Goal: Task Accomplishment & Management: Complete application form

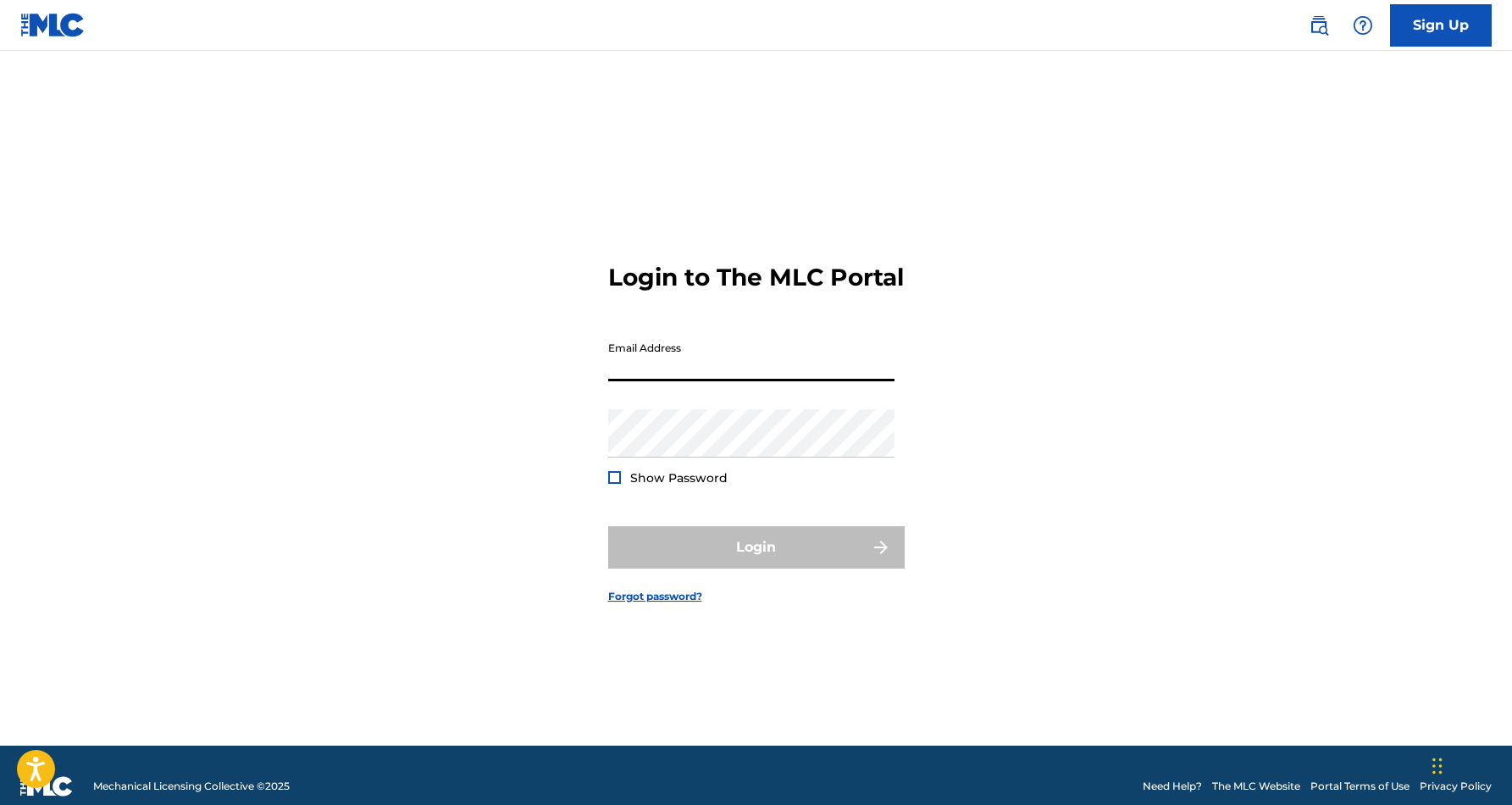
click at [827, 381] on input "Email Address" at bounding box center [751, 357] width 286 height 48
type input "[EMAIL_ADDRESS][DOMAIN_NAME]"
click at [756, 562] on button "Login" at bounding box center [756, 547] width 297 height 42
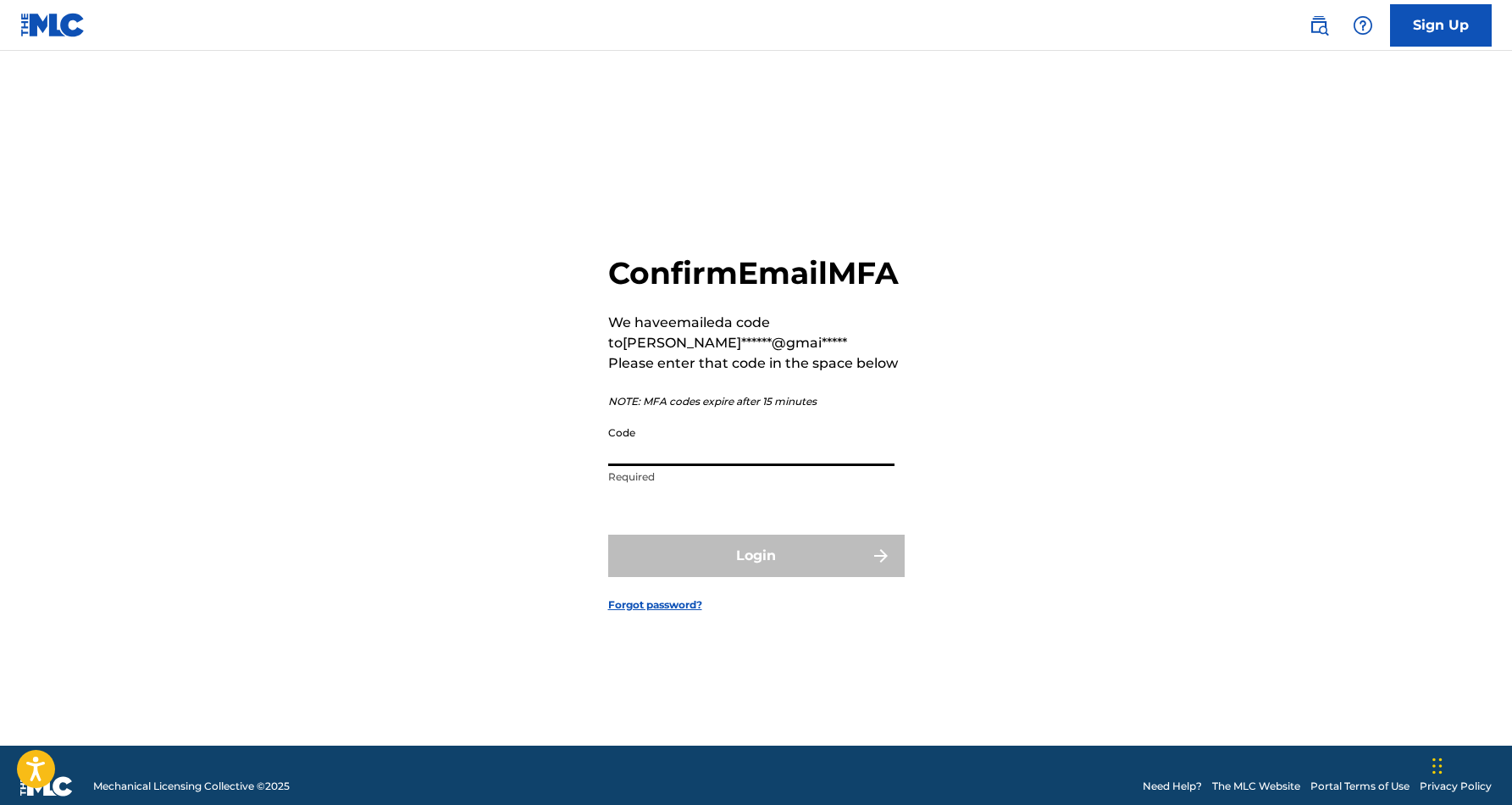
click at [685, 466] on input "Code" at bounding box center [751, 442] width 286 height 48
paste input "939850"
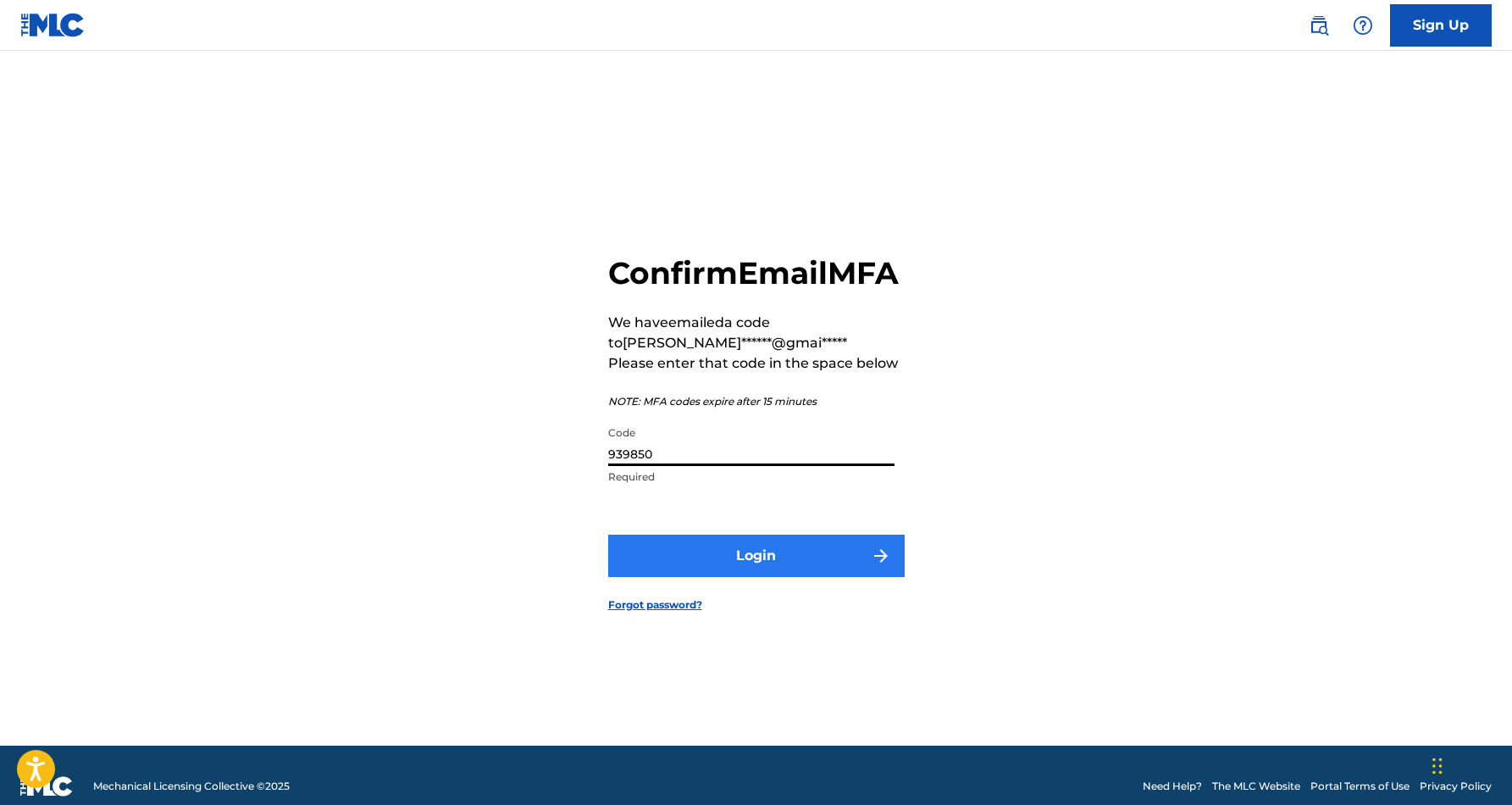
type input "939850"
click at [755, 564] on button "Login" at bounding box center [756, 555] width 297 height 42
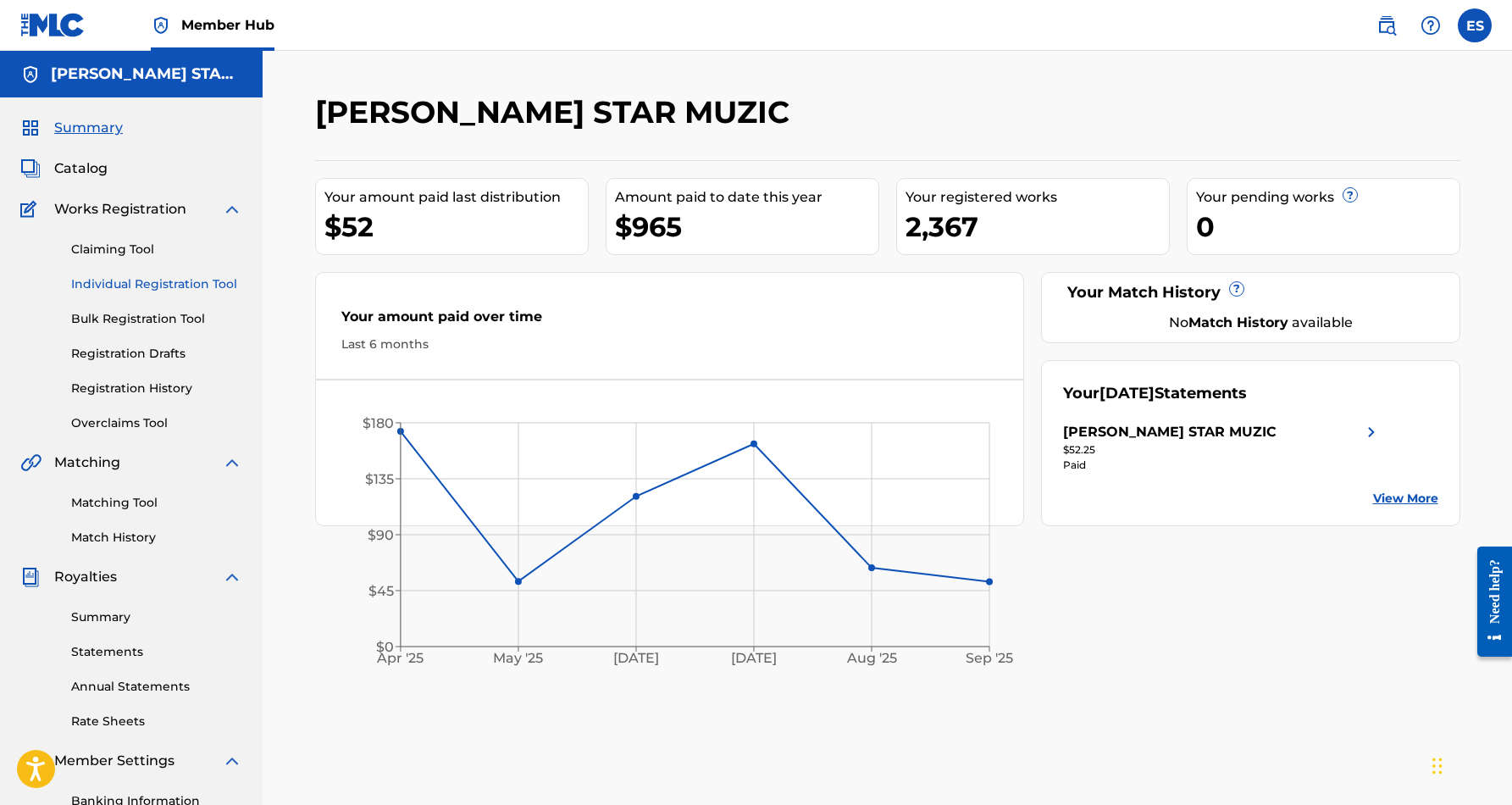
click at [159, 279] on link "Individual Registration Tool" at bounding box center [157, 283] width 171 height 18
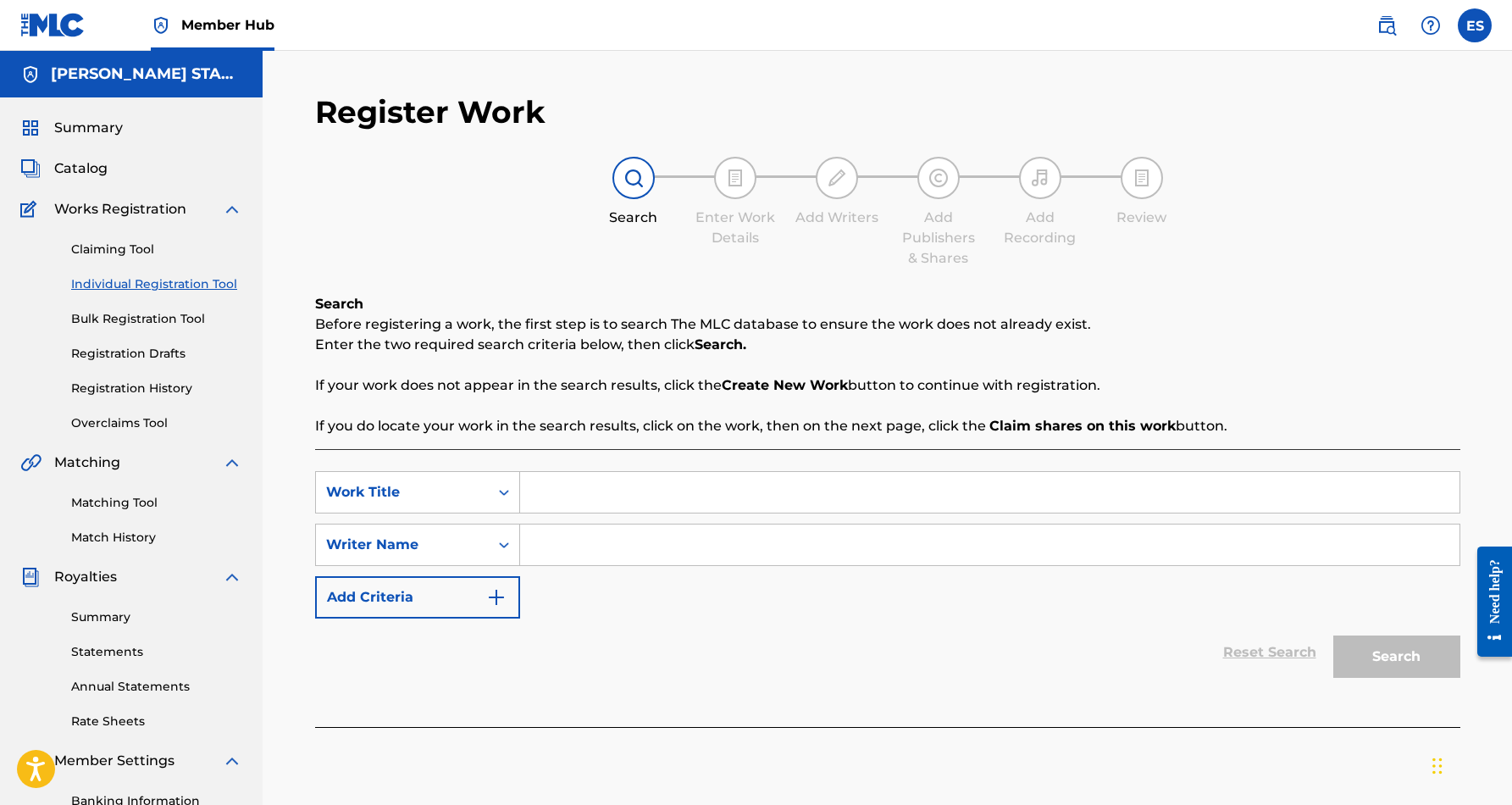
click at [567, 550] on input "Search Form" at bounding box center [990, 544] width 940 height 40
paste input "[PERSON_NAME] [PERSON_NAME]"
type input "[PERSON_NAME] [PERSON_NAME]"
click at [653, 491] on input "Search Form" at bounding box center [990, 491] width 940 height 40
paste input "COLD BED BLUES"
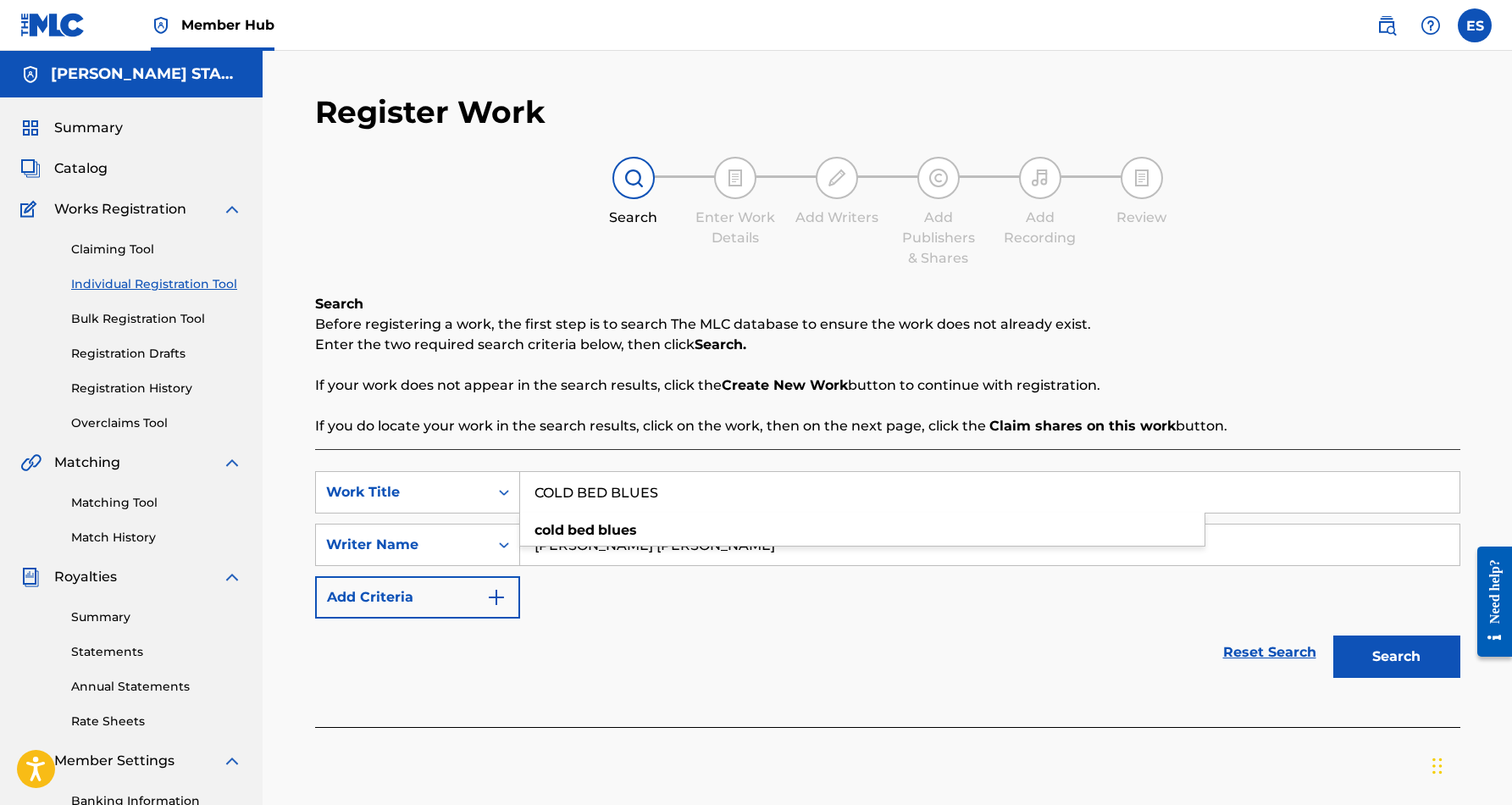
type input "COLD BED BLUES"
click at [957, 690] on div "SearchWithCriteria1f98dd00-47d9-46dc-acca-431201060d4d Work Title COLD BED BLUE…" at bounding box center [888, 588] width 1146 height 278
click at [1393, 658] on button "Search" at bounding box center [1397, 656] width 127 height 42
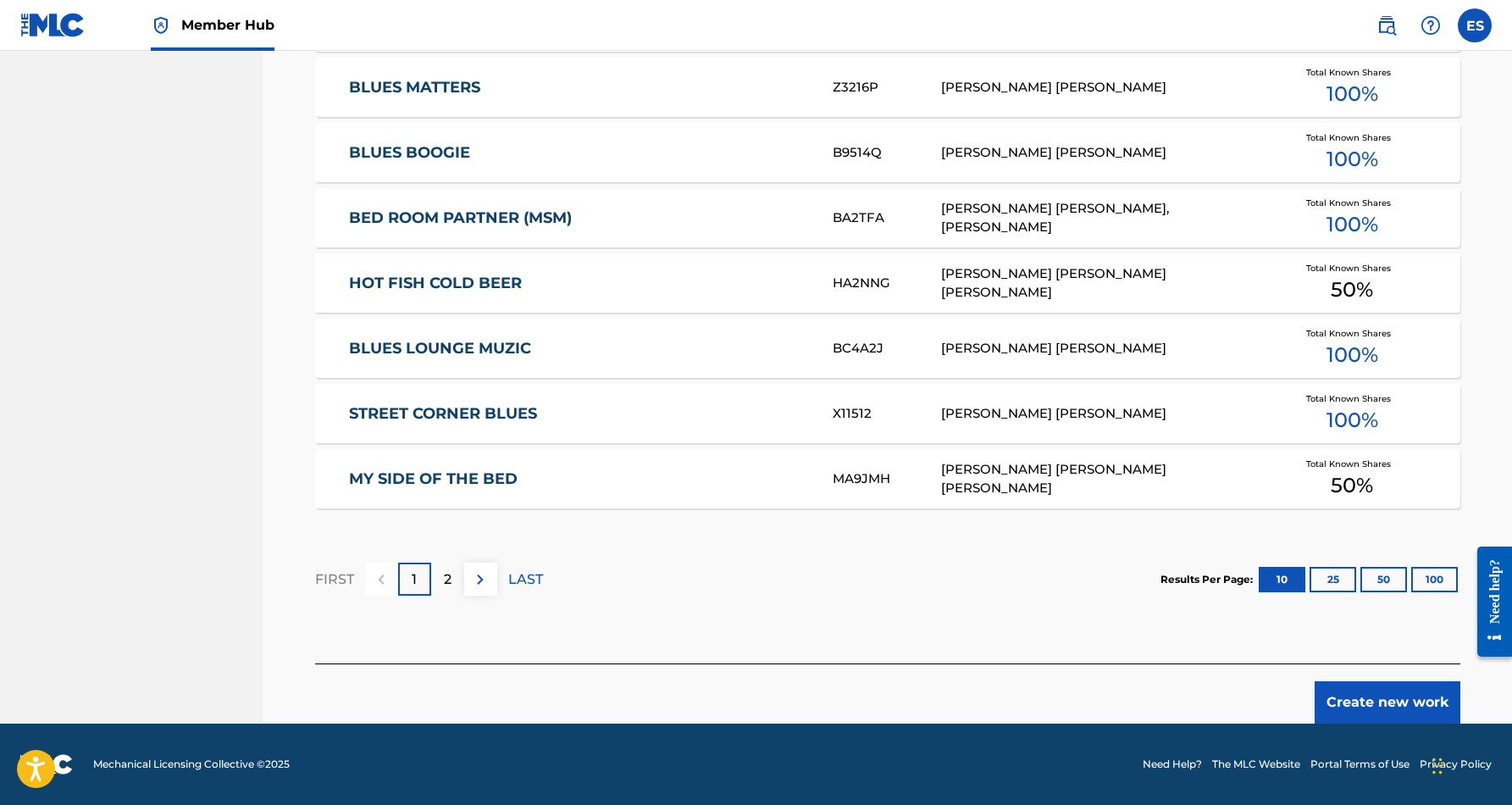
scroll to position [929, 0]
click at [1362, 694] on button "Create new work" at bounding box center [1388, 702] width 146 height 42
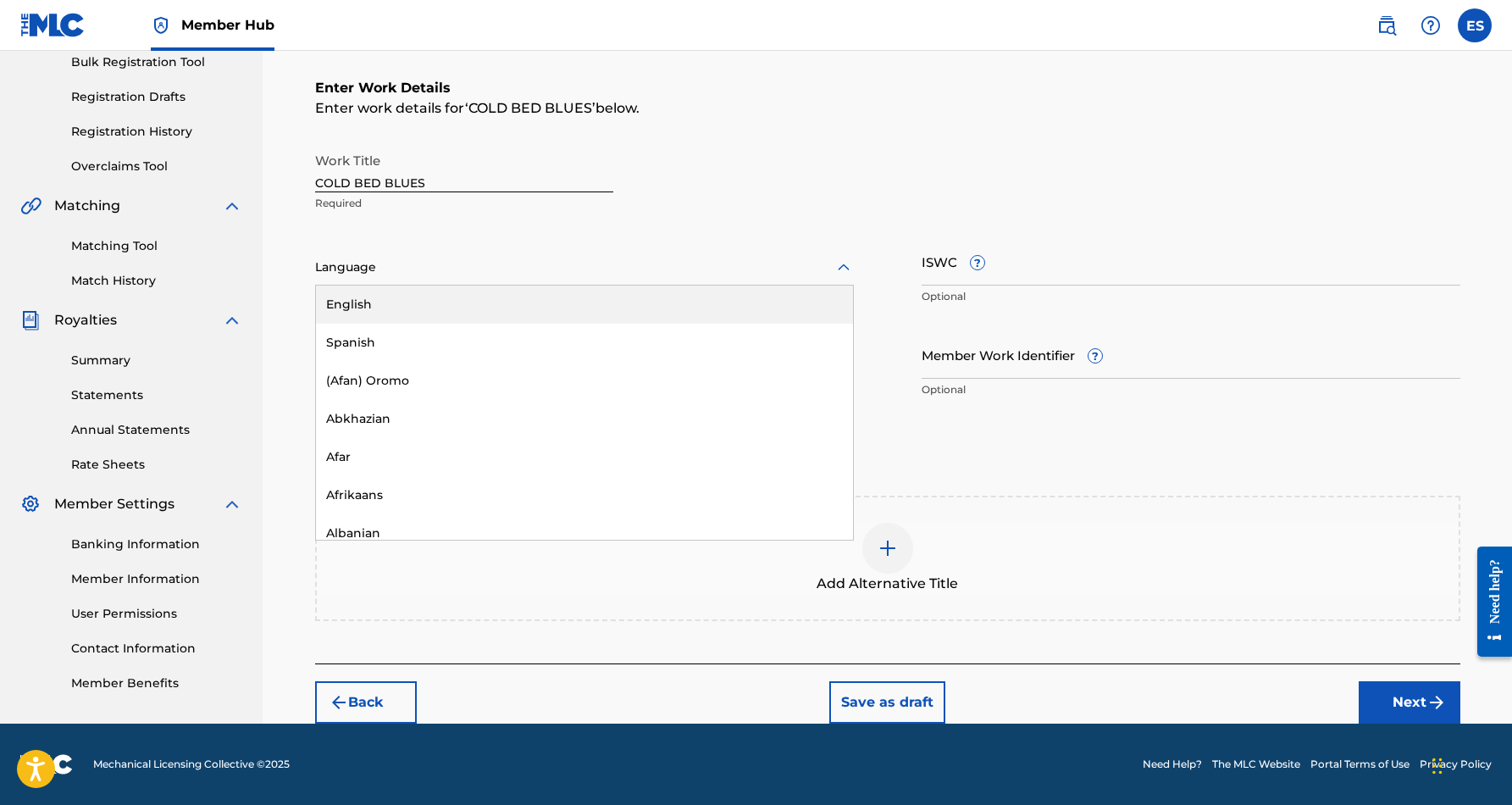
click at [841, 270] on icon at bounding box center [844, 268] width 21 height 21
click at [776, 310] on div "English" at bounding box center [585, 304] width 538 height 38
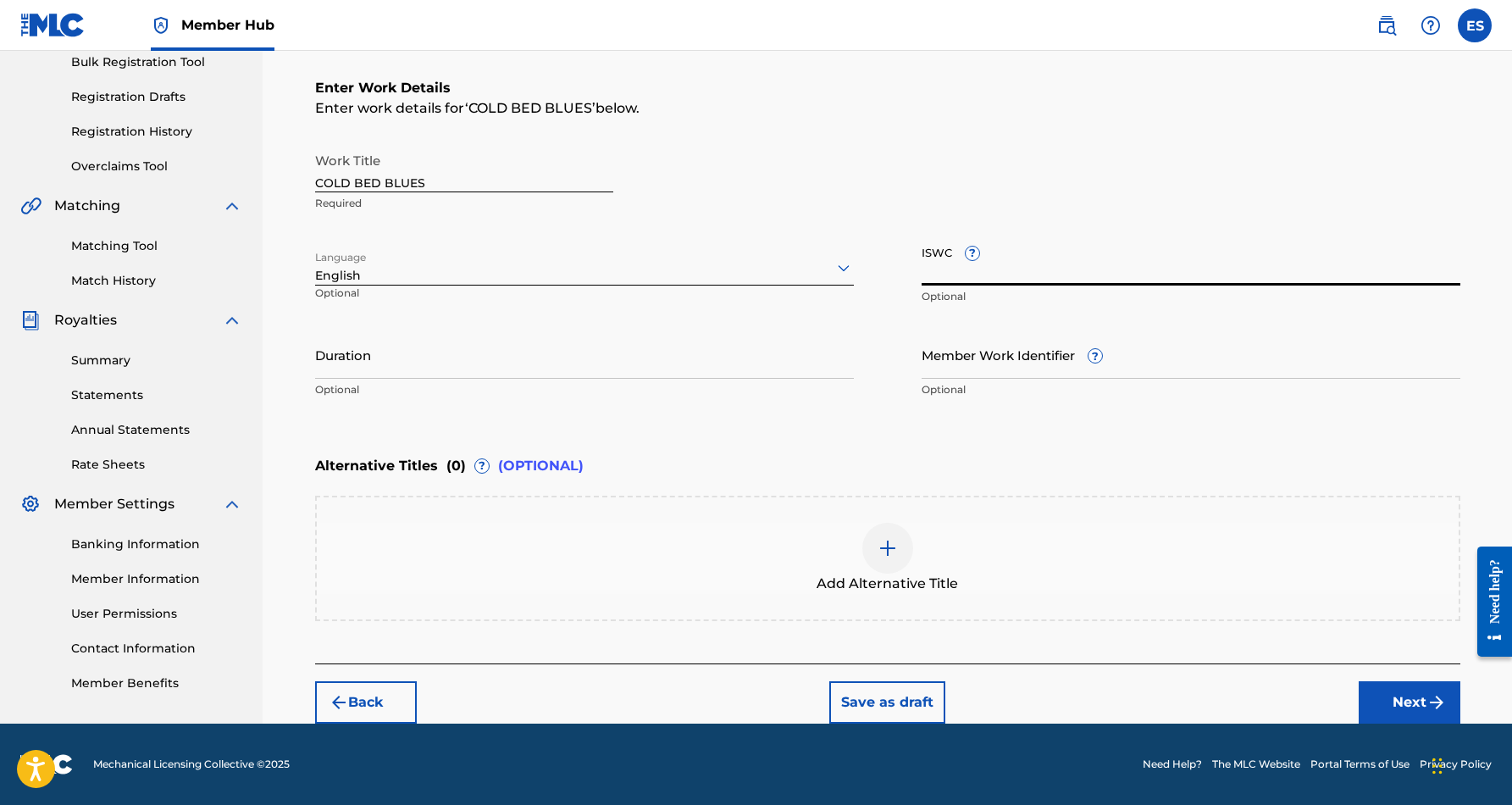
click at [1046, 265] on input "ISWC ?" at bounding box center [1191, 261] width 539 height 48
paste input "T9172197670"
type input "T9172197670"
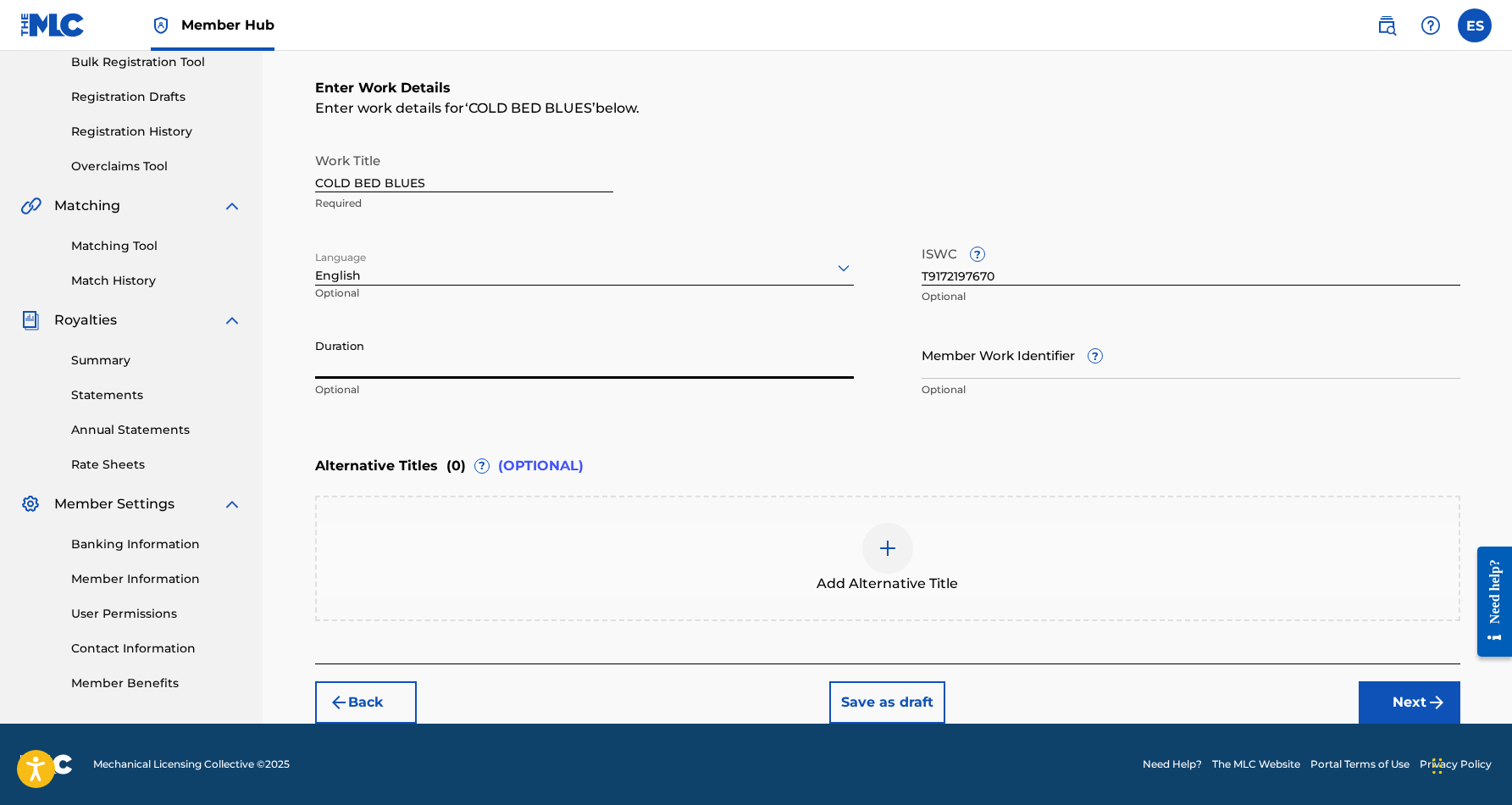
click at [738, 343] on input "Duration" at bounding box center [585, 354] width 539 height 48
click at [776, 412] on div "Enter Work Details Enter work details for ‘ COLD BED BLUES ’ below. Work Title …" at bounding box center [888, 243] width 1146 height 411
click at [703, 358] on input "Duration" at bounding box center [585, 354] width 539 height 48
type input "04:15"
click at [679, 427] on div "Enter Work Details Enter work details for ‘ COLD BED BLUES ’ below. Work Title …" at bounding box center [888, 243] width 1146 height 411
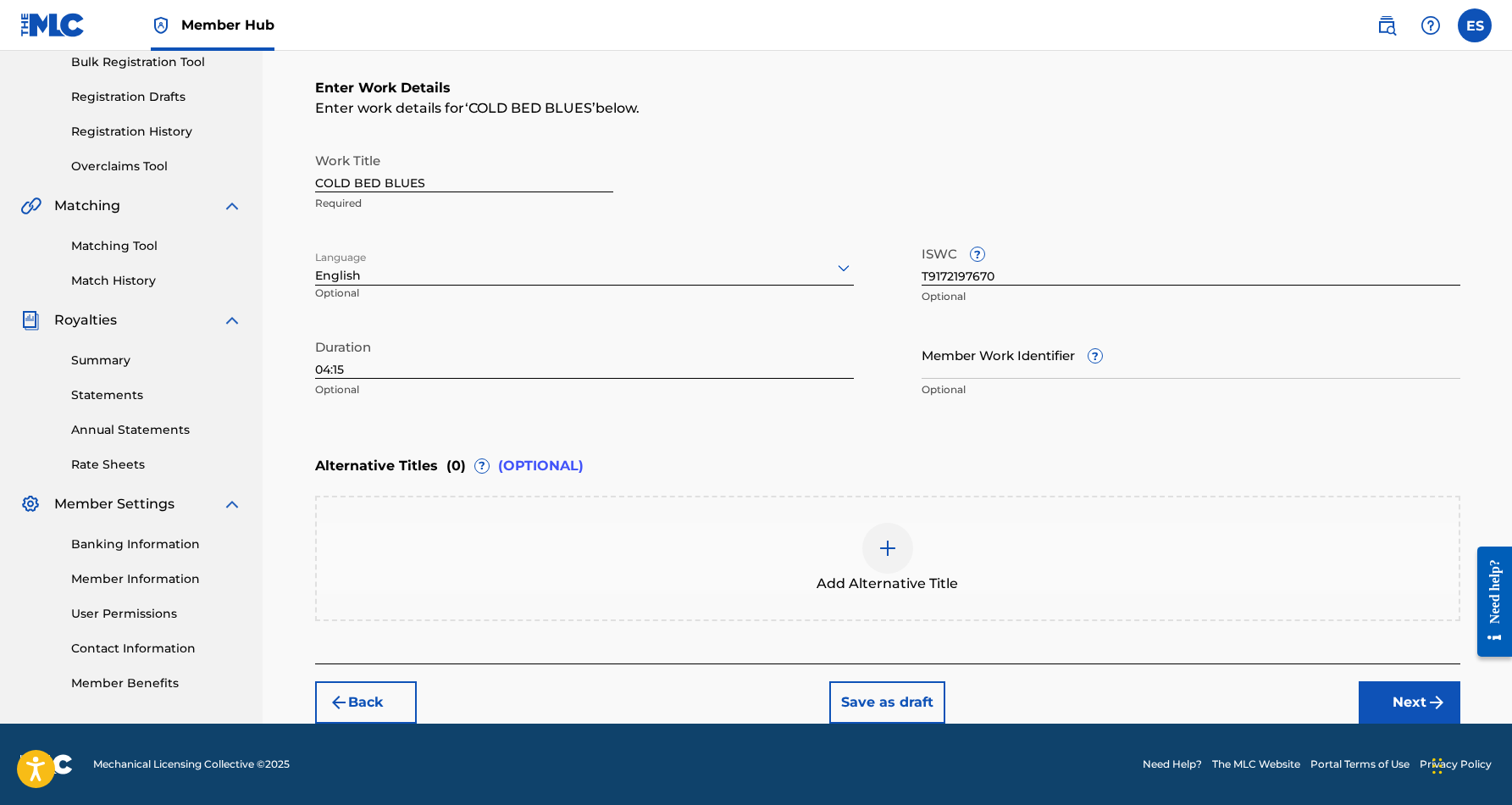
click at [671, 461] on div "Alternative Titles ( 0 ) ? (OPTIONAL)" at bounding box center [888, 466] width 1146 height 38
click at [1391, 699] on button "Next" at bounding box center [1410, 702] width 102 height 42
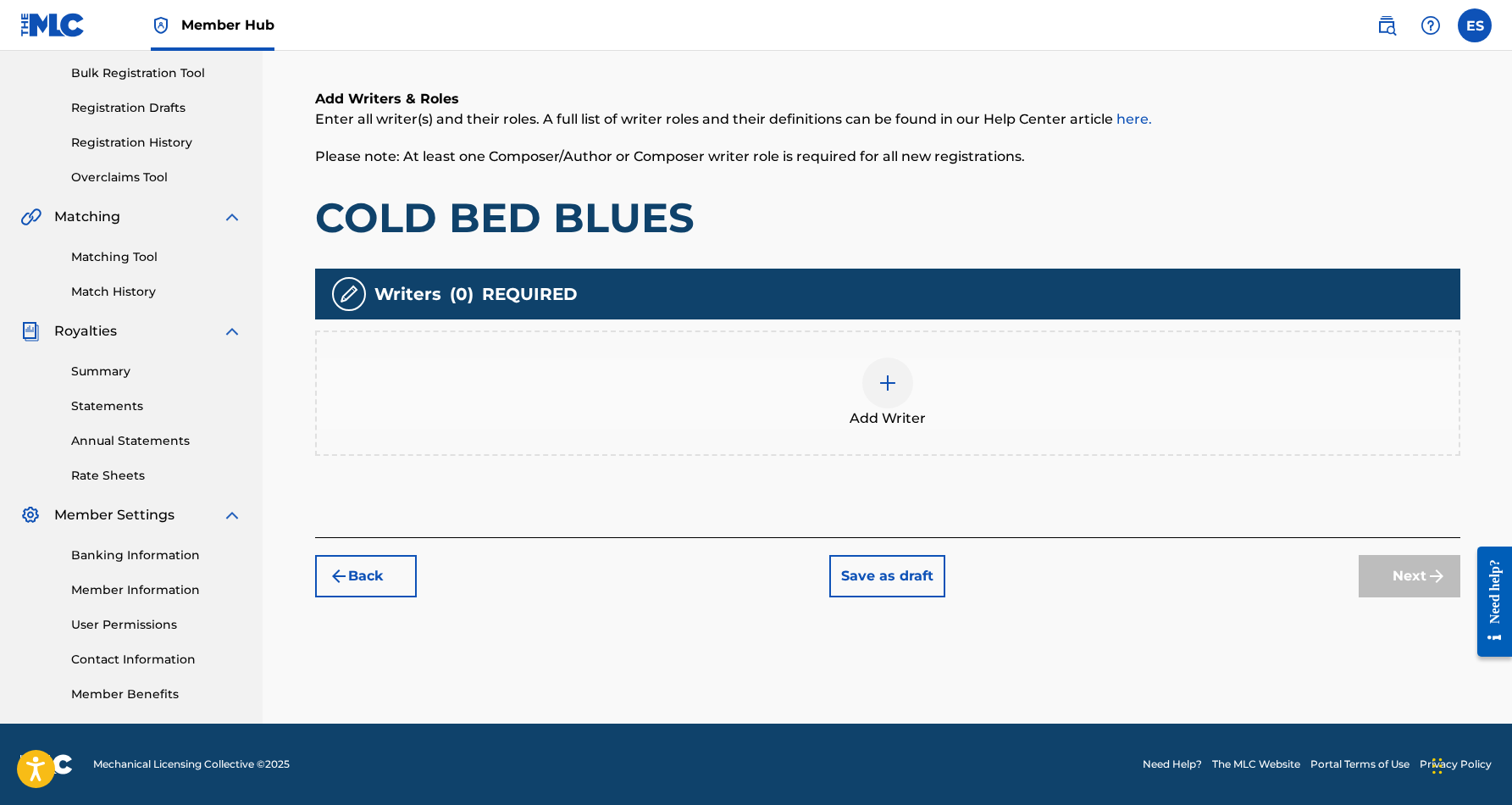
scroll to position [246, 0]
click at [891, 377] on img at bounding box center [888, 383] width 21 height 21
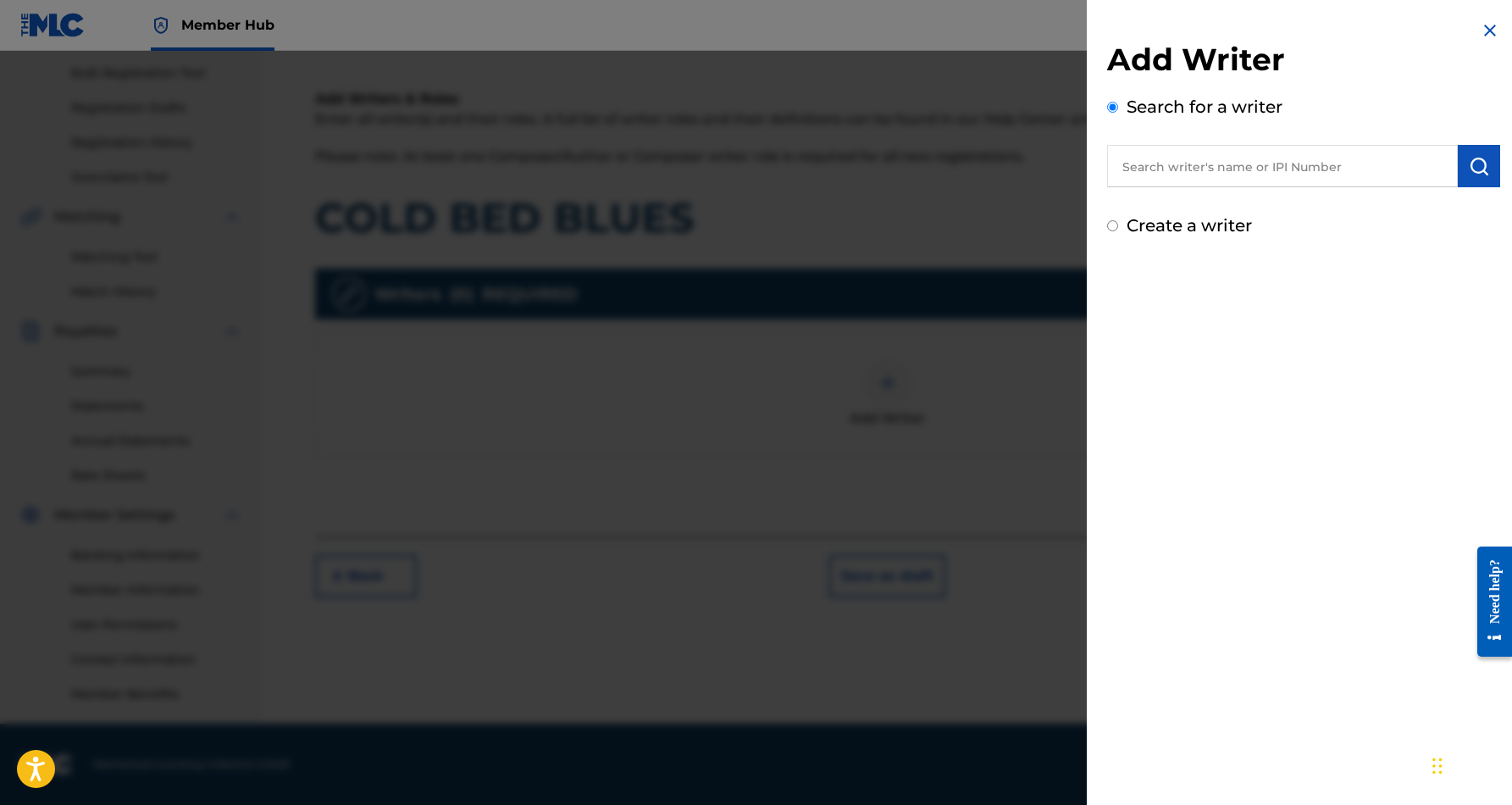
click at [1167, 170] on input "text" at bounding box center [1282, 166] width 351 height 42
paste input "[PERSON_NAME] [PERSON_NAME]"
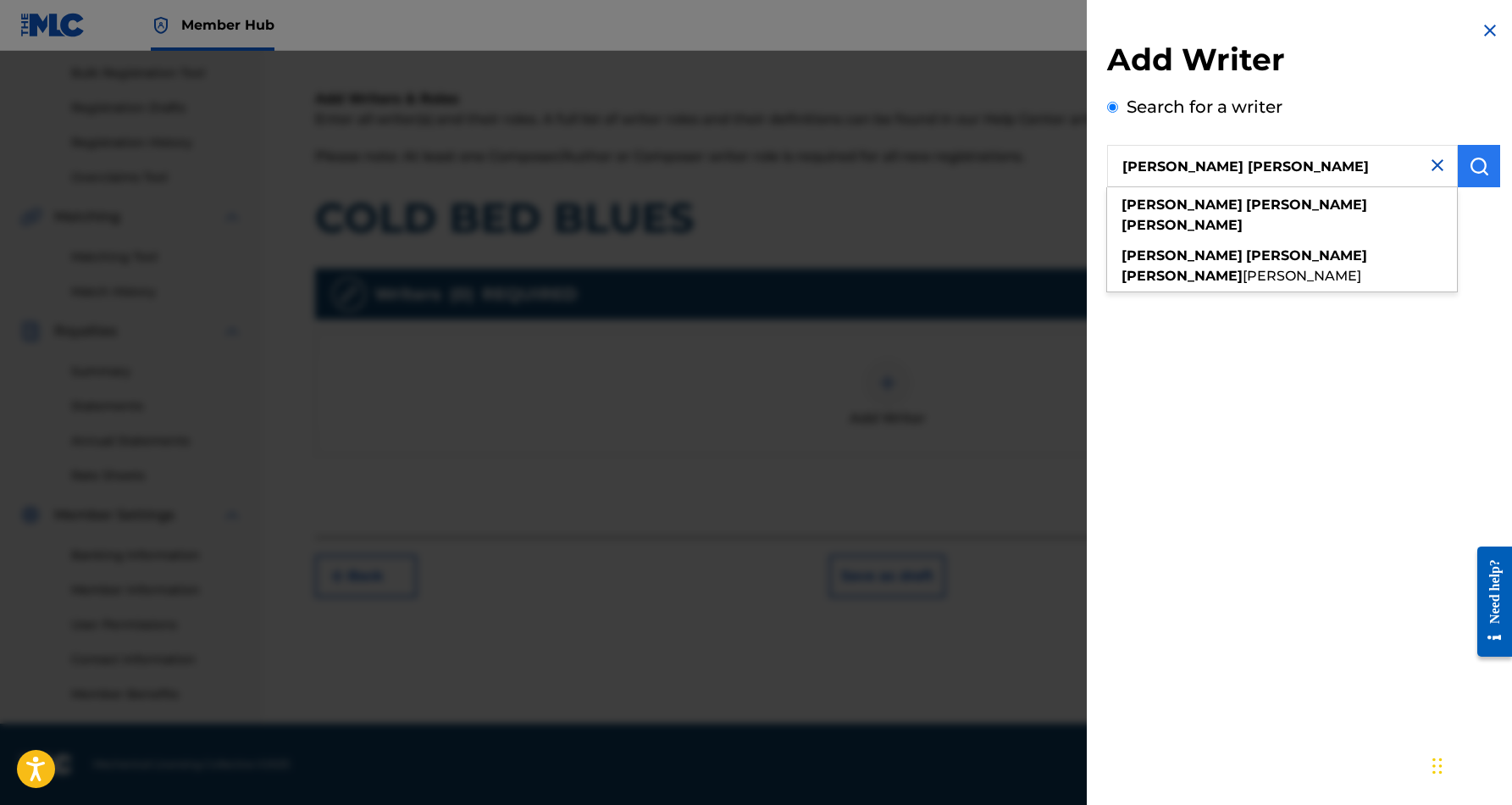
type input "[PERSON_NAME] [PERSON_NAME]"
click at [1486, 162] on button "submit" at bounding box center [1479, 166] width 42 height 42
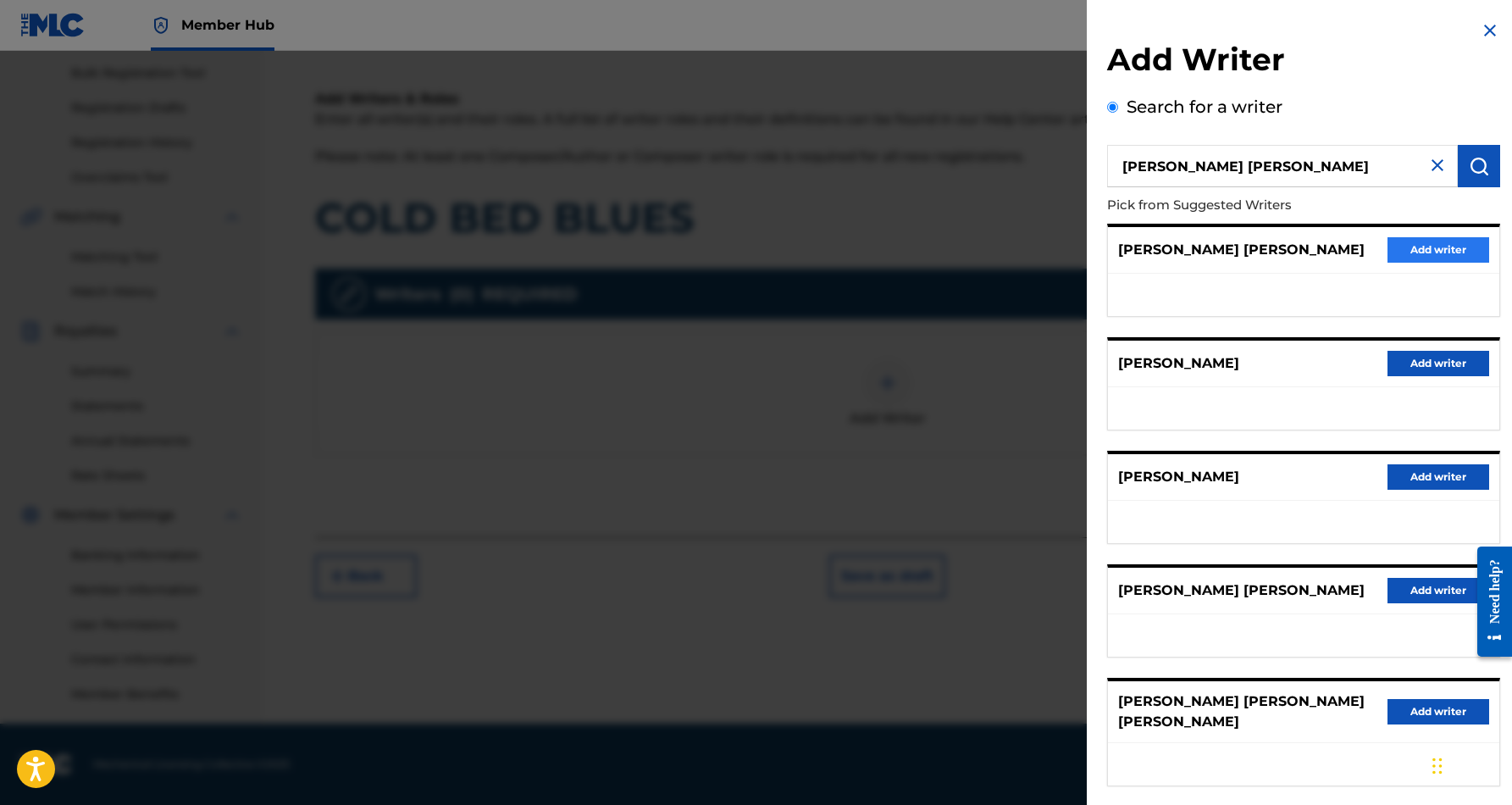
click at [1438, 250] on button "Add writer" at bounding box center [1439, 250] width 102 height 25
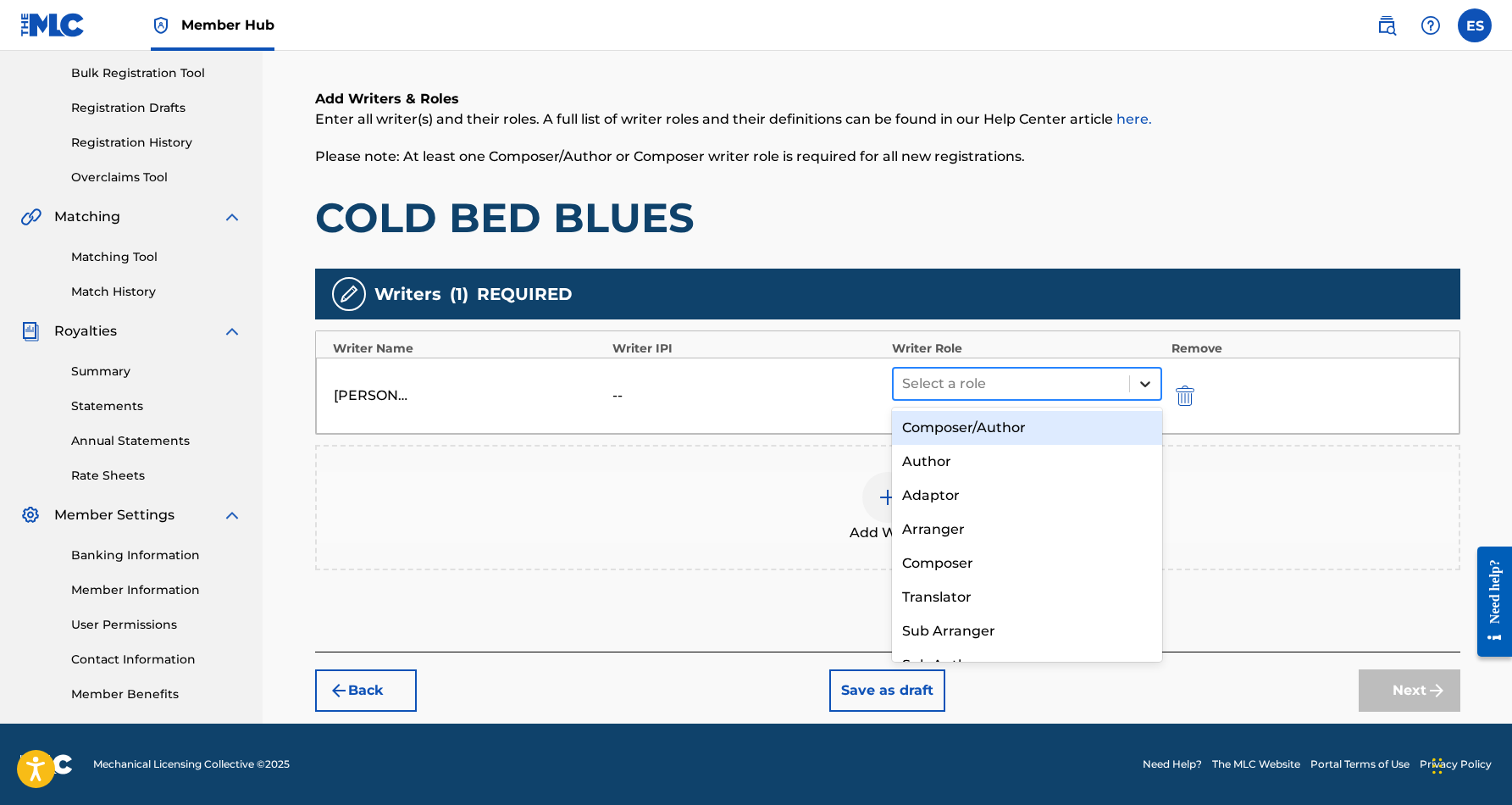
click at [1142, 378] on icon at bounding box center [1146, 384] width 17 height 17
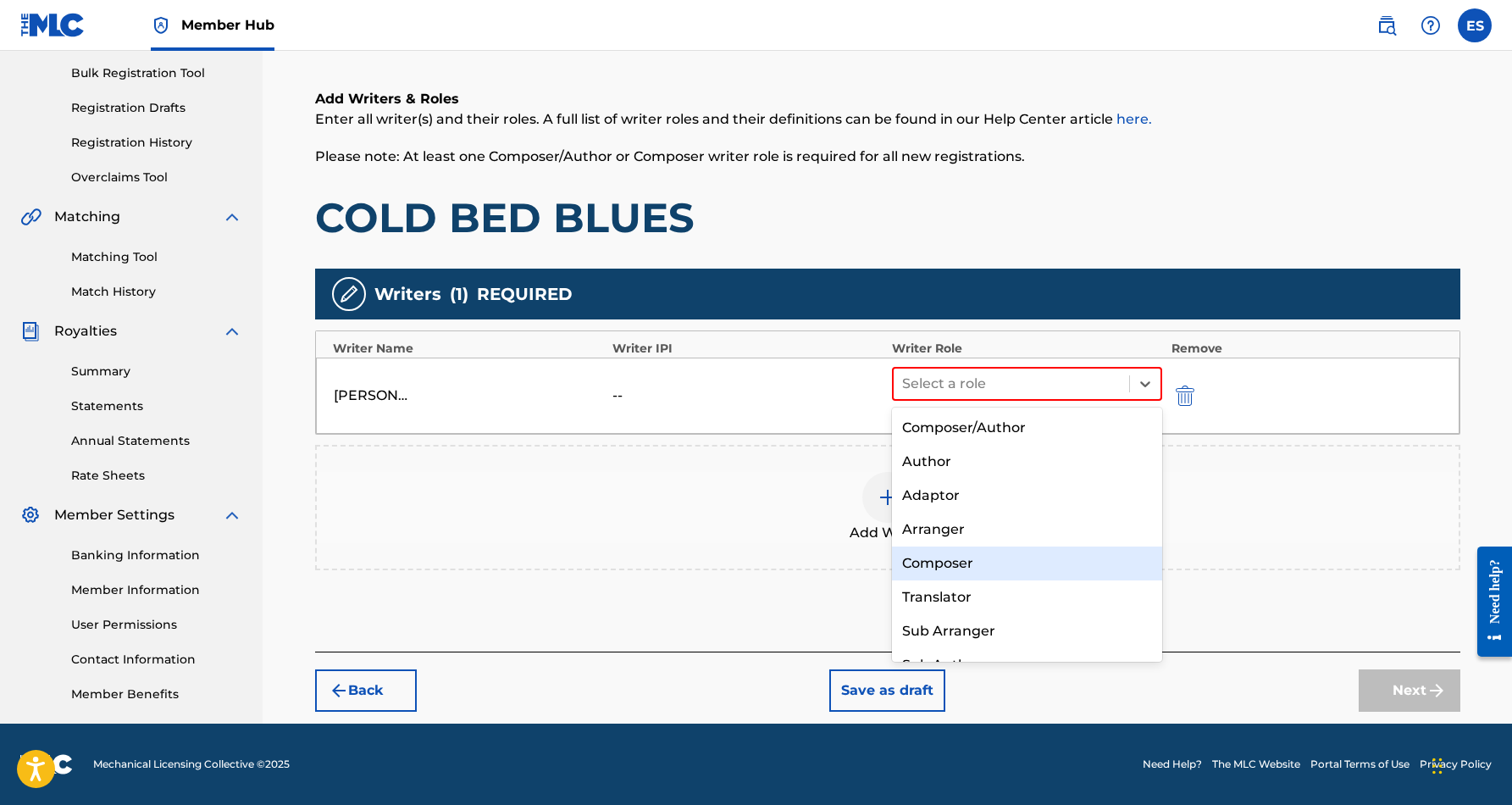
click at [992, 567] on div "Composer" at bounding box center [1028, 563] width 271 height 34
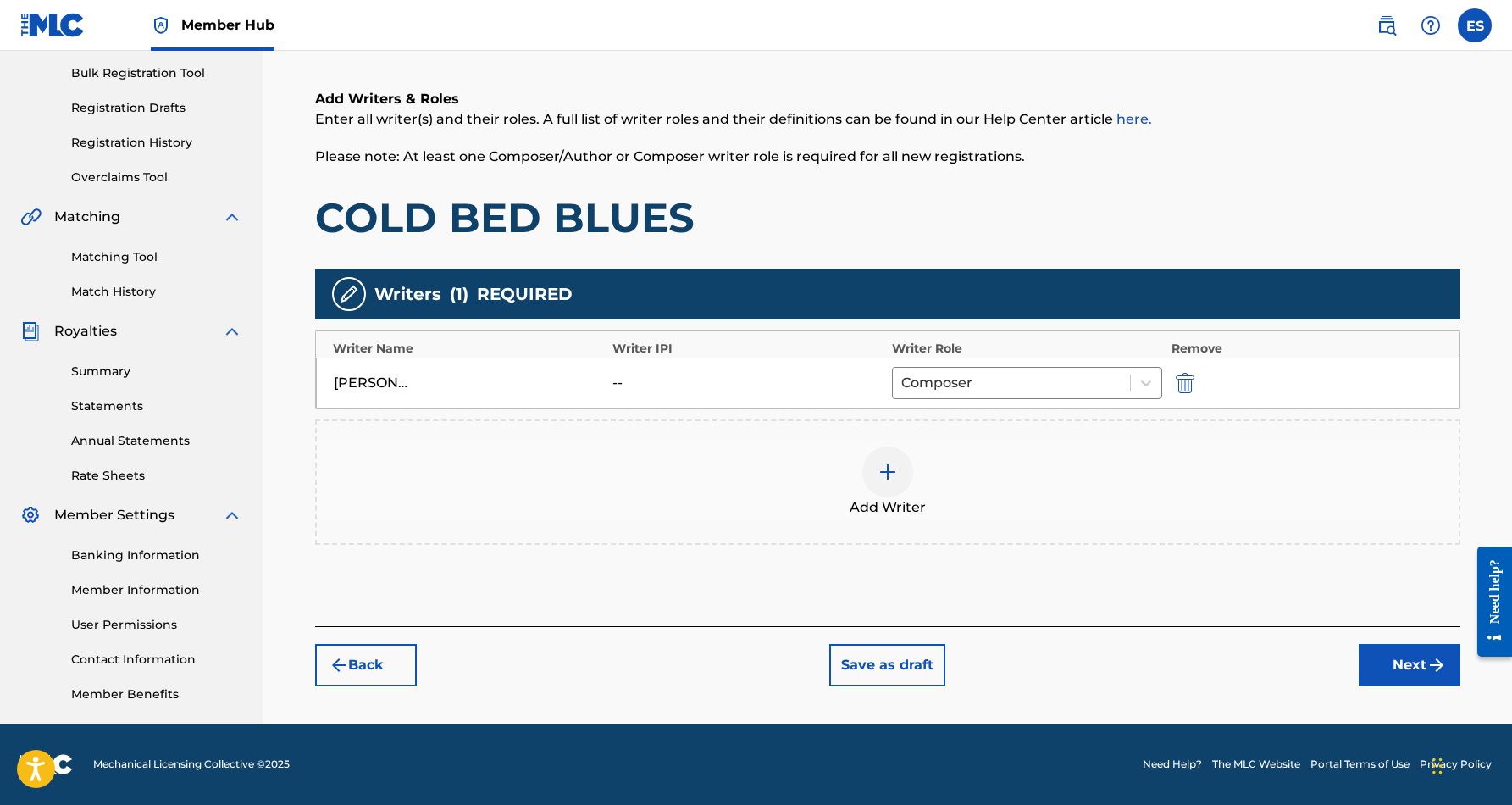
click at [883, 473] on img at bounding box center [888, 472] width 21 height 21
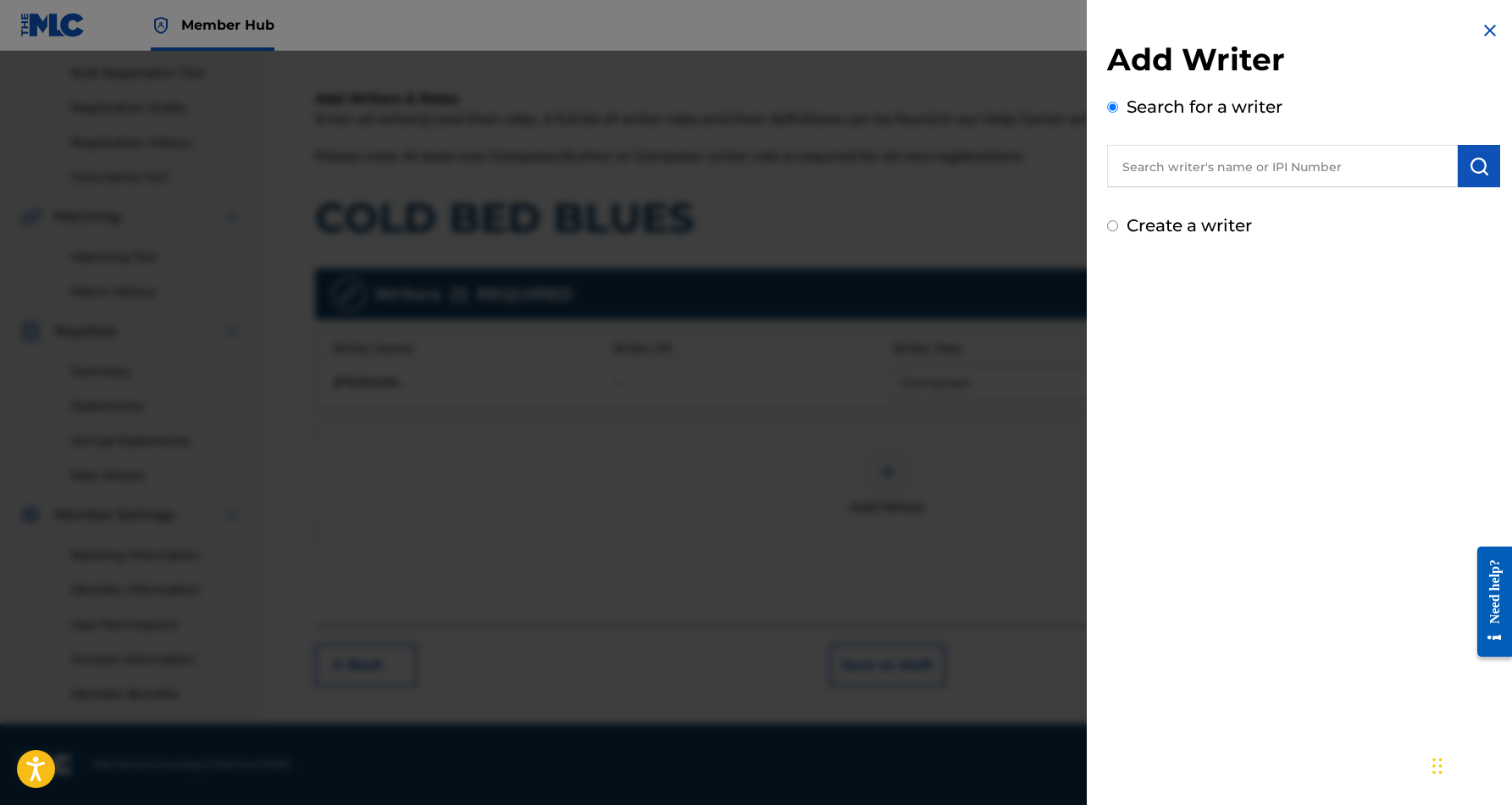
click at [1114, 227] on input "Create a writer" at bounding box center [1113, 226] width 11 height 11
radio input "false"
radio input "true"
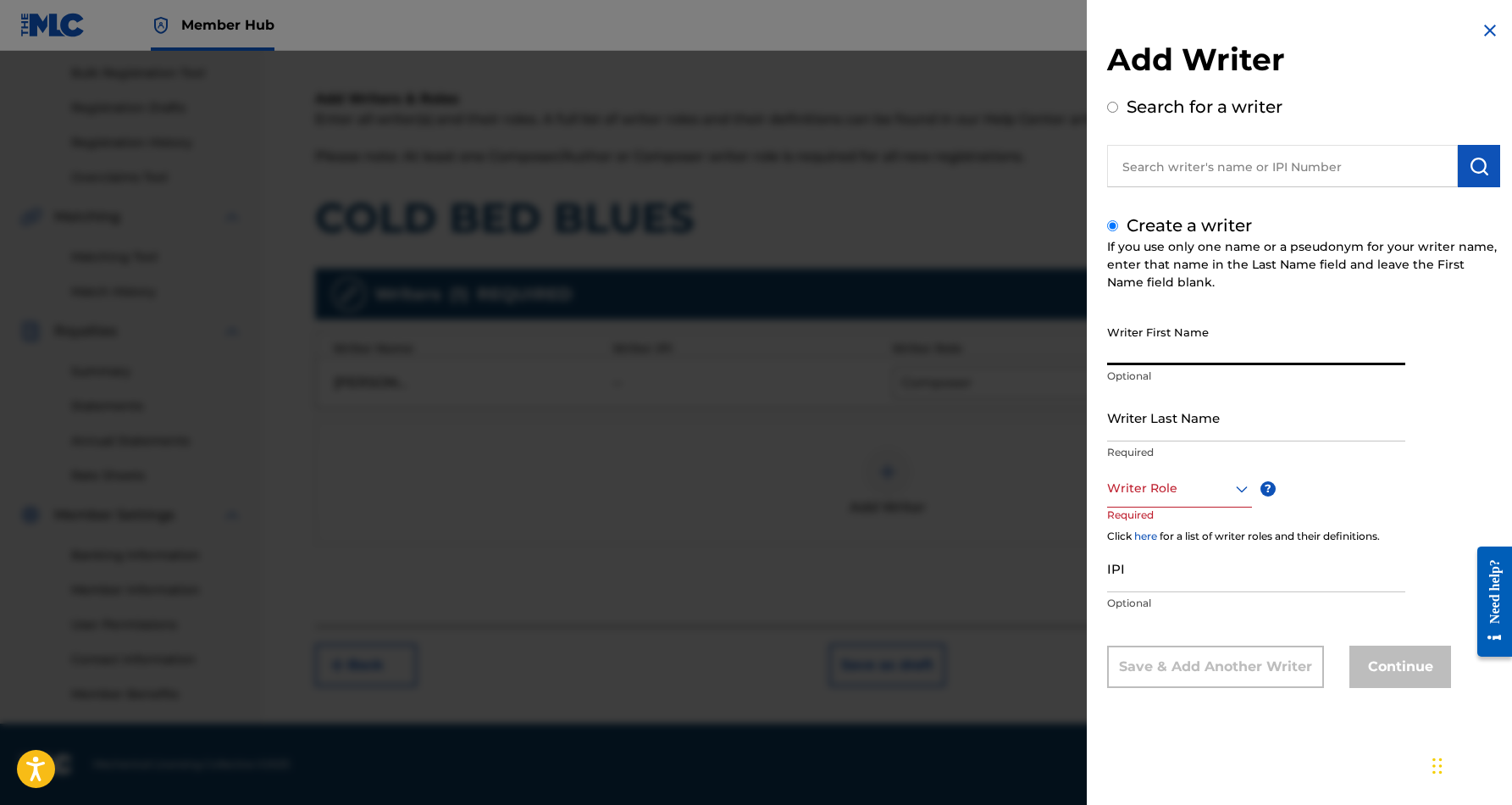
click at [1136, 346] on input "Writer First Name" at bounding box center [1256, 341] width 298 height 48
paste input "[PERSON_NAME] [PERSON_NAME]"
type input "[PERSON_NAME] [PERSON_NAME]"
click at [1140, 419] on input "Writer Last Name" at bounding box center [1256, 417] width 298 height 48
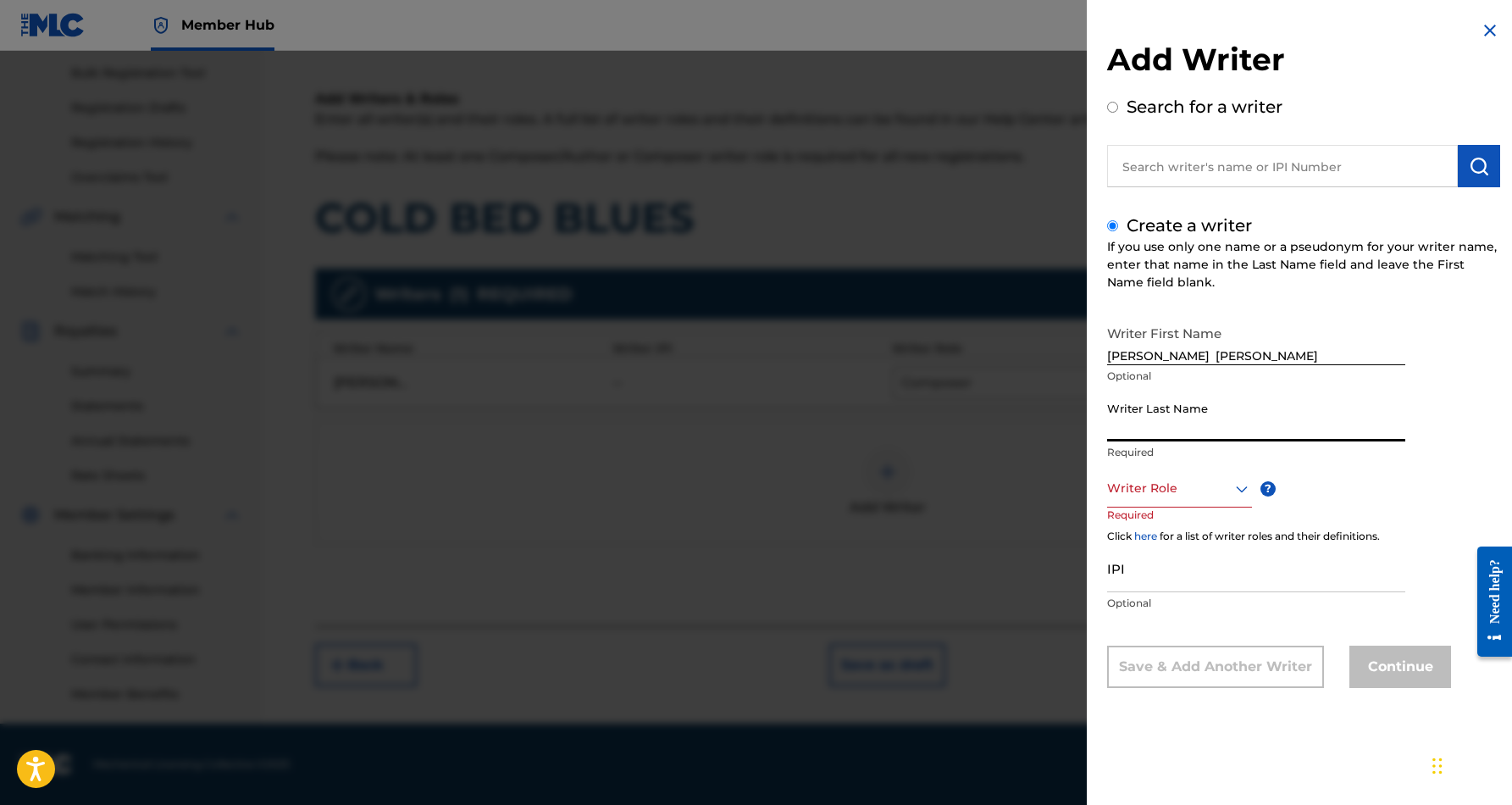
paste input "[PERSON_NAME] [PERSON_NAME]"
click at [1162, 429] on input "[PERSON_NAME] [PERSON_NAME]" at bounding box center [1256, 417] width 298 height 48
click at [1159, 432] on input "[PERSON_NAME] [PERSON_NAME]" at bounding box center [1256, 417] width 298 height 48
click at [1226, 424] on input "[PERSON_NAME]" at bounding box center [1256, 417] width 298 height 48
type input "[PERSON_NAME]"
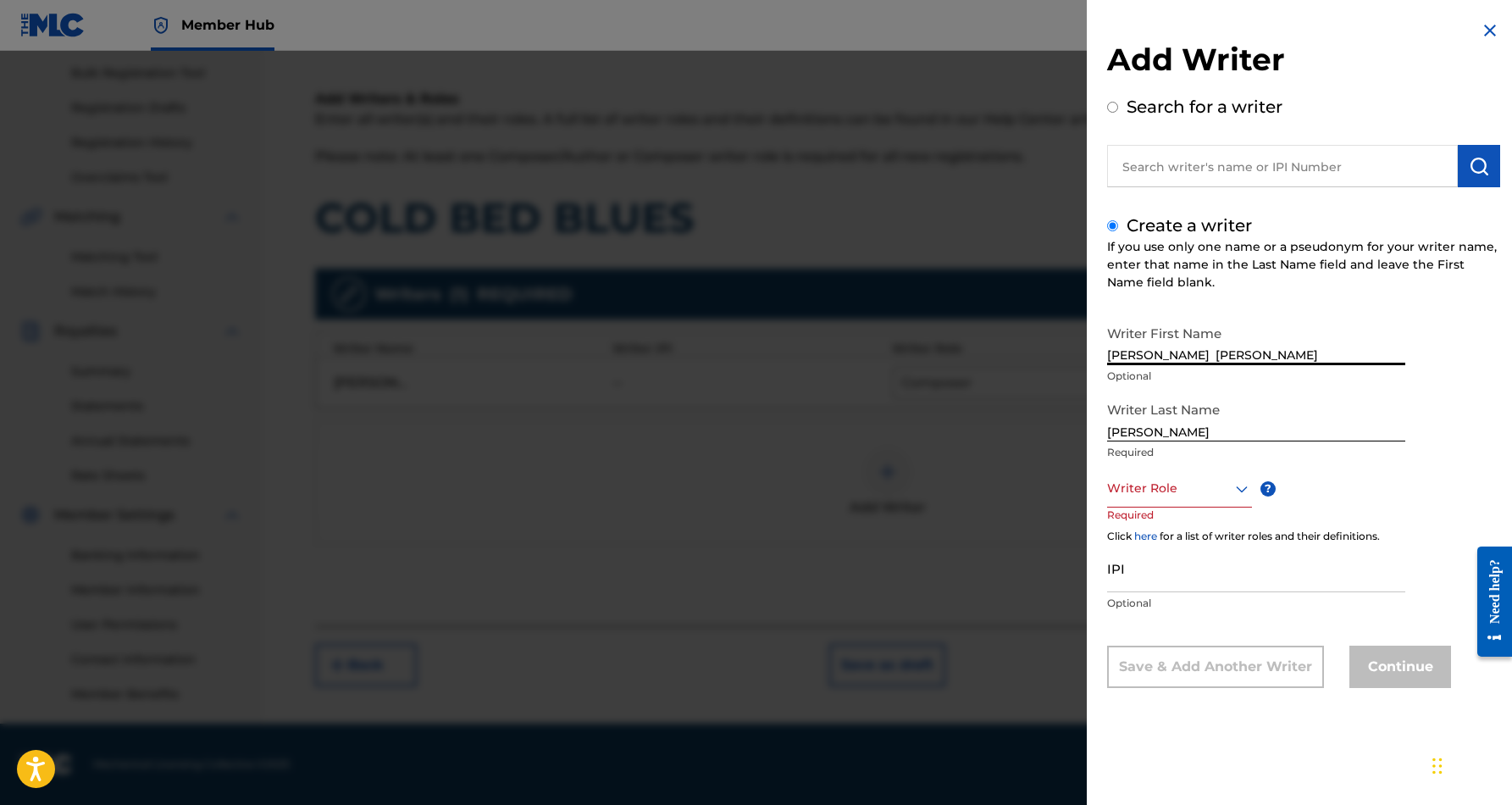
click at [1295, 351] on input "[PERSON_NAME] [PERSON_NAME]" at bounding box center [1256, 341] width 298 height 48
type input "[PERSON_NAME]"
click at [1241, 487] on icon at bounding box center [1243, 489] width 21 height 21
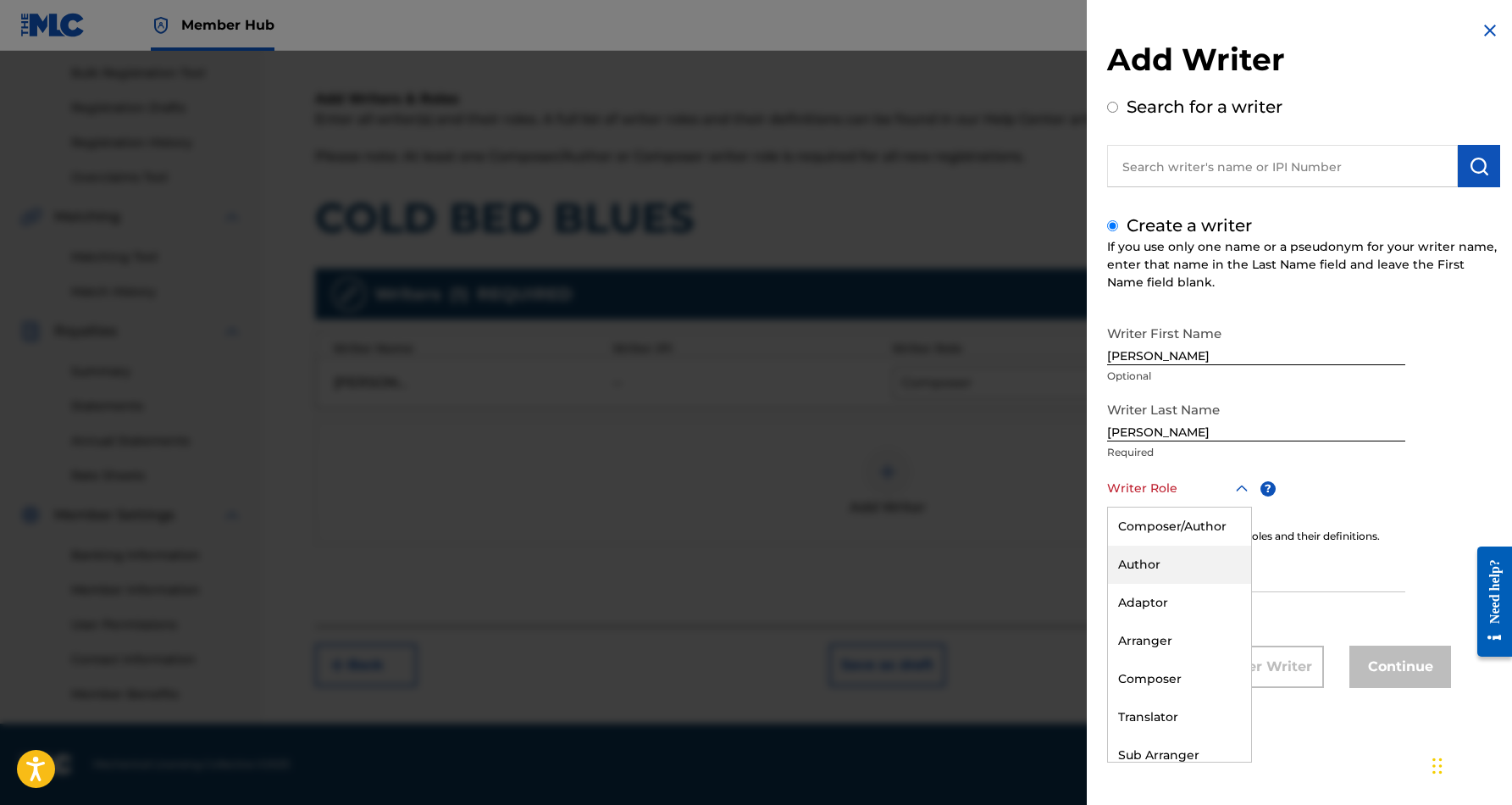
click at [1172, 563] on div "Author" at bounding box center [1180, 565] width 143 height 38
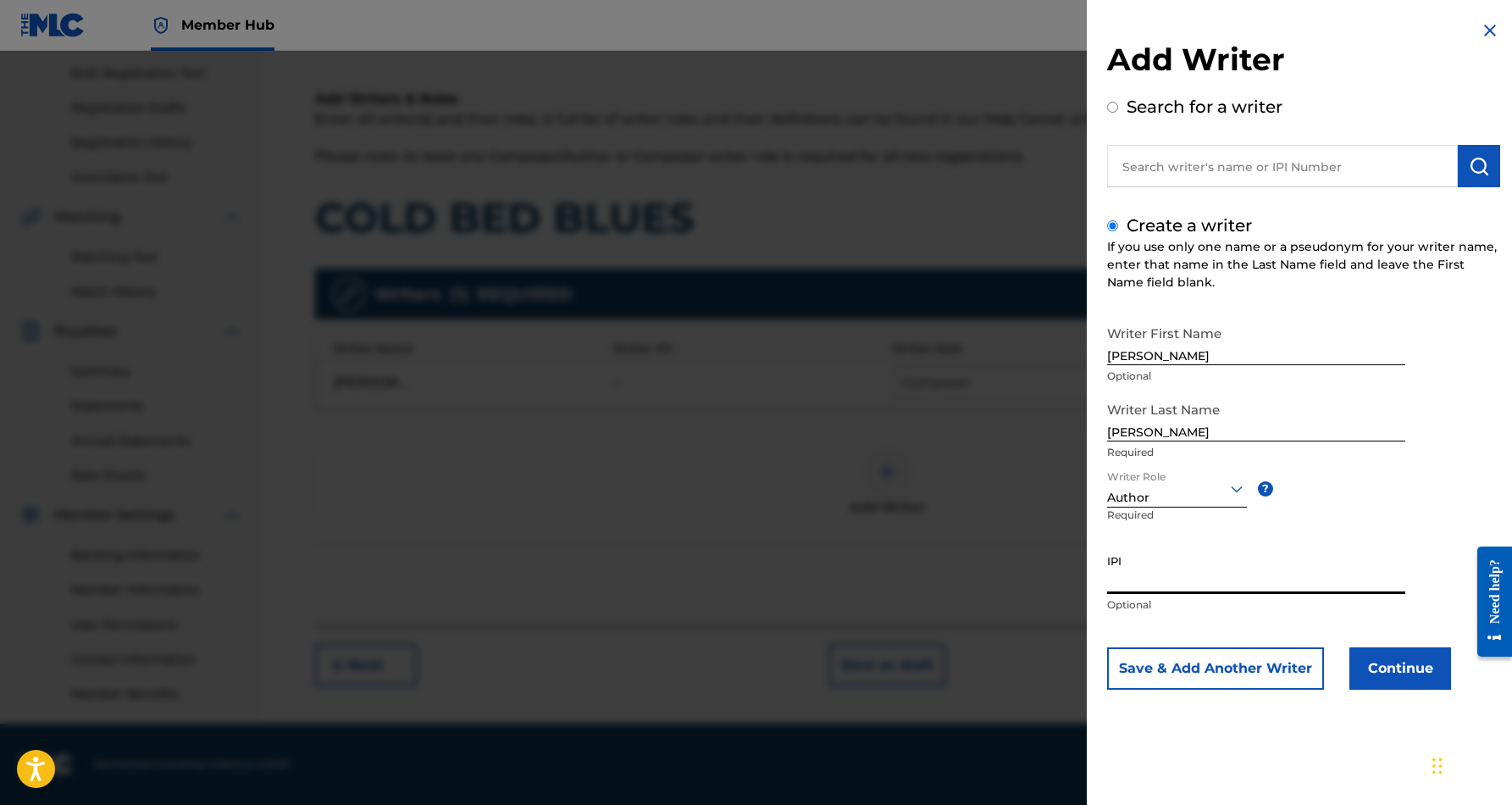
click at [1165, 572] on input "IPI" at bounding box center [1256, 570] width 298 height 48
paste input "700063502"
type input "700063502"
click at [1286, 615] on div "IPI 700063502 Optional" at bounding box center [1256, 584] width 298 height 76
click at [1390, 662] on button "Continue" at bounding box center [1401, 668] width 102 height 42
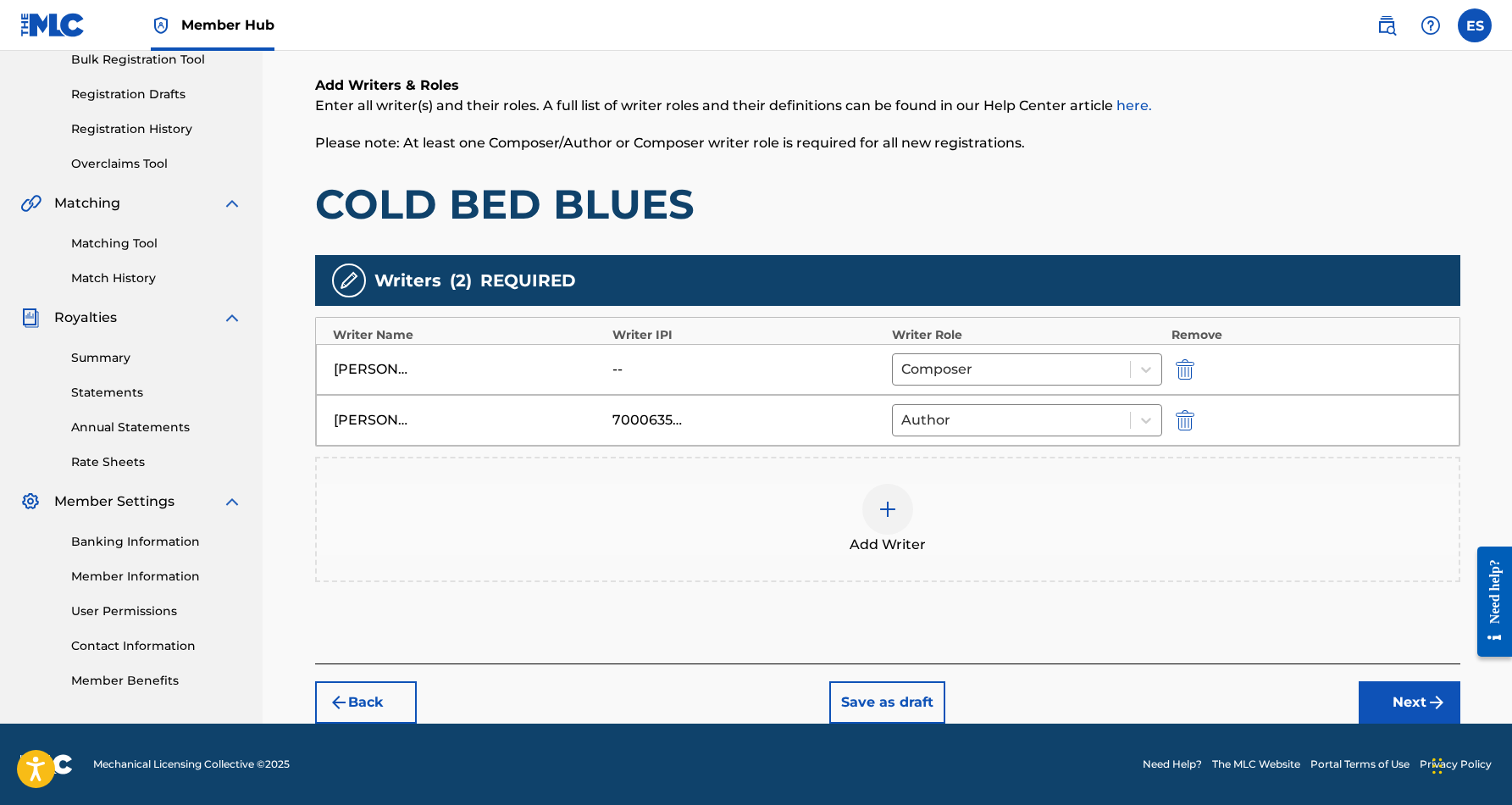
scroll to position [259, 0]
click at [1416, 697] on button "Next" at bounding box center [1410, 702] width 102 height 42
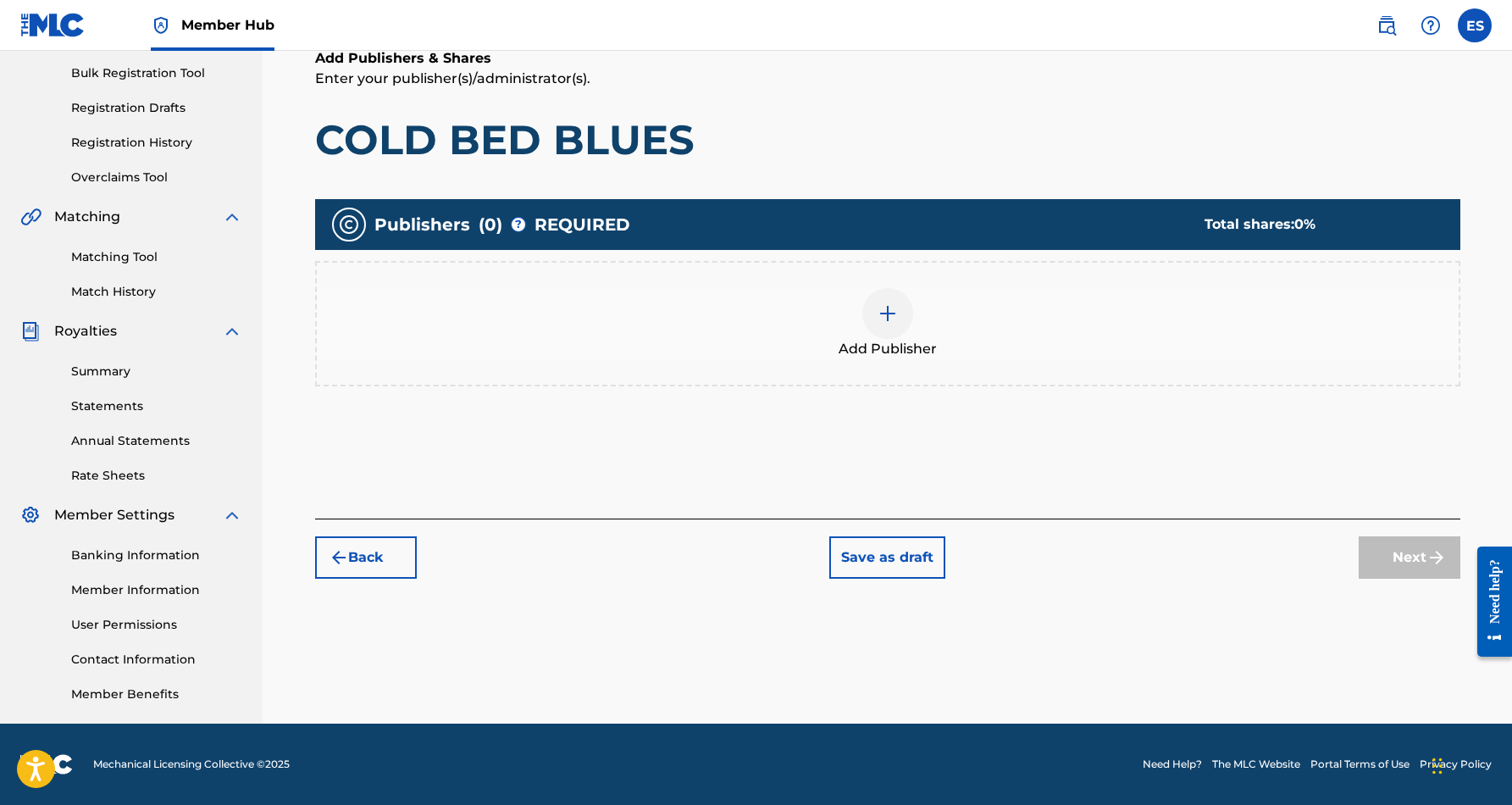
scroll to position [246, 0]
click at [893, 314] on img at bounding box center [888, 314] width 21 height 21
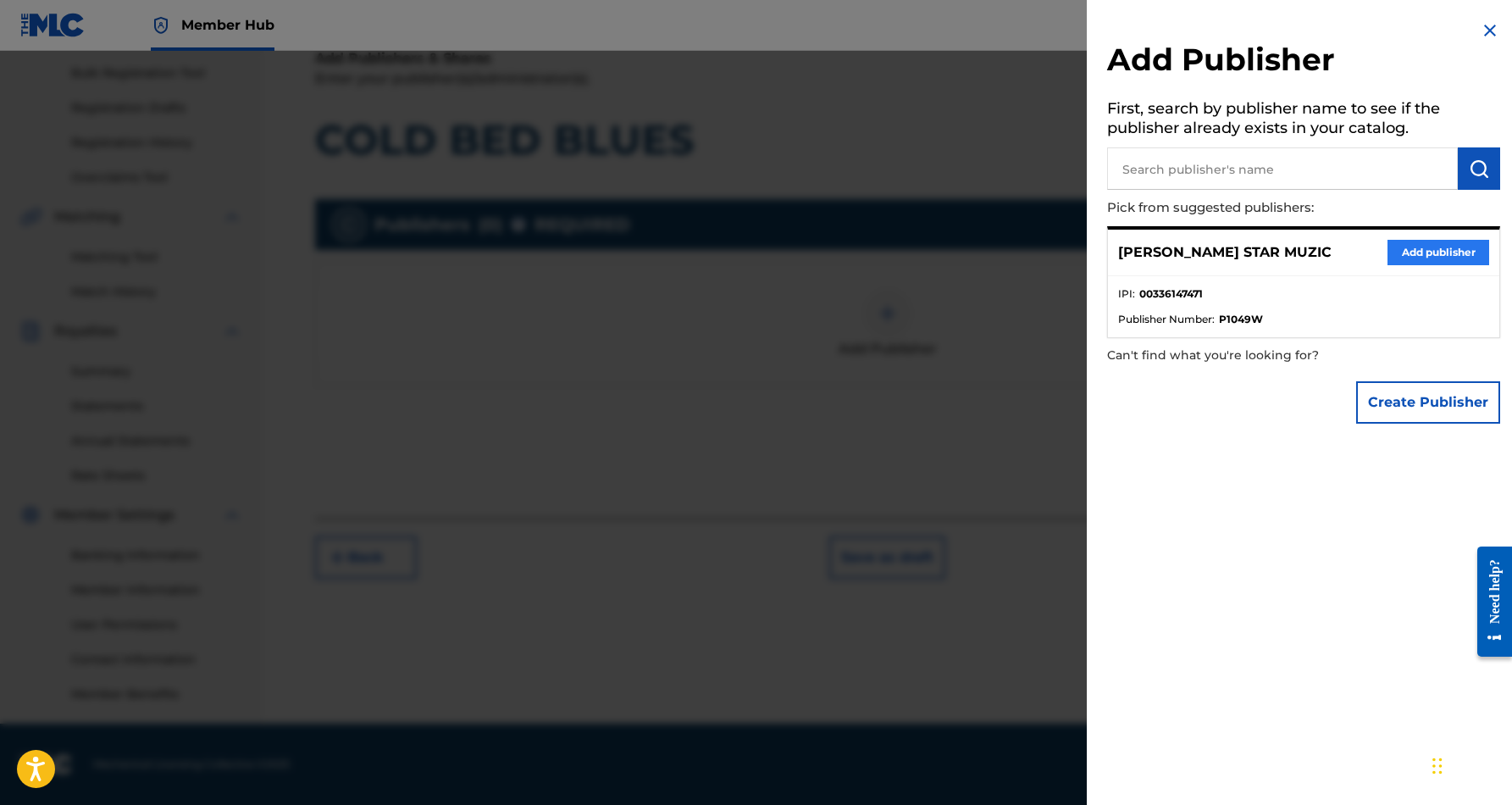
click at [1446, 250] on button "Add publisher" at bounding box center [1439, 252] width 102 height 25
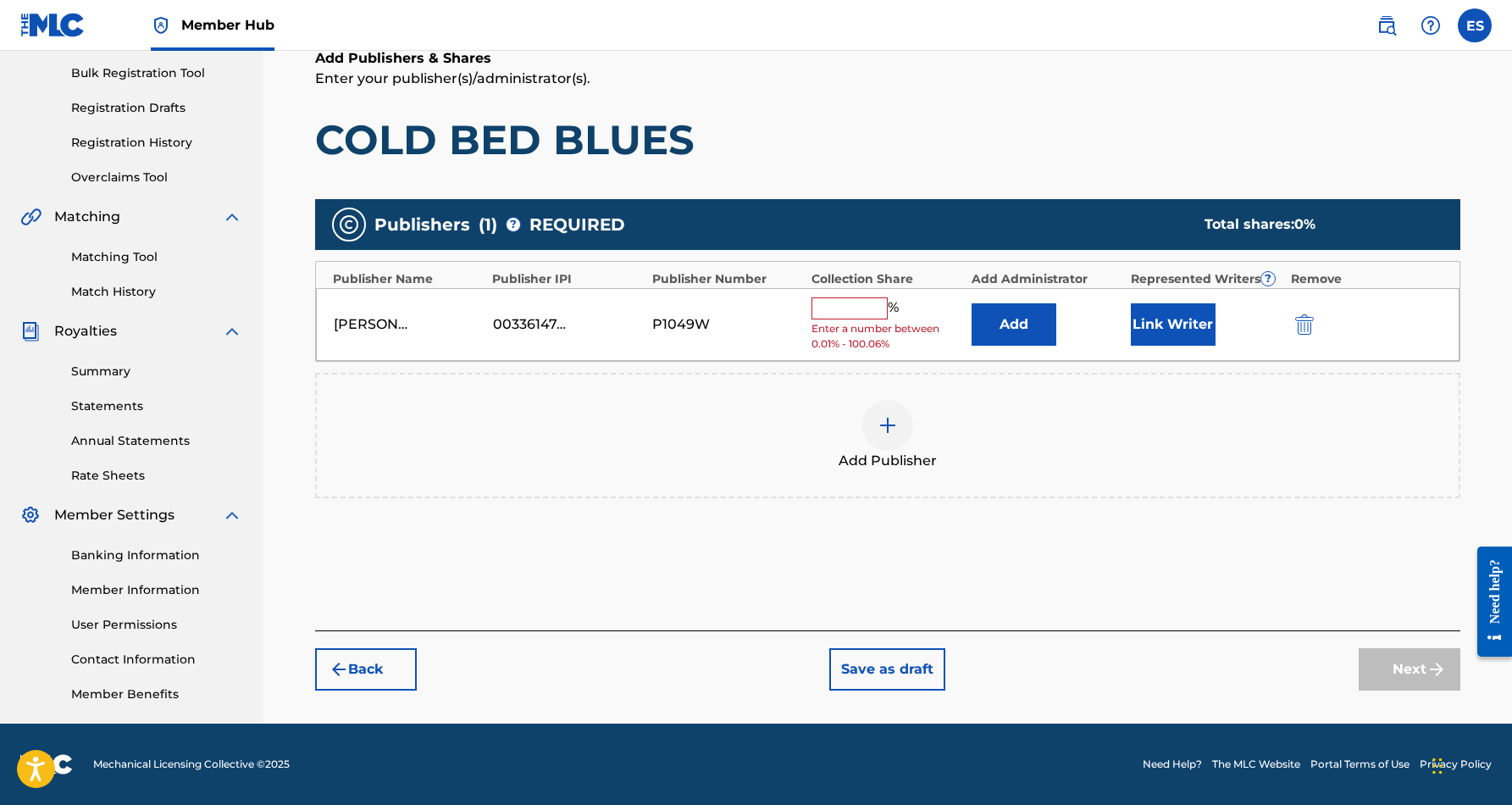
click at [857, 307] on input "text" at bounding box center [849, 308] width 76 height 22
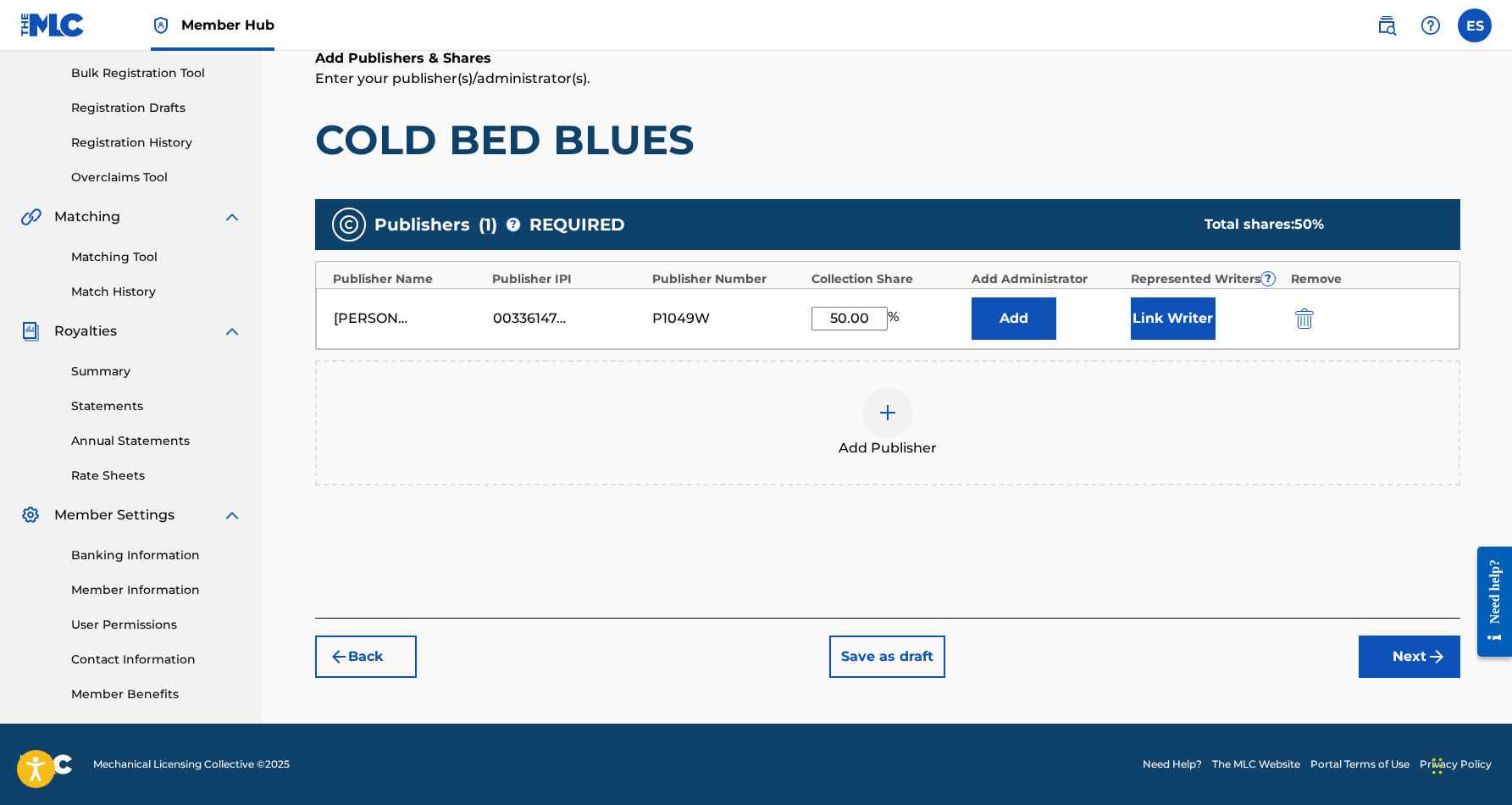
type input "50.00"
click at [768, 185] on div "Add Publishers & Shares Enter your publisher(s)/administrator(s). COLD BED BLUE…" at bounding box center [888, 332] width 1146 height 570
click at [1167, 307] on button "Link Writer" at bounding box center [1173, 318] width 85 height 42
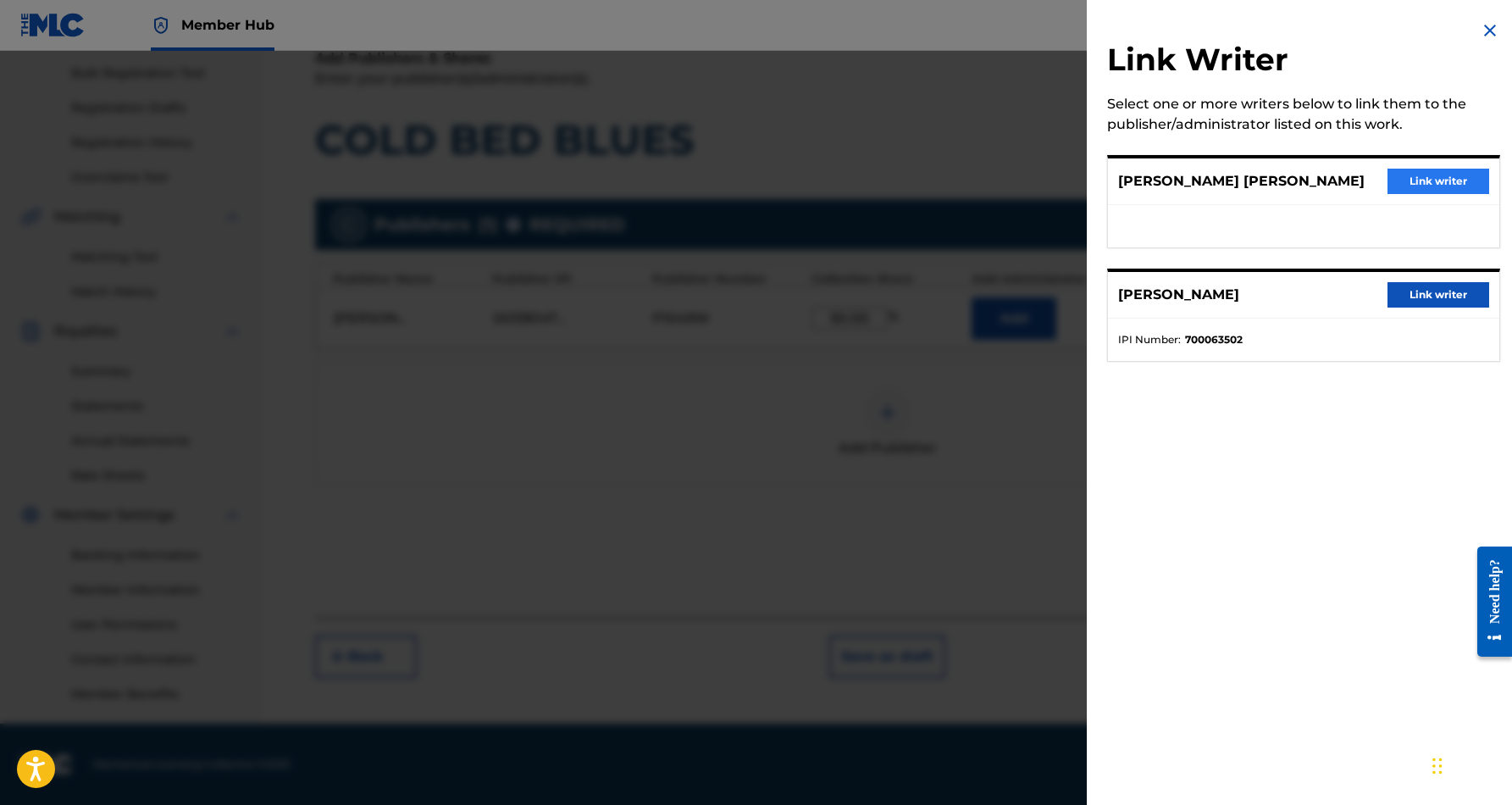
click at [1438, 173] on button "Link writer" at bounding box center [1439, 181] width 102 height 25
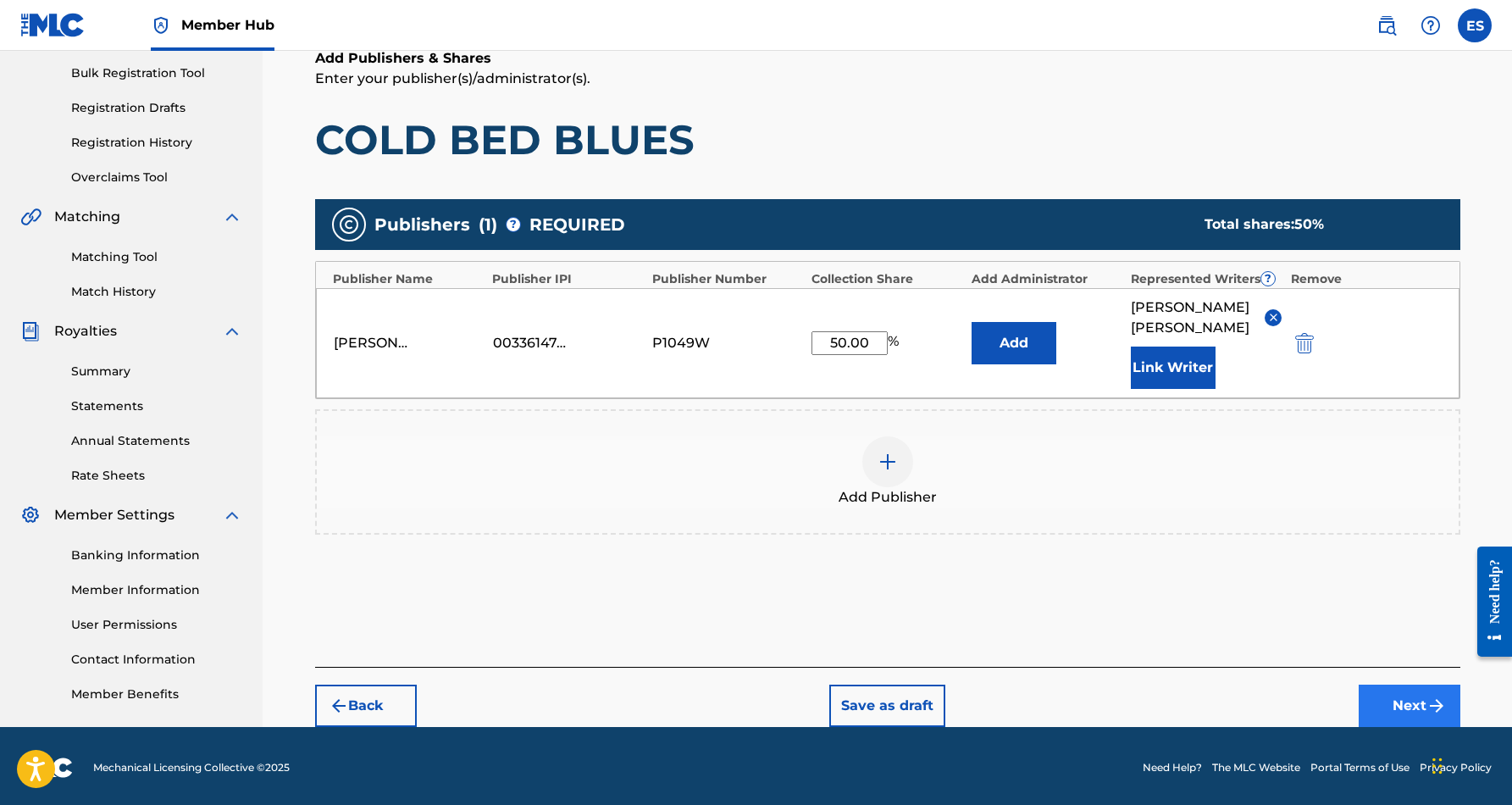
click at [1405, 694] on button "Next" at bounding box center [1410, 705] width 102 height 42
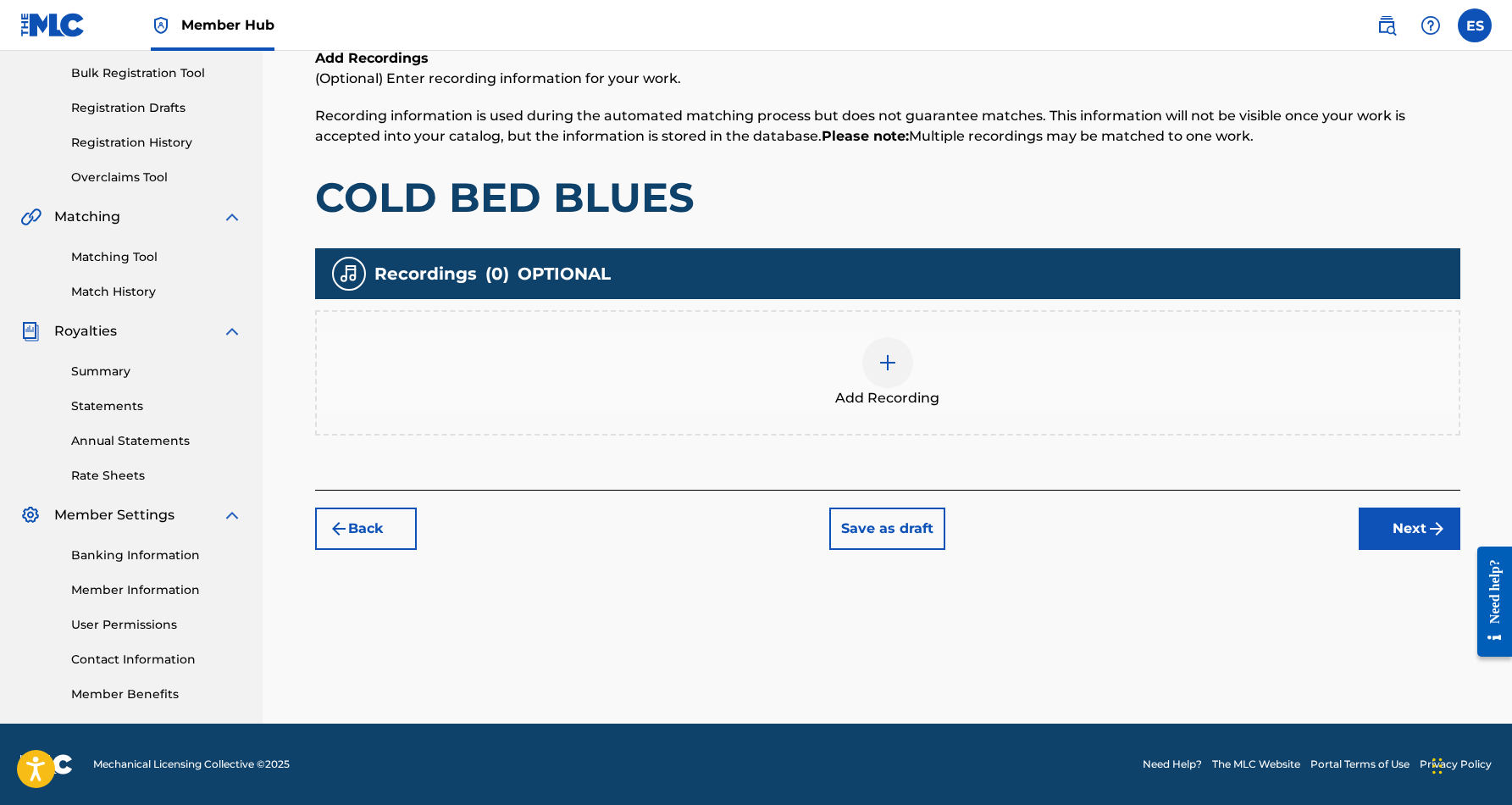
scroll to position [76, 0]
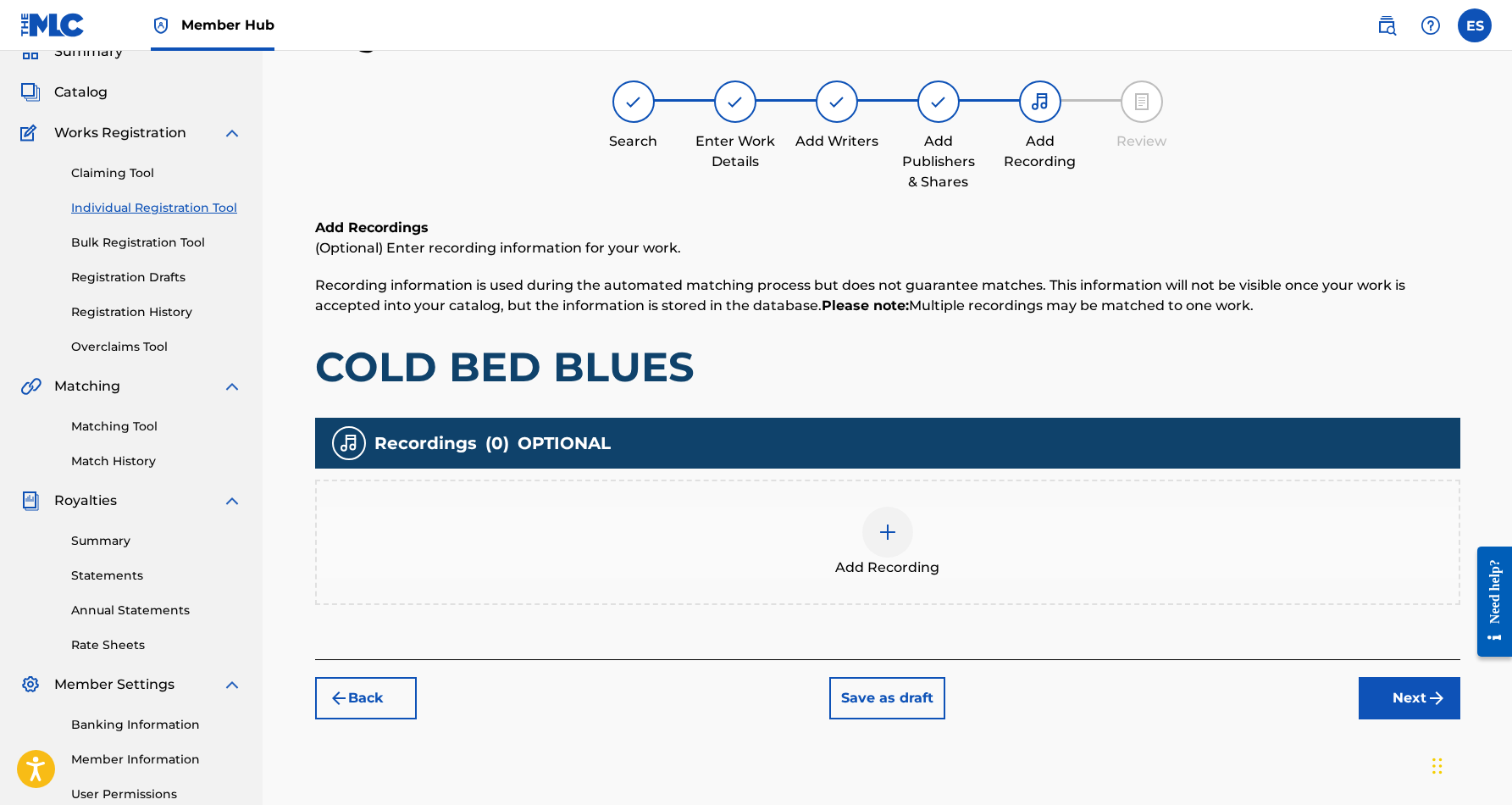
click at [893, 539] on img at bounding box center [888, 532] width 21 height 21
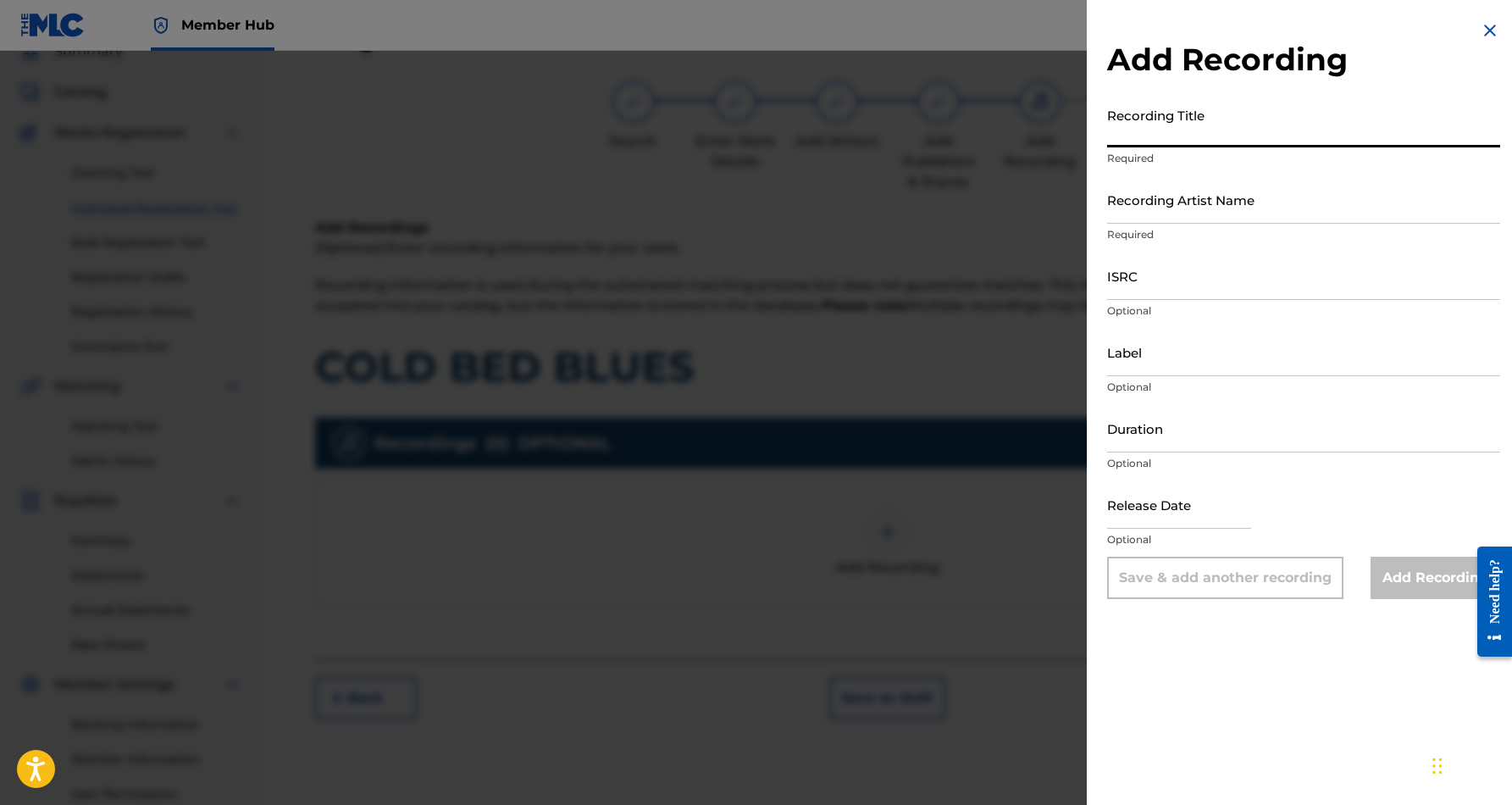
click at [1213, 125] on input "Recording Title" at bounding box center [1304, 122] width 394 height 48
paste input "COLD BED BLUES"
type input "COLD BED BLUES"
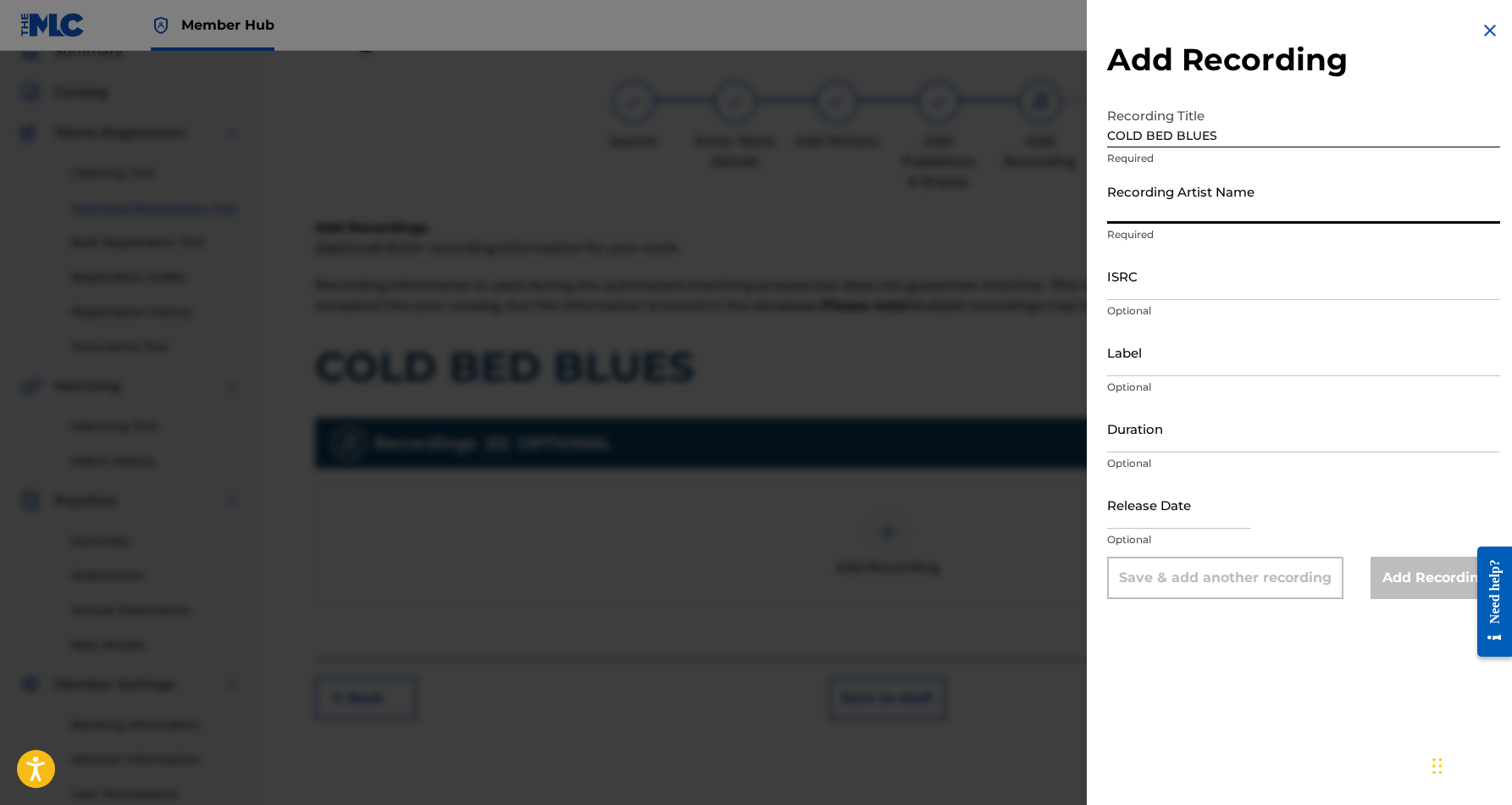
click at [1205, 186] on input "Recording Artist Name" at bounding box center [1304, 199] width 394 height 48
paste input "[PERSON_NAME] [PERSON_NAME] FEAT [PERSON_NAME]"
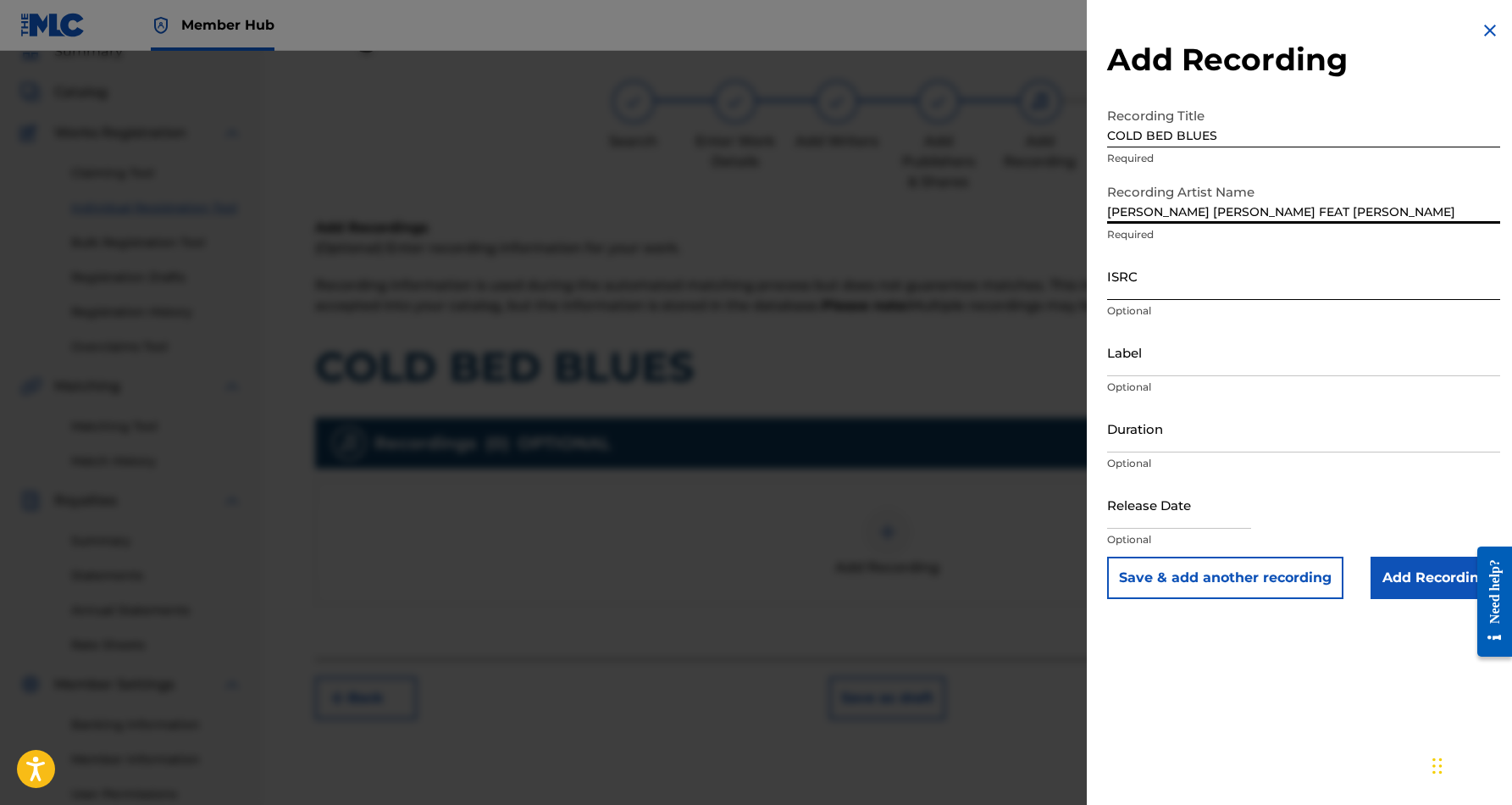
type input "[PERSON_NAME] [PERSON_NAME] FEAT [PERSON_NAME]"
click at [1257, 282] on input "ISRC" at bounding box center [1304, 275] width 394 height 48
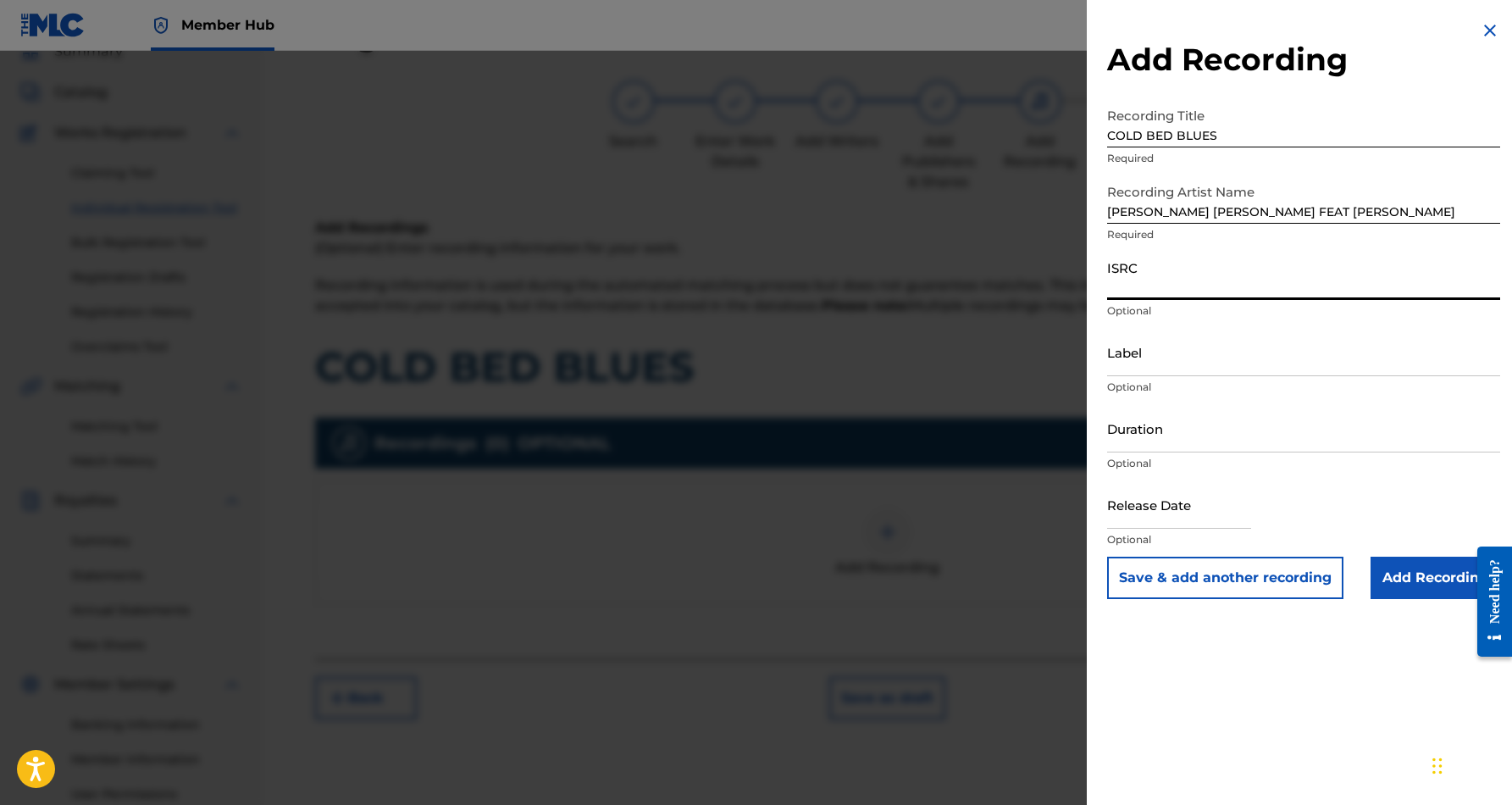
paste input "USDY41571296"
type input "USDY41571296"
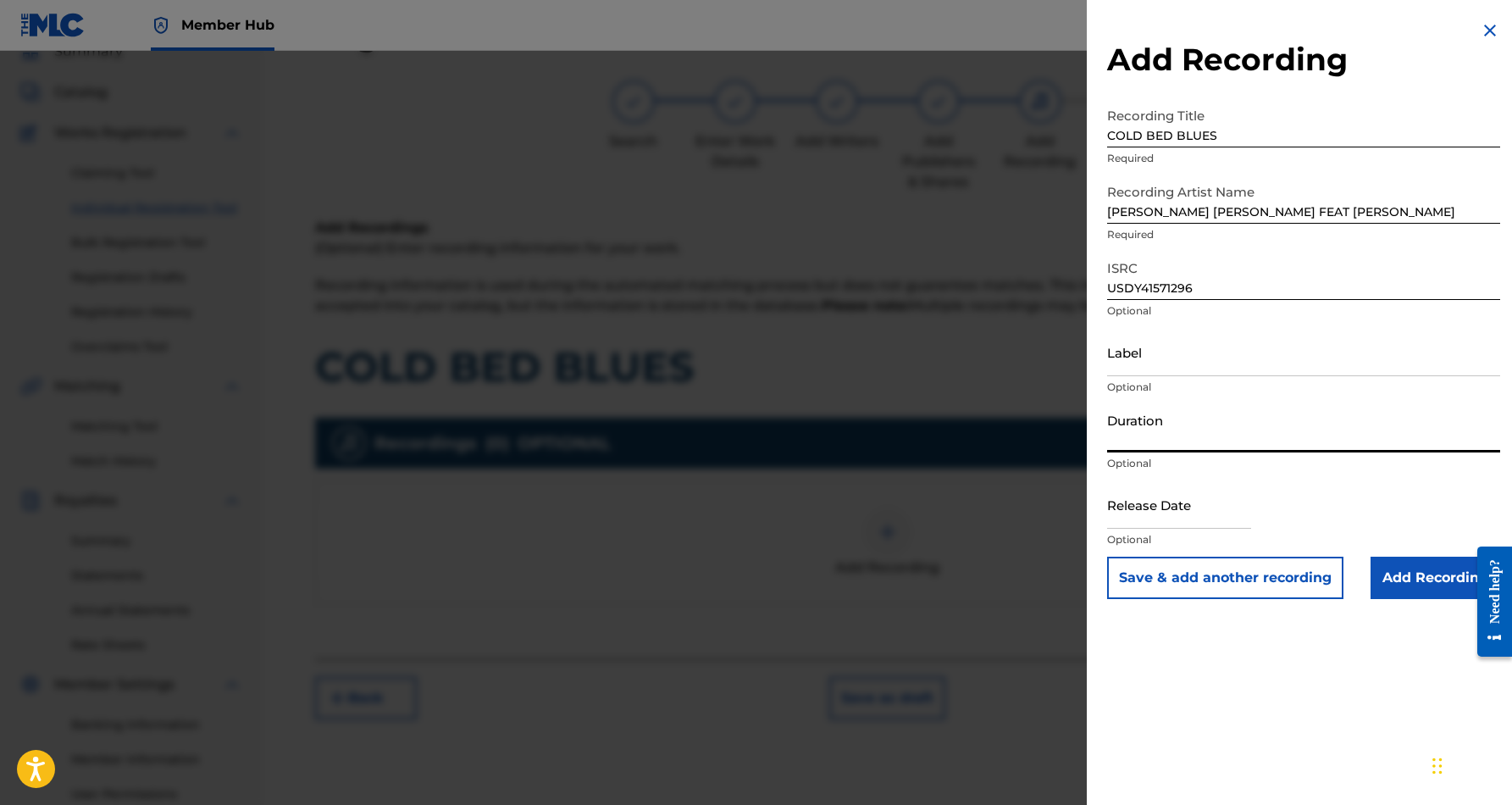
click at [1195, 413] on input "Duration" at bounding box center [1304, 427] width 394 height 48
type input "04:15"
click at [1194, 512] on input "text" at bounding box center [1179, 504] width 144 height 48
select select "8"
select select "2025"
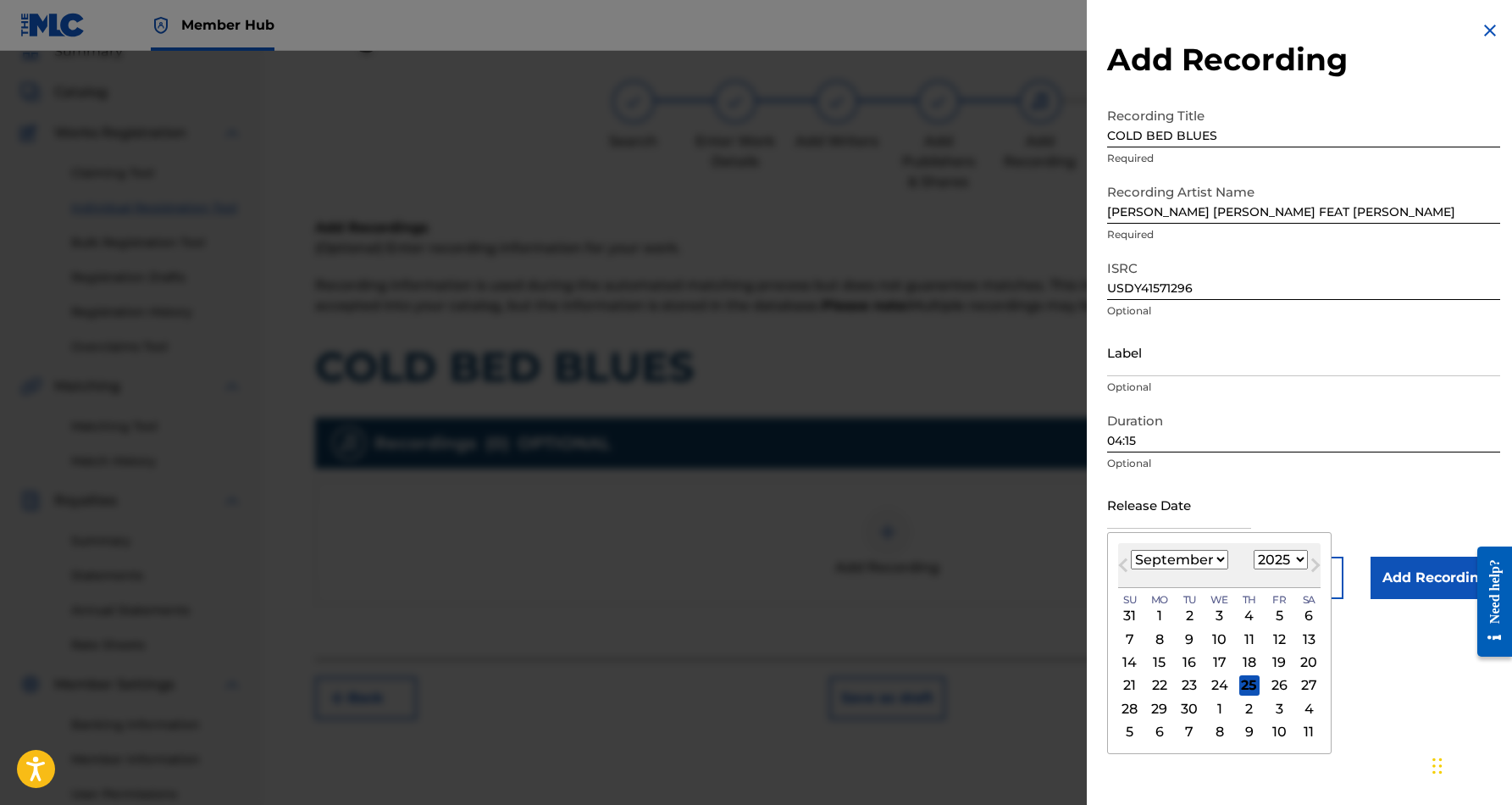
click at [1282, 482] on div "Release Date Previous Month Next Month [DATE] January February March April May …" at bounding box center [1304, 518] width 394 height 76
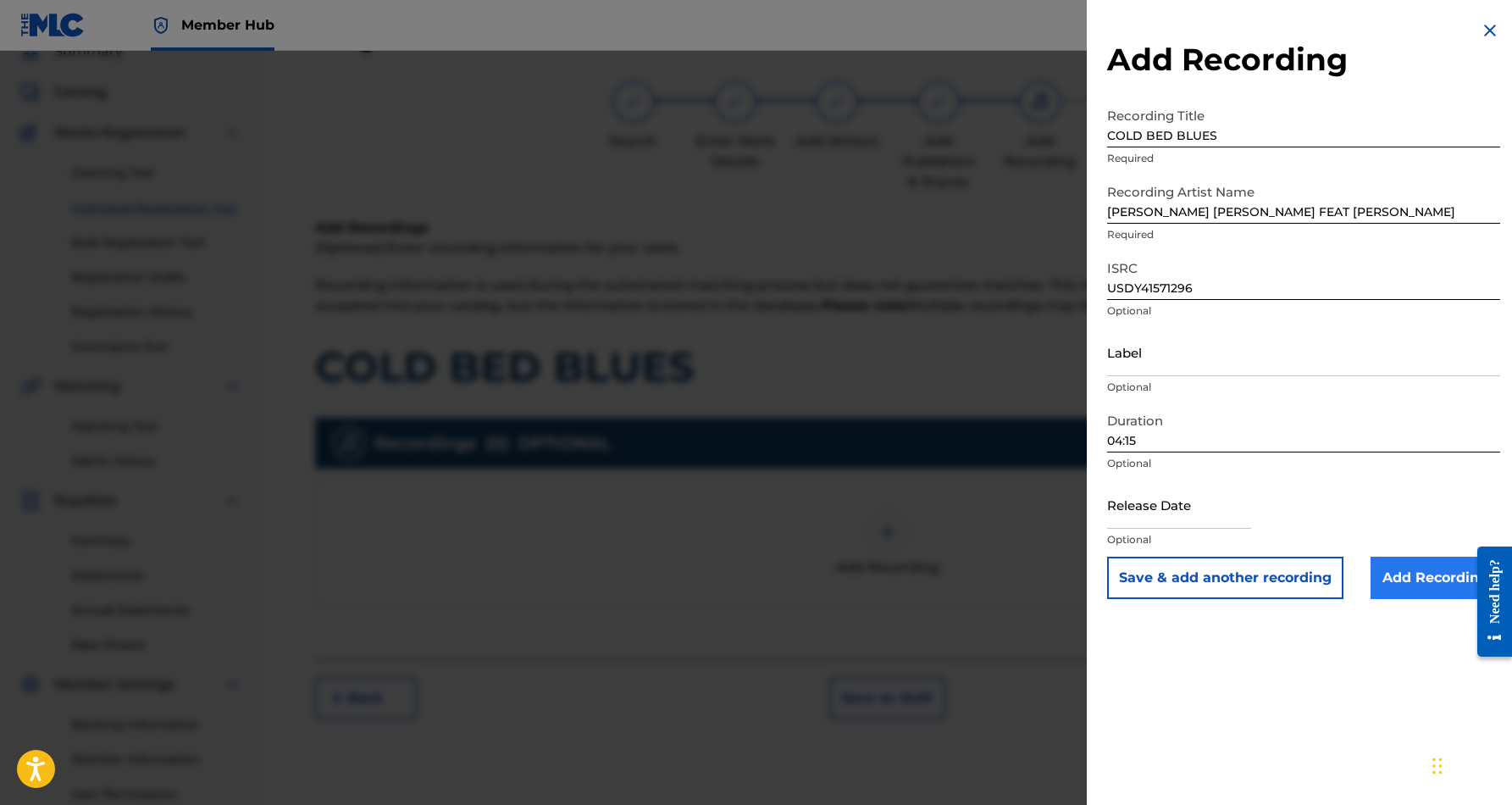
click at [1423, 581] on input "Add Recording" at bounding box center [1436, 577] width 130 height 42
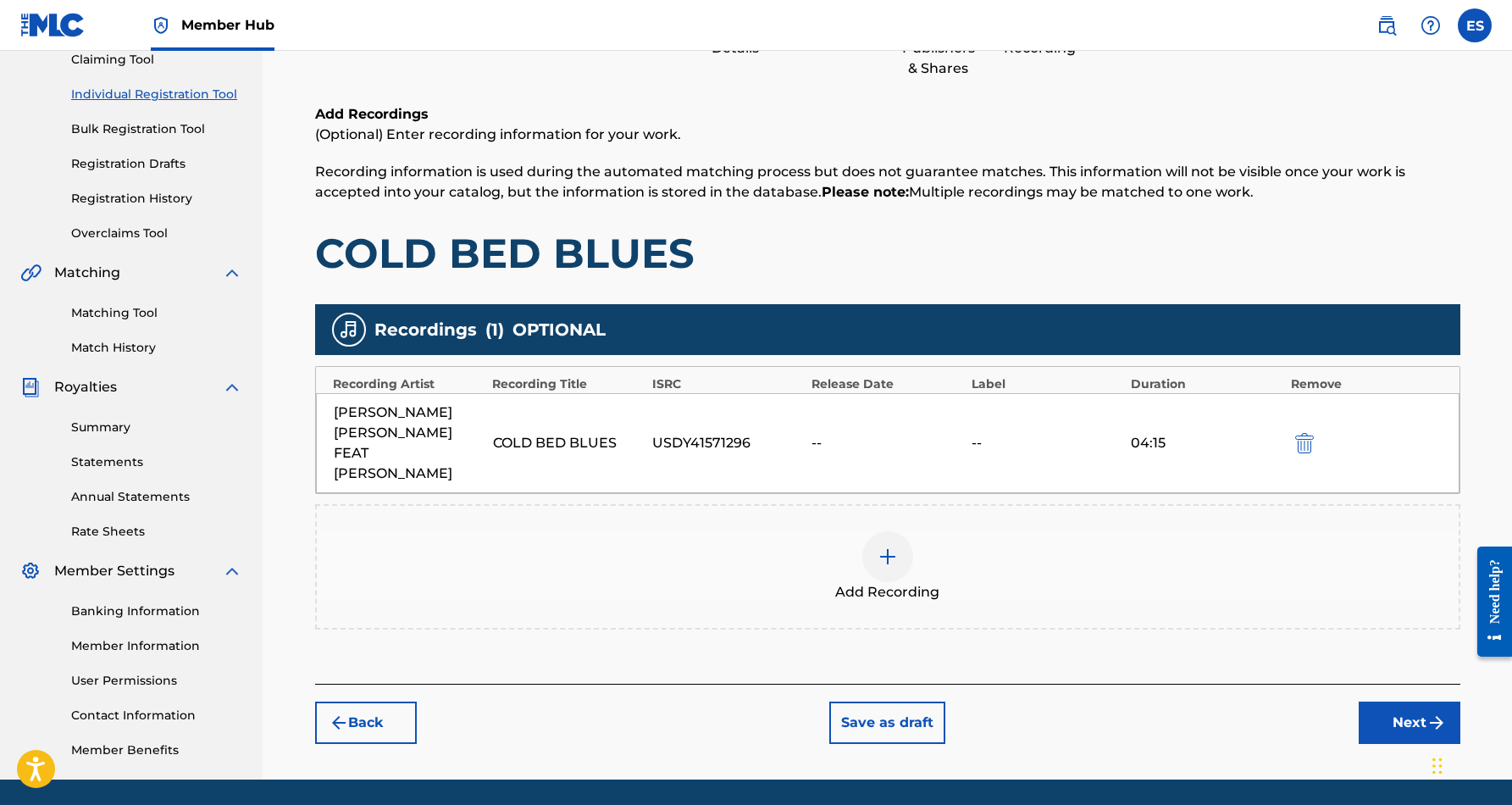
scroll to position [190, 0]
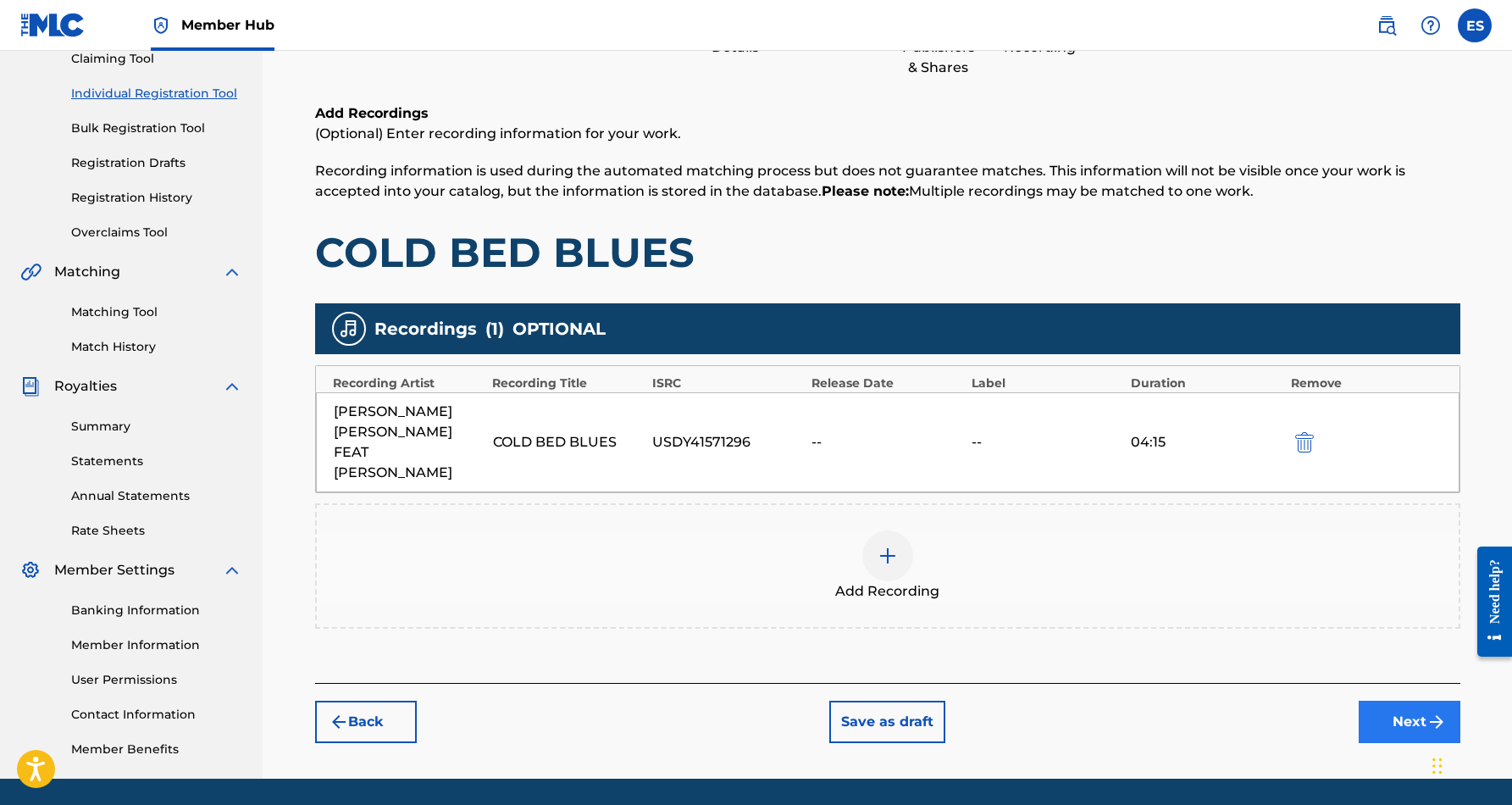
click at [1402, 700] on button "Next" at bounding box center [1410, 721] width 102 height 42
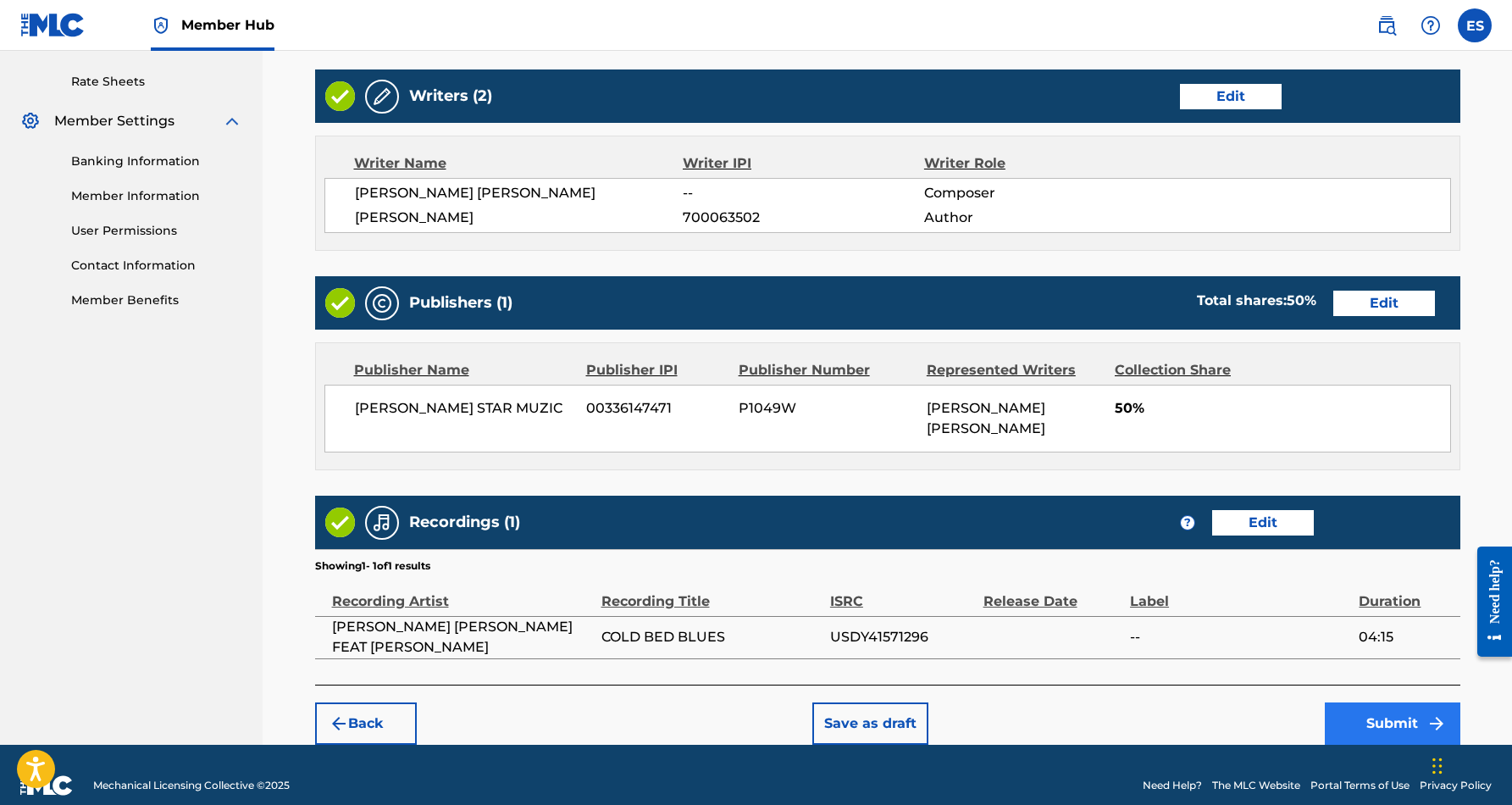
scroll to position [639, 0]
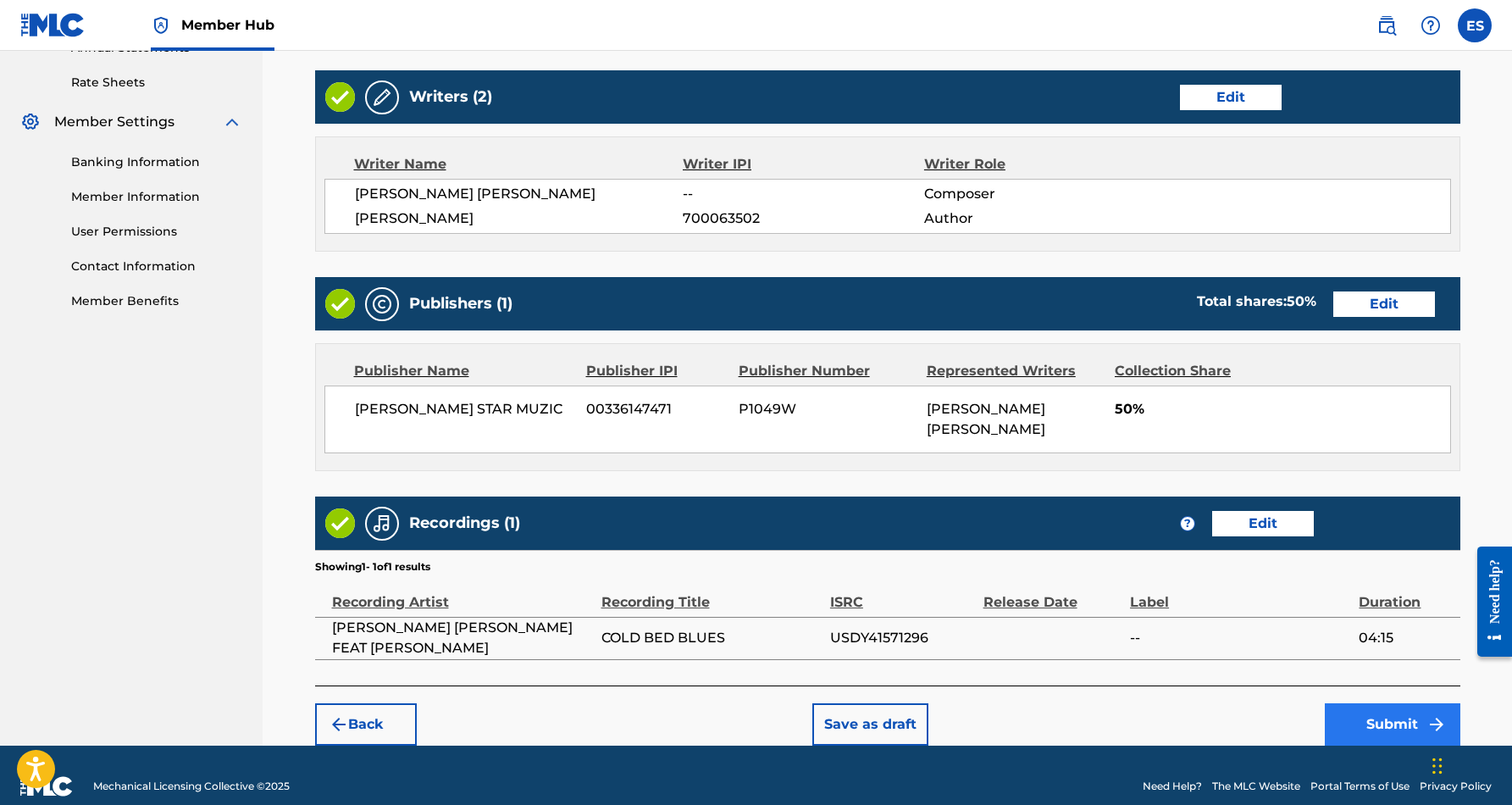
click at [1400, 703] on button "Submit" at bounding box center [1393, 724] width 136 height 42
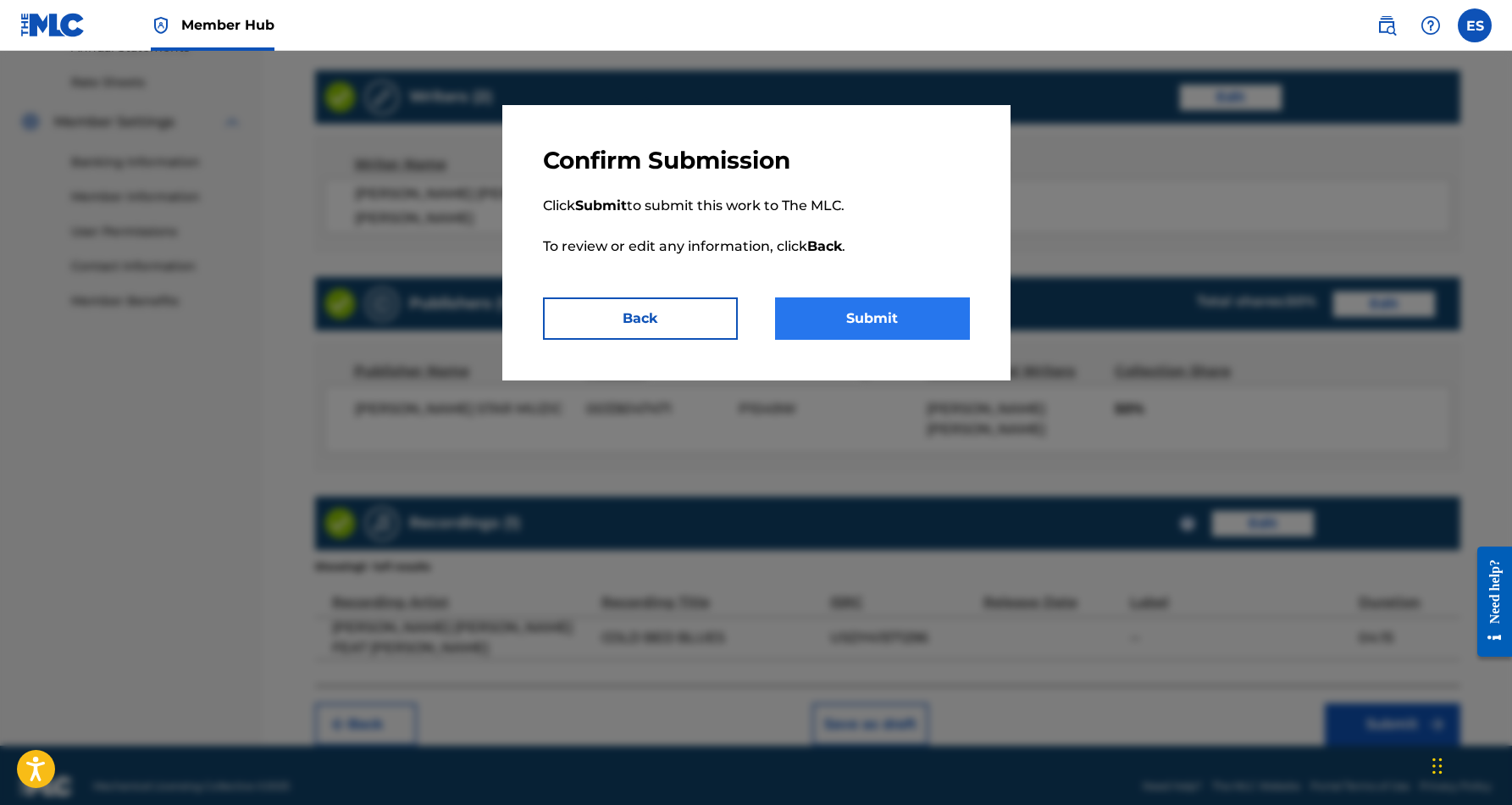
click at [849, 314] on button "Submit" at bounding box center [872, 318] width 195 height 42
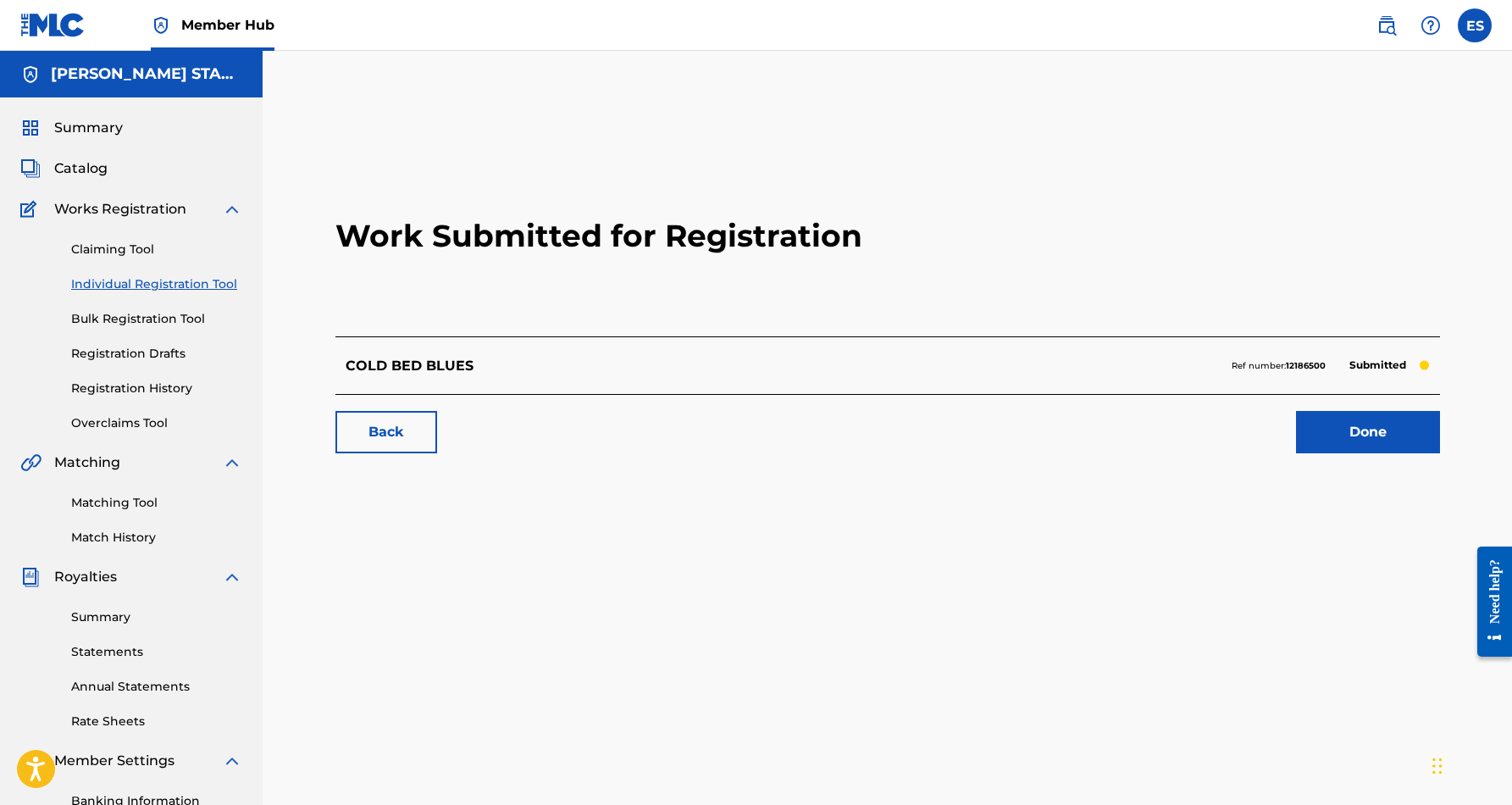
click at [163, 286] on link "Individual Registration Tool" at bounding box center [157, 283] width 171 height 18
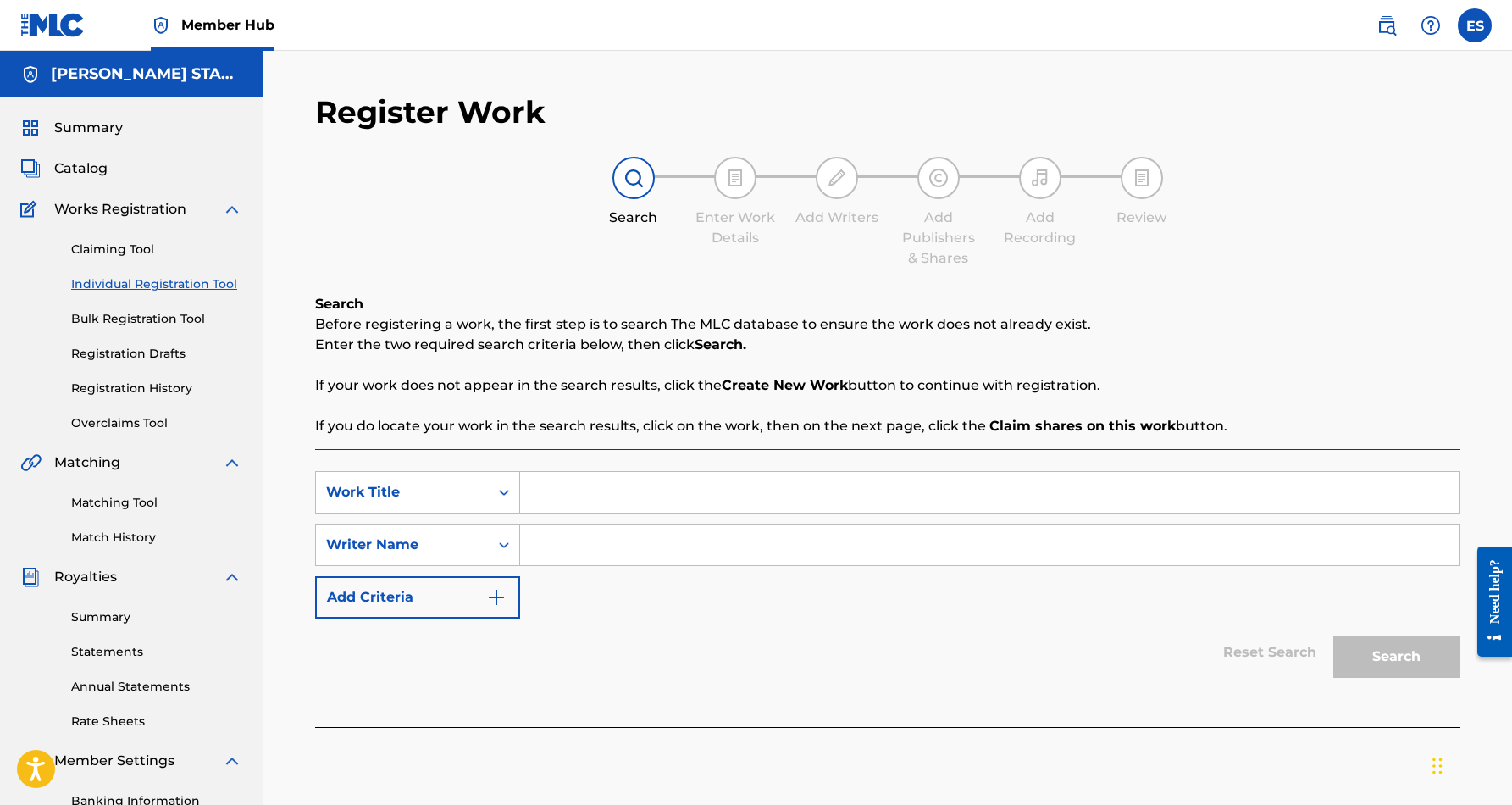
click at [530, 493] on input "Search Form" at bounding box center [990, 491] width 940 height 40
paste input "YOU BE LOVIN ME"
type input "YOU BE LOVIN ME"
click at [746, 623] on div "Reset Search Search" at bounding box center [888, 652] width 1146 height 68
click at [677, 546] on input "Search Form" at bounding box center [990, 544] width 940 height 40
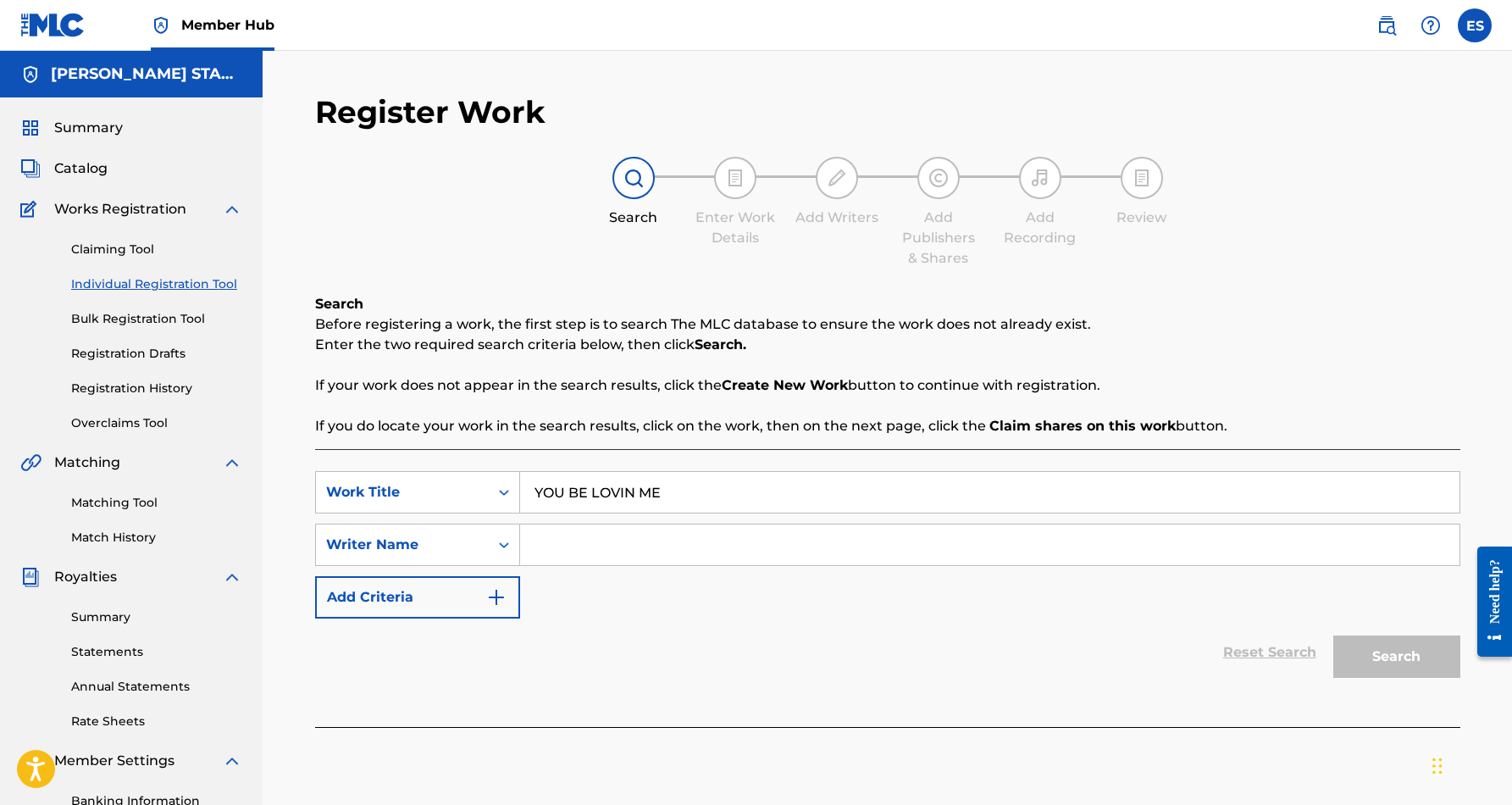
paste input "[PERSON_NAME] [PERSON_NAME]"
type input "[PERSON_NAME] [PERSON_NAME]"
click at [1422, 654] on button "Search" at bounding box center [1397, 656] width 127 height 42
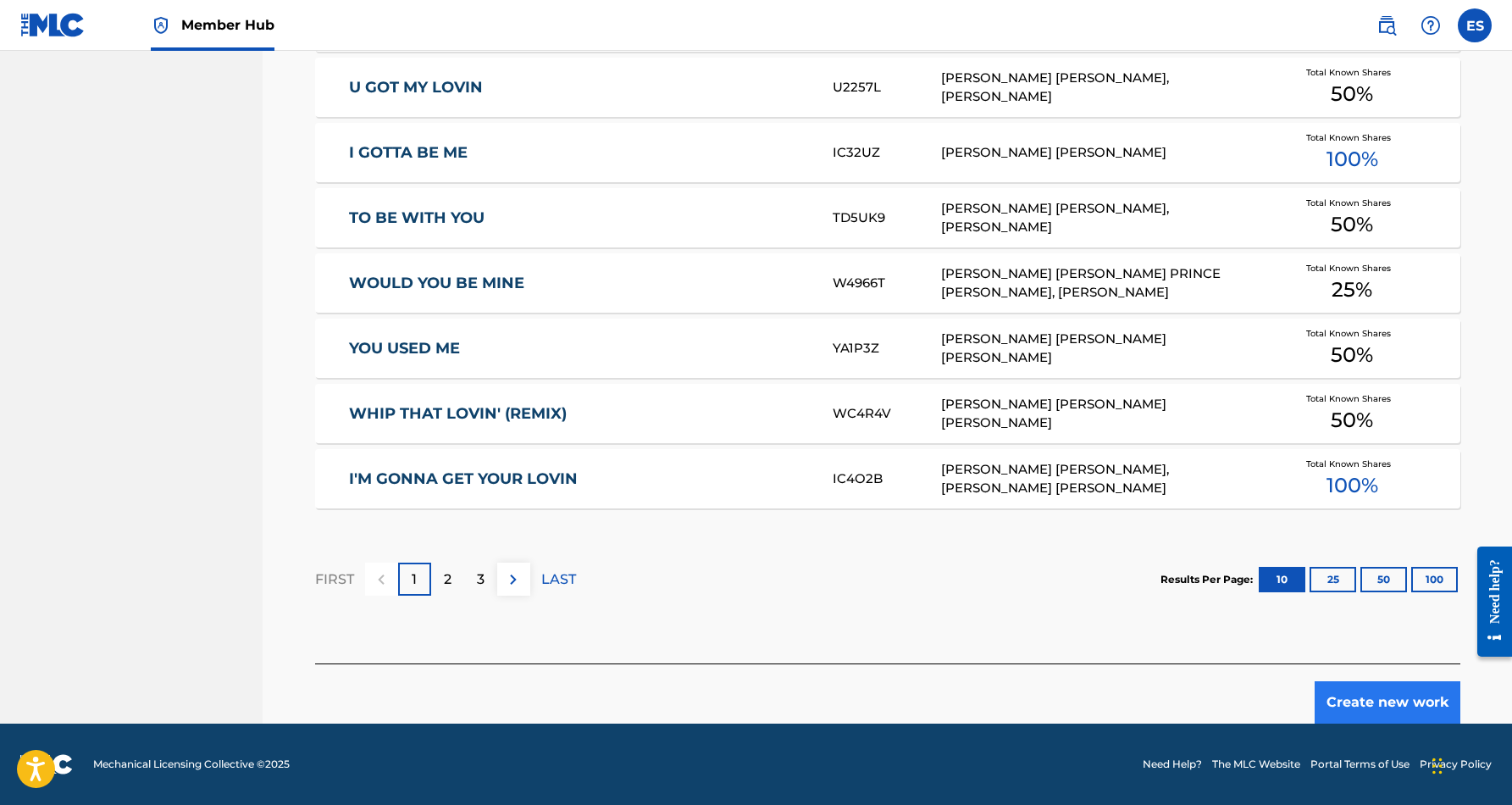
click at [1365, 705] on button "Create new work" at bounding box center [1388, 702] width 146 height 42
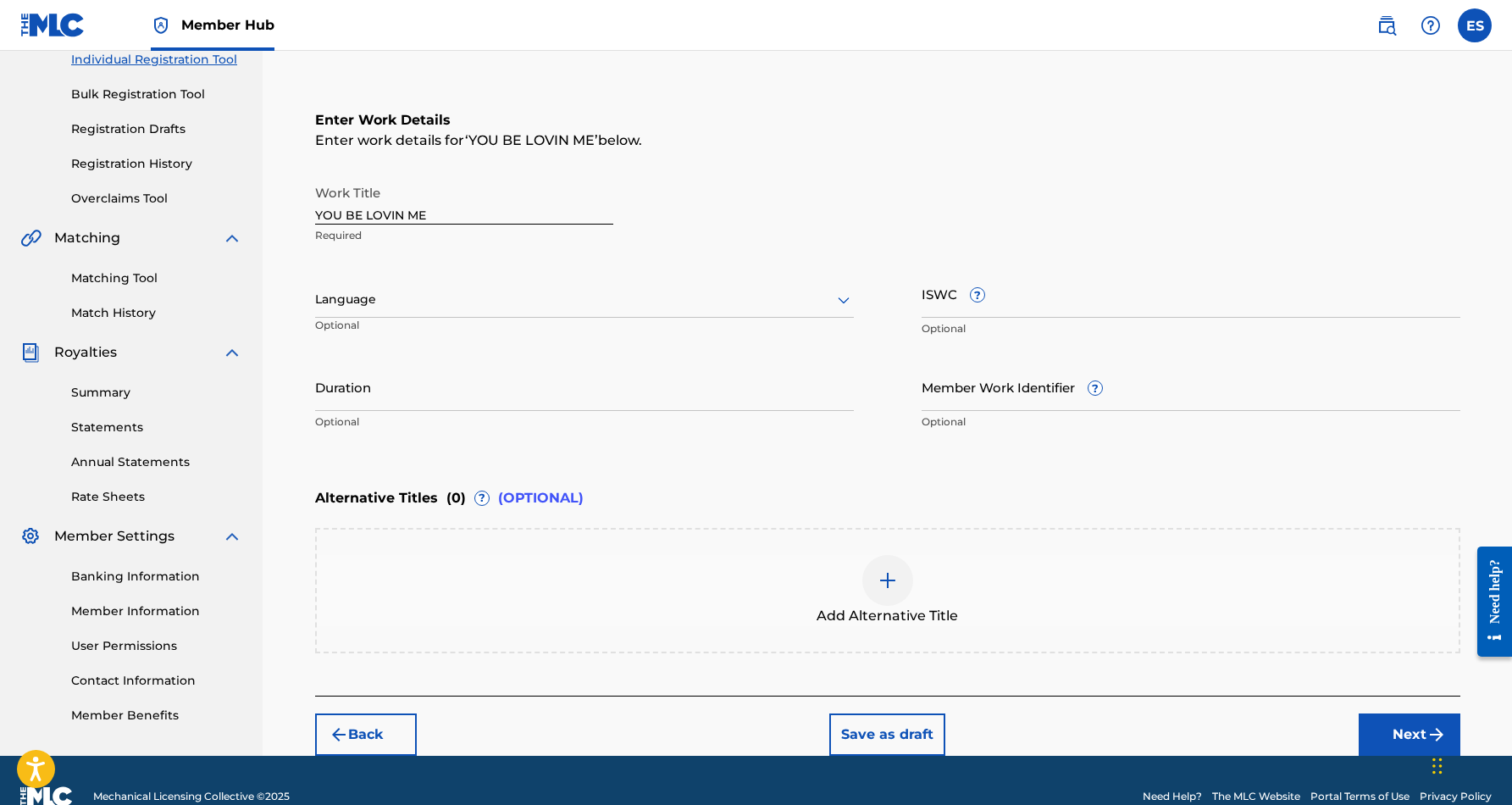
scroll to position [217, 0]
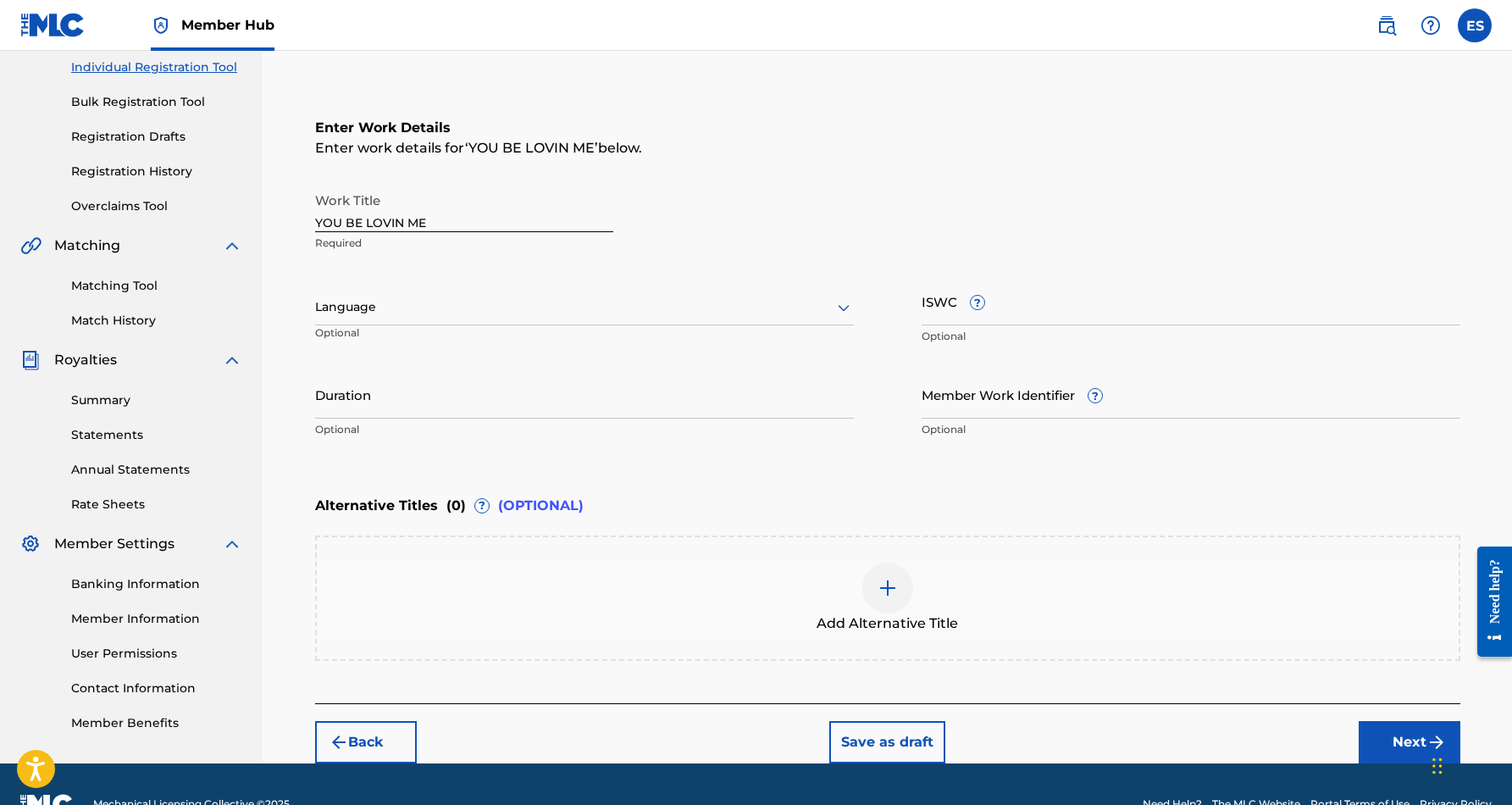
click at [842, 306] on icon at bounding box center [844, 308] width 21 height 21
click at [778, 337] on div "English" at bounding box center [585, 345] width 538 height 38
click at [502, 411] on input "Duration" at bounding box center [585, 394] width 539 height 48
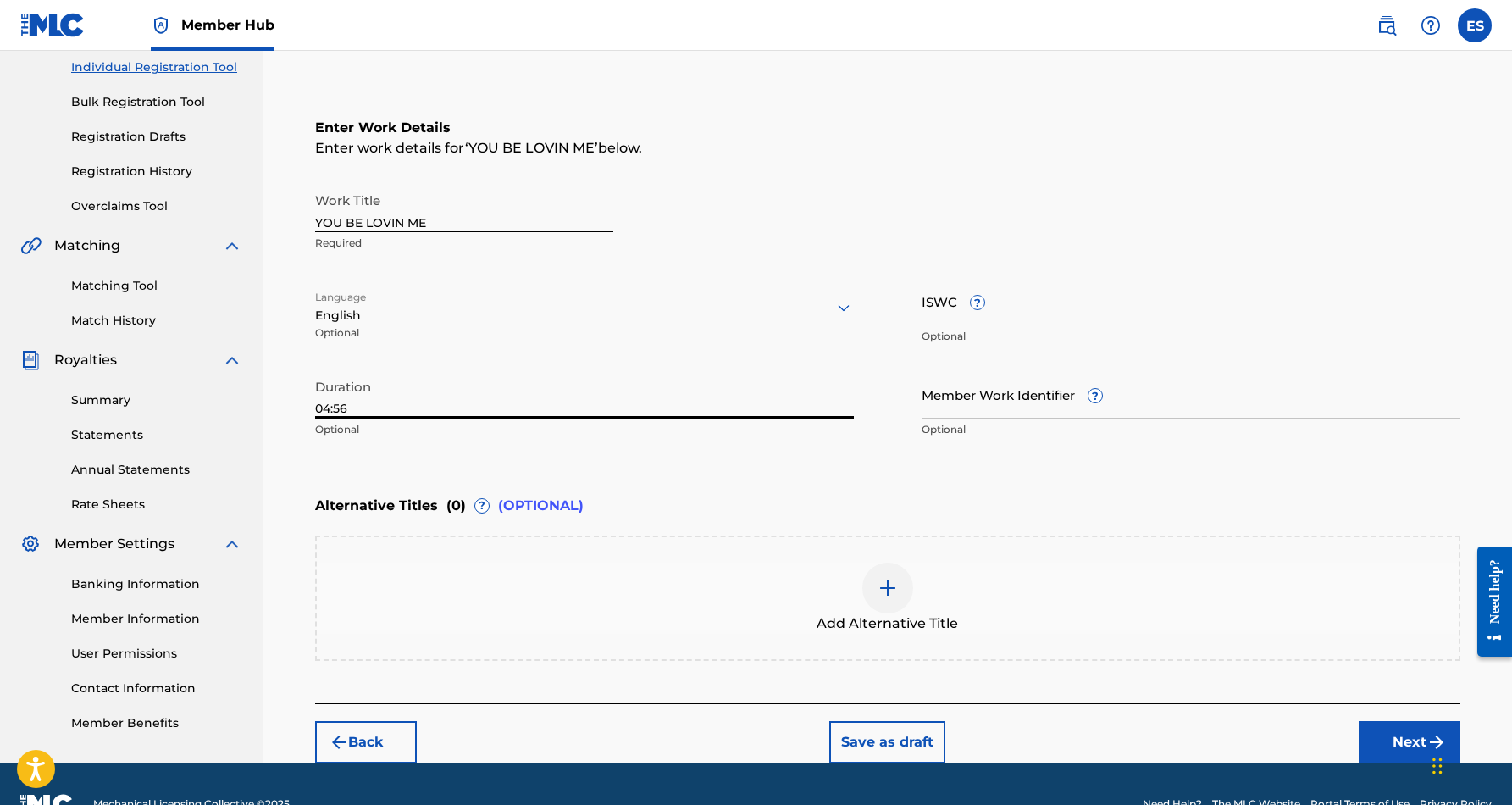
type input "04:56"
click at [740, 476] on div "Enter Work Details Enter work details for ‘ YOU BE LOVIN ME ’ below. Work Title…" at bounding box center [888, 282] width 1146 height 411
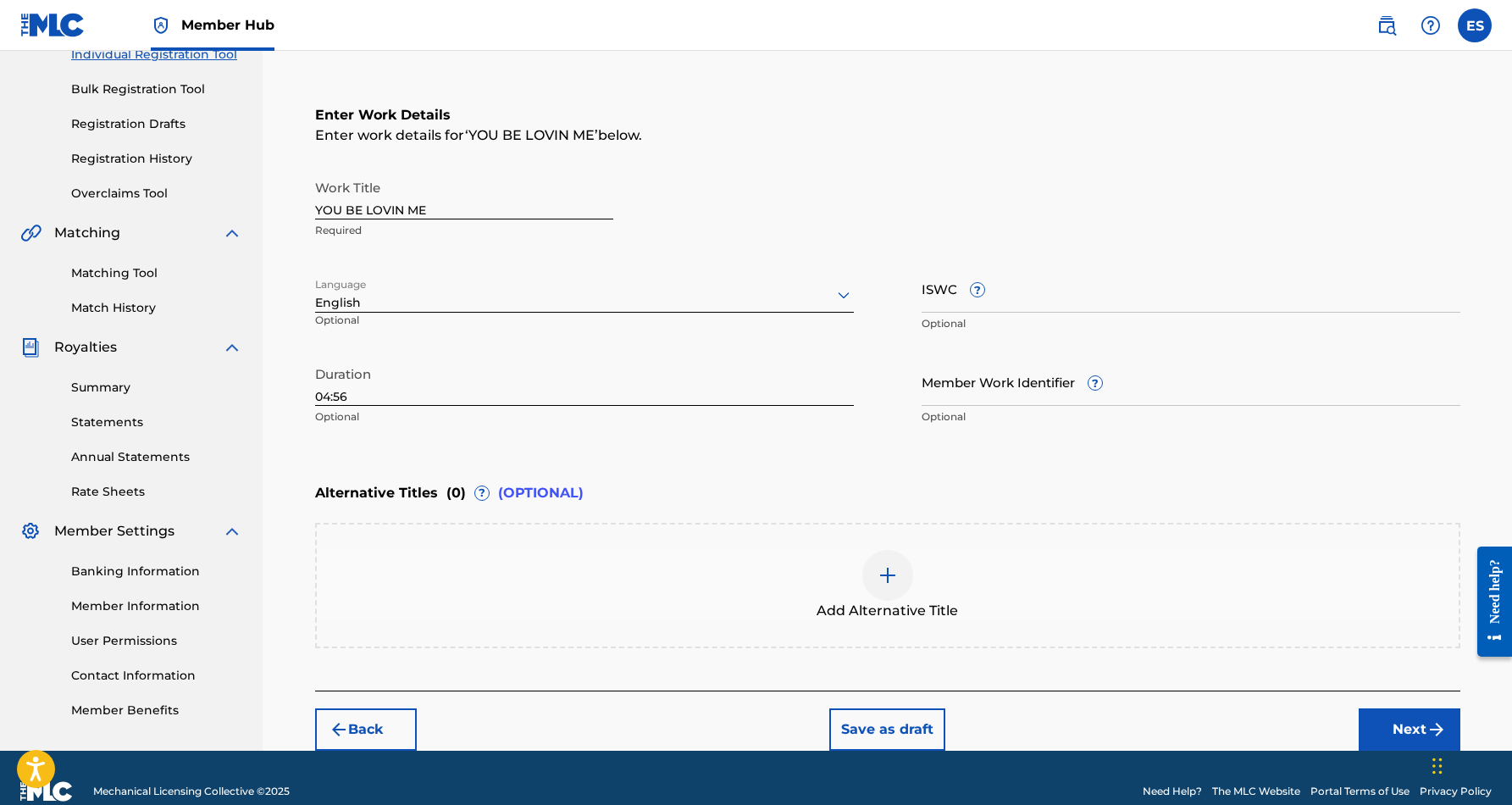
scroll to position [233, 0]
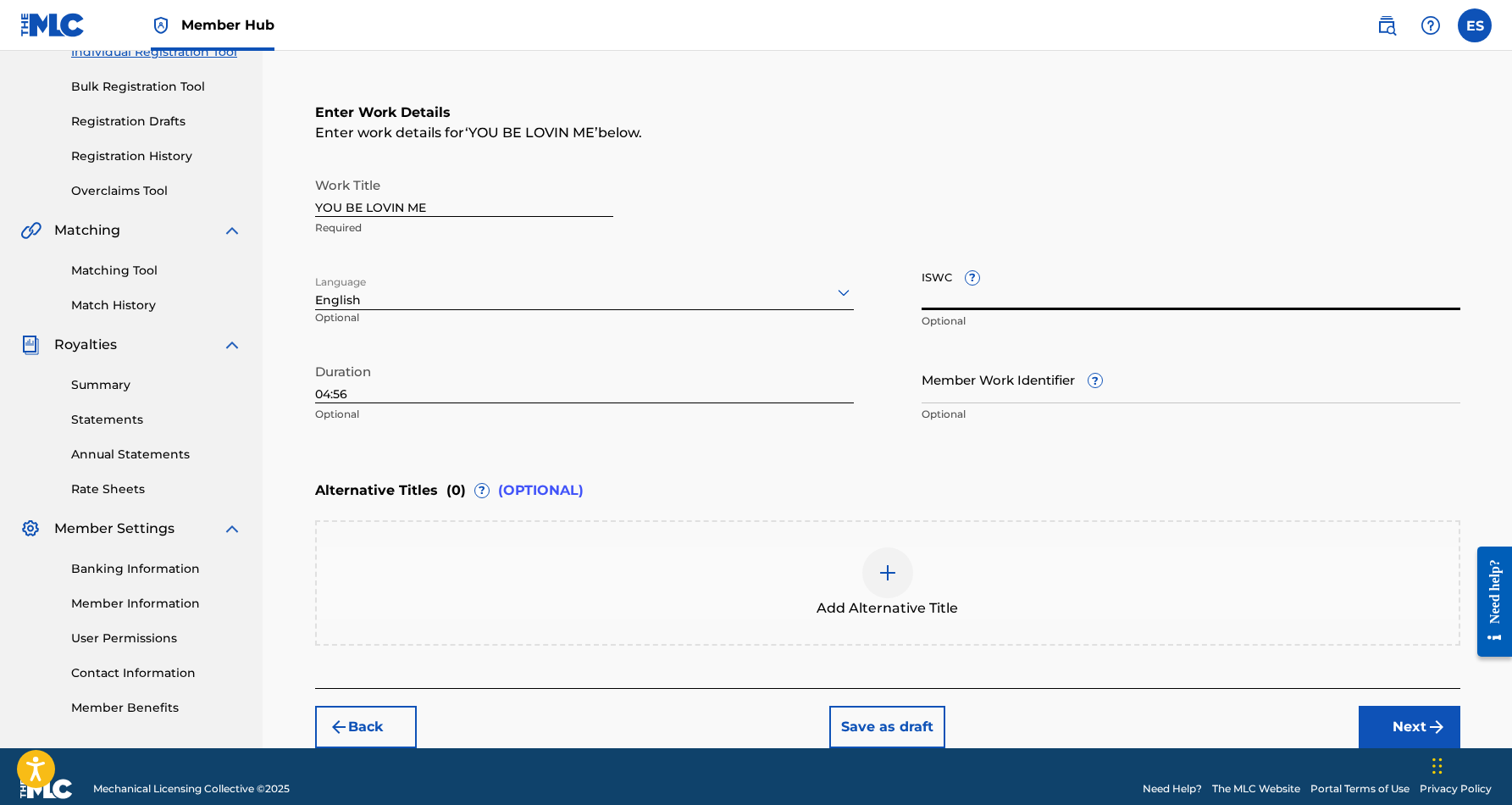
click at [1004, 292] on input "ISWC ?" at bounding box center [1191, 285] width 539 height 48
paste input "T9053528895"
type input "T9053528895"
click at [851, 368] on input "04:56" at bounding box center [585, 378] width 539 height 48
click at [1402, 724] on button "Next" at bounding box center [1410, 727] width 102 height 42
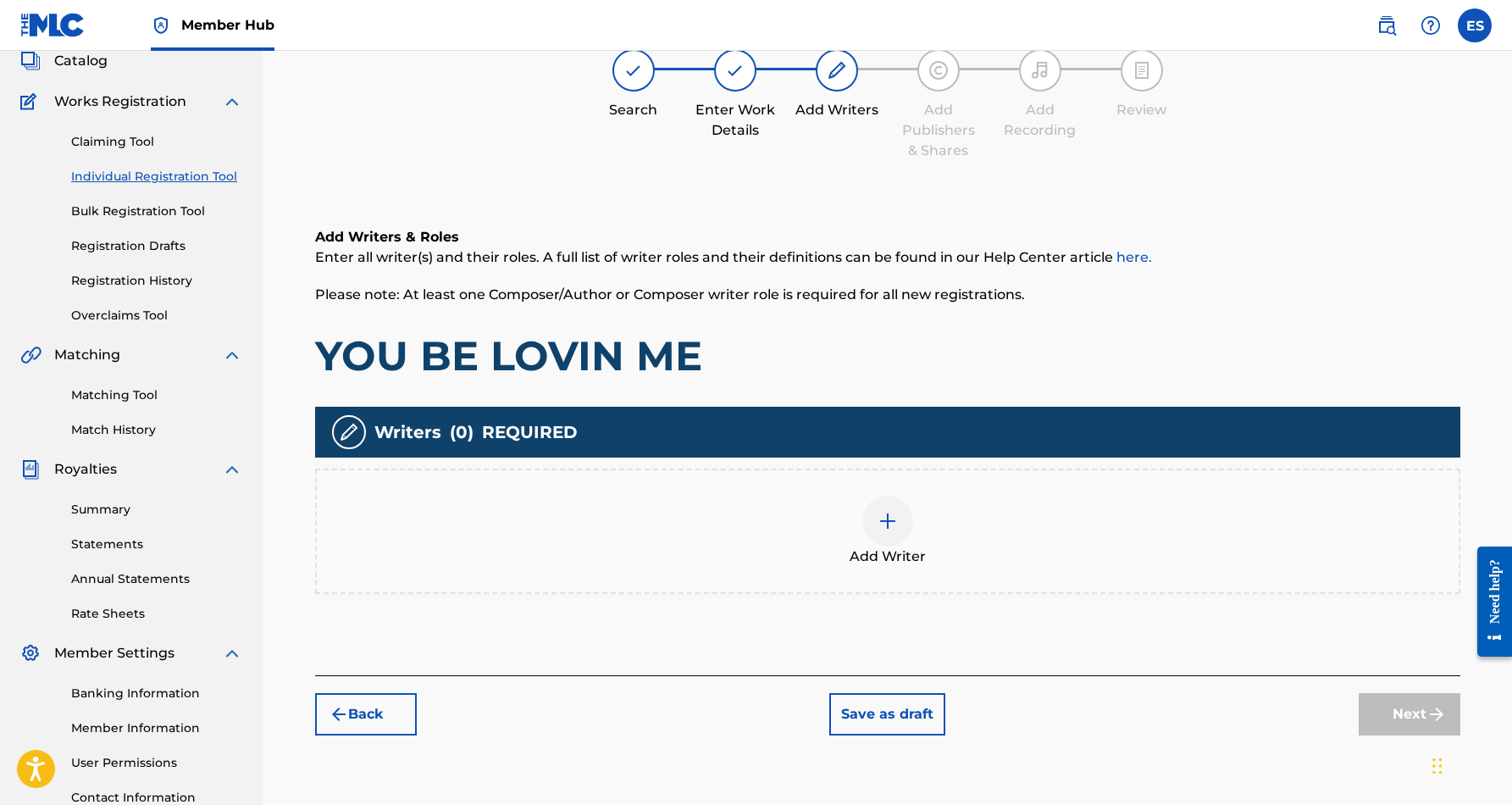
scroll to position [76, 0]
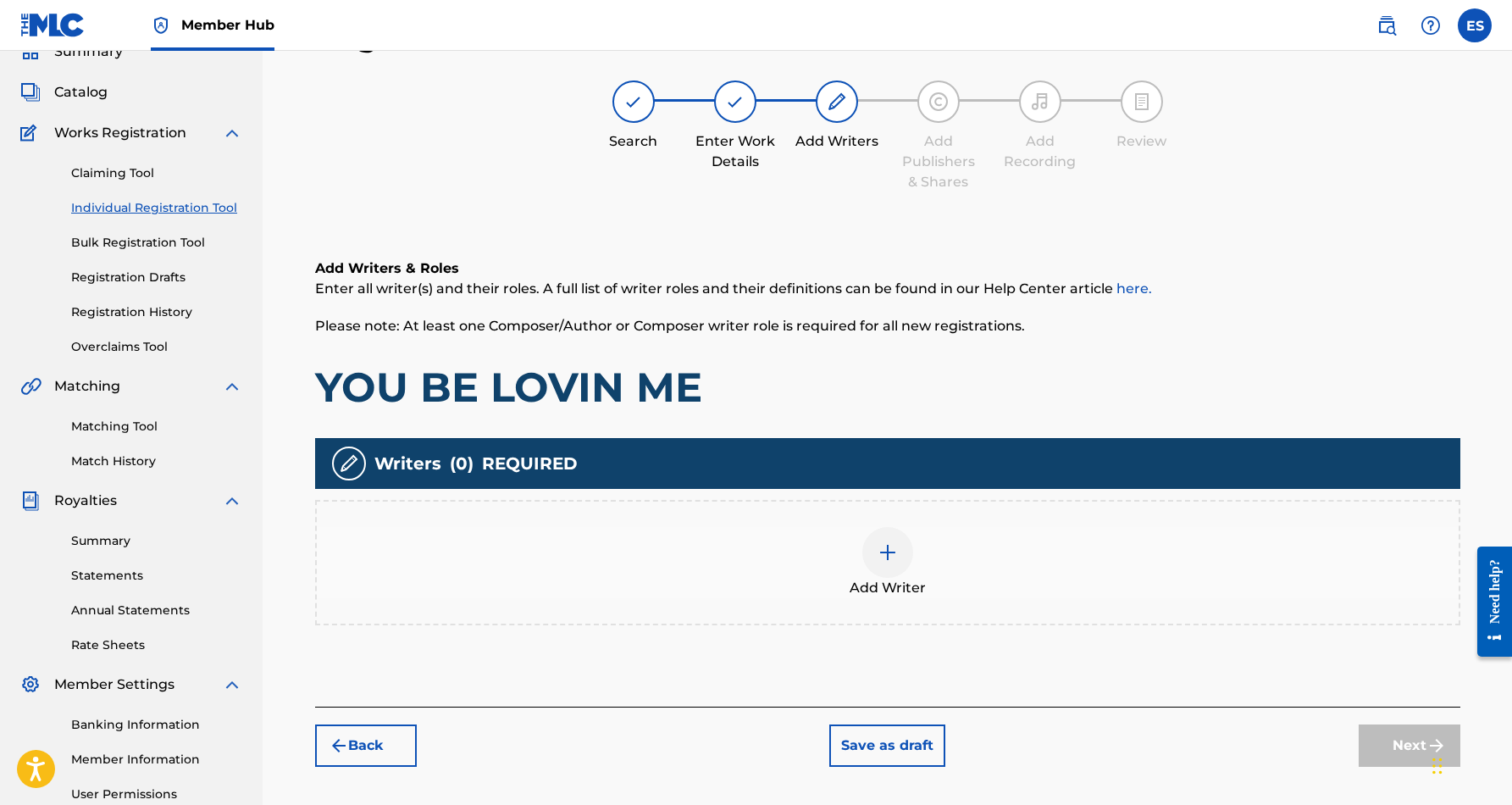
click at [887, 554] on img at bounding box center [888, 553] width 21 height 21
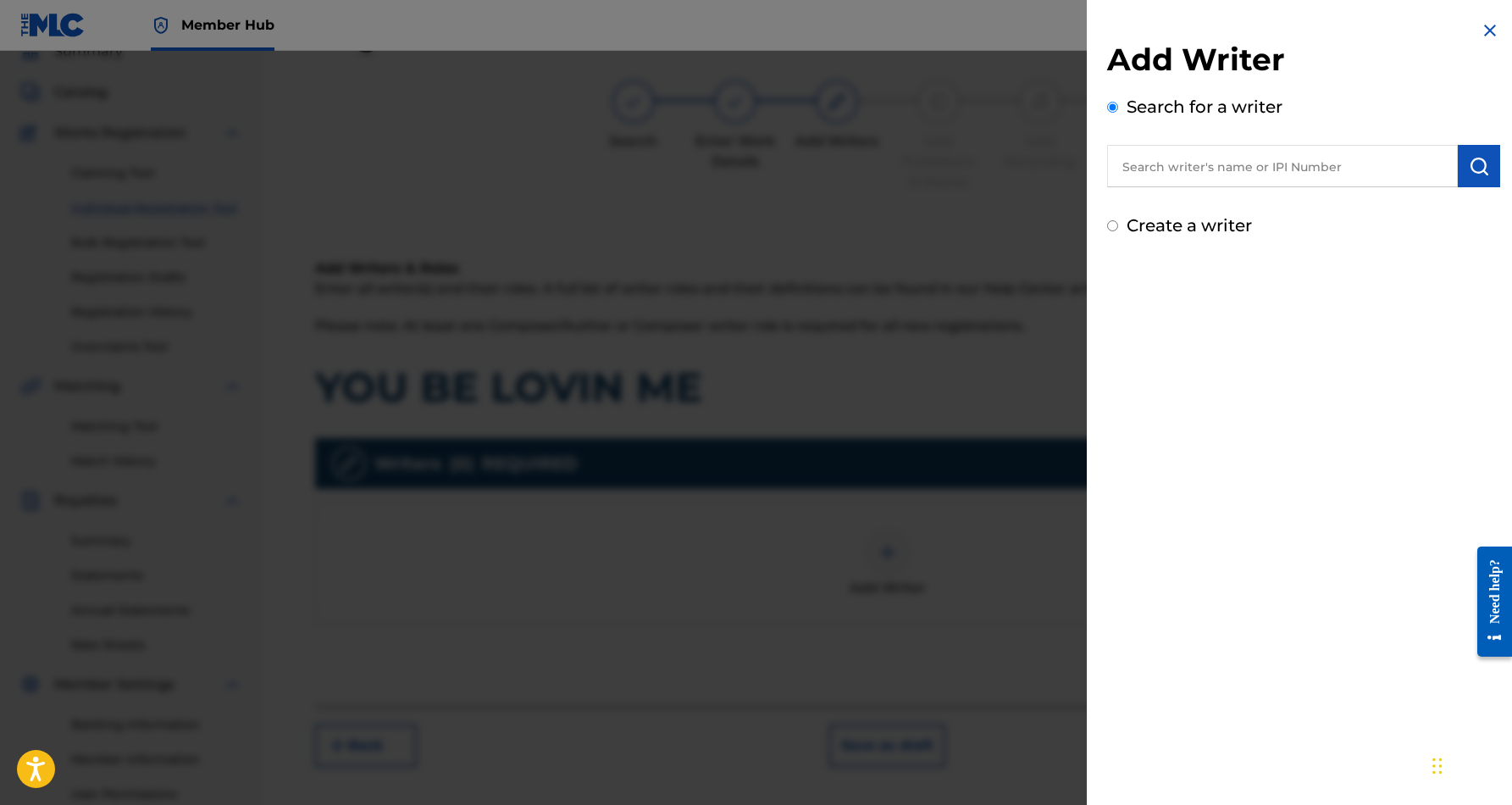
click at [1283, 168] on input "text" at bounding box center [1282, 166] width 351 height 42
paste input "[PERSON_NAME] [PERSON_NAME]"
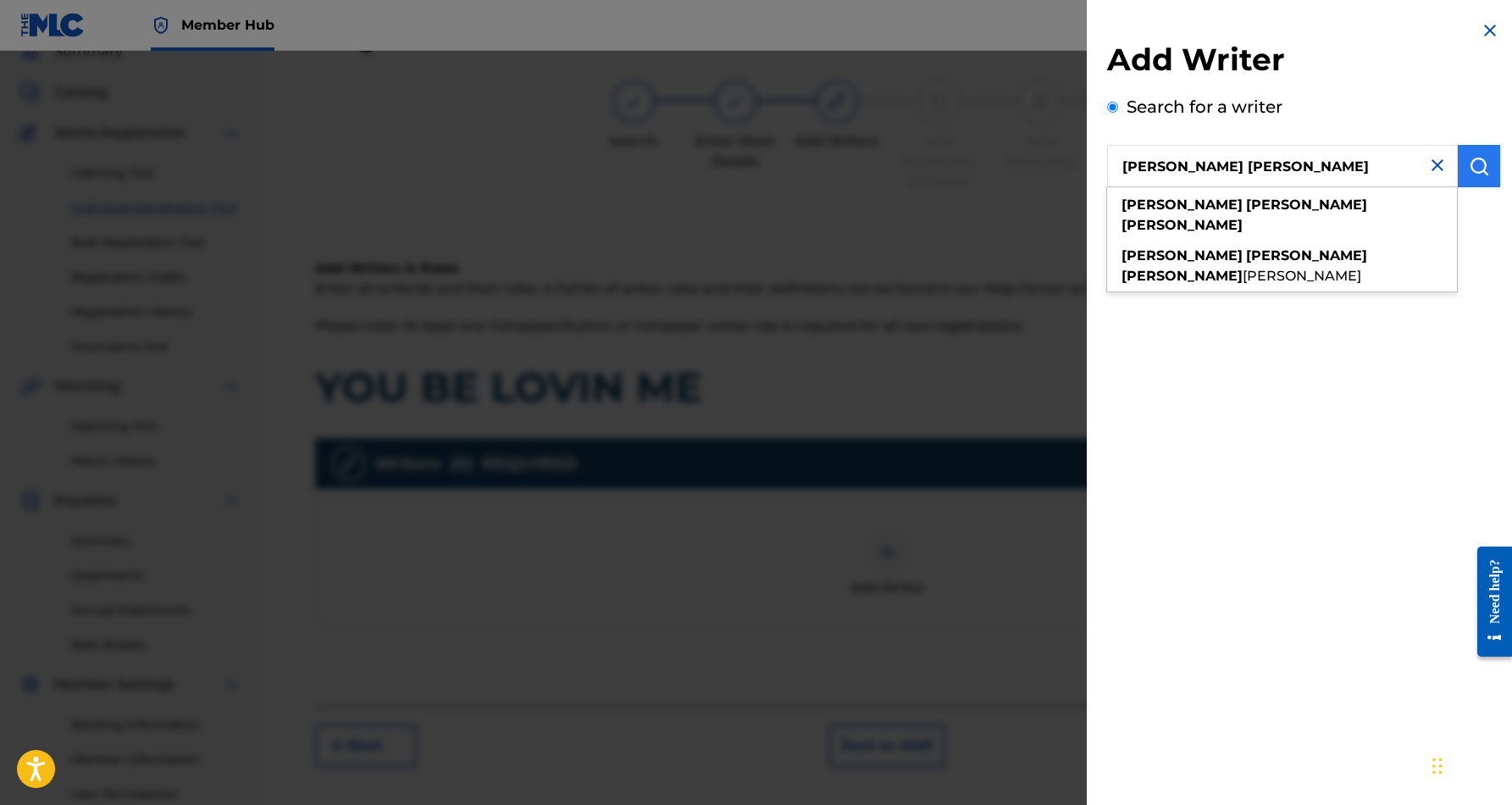
type input "[PERSON_NAME] [PERSON_NAME]"
click at [1474, 170] on img "submit" at bounding box center [1480, 167] width 21 height 21
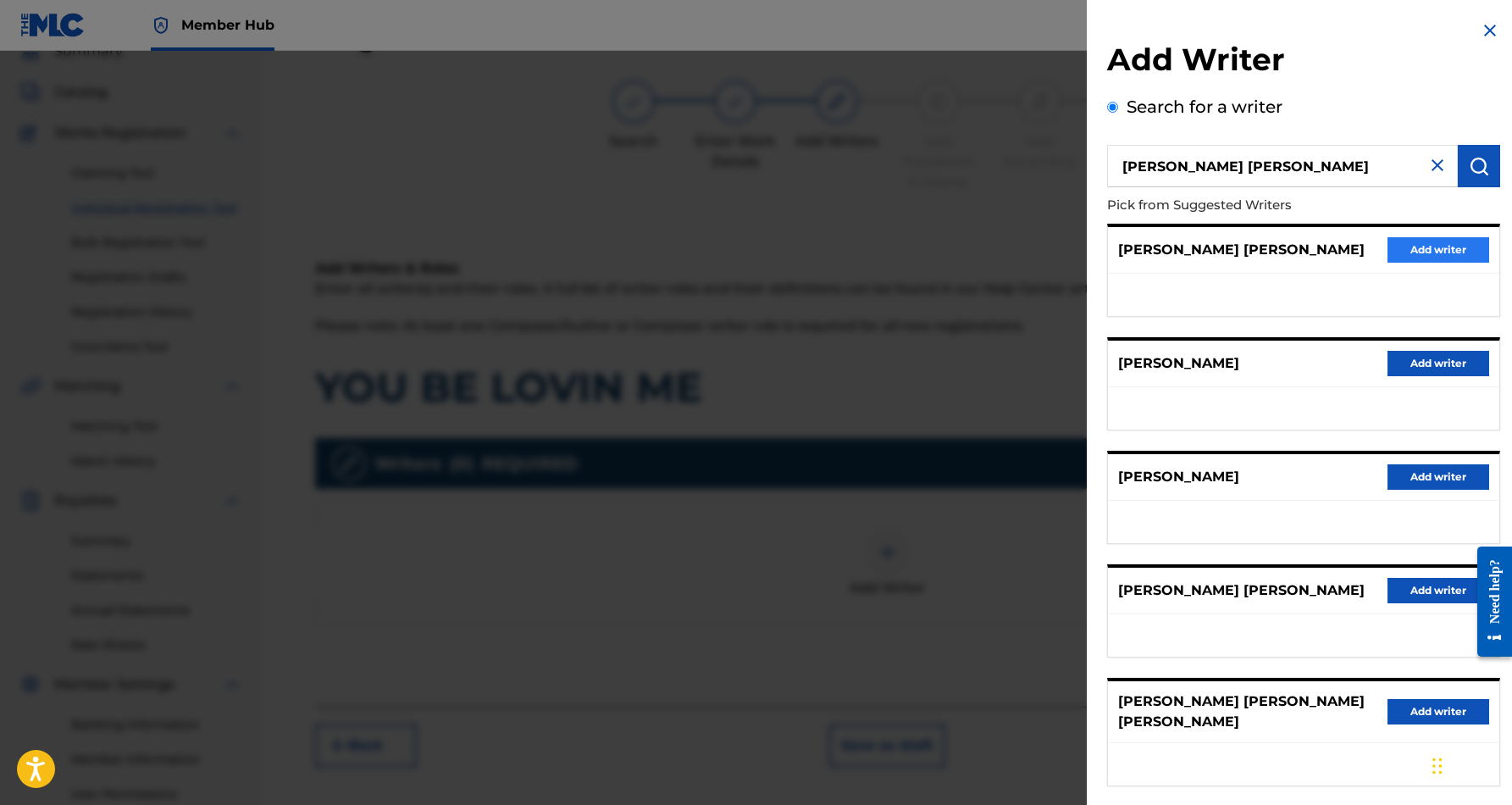
click at [1424, 249] on button "Add writer" at bounding box center [1439, 250] width 102 height 25
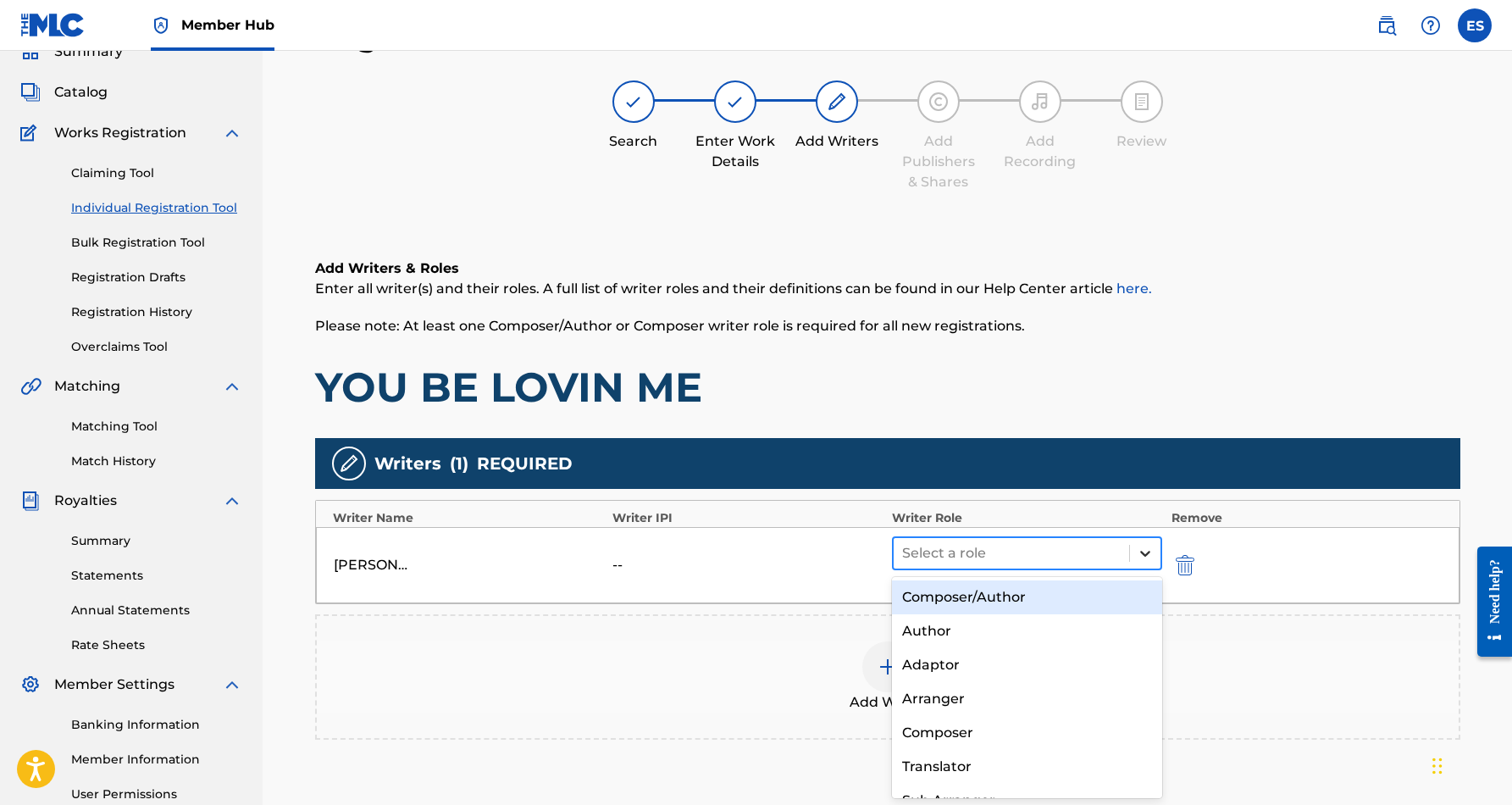
click at [1138, 555] on icon at bounding box center [1146, 554] width 17 height 17
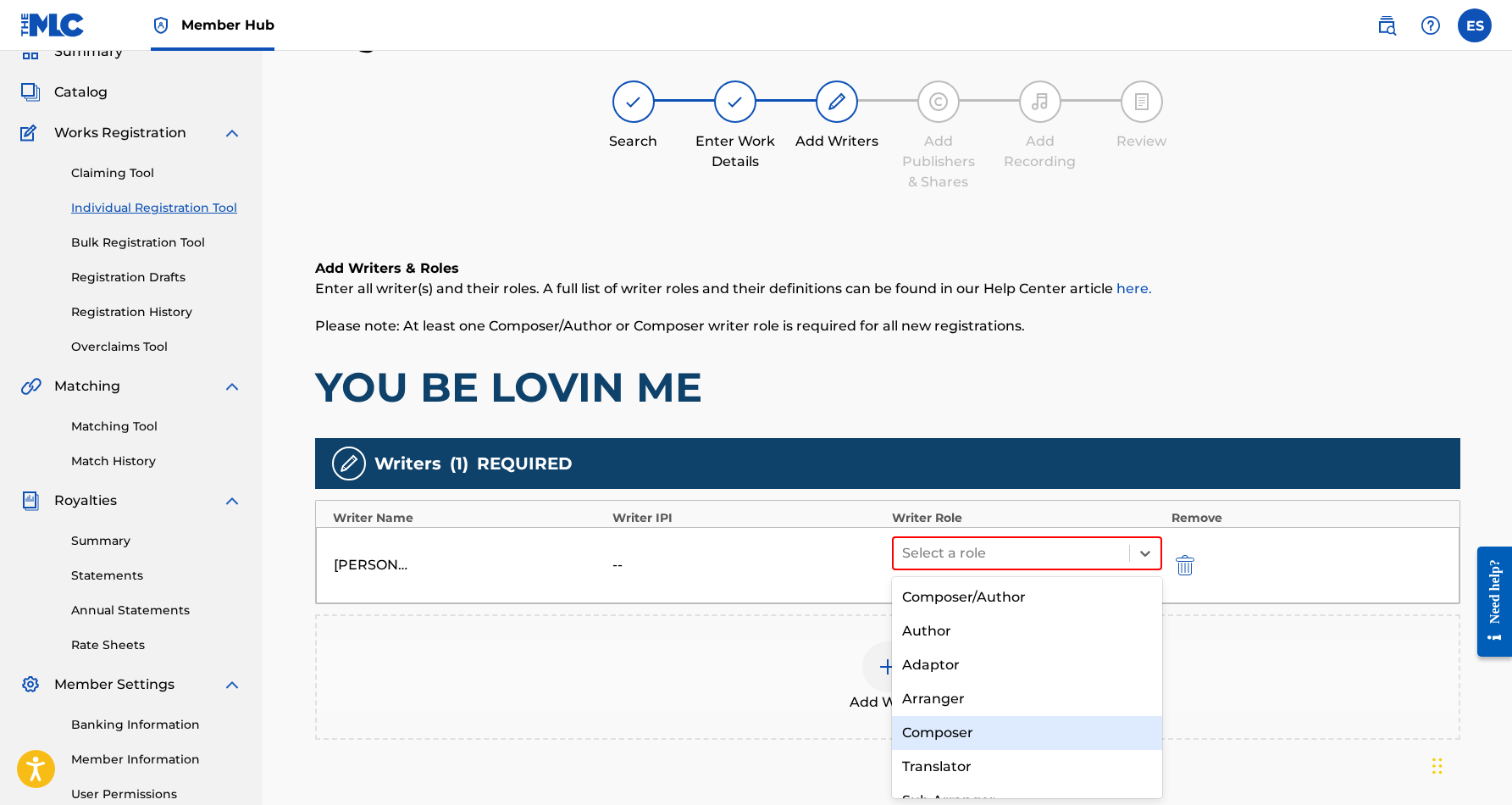
click at [1036, 716] on div "Composer" at bounding box center [1028, 733] width 271 height 34
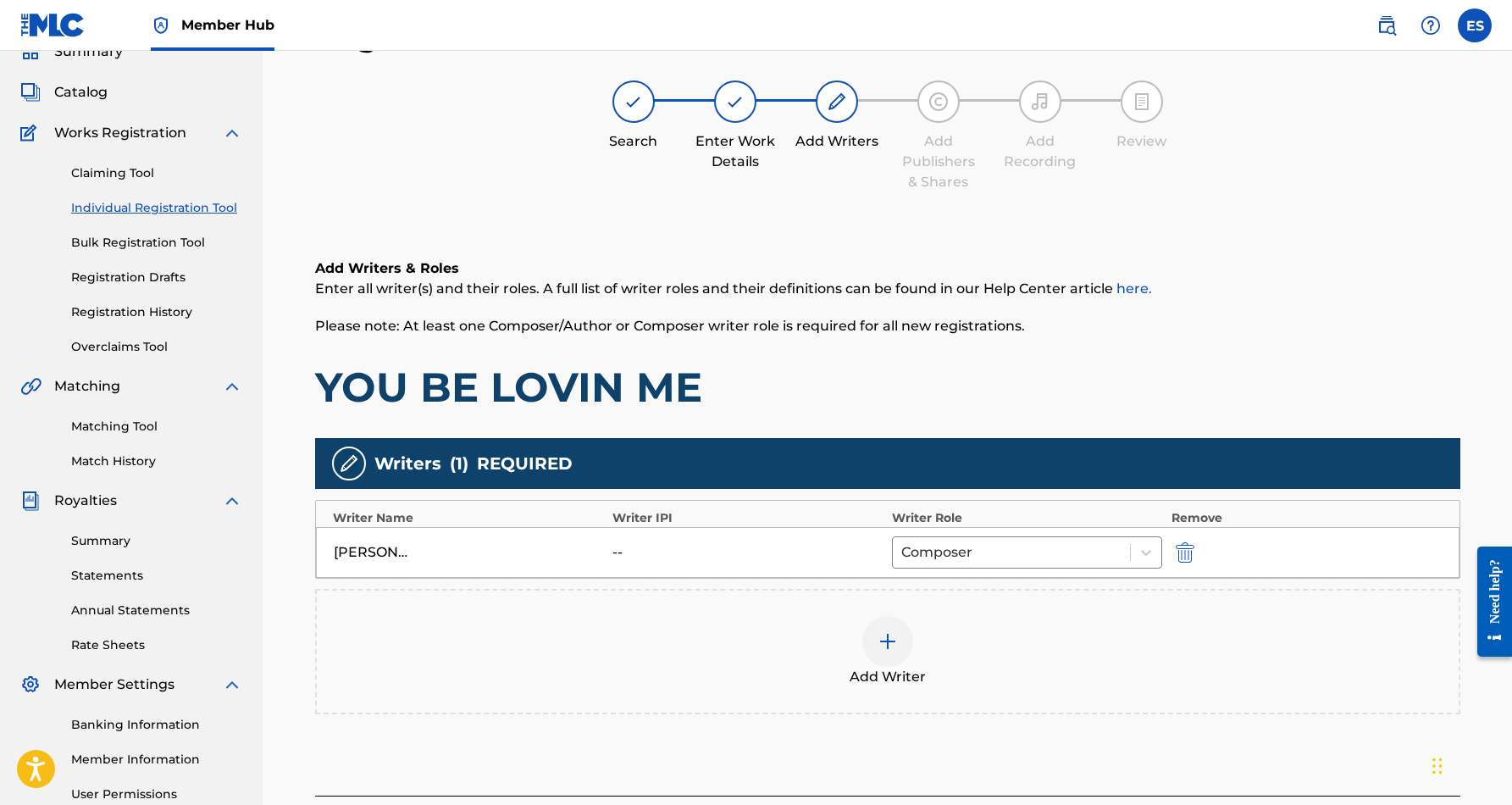
click at [891, 640] on img at bounding box center [888, 641] width 21 height 21
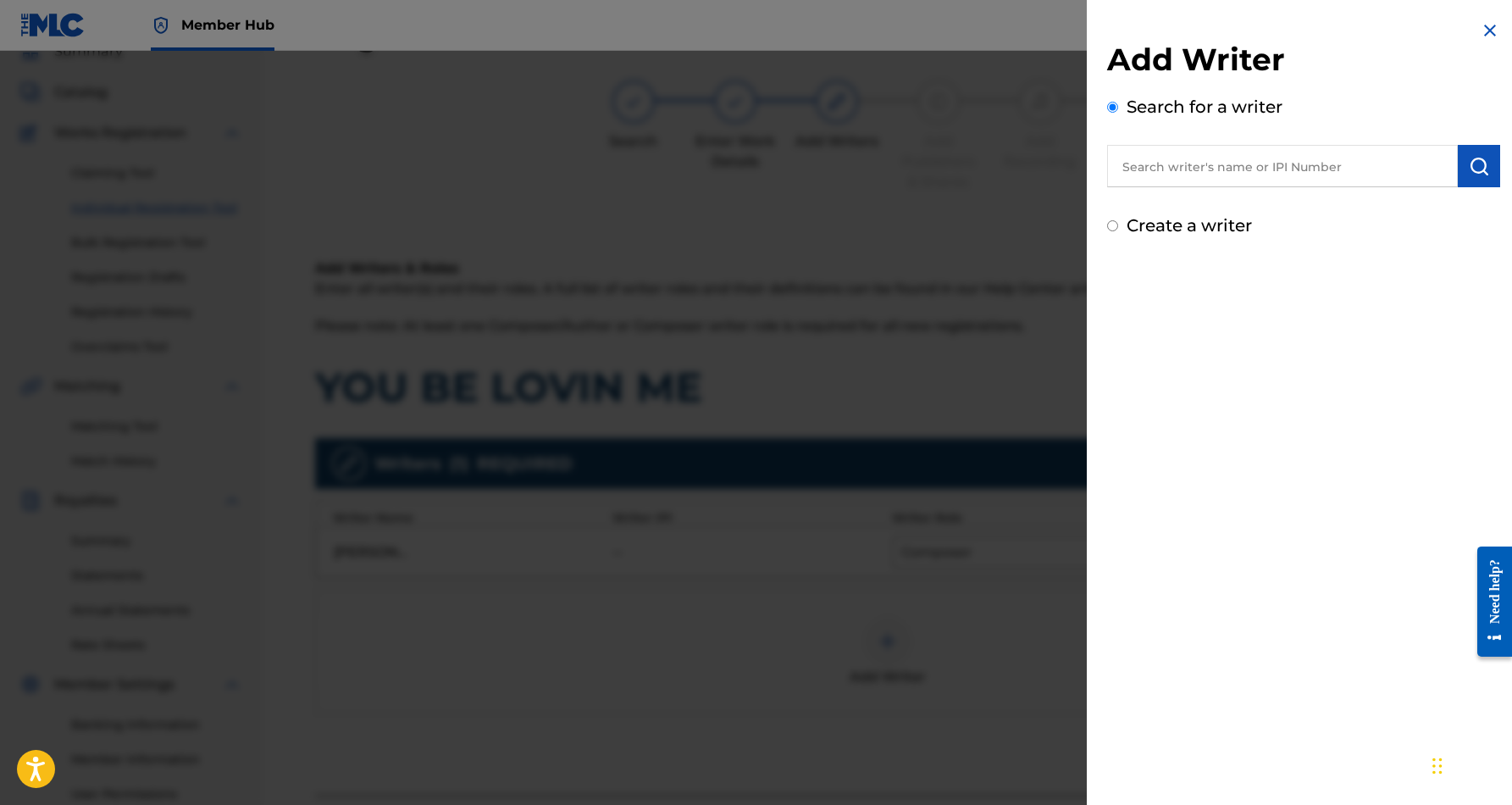
click at [1108, 229] on input "Create a writer" at bounding box center [1113, 226] width 11 height 11
radio input "false"
radio input "true"
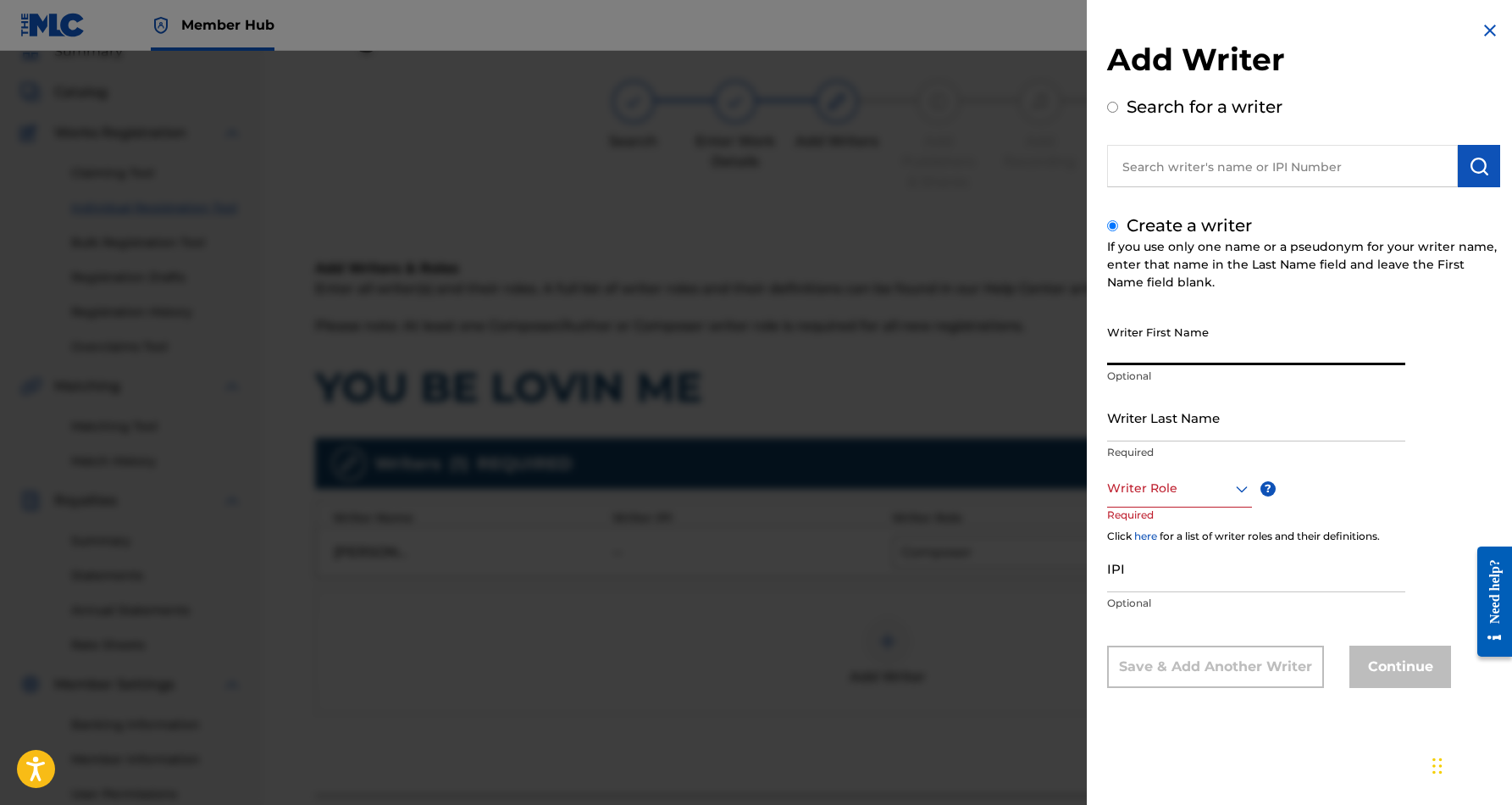
click at [1188, 326] on input "Writer First Name" at bounding box center [1256, 341] width 298 height 48
paste input "B JONZ"
type input "B JONZ"
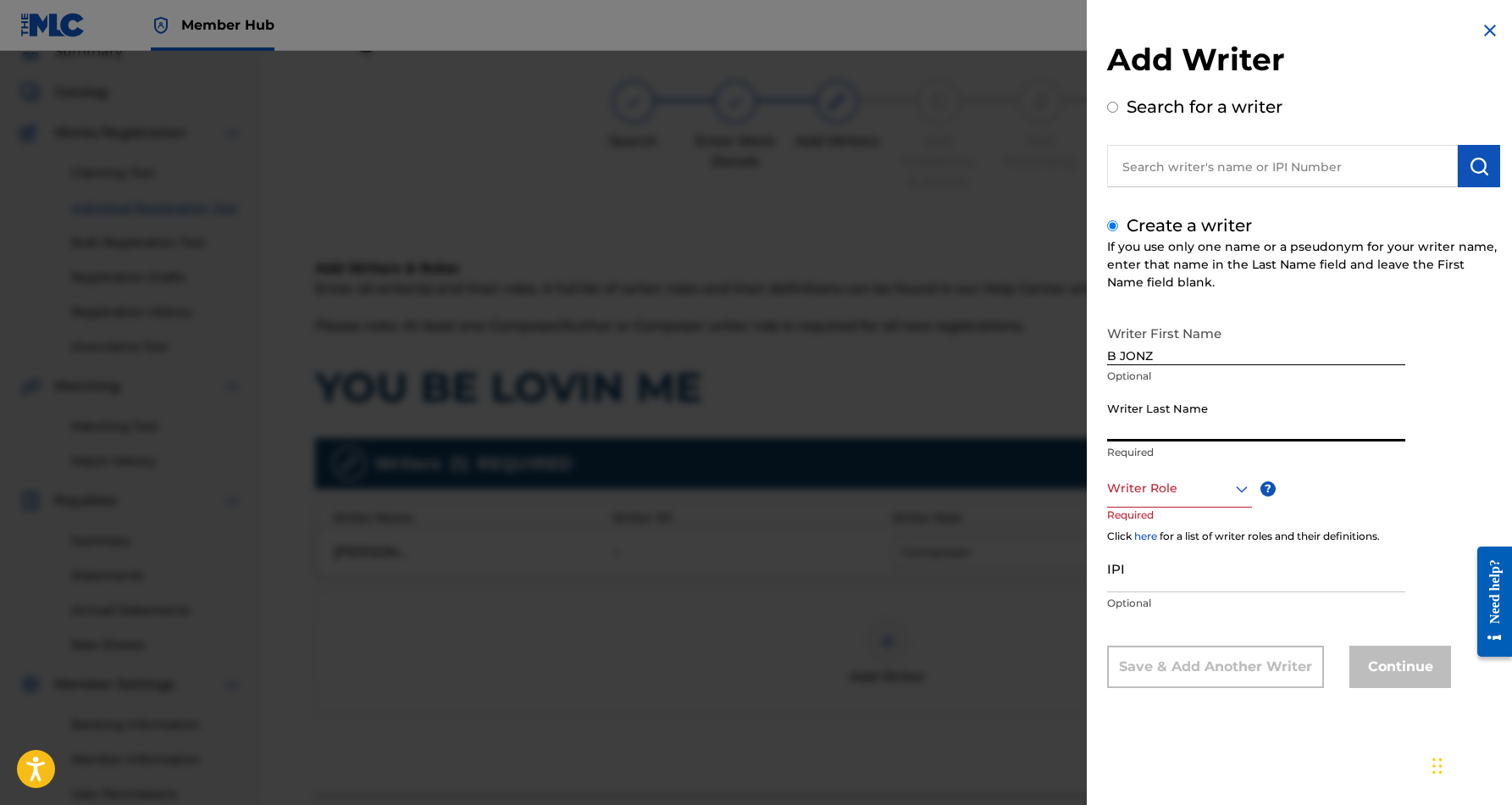
click at [1171, 420] on input "Writer Last Name" at bounding box center [1256, 417] width 298 height 48
paste input "B JONZ"
click at [1122, 433] on input "B JONZ" at bounding box center [1256, 417] width 298 height 48
click at [1118, 433] on input "B JONZ" at bounding box center [1256, 417] width 298 height 48
type input "JONZ"
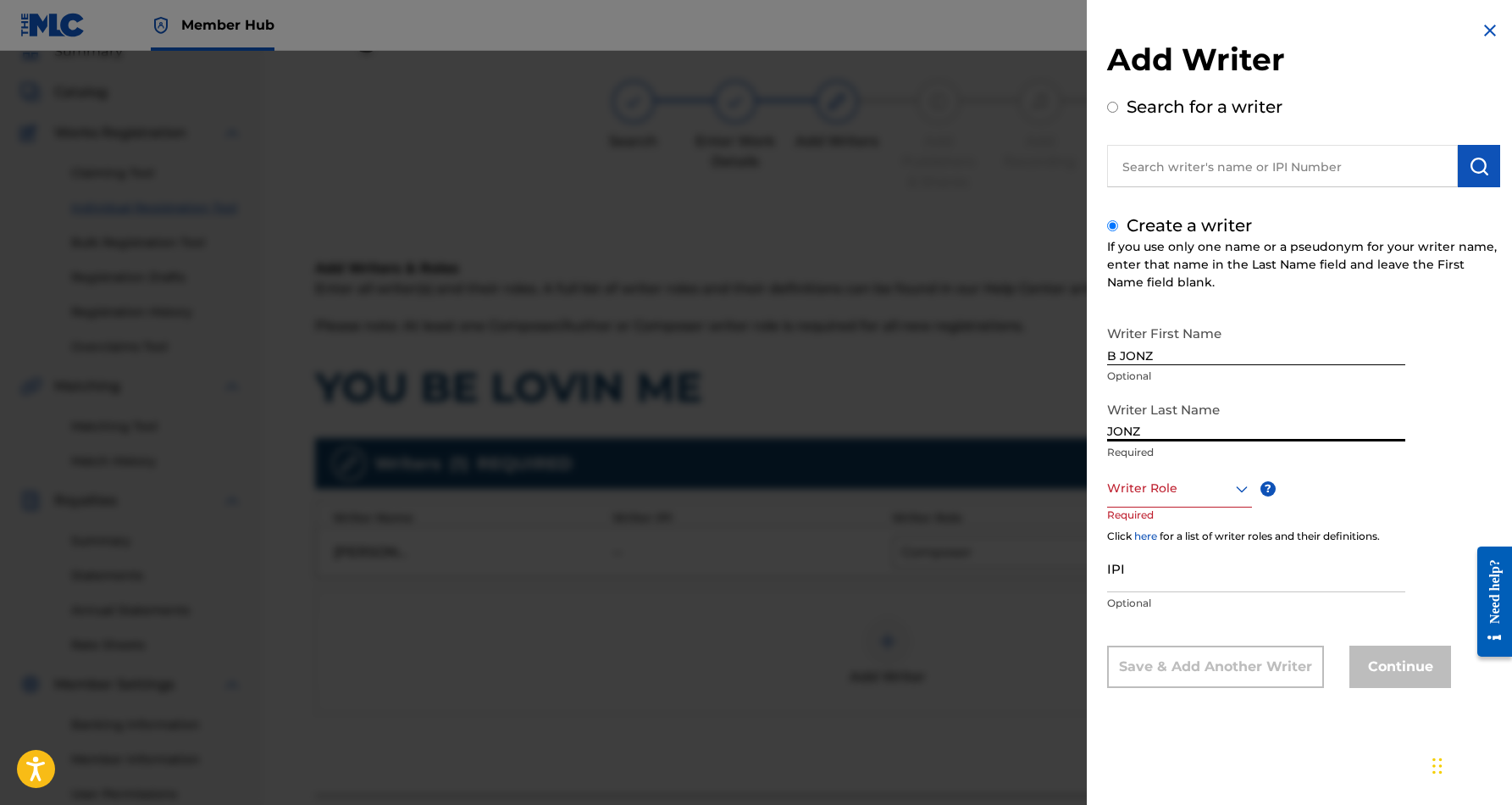
click at [1156, 353] on input "B JONZ" at bounding box center [1256, 341] width 298 height 48
type input "B"
click at [1236, 486] on icon at bounding box center [1243, 489] width 21 height 21
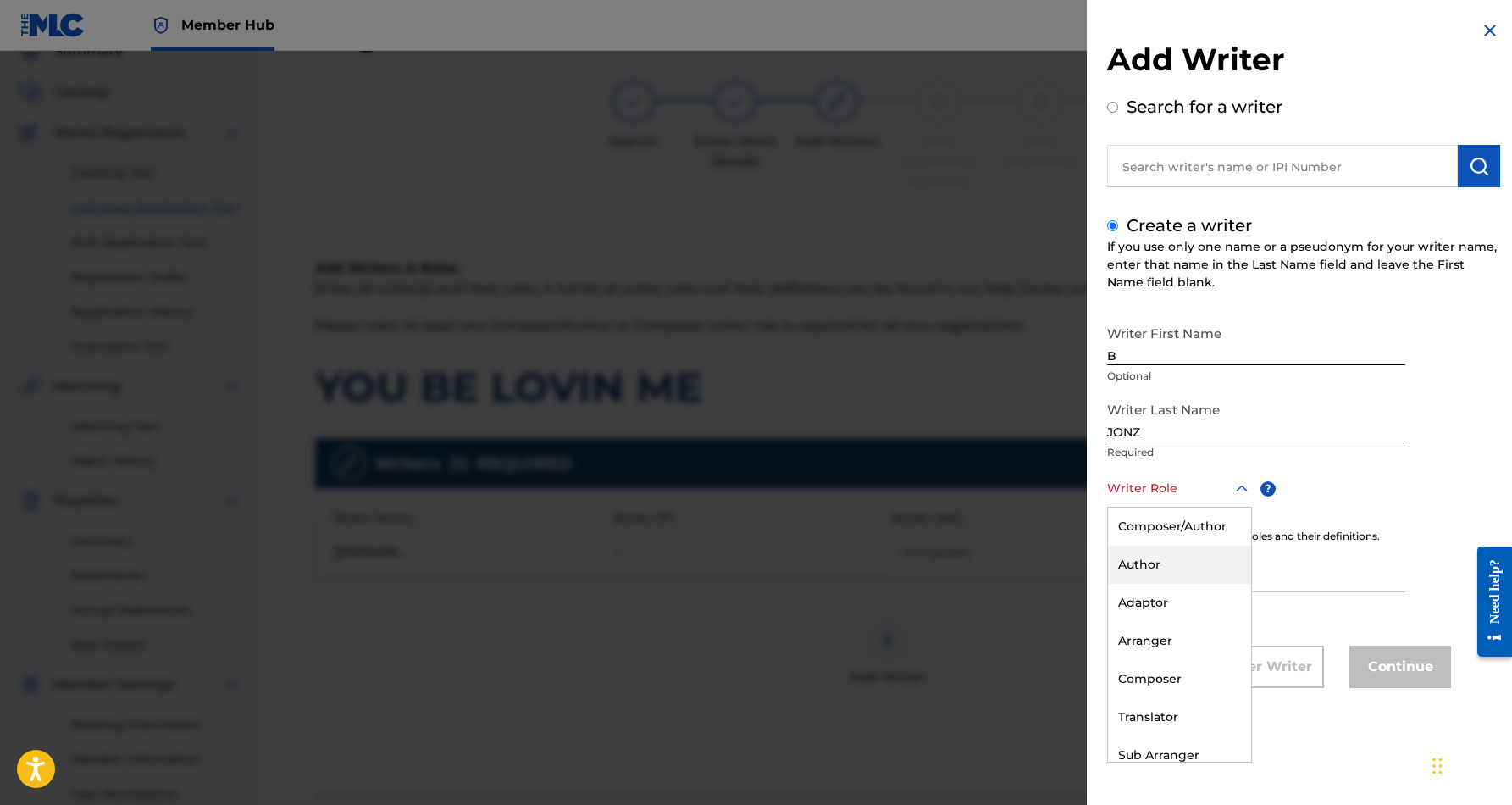
click at [1194, 562] on div "Author" at bounding box center [1180, 565] width 143 height 38
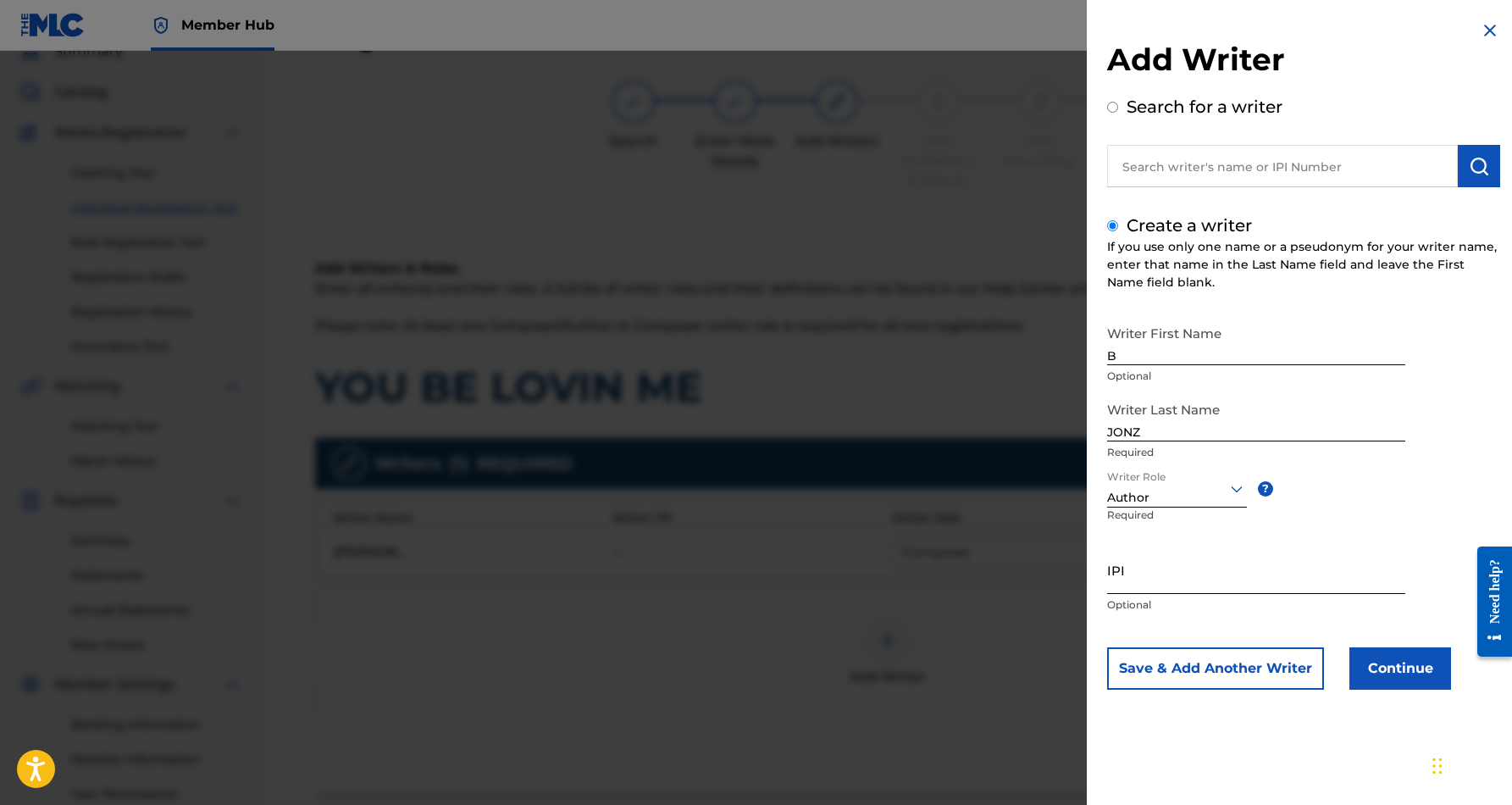
click at [1198, 565] on input "IPI" at bounding box center [1256, 570] width 298 height 48
paste input "229150583"
type input "229150583"
click at [1235, 673] on button "Save & Add Another Writer" at bounding box center [1215, 668] width 217 height 42
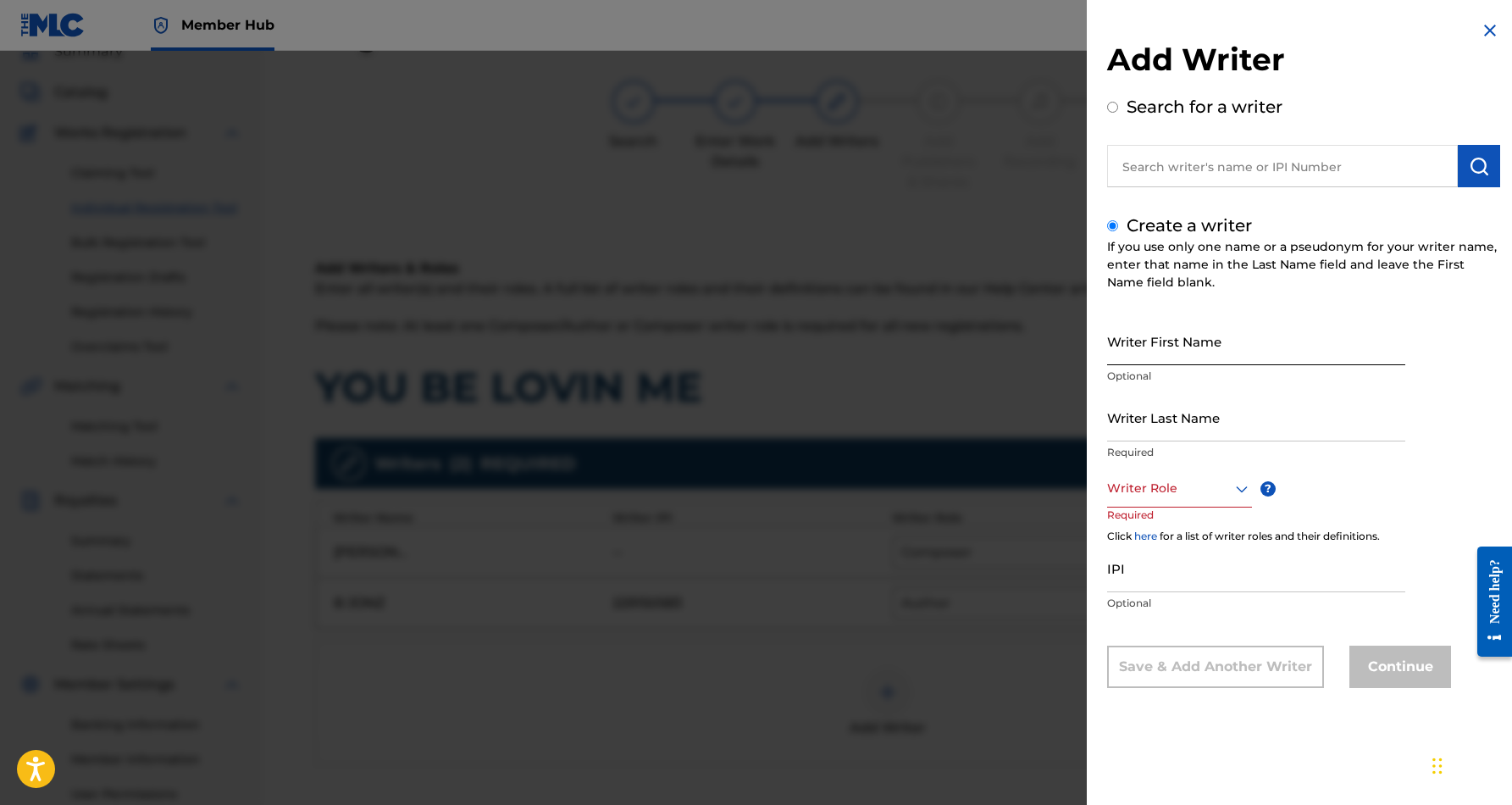
click at [1150, 352] on input "Writer First Name" at bounding box center [1256, 341] width 298 height 48
paste input "[PERSON_NAME]"
type input "[PERSON_NAME]"
click at [1172, 424] on input "Writer Last Name" at bounding box center [1256, 417] width 298 height 48
paste input "[PERSON_NAME]"
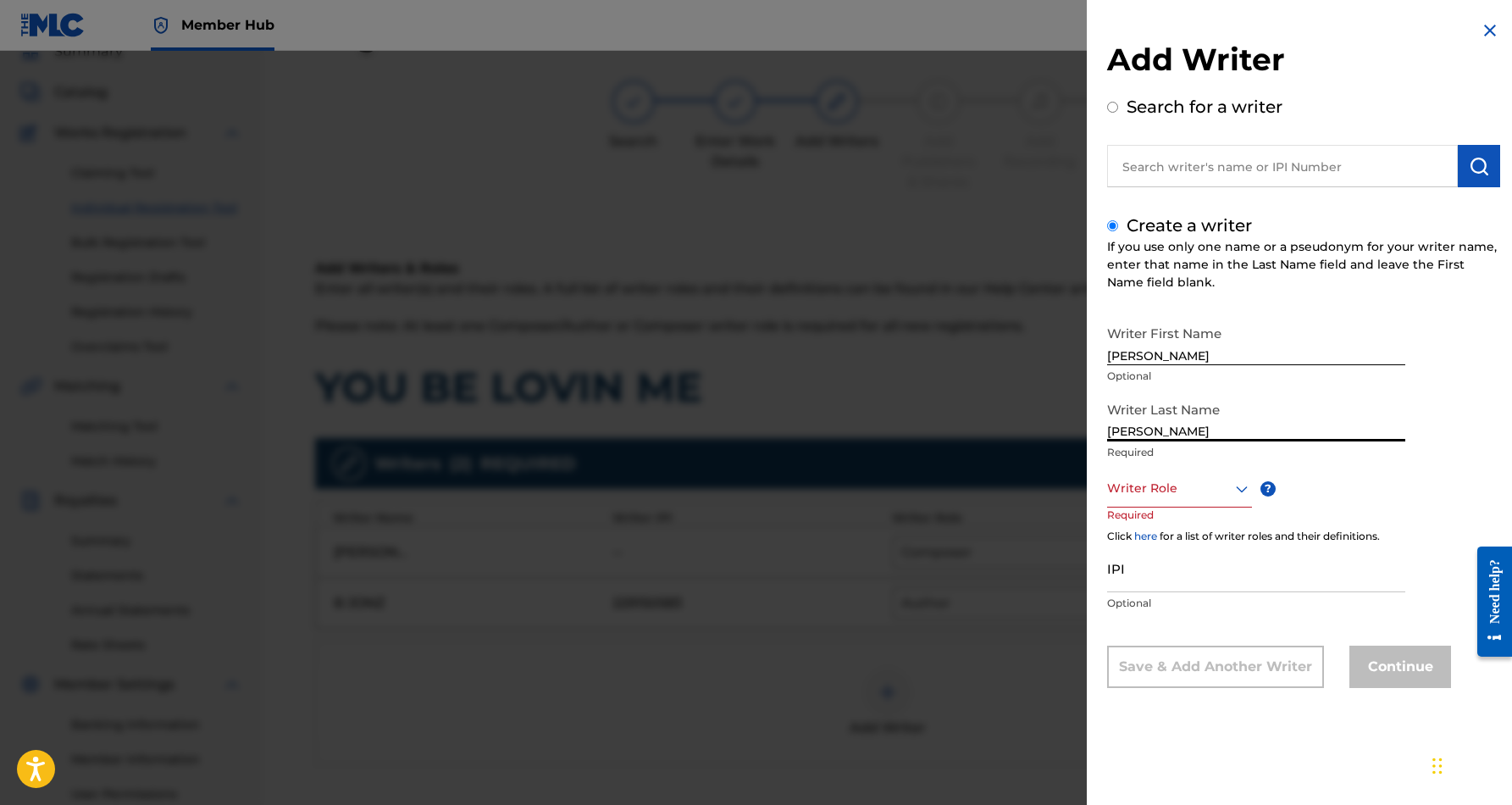
type input "[PERSON_NAME]"
click at [1156, 357] on input "[PERSON_NAME]" at bounding box center [1256, 341] width 298 height 48
type input "MISTEY"
click at [1240, 485] on icon at bounding box center [1243, 489] width 21 height 21
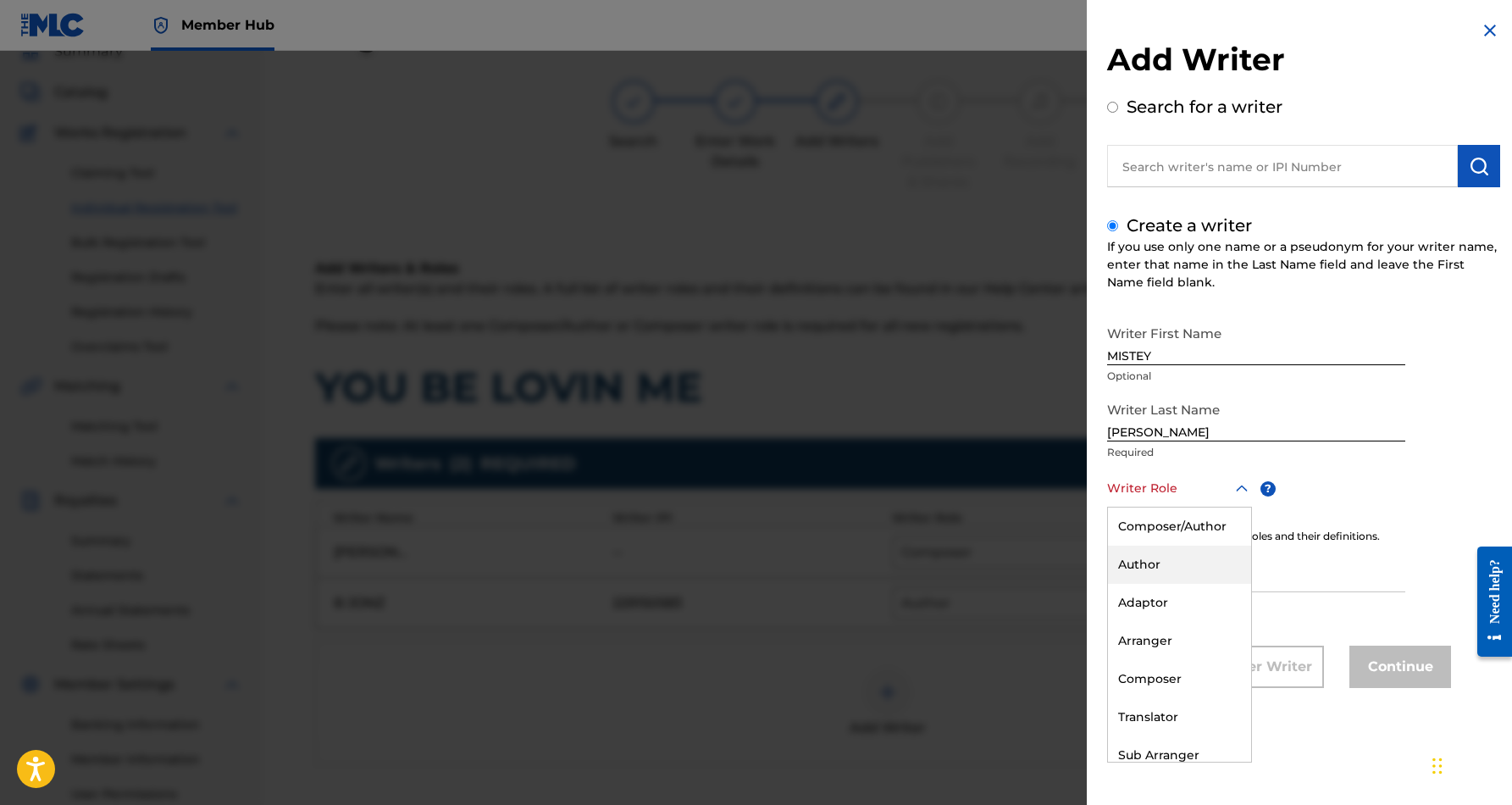
click at [1189, 562] on div "Author" at bounding box center [1180, 565] width 143 height 38
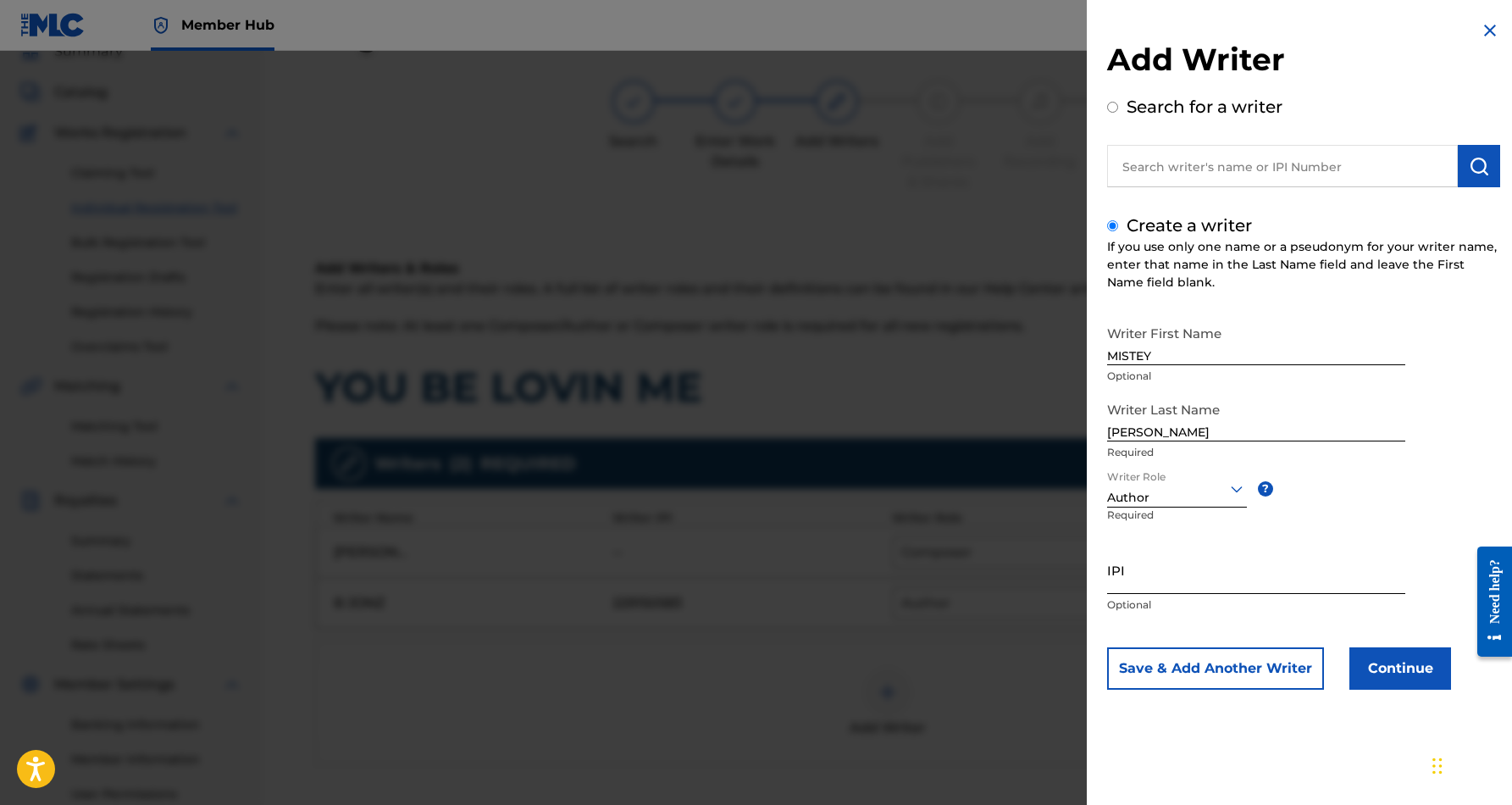
click at [1149, 571] on input "IPI" at bounding box center [1256, 570] width 298 height 48
paste input "452868231"
type input "452868231"
click at [1453, 497] on div "Writer First Name [PERSON_NAME] Optional Writer Last Name [PERSON_NAME] Require…" at bounding box center [1304, 504] width 394 height 373
click at [1263, 673] on button "Save & Add Another Writer" at bounding box center [1215, 668] width 217 height 42
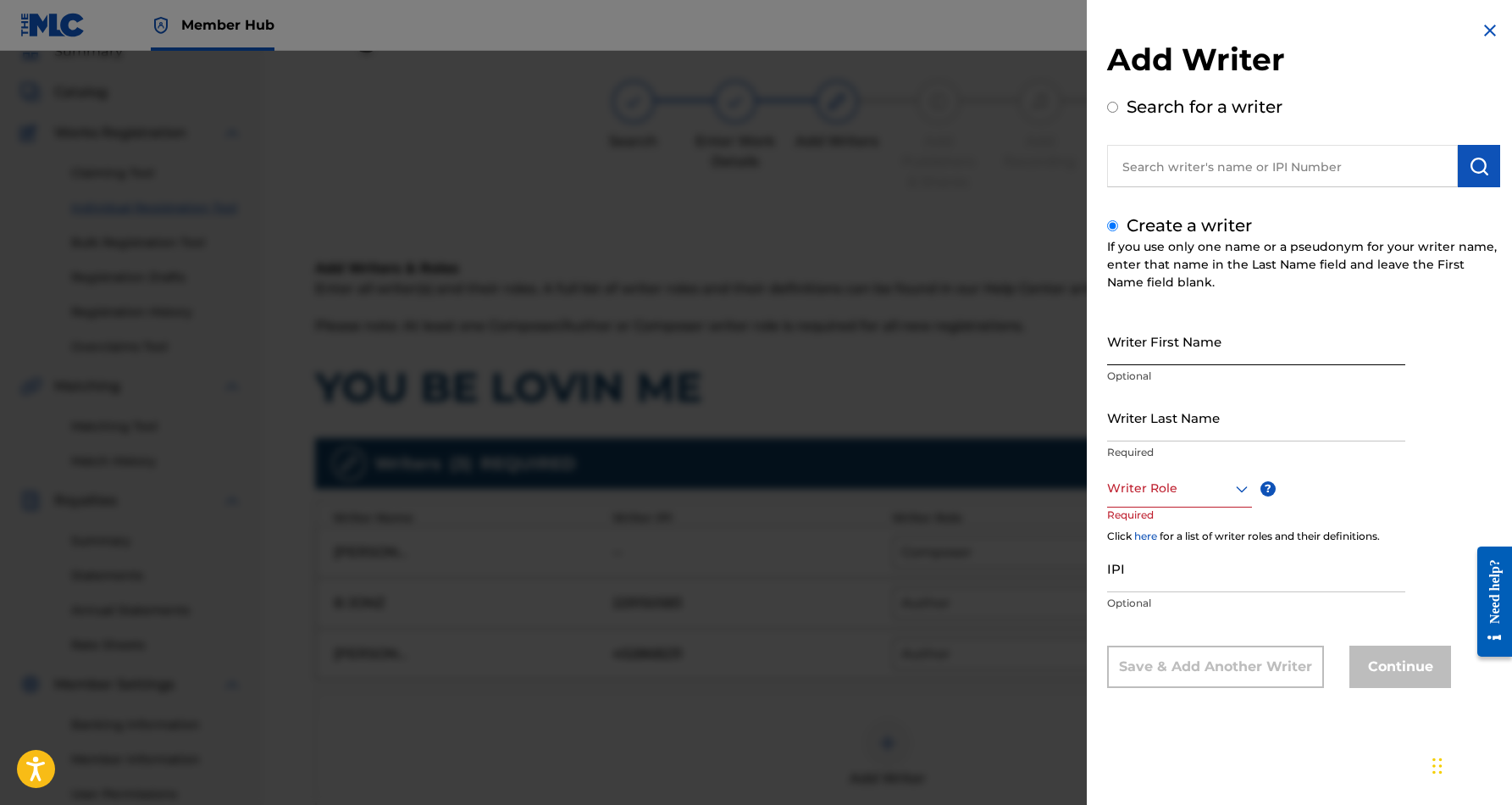
click at [1199, 327] on input "Writer First Name" at bounding box center [1256, 341] width 298 height 48
paste input "[PERSON_NAME]"
type input "[PERSON_NAME]"
click at [1209, 427] on input "Writer Last Name" at bounding box center [1256, 417] width 298 height 48
paste input "[PERSON_NAME]"
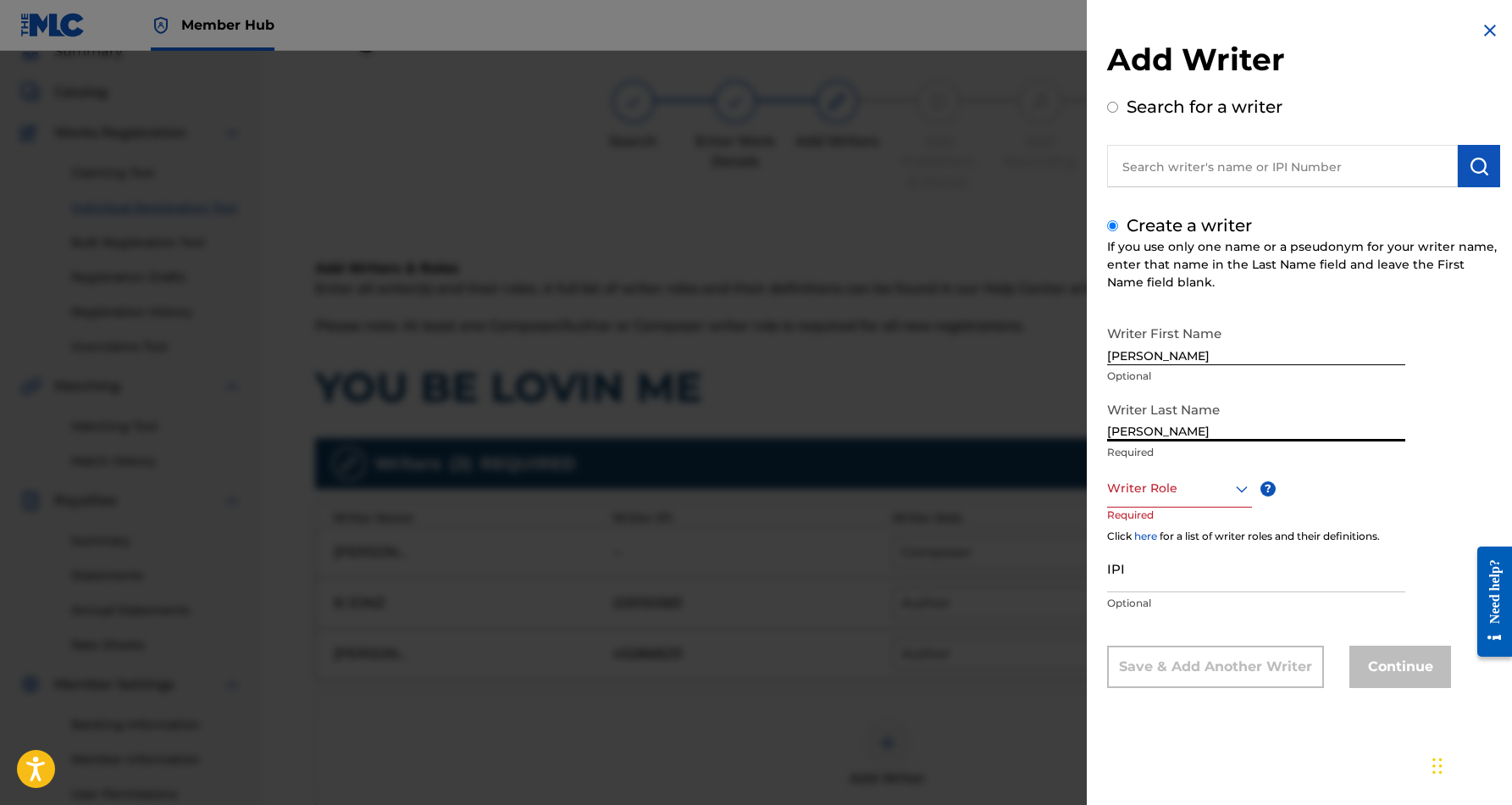
type input "[PERSON_NAME]"
click at [1180, 359] on input "[PERSON_NAME]" at bounding box center [1256, 341] width 298 height 48
type input "[PERSON_NAME]"
click at [1239, 484] on icon at bounding box center [1243, 489] width 21 height 21
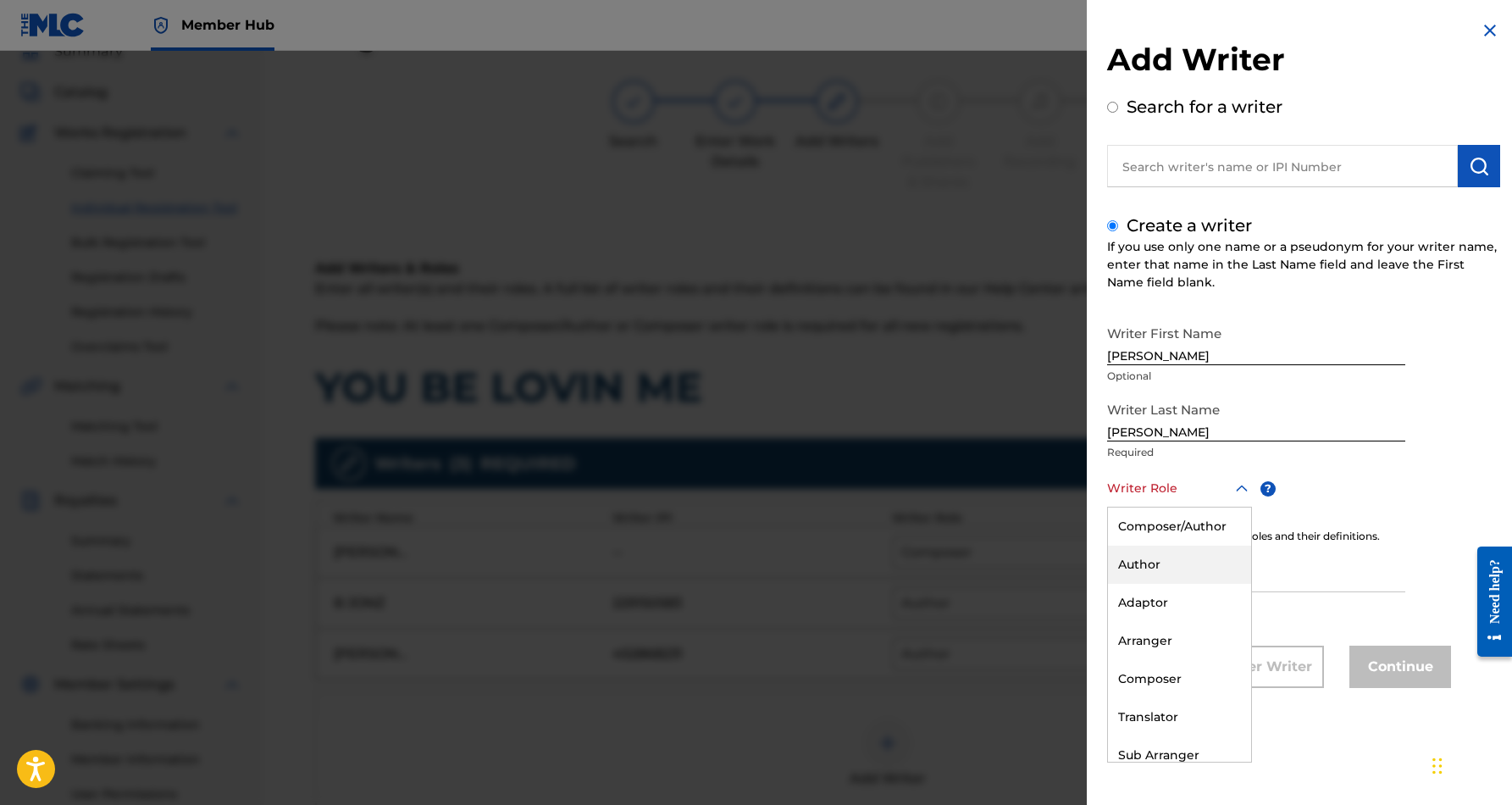
click at [1185, 559] on div "Author" at bounding box center [1180, 565] width 143 height 38
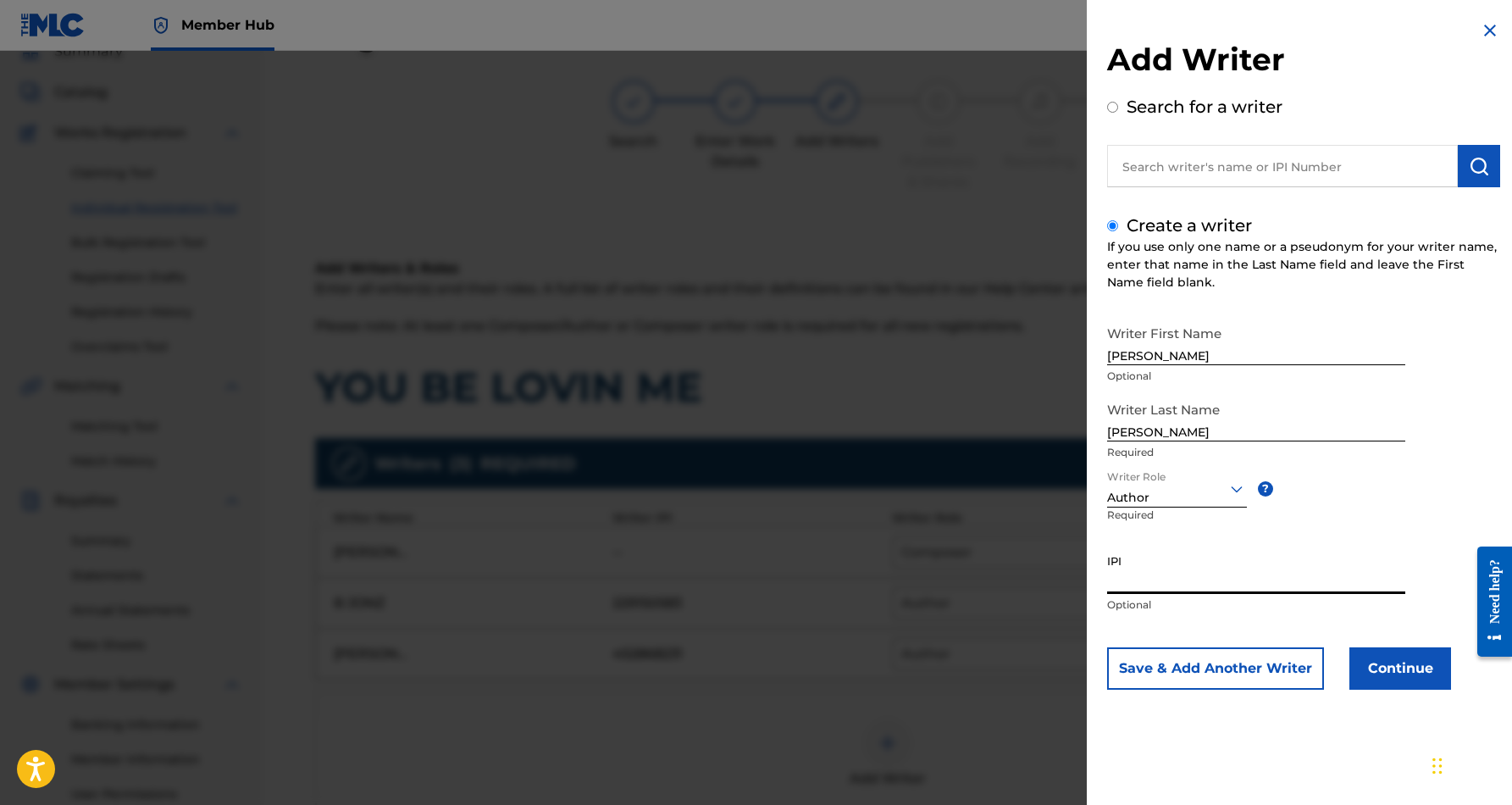
click at [1161, 564] on input "IPI" at bounding box center [1256, 570] width 298 height 48
paste input "230228316"
type input "230228316"
click at [1400, 668] on button "Continue" at bounding box center [1401, 668] width 102 height 42
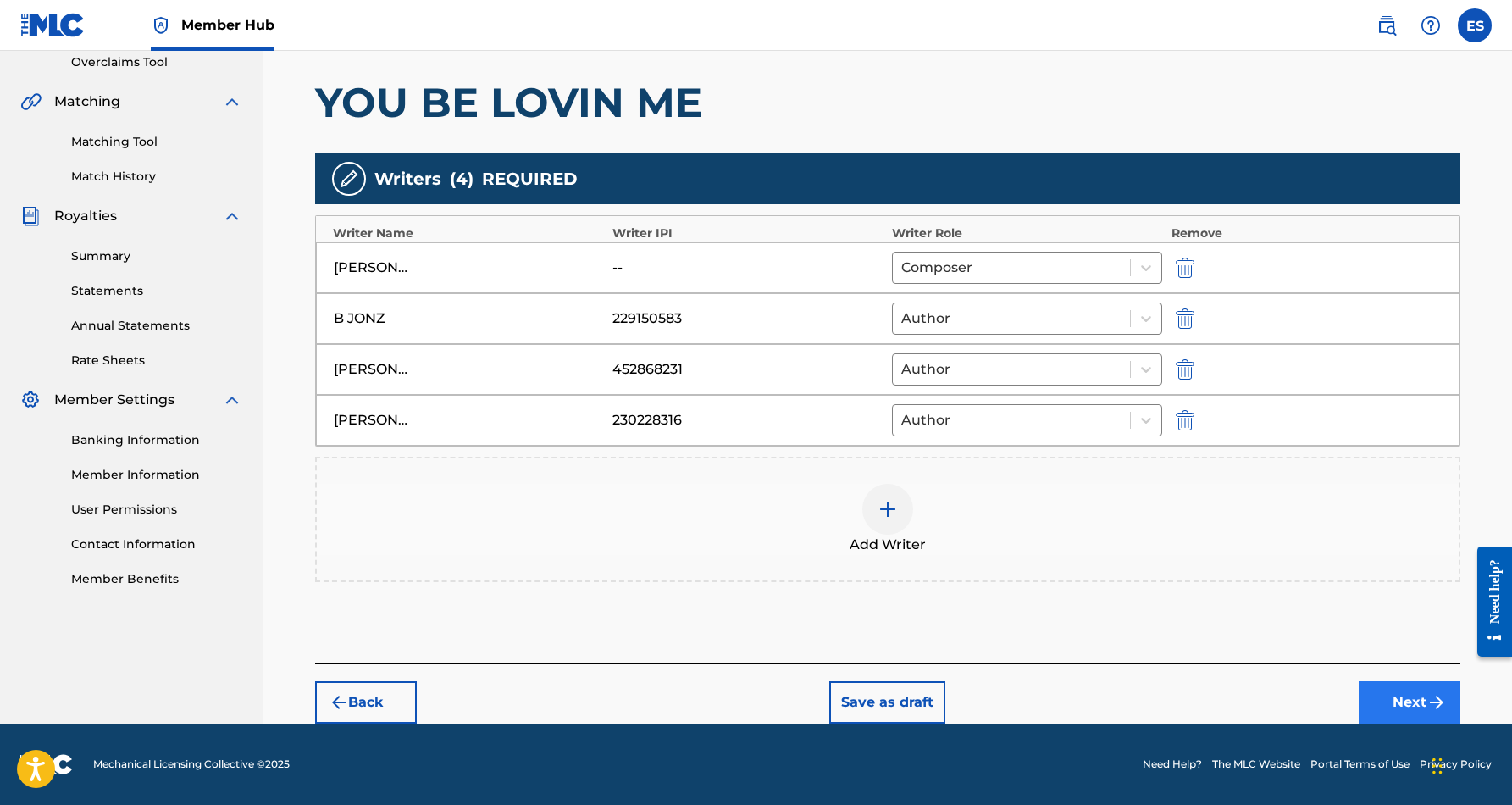
scroll to position [361, 0]
click at [1393, 703] on button "Next" at bounding box center [1410, 702] width 102 height 42
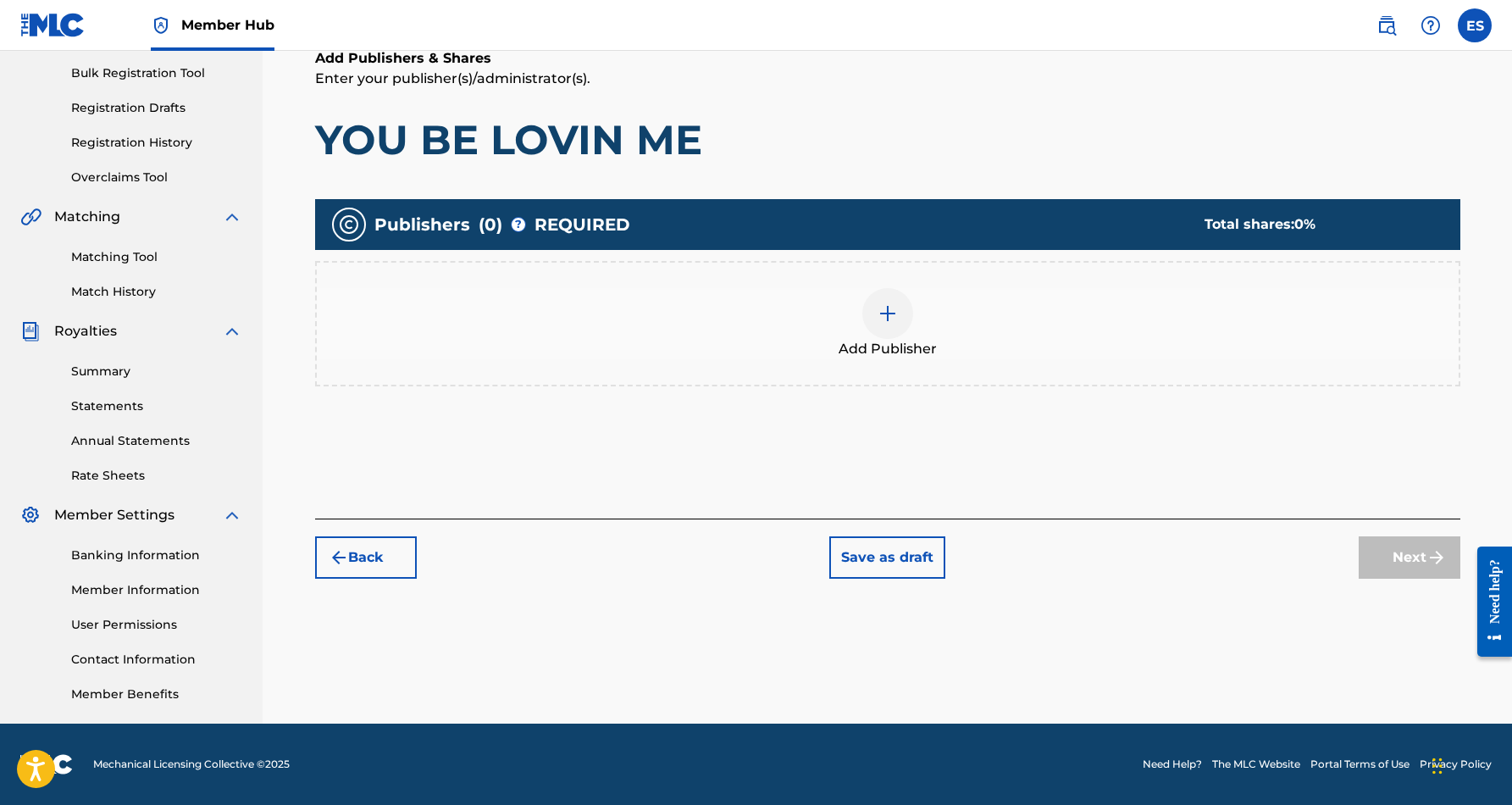
click at [894, 317] on img at bounding box center [888, 314] width 21 height 21
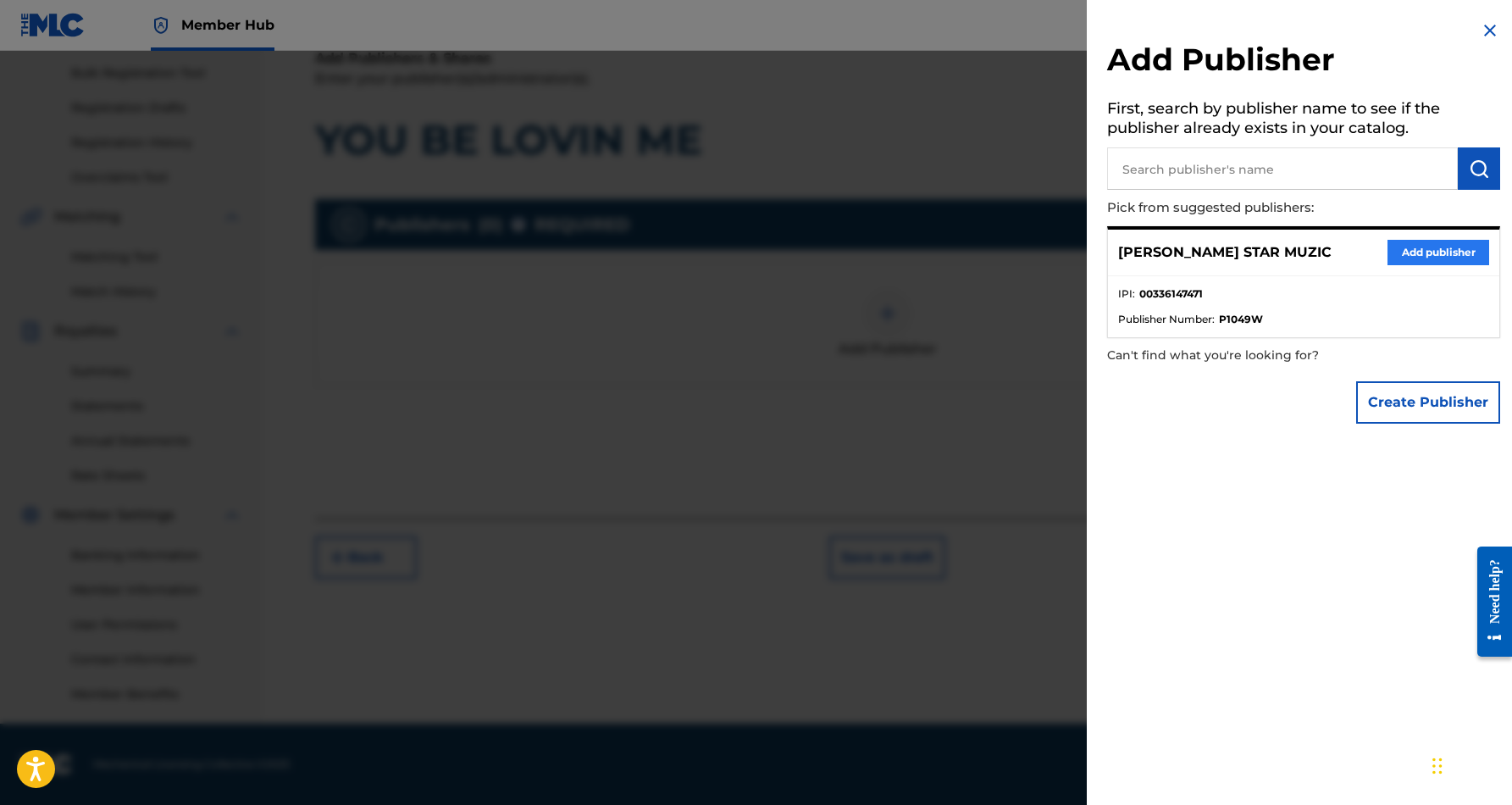
click at [1444, 244] on button "Add publisher" at bounding box center [1439, 252] width 102 height 25
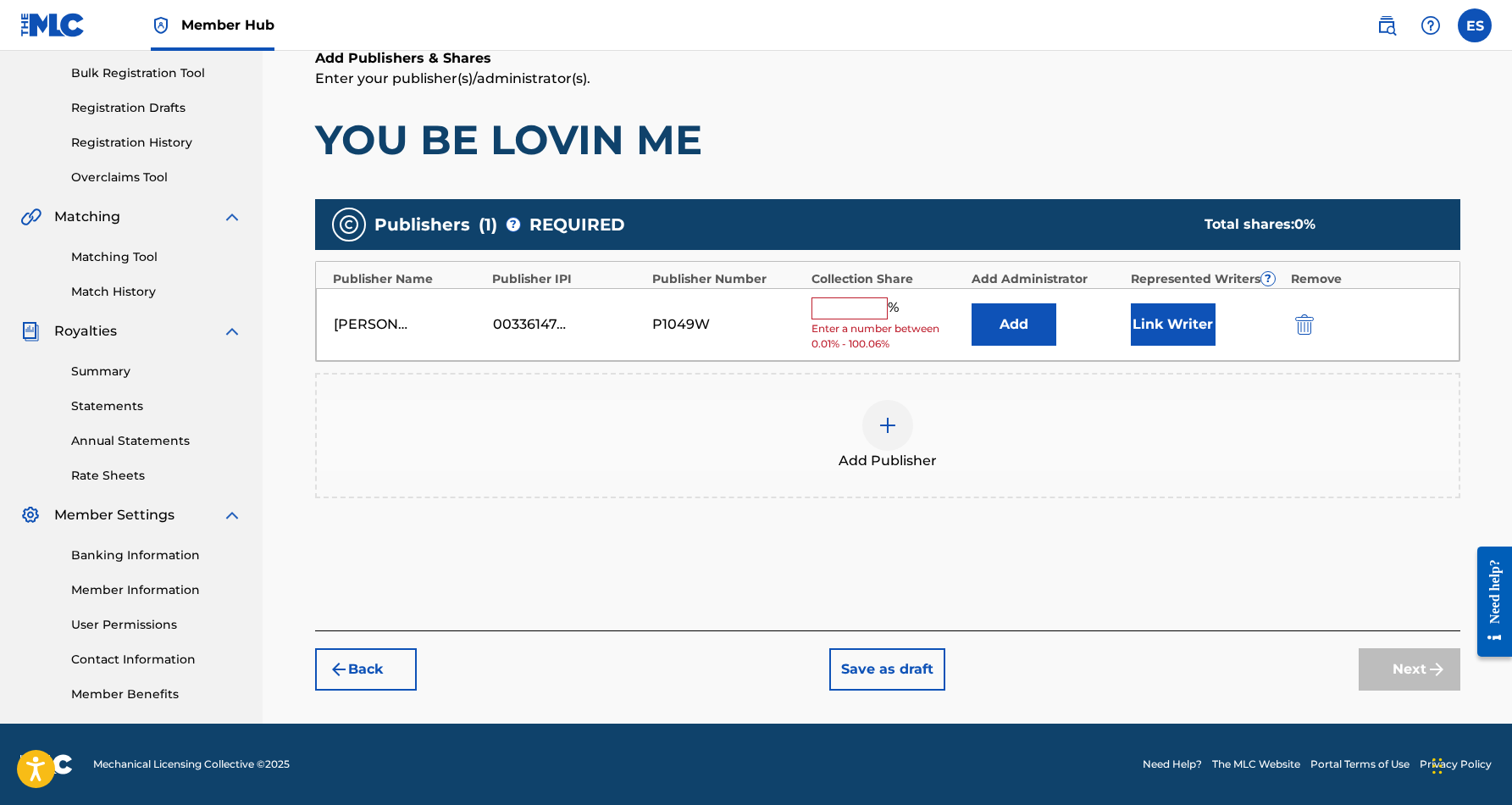
click at [868, 310] on input "text" at bounding box center [849, 308] width 76 height 22
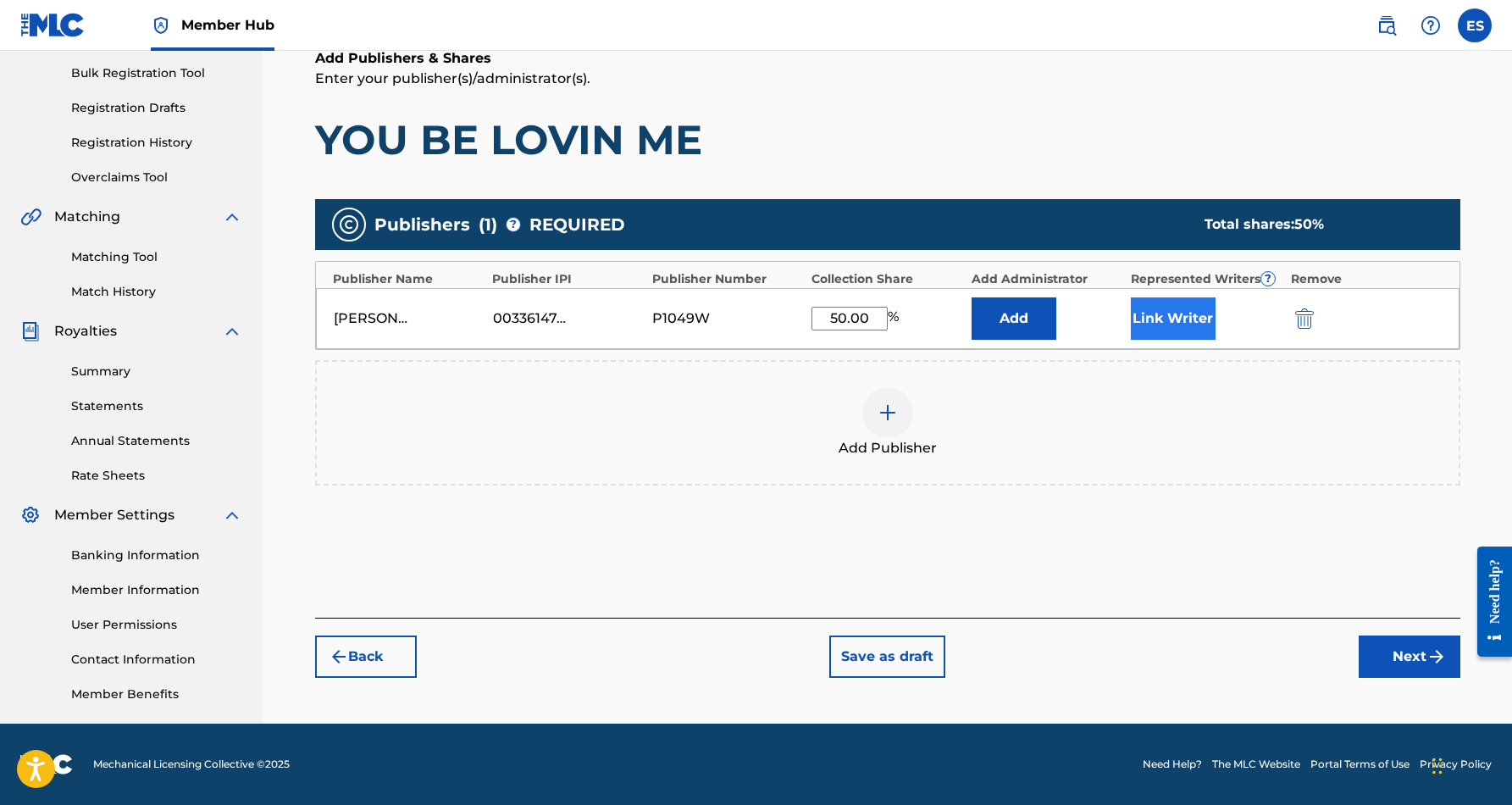
type input "50.00"
click at [1185, 321] on button "Link Writer" at bounding box center [1173, 318] width 85 height 42
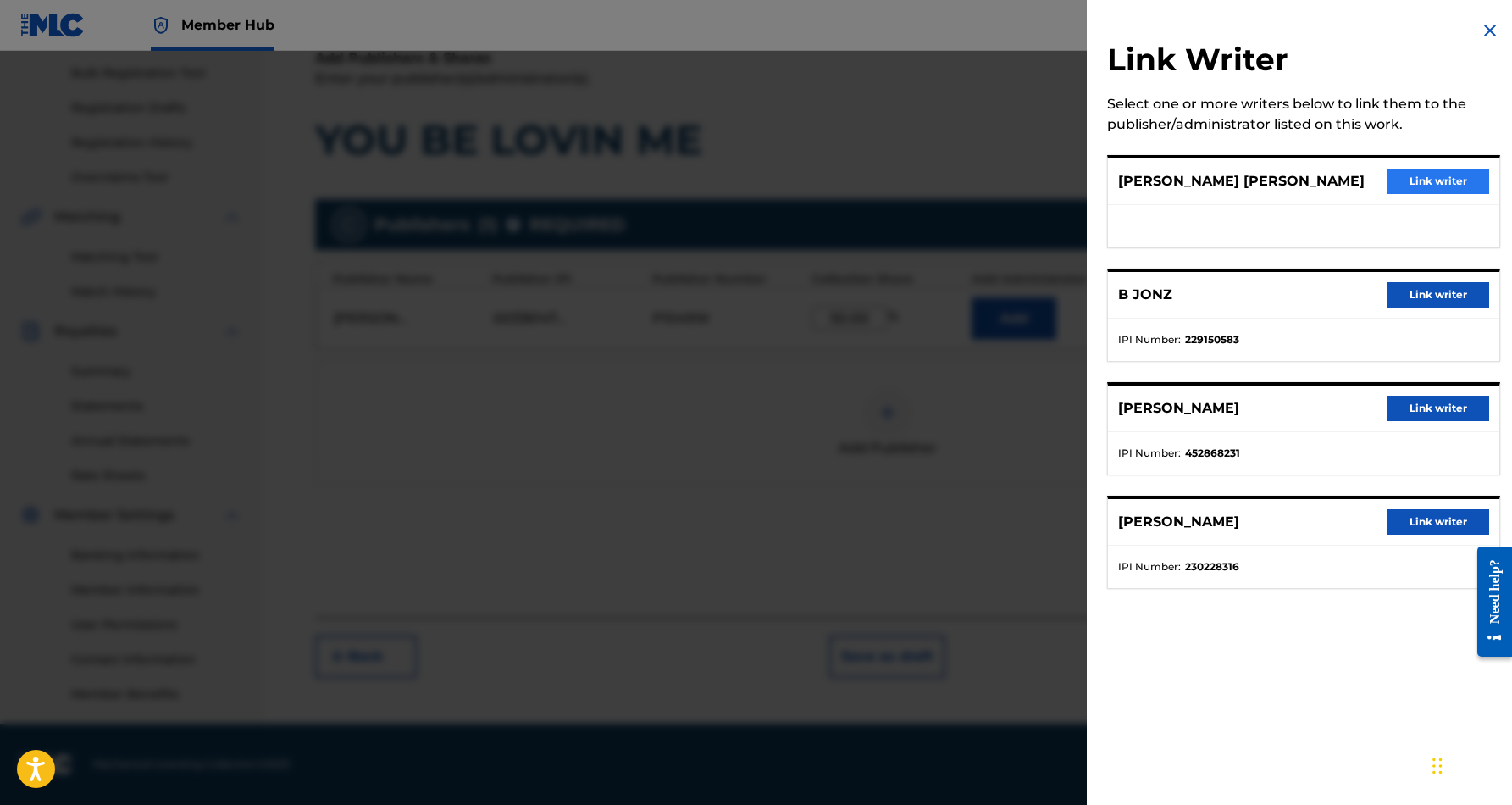
click at [1425, 180] on button "Link writer" at bounding box center [1439, 181] width 102 height 25
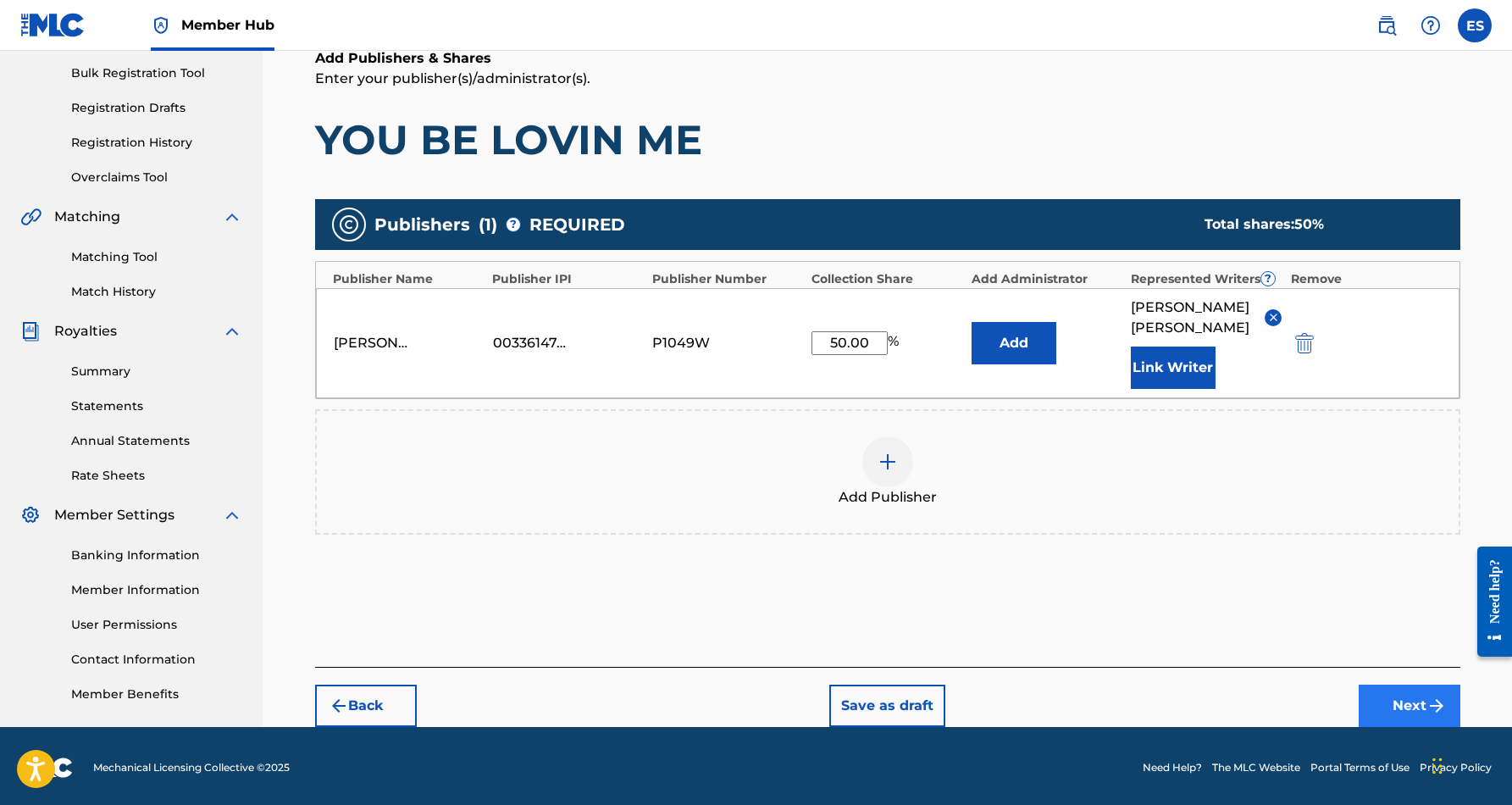
click at [1385, 704] on button "Next" at bounding box center [1410, 705] width 102 height 42
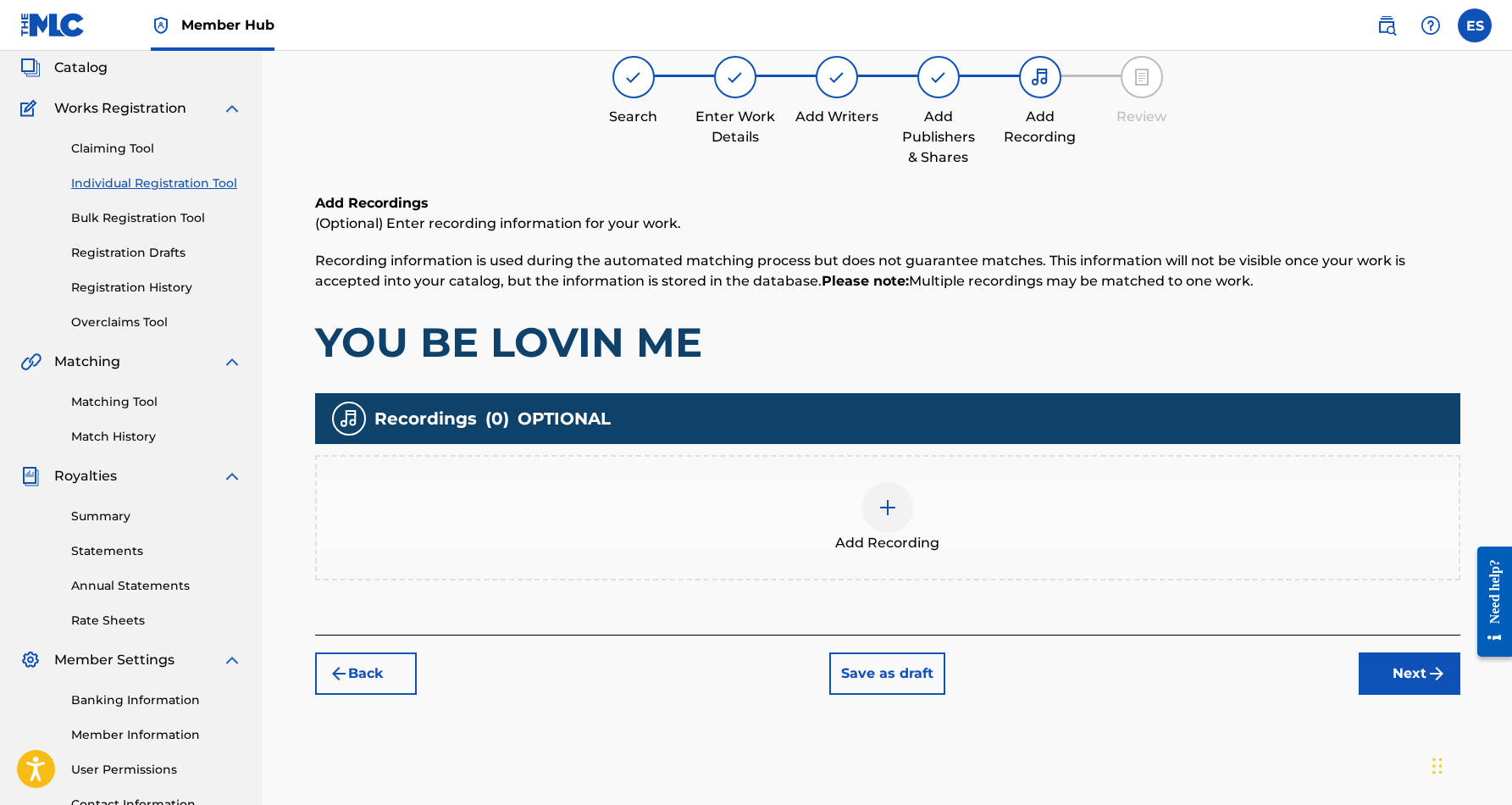
scroll to position [76, 0]
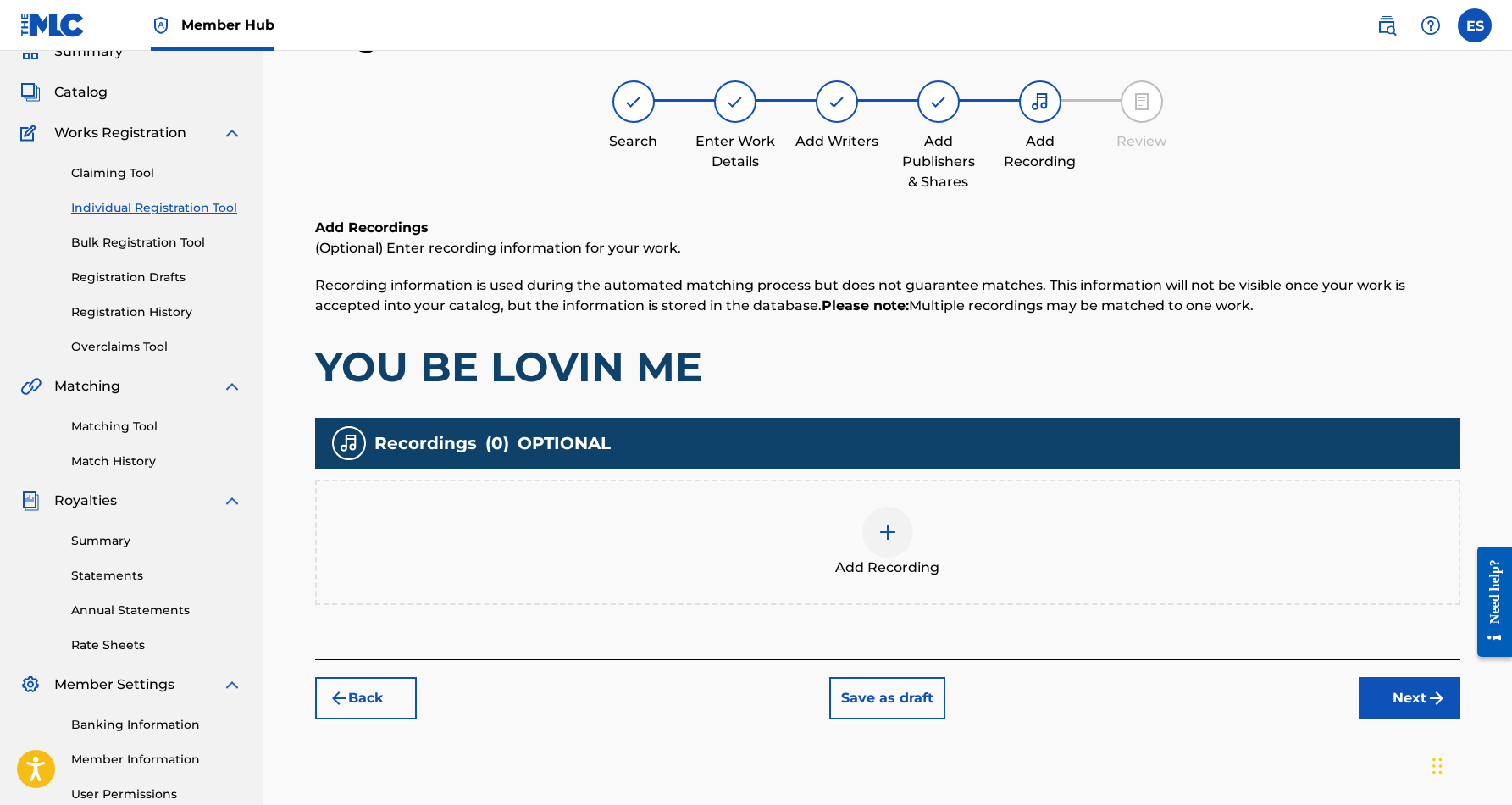
click at [891, 538] on img at bounding box center [888, 532] width 21 height 21
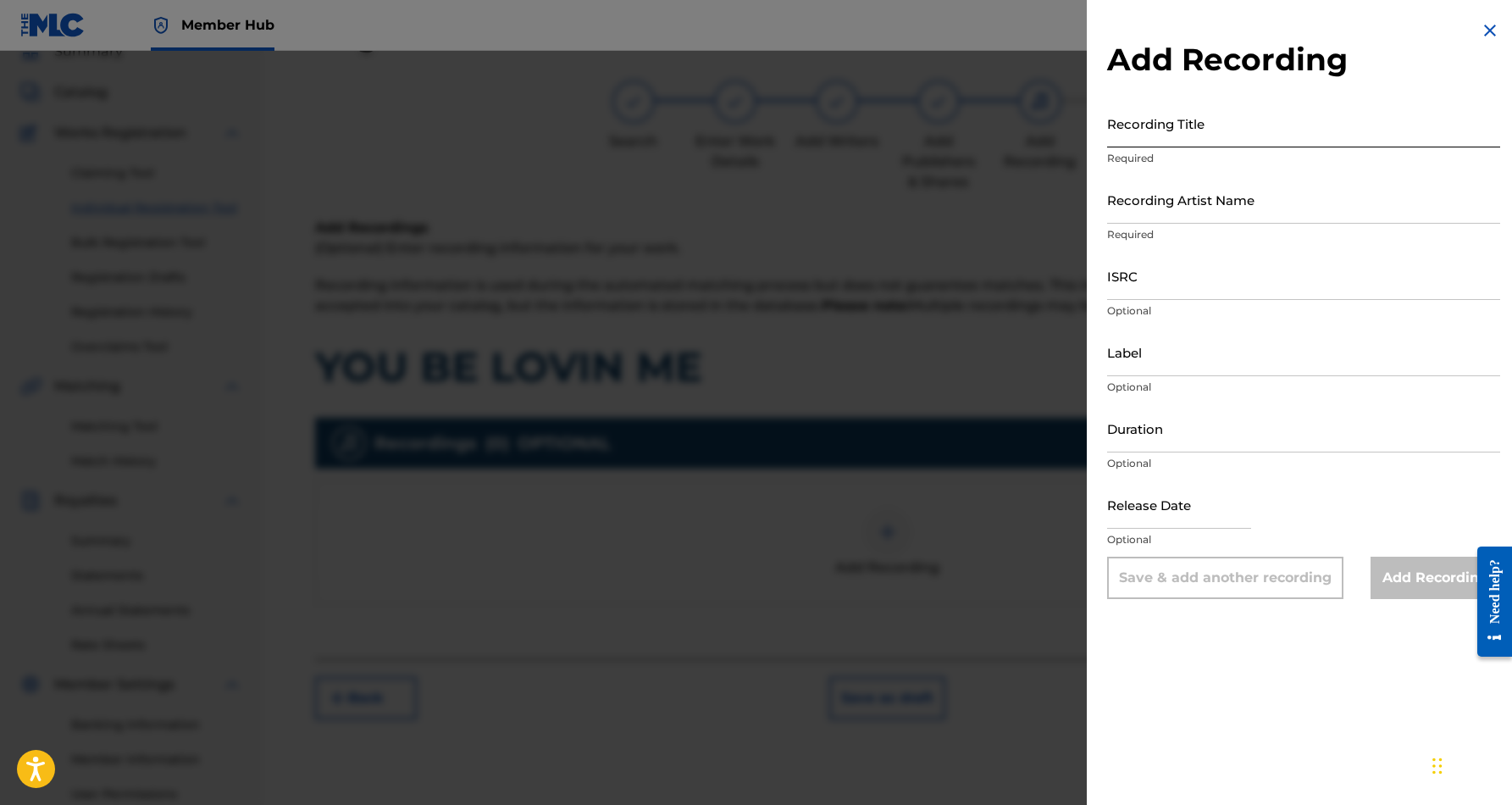
click at [1195, 114] on input "Recording Title" at bounding box center [1304, 122] width 394 height 48
paste input "YOU BE LOVIN ME"
type input "YOU BE LOVIN ME"
click at [1286, 201] on input "Recording Artist Name" at bounding box center [1304, 199] width 394 height 48
paste input "[PERSON_NAME]"
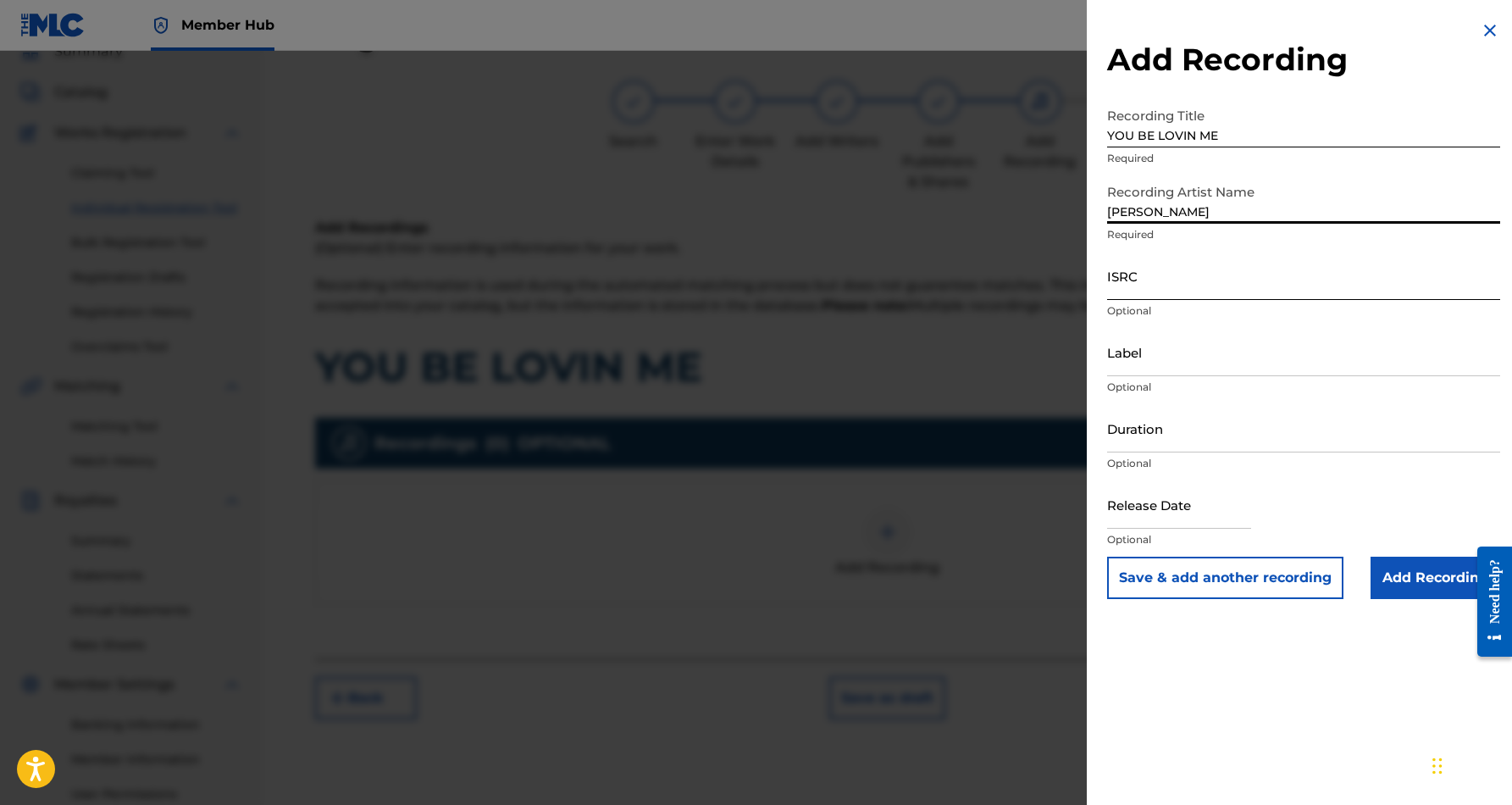
type input "[PERSON_NAME]"
click at [1228, 284] on input "ISRC" at bounding box center [1304, 275] width 394 height 48
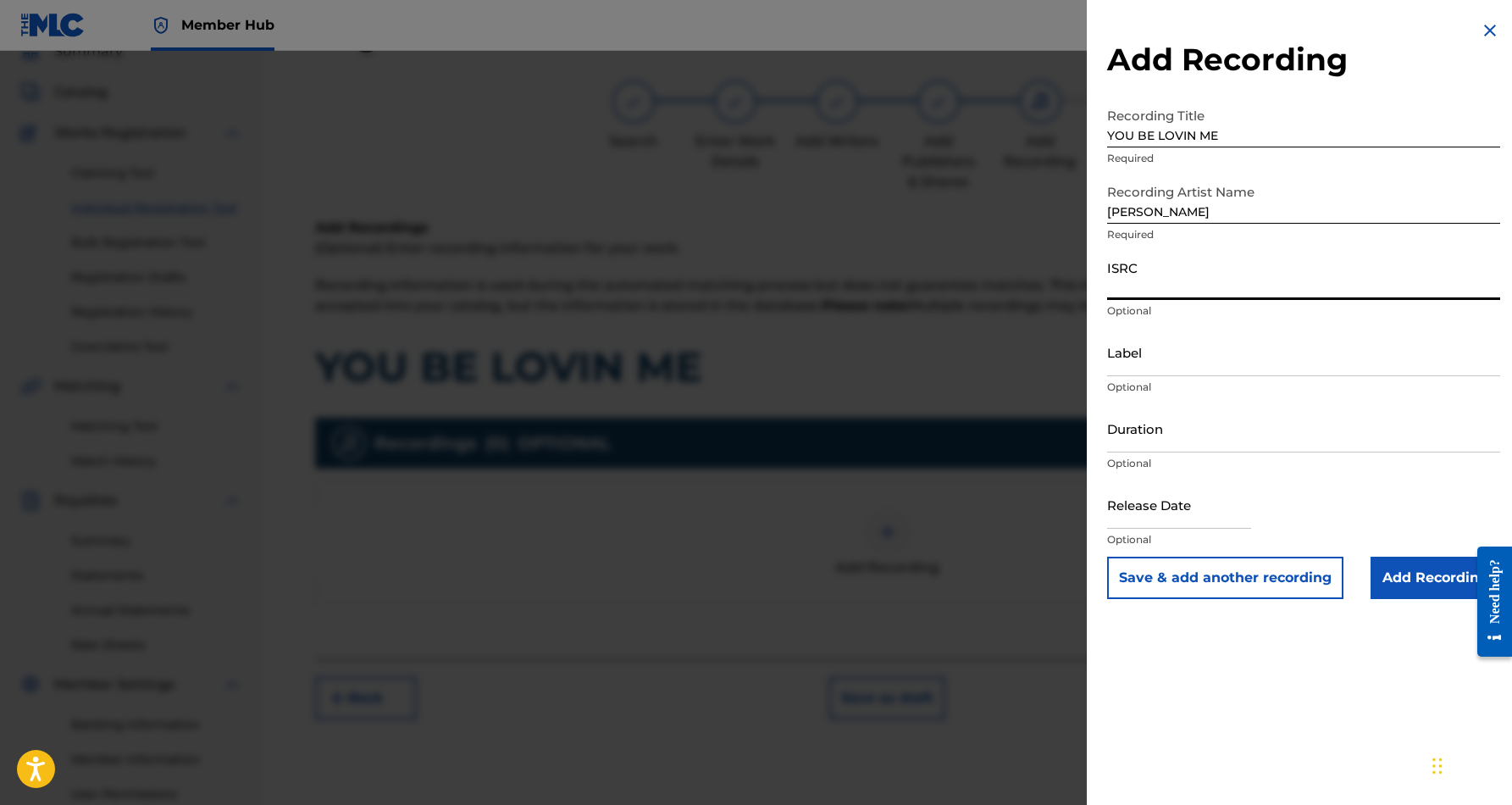
paste input "USDY41713750"
type input "USDY41713750"
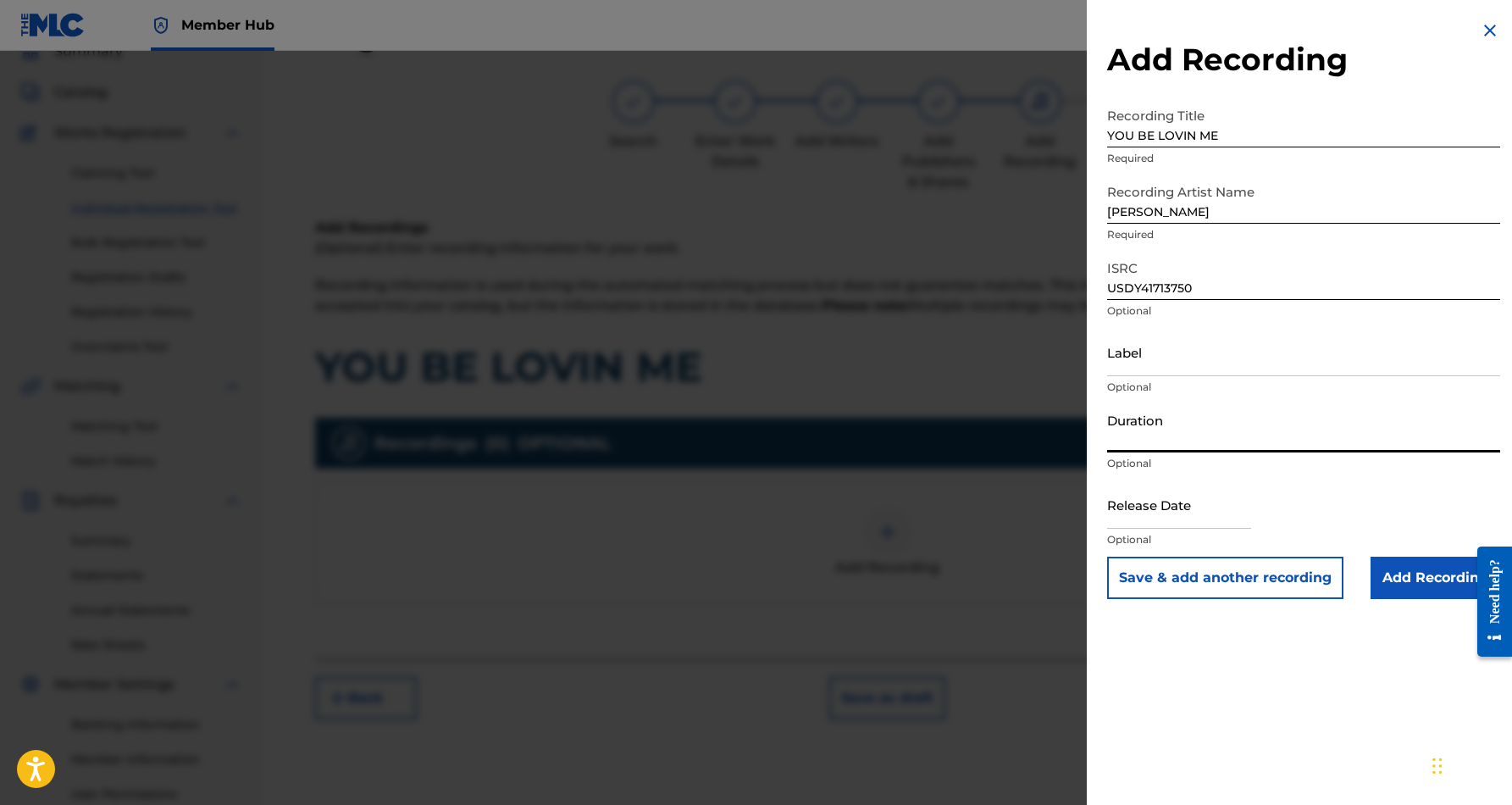
click at [1236, 438] on input "Duration" at bounding box center [1304, 427] width 394 height 48
type input "04:56"
click at [1283, 619] on div "Add Recording Recording Title YOU BE LOVIN ME Required Recording Artist Name [P…" at bounding box center [1304, 310] width 434 height 620
click at [1419, 580] on input "Add Recording" at bounding box center [1436, 577] width 130 height 42
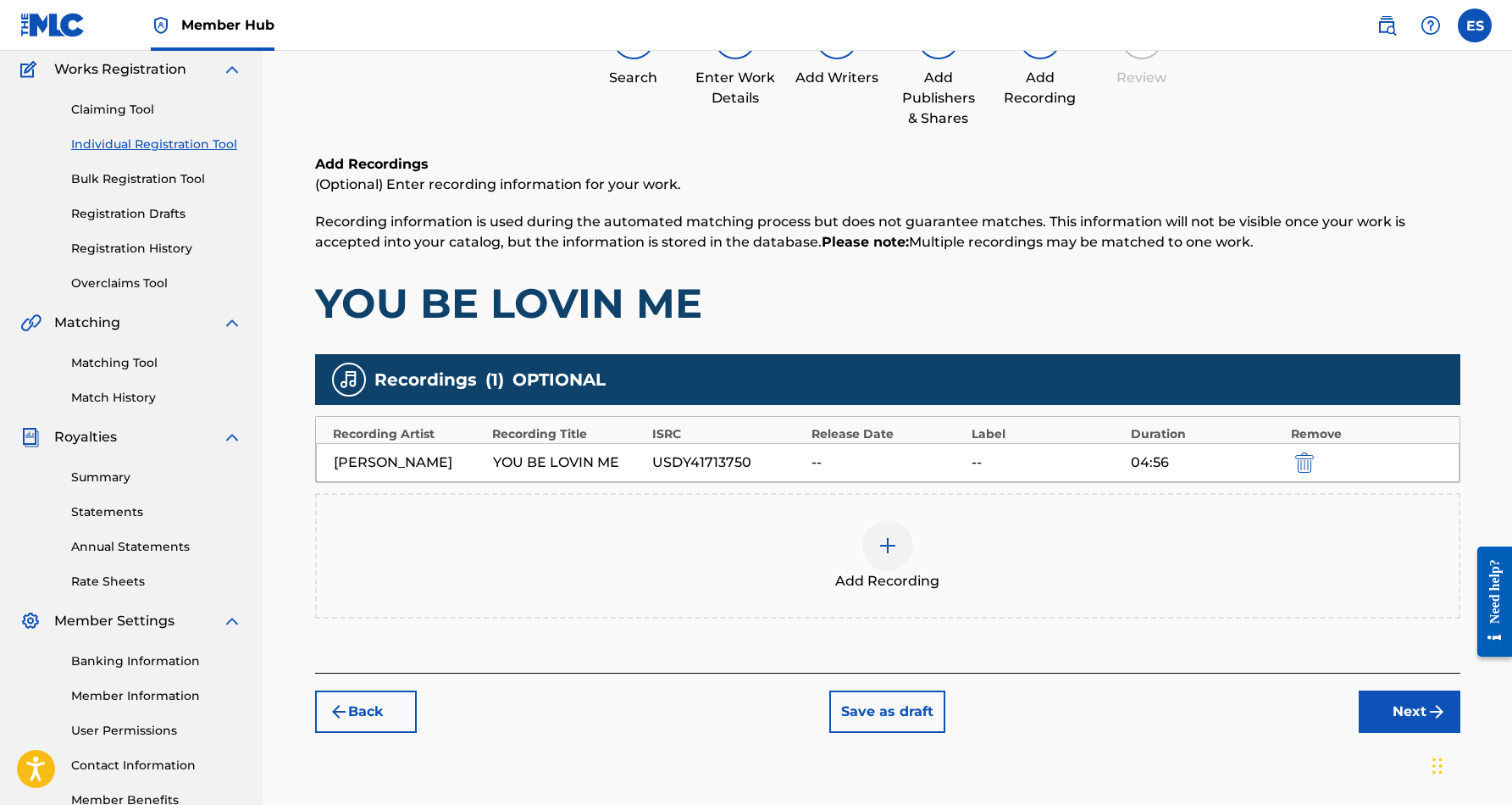
scroll to position [147, 0]
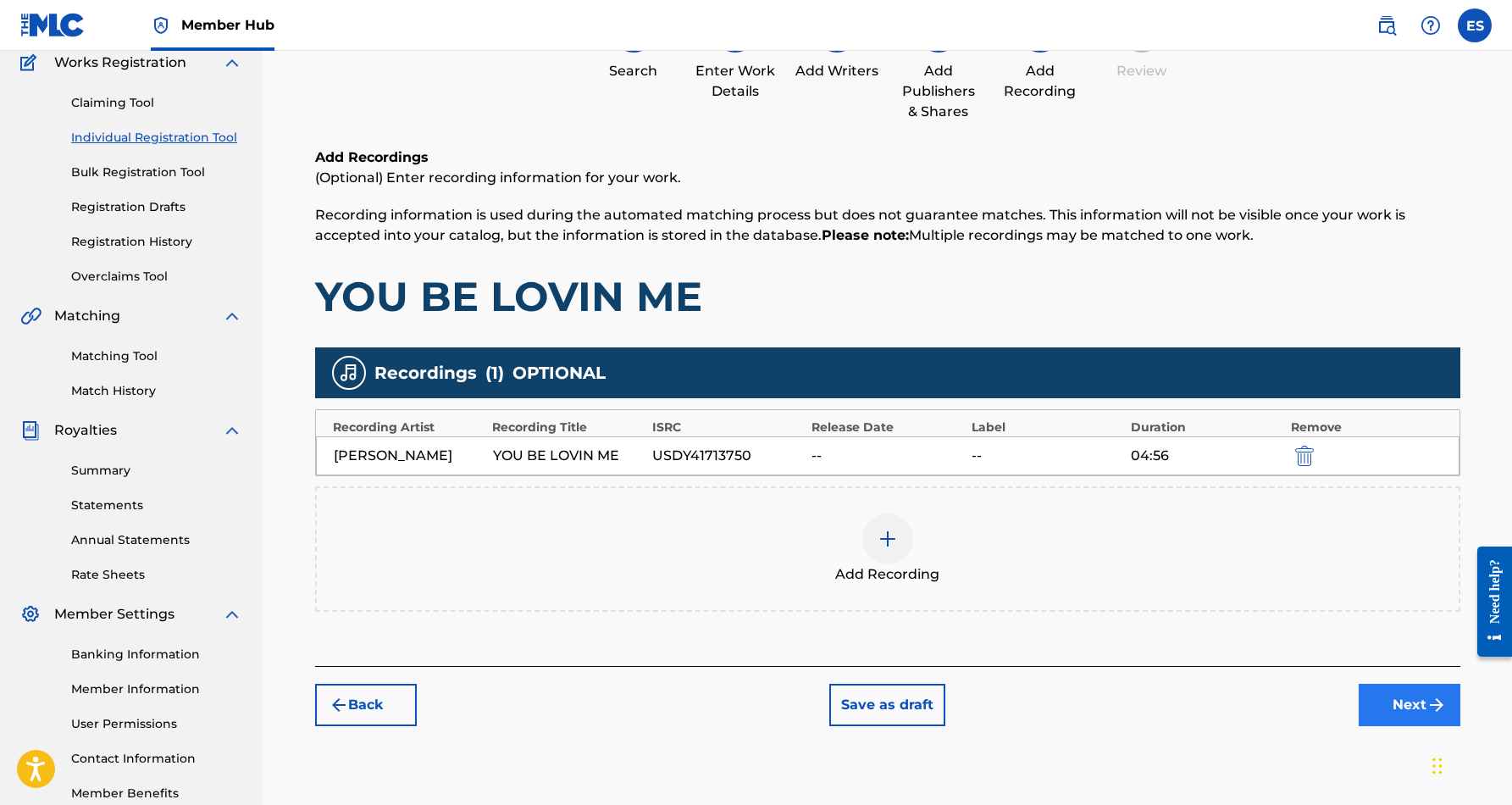
click at [1391, 707] on button "Next" at bounding box center [1410, 704] width 102 height 42
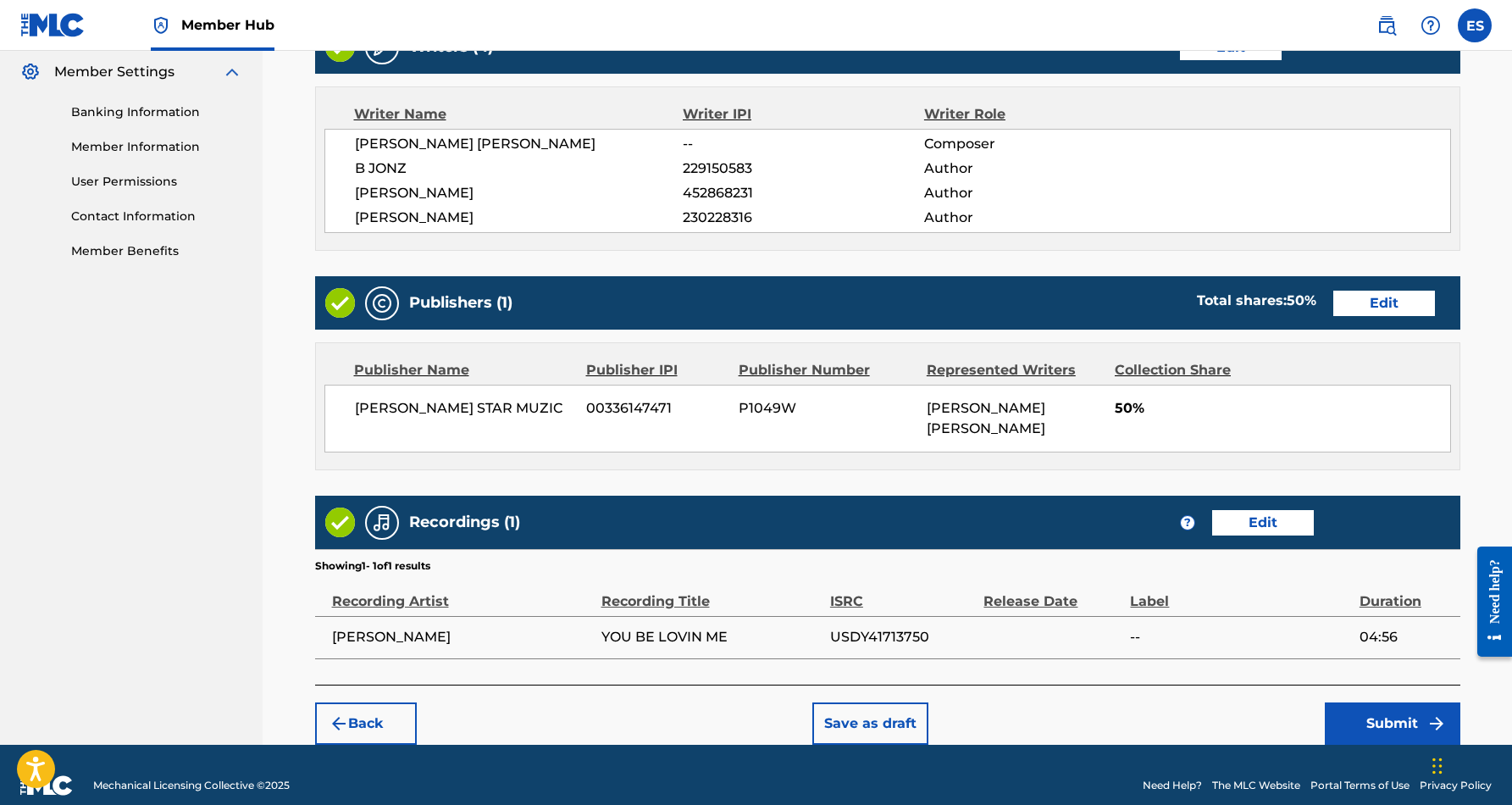
scroll to position [688, 0]
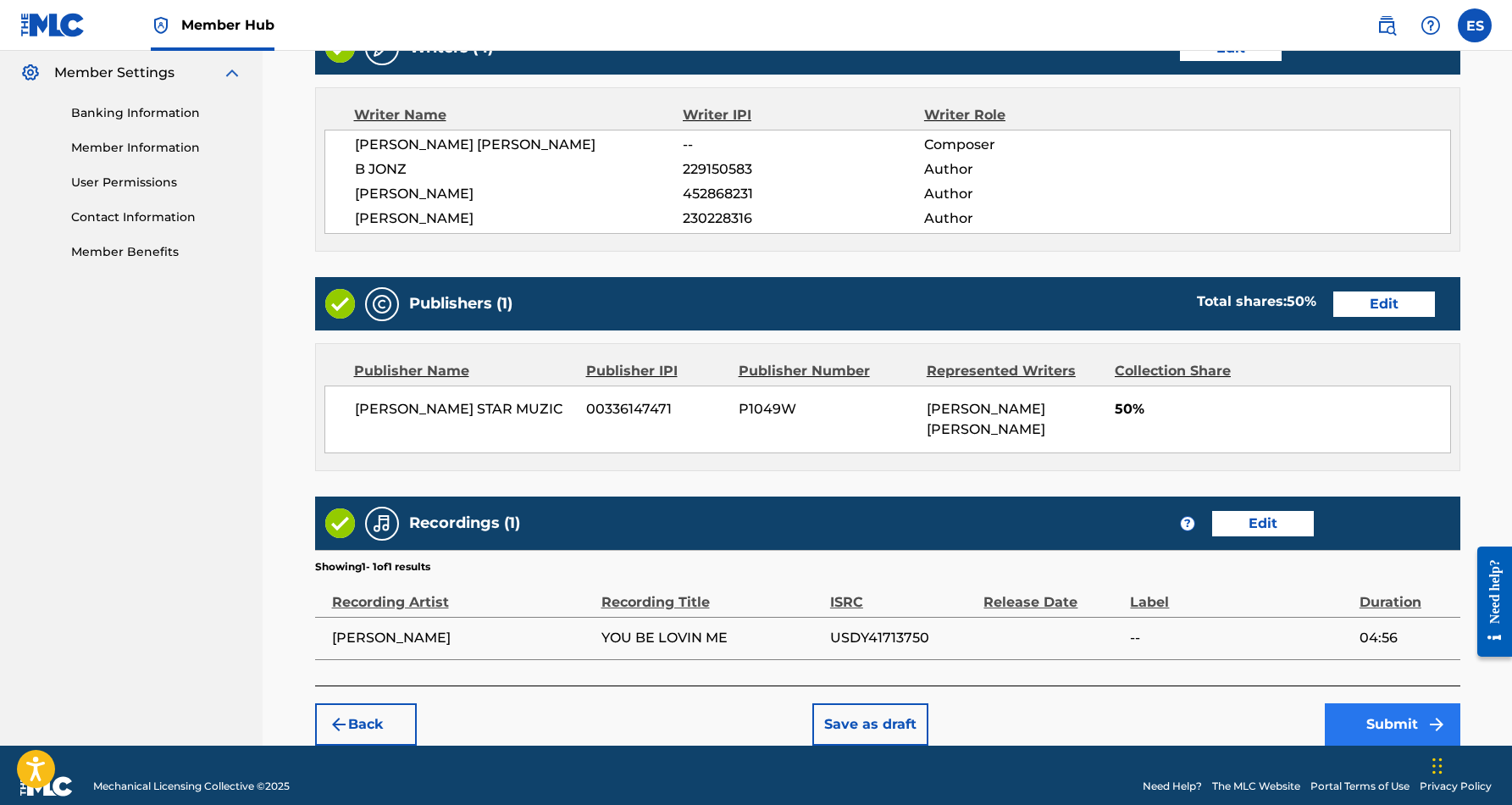
click at [1359, 703] on button "Submit" at bounding box center [1393, 724] width 136 height 42
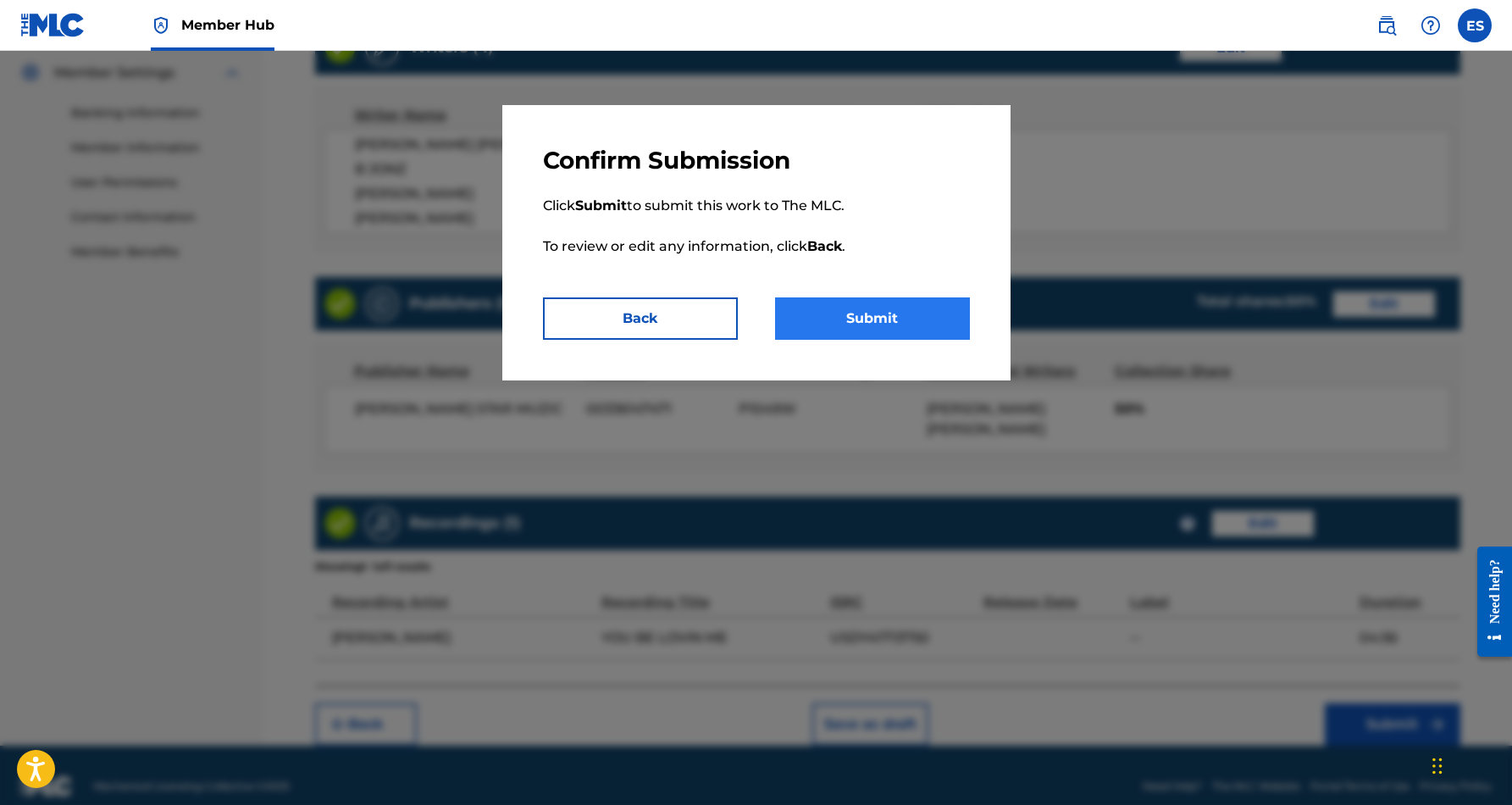
click at [905, 312] on button "Submit" at bounding box center [872, 318] width 195 height 42
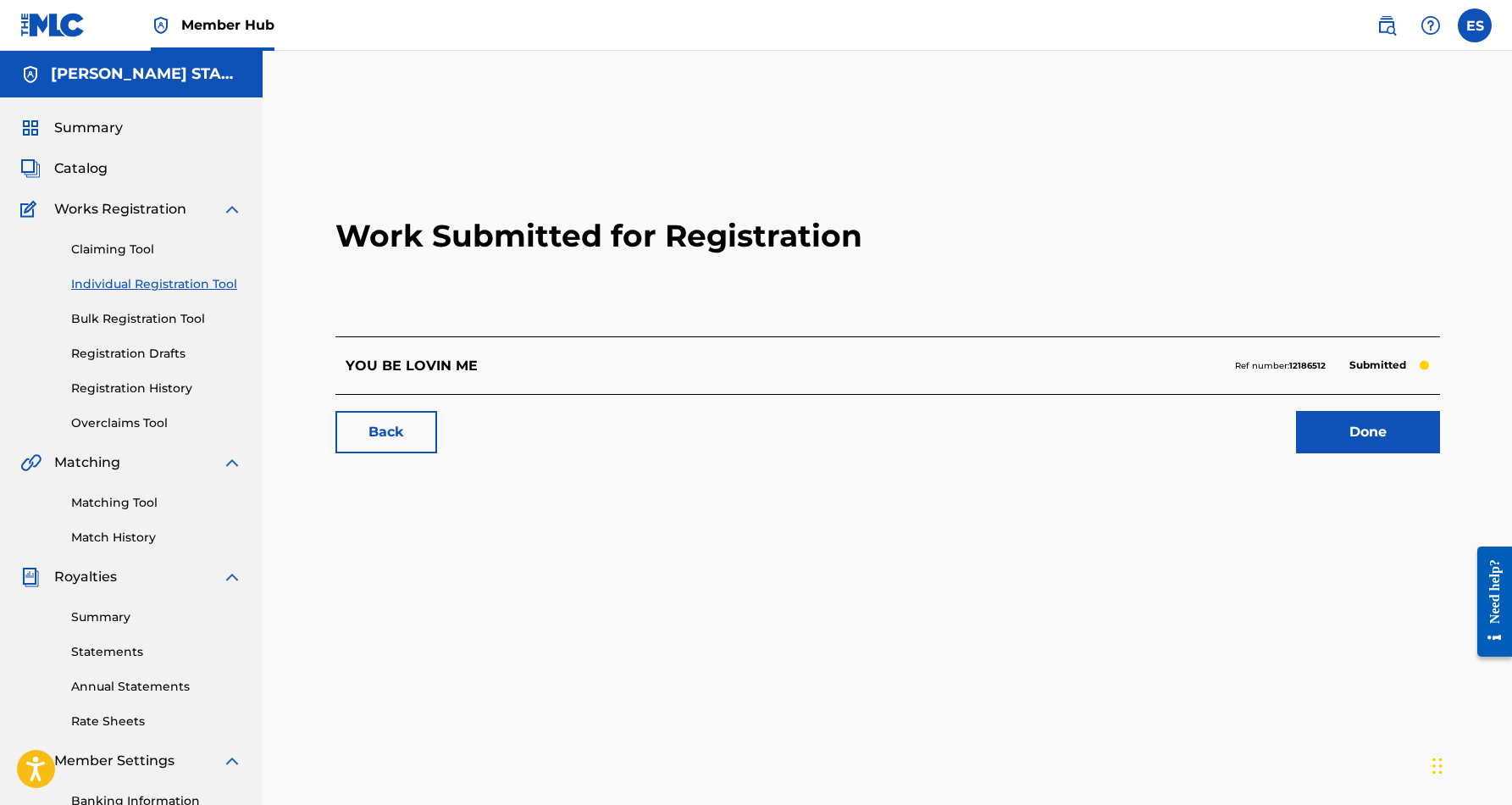
click at [157, 279] on link "Individual Registration Tool" at bounding box center [157, 283] width 171 height 18
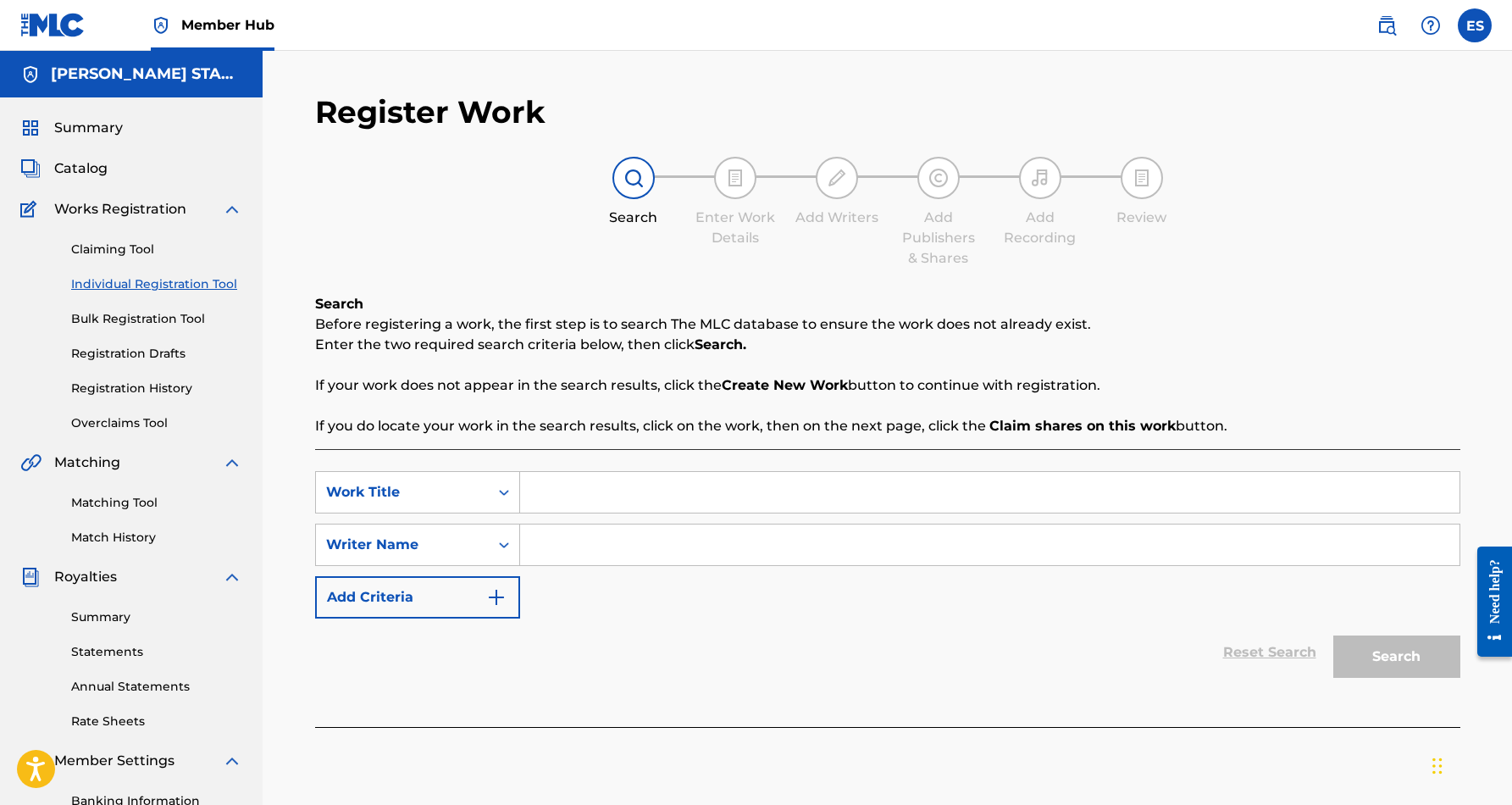
click at [555, 498] on input "Search Form" at bounding box center [990, 491] width 940 height 40
paste input "NEW LINE DANCE"
type input "NEW LINE DANCE"
click at [672, 605] on div "SearchWithCriteria1f98dd00-47d9-46dc-acca-431201060d4d Work Title NEW LINE DANC…" at bounding box center [888, 544] width 1146 height 148
click at [651, 552] on input "Search Form" at bounding box center [990, 544] width 940 height 40
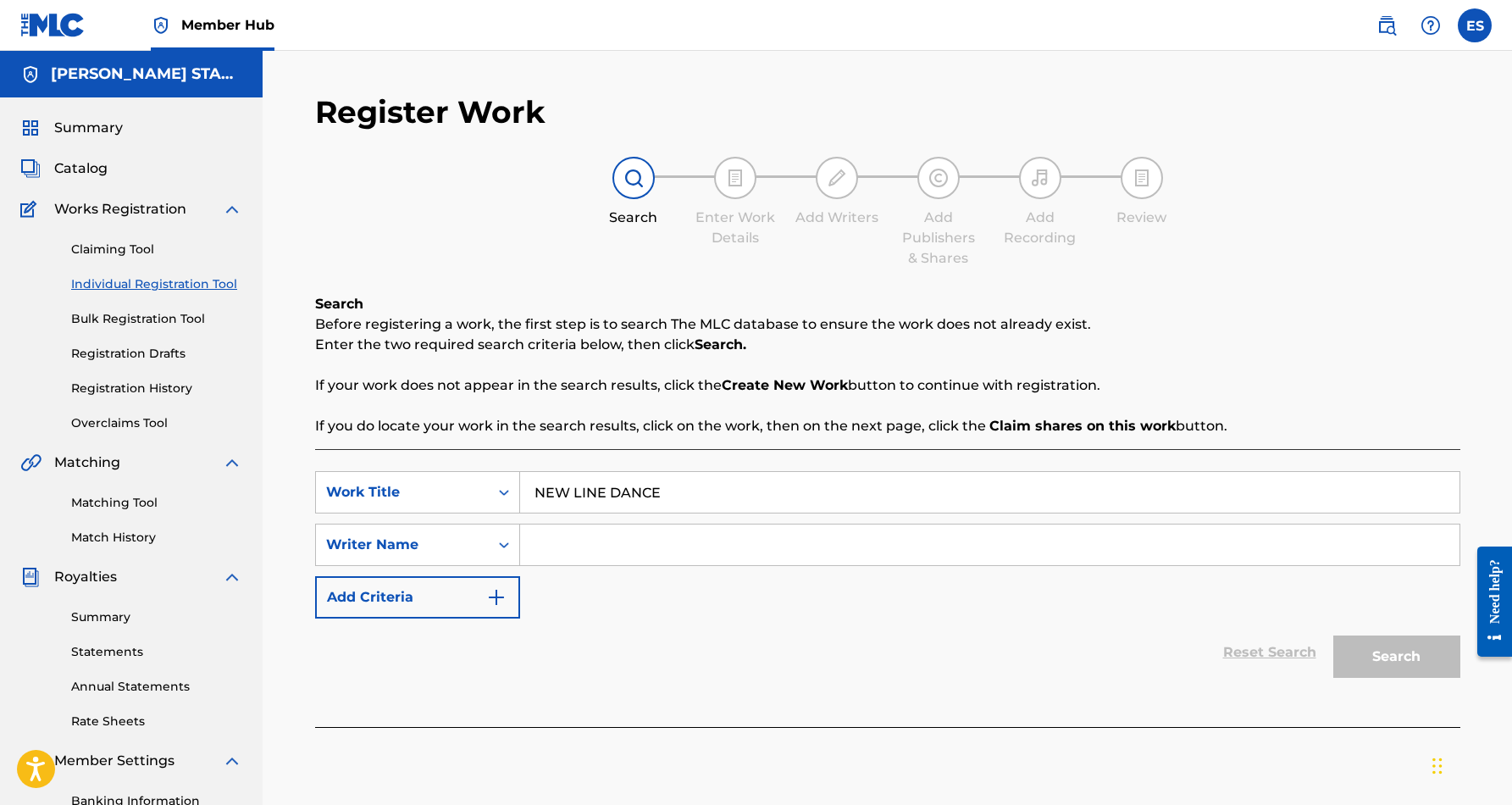
paste input "[PERSON_NAME] [PERSON_NAME]"
type input "[PERSON_NAME] [PERSON_NAME]"
click at [1339, 648] on button "Search" at bounding box center [1397, 656] width 127 height 42
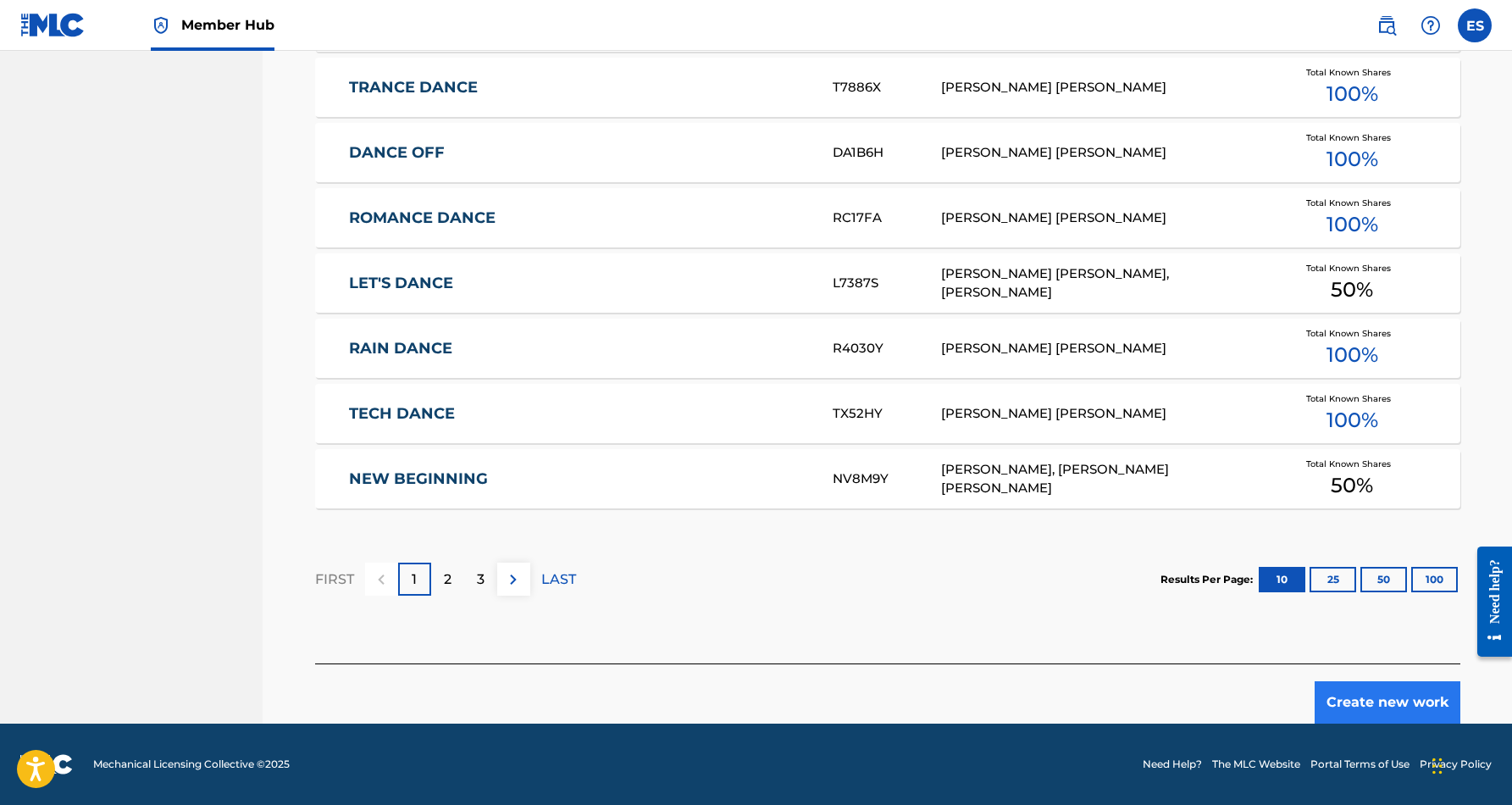
click at [1393, 704] on button "Create new work" at bounding box center [1388, 702] width 146 height 42
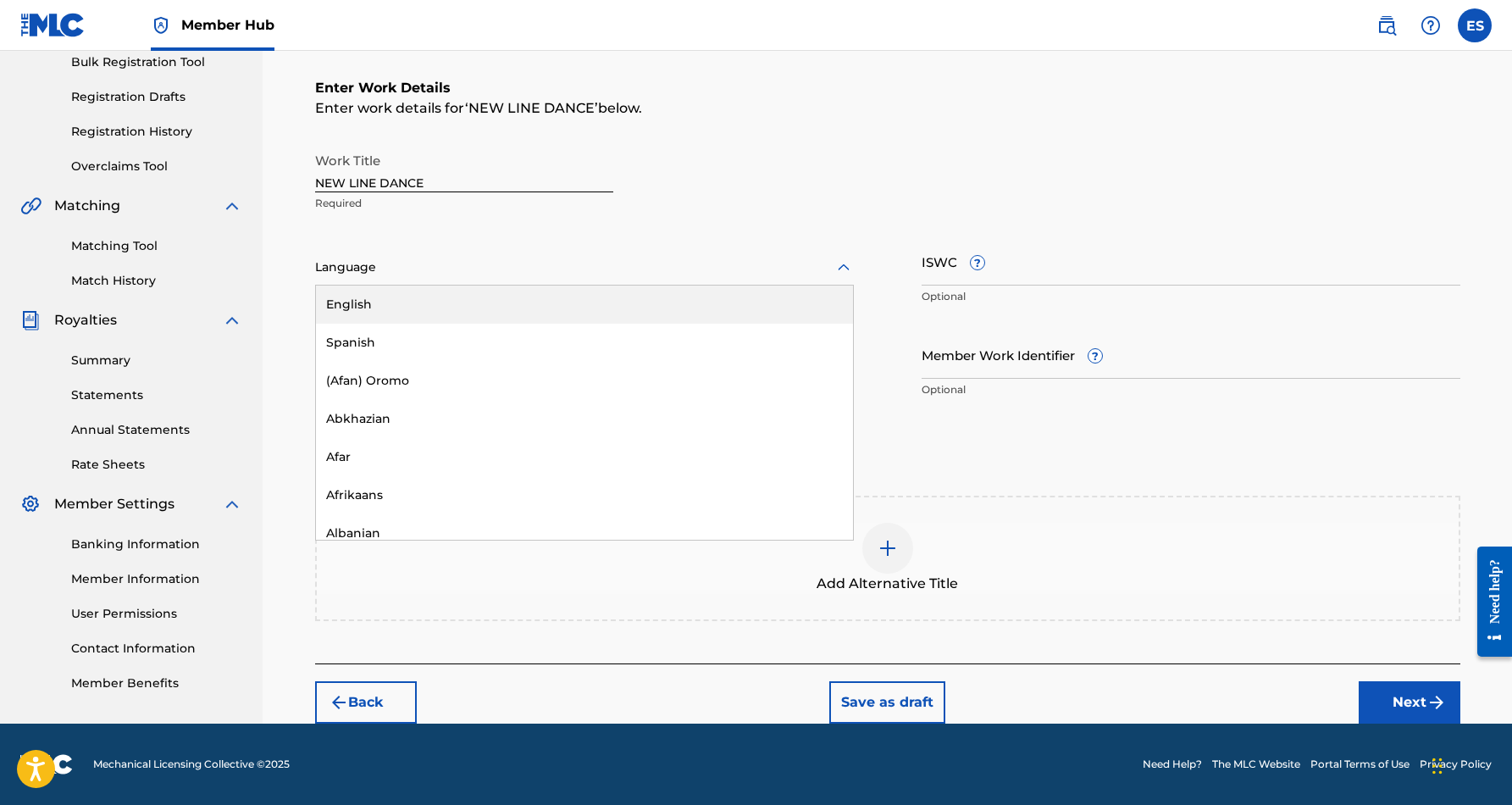
click at [840, 263] on icon at bounding box center [844, 268] width 21 height 21
click at [719, 308] on div "English" at bounding box center [585, 304] width 538 height 38
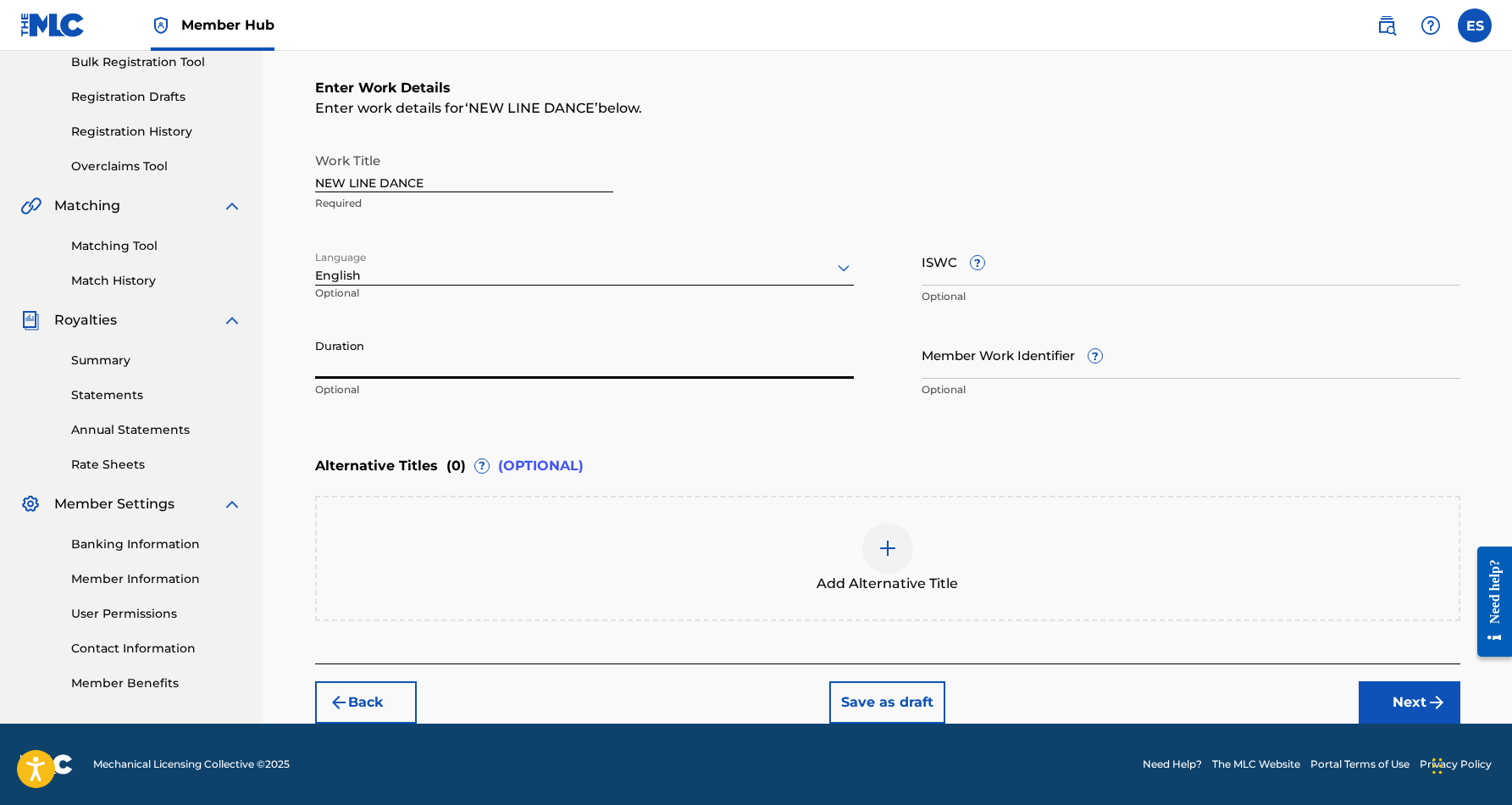
click at [423, 360] on input "Duration" at bounding box center [585, 354] width 539 height 48
type input "03:59"
click at [640, 424] on div "Enter Work Details Enter work details for ‘ NEW LINE DANCE ’ below. Work Title …" at bounding box center [888, 243] width 1146 height 411
click at [965, 258] on div "ISWC ? Optional" at bounding box center [1191, 275] width 539 height 76
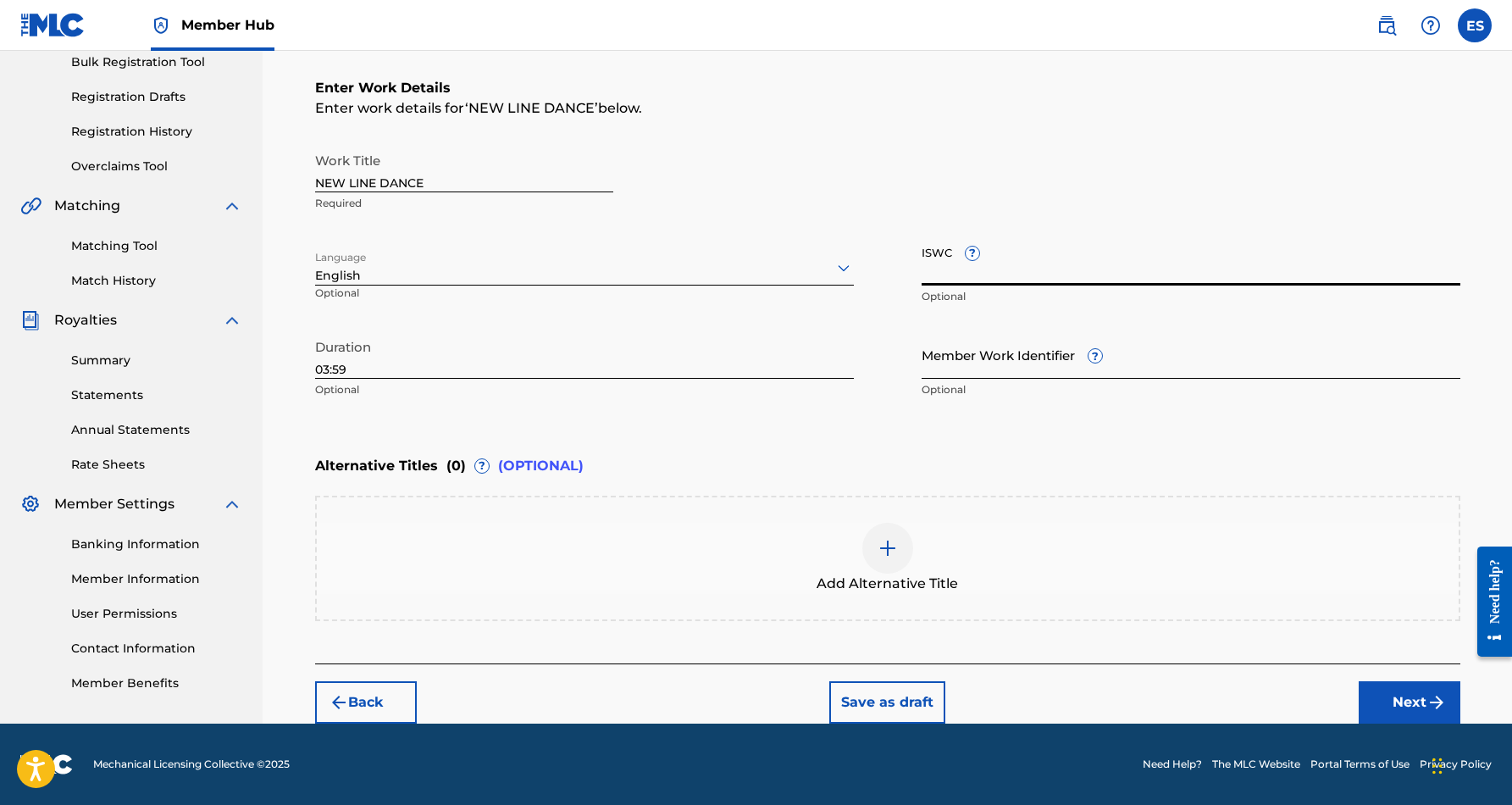
paste input "T0713703242"
type input "T0713703242"
click at [1209, 323] on div "Work Title NEW LINE DANCE Required Language English Optional ISWC ? T0713703242…" at bounding box center [888, 275] width 1146 height 263
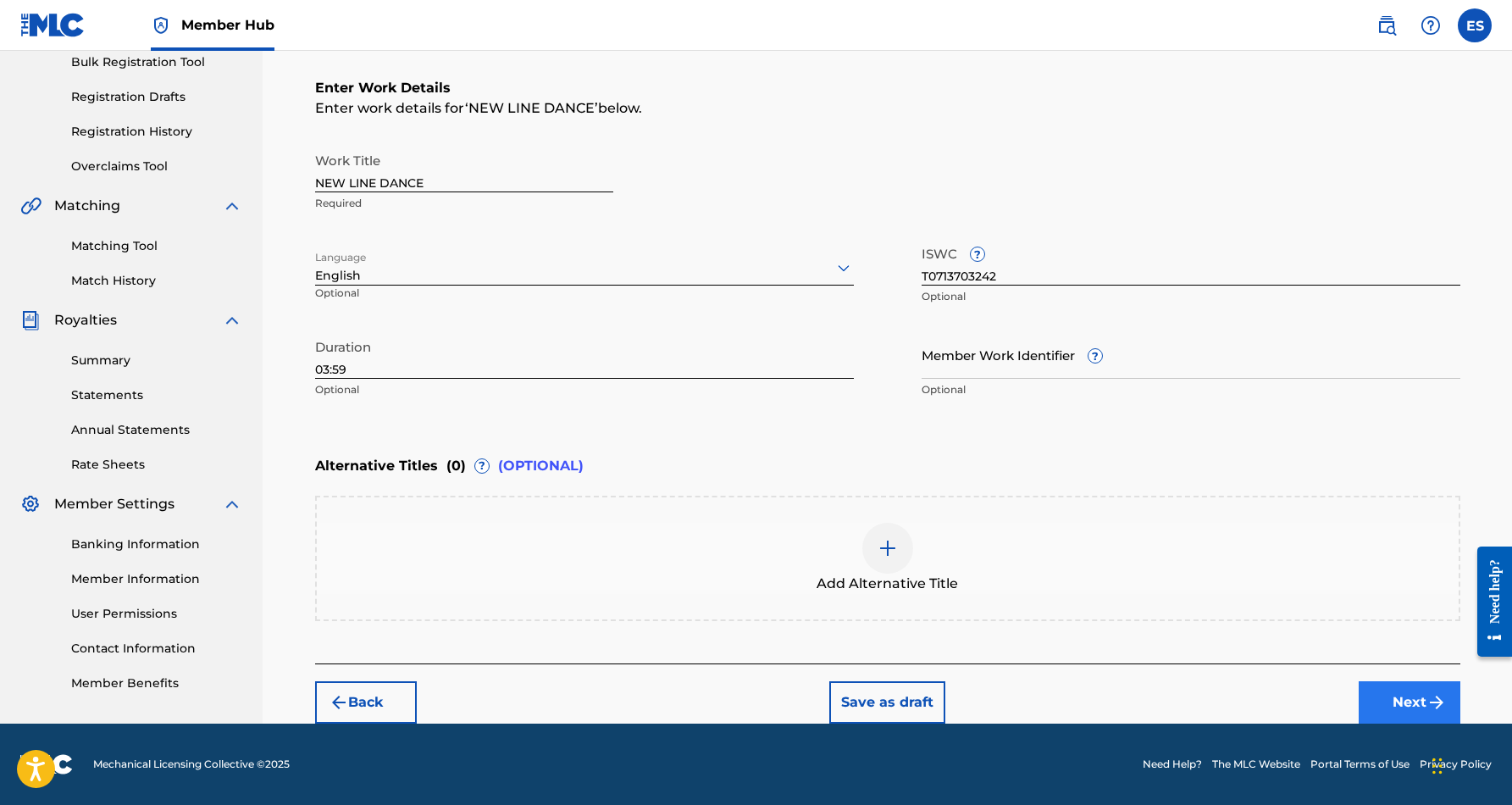
click at [1400, 700] on button "Next" at bounding box center [1410, 702] width 102 height 42
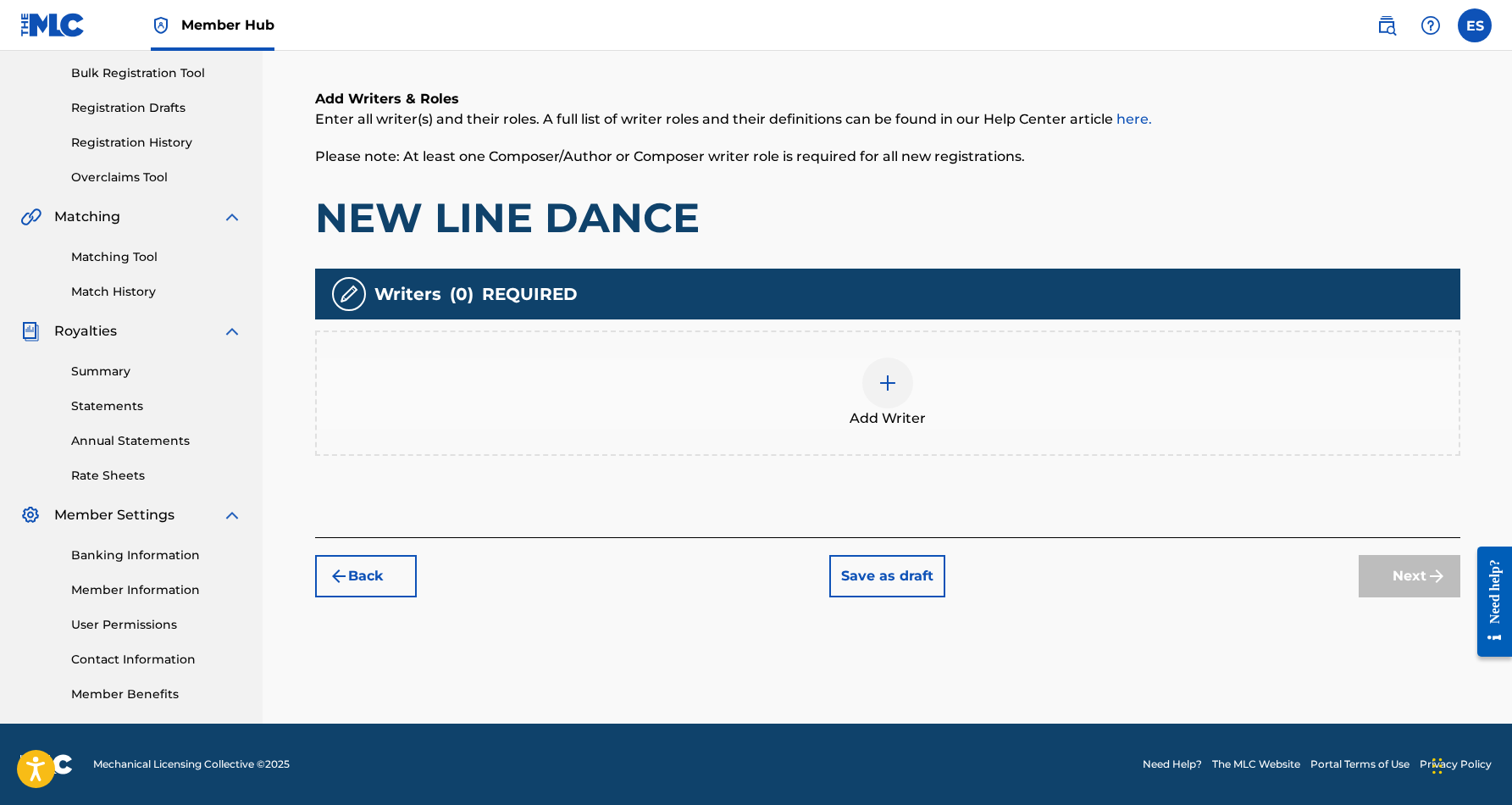
scroll to position [246, 0]
click at [880, 386] on img at bounding box center [888, 383] width 21 height 21
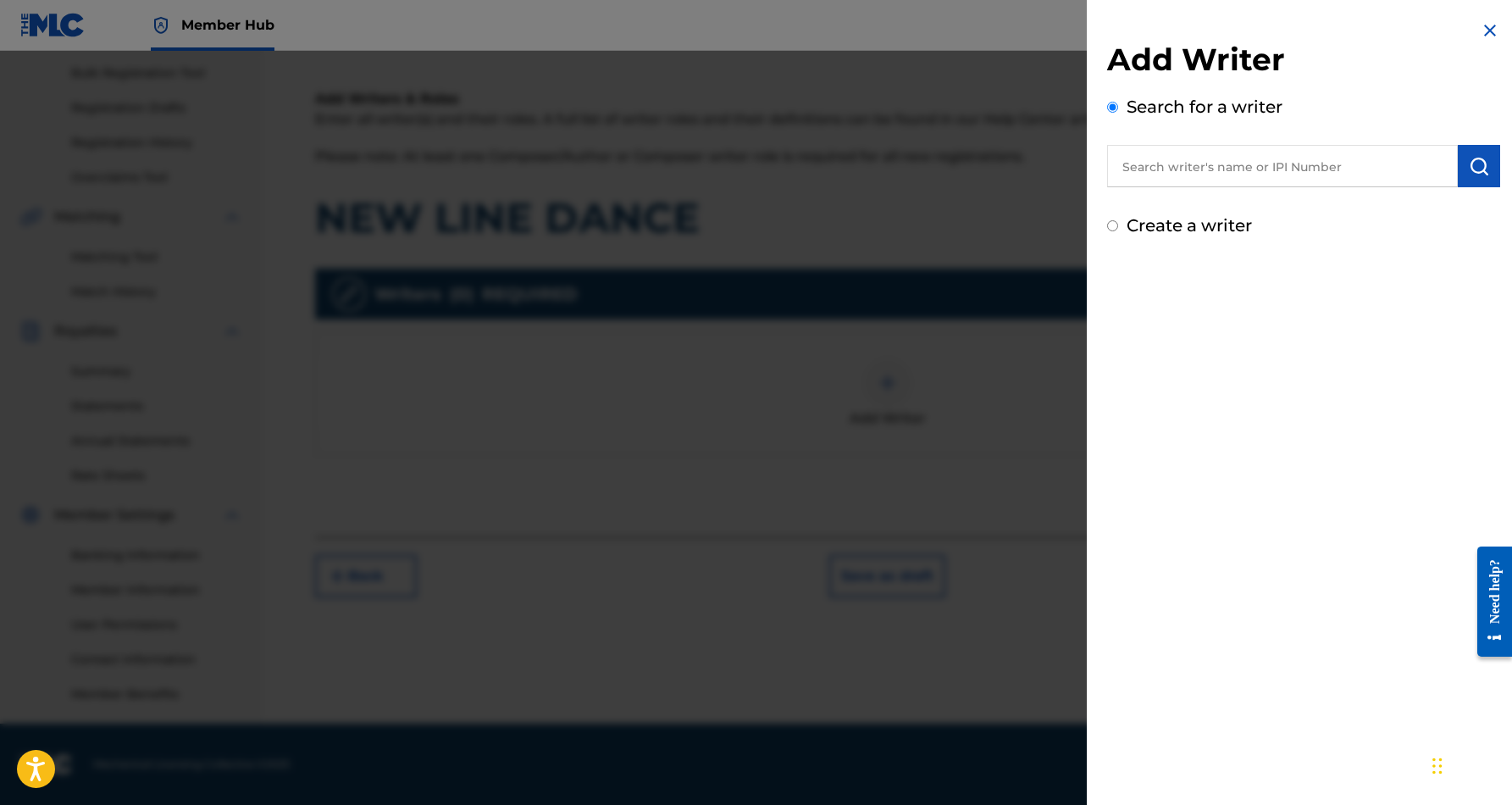
click at [1211, 154] on input "text" at bounding box center [1282, 166] width 351 height 42
paste input "[PERSON_NAME] [PERSON_NAME]"
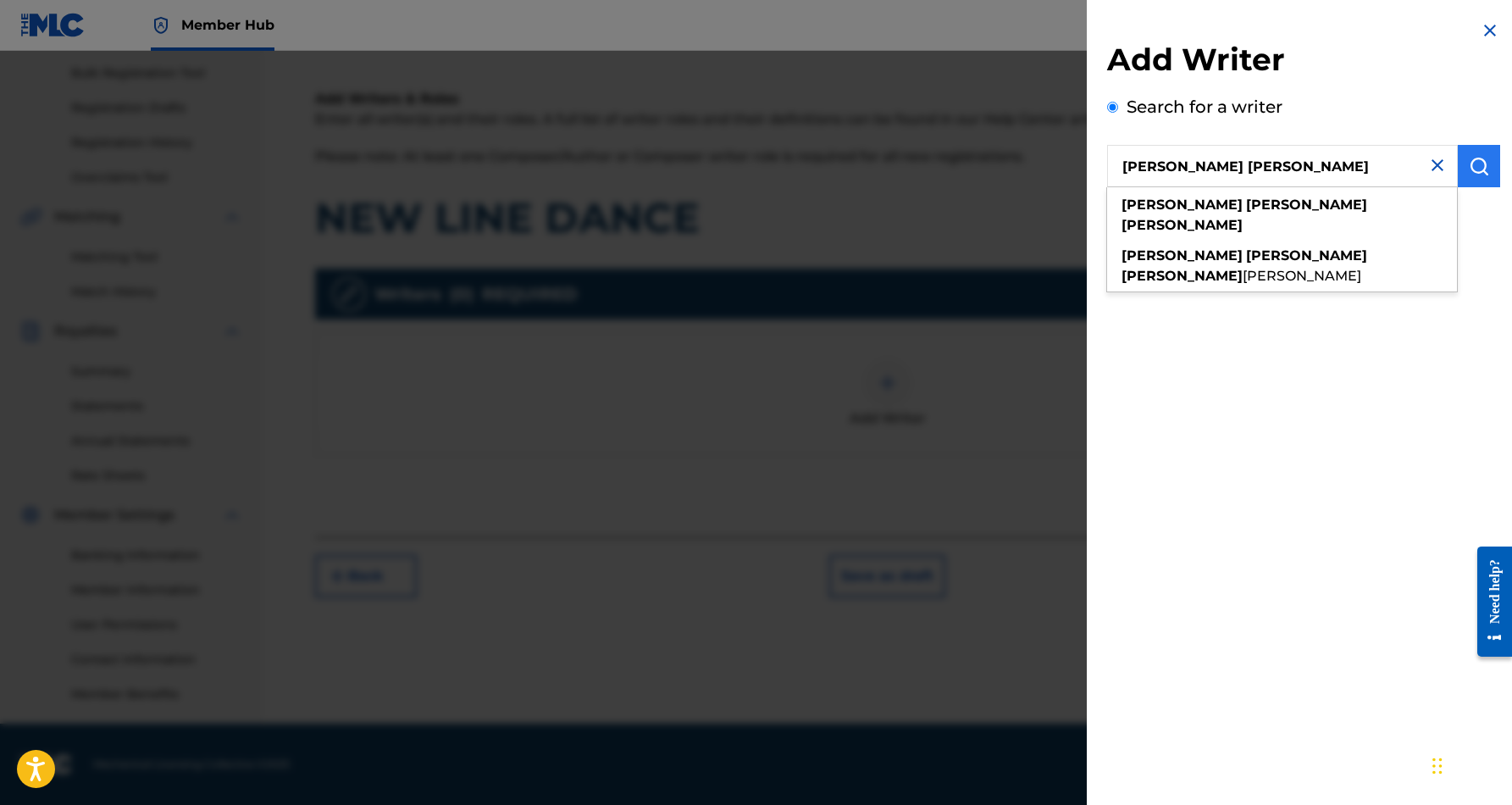
type input "[PERSON_NAME] [PERSON_NAME]"
click at [1478, 158] on img "submit" at bounding box center [1480, 167] width 21 height 21
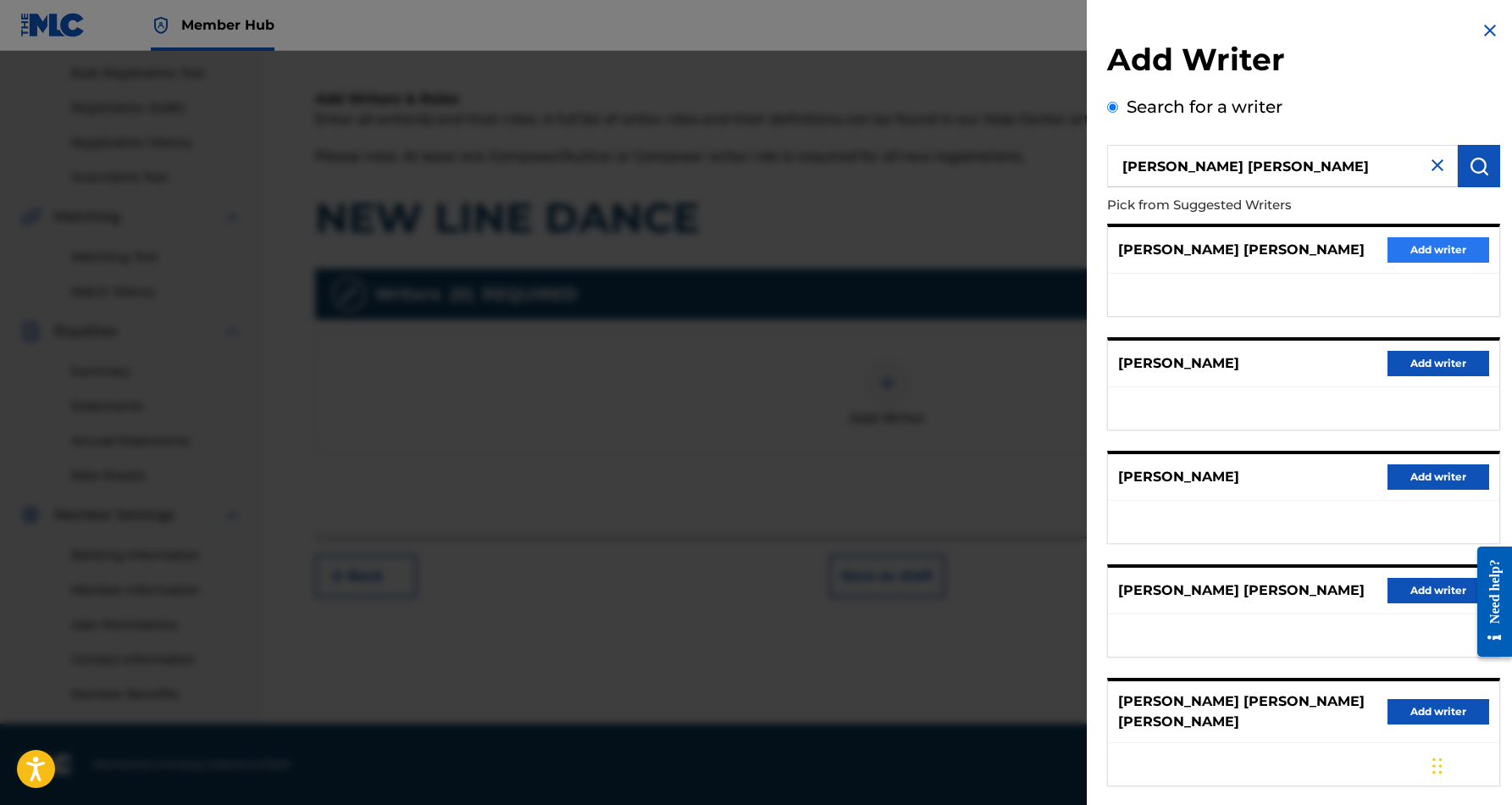
click at [1401, 246] on button "Add writer" at bounding box center [1439, 250] width 102 height 25
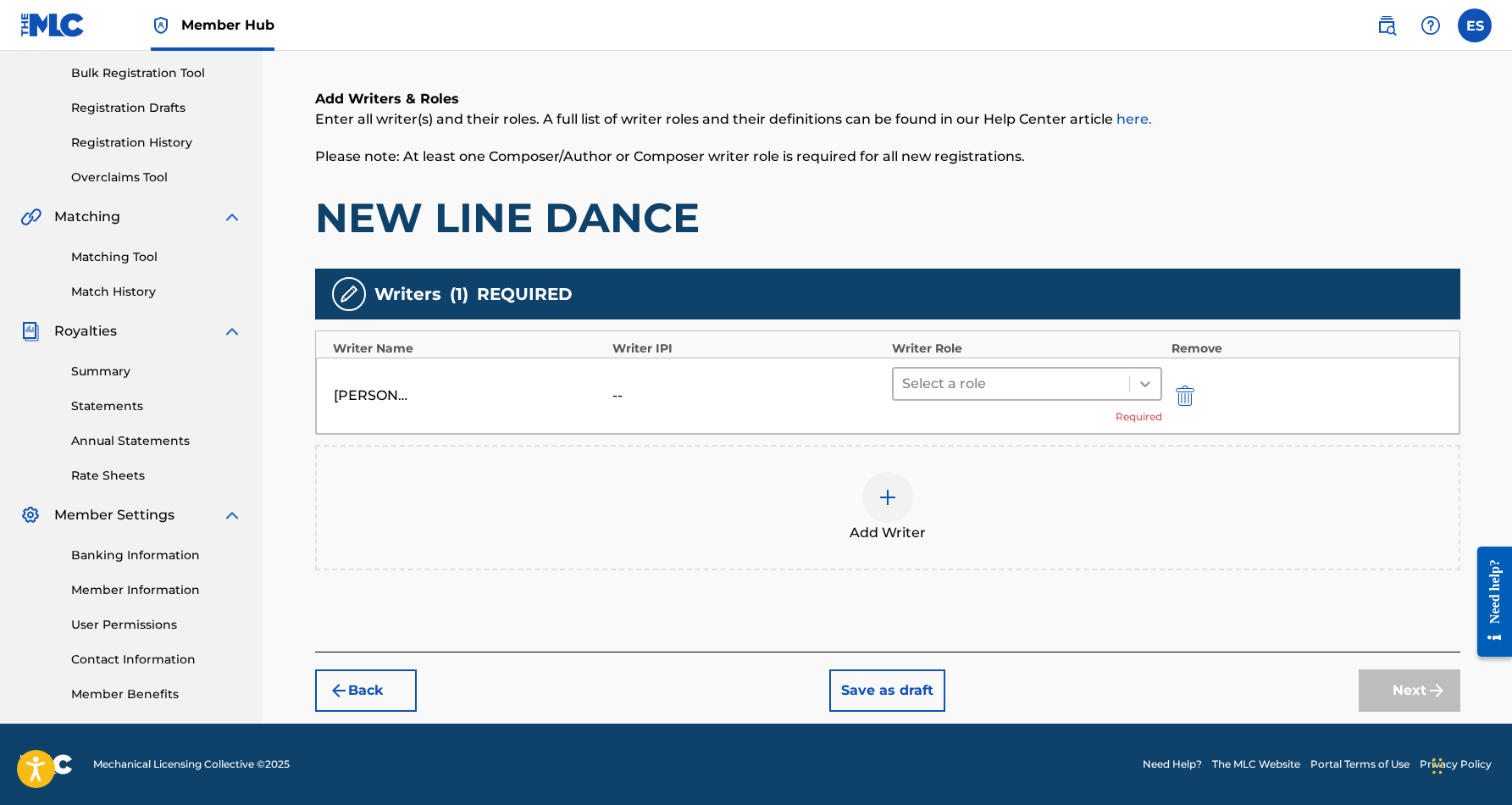
click at [1137, 380] on icon at bounding box center [1146, 384] width 17 height 17
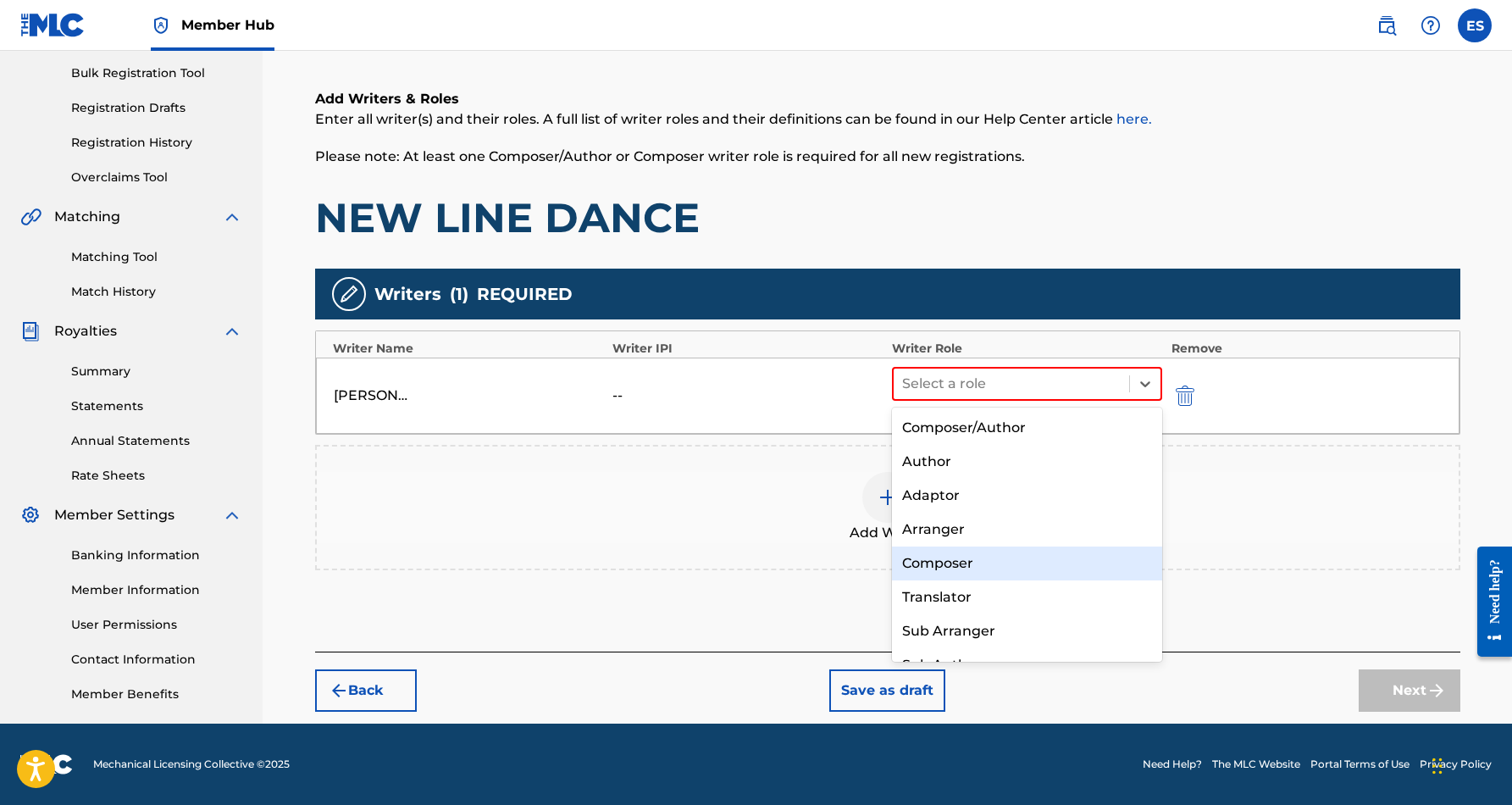
click at [1012, 561] on div "Composer" at bounding box center [1028, 563] width 271 height 34
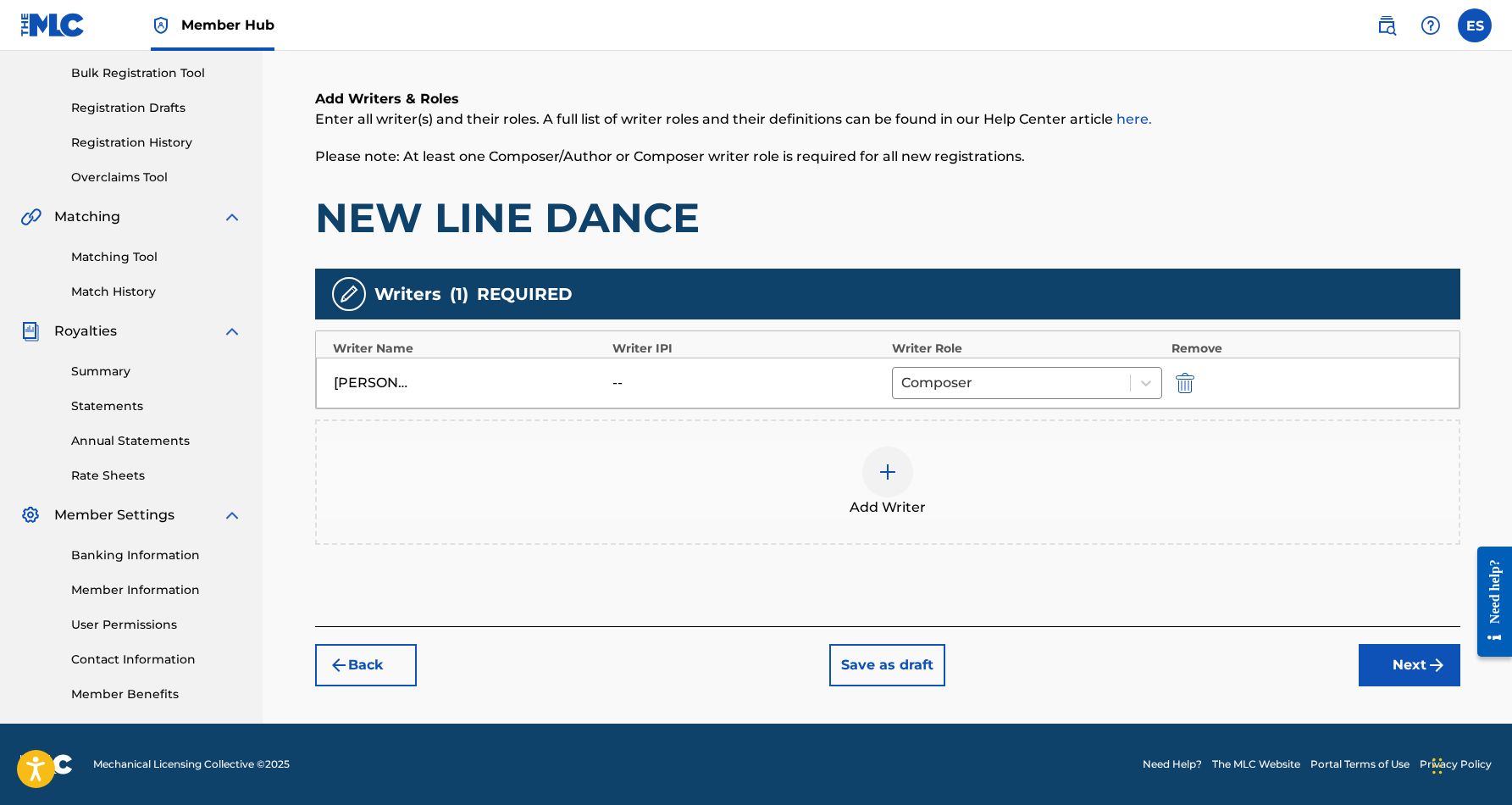
click at [893, 475] on img at bounding box center [888, 472] width 21 height 21
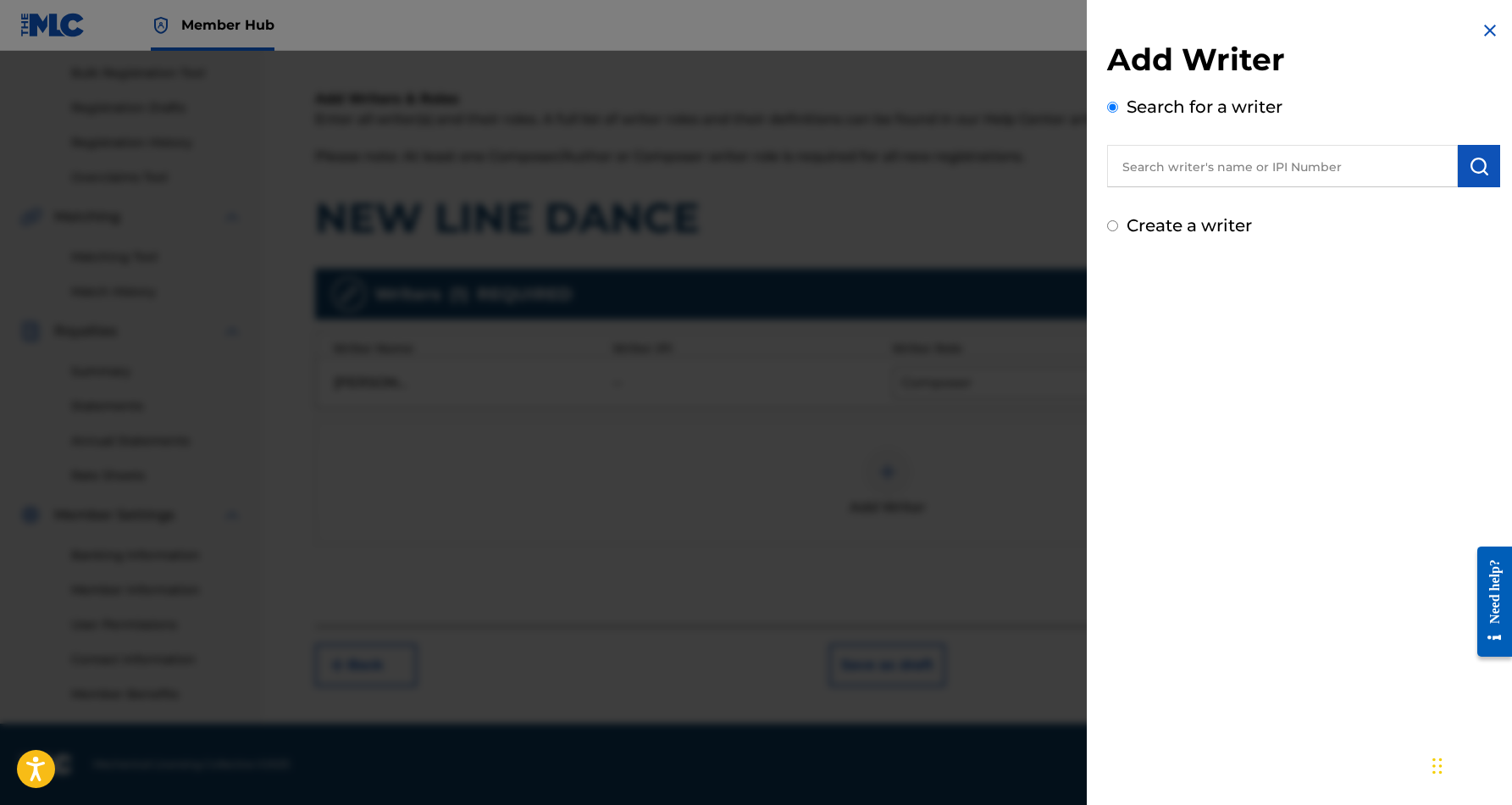
click at [1113, 230] on input "Create a writer" at bounding box center [1113, 226] width 11 height 11
radio input "false"
radio input "true"
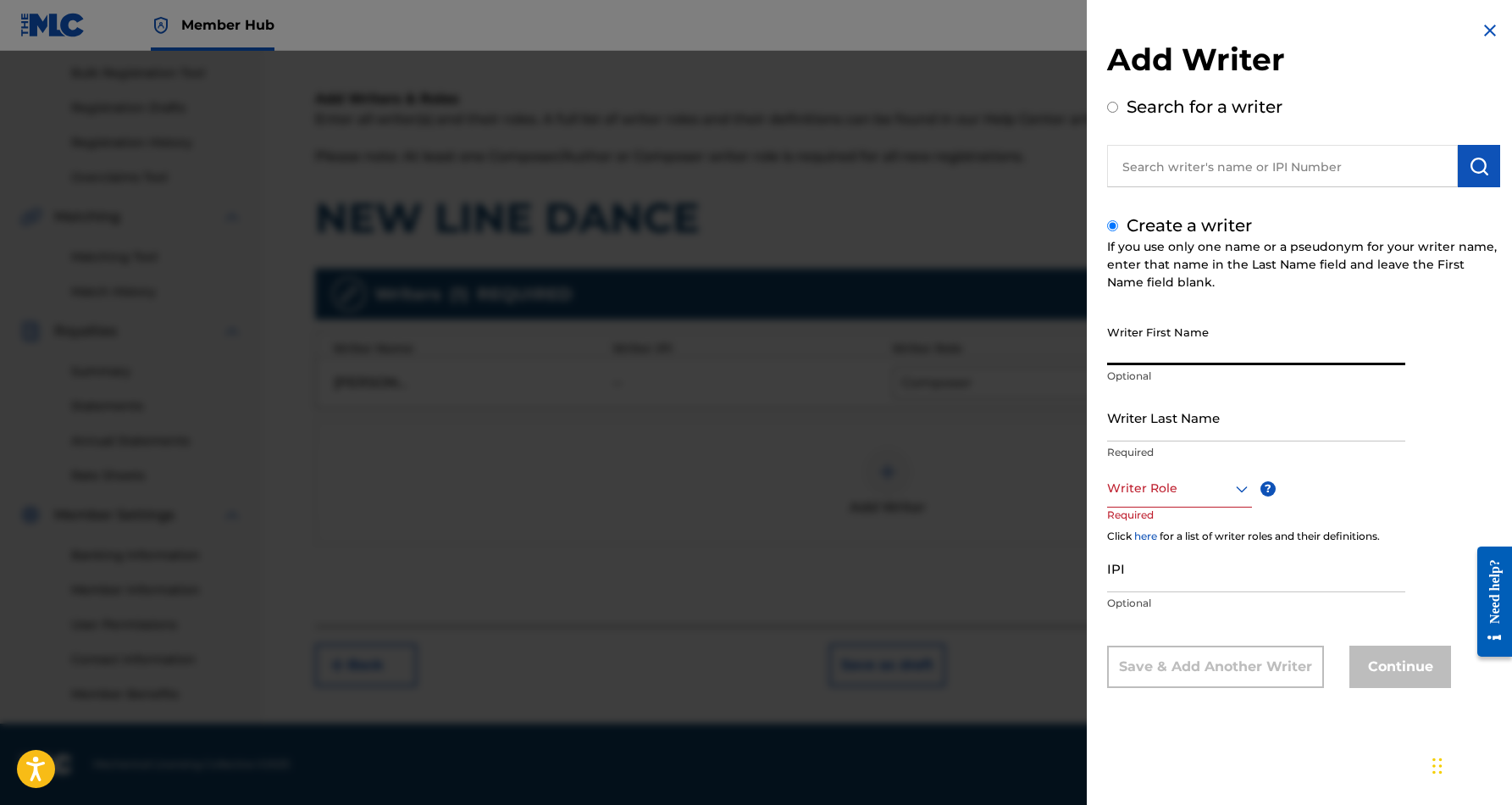
click at [1153, 329] on input "Writer First Name" at bounding box center [1256, 341] width 298 height 48
paste input "[PERSON_NAME]"
type input "[PERSON_NAME]"
click at [1182, 411] on input "Writer Last Name" at bounding box center [1256, 417] width 298 height 48
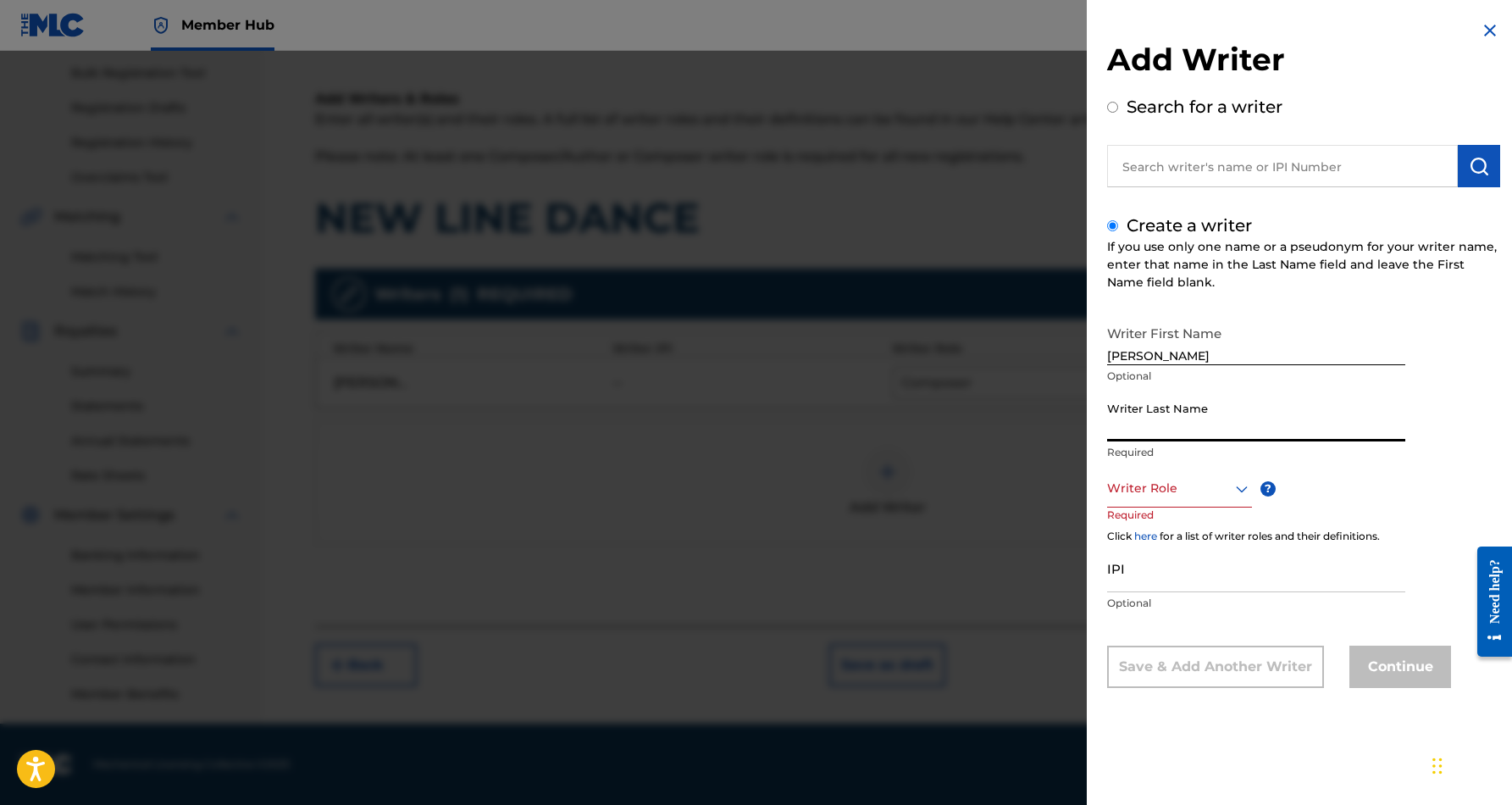
paste input "[PERSON_NAME]"
type input "JONZ"
click at [1148, 360] on input "[PERSON_NAME]" at bounding box center [1256, 341] width 298 height 48
type input "[PERSON_NAME]"
click at [1239, 482] on icon at bounding box center [1243, 489] width 21 height 21
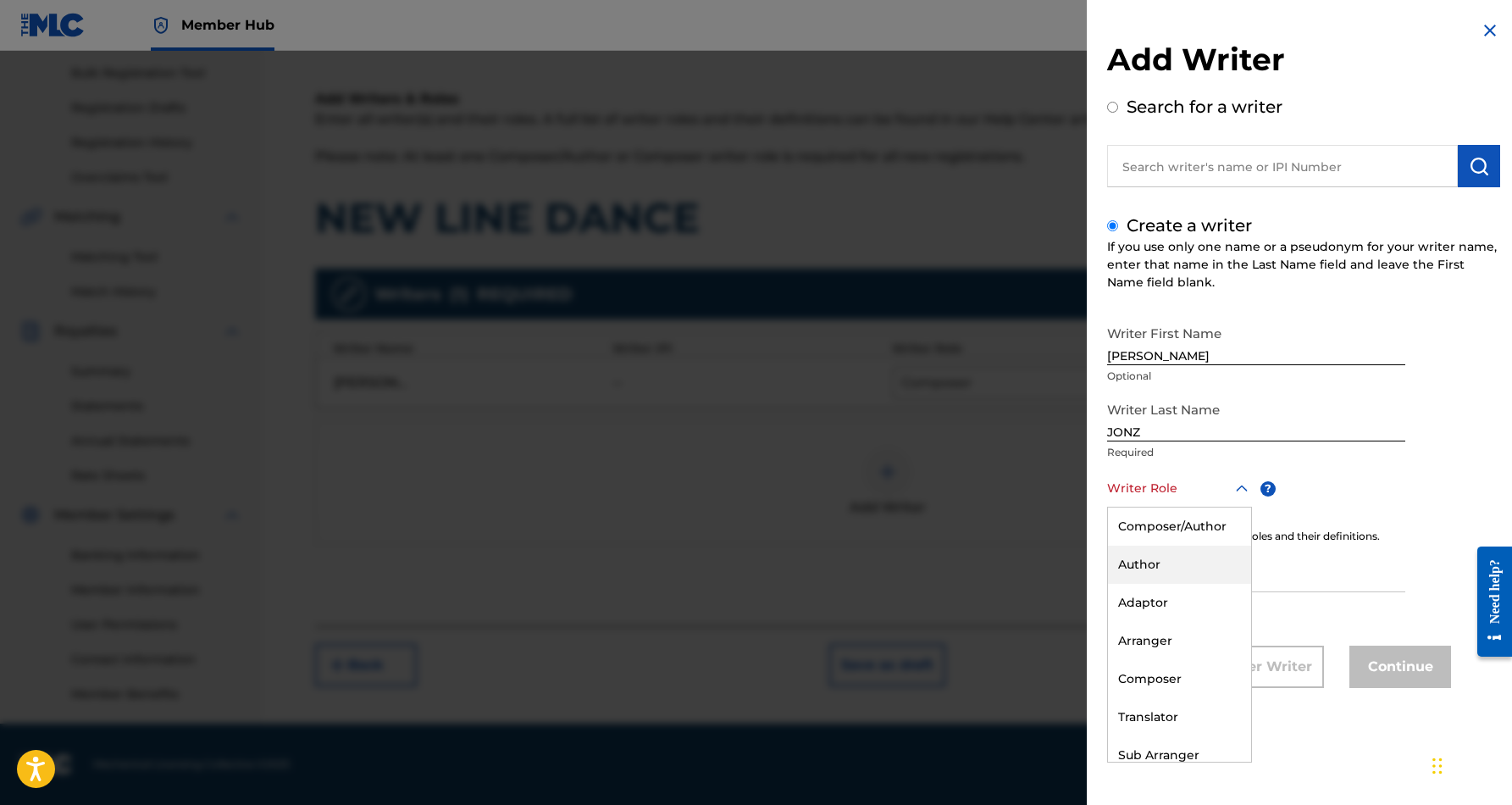
click at [1190, 556] on div "Author" at bounding box center [1180, 565] width 143 height 38
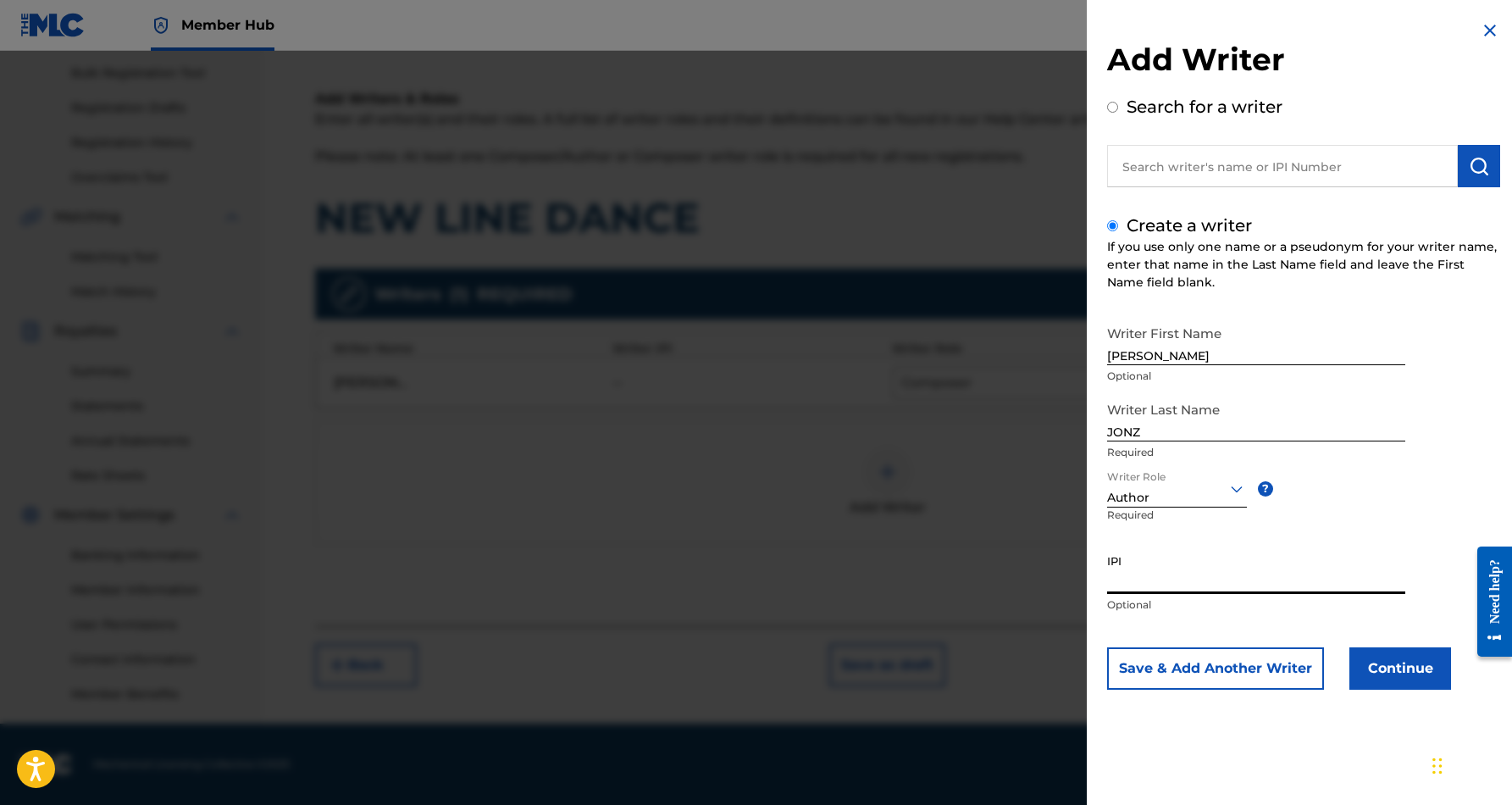
click at [1172, 570] on input "IPI" at bounding box center [1256, 570] width 298 height 48
paste input "229150681"
type input "229150681"
click at [1399, 469] on div "Writer Last Name [PERSON_NAME]" at bounding box center [1256, 431] width 298 height 76
click at [1232, 662] on button "Save & Add Another Writer" at bounding box center [1215, 668] width 217 height 42
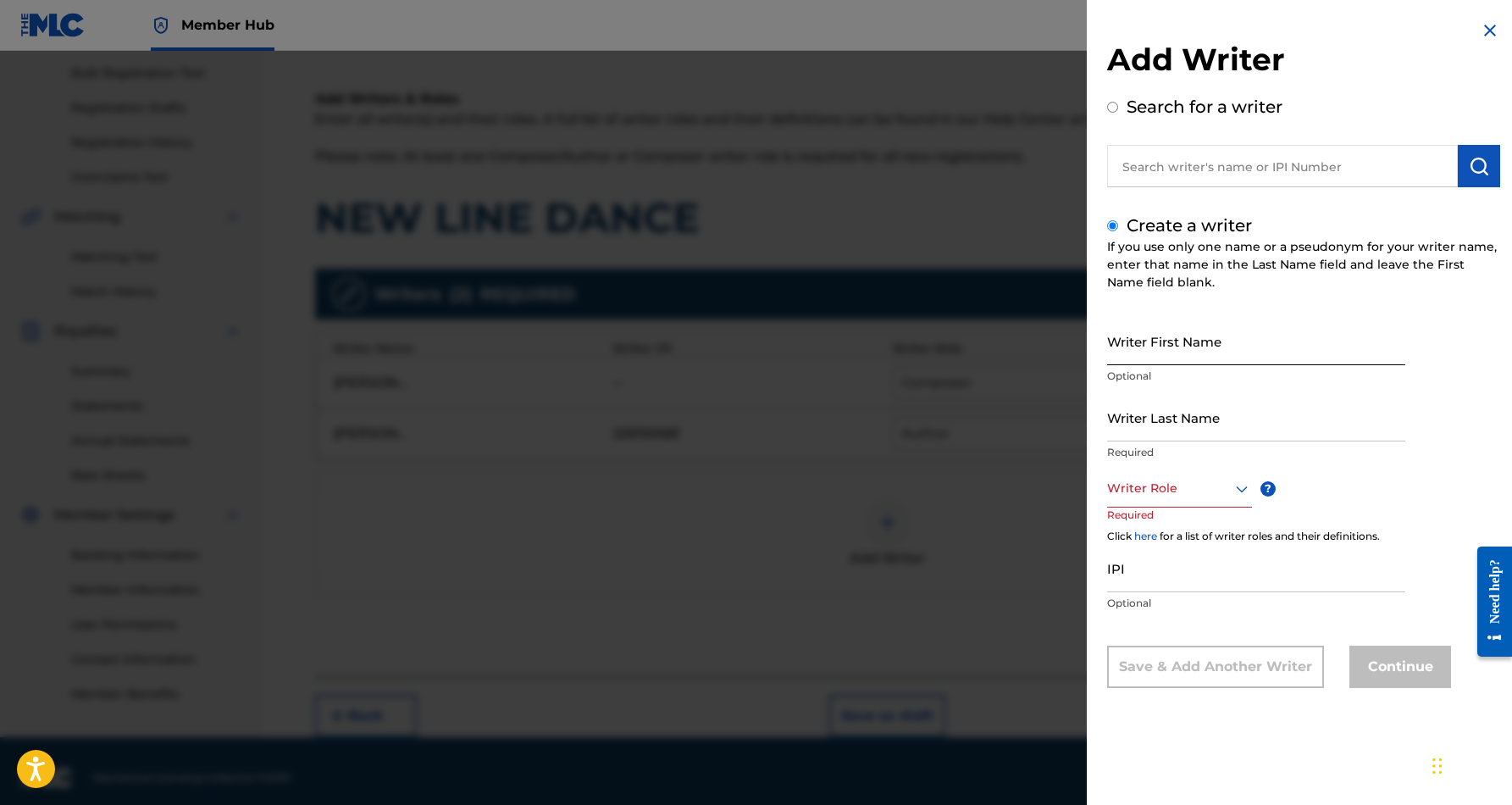
click at [1183, 329] on input "Writer First Name" at bounding box center [1256, 341] width 298 height 48
paste input "[PERSON_NAME]"
type input "[PERSON_NAME]"
click at [1196, 417] on input "Writer Last Name" at bounding box center [1256, 417] width 298 height 48
paste input "[PERSON_NAME]"
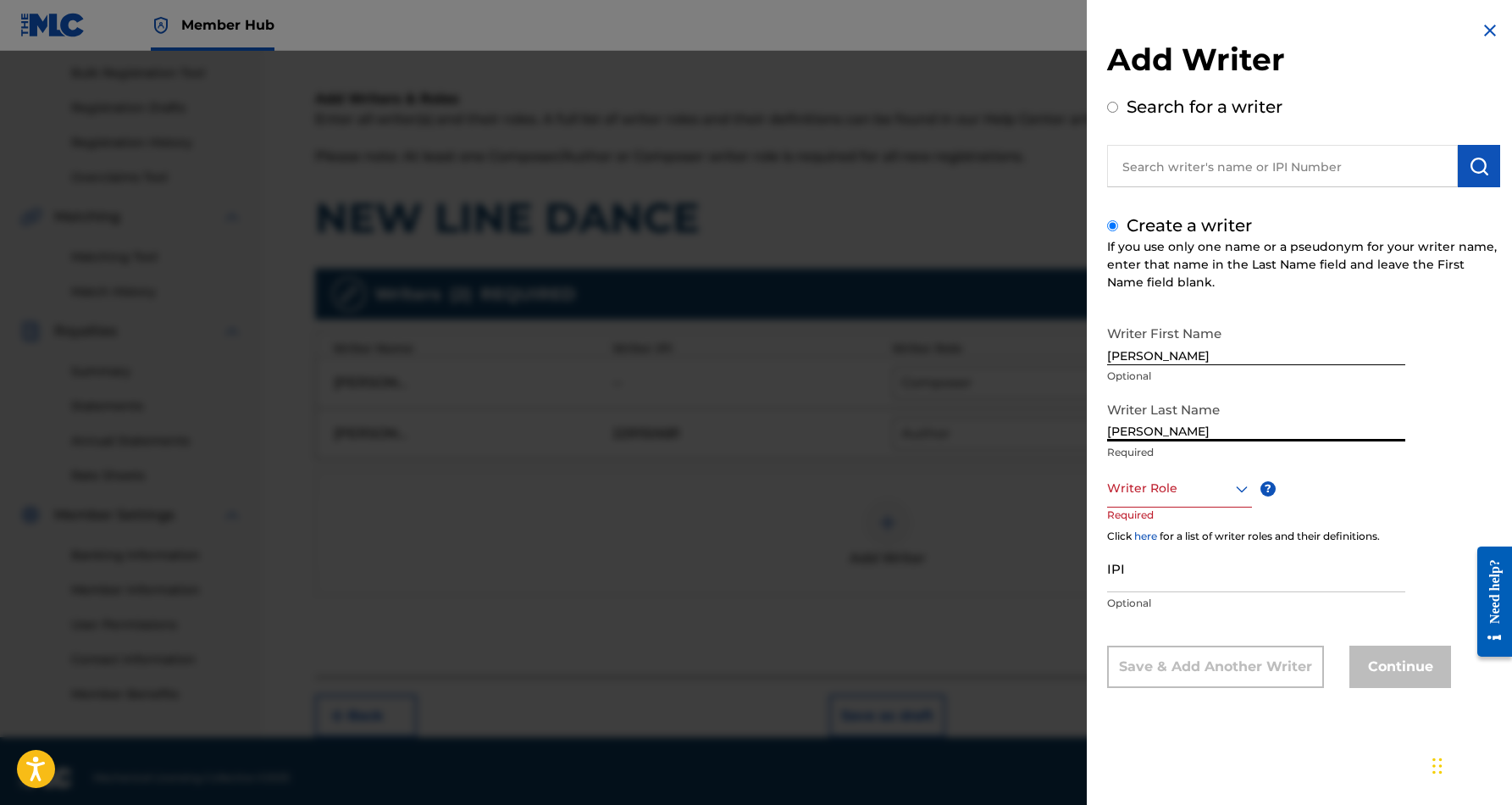
type input "[PERSON_NAME]"
click at [1181, 359] on input "[PERSON_NAME]" at bounding box center [1256, 341] width 298 height 48
click at [1197, 349] on input "[PERSON_NAME]" at bounding box center [1256, 341] width 298 height 48
type input "[PERSON_NAME]"
click at [1234, 487] on icon at bounding box center [1243, 489] width 21 height 21
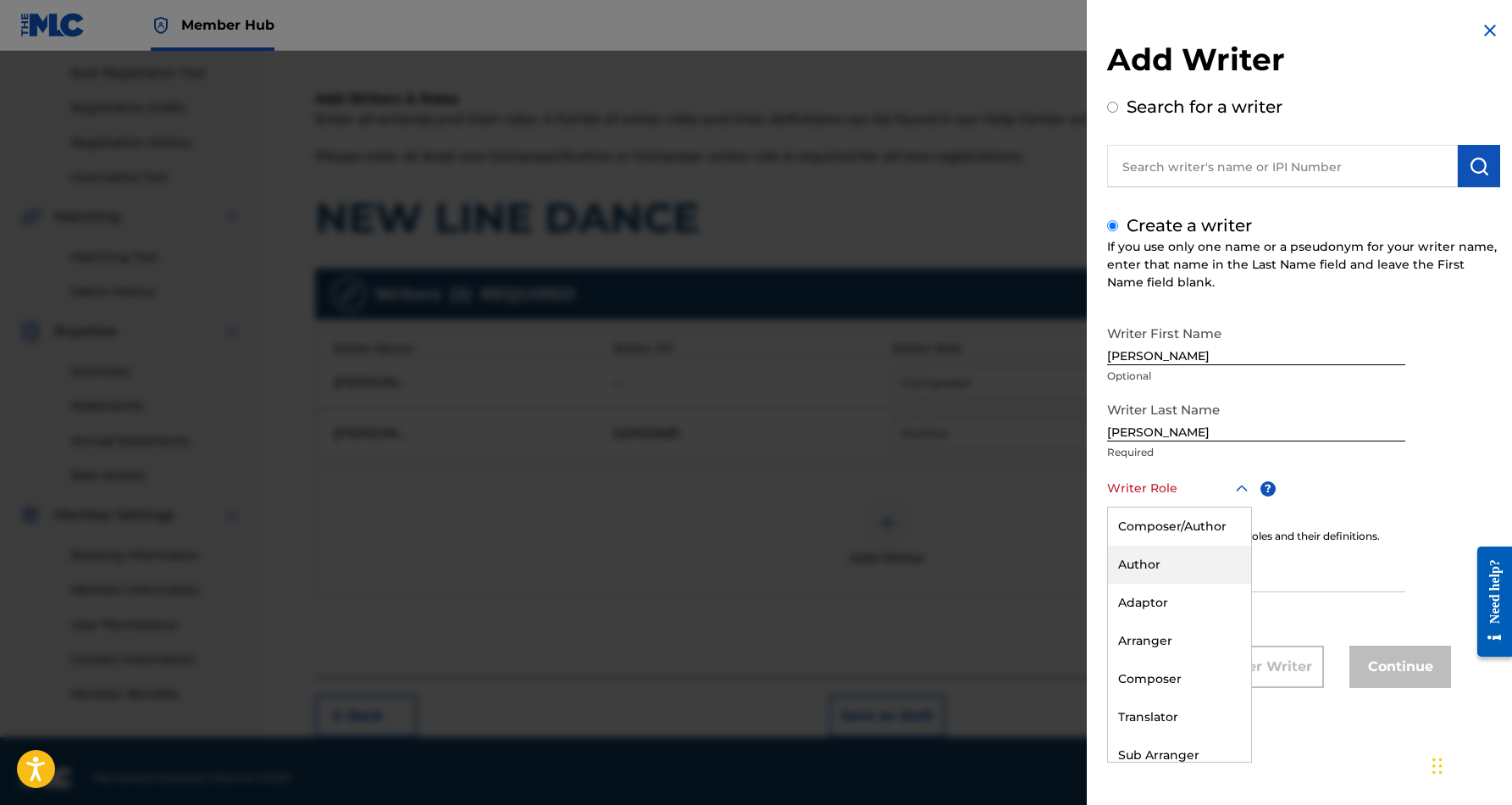
click at [1186, 555] on div "Author" at bounding box center [1180, 565] width 143 height 38
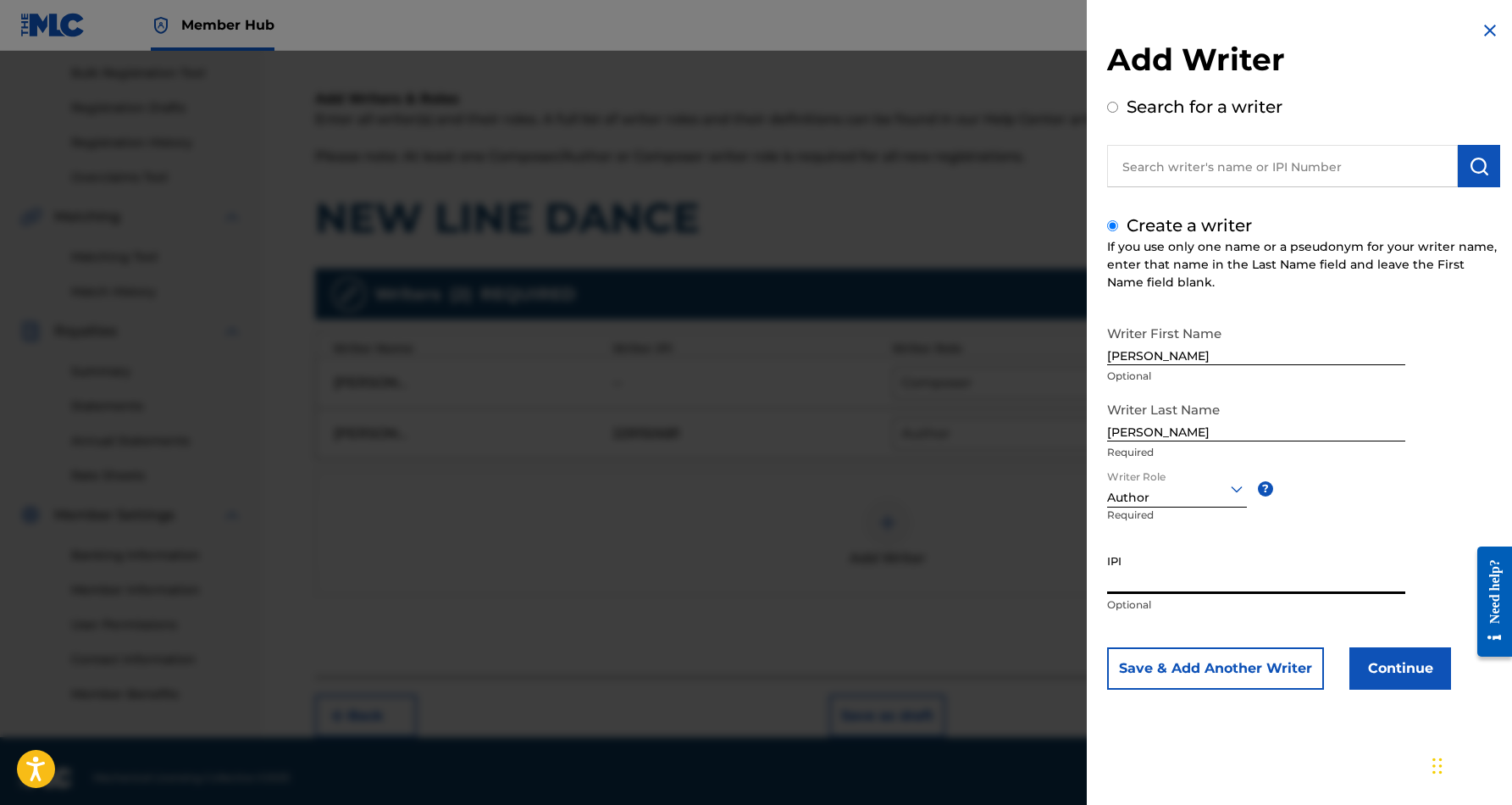
click at [1165, 565] on input "IPI" at bounding box center [1256, 570] width 298 height 48
paste input "230228218"
type input "230228218"
click at [1454, 478] on div "Writer First Name [PERSON_NAME] Optional Writer Last Name [PERSON_NAME] Require…" at bounding box center [1304, 504] width 394 height 373
click at [1402, 665] on button "Continue" at bounding box center [1401, 668] width 102 height 42
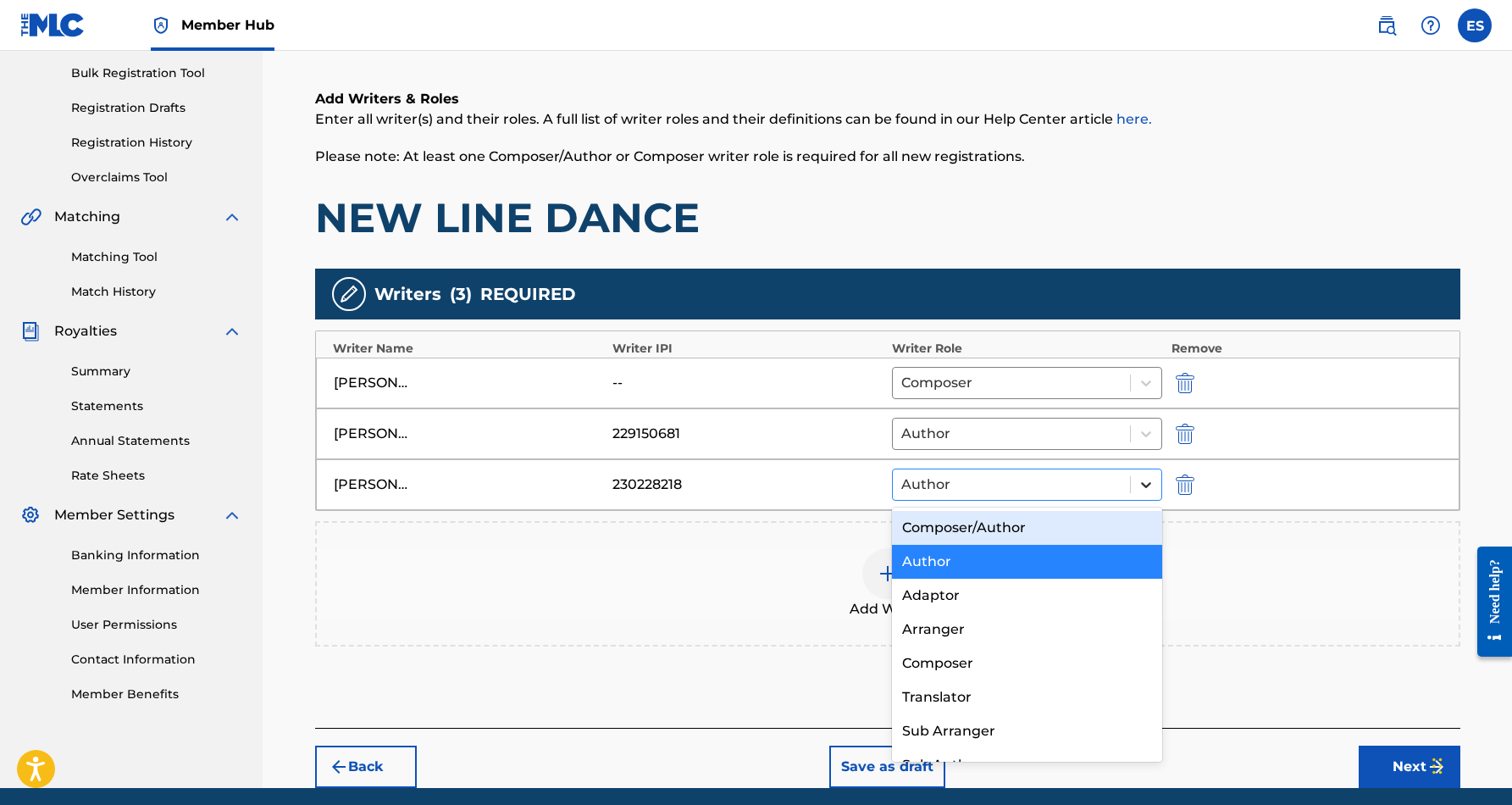
click at [1144, 482] on icon at bounding box center [1147, 485] width 17 height 17
click at [1069, 569] on div "Author" at bounding box center [1028, 562] width 271 height 34
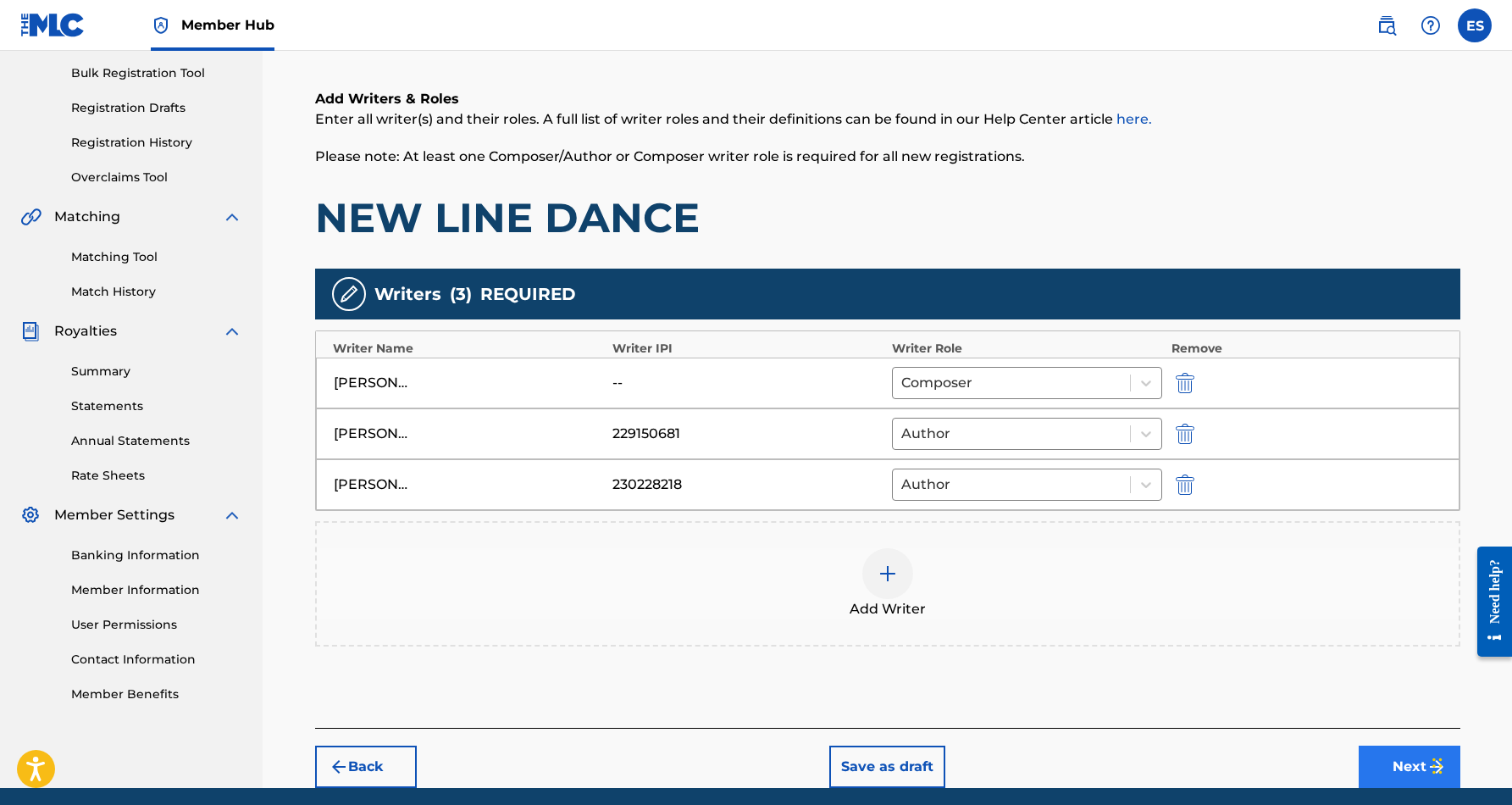
click at [1410, 765] on button "Next" at bounding box center [1410, 766] width 102 height 42
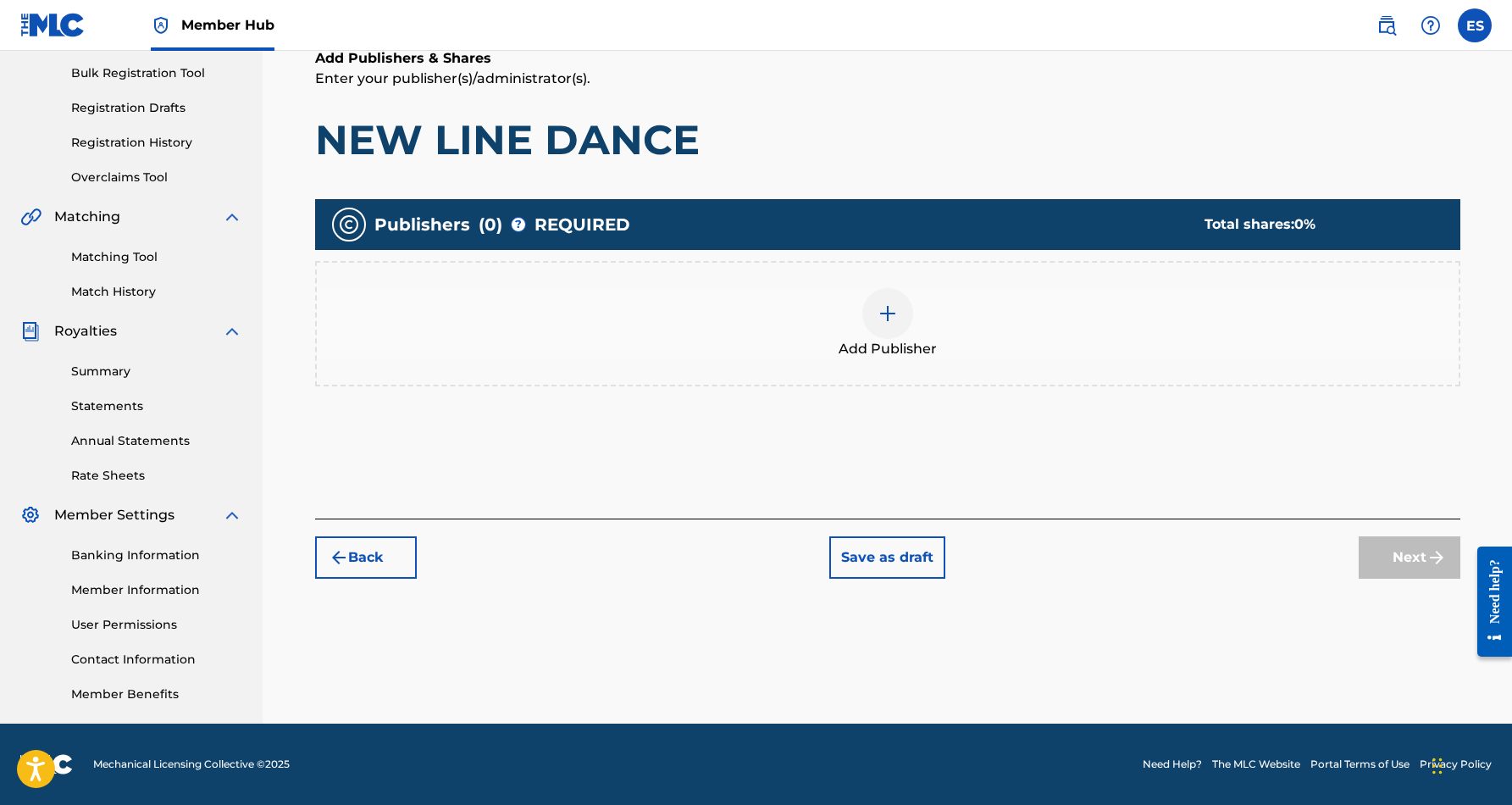
scroll to position [76, 0]
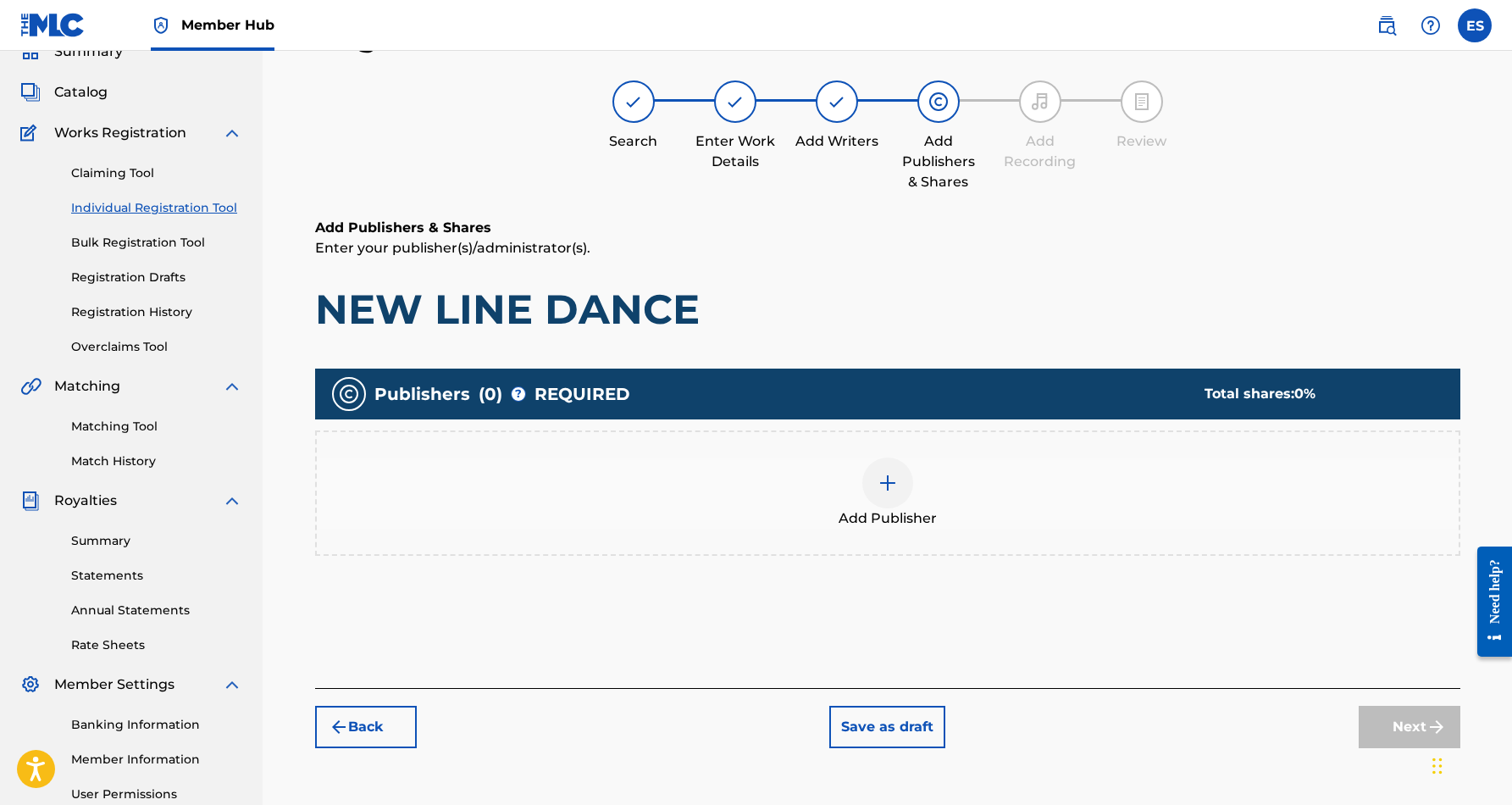
click at [899, 486] on div at bounding box center [888, 483] width 51 height 51
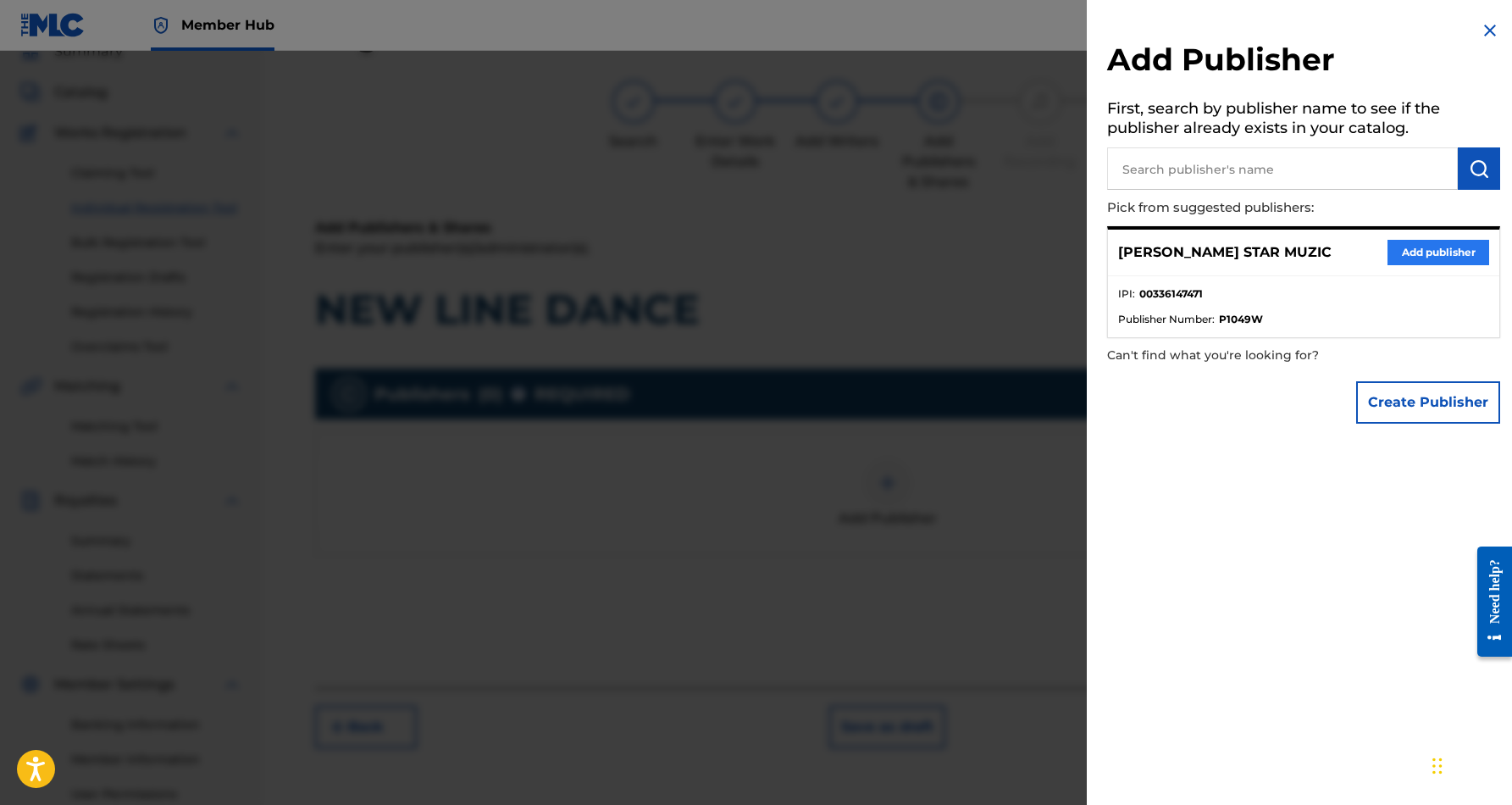
click at [1408, 249] on button "Add publisher" at bounding box center [1439, 252] width 102 height 25
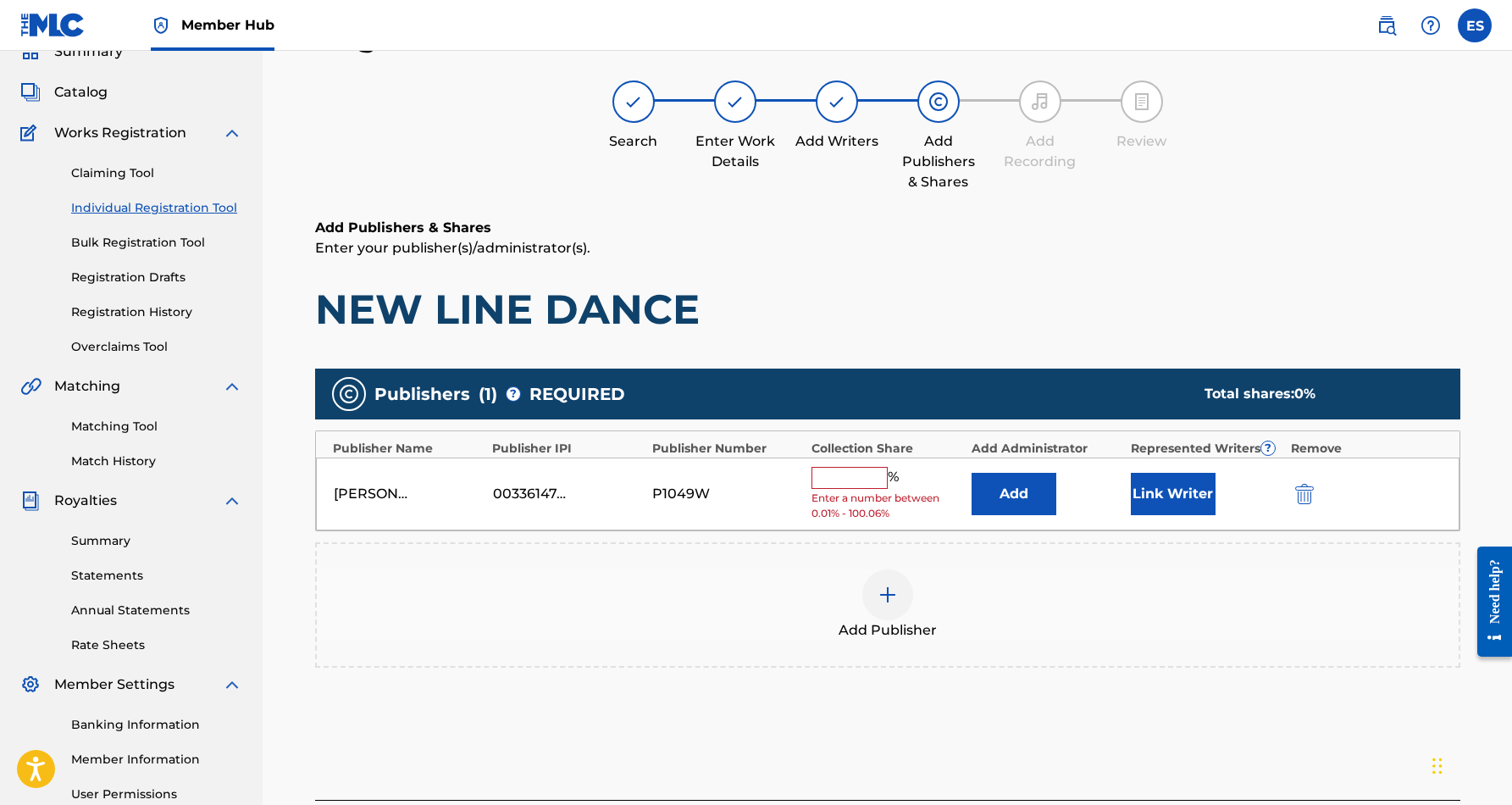
click at [843, 478] on input "text" at bounding box center [849, 477] width 76 height 22
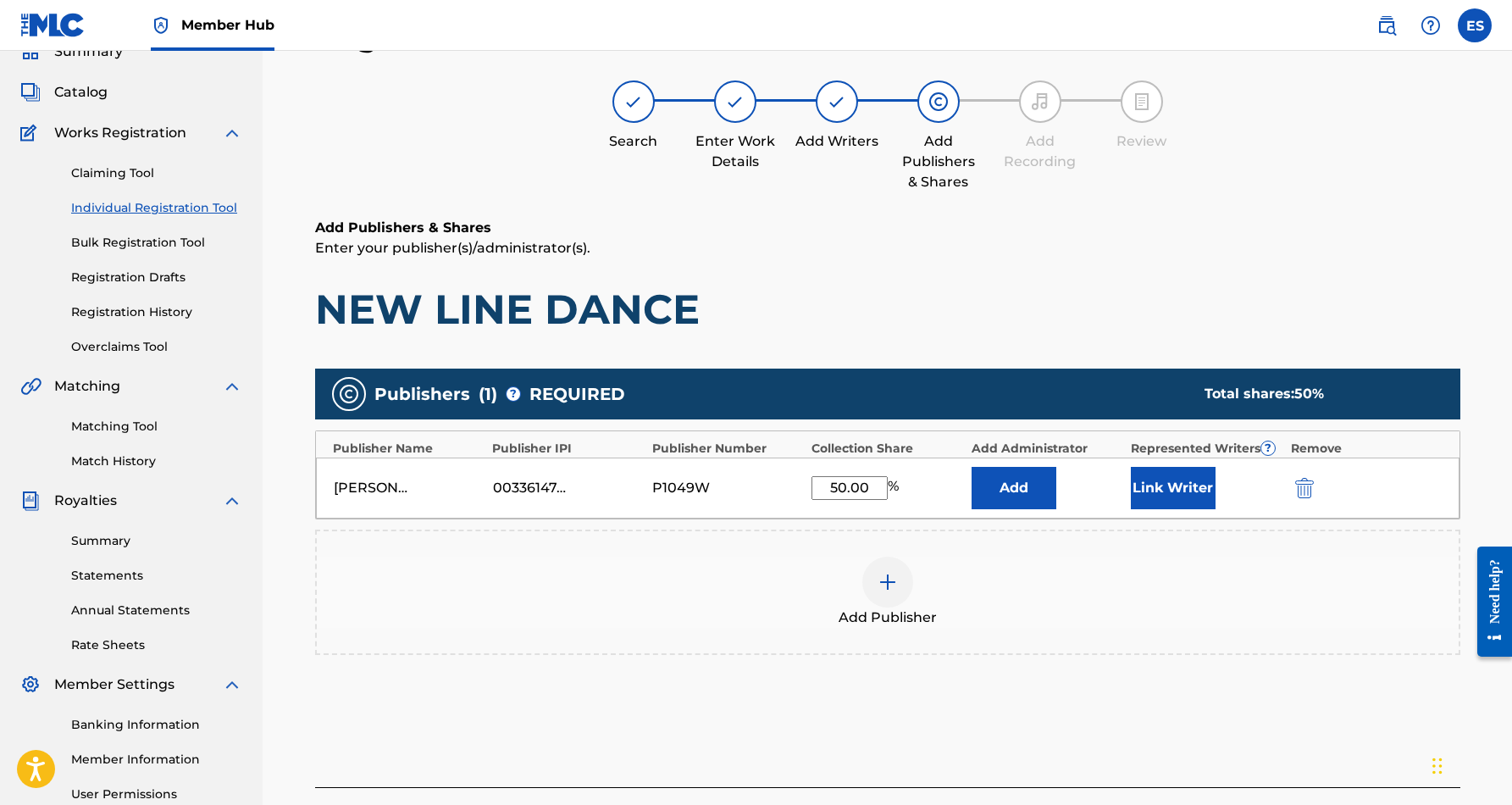
type input "50.00"
click at [877, 325] on h1 "NEW LINE DANCE" at bounding box center [888, 309] width 1146 height 51
click at [1163, 475] on button "Link Writer" at bounding box center [1173, 488] width 85 height 42
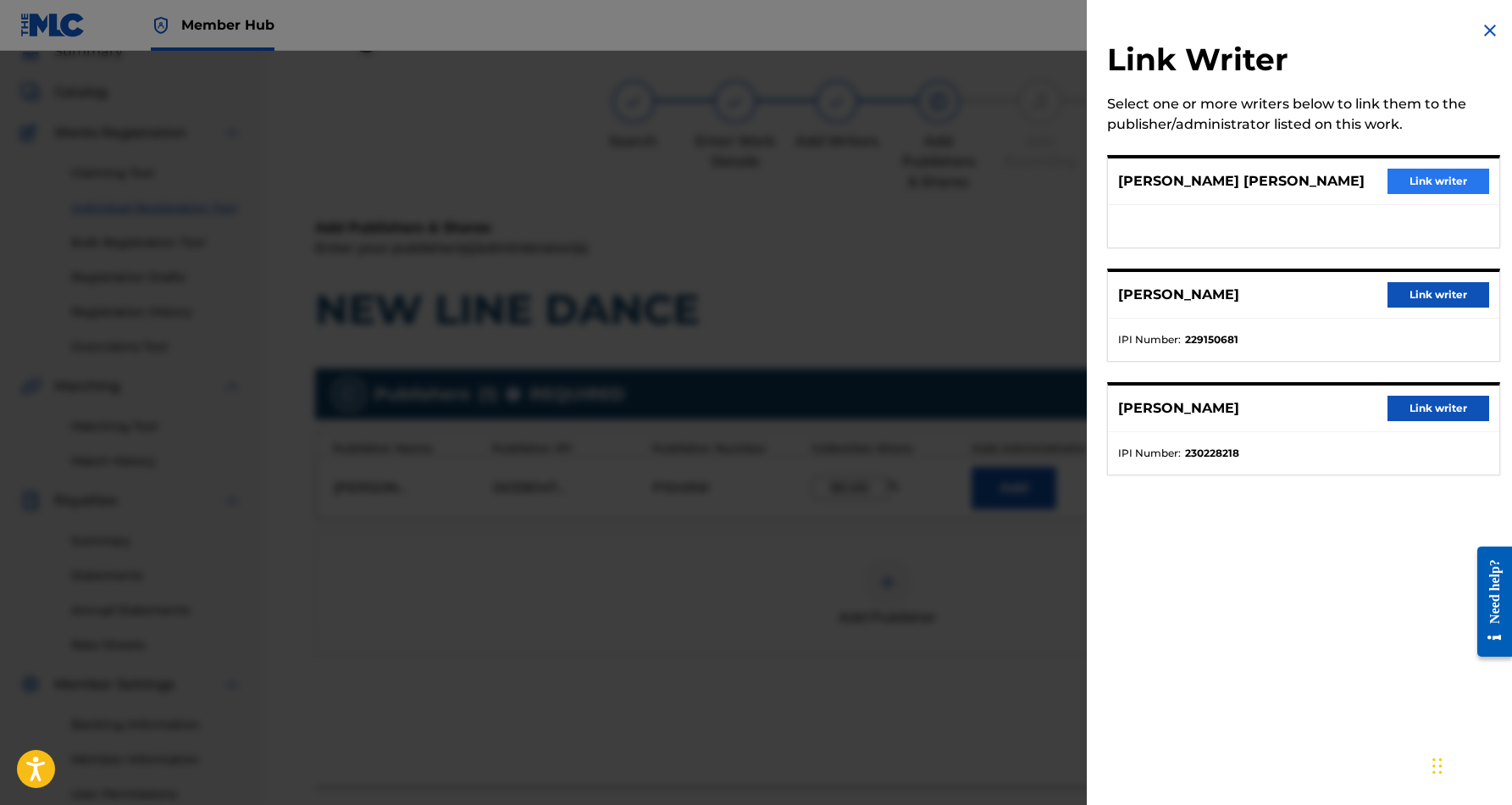
click at [1424, 182] on button "Link writer" at bounding box center [1439, 181] width 102 height 25
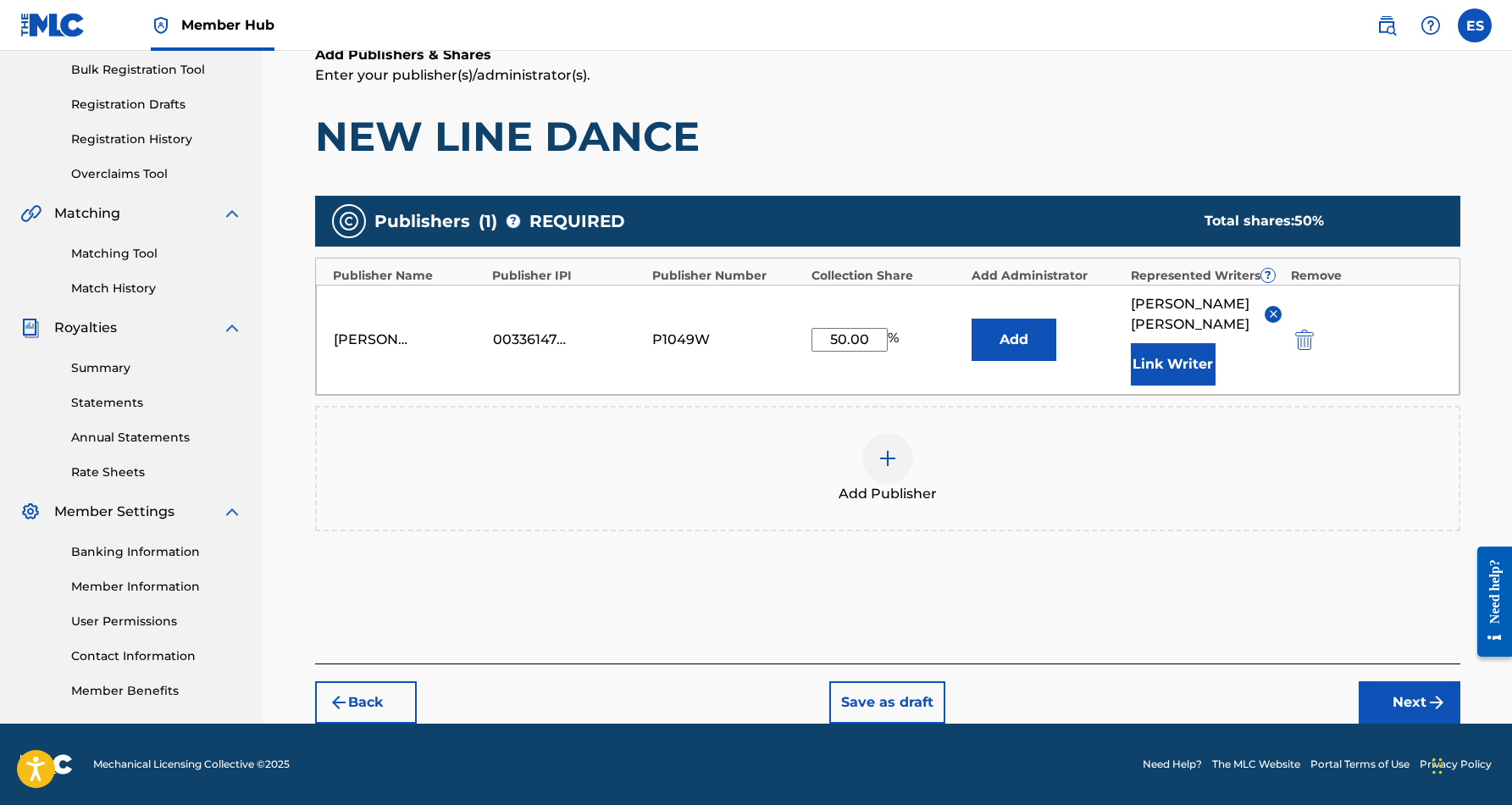
scroll to position [250, 0]
click at [1372, 701] on button "Next" at bounding box center [1410, 702] width 102 height 42
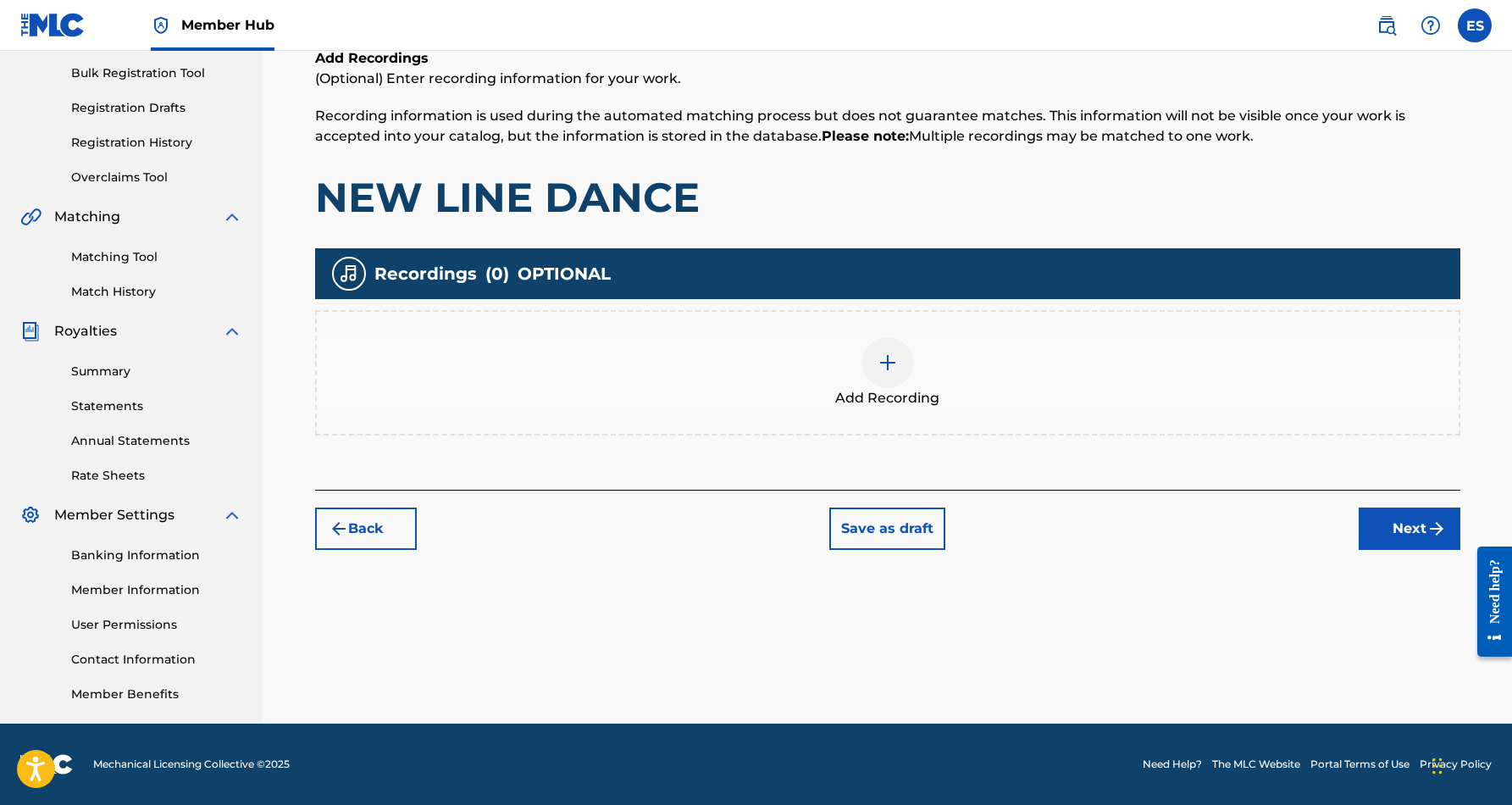
click at [893, 368] on img at bounding box center [888, 362] width 21 height 21
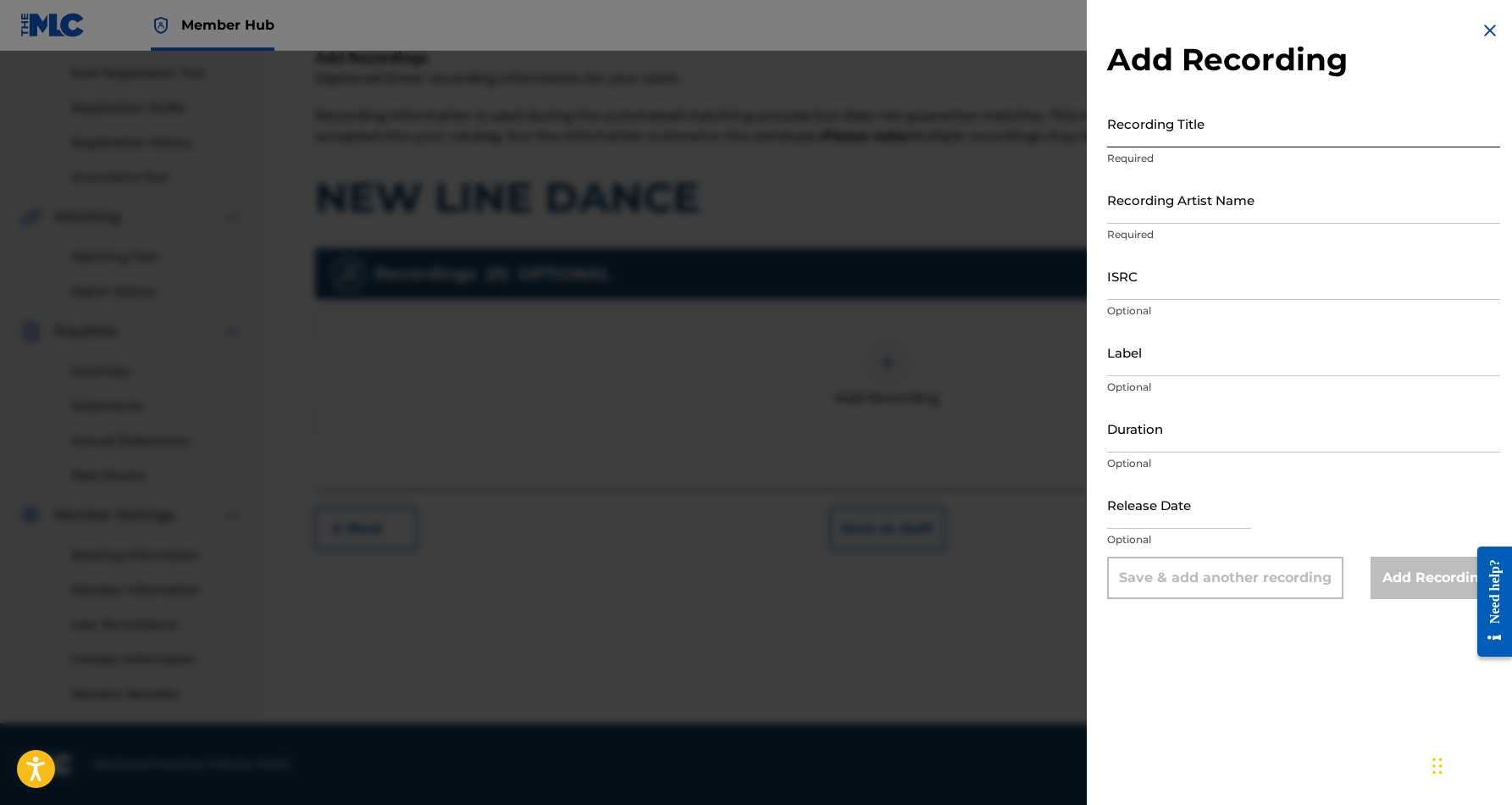
click at [1215, 132] on input "Recording Title" at bounding box center [1304, 122] width 394 height 48
paste input "NEW LINE DANCE"
type input "NEW LINE DANCE"
click at [1247, 208] on input "Recording Artist Name" at bounding box center [1304, 199] width 394 height 48
paste input "[PERSON_NAME]"
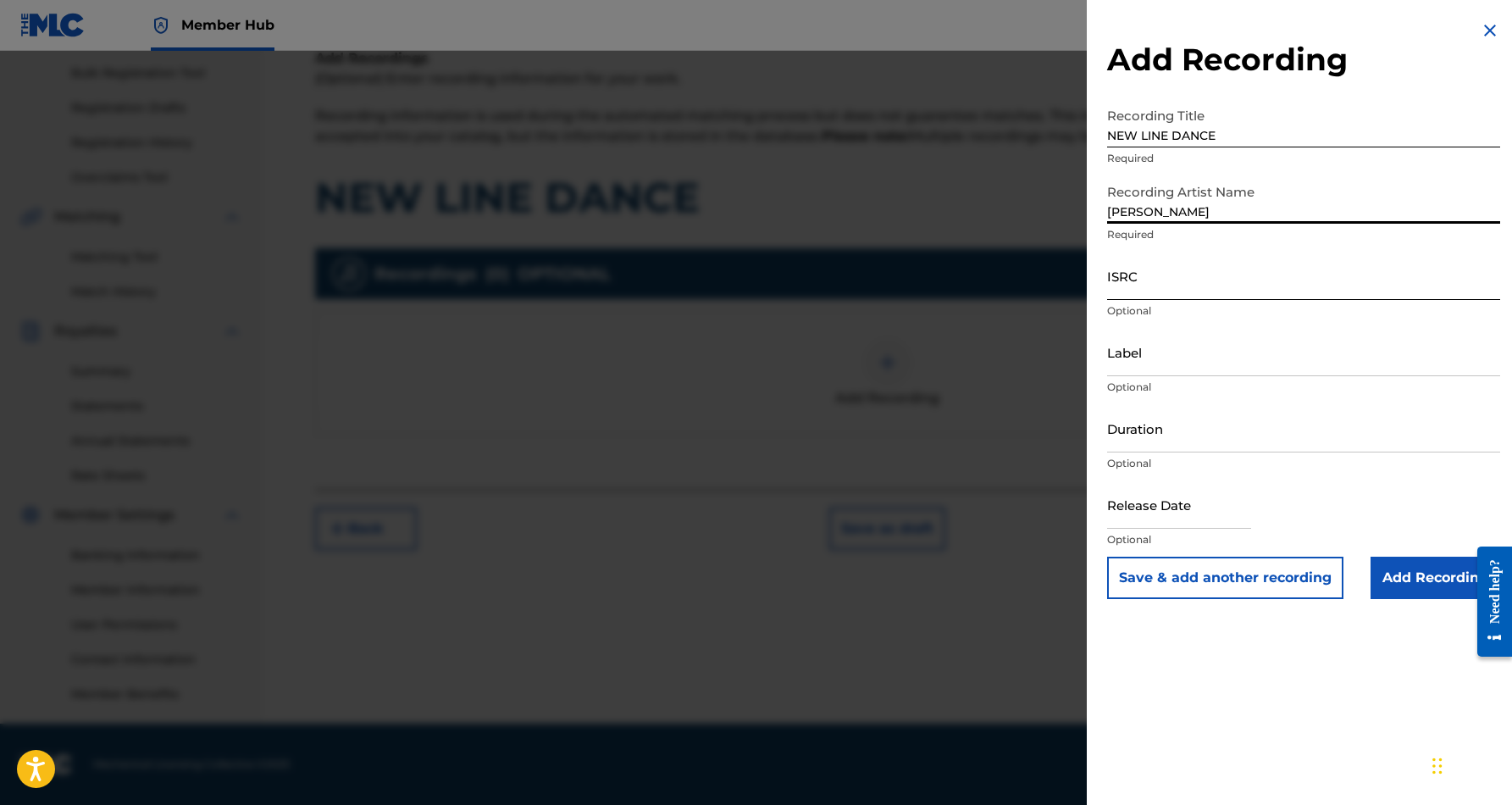
type input "[PERSON_NAME]"
click at [1214, 272] on input "ISRC" at bounding box center [1304, 275] width 394 height 48
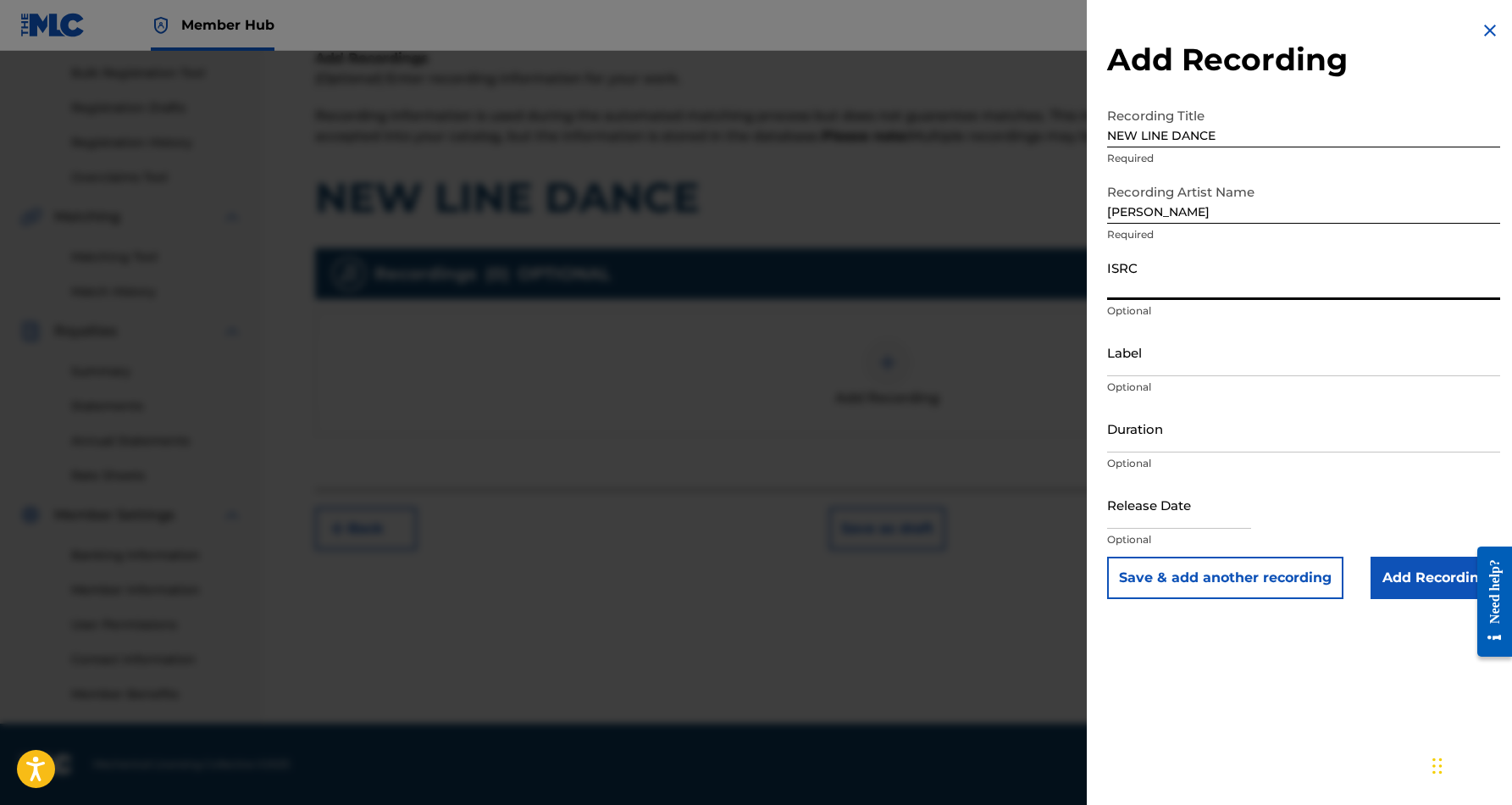
paste input "USCGJ1262018"
type input "USCGJ1262018"
click at [1232, 424] on input "Duration" at bounding box center [1304, 427] width 394 height 48
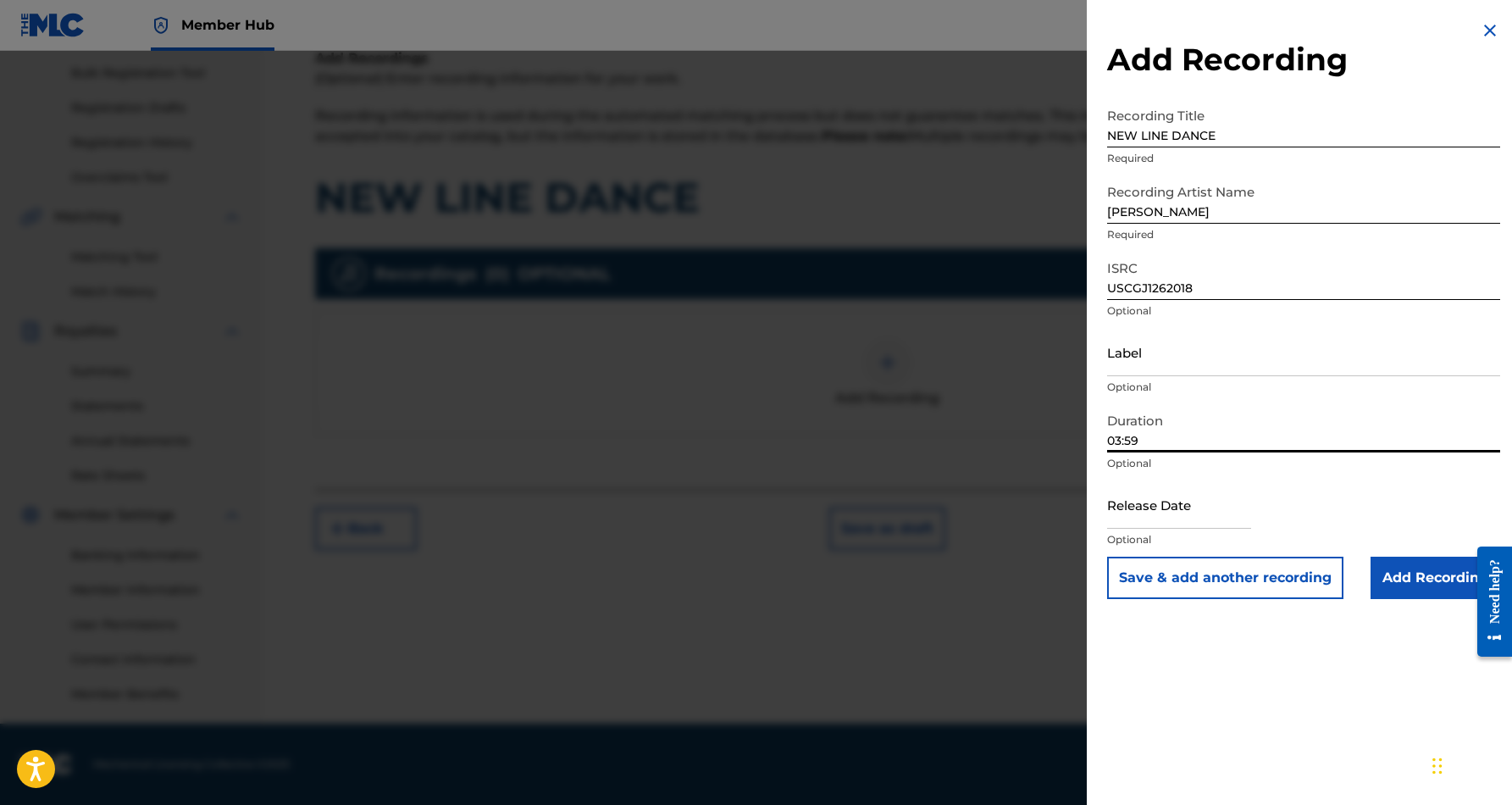
type input "03:59"
click at [1254, 657] on div "Add Recording Recording Title NEW LINE DANCE Required Recording Artist Name [PE…" at bounding box center [1304, 402] width 434 height 805
click at [1258, 588] on button "Save & add another recording" at bounding box center [1225, 577] width 236 height 42
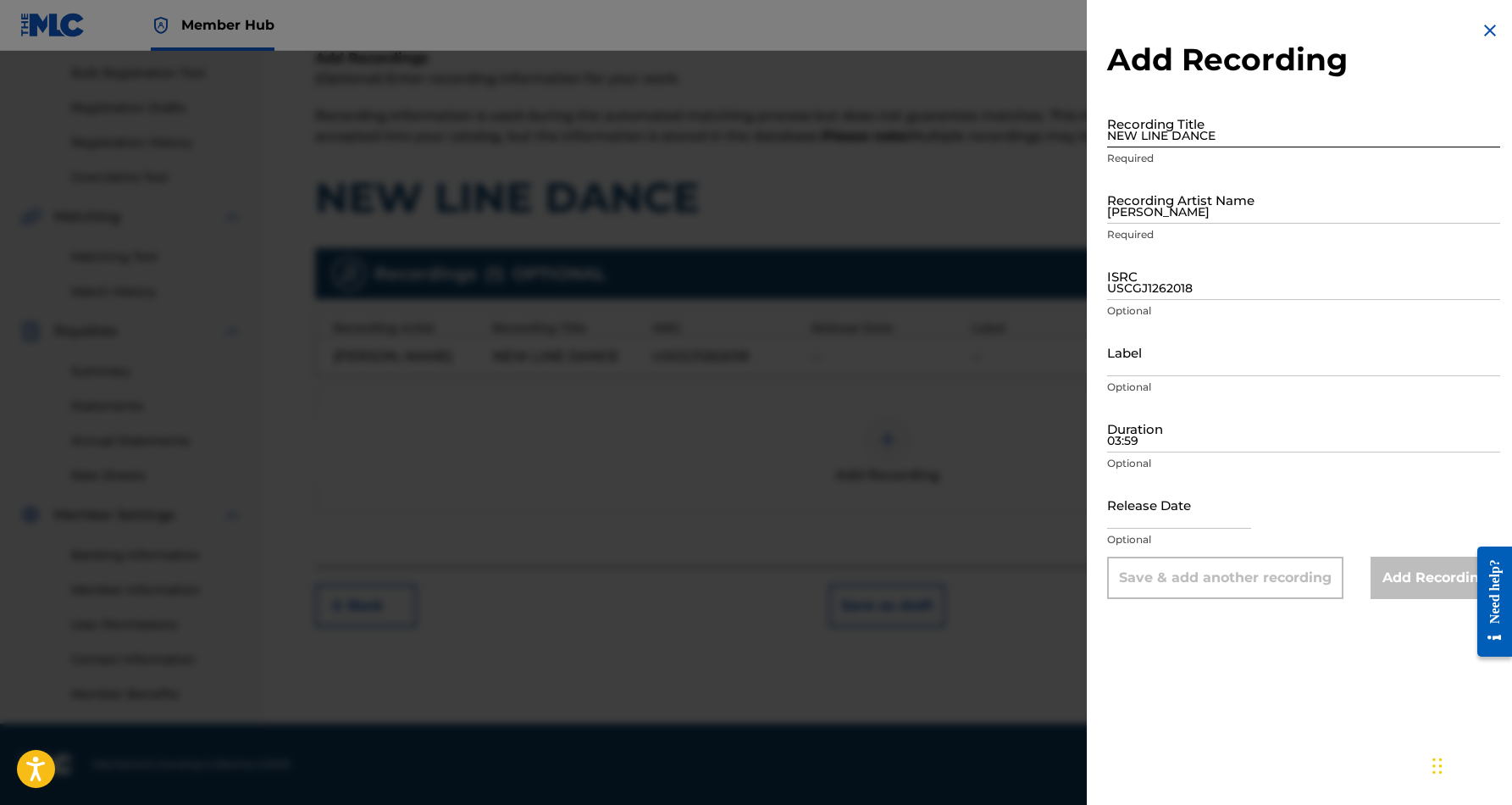
click at [1234, 115] on input "NEW LINE DANCE" at bounding box center [1304, 122] width 394 height 48
paste input "NEW LINE DANCE"
type input "NEW LINE DANCE"
click at [1263, 200] on input "[PERSON_NAME]" at bounding box center [1304, 199] width 394 height 48
paste input "[PERSON_NAME]"
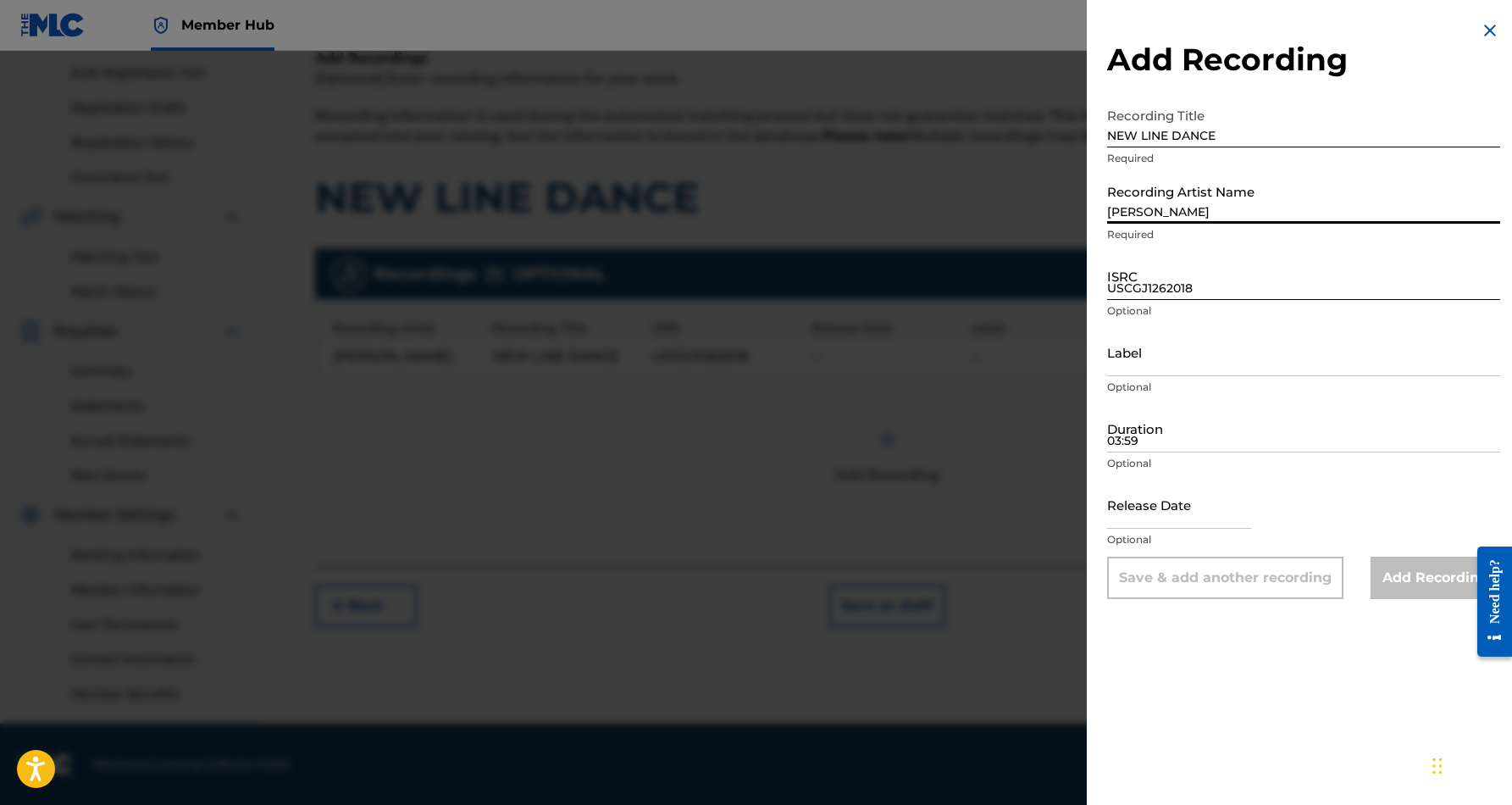
type input "[PERSON_NAME]"
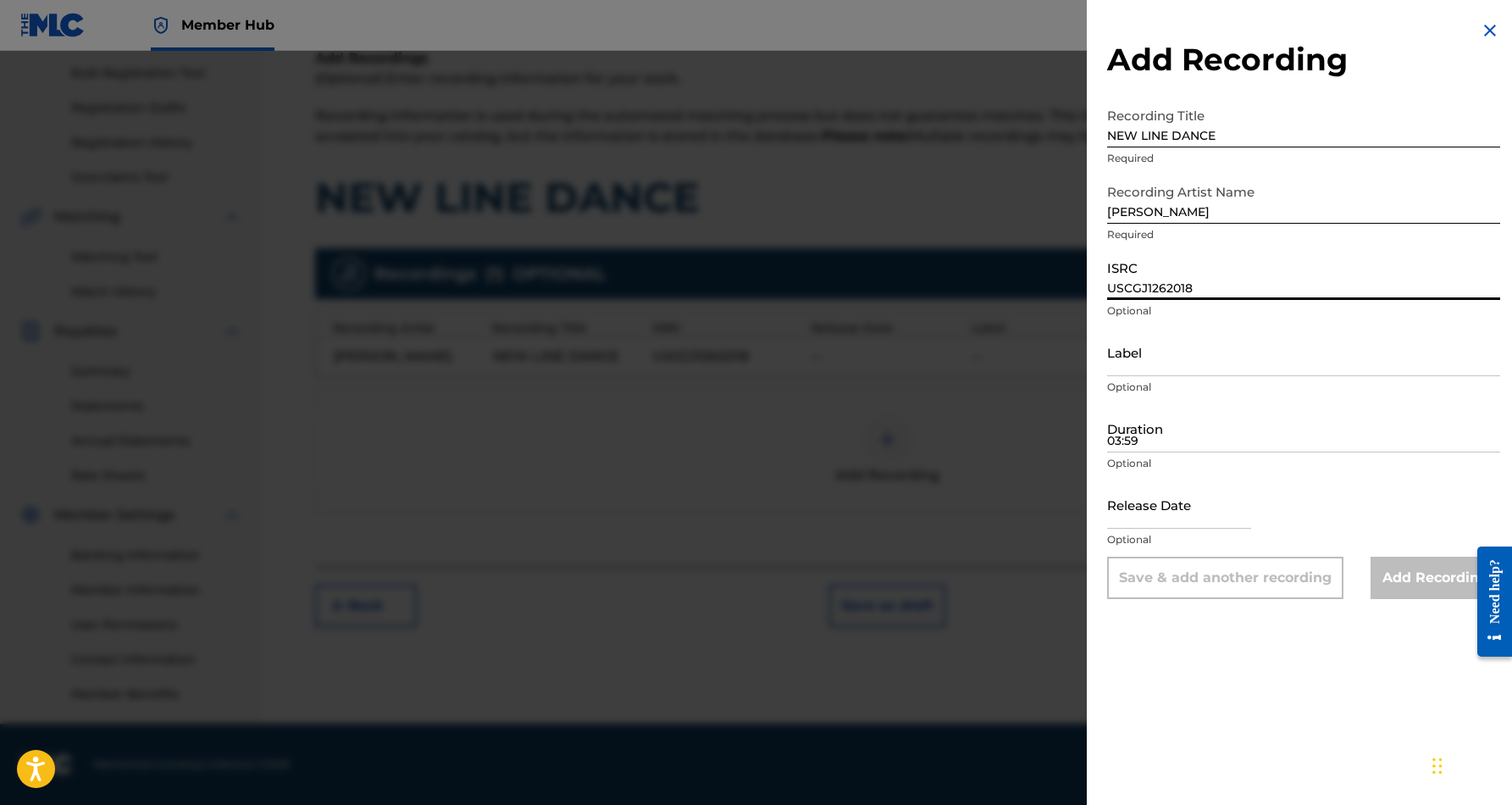
click at [1191, 290] on input "USCGJ1262018" at bounding box center [1304, 275] width 394 height 48
paste input "USQY51359236"
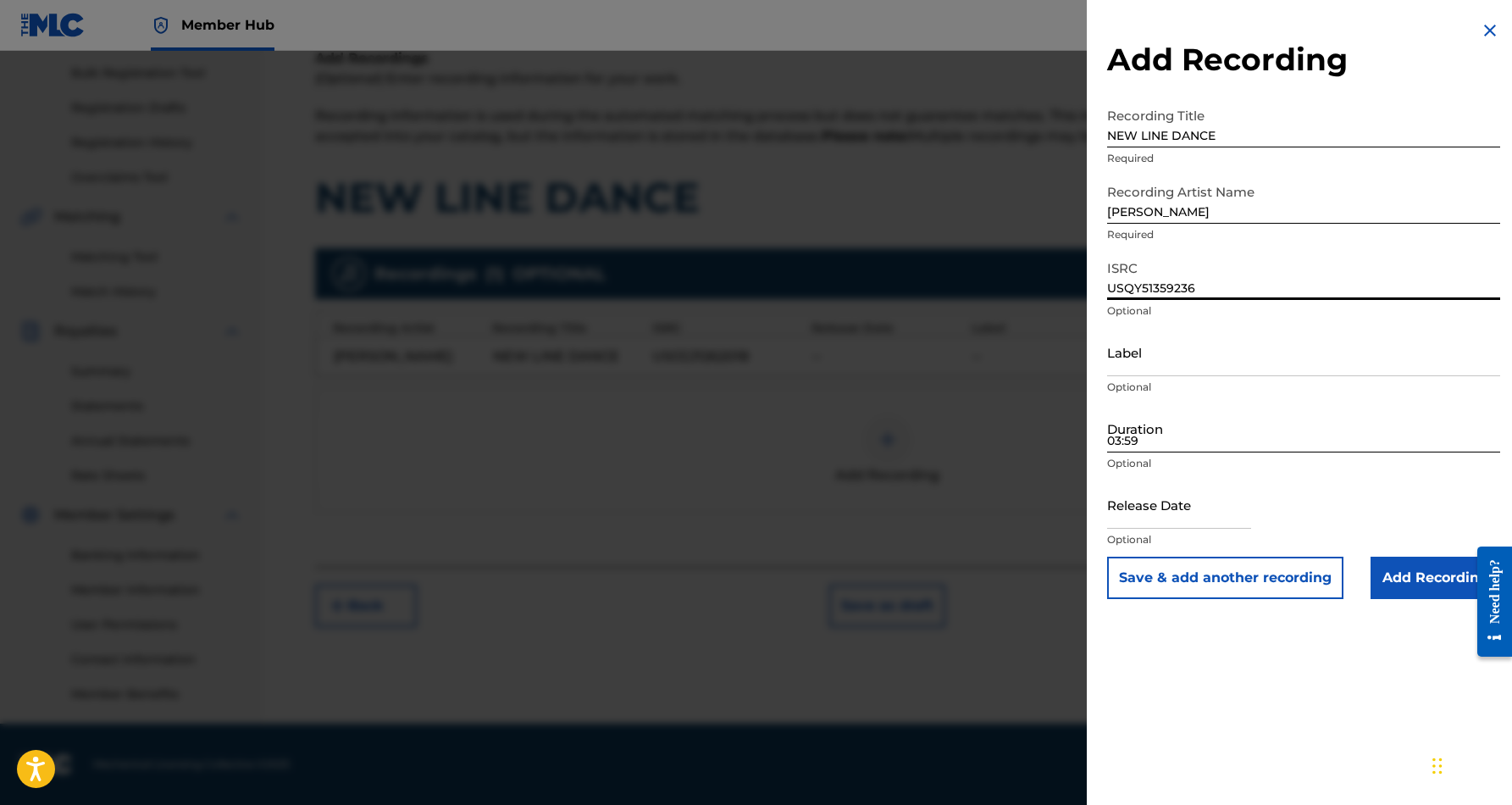
type input "USQY51359236"
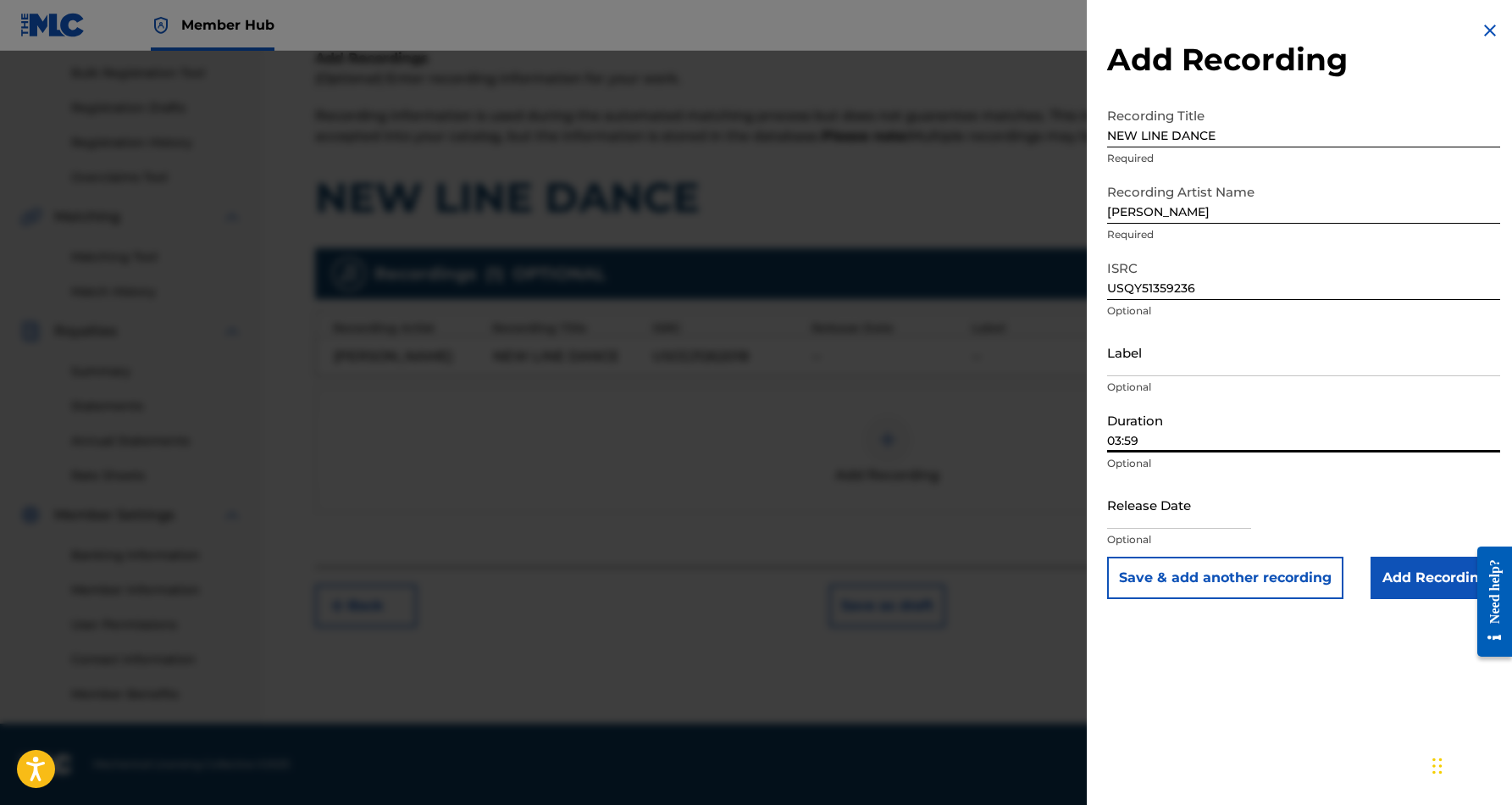
click at [1227, 419] on input "03:59" at bounding box center [1304, 427] width 394 height 48
type input "03:59"
click at [1415, 587] on input "Add Recording" at bounding box center [1436, 577] width 130 height 42
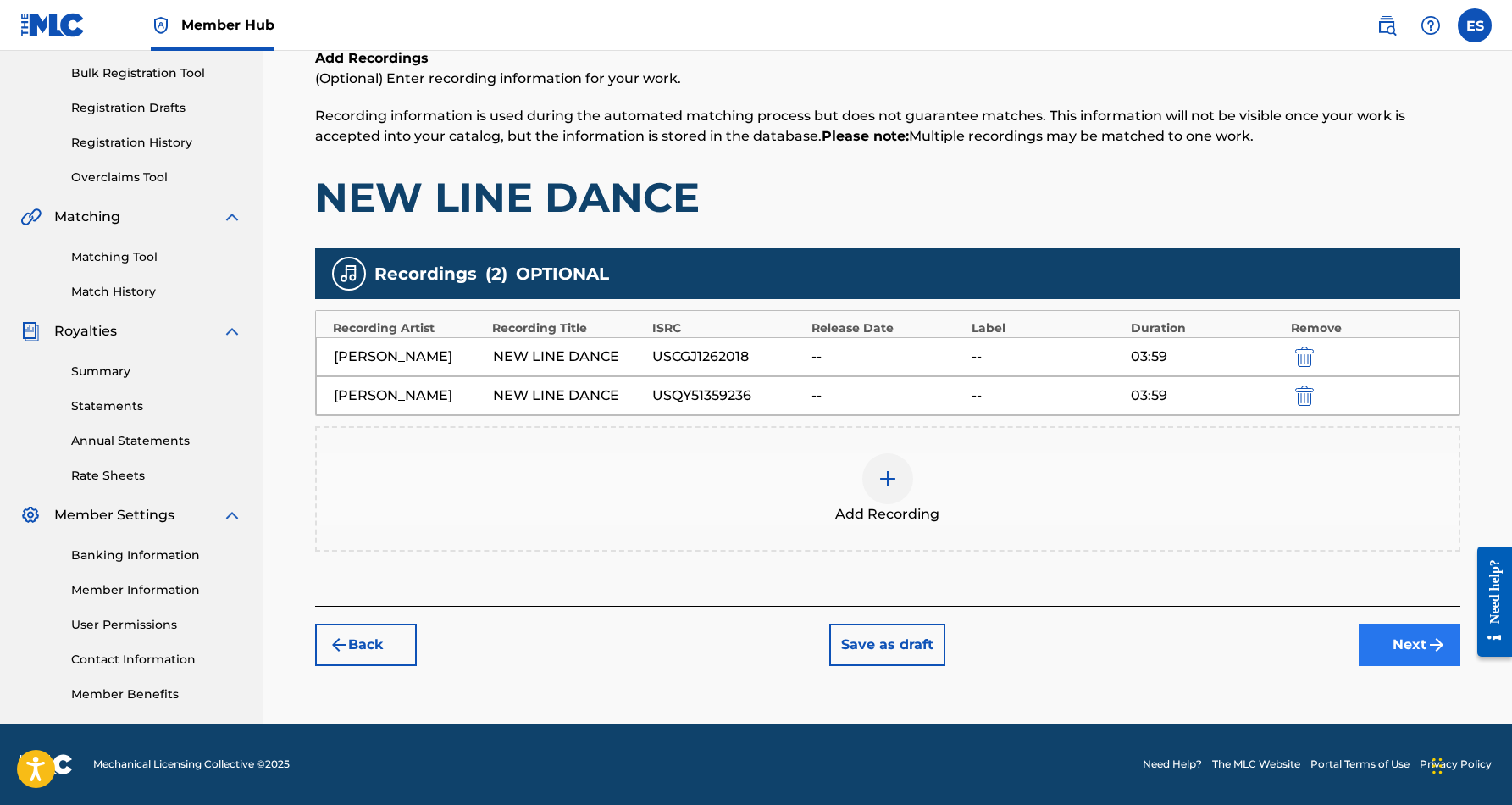
click at [1385, 633] on button "Next" at bounding box center [1410, 644] width 102 height 42
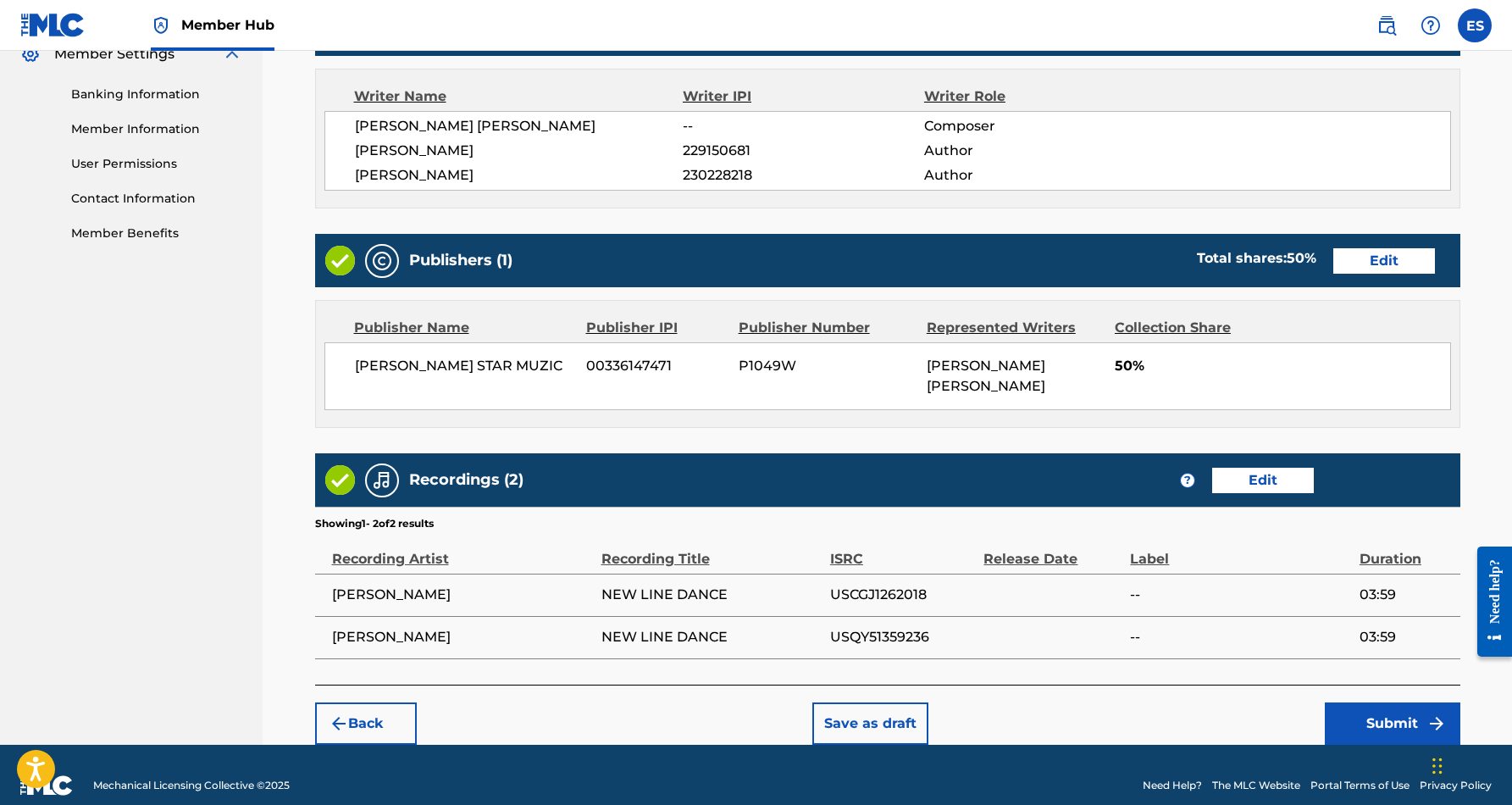
scroll to position [706, 0]
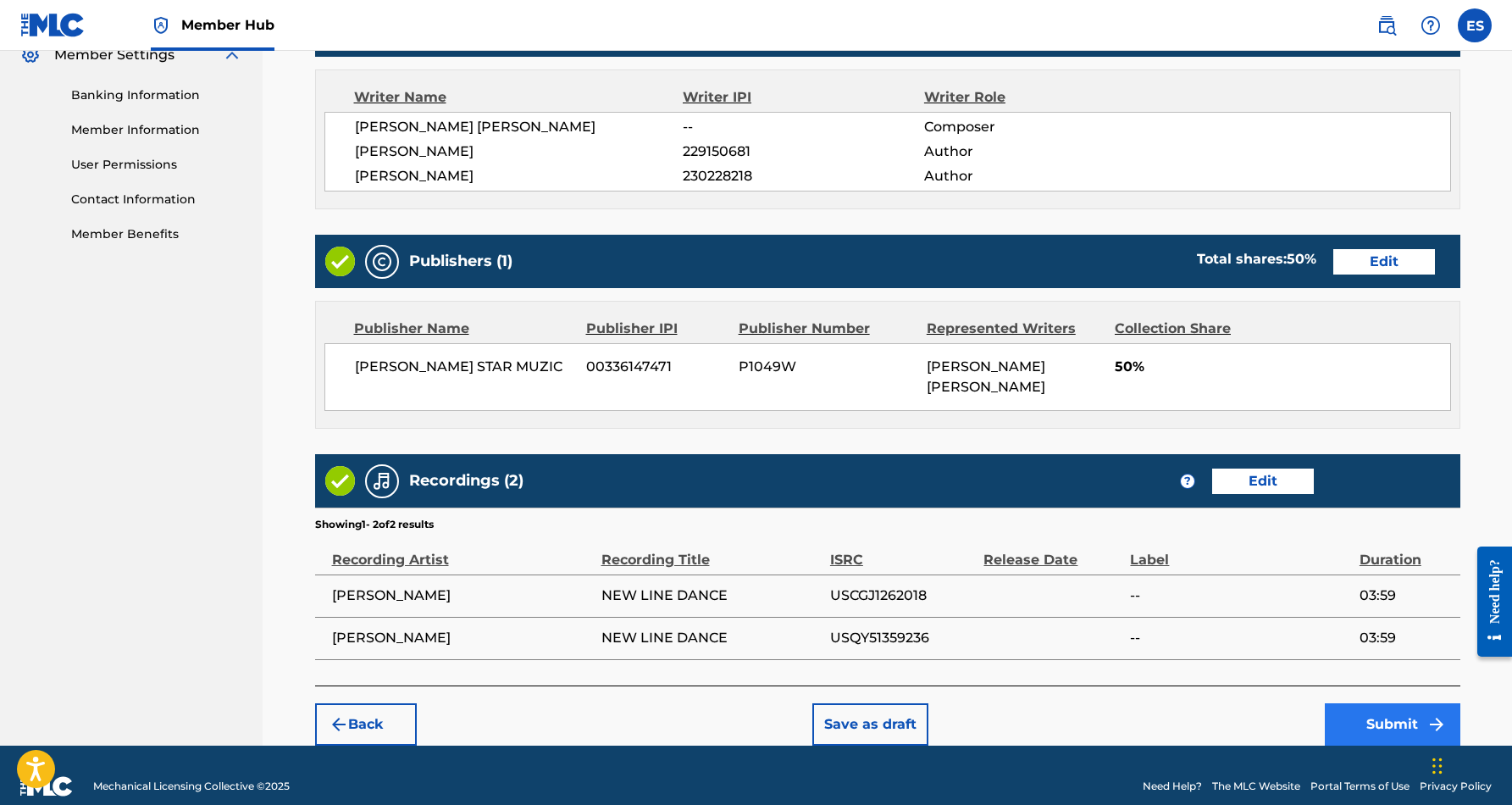
click at [1386, 703] on button "Submit" at bounding box center [1393, 724] width 136 height 42
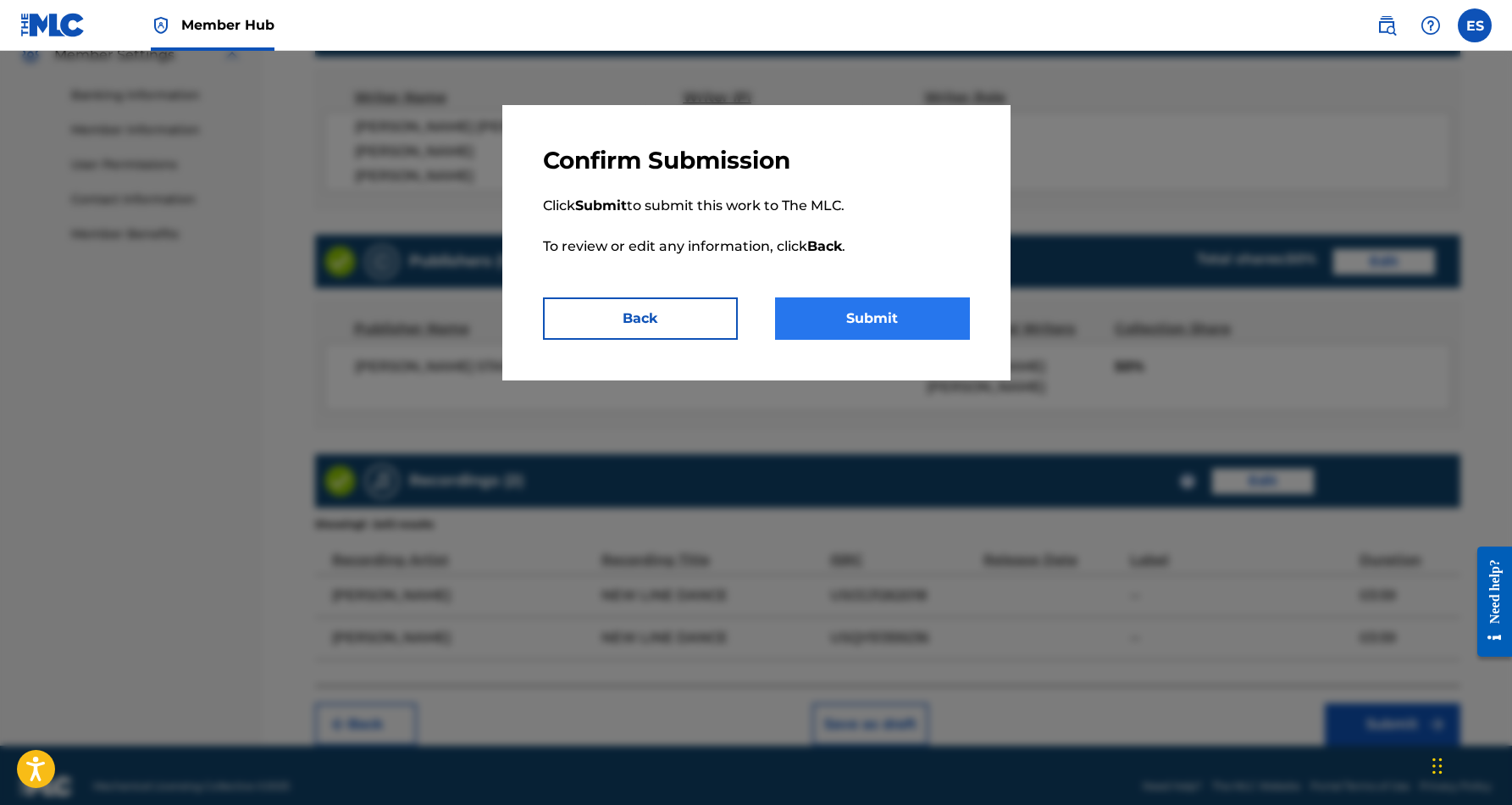
click at [920, 326] on button "Submit" at bounding box center [872, 318] width 195 height 42
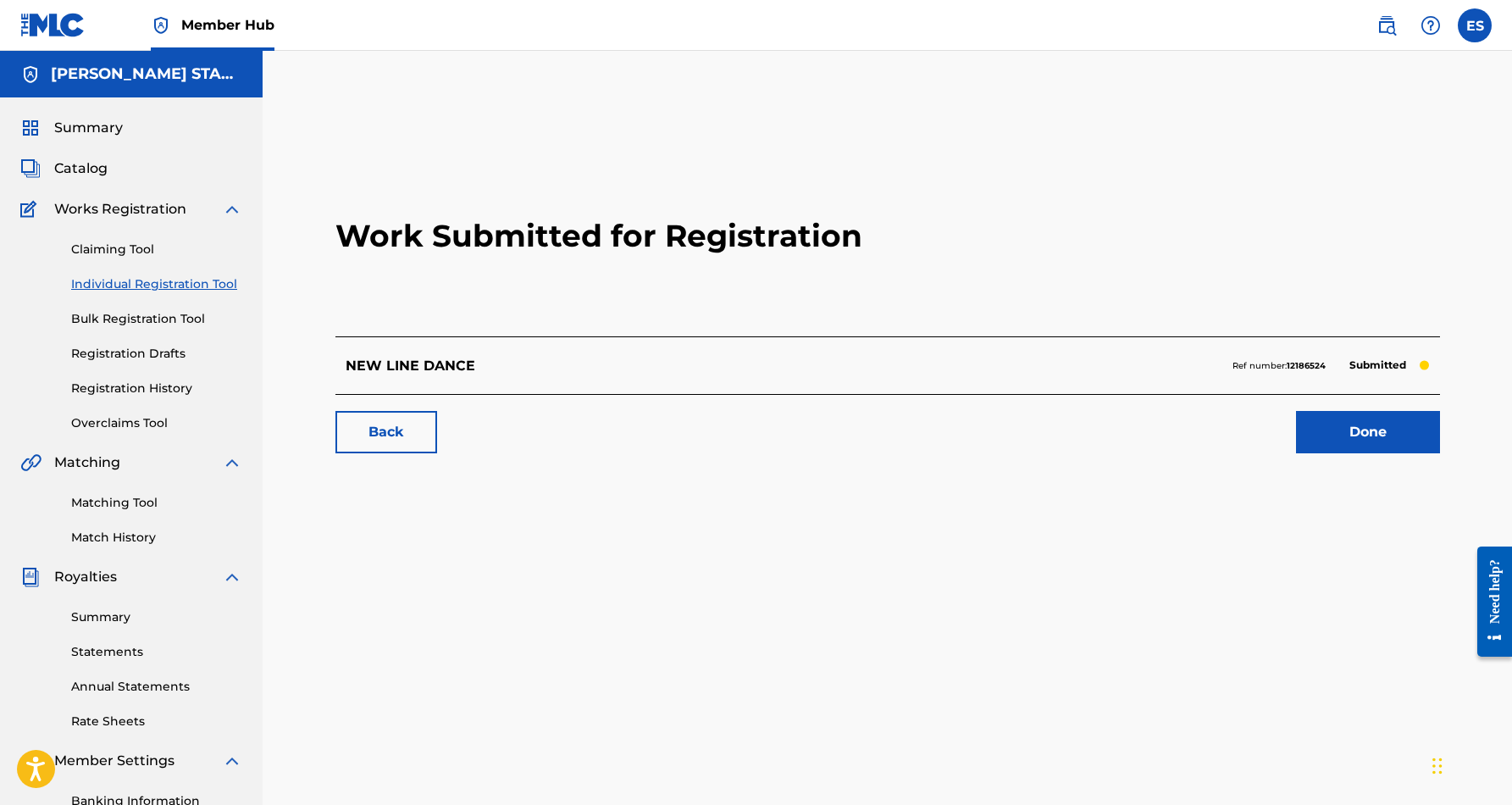
click at [185, 293] on div "Claiming Tool Individual Registration Tool Bulk Registration Tool Registration …" at bounding box center [132, 326] width 222 height 213
click at [185, 278] on link "Individual Registration Tool" at bounding box center [157, 283] width 171 height 18
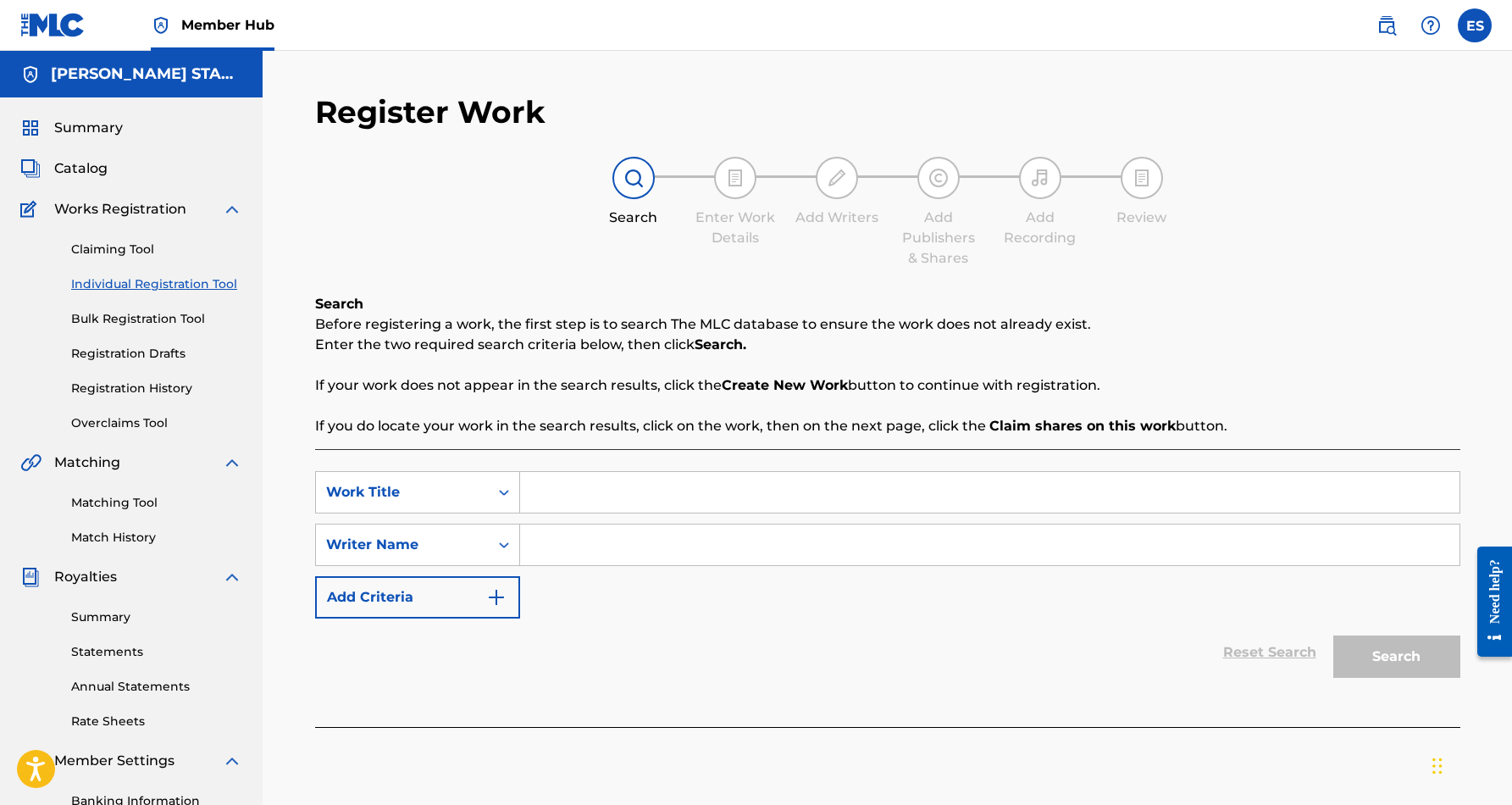
click at [617, 545] on input "Search Form" at bounding box center [990, 544] width 940 height 40
paste input "[PERSON_NAME] [PERSON_NAME]"
type input "[PERSON_NAME] [PERSON_NAME]"
click at [726, 615] on div "SearchWithCriteria1f98dd00-47d9-46dc-acca-431201060d4d Work Title SearchWithCri…" at bounding box center [888, 544] width 1146 height 148
click at [611, 492] on input "Search Form" at bounding box center [990, 491] width 940 height 40
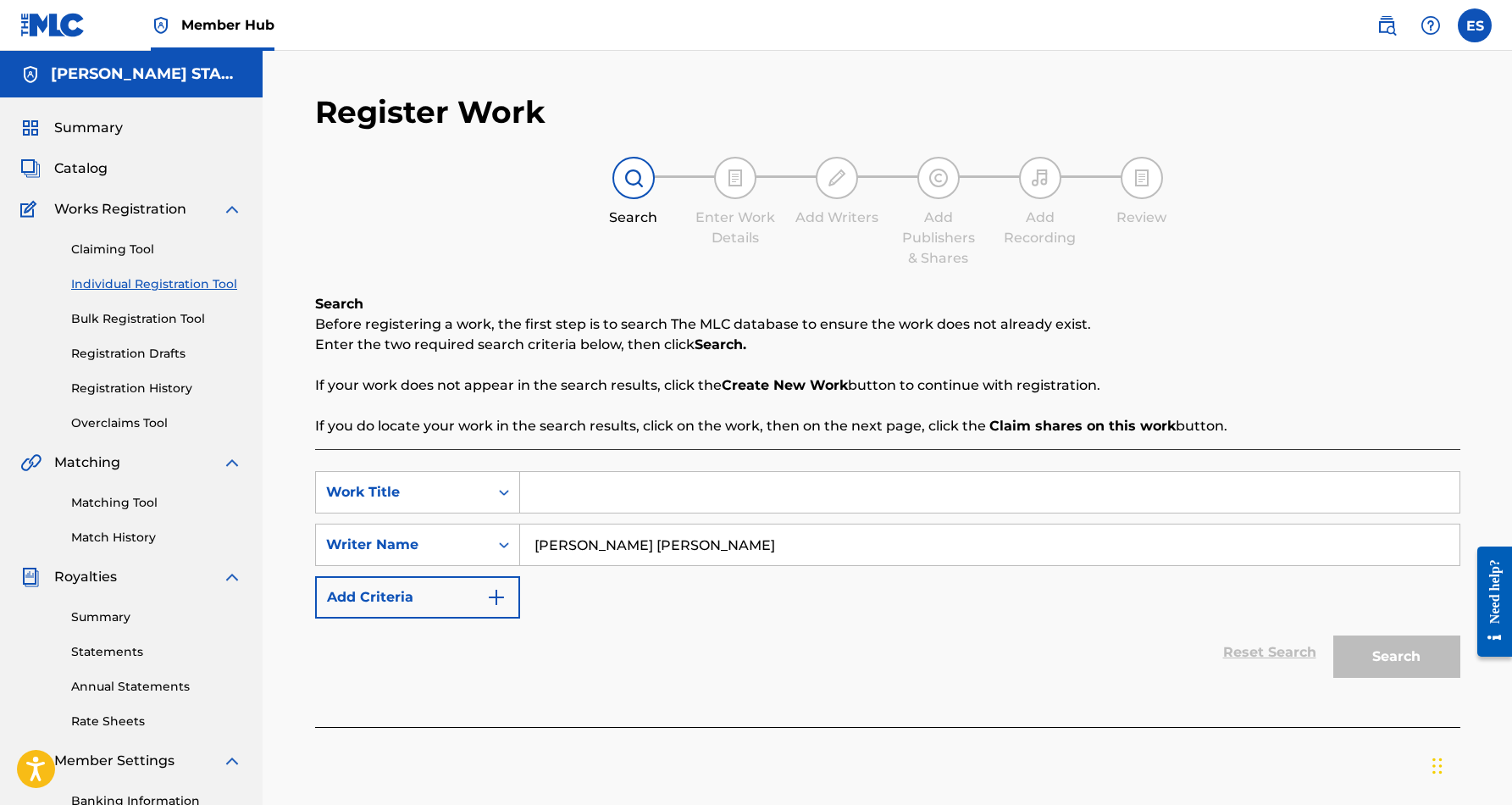
paste input "NATURAL"
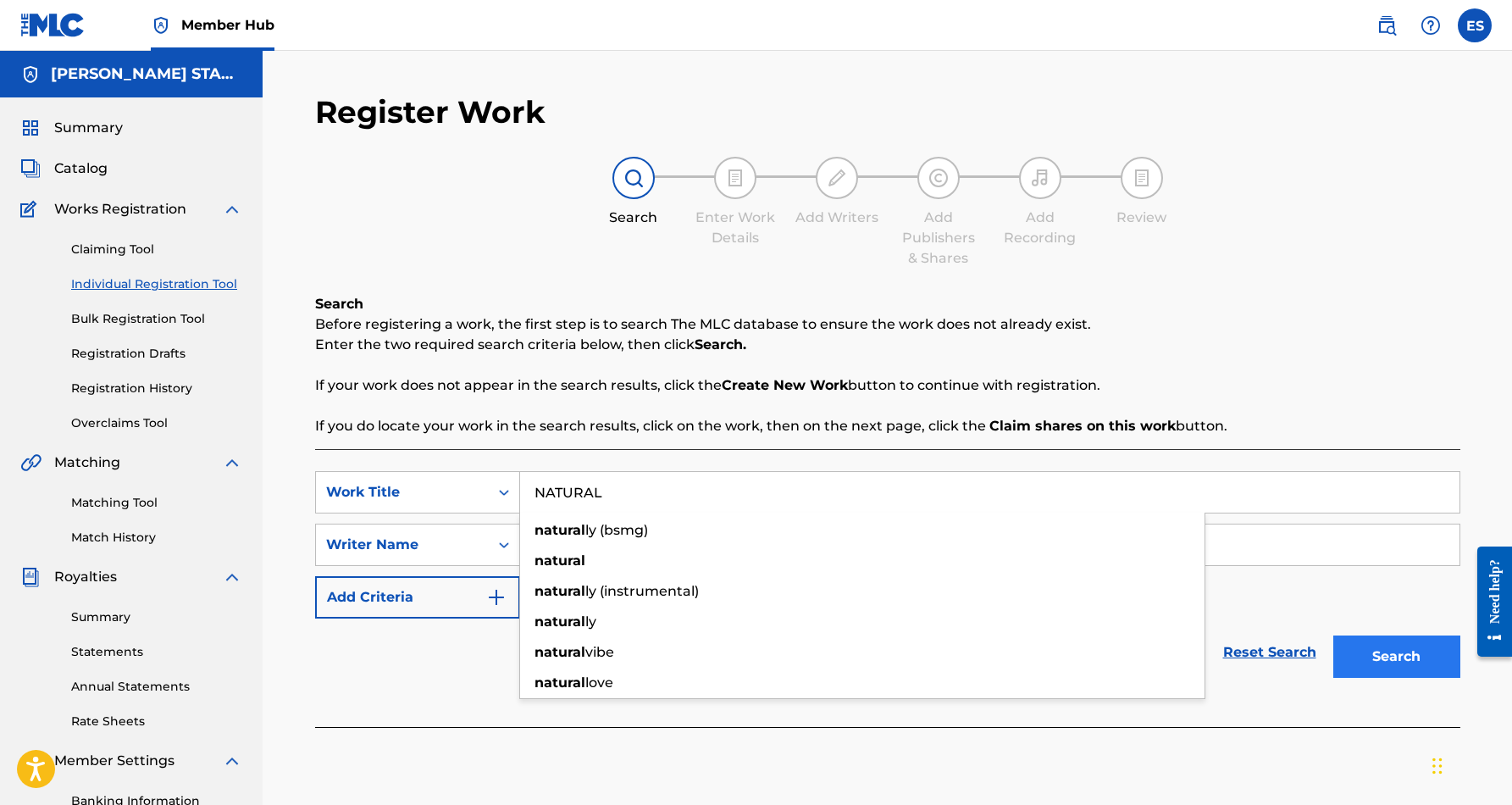
type input "NATURAL"
click at [1381, 648] on button "Search" at bounding box center [1397, 656] width 127 height 42
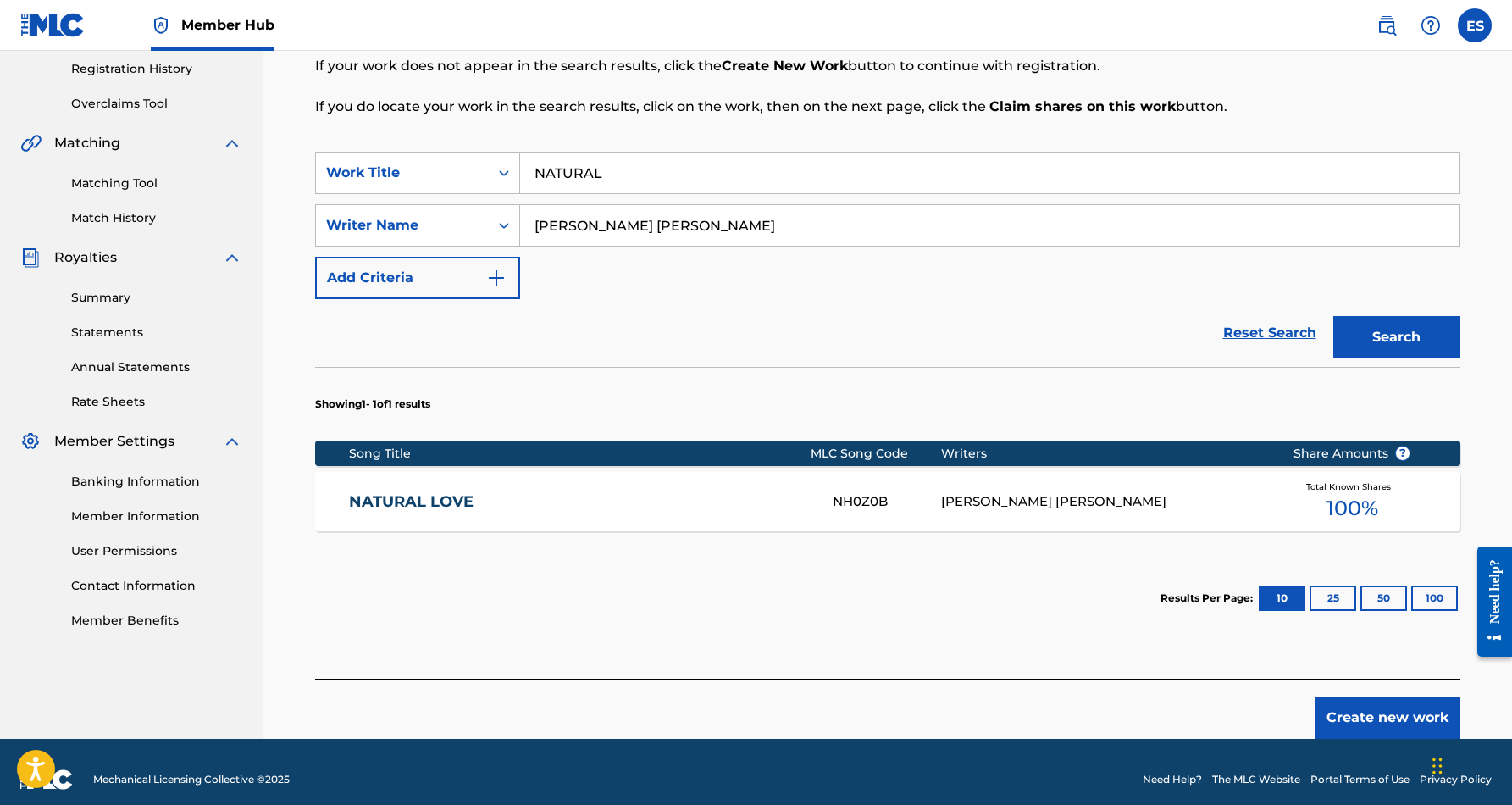
scroll to position [323, 0]
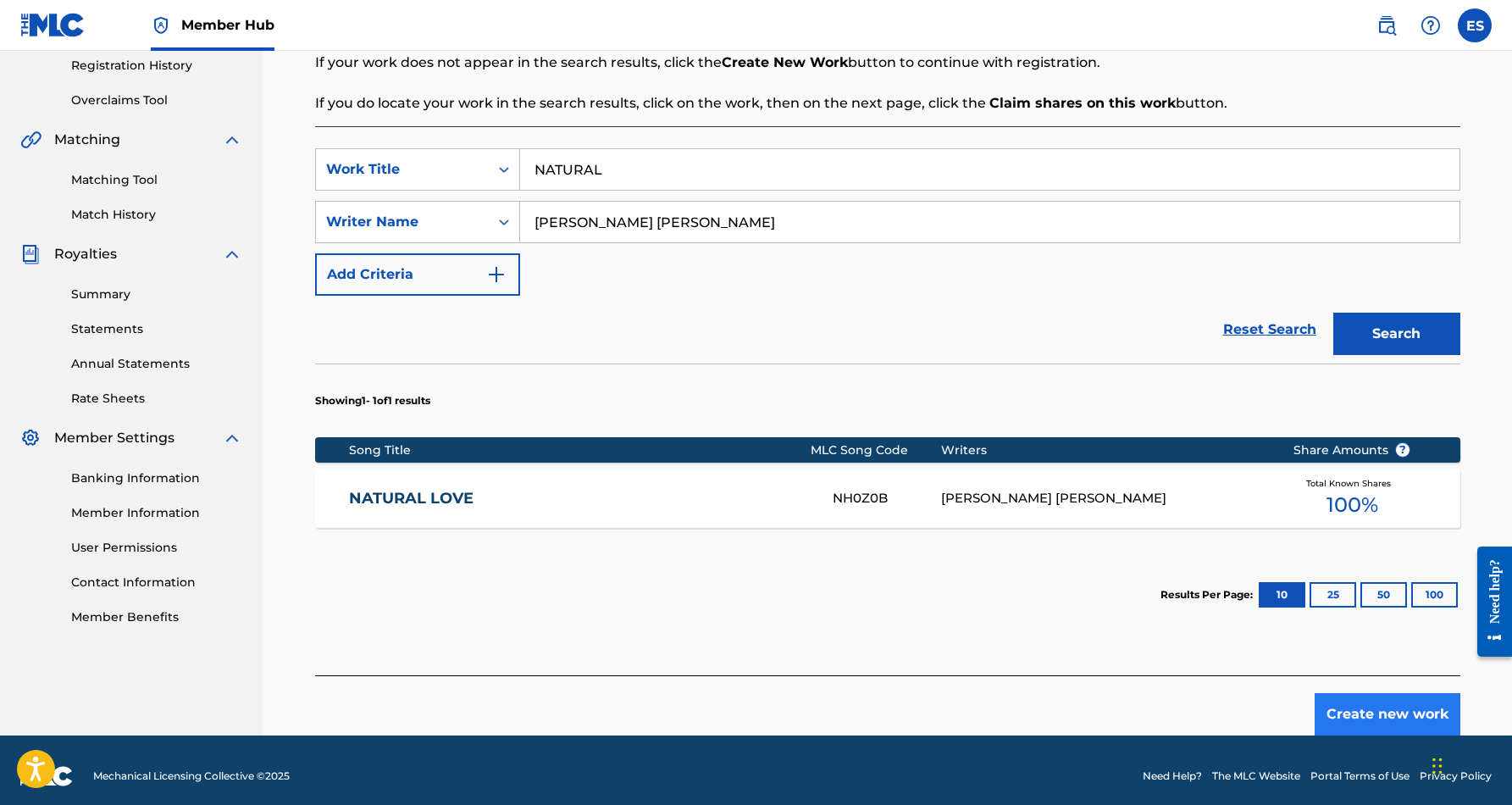
click at [1343, 708] on button "Create new work" at bounding box center [1388, 714] width 146 height 42
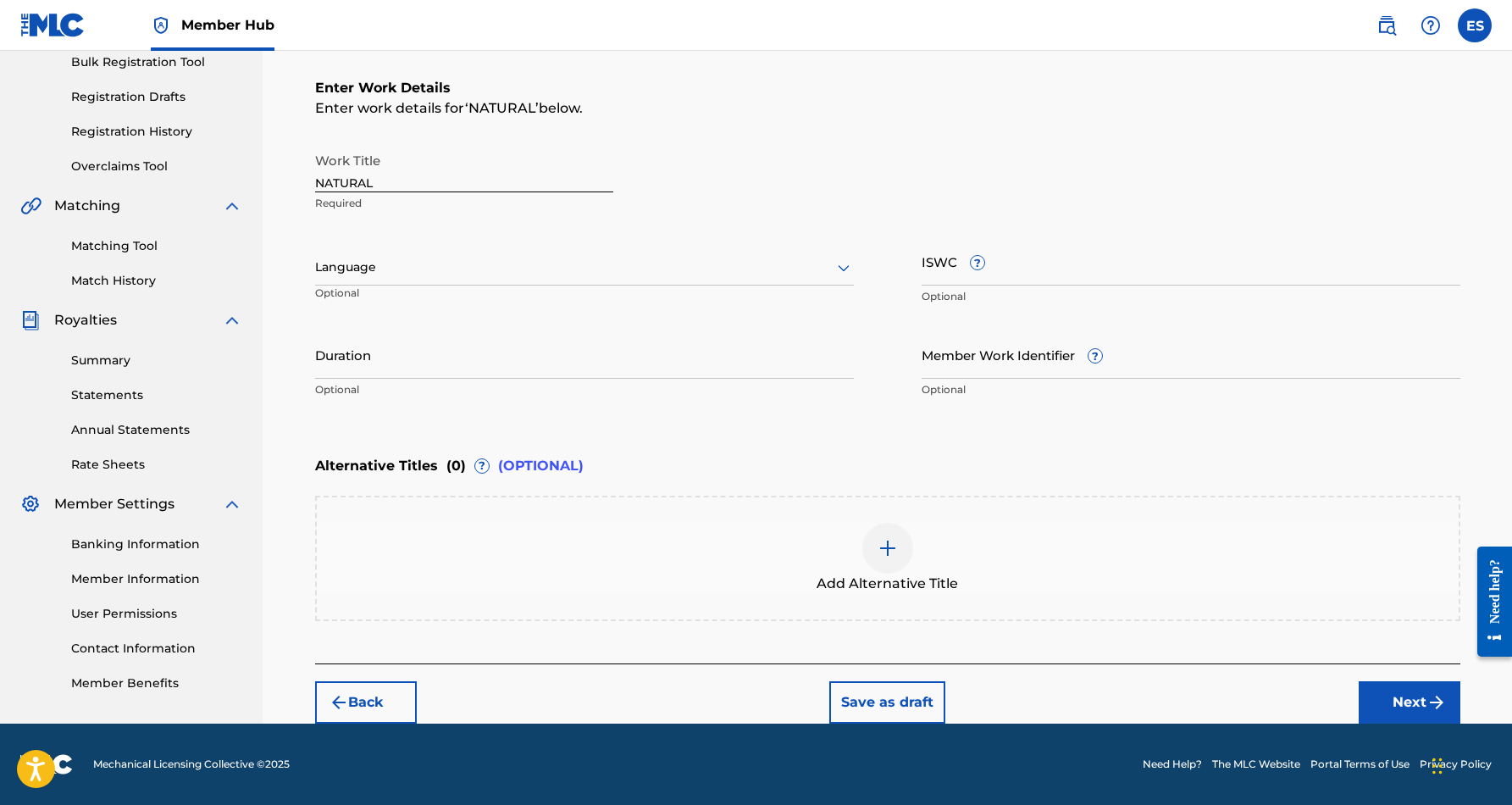
click at [845, 264] on icon at bounding box center [844, 268] width 21 height 21
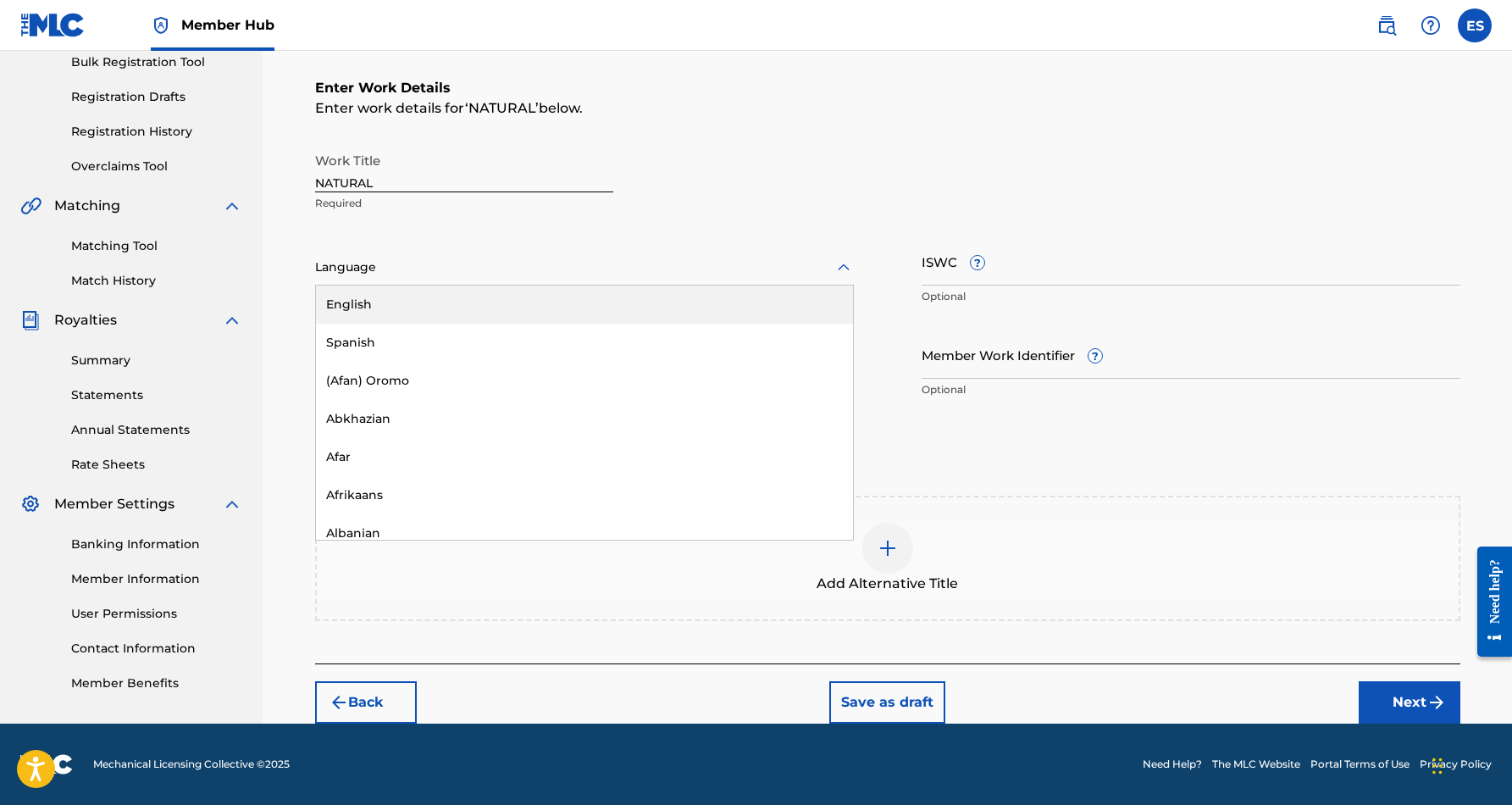
click at [721, 304] on div "English" at bounding box center [585, 304] width 538 height 38
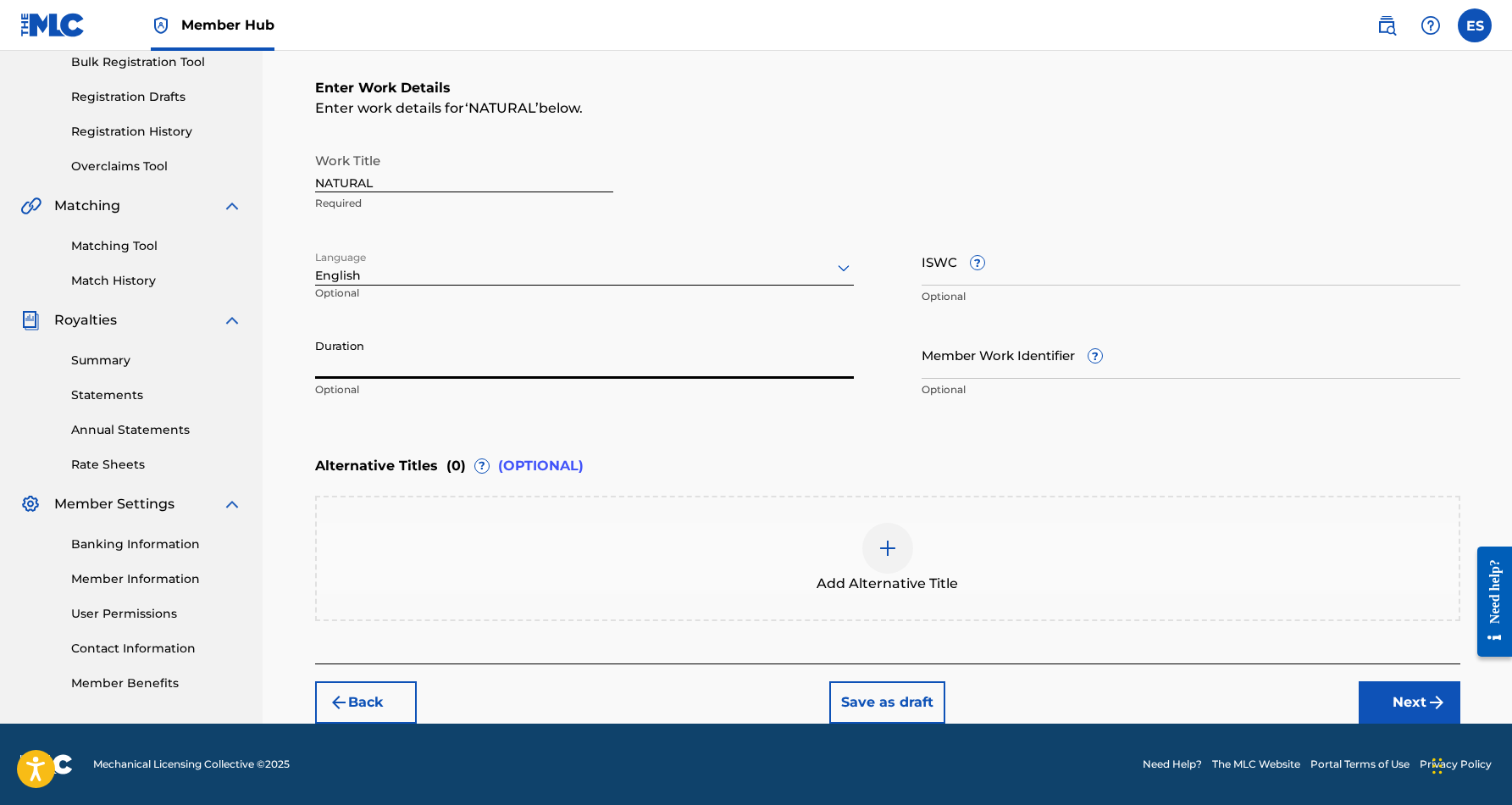
click at [561, 373] on input "Duration" at bounding box center [585, 354] width 539 height 48
type input "04:05"
click at [605, 408] on div "Enter Work Details Enter work details for ‘ NATURAL ’ below. Work Title NATURAL…" at bounding box center [888, 243] width 1146 height 411
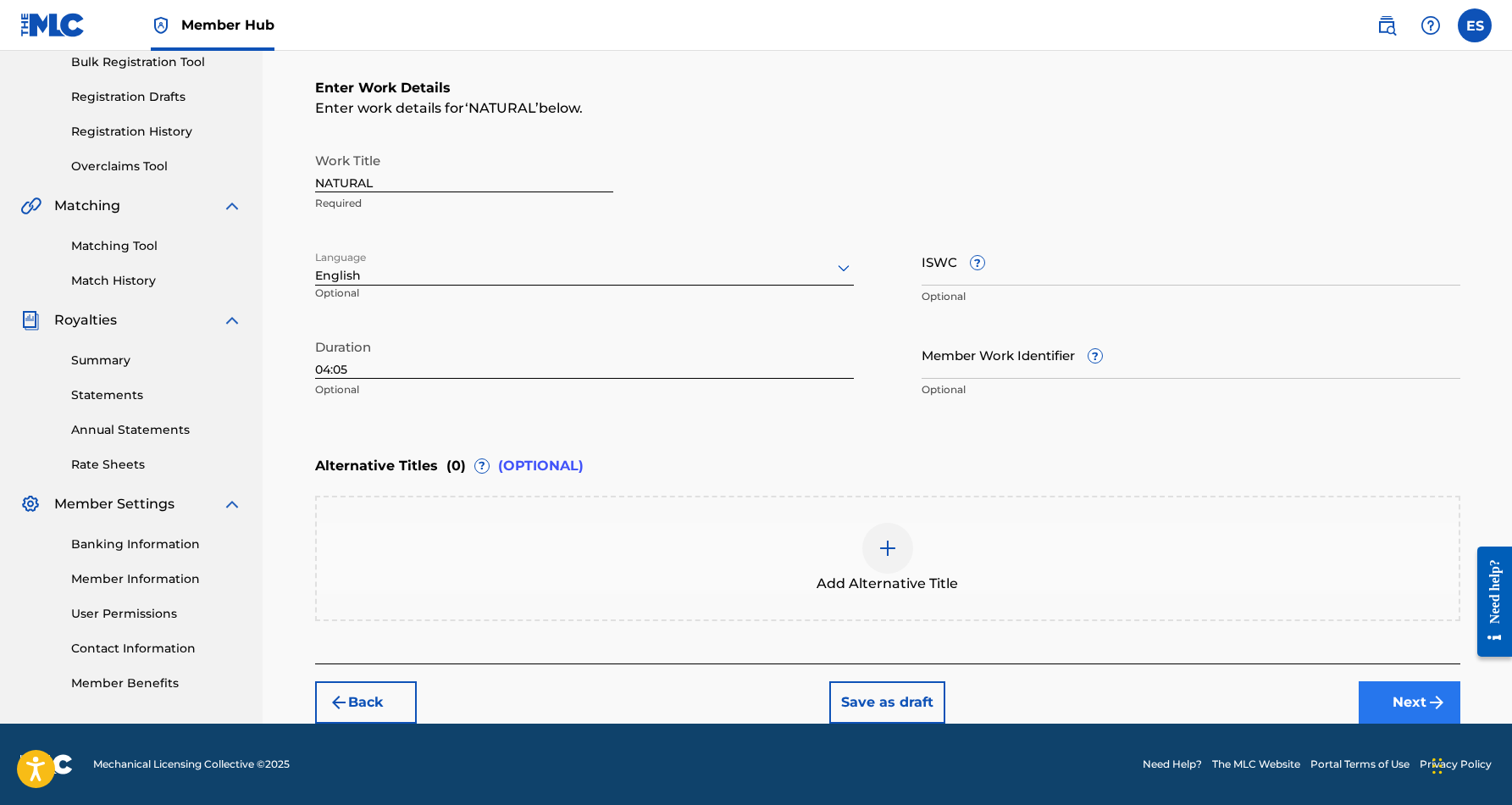
click at [1404, 695] on button "Next" at bounding box center [1410, 702] width 102 height 42
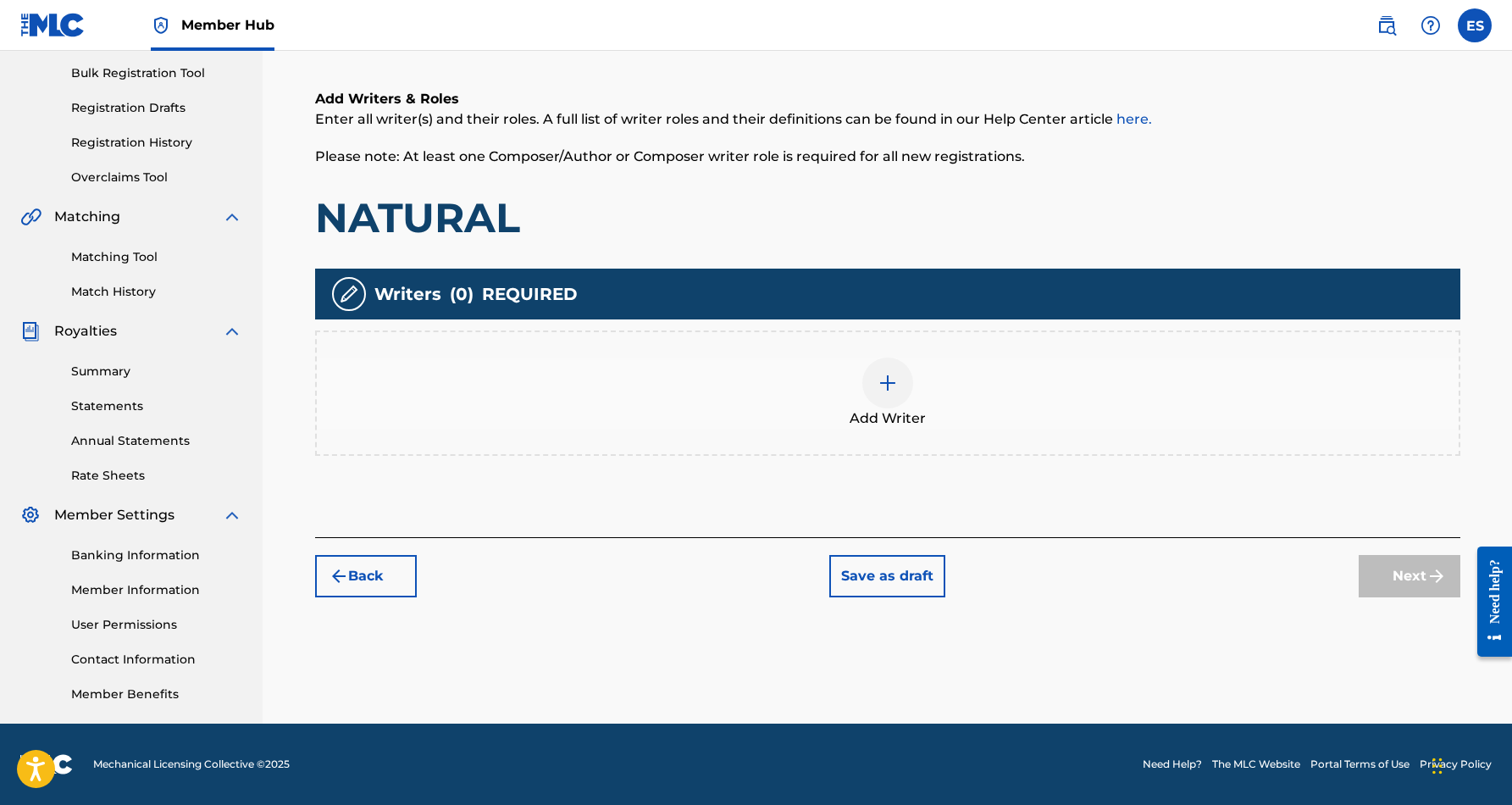
scroll to position [246, 0]
click at [894, 387] on img at bounding box center [888, 383] width 21 height 21
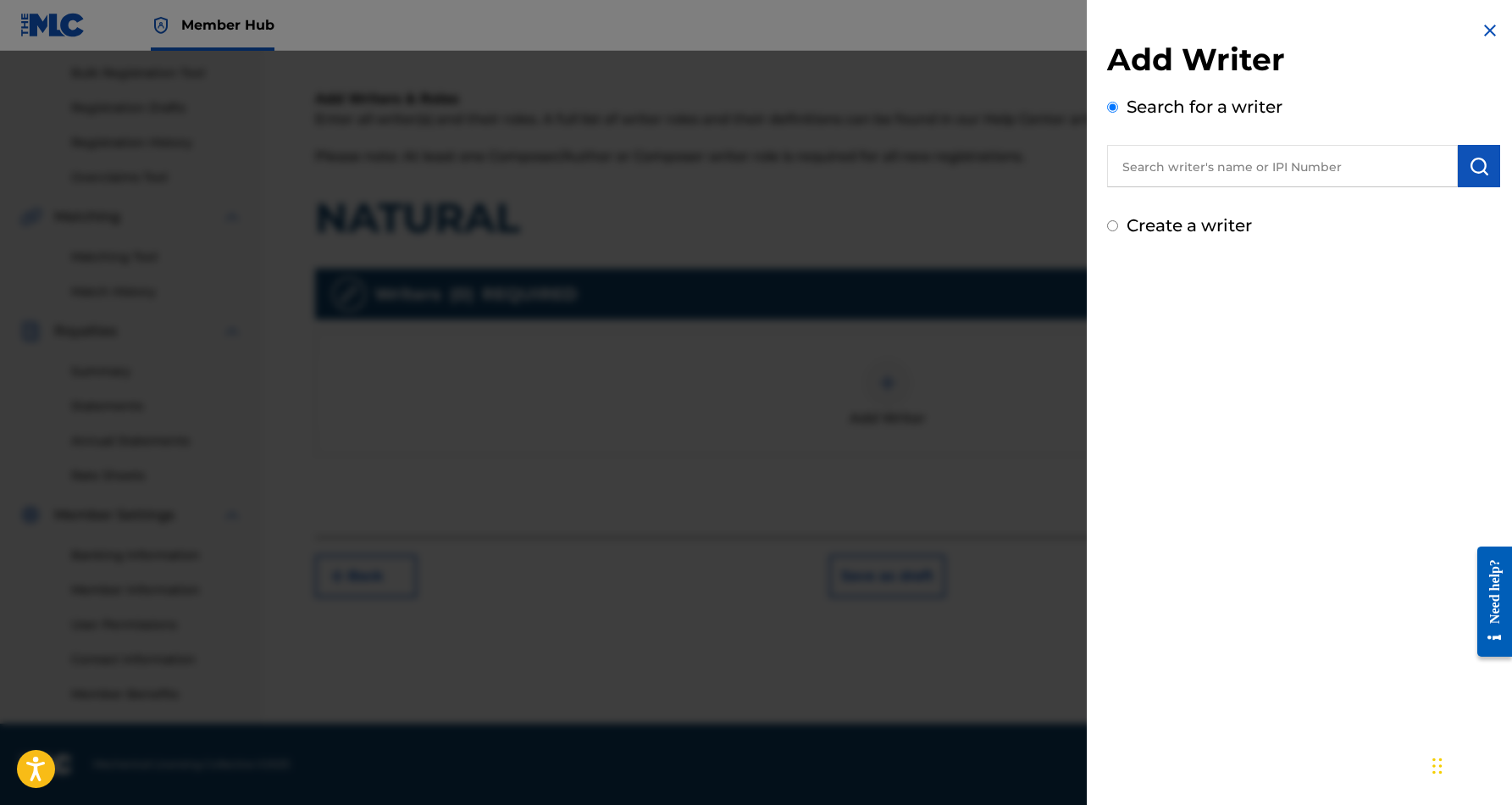
click at [1173, 166] on input "text" at bounding box center [1282, 166] width 351 height 42
paste input "[PERSON_NAME] [PERSON_NAME]"
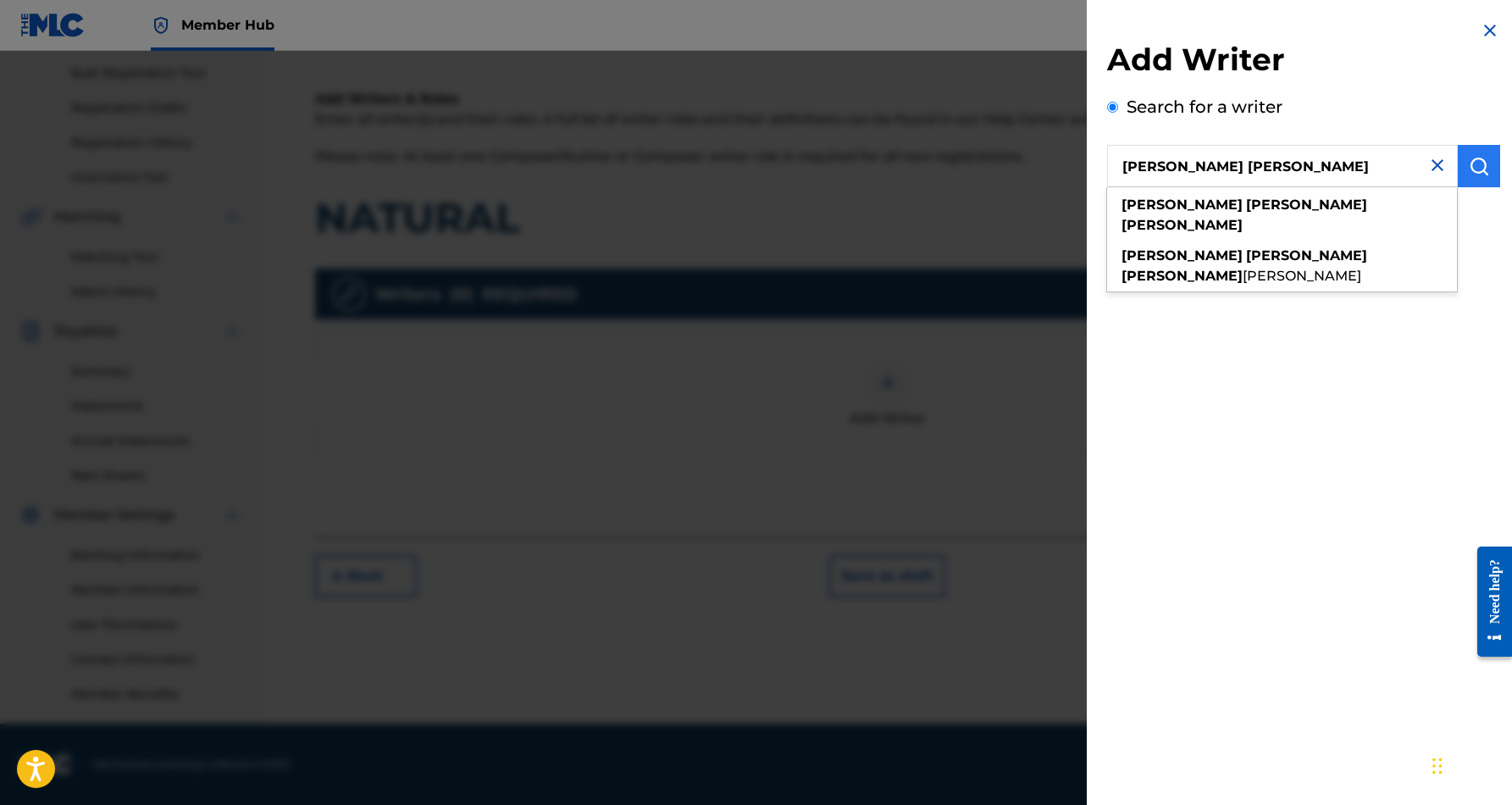
type input "[PERSON_NAME] [PERSON_NAME]"
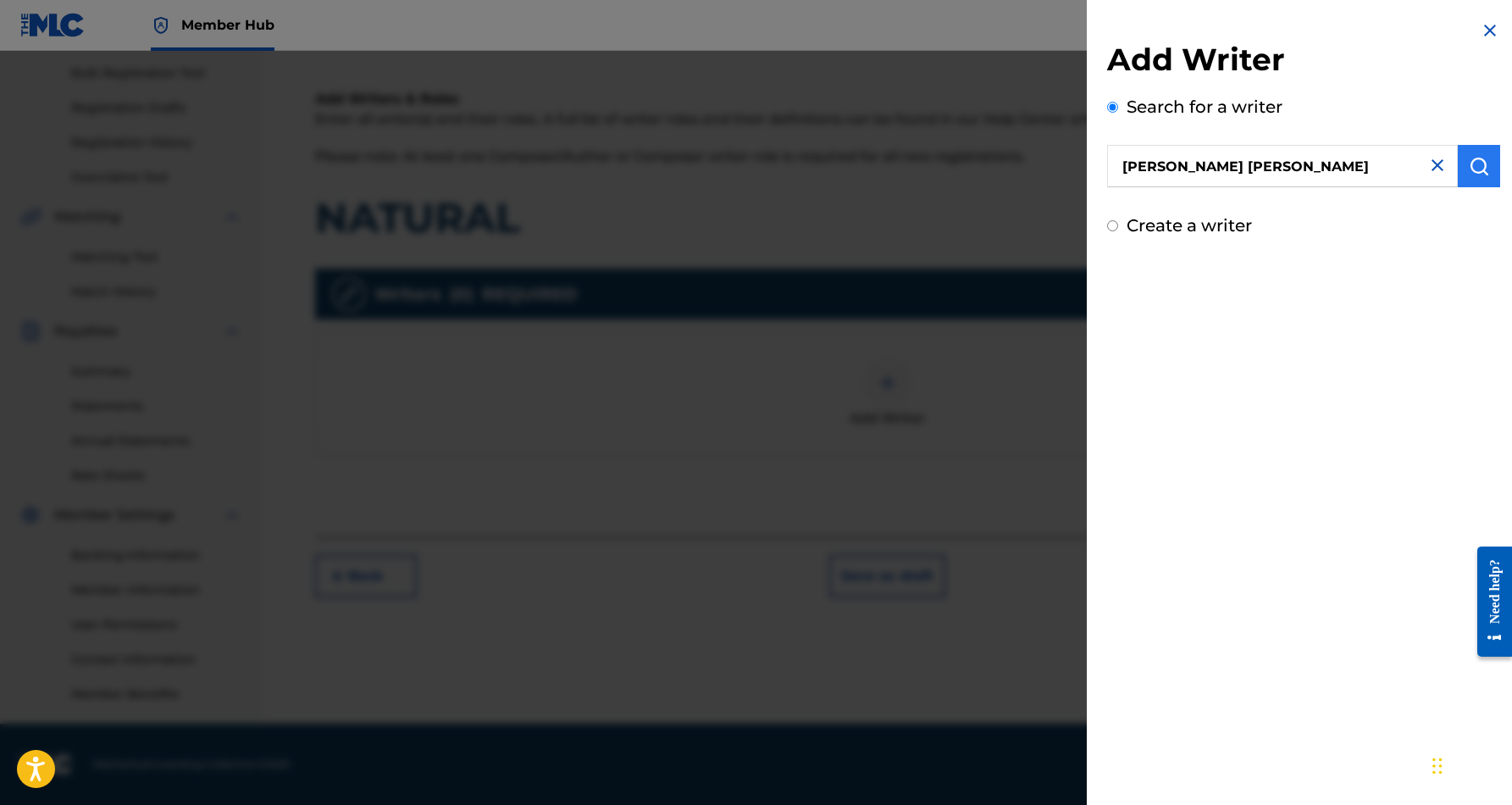
click at [1470, 156] on img "submit" at bounding box center [1480, 167] width 21 height 21
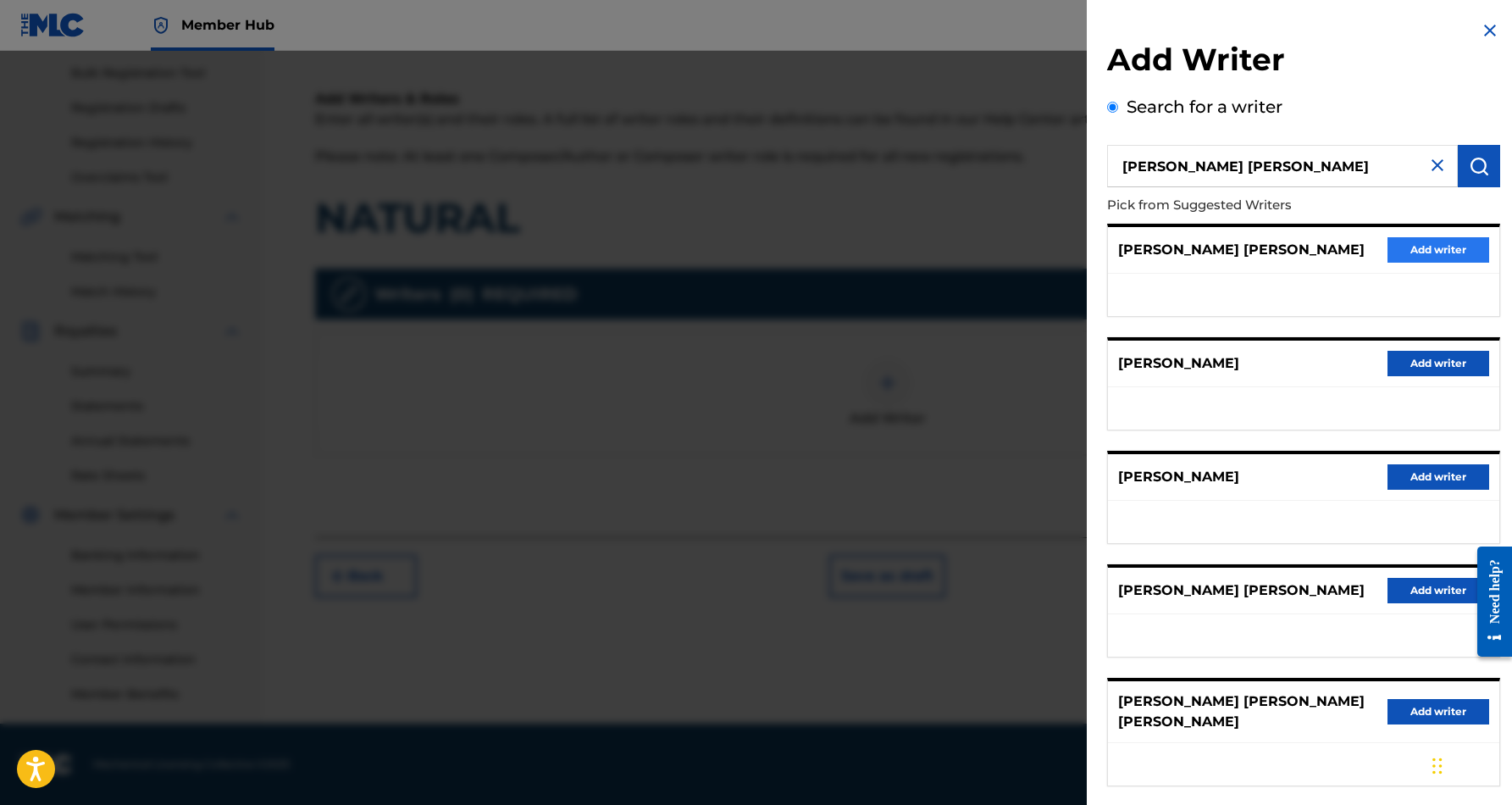
click at [1393, 240] on button "Add writer" at bounding box center [1439, 250] width 102 height 25
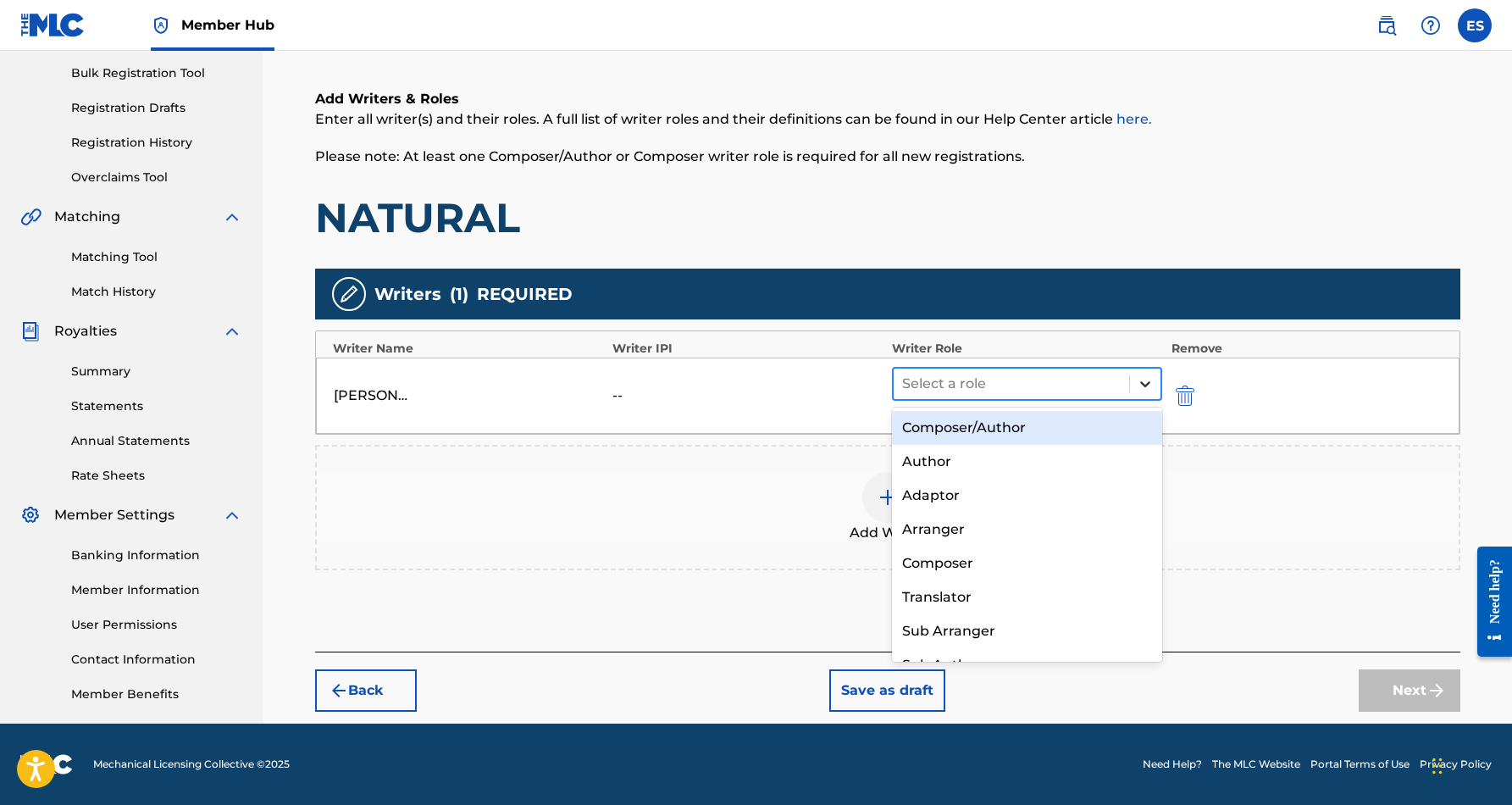
click at [1136, 377] on div at bounding box center [1146, 383] width 30 height 30
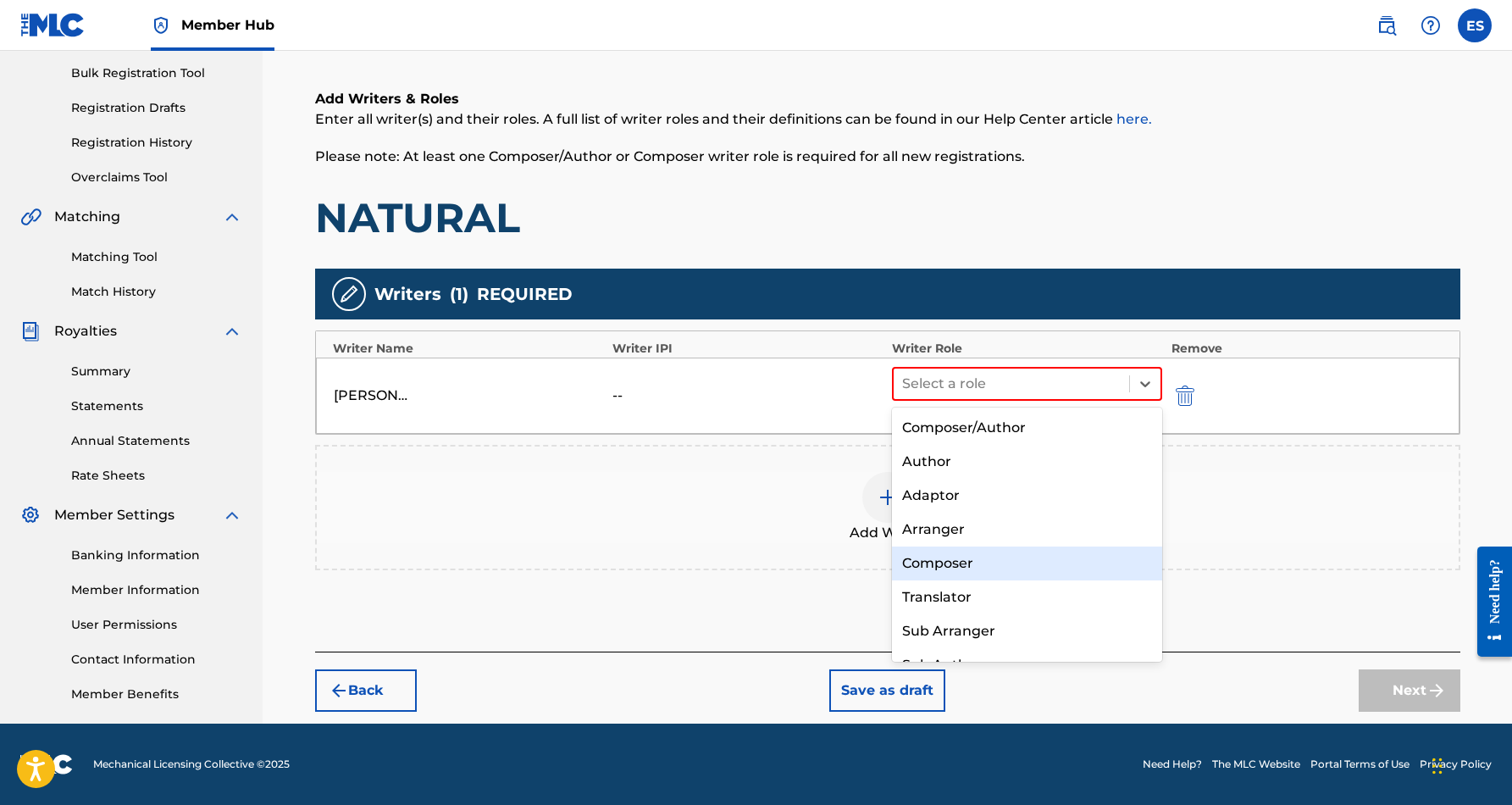
click at [962, 551] on div "Composer" at bounding box center [1028, 563] width 271 height 34
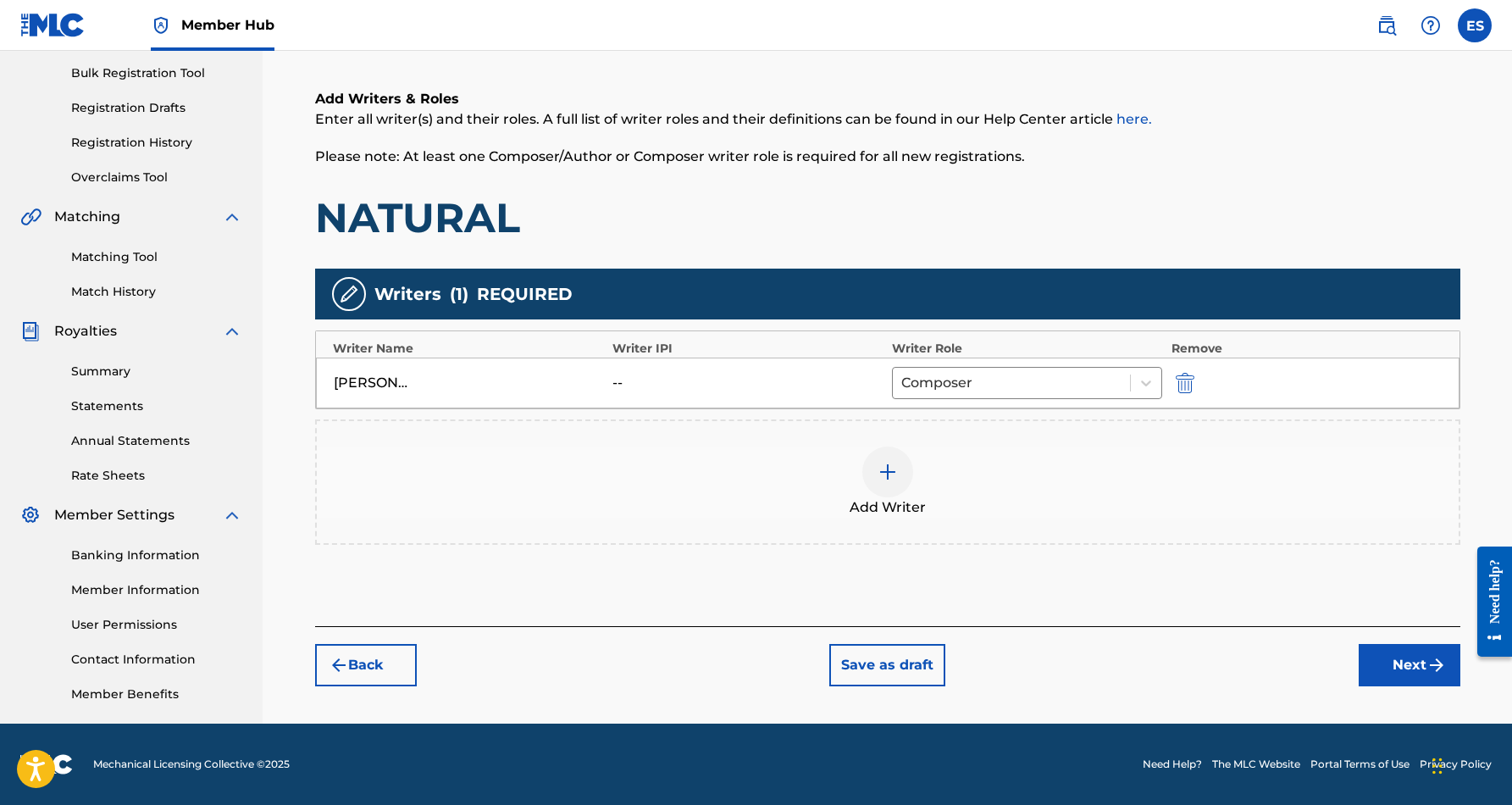
click at [890, 475] on img at bounding box center [888, 472] width 21 height 21
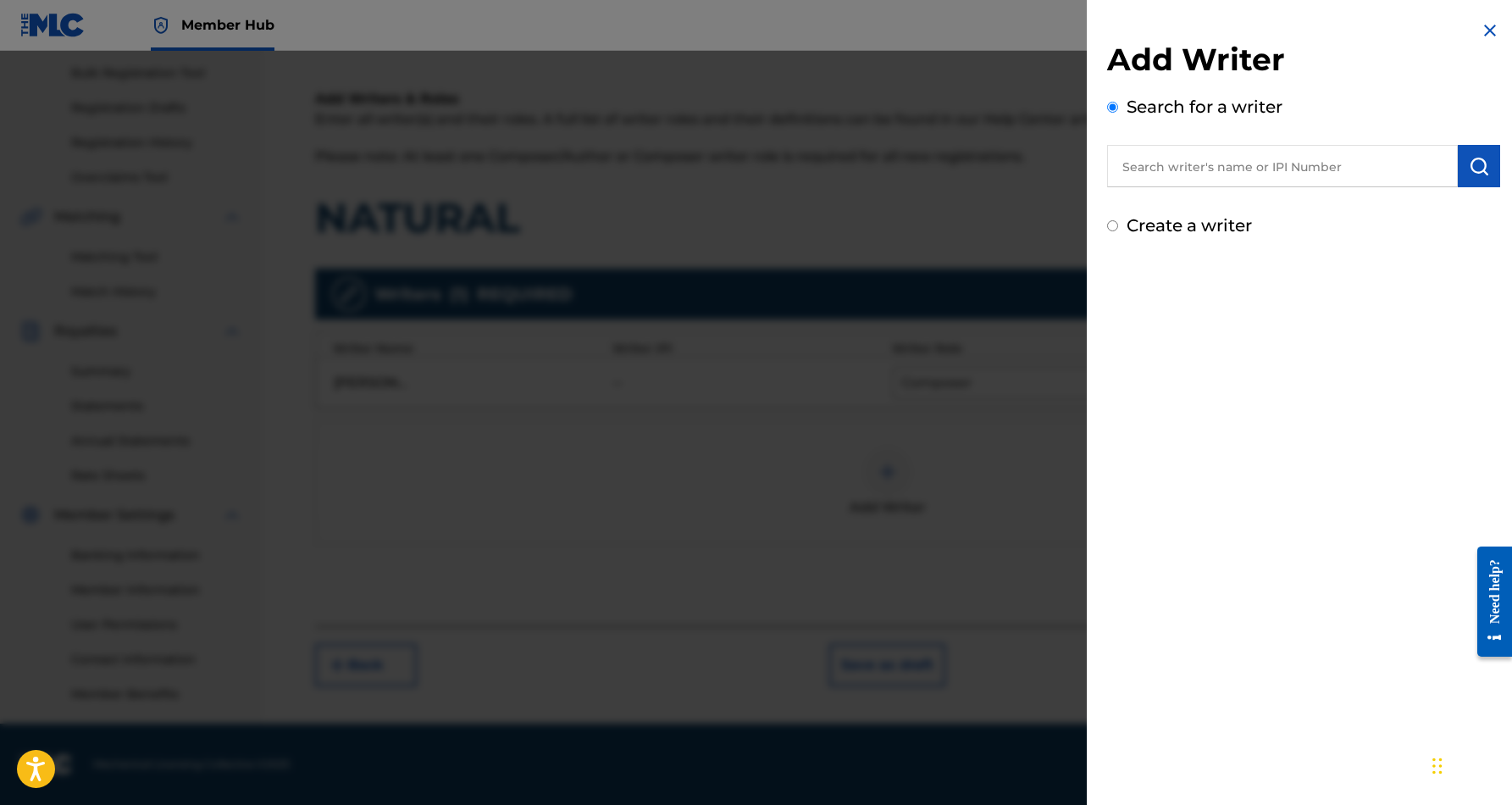
click at [1116, 226] on input "Create a writer" at bounding box center [1113, 226] width 11 height 11
radio input "false"
radio input "true"
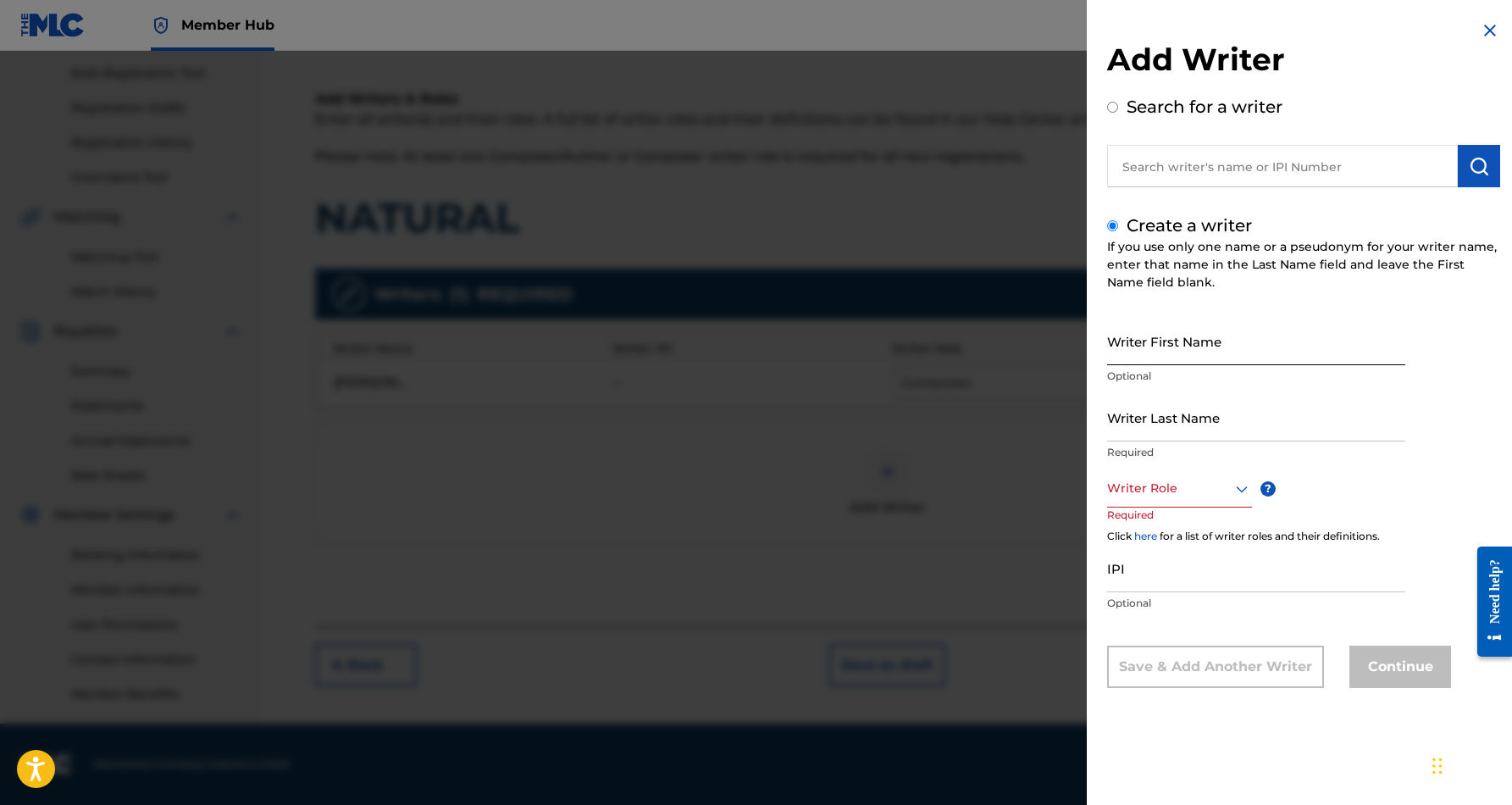
click at [1166, 336] on input "Writer First Name" at bounding box center [1256, 341] width 298 height 48
paste input "B JONZ"
type input "B JONZ"
click at [1207, 428] on input "Writer Last Name" at bounding box center [1256, 417] width 298 height 48
paste input "B JONZ"
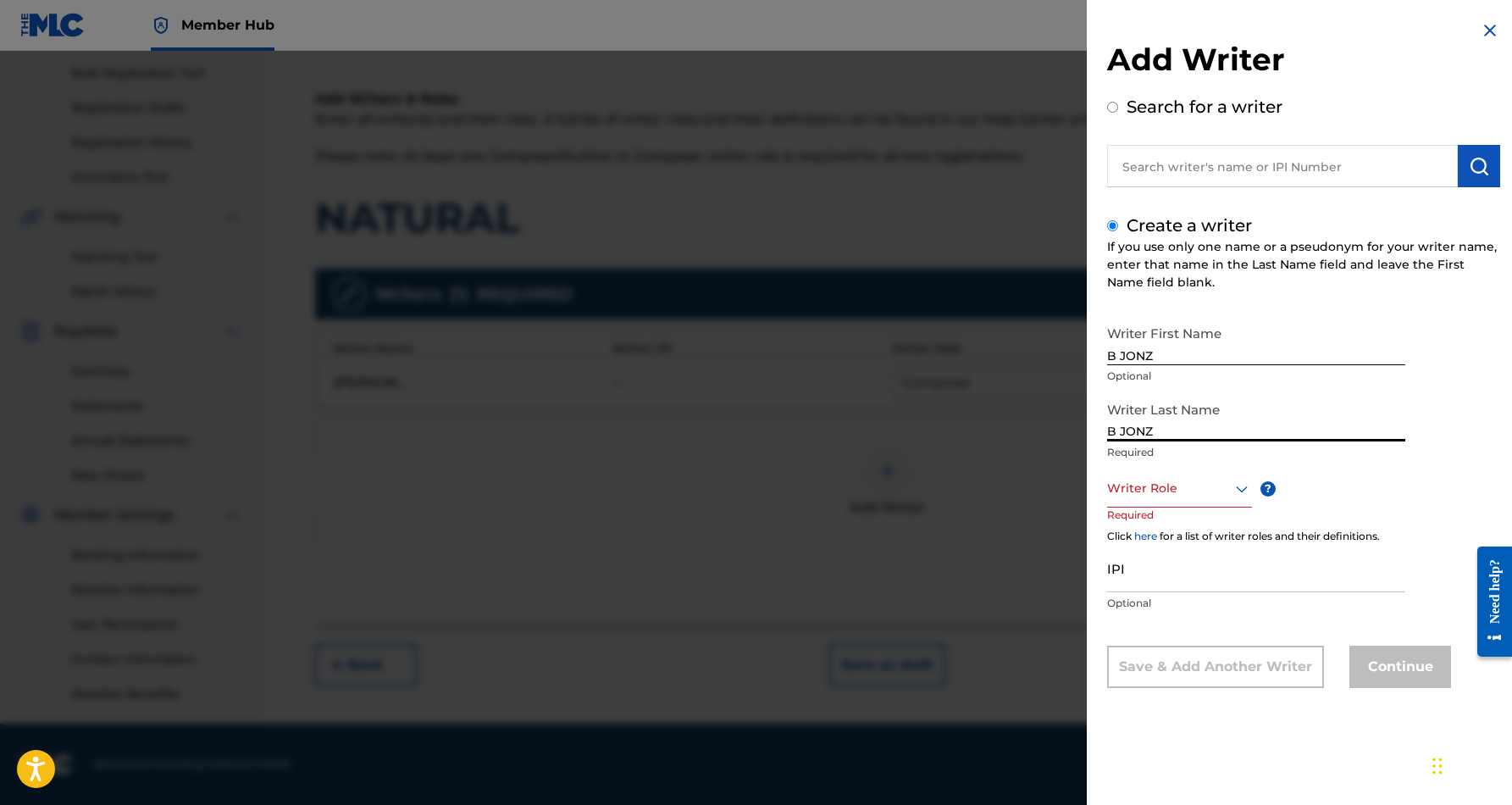
click at [1121, 432] on input "B JONZ" at bounding box center [1256, 417] width 298 height 48
type input "JONZ"
click at [1159, 351] on input "B JONZ" at bounding box center [1256, 341] width 298 height 48
type input "B"
click at [1238, 484] on icon at bounding box center [1243, 489] width 21 height 21
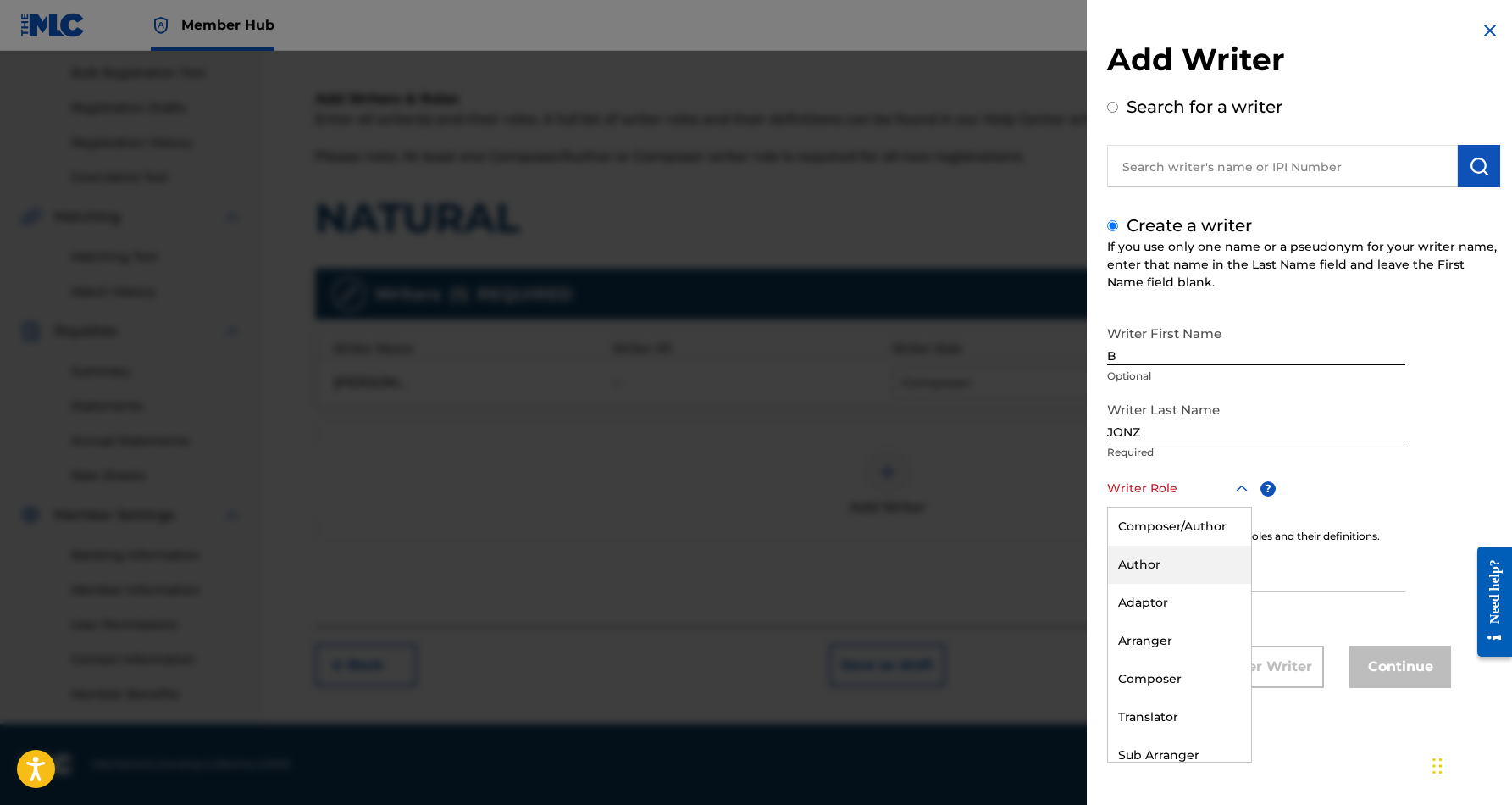
click at [1182, 560] on div "Author" at bounding box center [1180, 565] width 143 height 38
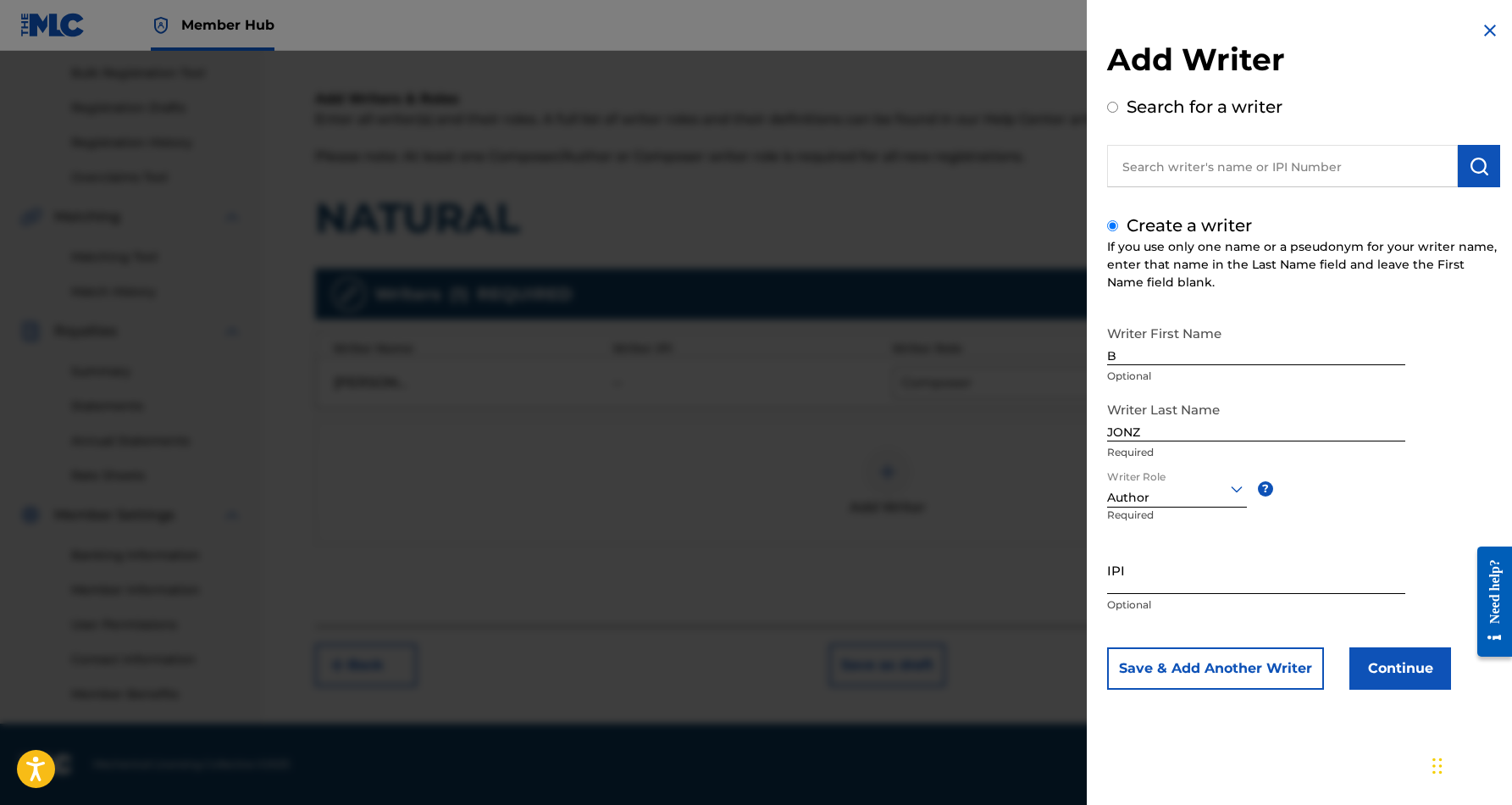
click at [1148, 570] on input "IPI" at bounding box center [1256, 570] width 298 height 48
paste input "229150583"
type input "229150583"
click at [1258, 656] on button "Save & Add Another Writer" at bounding box center [1215, 668] width 217 height 42
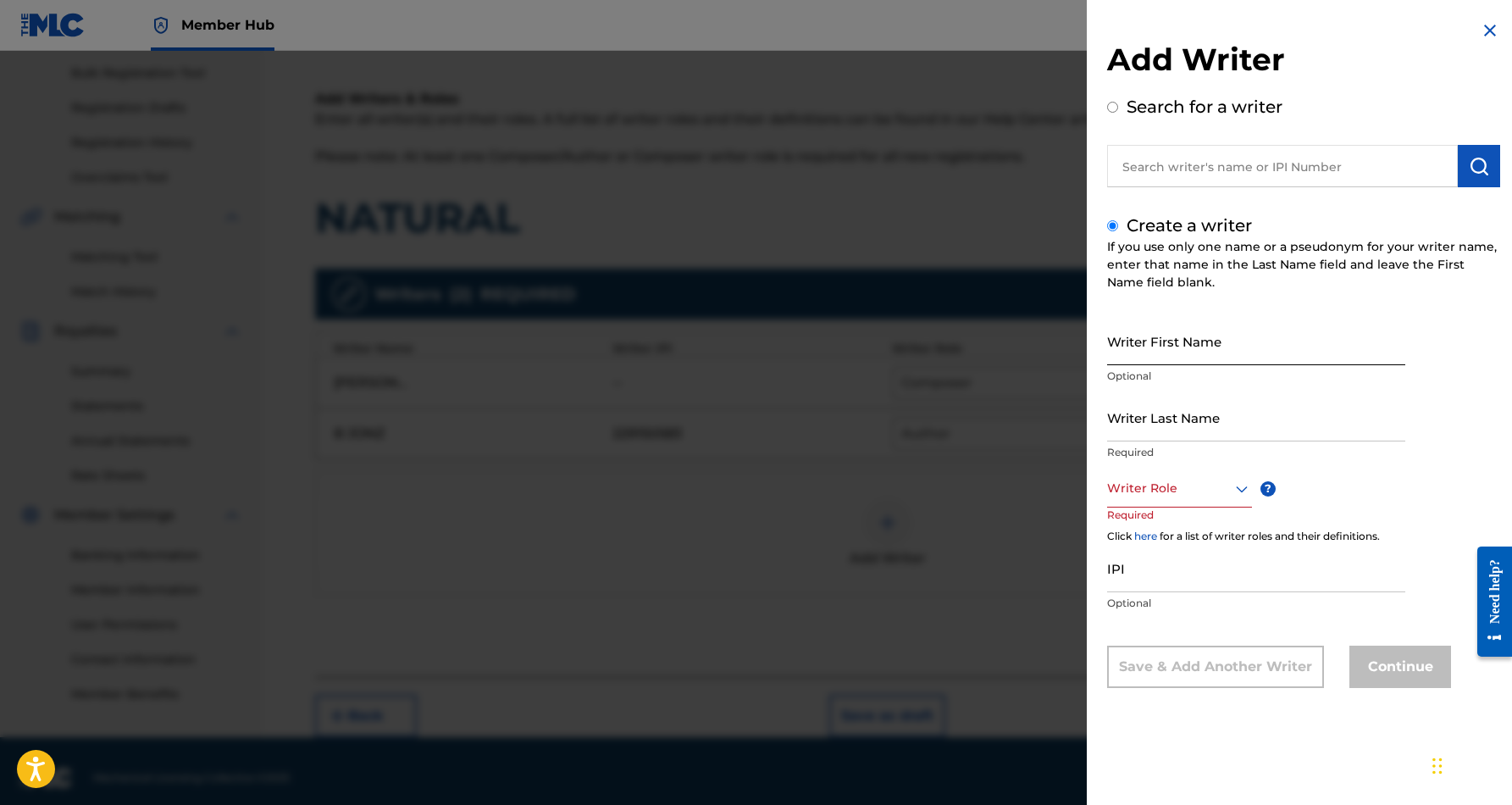
click at [1165, 326] on input "Writer First Name" at bounding box center [1256, 341] width 298 height 48
paste input "[PERSON_NAME]"
type input "[PERSON_NAME]"
click at [1187, 430] on input "Writer Last Name" at bounding box center [1256, 417] width 298 height 48
paste input "[PERSON_NAME]"
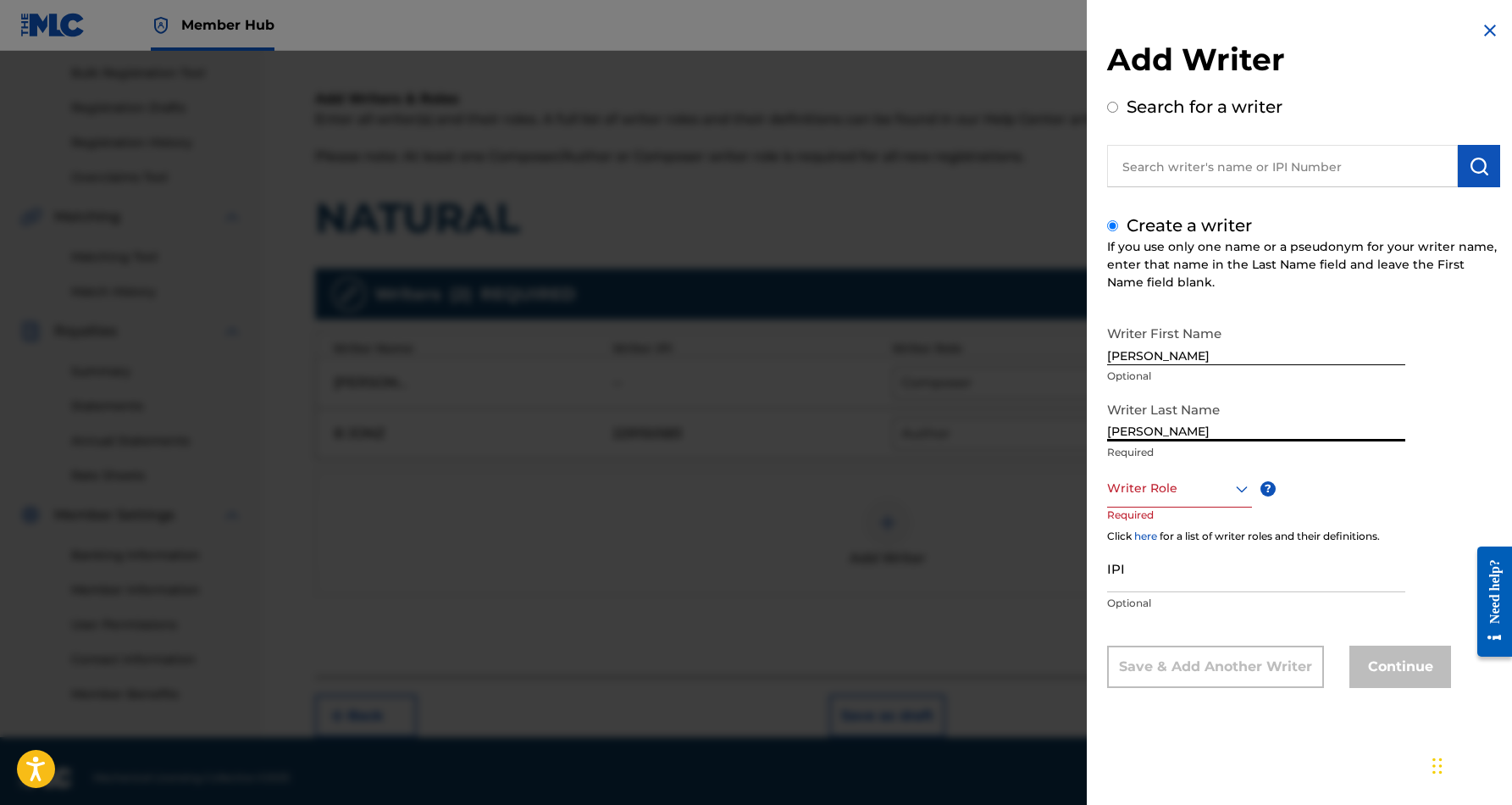
type input "[PERSON_NAME]"
click at [1182, 359] on input "[PERSON_NAME]" at bounding box center [1256, 341] width 298 height 48
type input "[PERSON_NAME]"
click at [1242, 487] on icon at bounding box center [1243, 489] width 21 height 21
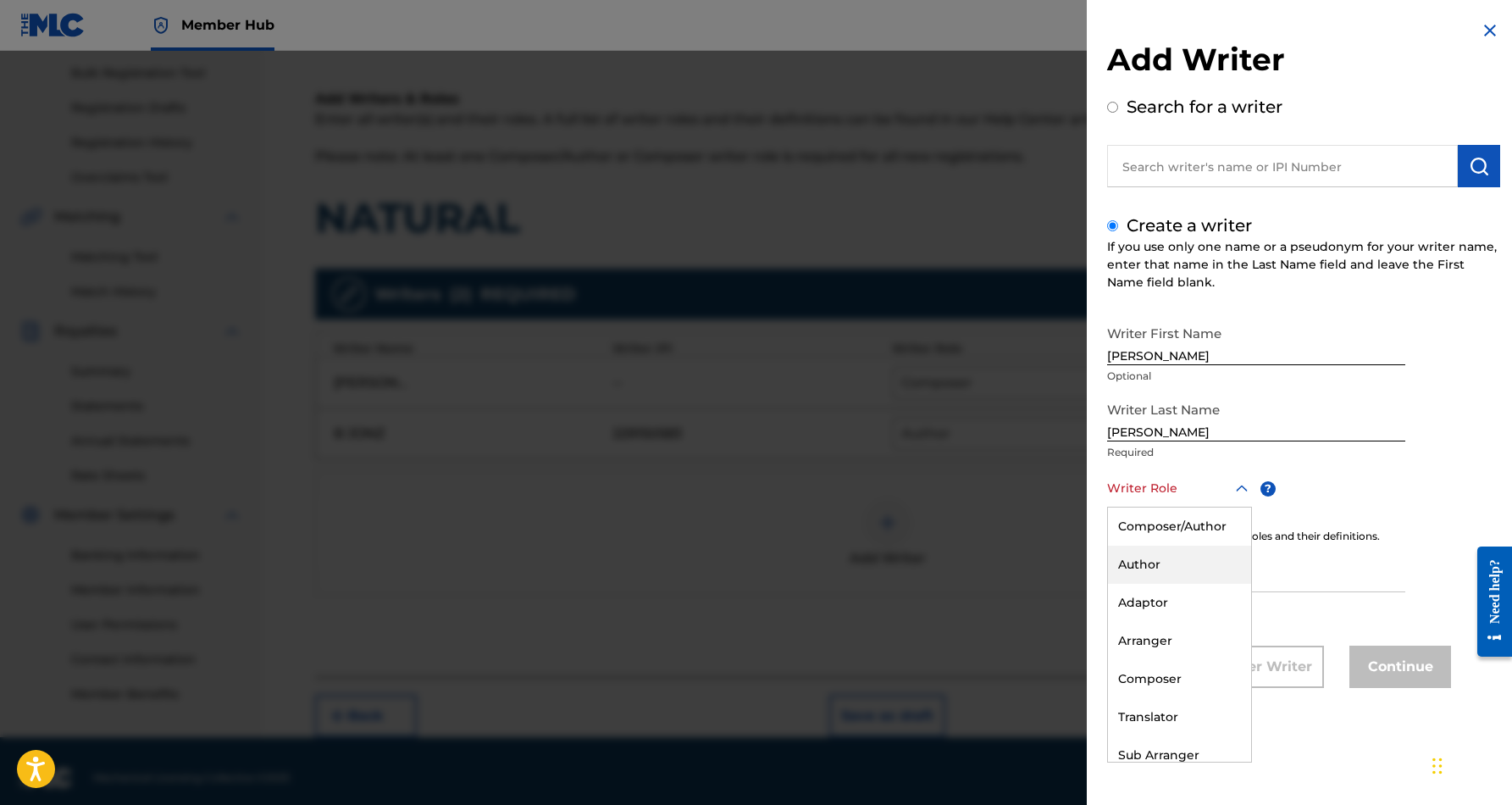
click at [1198, 565] on div "Author" at bounding box center [1180, 565] width 143 height 38
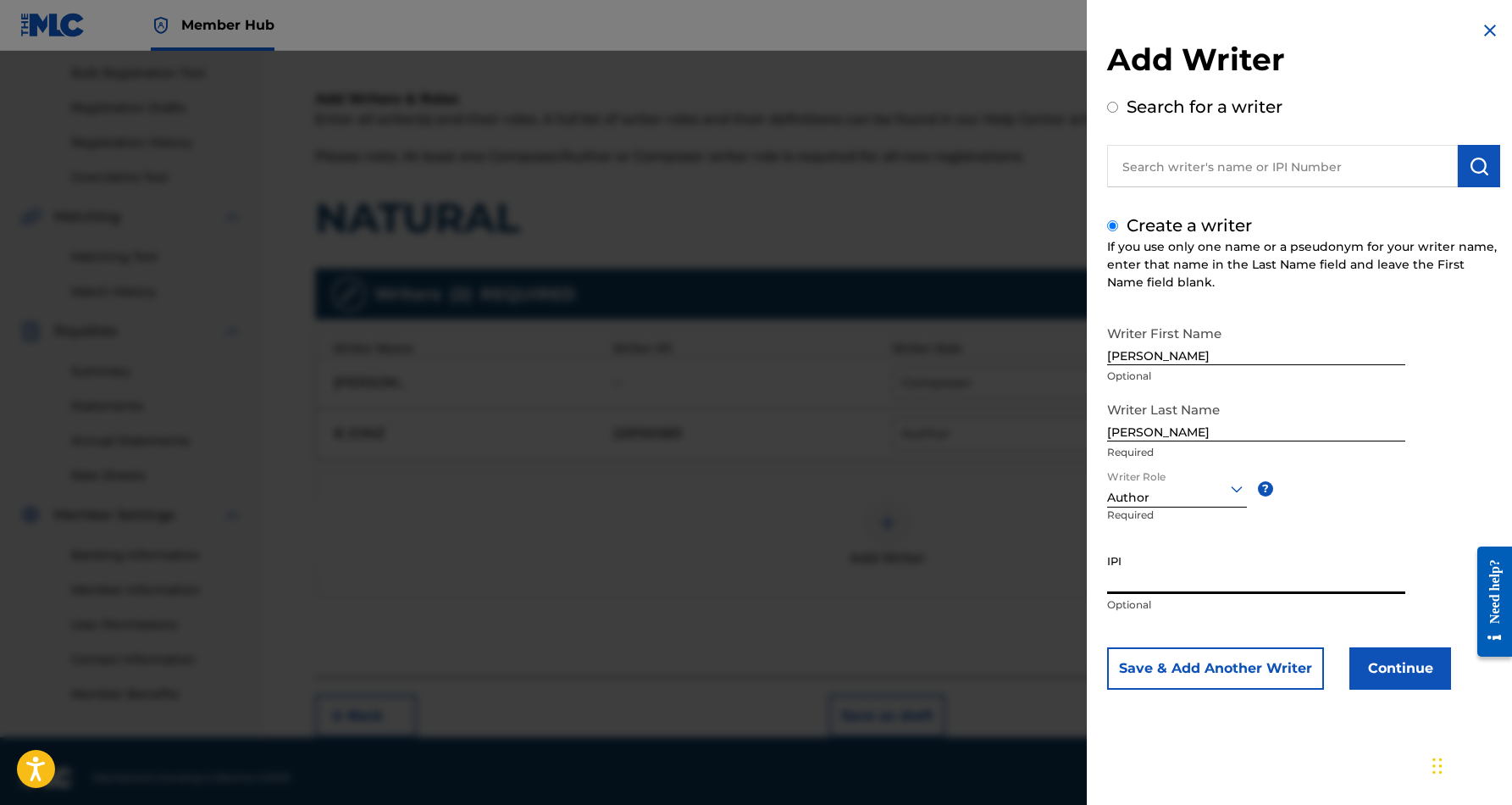
click at [1171, 569] on input "IPI" at bounding box center [1256, 570] width 298 height 48
paste input "230228316"
type input "230228316"
click at [1402, 661] on button "Continue" at bounding box center [1401, 668] width 102 height 42
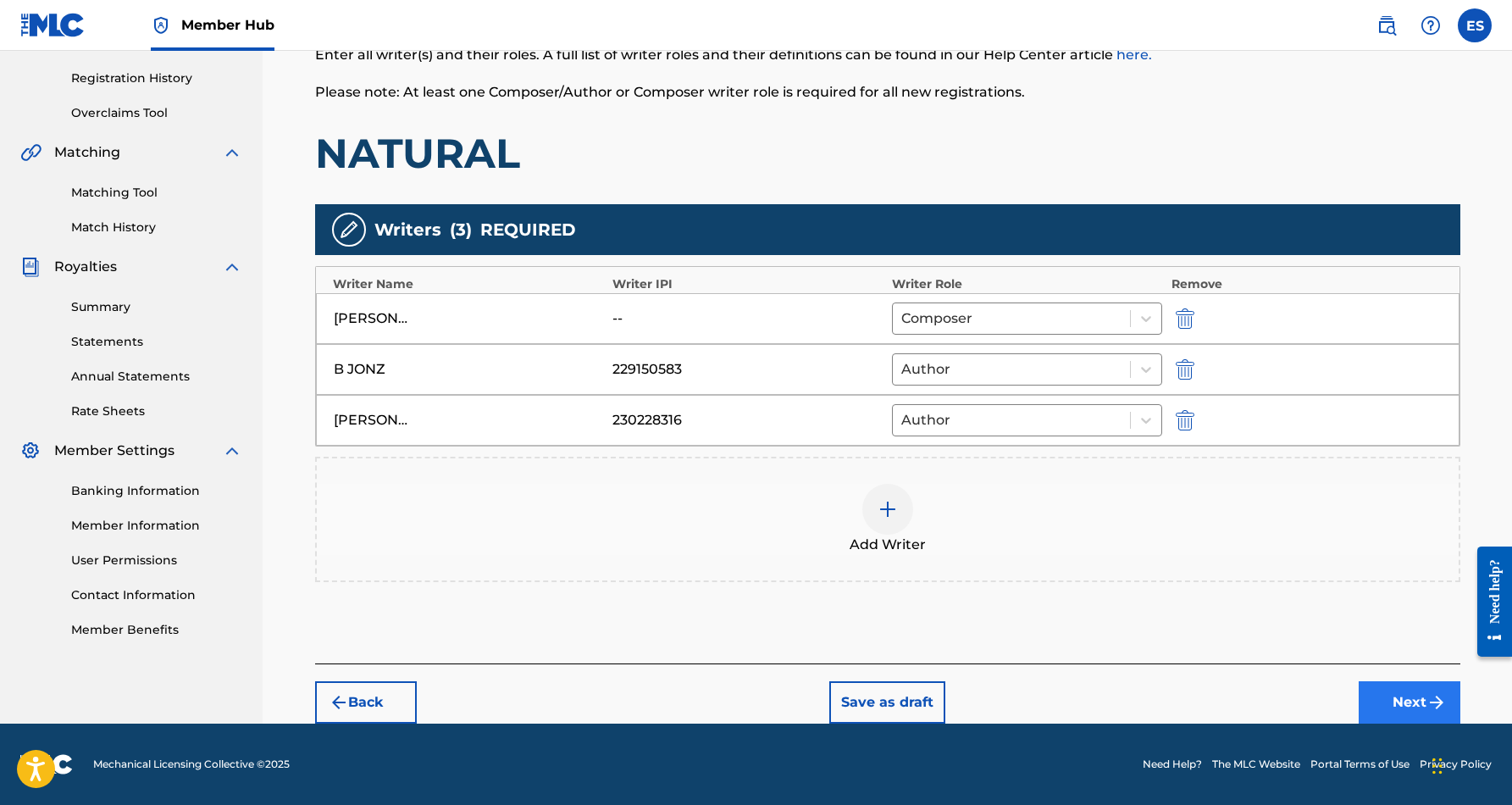
click at [1406, 699] on button "Next" at bounding box center [1410, 702] width 102 height 42
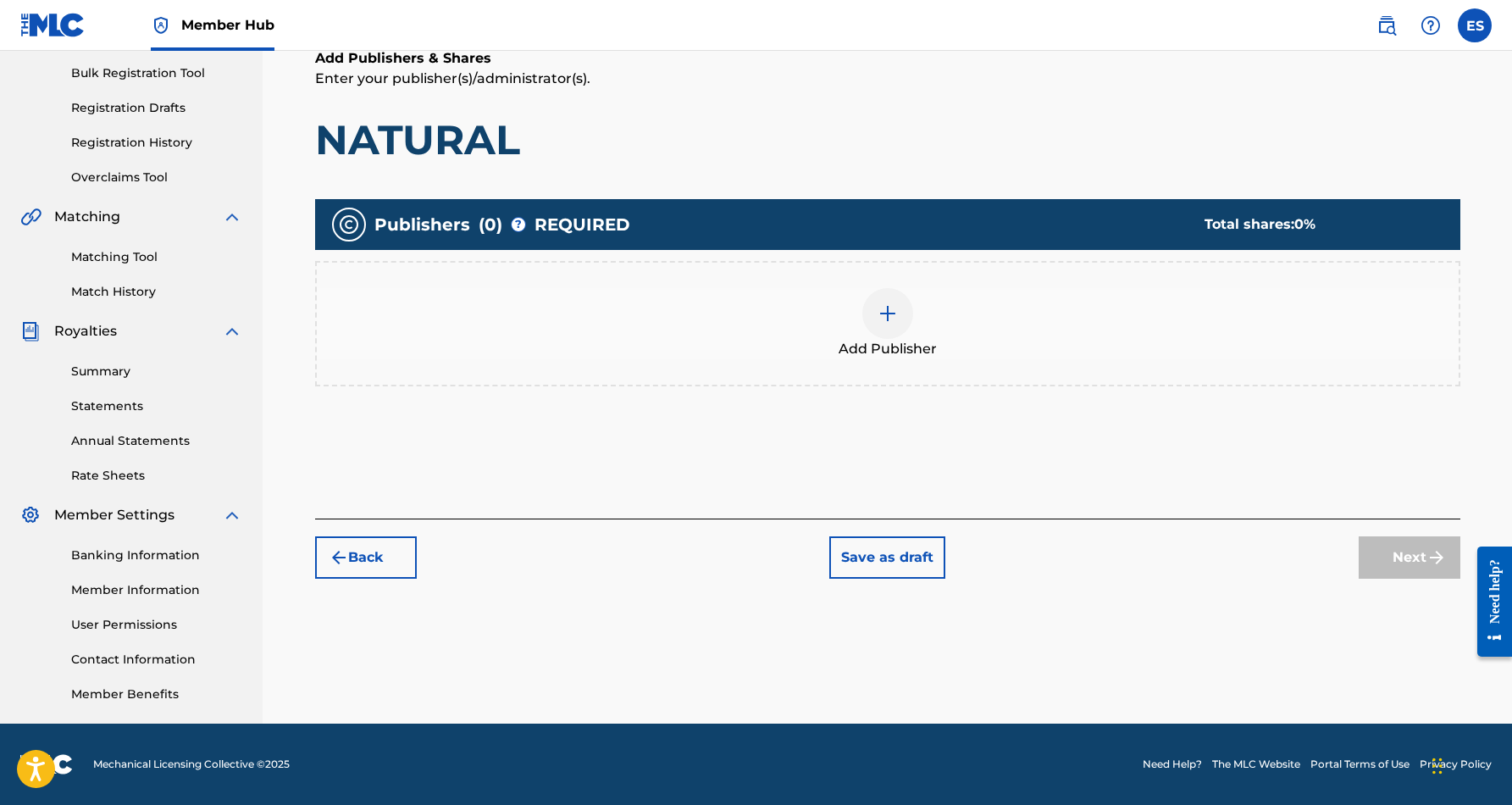
click at [891, 327] on div at bounding box center [888, 314] width 51 height 51
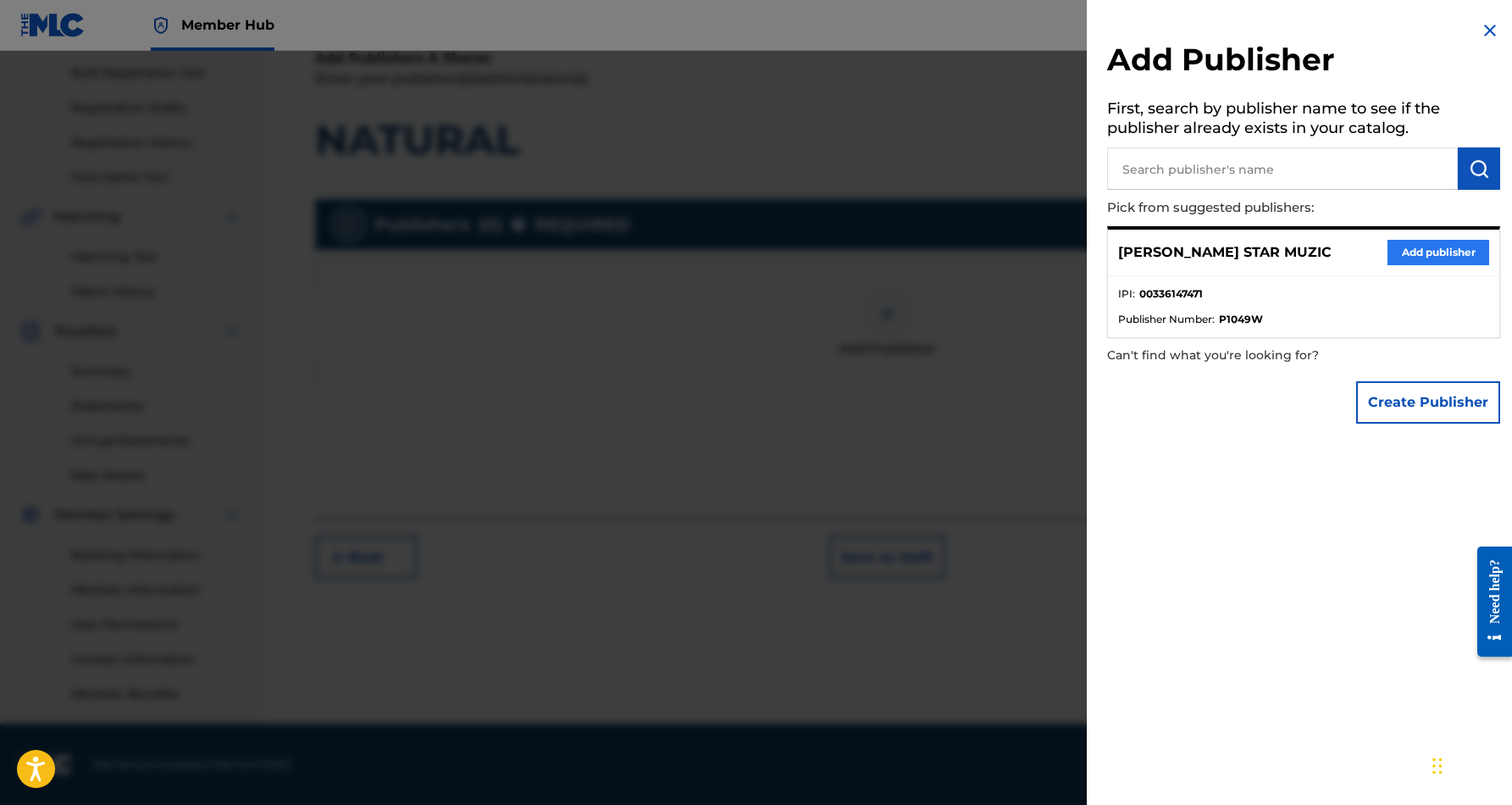
click at [1411, 257] on button "Add publisher" at bounding box center [1439, 252] width 102 height 25
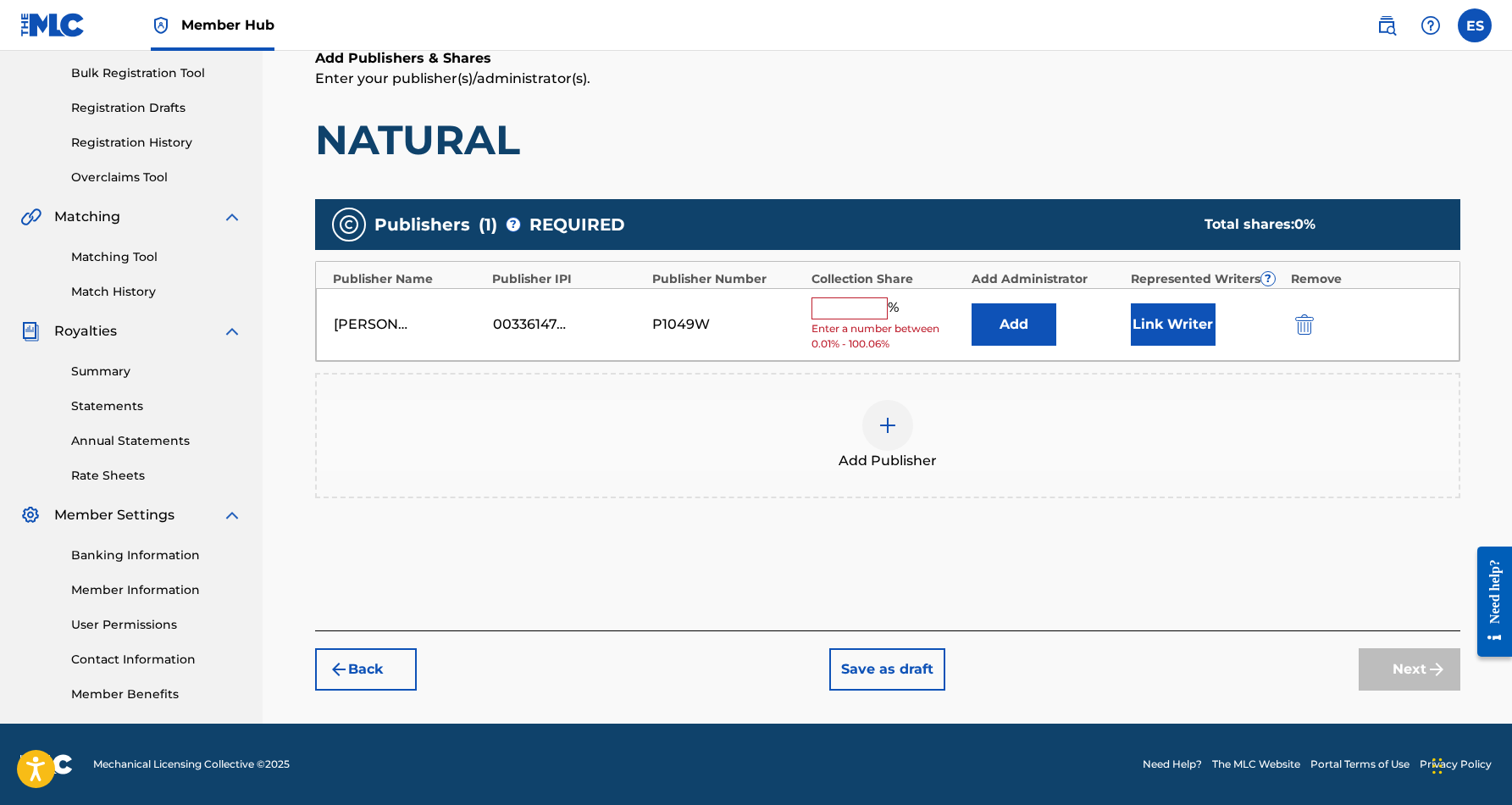
click at [852, 311] on input "text" at bounding box center [849, 308] width 76 height 22
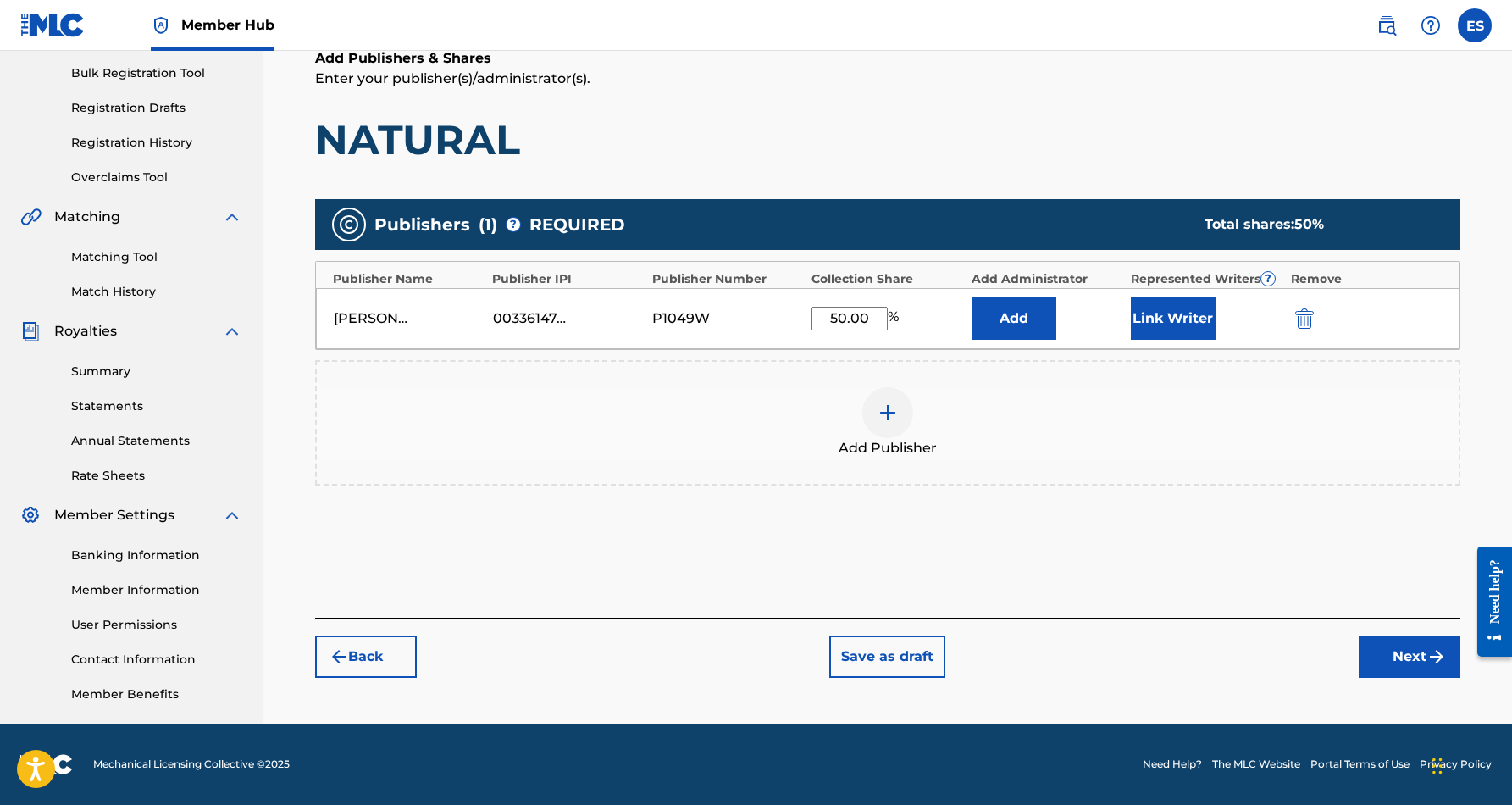
type input "50.00"
click at [968, 144] on h1 "NATURAL" at bounding box center [888, 139] width 1146 height 51
click at [1152, 310] on button "Link Writer" at bounding box center [1173, 318] width 85 height 42
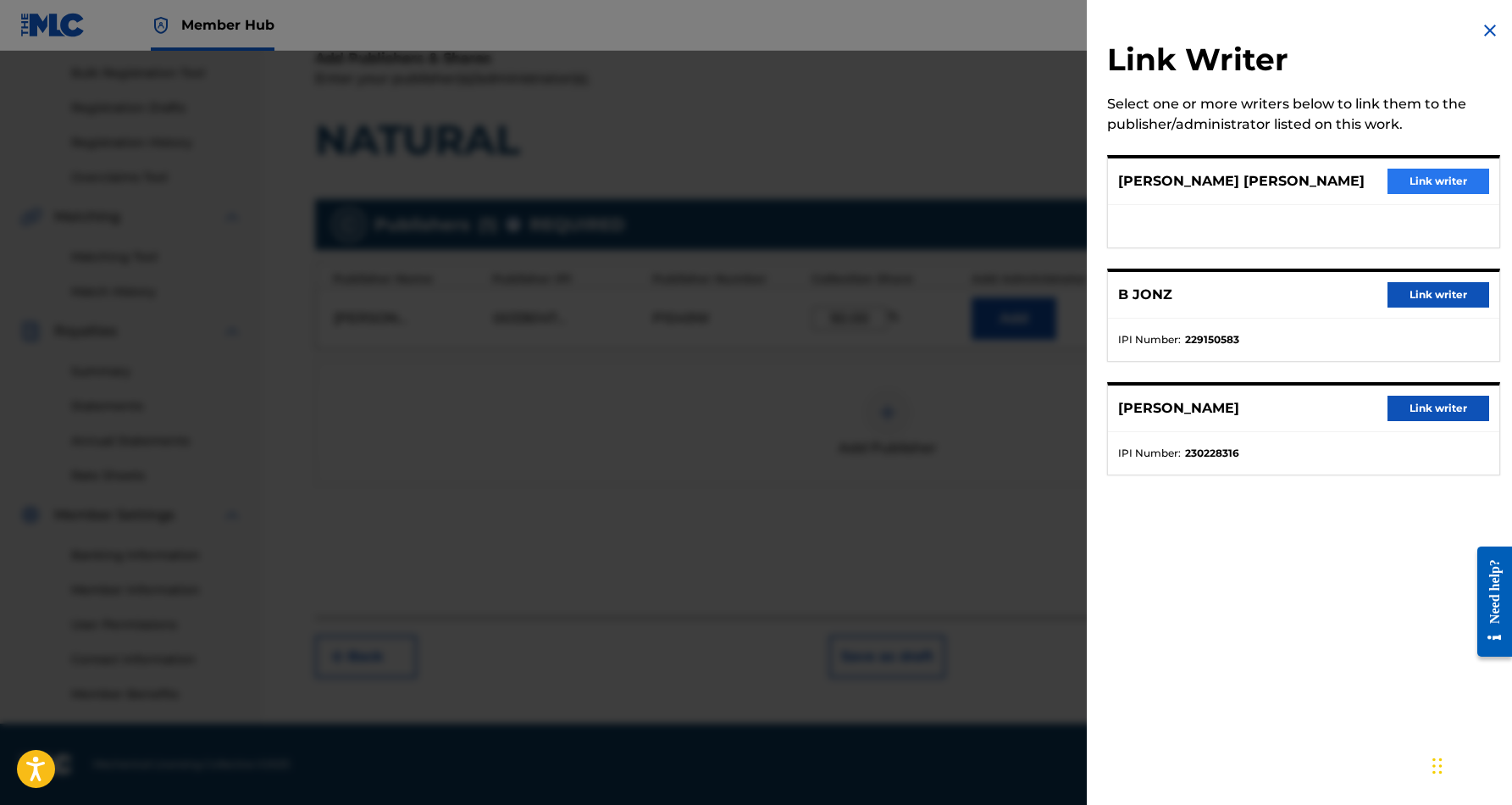
click at [1434, 183] on button "Link writer" at bounding box center [1439, 181] width 102 height 25
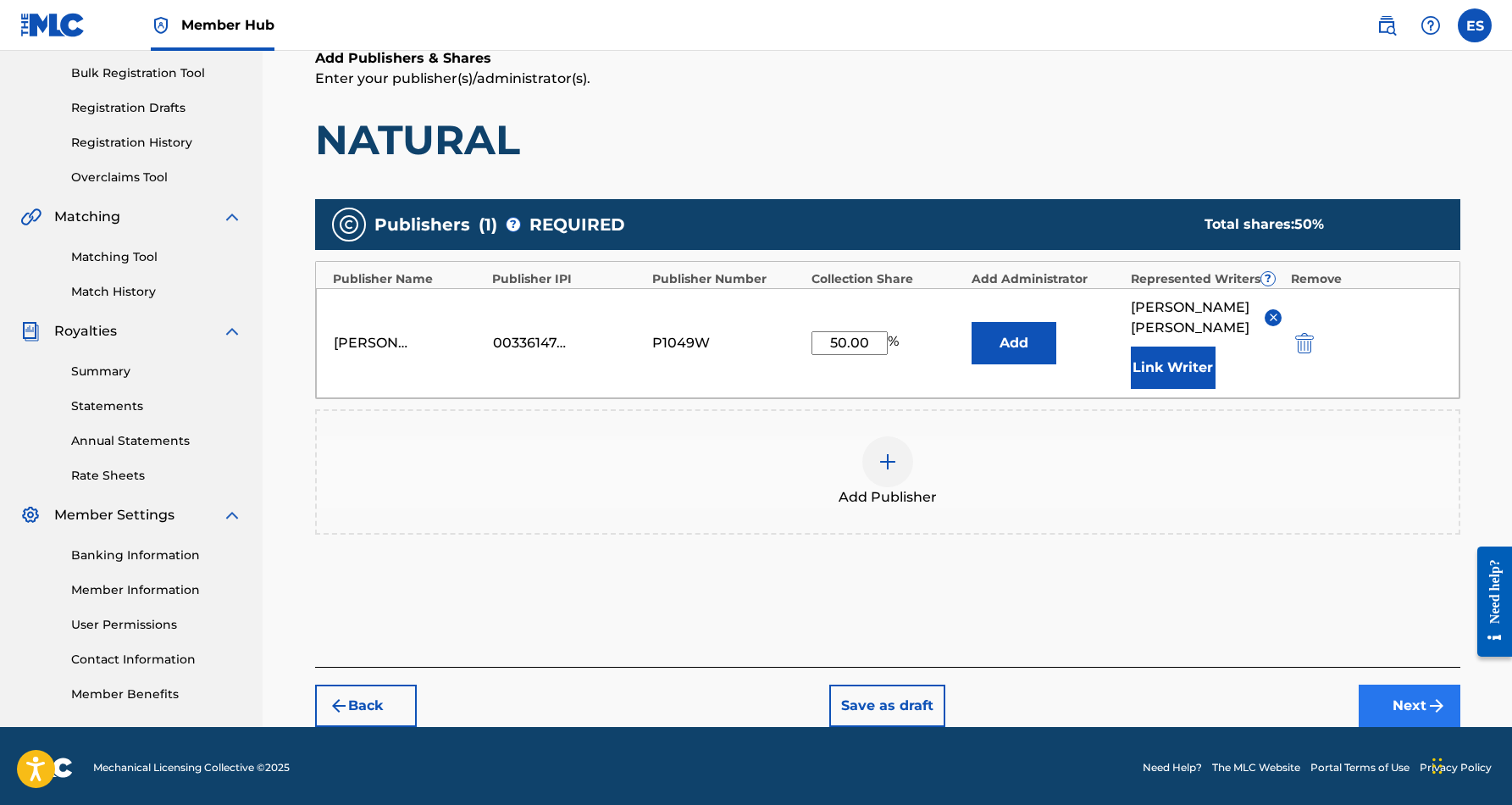
click at [1395, 707] on button "Next" at bounding box center [1410, 705] width 102 height 42
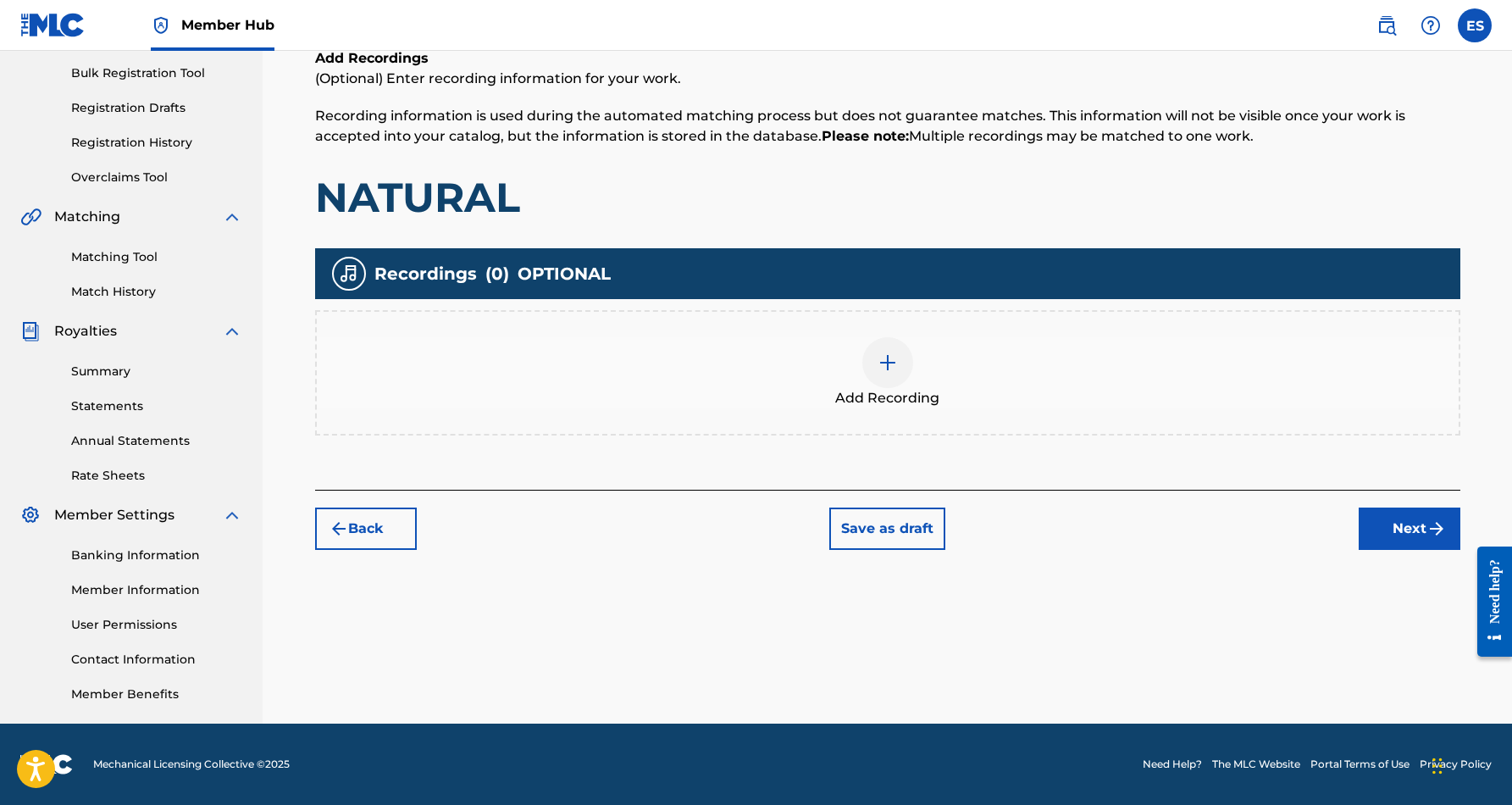
scroll to position [76, 0]
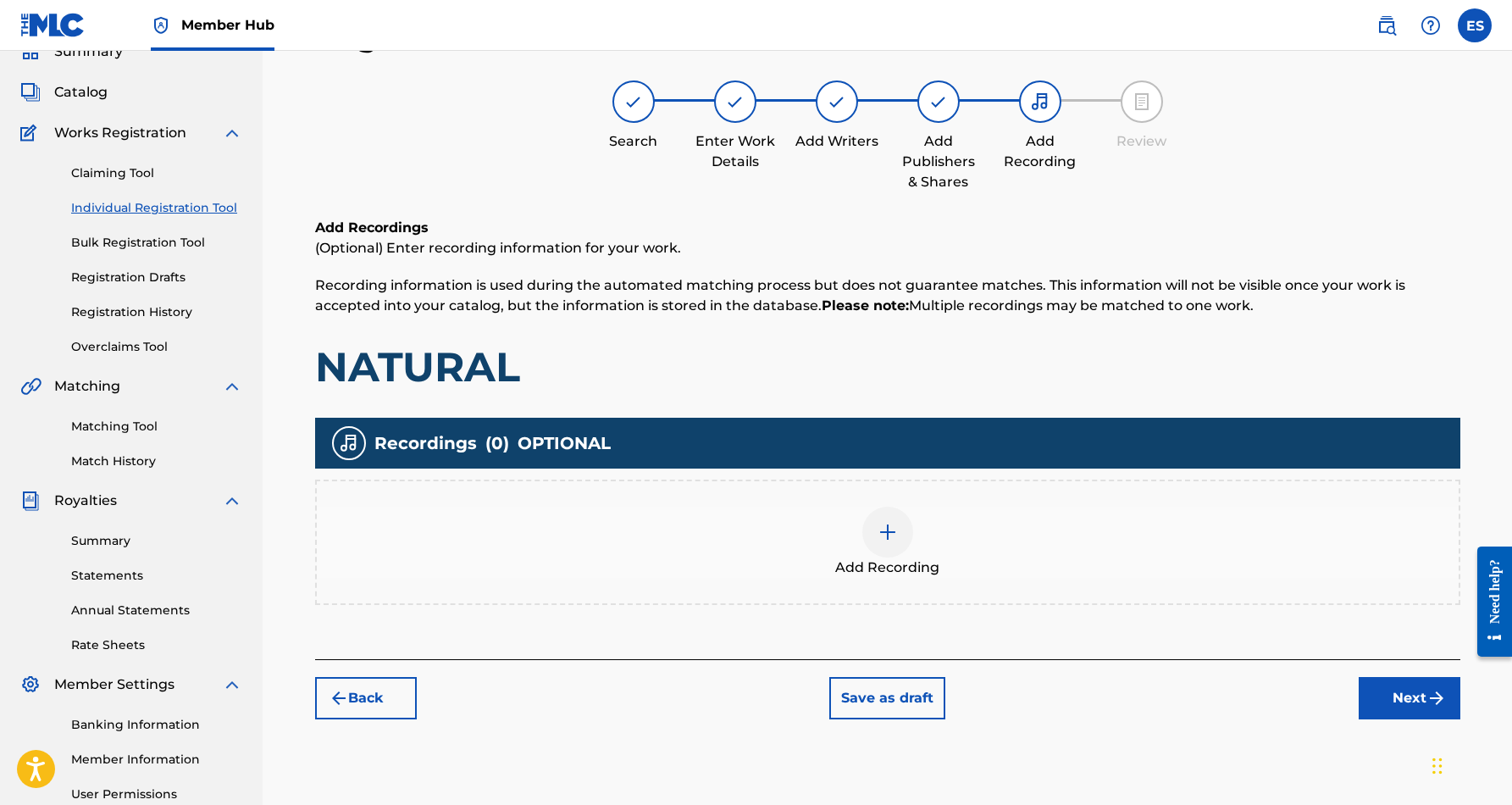
click at [883, 539] on img at bounding box center [888, 532] width 21 height 21
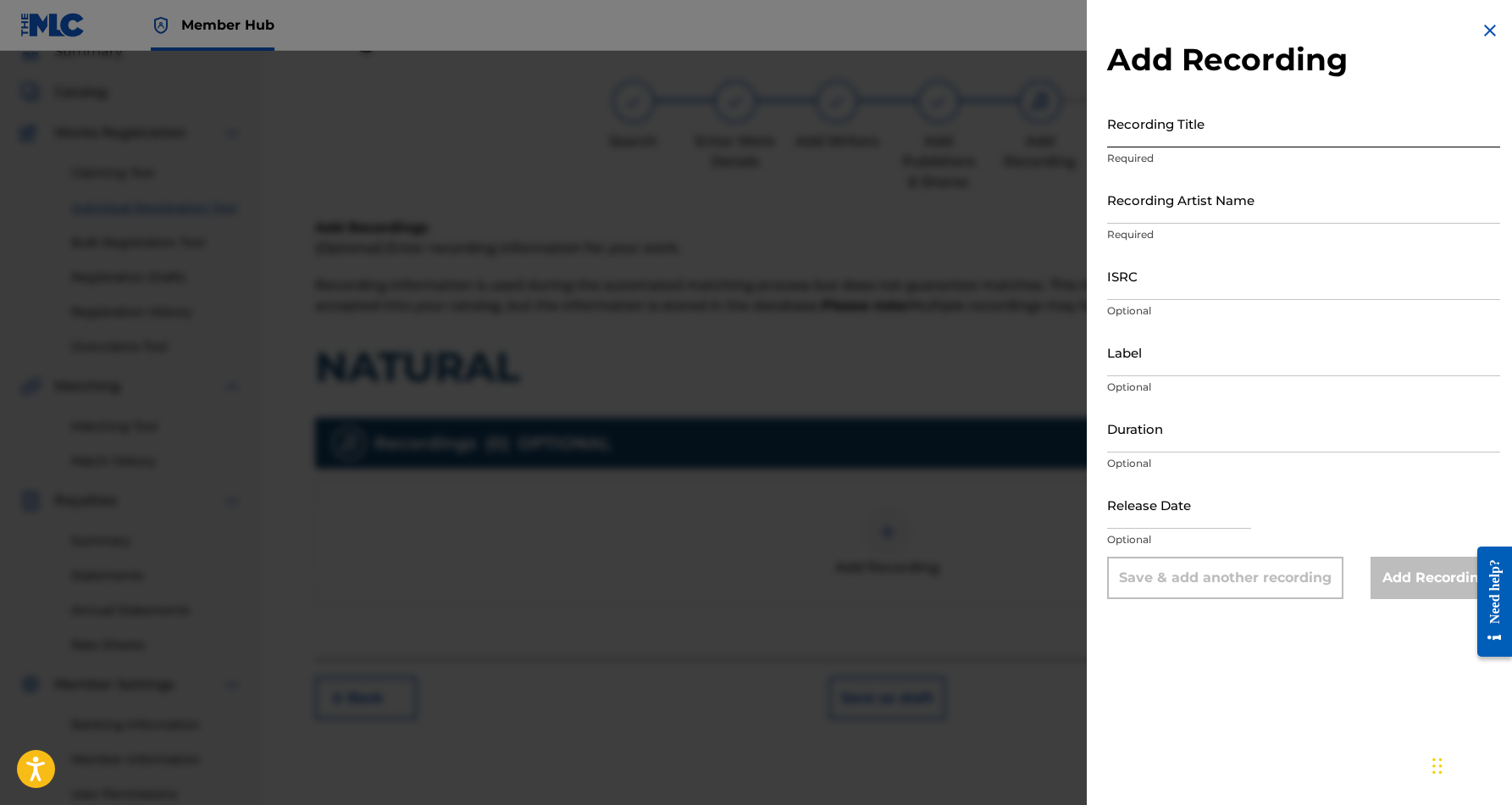
click at [1183, 115] on input "Recording Title" at bounding box center [1304, 122] width 394 height 48
paste input "NATURAL"
type input "NATURAL"
click at [1231, 198] on input "Recording Artist Name" at bounding box center [1304, 199] width 394 height 48
paste input "[PERSON_NAME]"
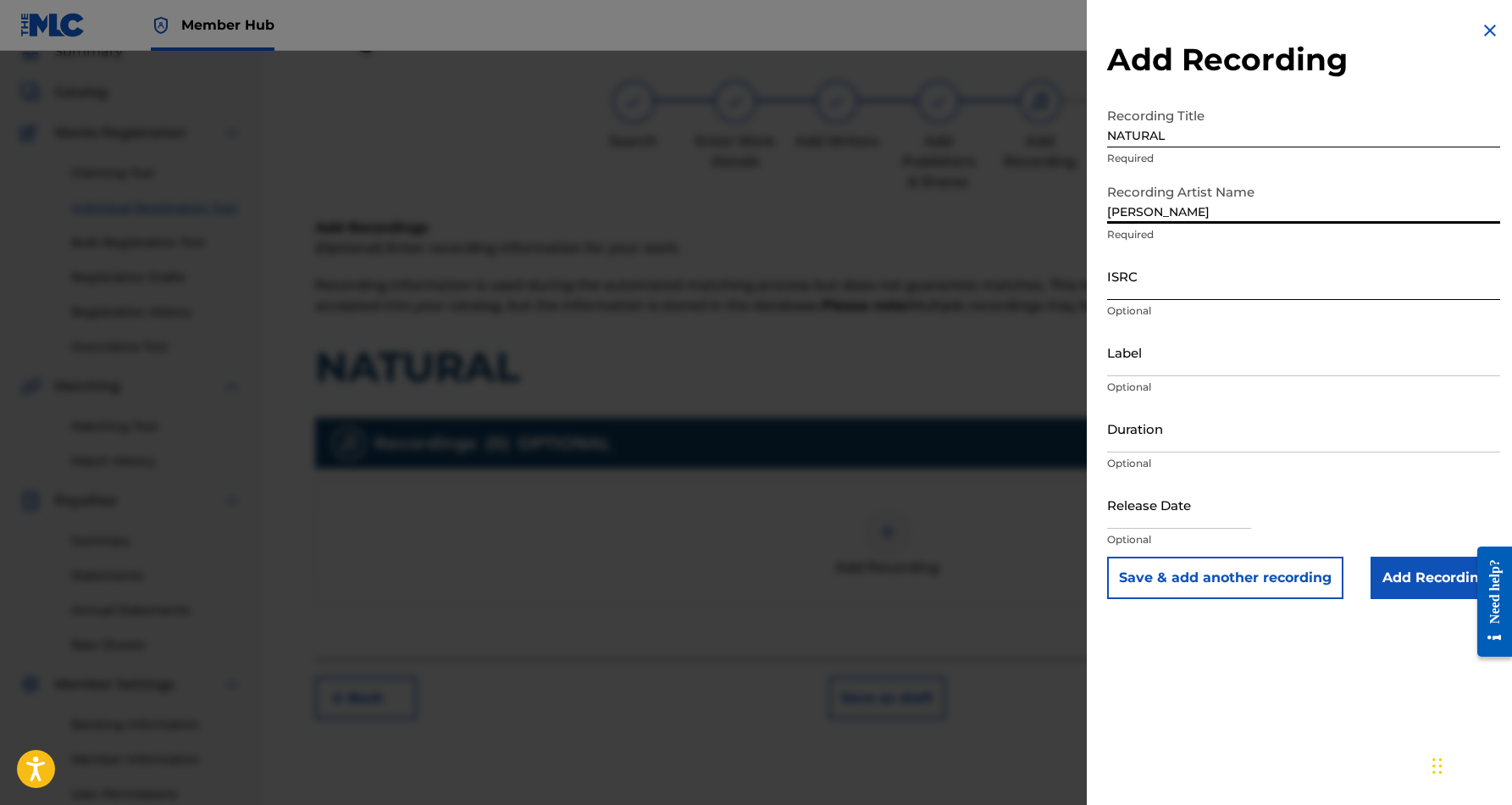
type input "[PERSON_NAME]"
click at [1216, 283] on input "ISRC" at bounding box center [1304, 275] width 394 height 48
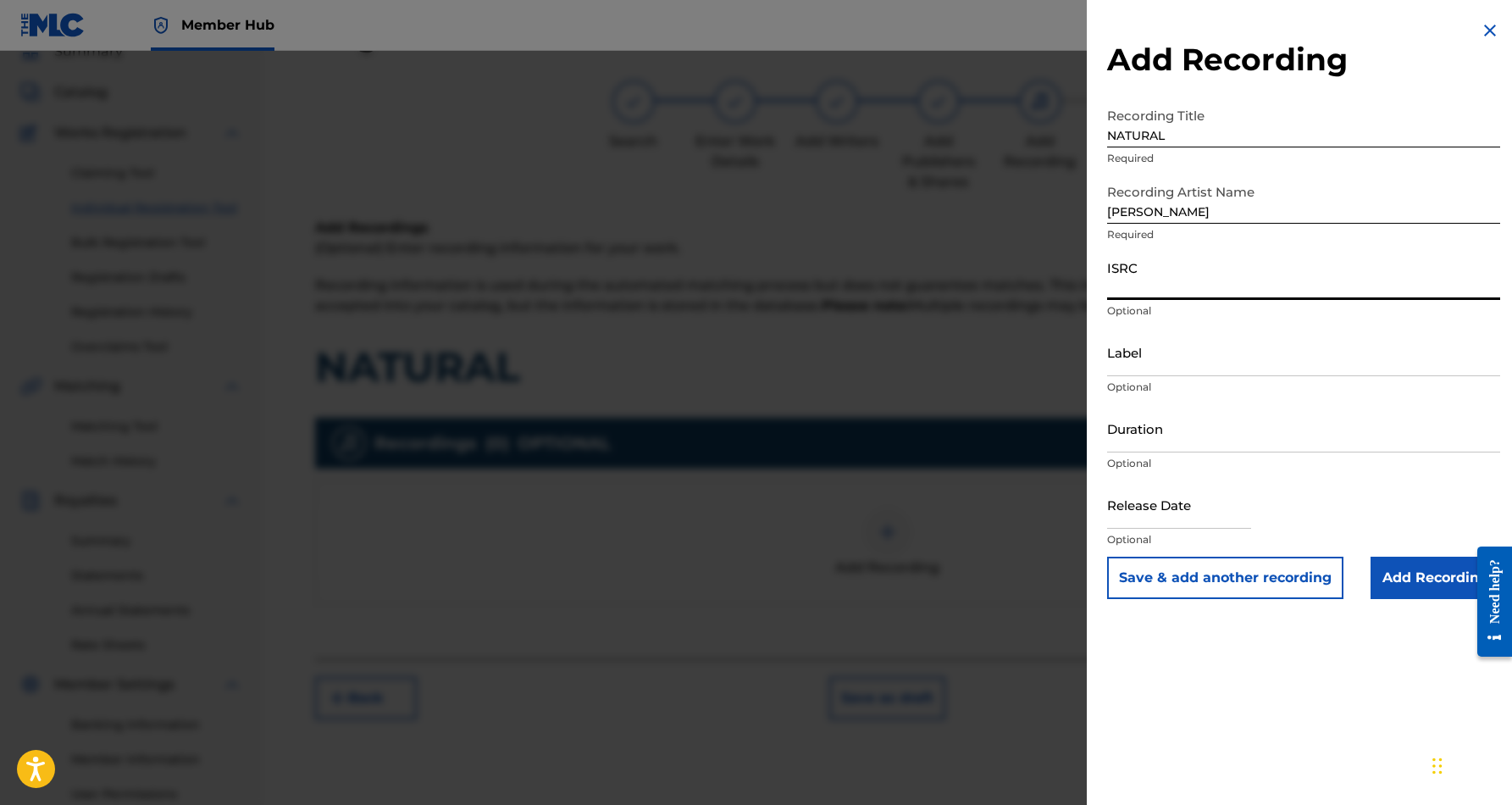
paste input "USDY41713745"
type input "USDY41713745"
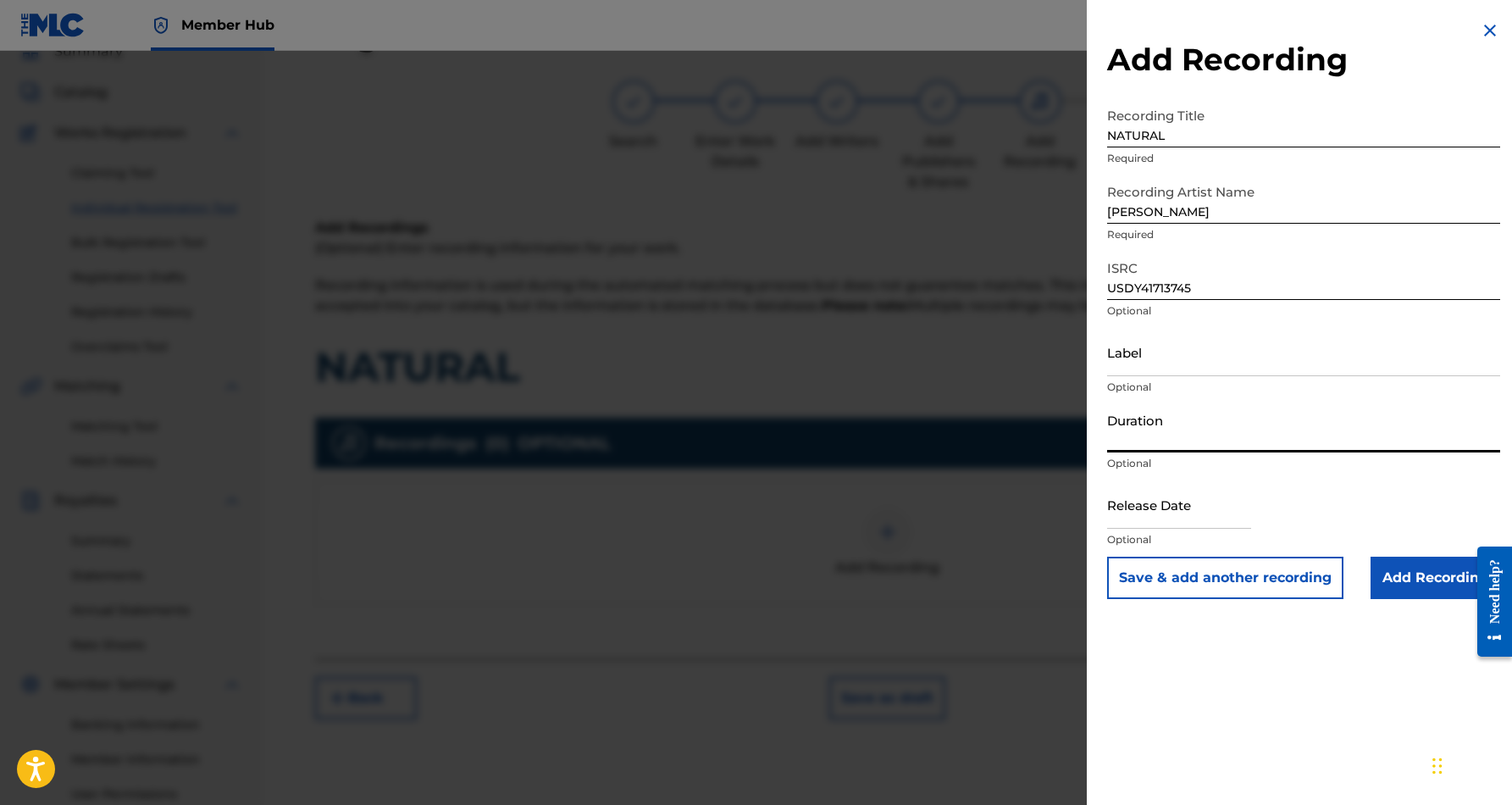
click at [1211, 436] on input "Duration" at bounding box center [1304, 427] width 394 height 48
type input "04:05"
click at [1203, 647] on div "Add Recording Recording Title NATURAL Required Recording Artist Name [PERSON_NA…" at bounding box center [1304, 402] width 434 height 805
click at [1386, 579] on input "Add Recording" at bounding box center [1436, 577] width 130 height 42
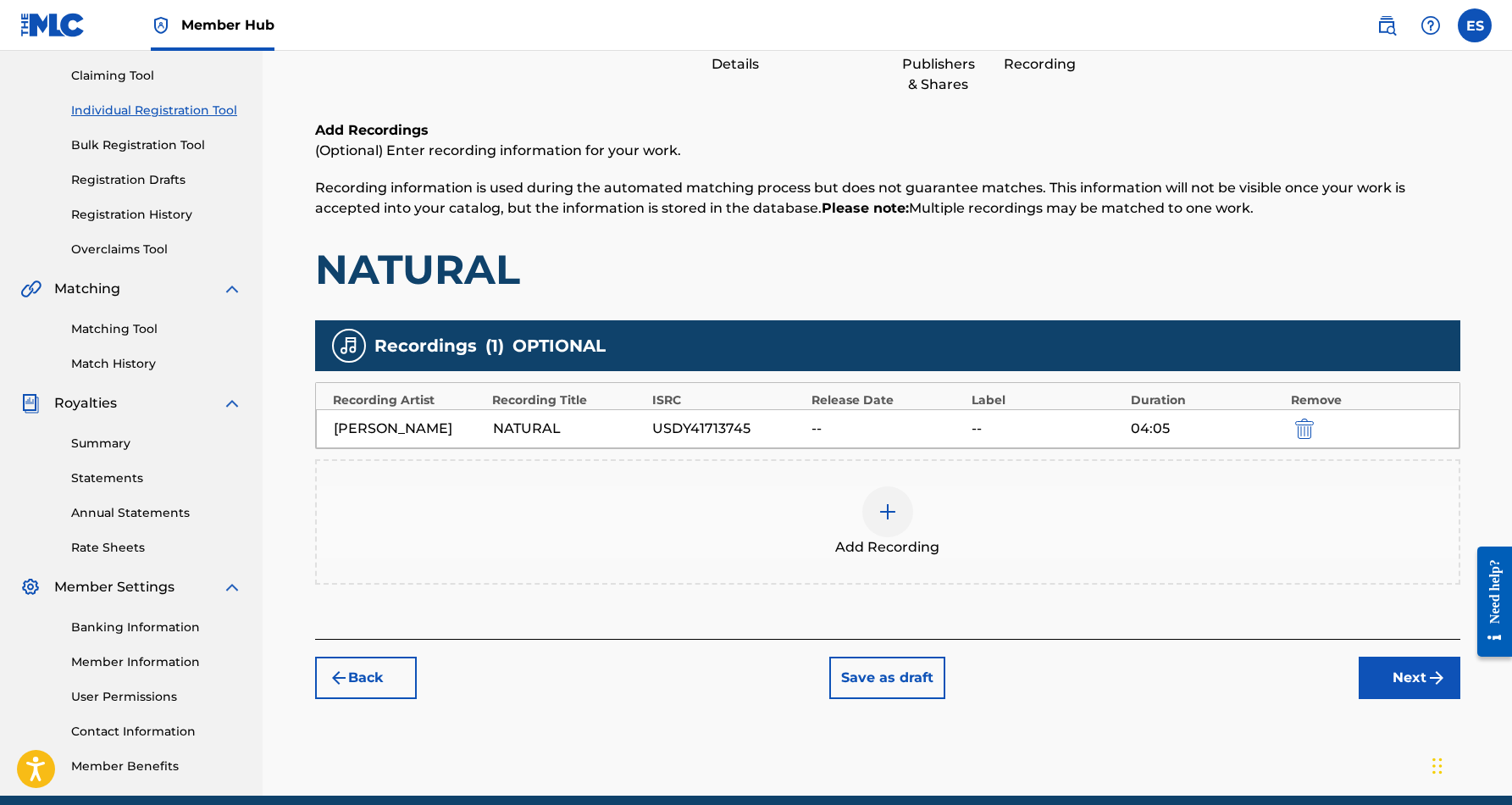
scroll to position [183, 0]
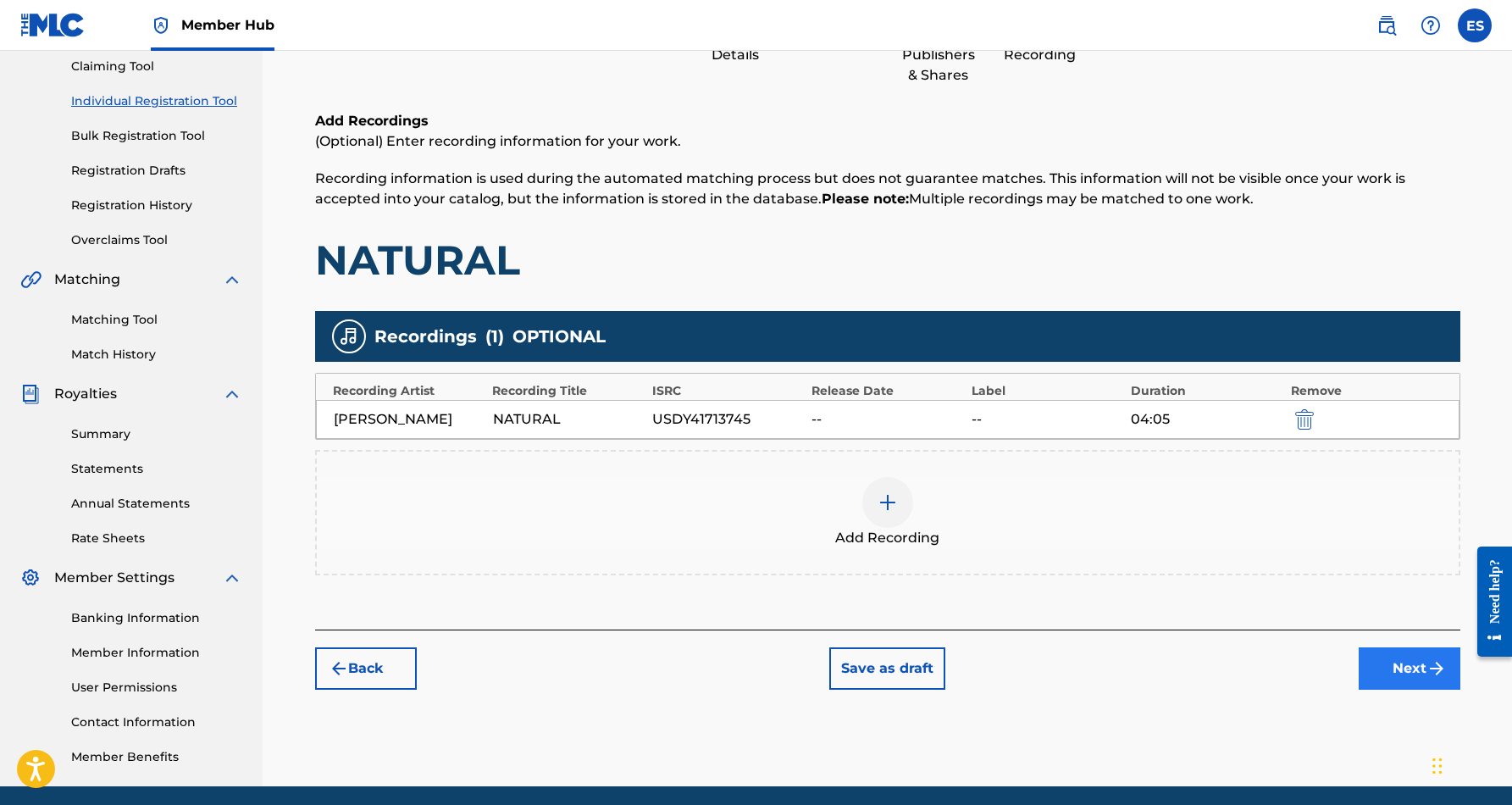
click at [1421, 659] on button "Next" at bounding box center [1410, 668] width 102 height 42
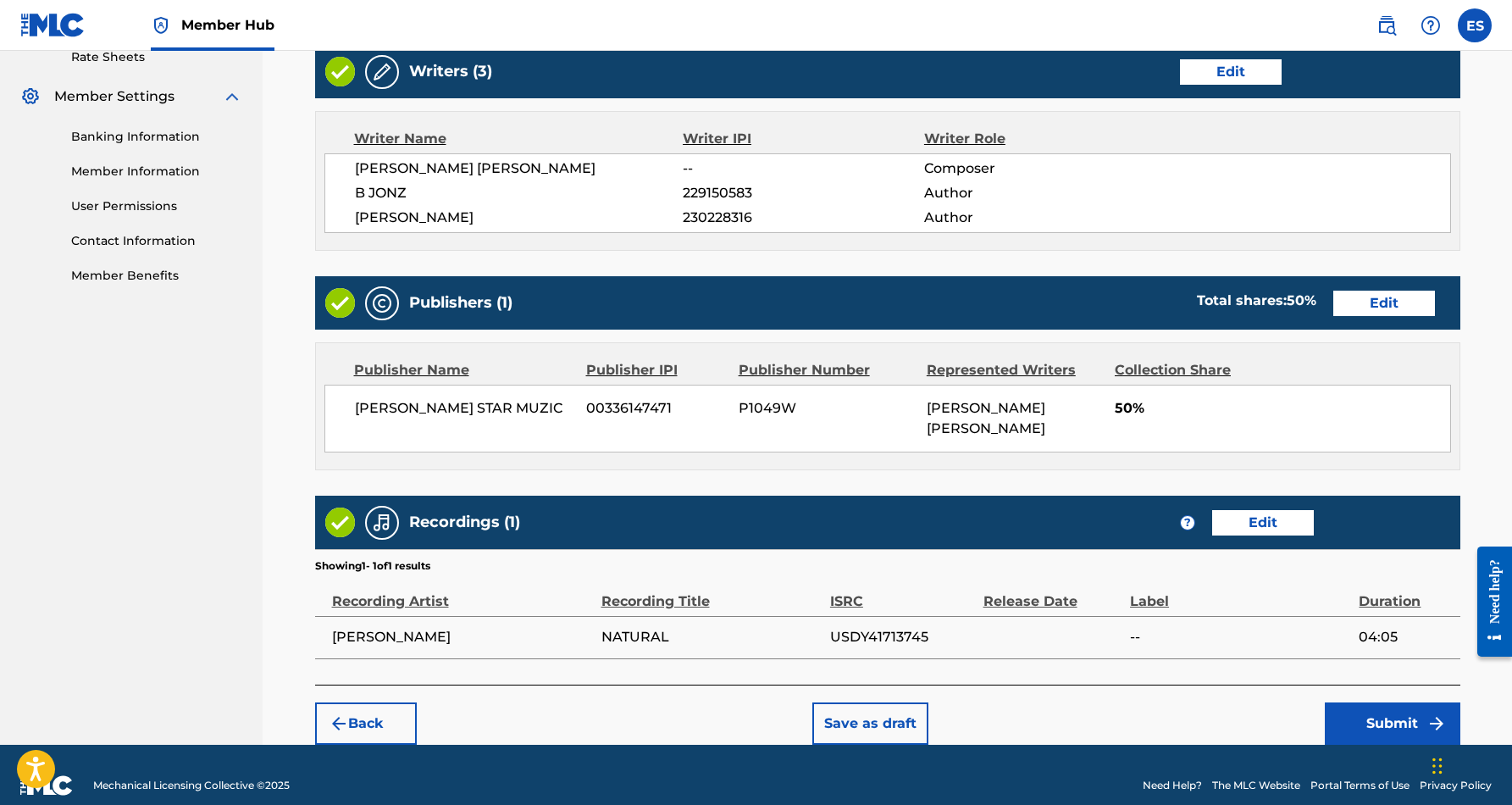
scroll to position [664, 0]
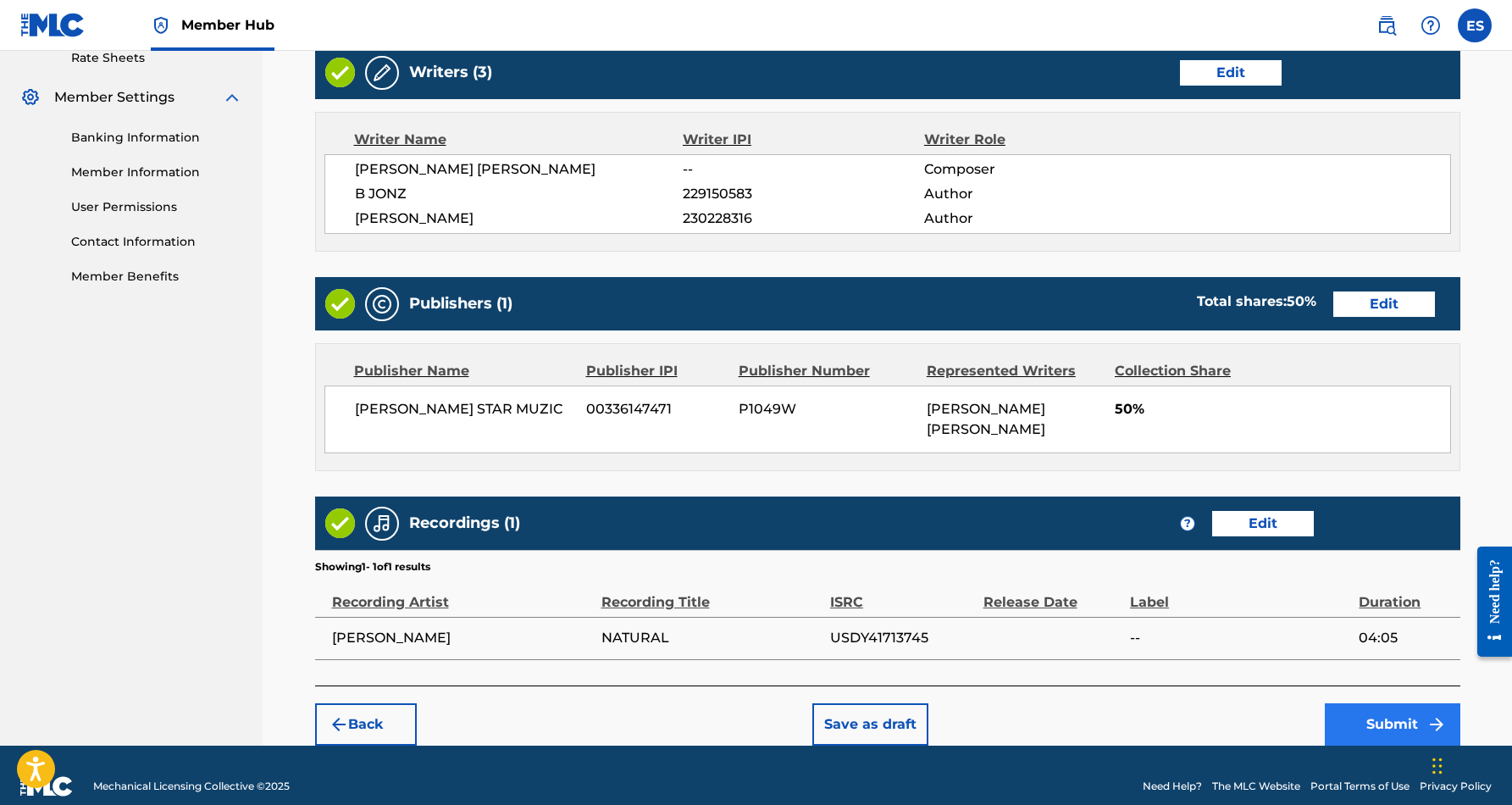
click at [1373, 703] on button "Submit" at bounding box center [1393, 724] width 136 height 42
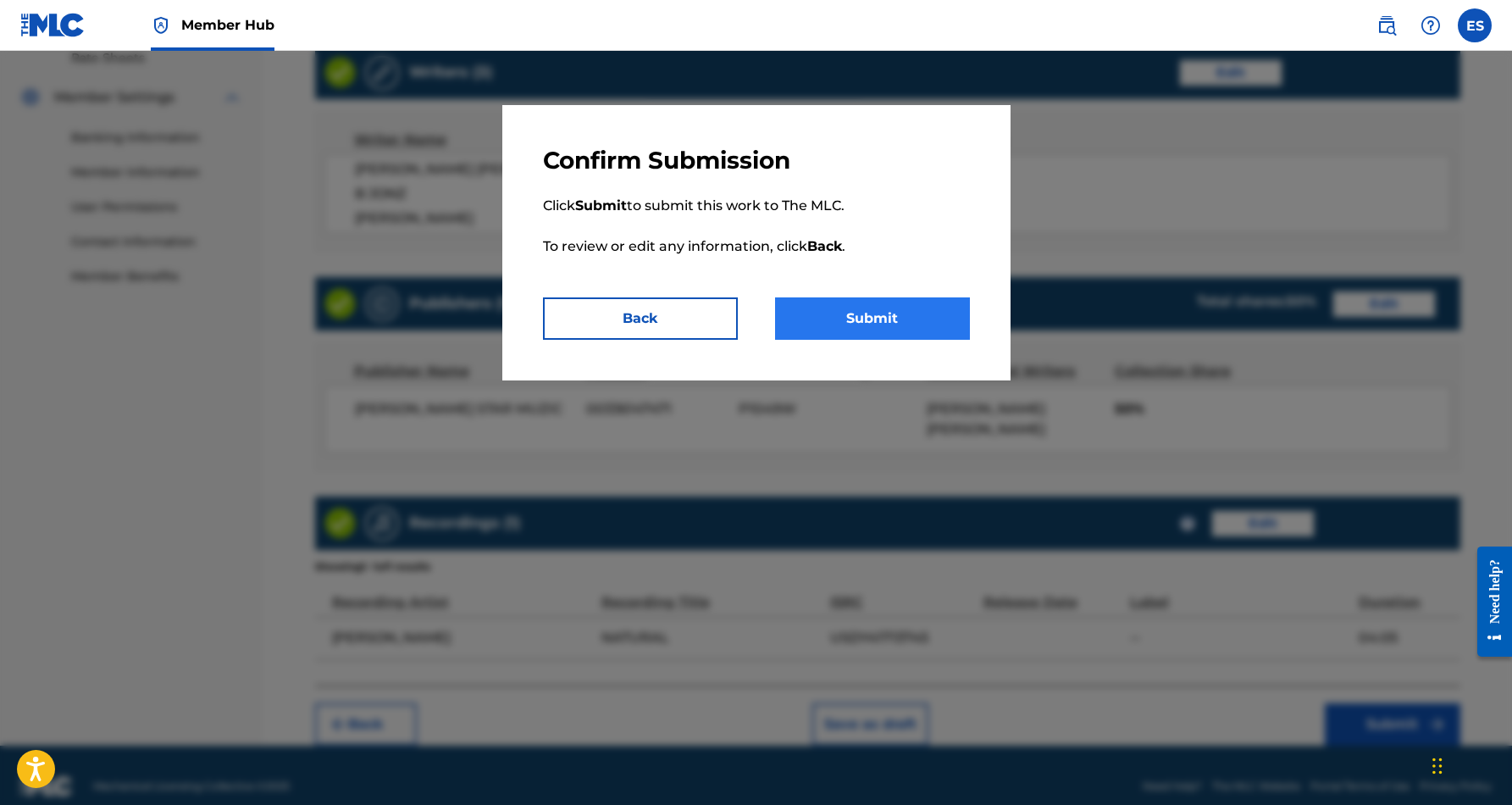
click at [887, 317] on button "Submit" at bounding box center [872, 318] width 195 height 42
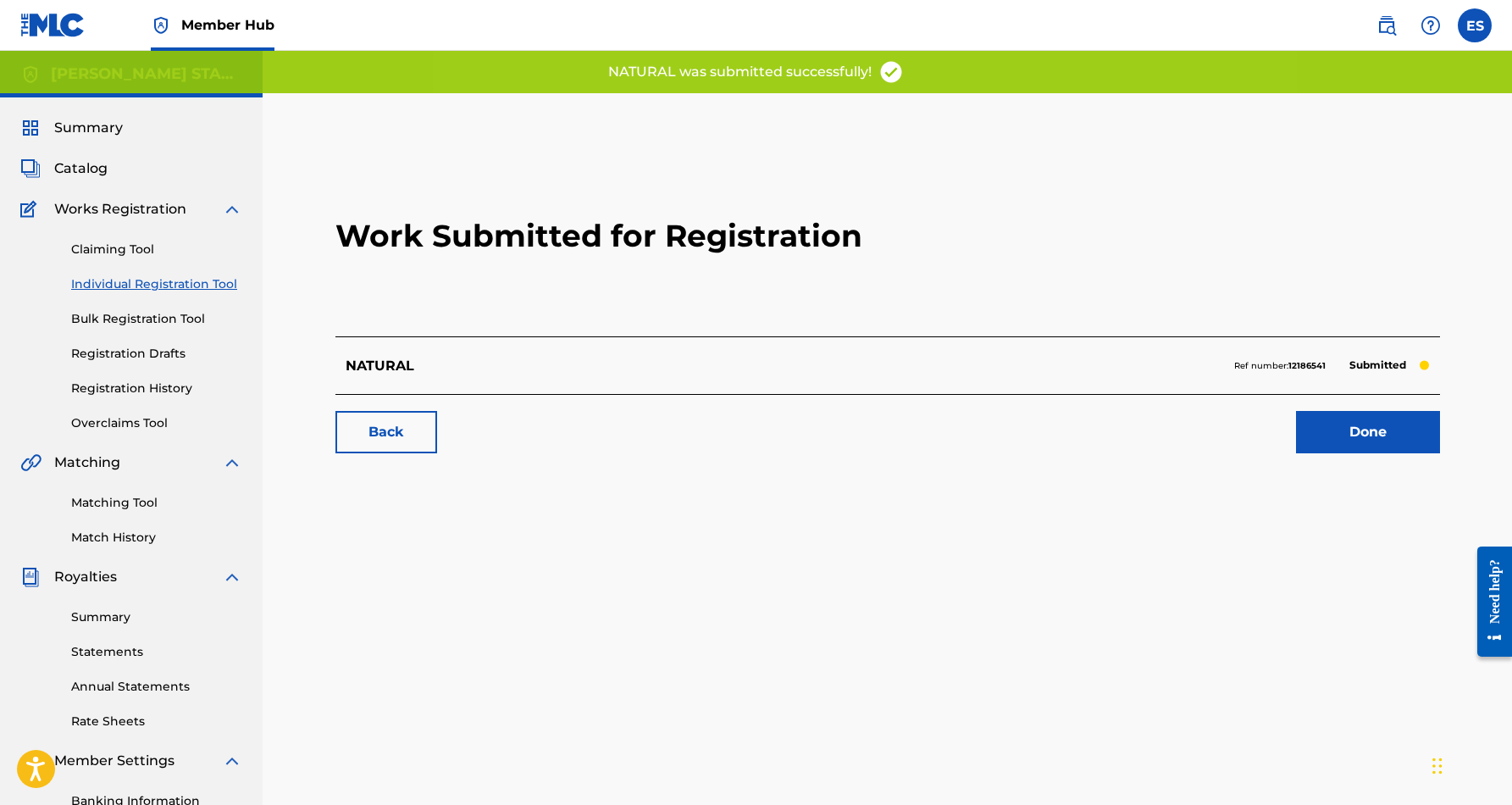
click at [196, 283] on link "Individual Registration Tool" at bounding box center [157, 283] width 171 height 18
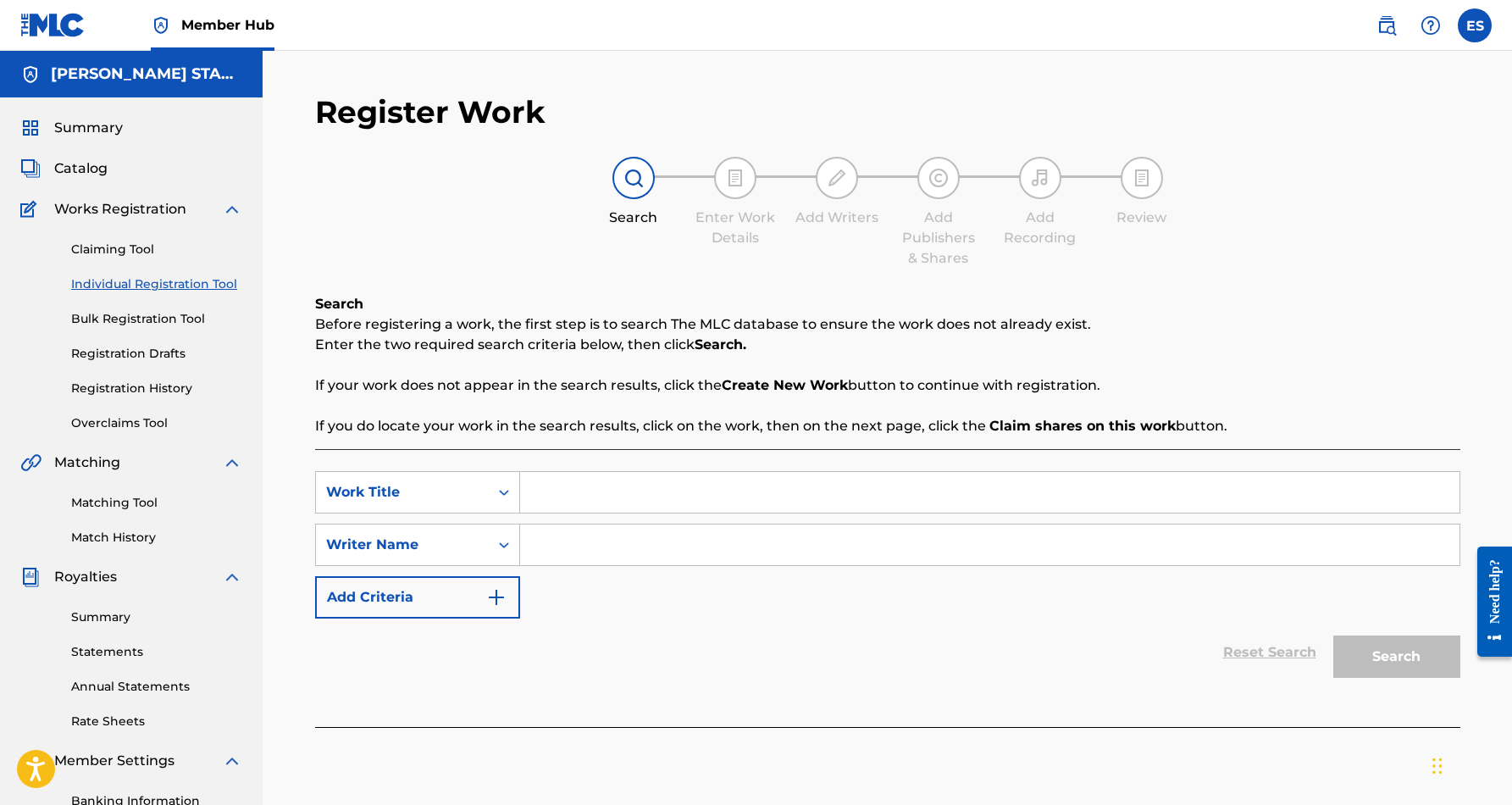
click at [644, 538] on input "Search Form" at bounding box center [990, 544] width 940 height 40
paste input "[PERSON_NAME] [PERSON_NAME]"
type input "[PERSON_NAME] [PERSON_NAME]"
click at [639, 489] on input "Search Form" at bounding box center [990, 491] width 940 height 40
paste input "I CAN'T LIVE WITHOUT YOU"
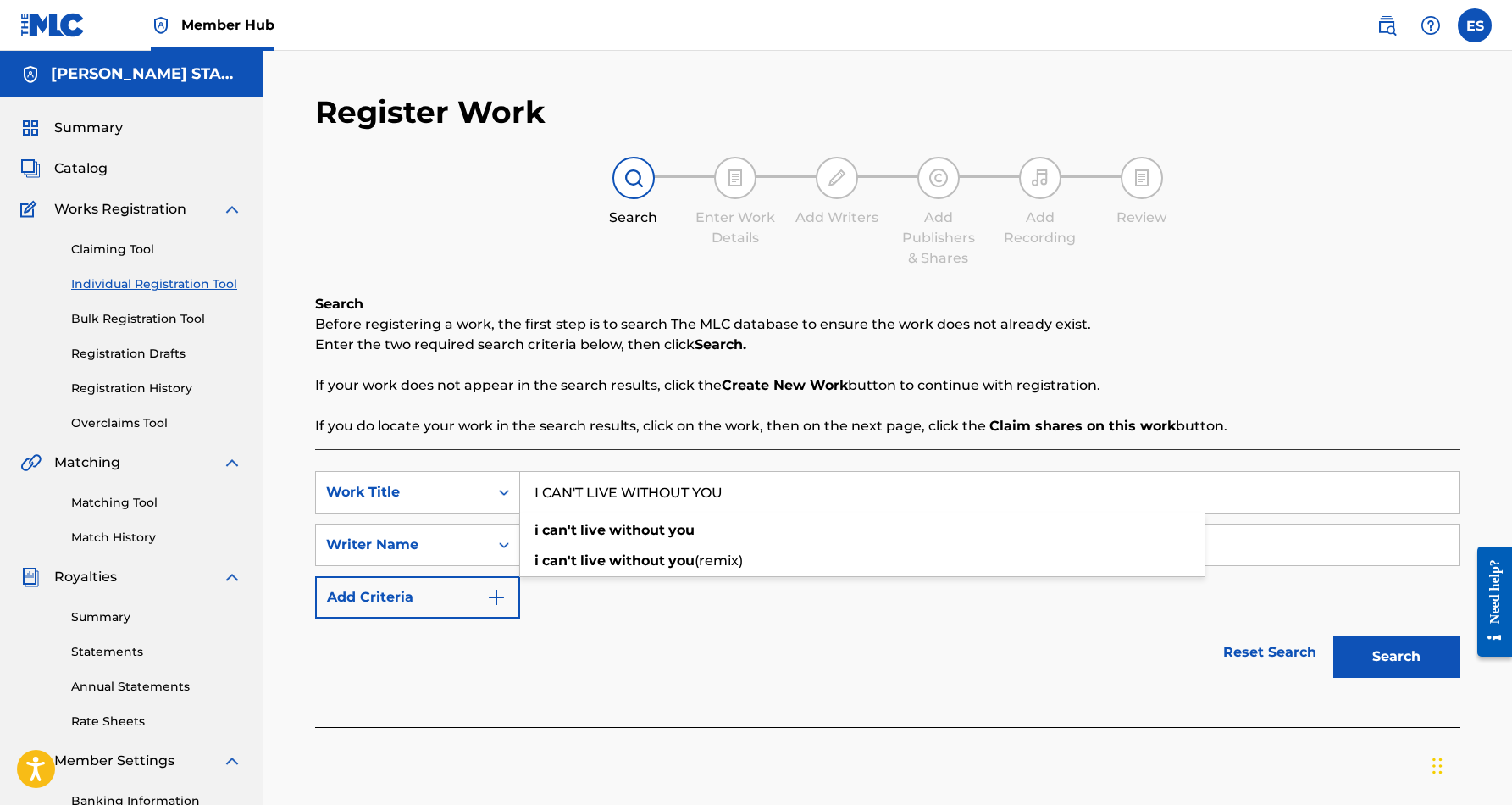
type input "I CAN'T LIVE WITHOUT YOU"
click at [1153, 675] on div "Reset Search Search" at bounding box center [888, 652] width 1146 height 68
click at [1418, 648] on button "Search" at bounding box center [1397, 656] width 127 height 42
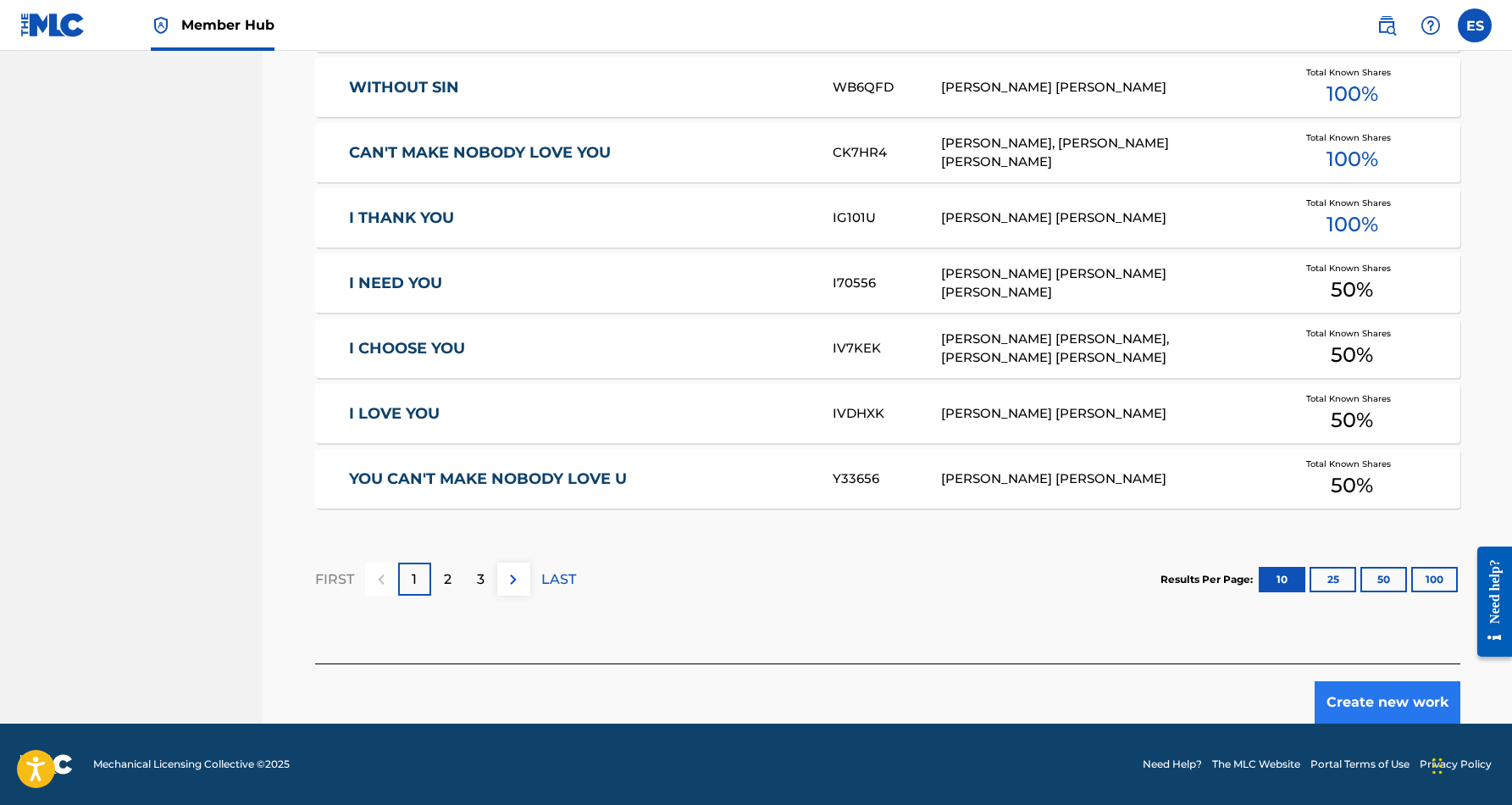
click at [1358, 690] on button "Create new work" at bounding box center [1388, 702] width 146 height 42
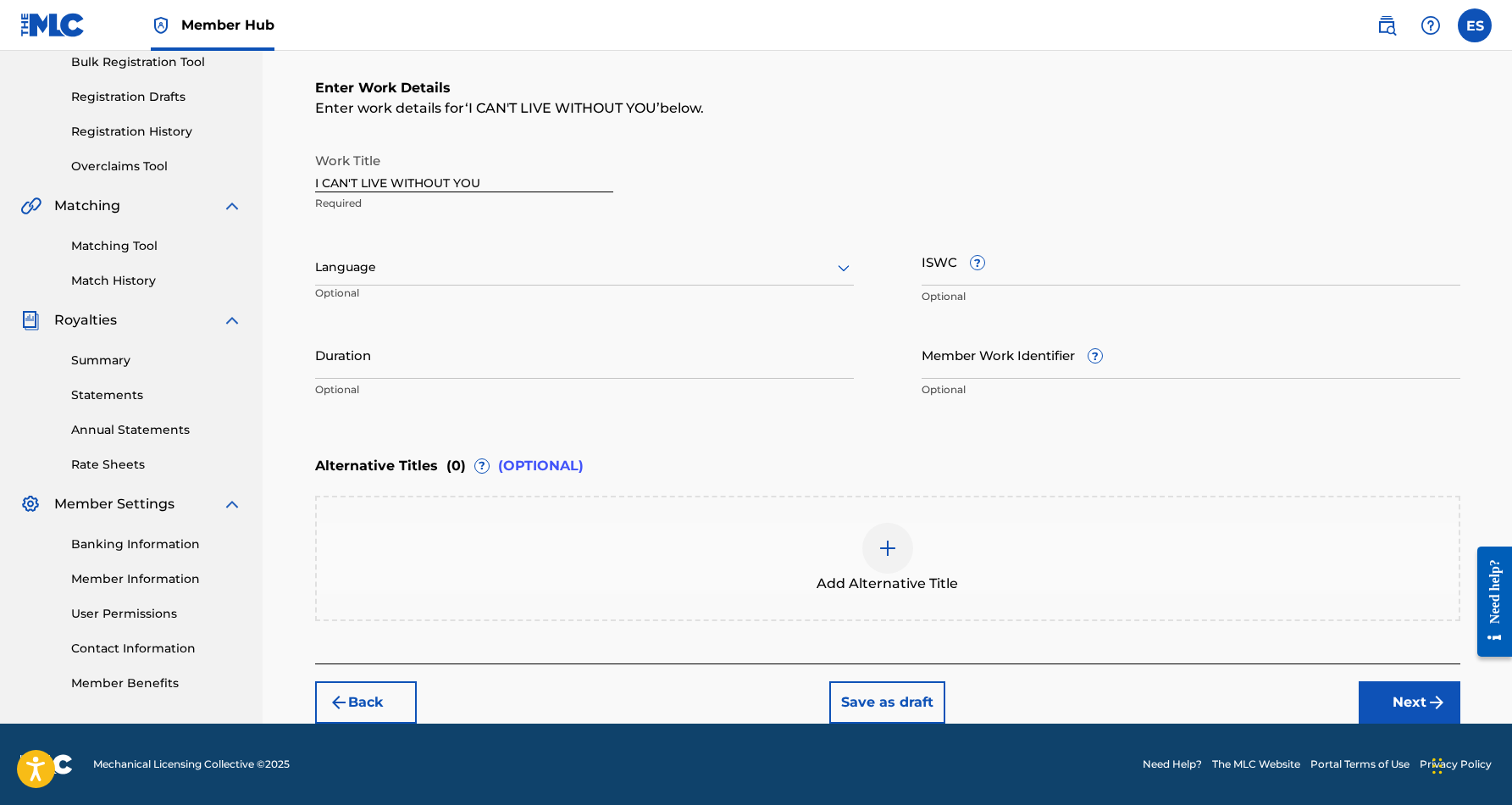
click at [844, 267] on icon at bounding box center [844, 268] width 21 height 21
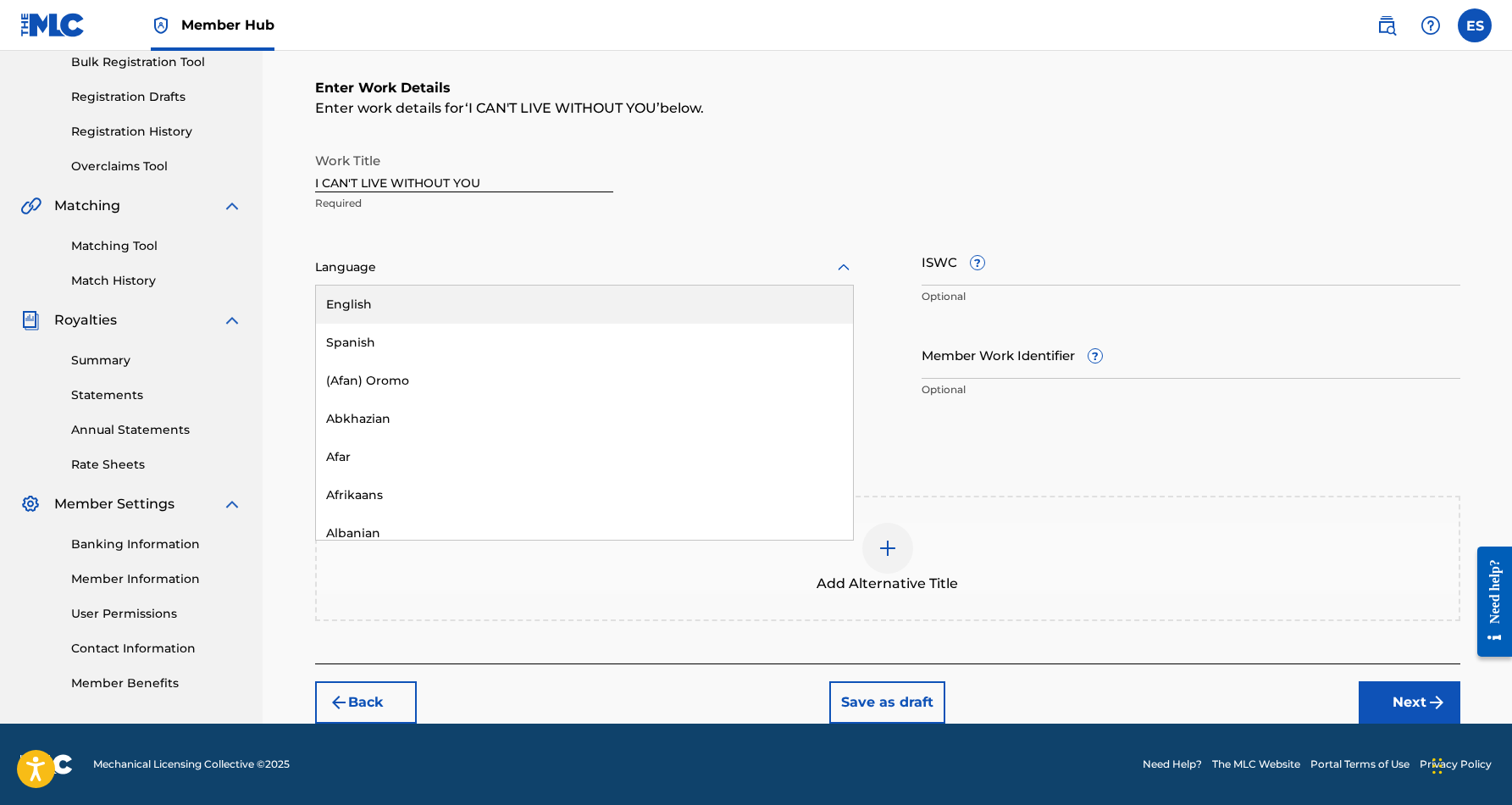
click at [808, 298] on div "English" at bounding box center [585, 304] width 538 height 38
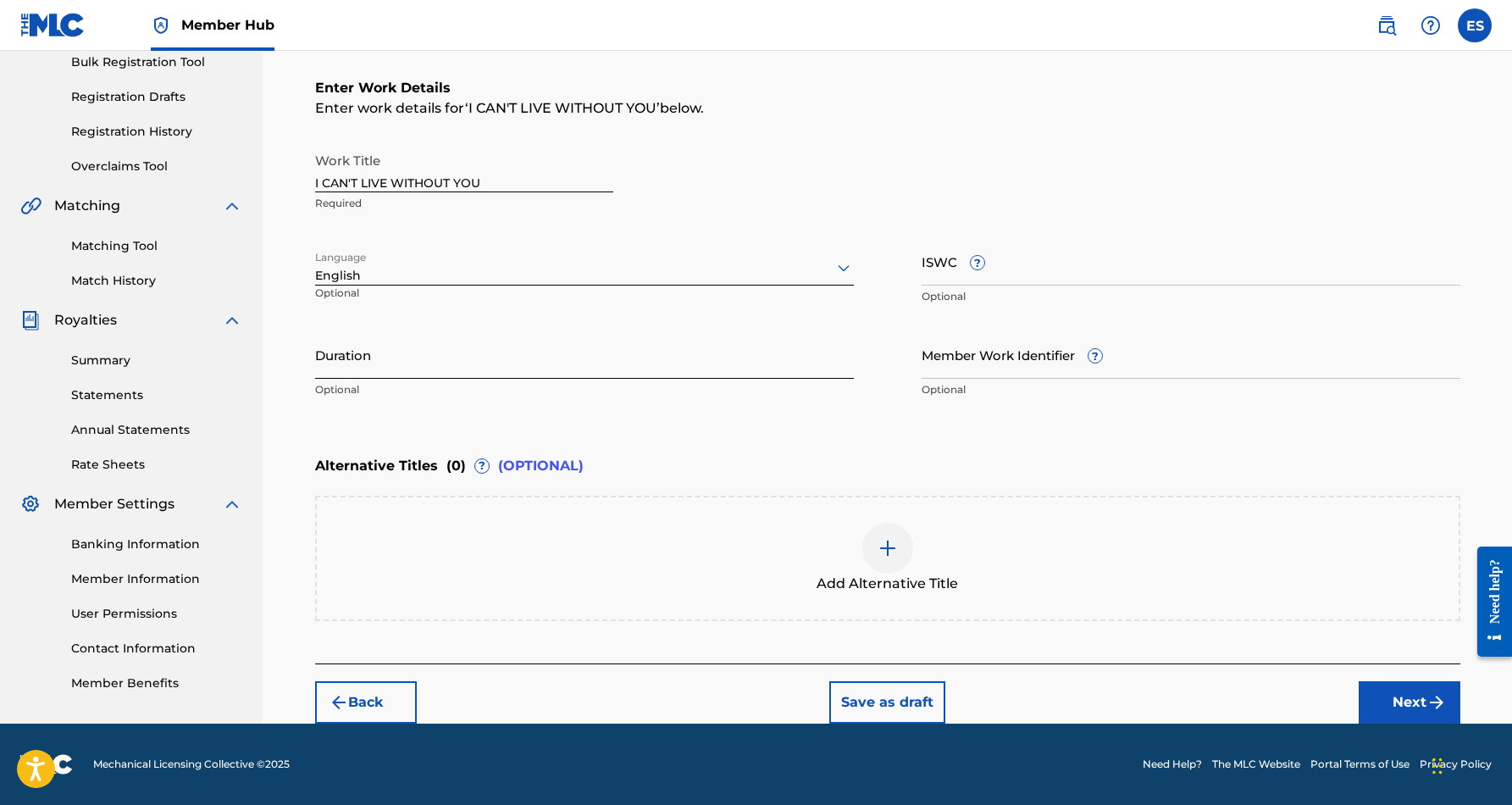
click at [689, 354] on input "Duration" at bounding box center [585, 354] width 539 height 48
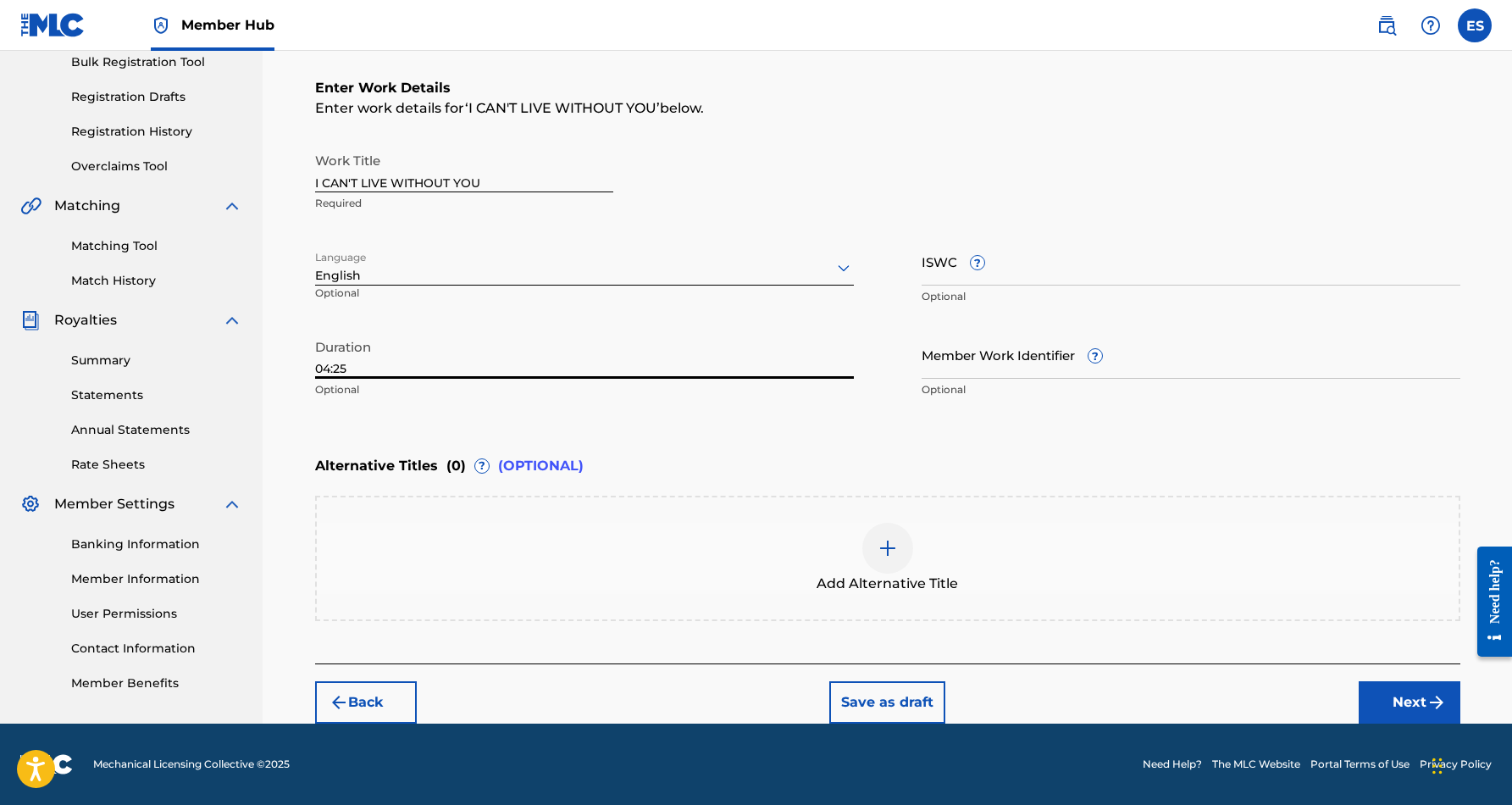
type input "04:25"
click at [813, 441] on div "Enter Work Details Enter work details for ‘ I CAN'T LIVE WITHOUT YOU ’ below. W…" at bounding box center [888, 243] width 1146 height 411
drag, startPoint x: 1215, startPoint y: 469, endPoint x: 1284, endPoint y: 497, distance: 74.5
click at [1284, 497] on div "Alternative Titles ( 0 ) ? (OPTIONAL) Add Alternative Title" at bounding box center [888, 534] width 1146 height 173
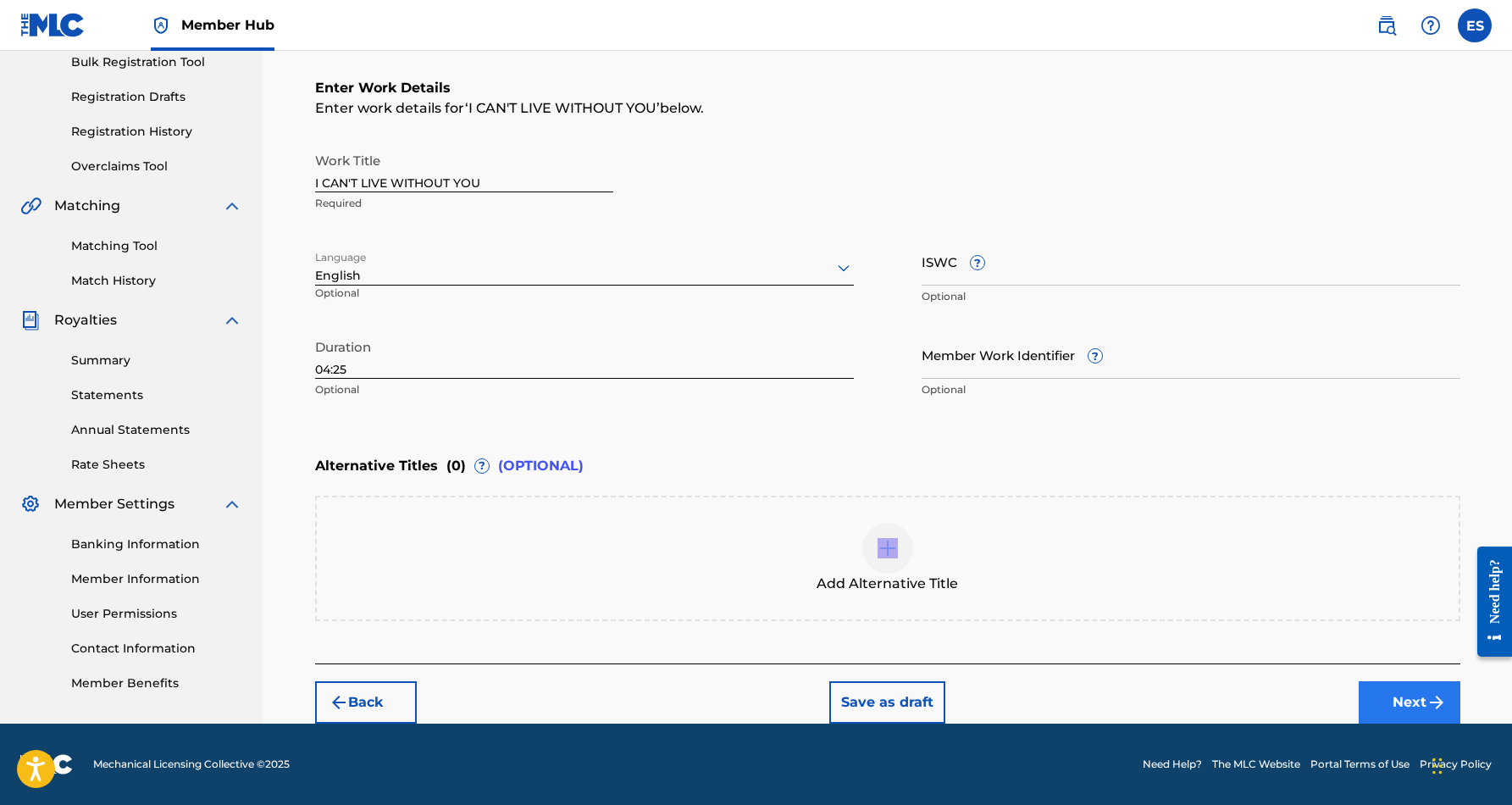
click at [1375, 694] on button "Next" at bounding box center [1410, 702] width 102 height 42
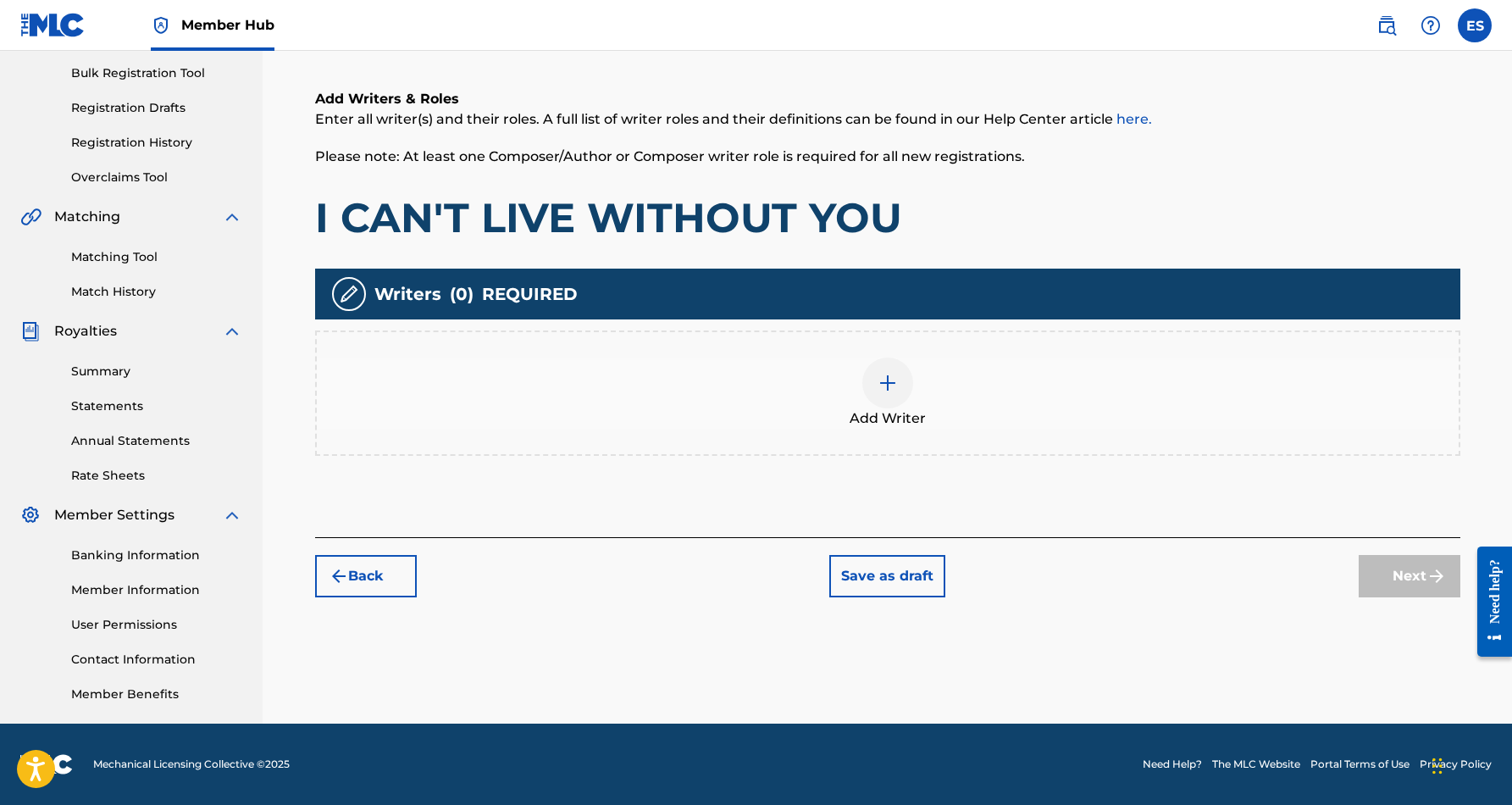
click at [885, 378] on img at bounding box center [888, 383] width 21 height 21
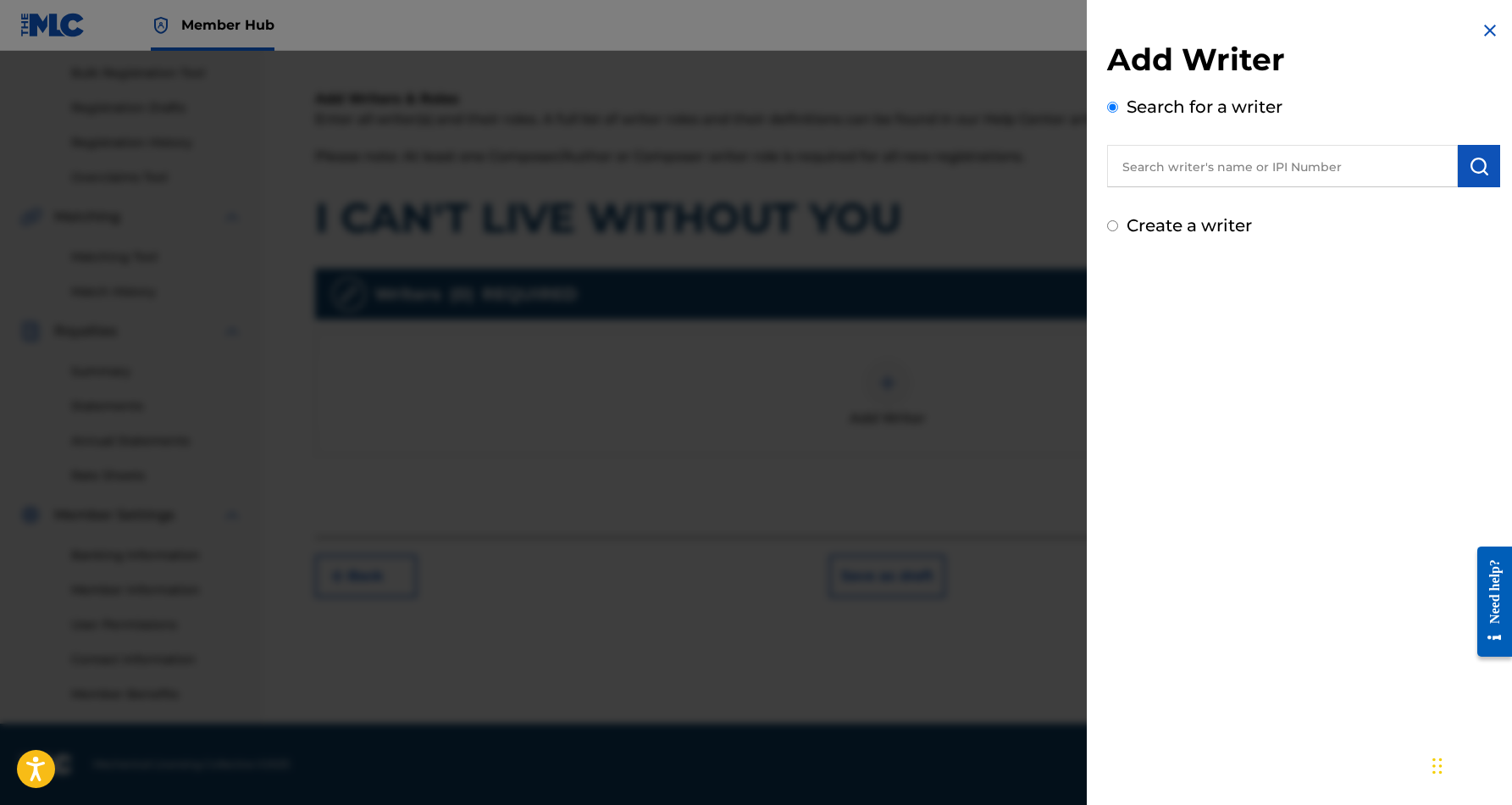
click at [1175, 175] on input "text" at bounding box center [1282, 166] width 351 height 42
paste input "[PERSON_NAME] [PERSON_NAME]"
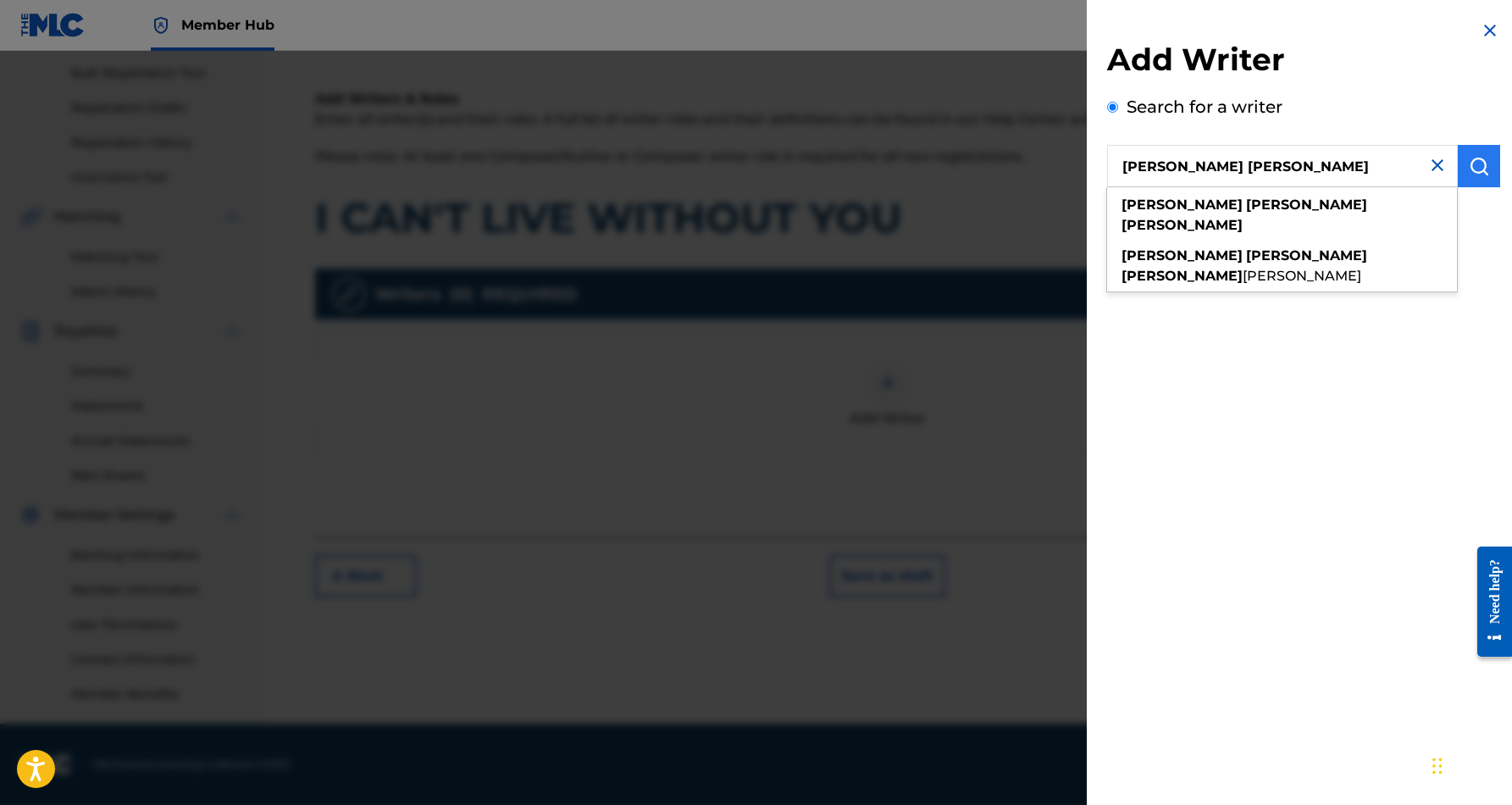
type input "[PERSON_NAME] [PERSON_NAME]"
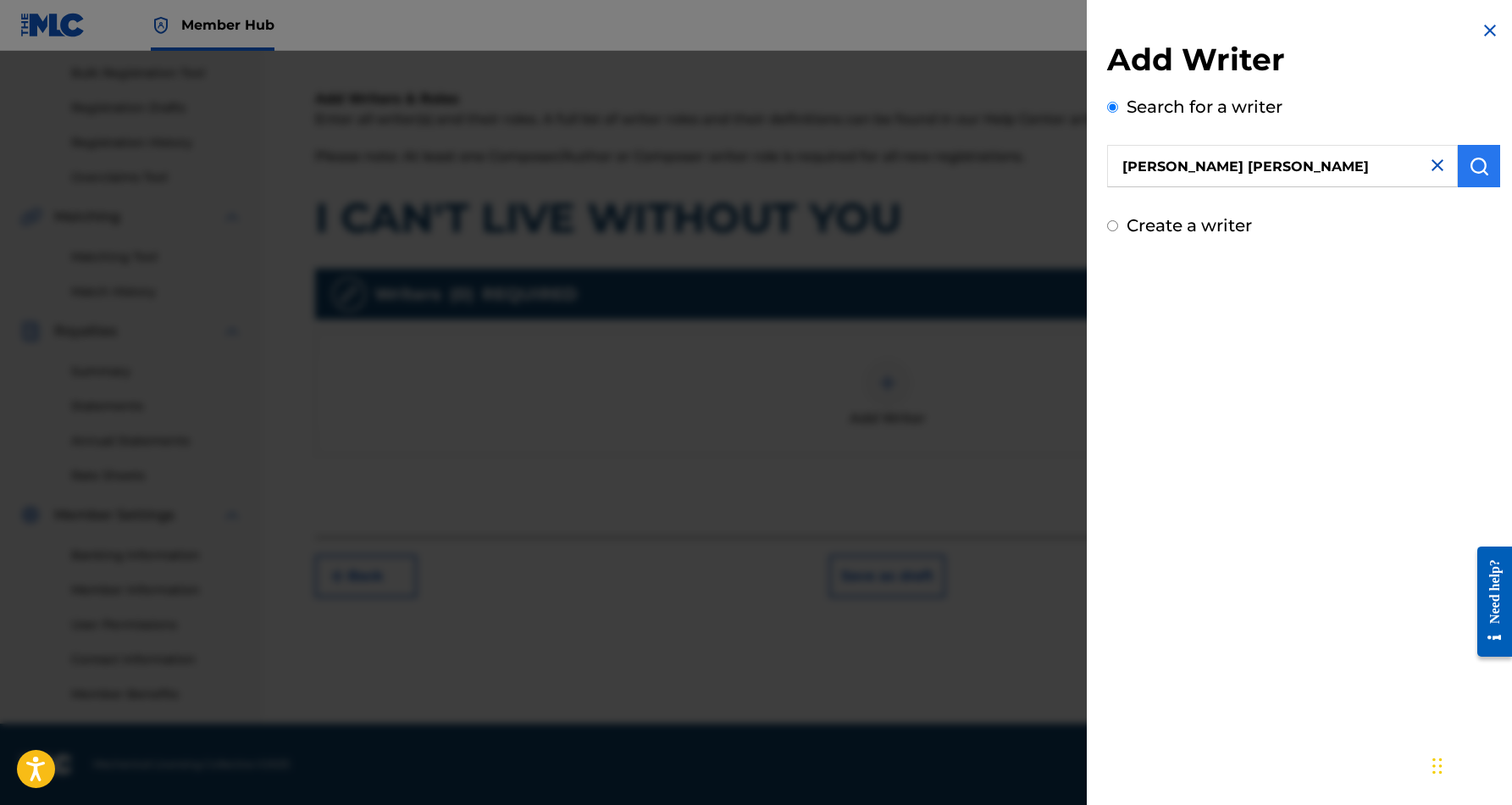
click at [1472, 159] on img "submit" at bounding box center [1480, 167] width 21 height 21
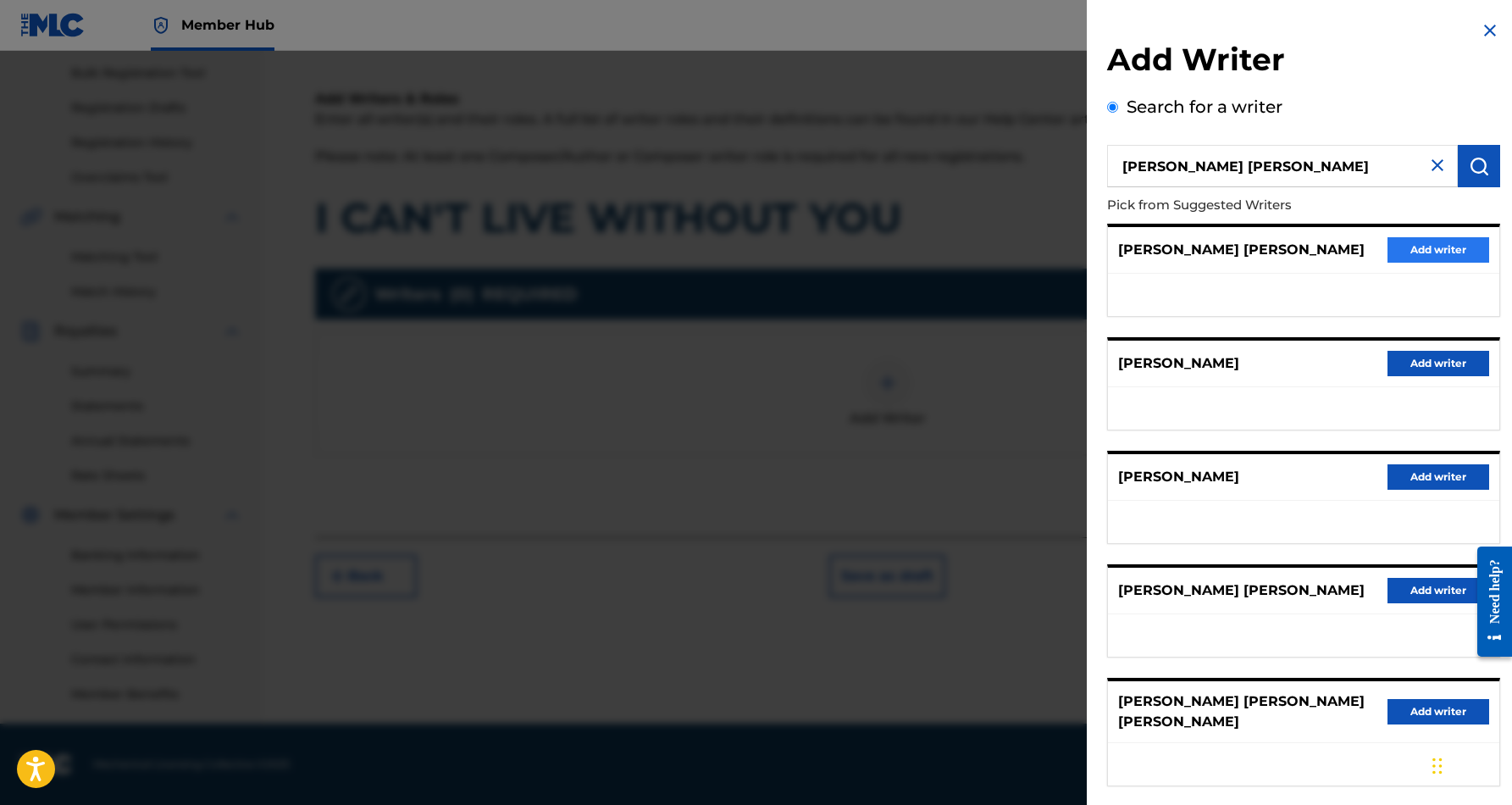
click at [1408, 242] on button "Add writer" at bounding box center [1439, 250] width 102 height 25
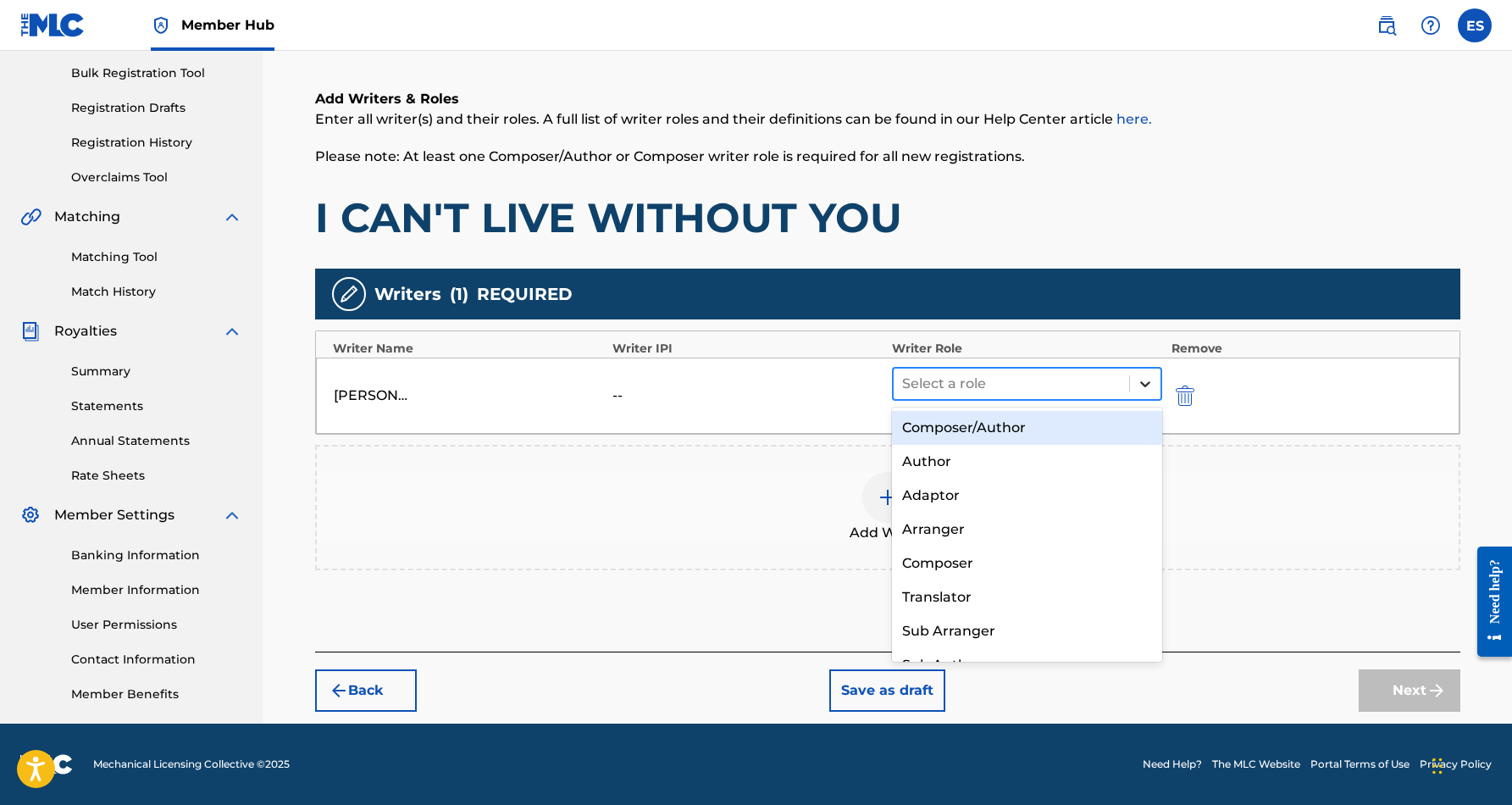
click at [1139, 380] on icon at bounding box center [1146, 384] width 17 height 17
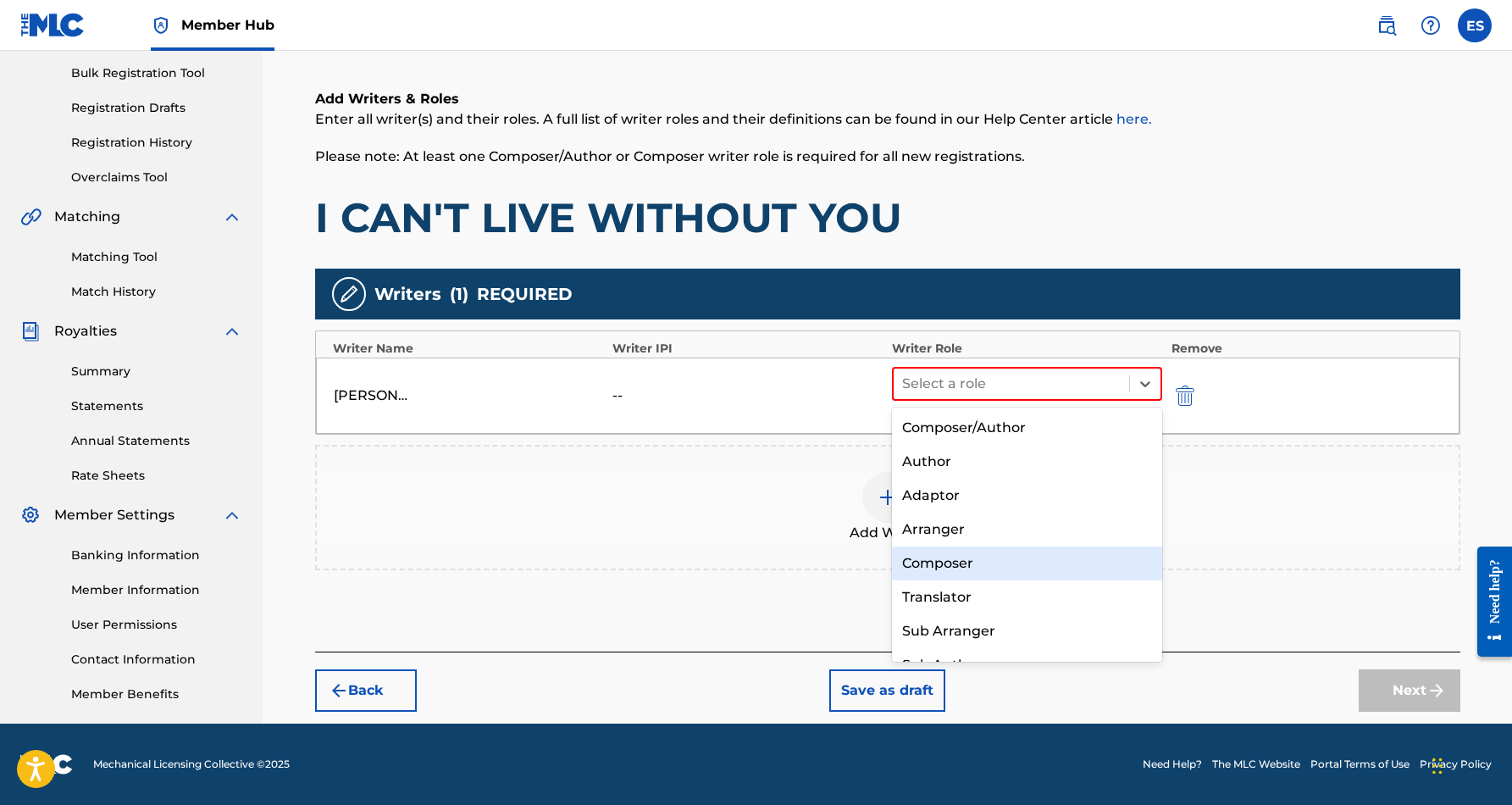
click at [1033, 553] on div "Composer" at bounding box center [1028, 563] width 271 height 34
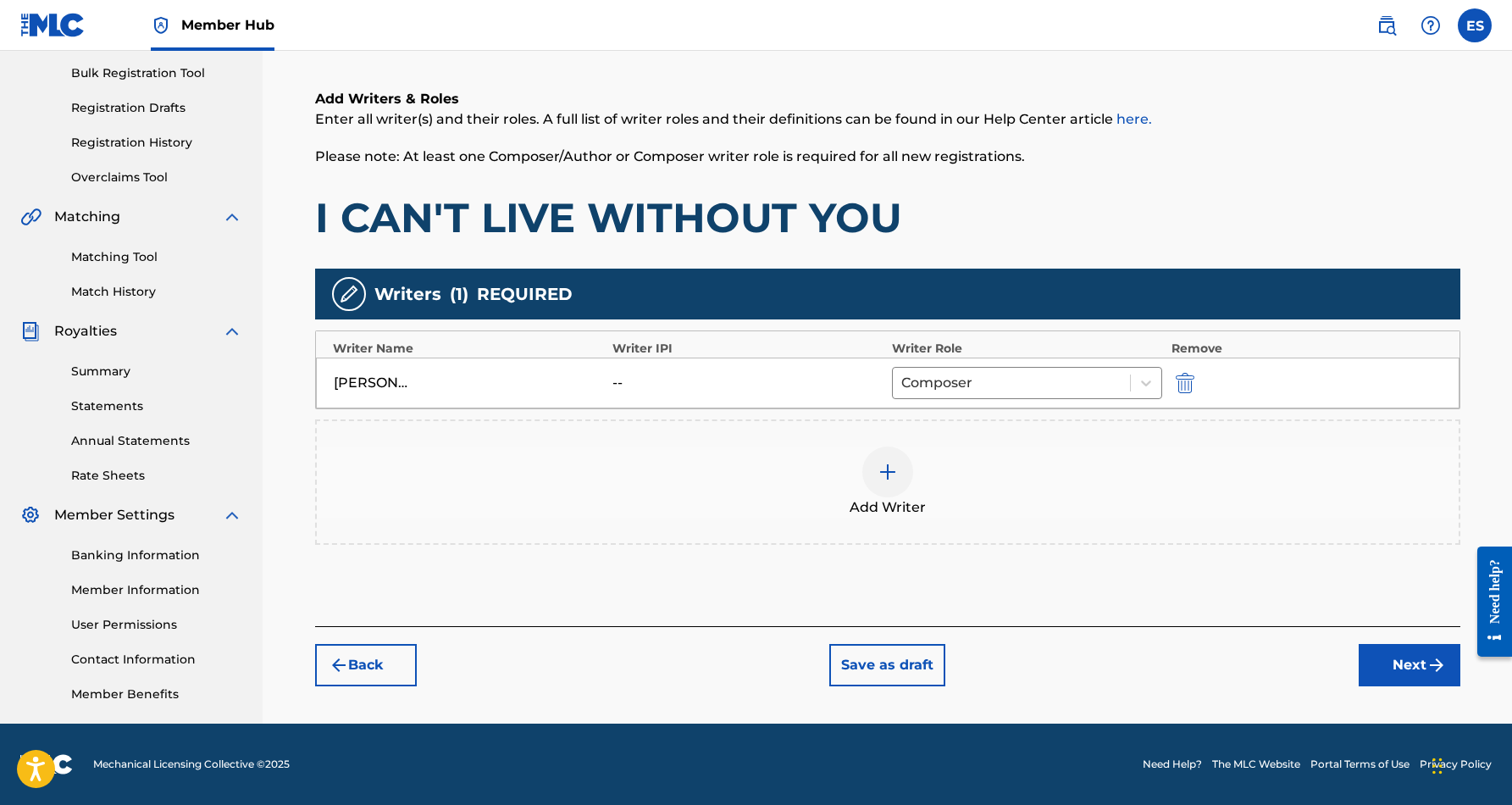
click at [888, 480] on img at bounding box center [888, 472] width 21 height 21
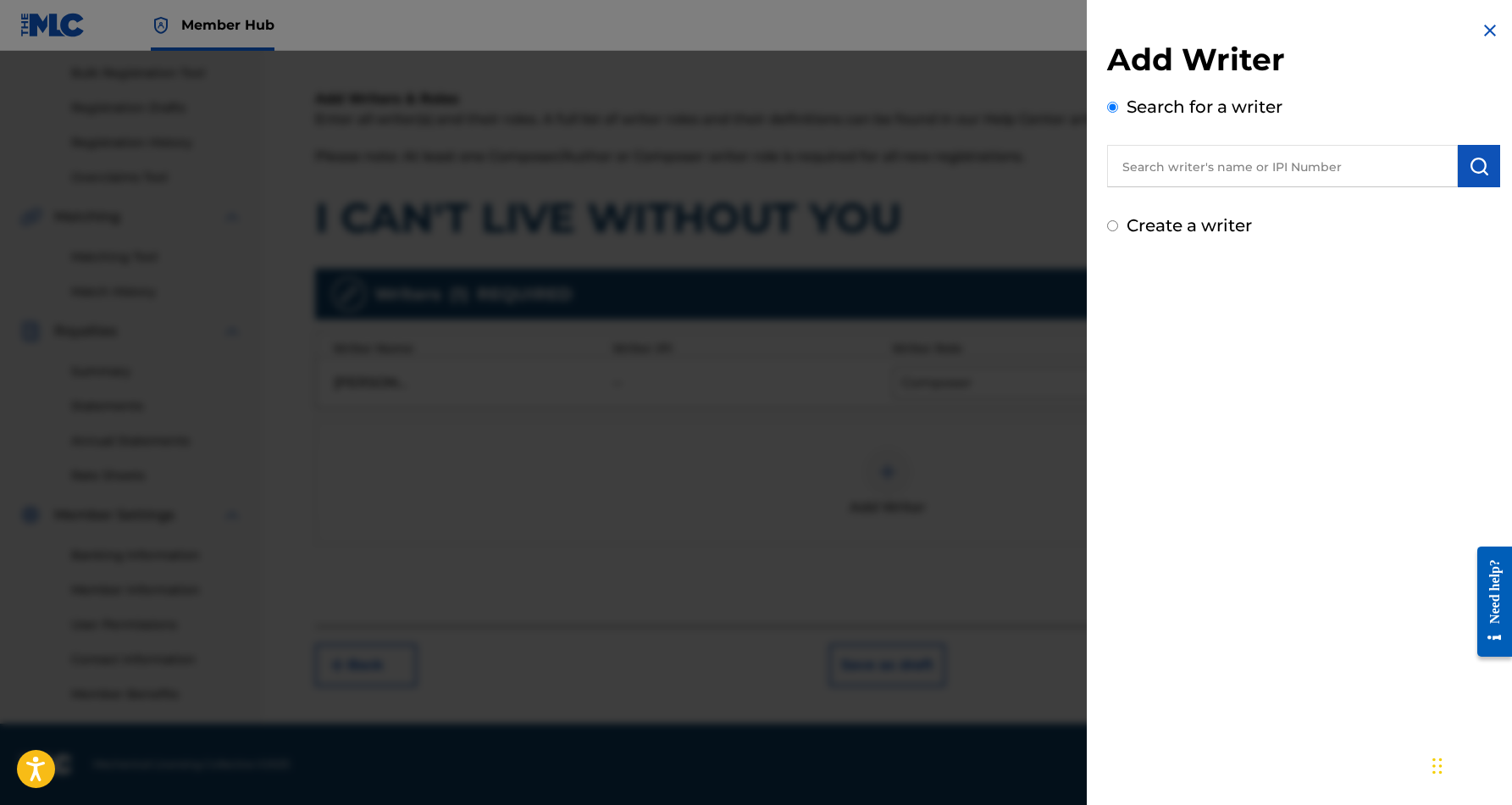
click at [1113, 226] on input "Create a writer" at bounding box center [1113, 226] width 11 height 11
radio input "false"
radio input "true"
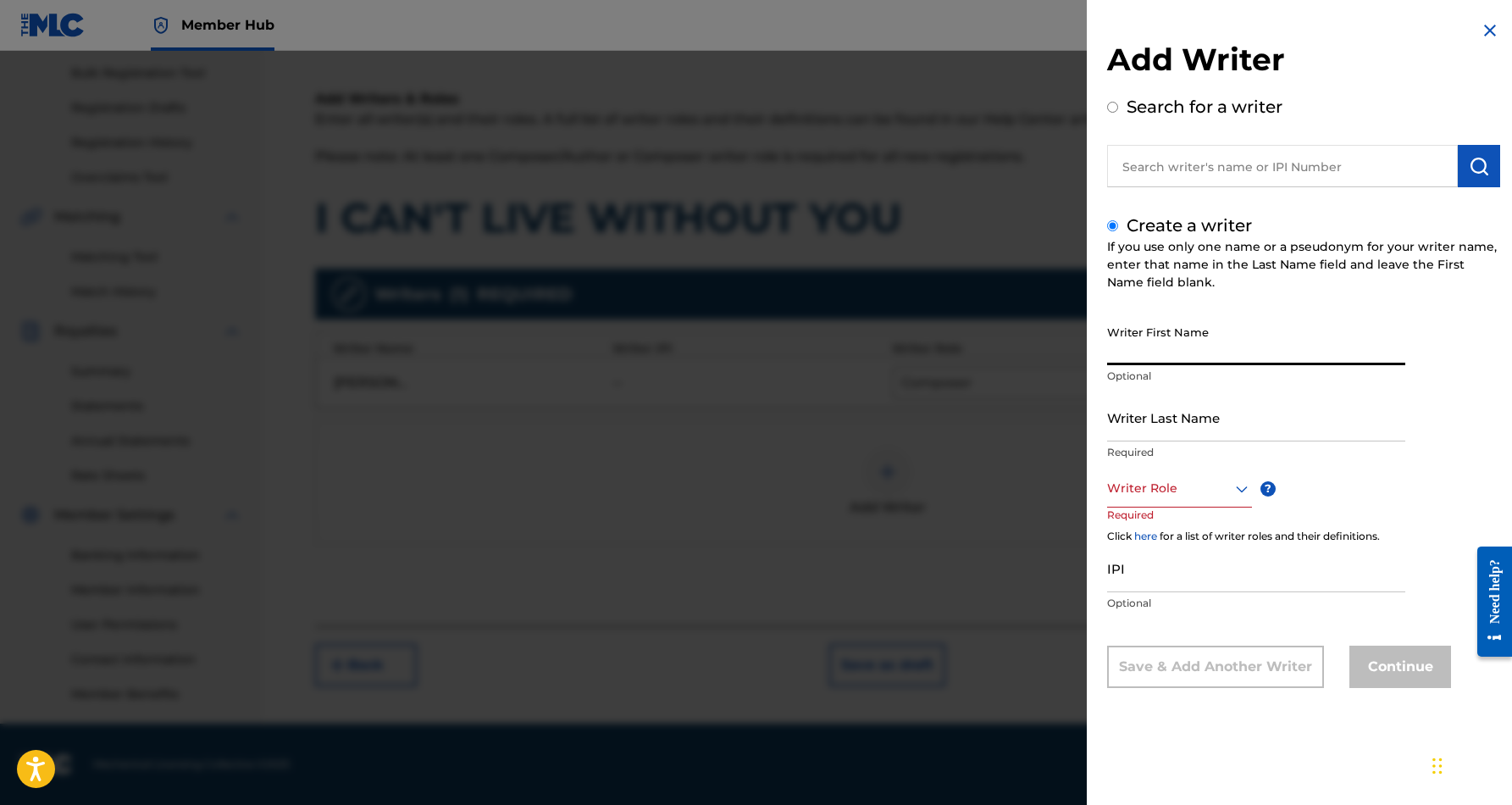
click at [1159, 328] on input "Writer First Name" at bounding box center [1256, 341] width 298 height 48
paste input "[PERSON_NAME]"
type input "[PERSON_NAME]"
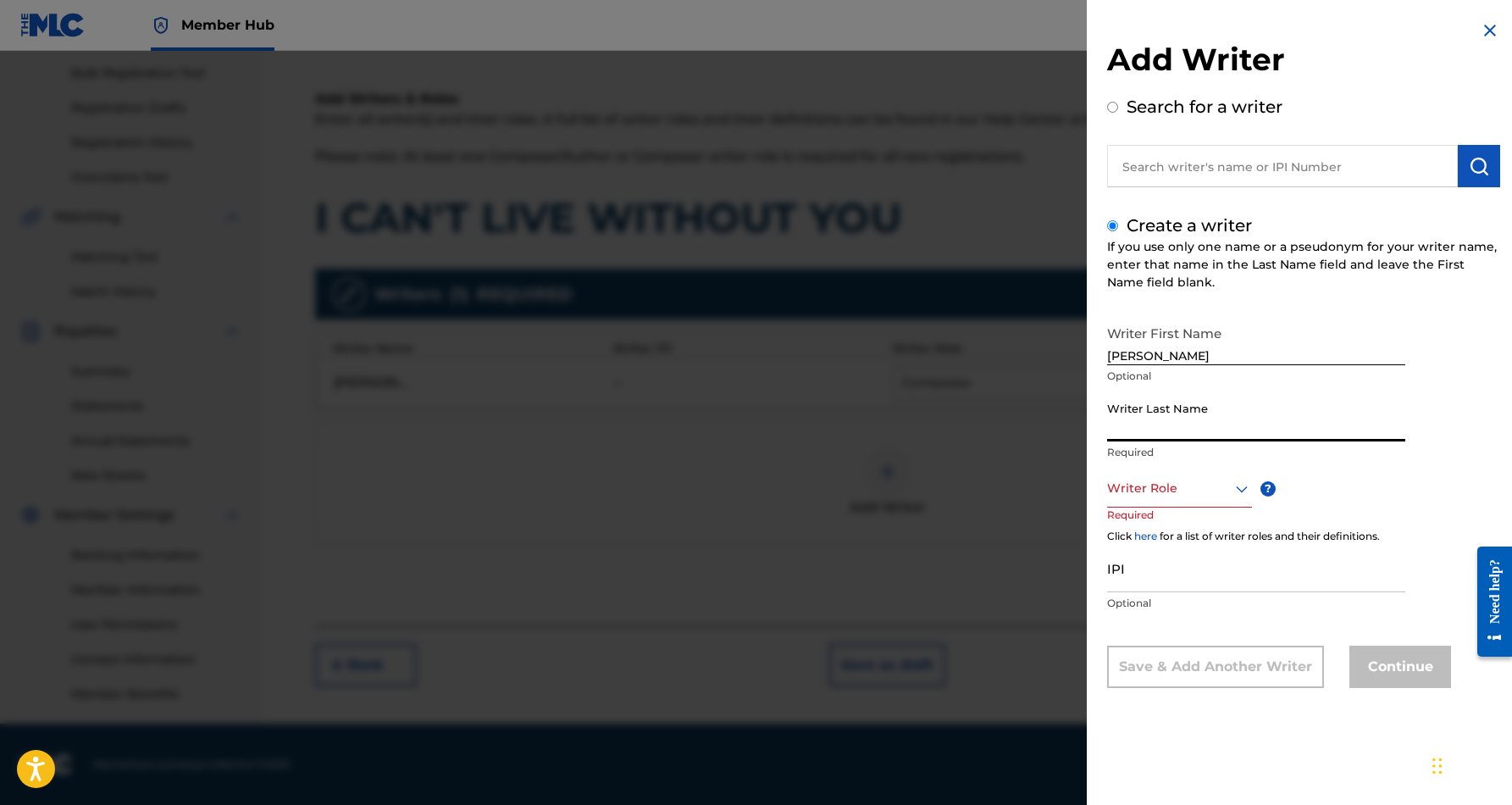
click at [1179, 411] on input "Writer Last Name" at bounding box center [1256, 417] width 298 height 48
paste input "[PERSON_NAME]"
type input "[PERSON_NAME]"
click at [1182, 359] on input "[PERSON_NAME]" at bounding box center [1256, 341] width 298 height 48
type input "[PERSON_NAME]"
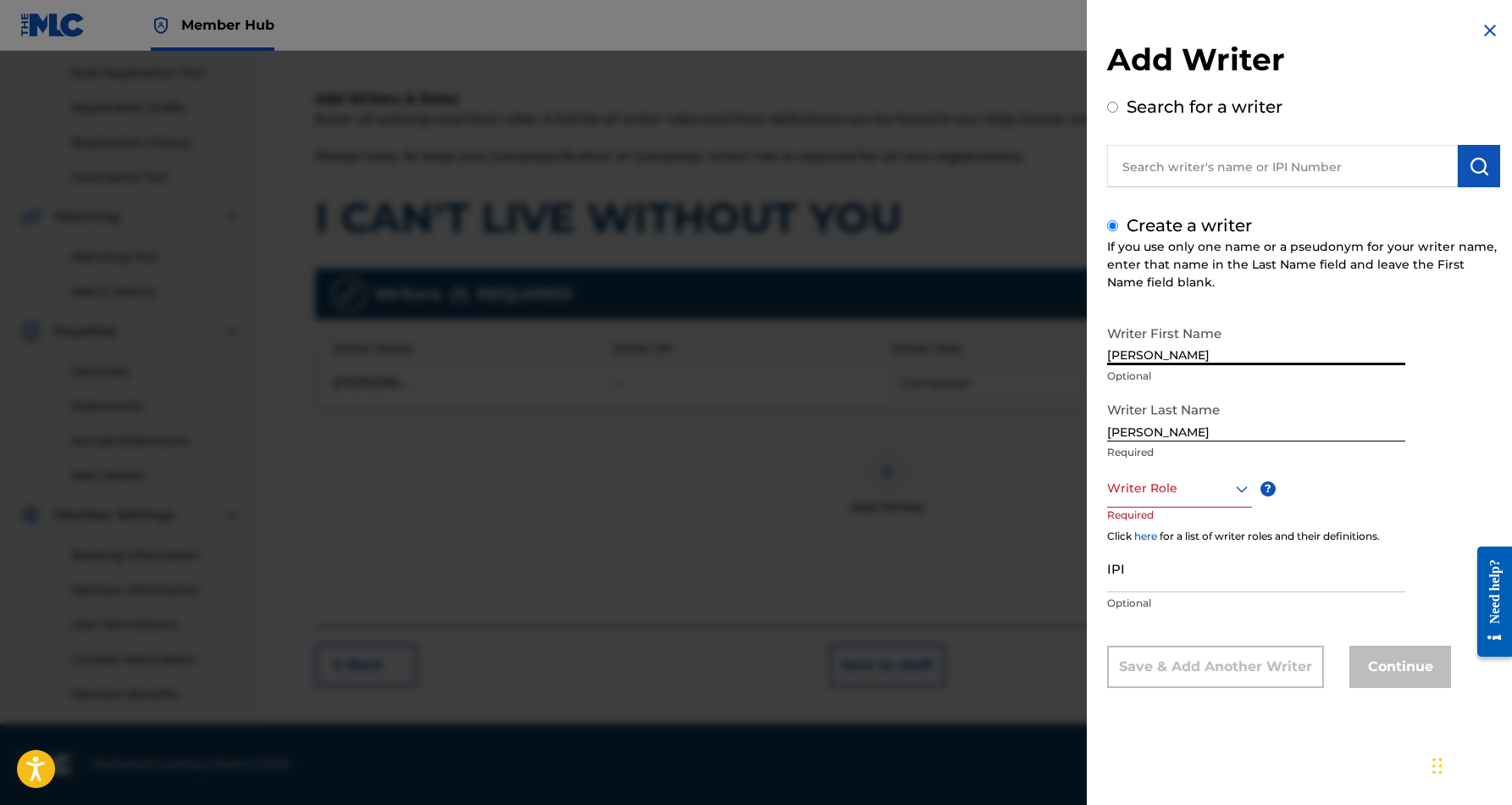
click at [1429, 457] on div "Writer First Name [PERSON_NAME] Writer Last Name [PERSON_NAME] Required Writer …" at bounding box center [1304, 503] width 394 height 371
click at [1243, 486] on icon at bounding box center [1243, 489] width 21 height 21
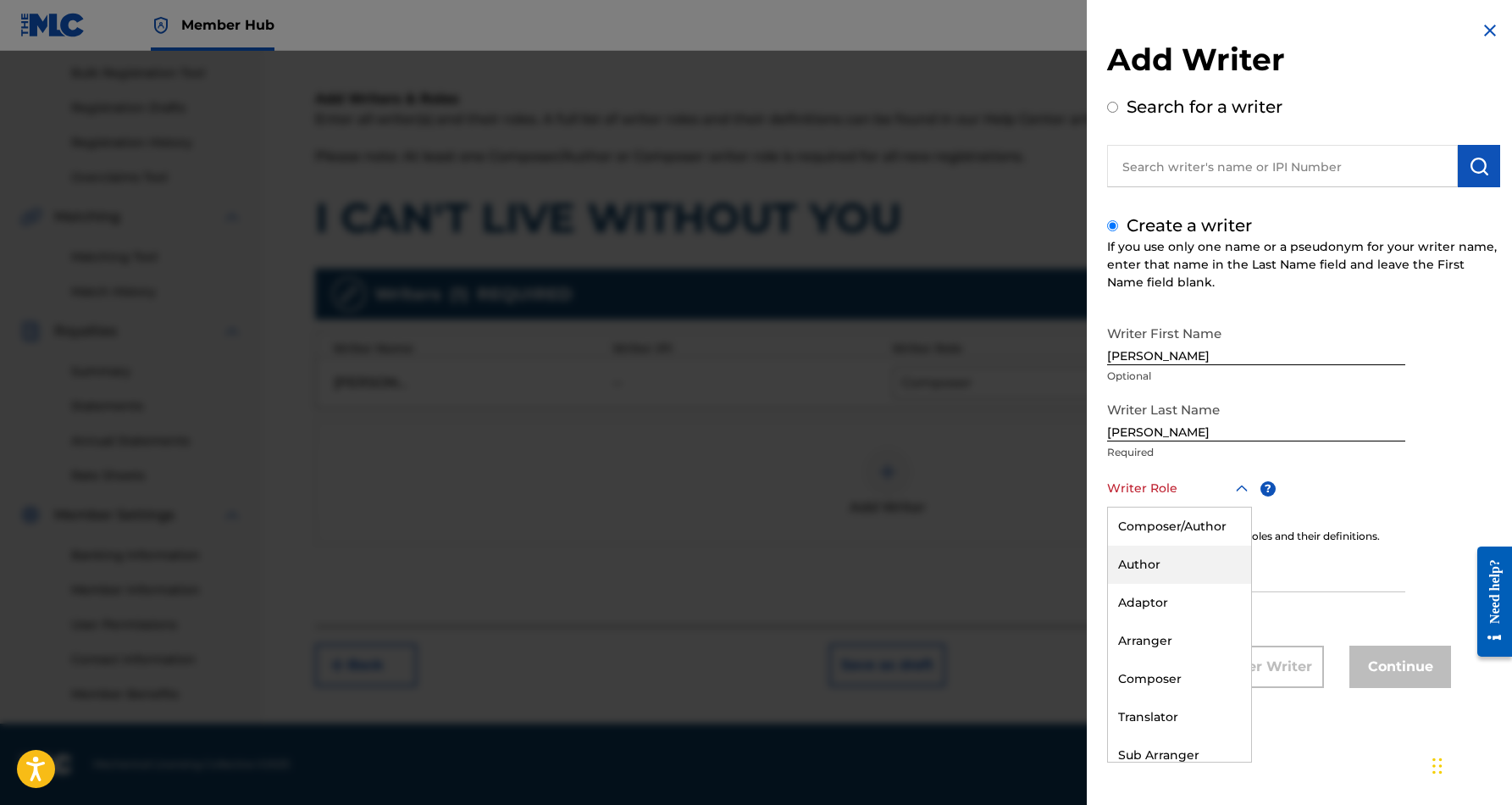
click at [1183, 569] on div "Author" at bounding box center [1180, 565] width 143 height 38
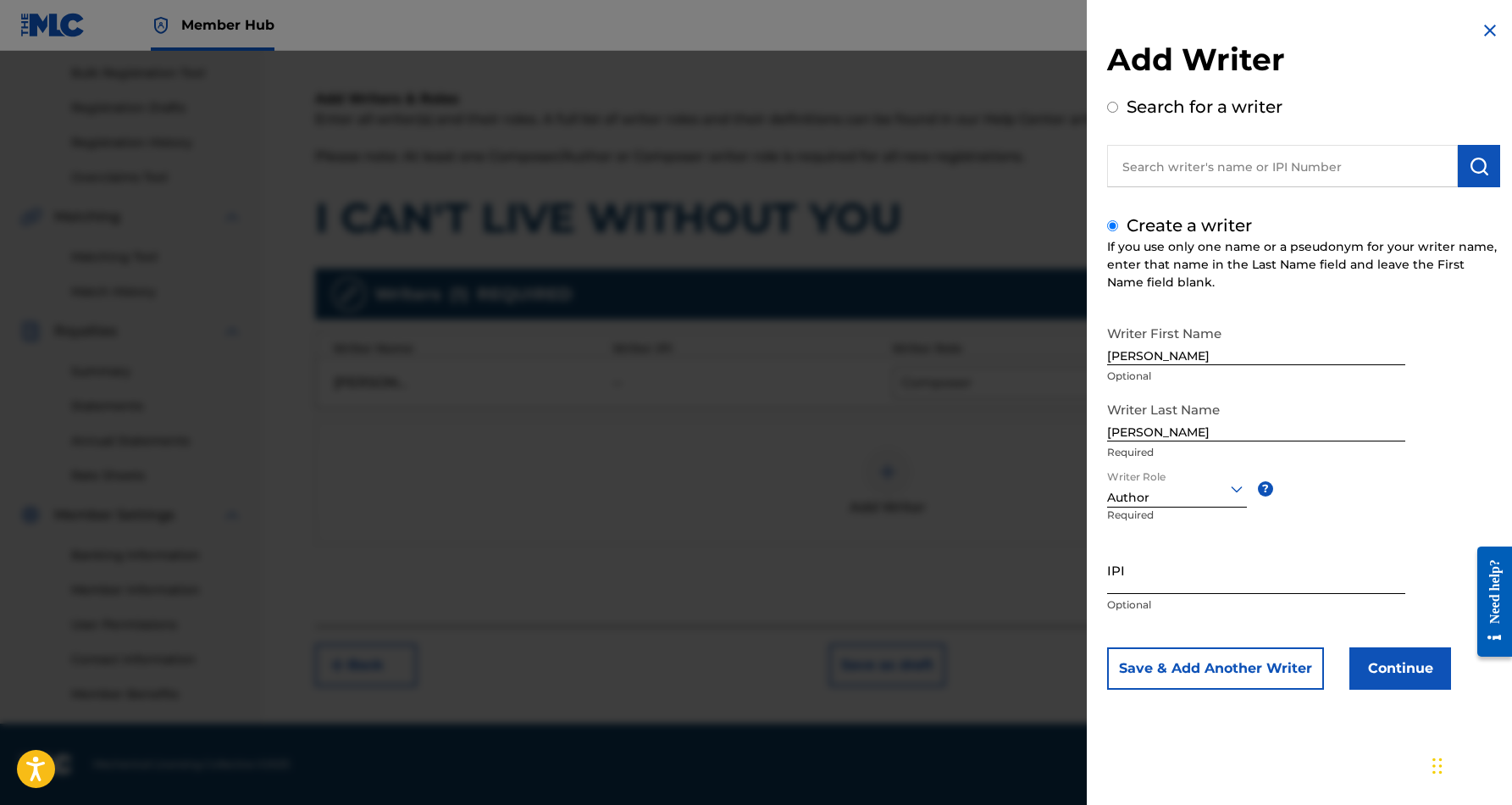
click at [1158, 575] on input "IPI" at bounding box center [1256, 570] width 298 height 48
paste input "230228316"
type input "230228316"
click at [1284, 658] on button "Save & Add Another Writer" at bounding box center [1215, 668] width 217 height 42
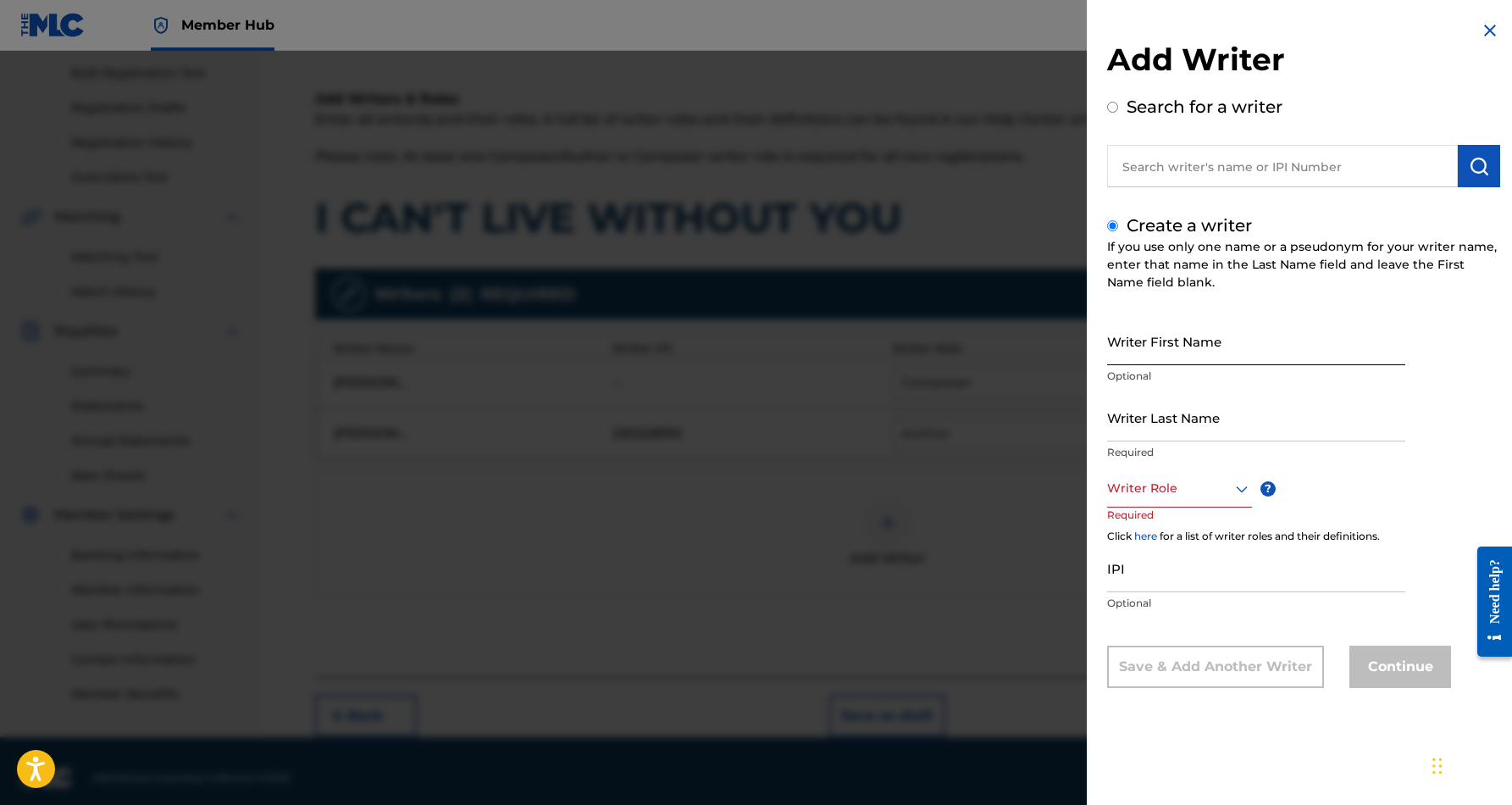
click at [1122, 340] on input "Writer First Name" at bounding box center [1256, 341] width 298 height 48
paste input "[PERSON_NAME]"
type input "[PERSON_NAME]"
click at [1180, 433] on input "Writer Last Name" at bounding box center [1256, 417] width 298 height 48
paste input "[PERSON_NAME]"
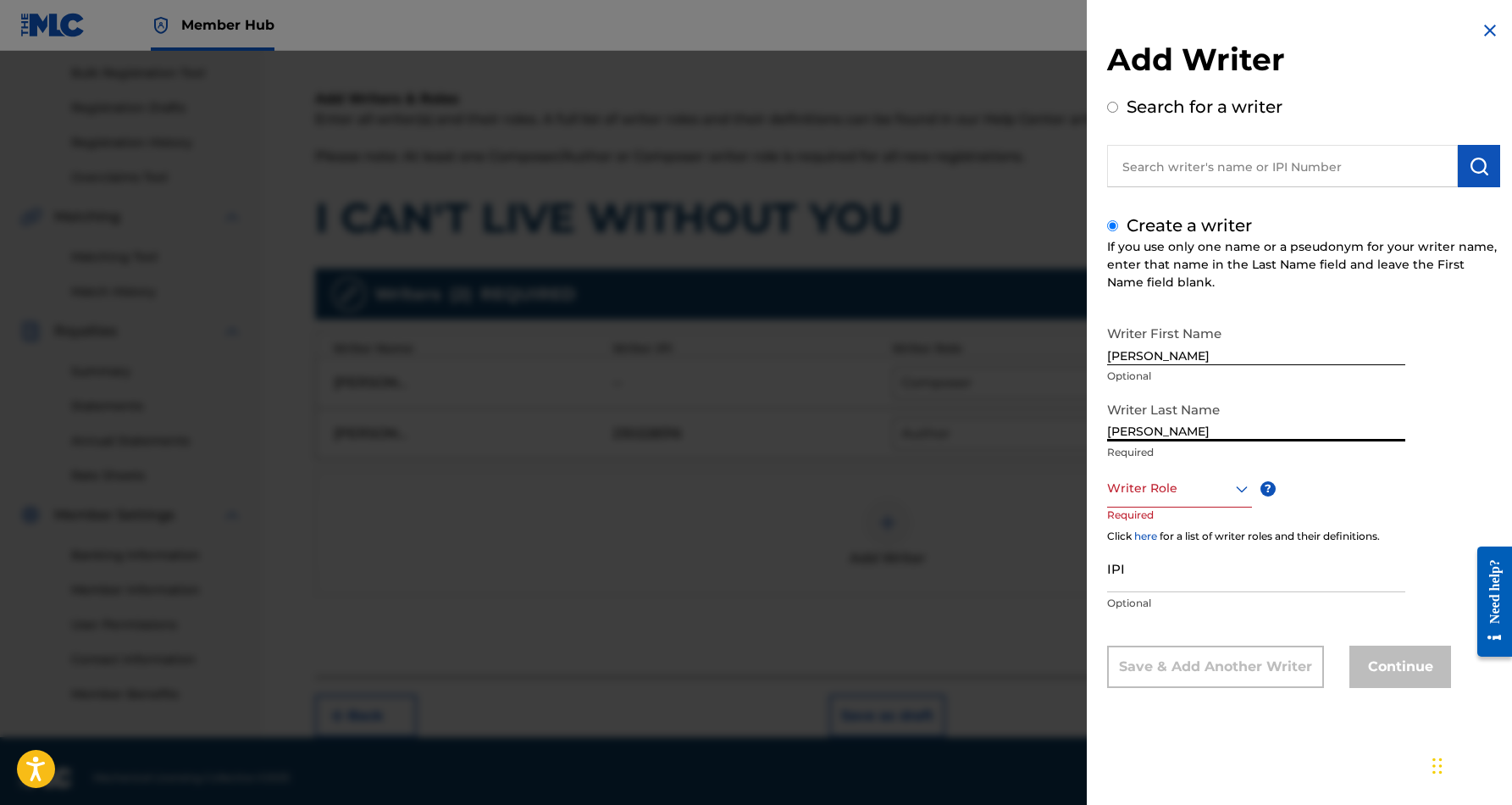
type input "[PERSON_NAME]"
click at [1176, 356] on input "[PERSON_NAME]" at bounding box center [1256, 341] width 298 height 48
click at [1198, 353] on input "[PERSON_NAME]" at bounding box center [1256, 341] width 298 height 48
type input "[PERSON_NAME]"
click at [1243, 490] on icon at bounding box center [1243, 489] width 21 height 21
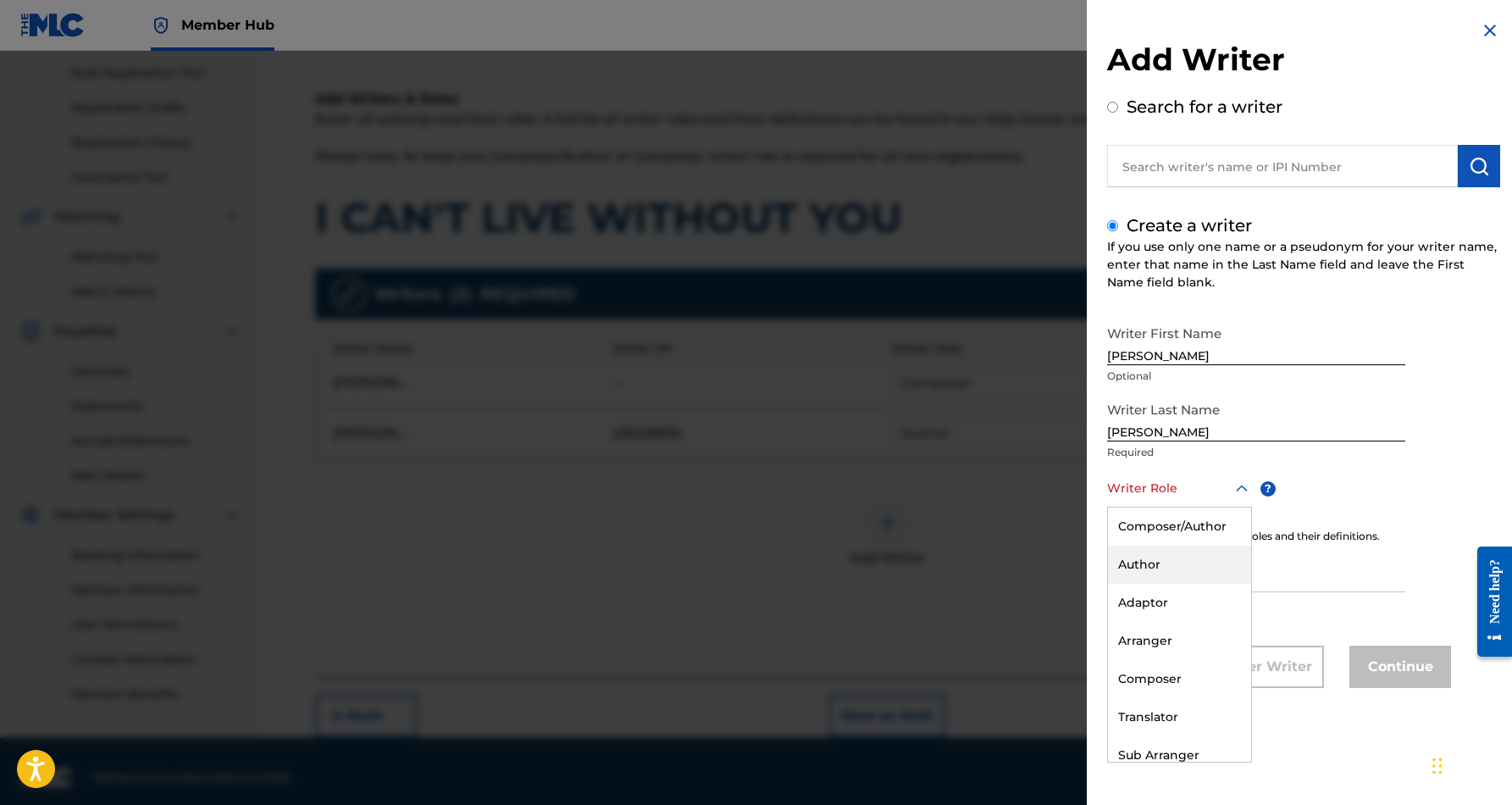
click at [1192, 563] on div "Author" at bounding box center [1180, 565] width 143 height 38
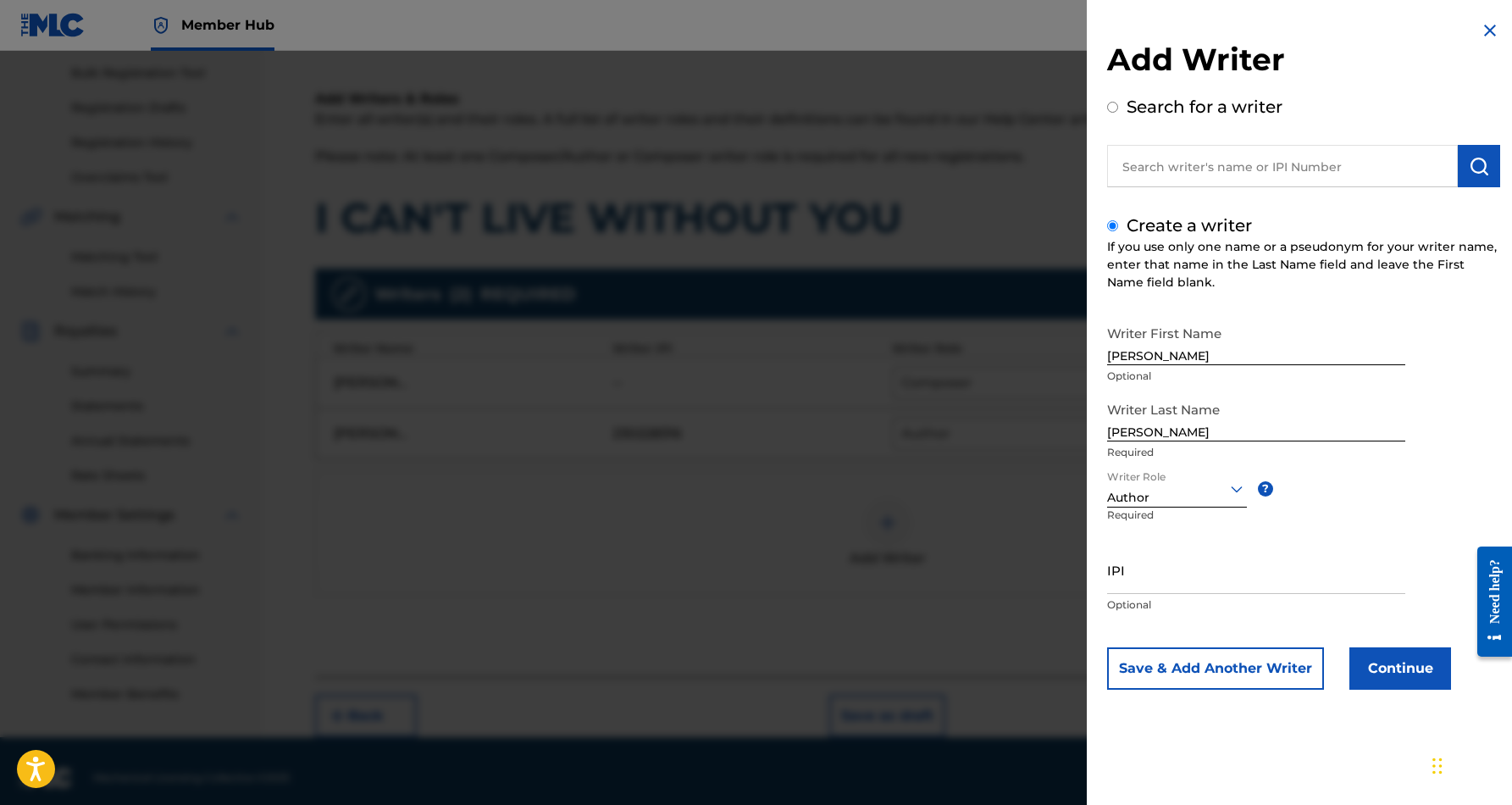
click at [1402, 472] on div "Writer First Name [PERSON_NAME] Optional Writer Last Name [PERSON_NAME] Require…" at bounding box center [1304, 504] width 394 height 373
click at [1407, 665] on button "Continue" at bounding box center [1401, 668] width 102 height 42
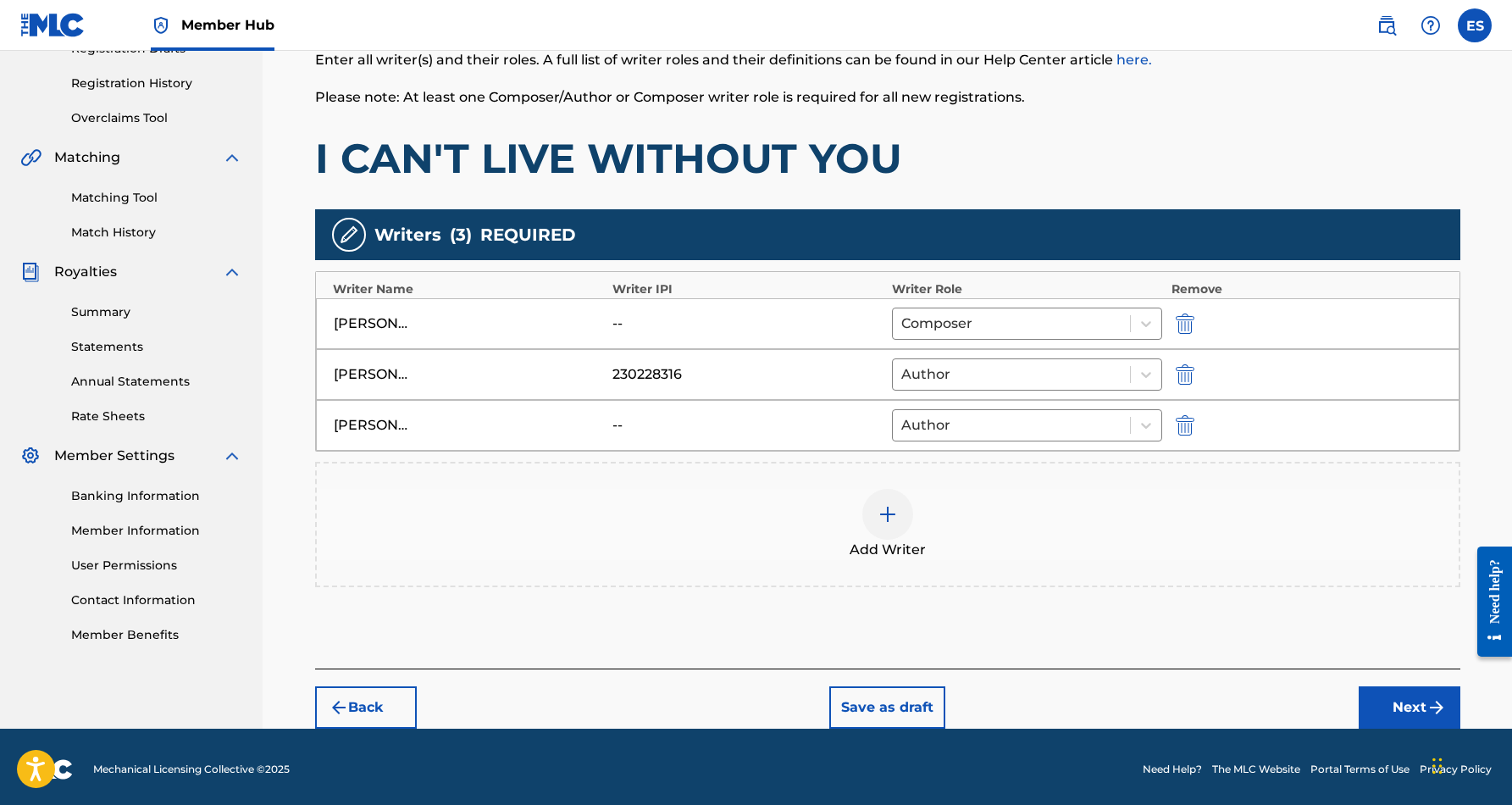
scroll to position [308, 0]
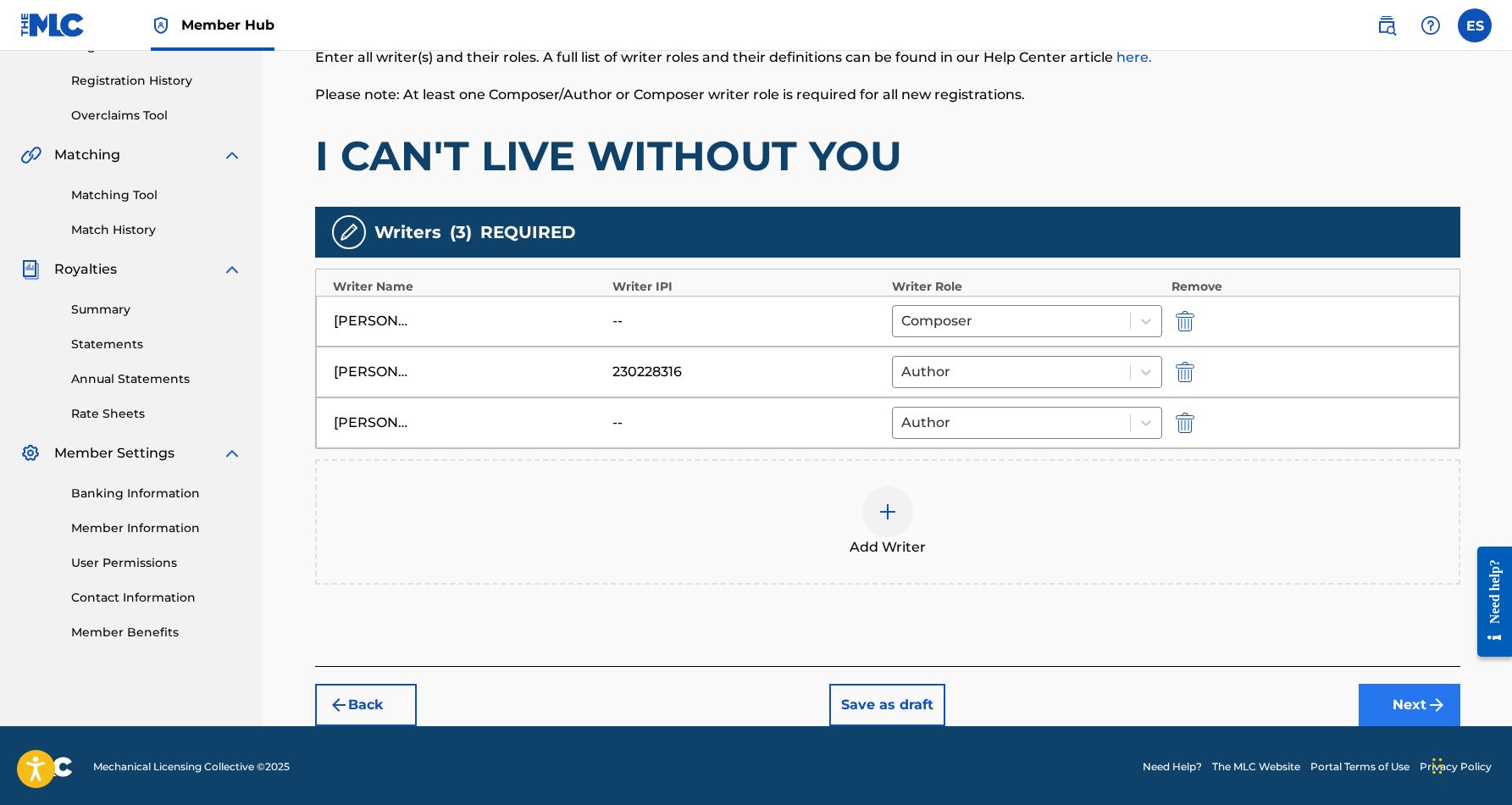
click at [1401, 701] on button "Next" at bounding box center [1410, 704] width 102 height 42
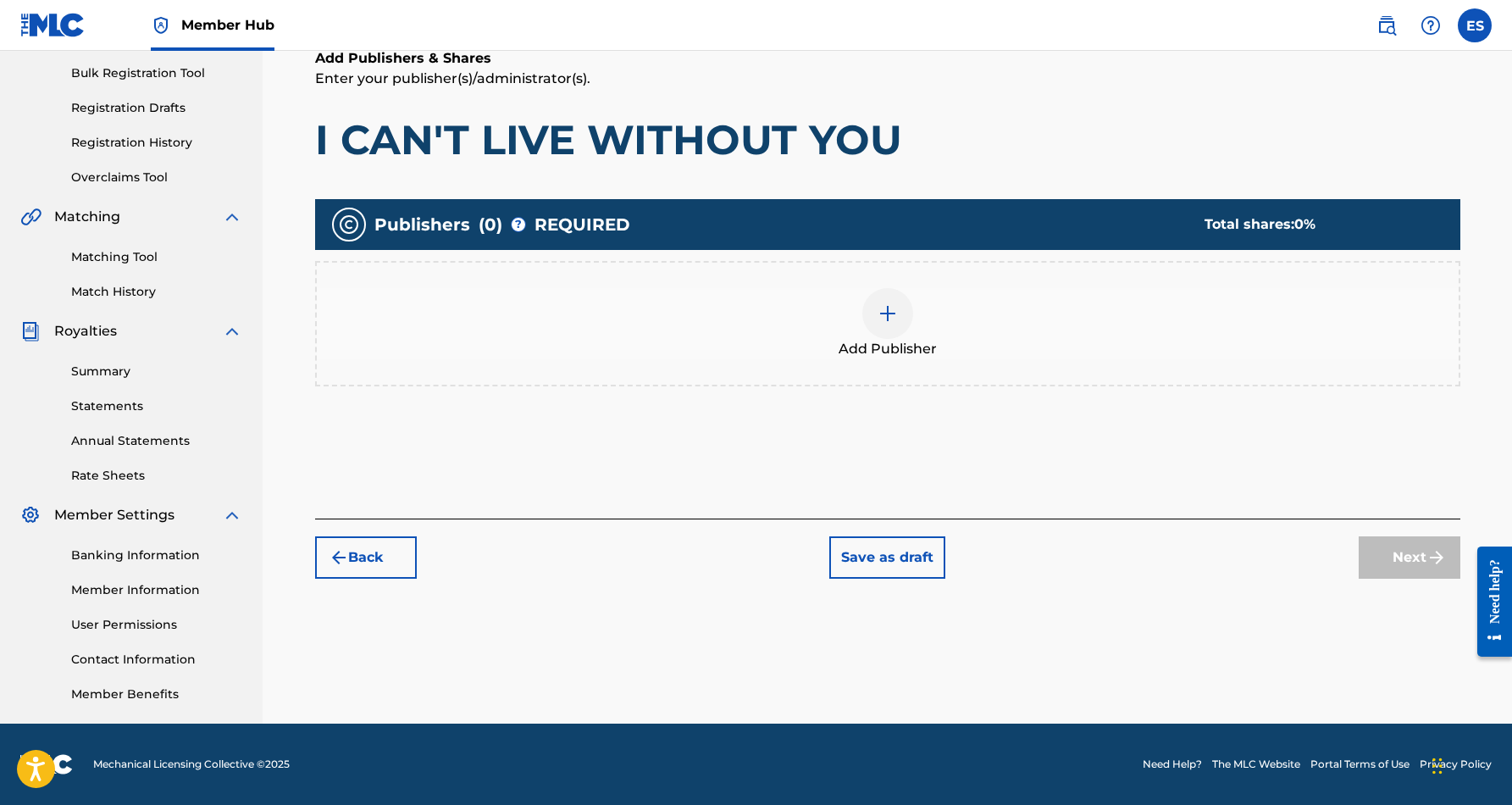
click at [881, 310] on img at bounding box center [888, 314] width 21 height 21
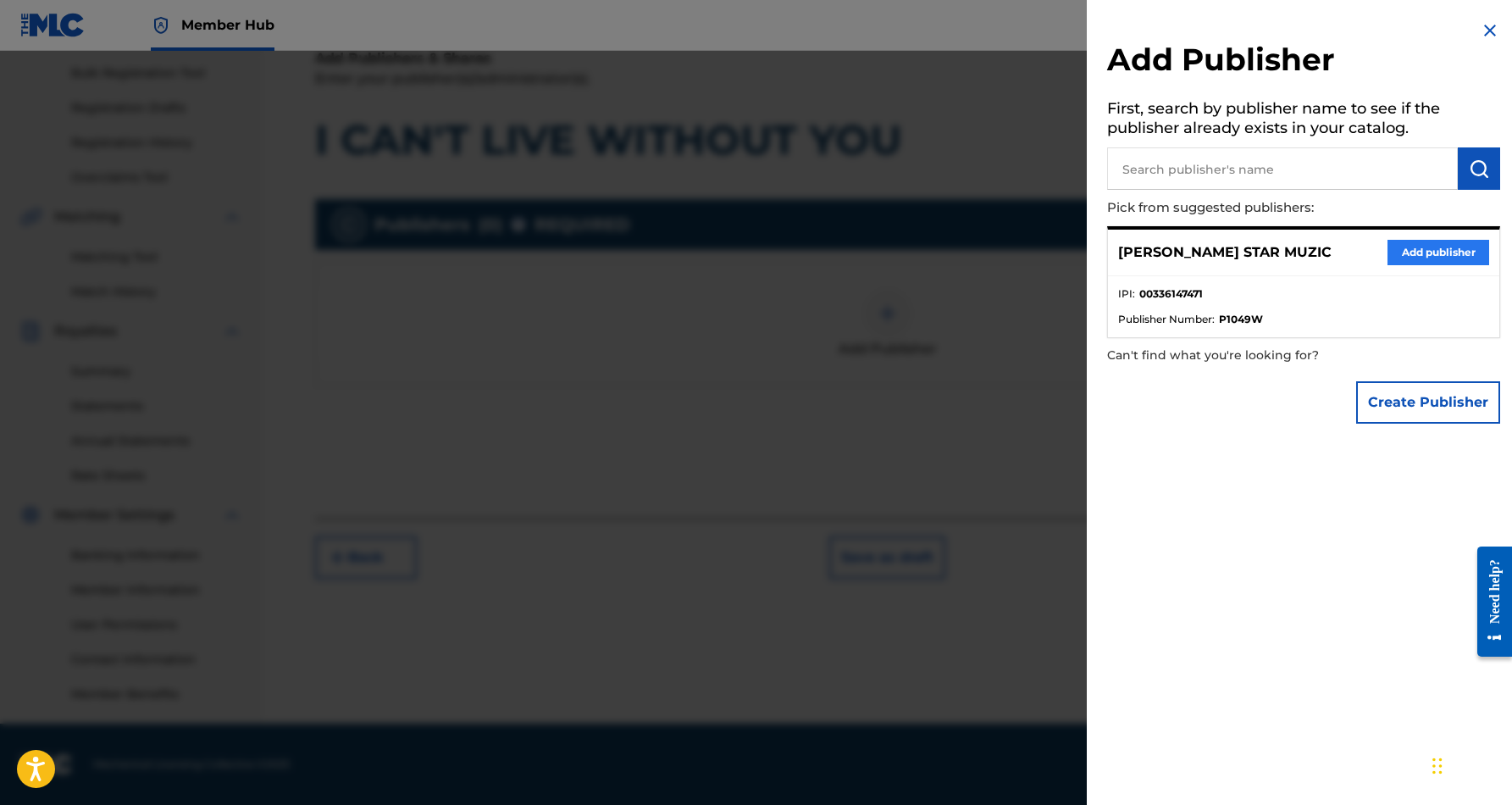
click at [1420, 250] on button "Add publisher" at bounding box center [1439, 252] width 102 height 25
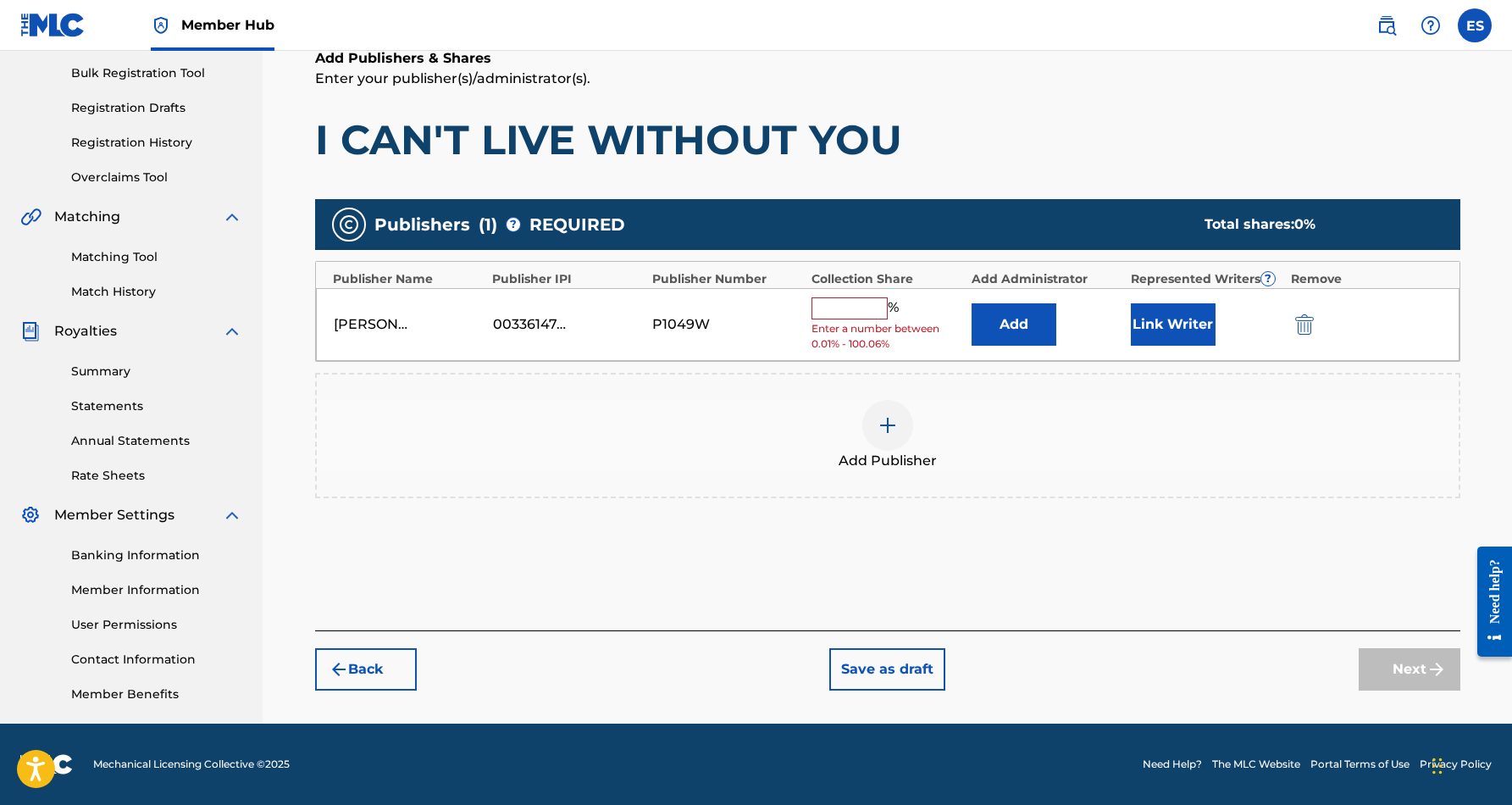
click at [875, 301] on input "text" at bounding box center [849, 308] width 76 height 22
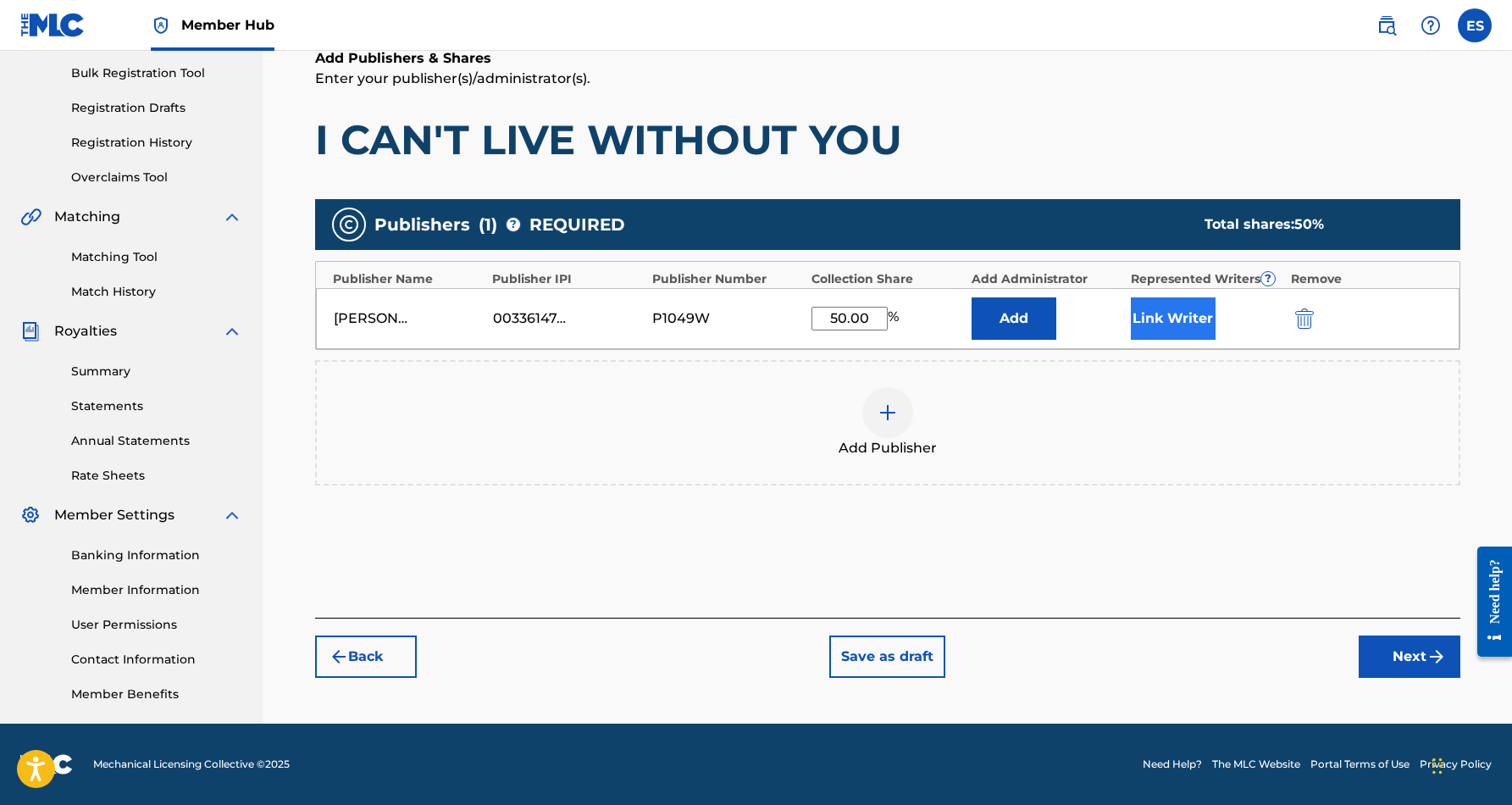
type input "50.00"
click at [1210, 309] on button "Link Writer" at bounding box center [1173, 318] width 85 height 42
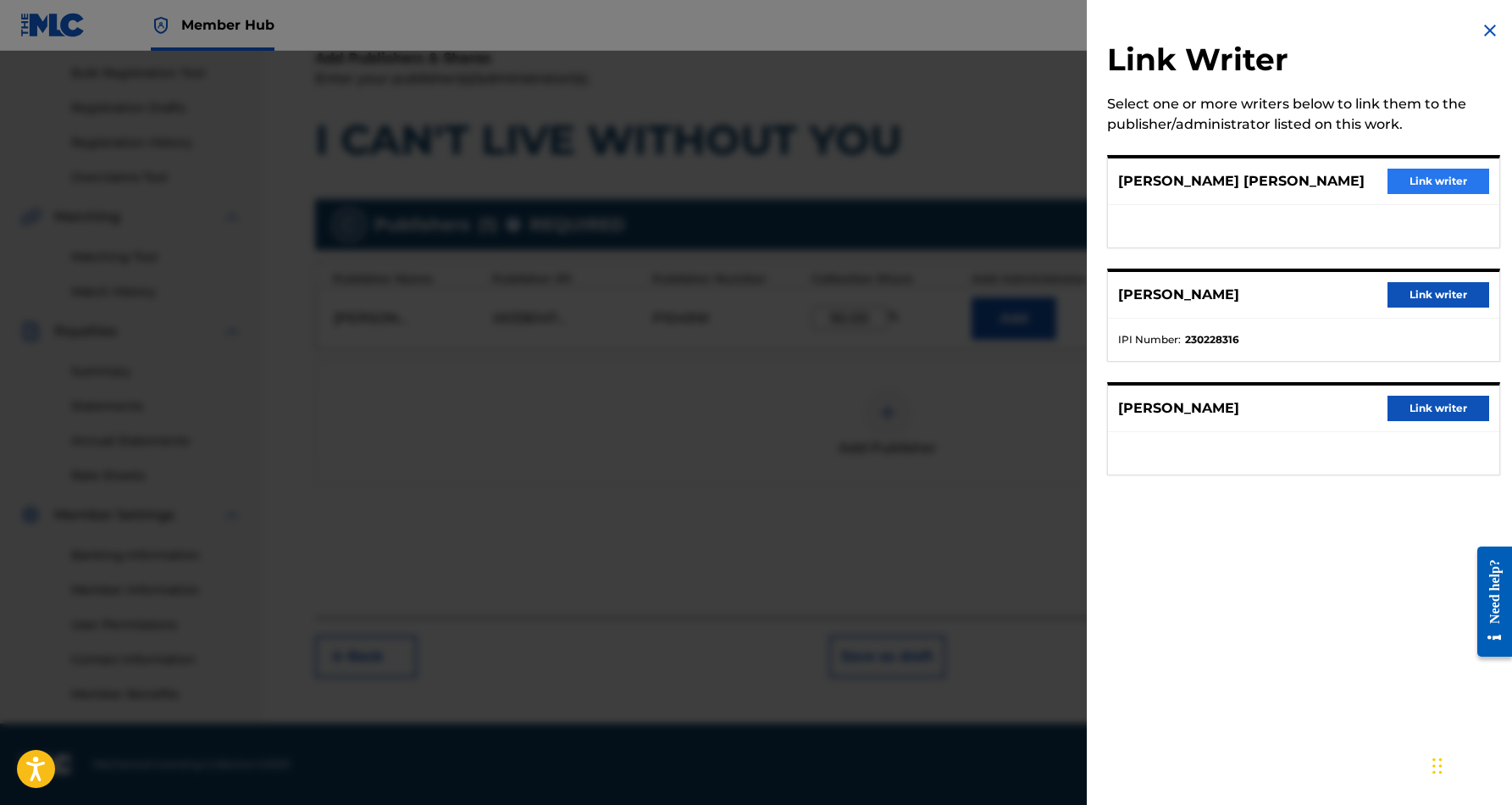
click at [1445, 180] on button "Link writer" at bounding box center [1439, 181] width 102 height 25
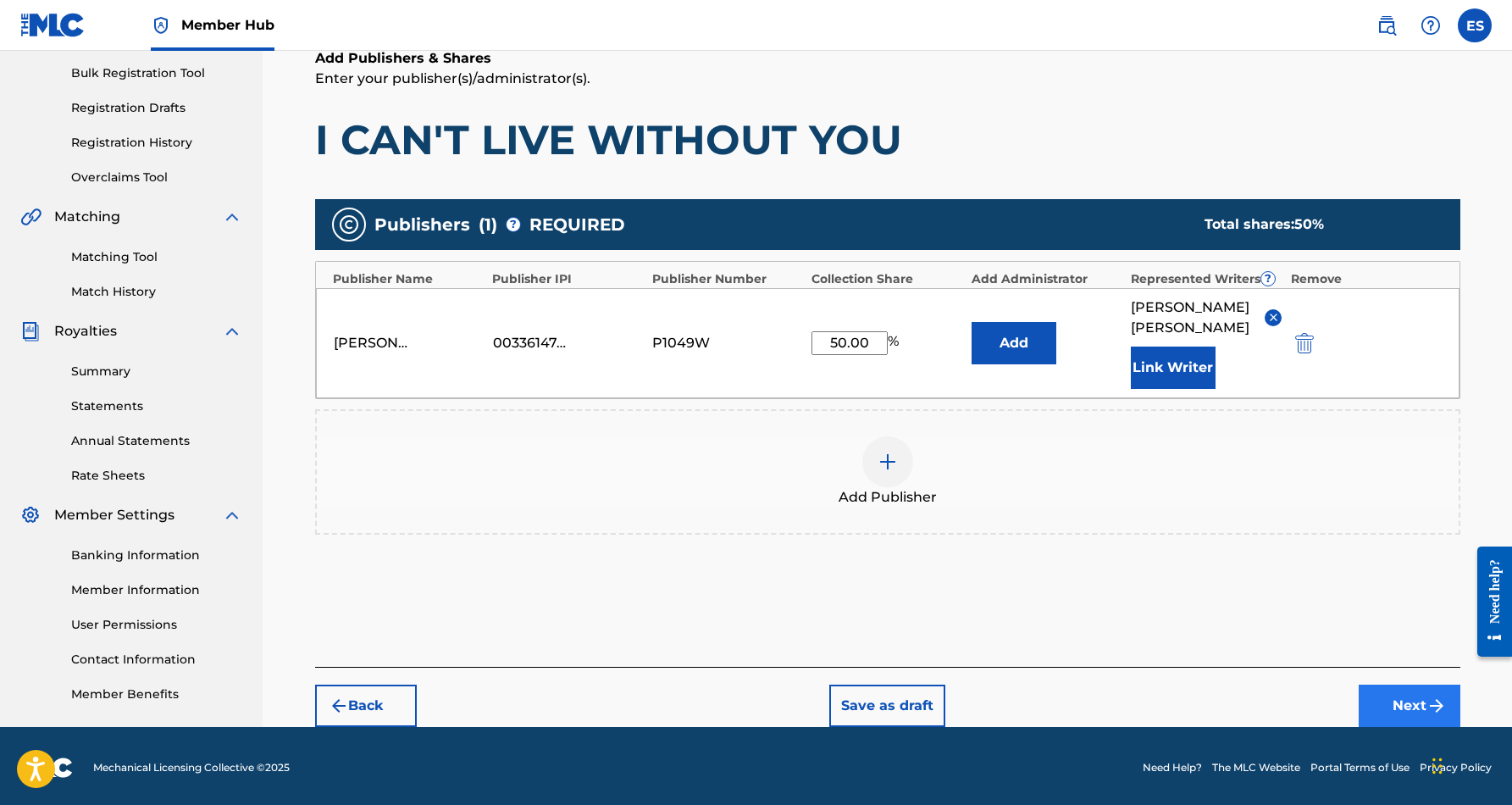
click at [1394, 706] on button "Next" at bounding box center [1410, 705] width 102 height 42
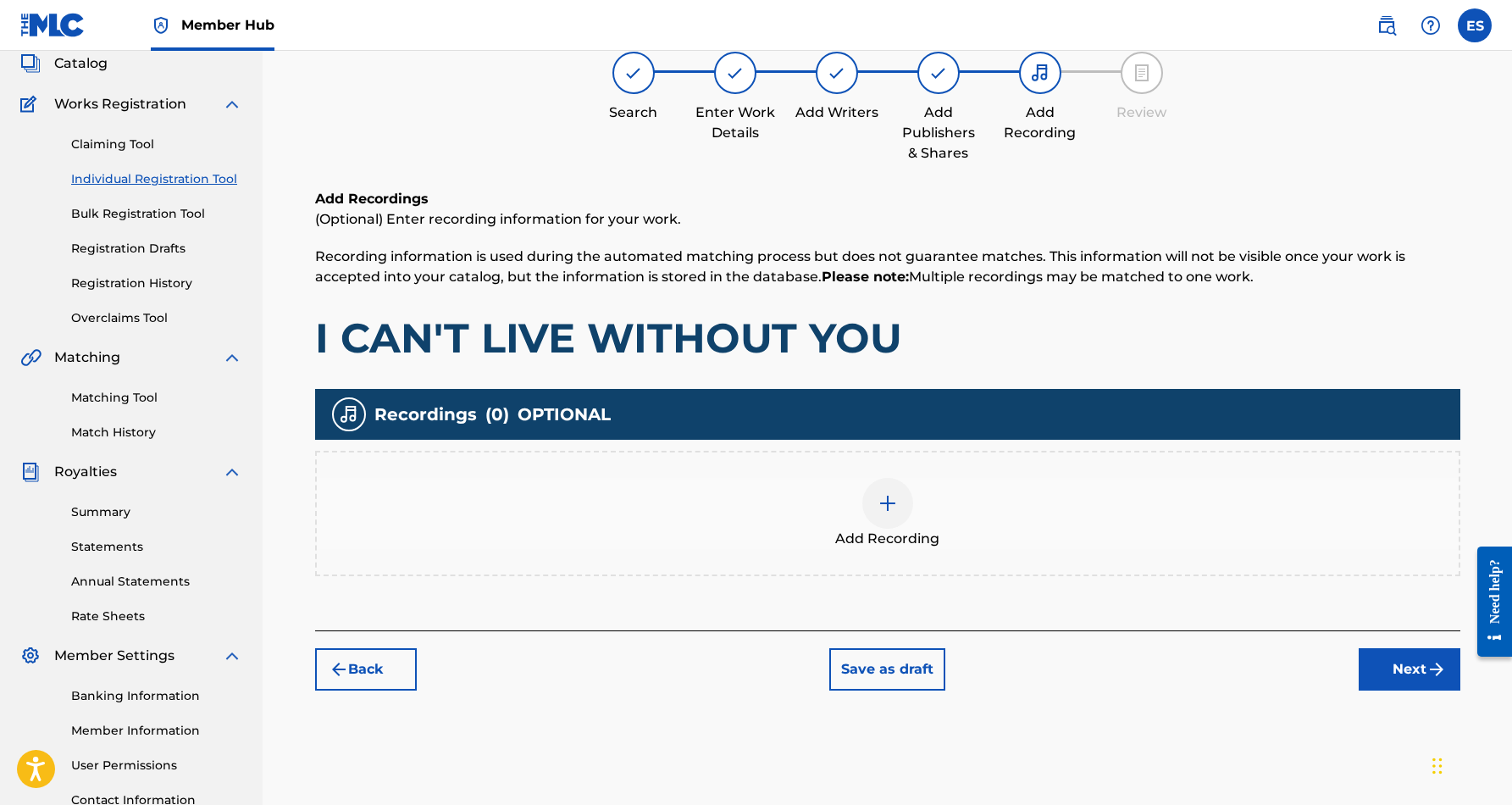
scroll to position [76, 0]
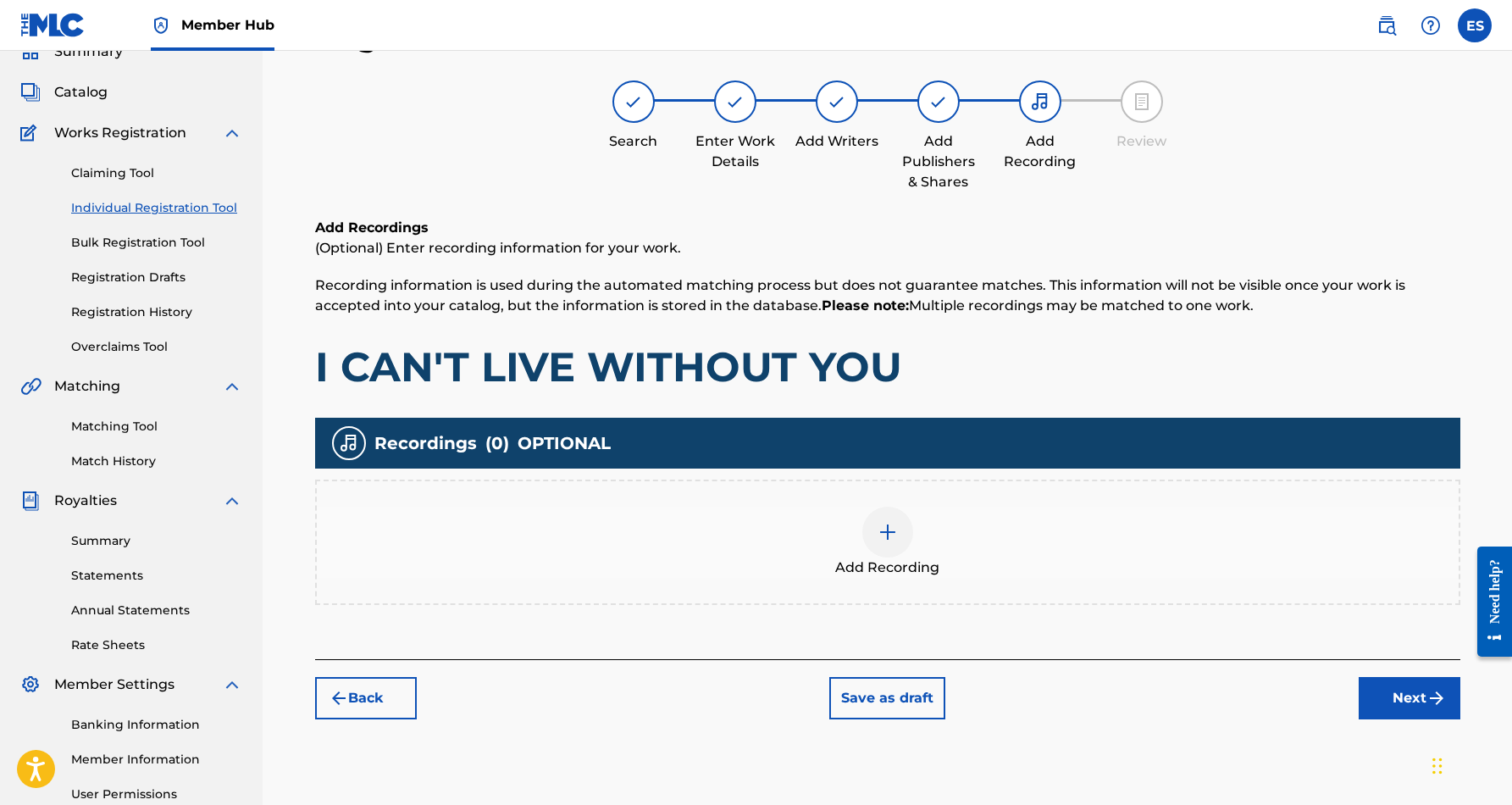
click at [893, 535] on img at bounding box center [888, 532] width 21 height 21
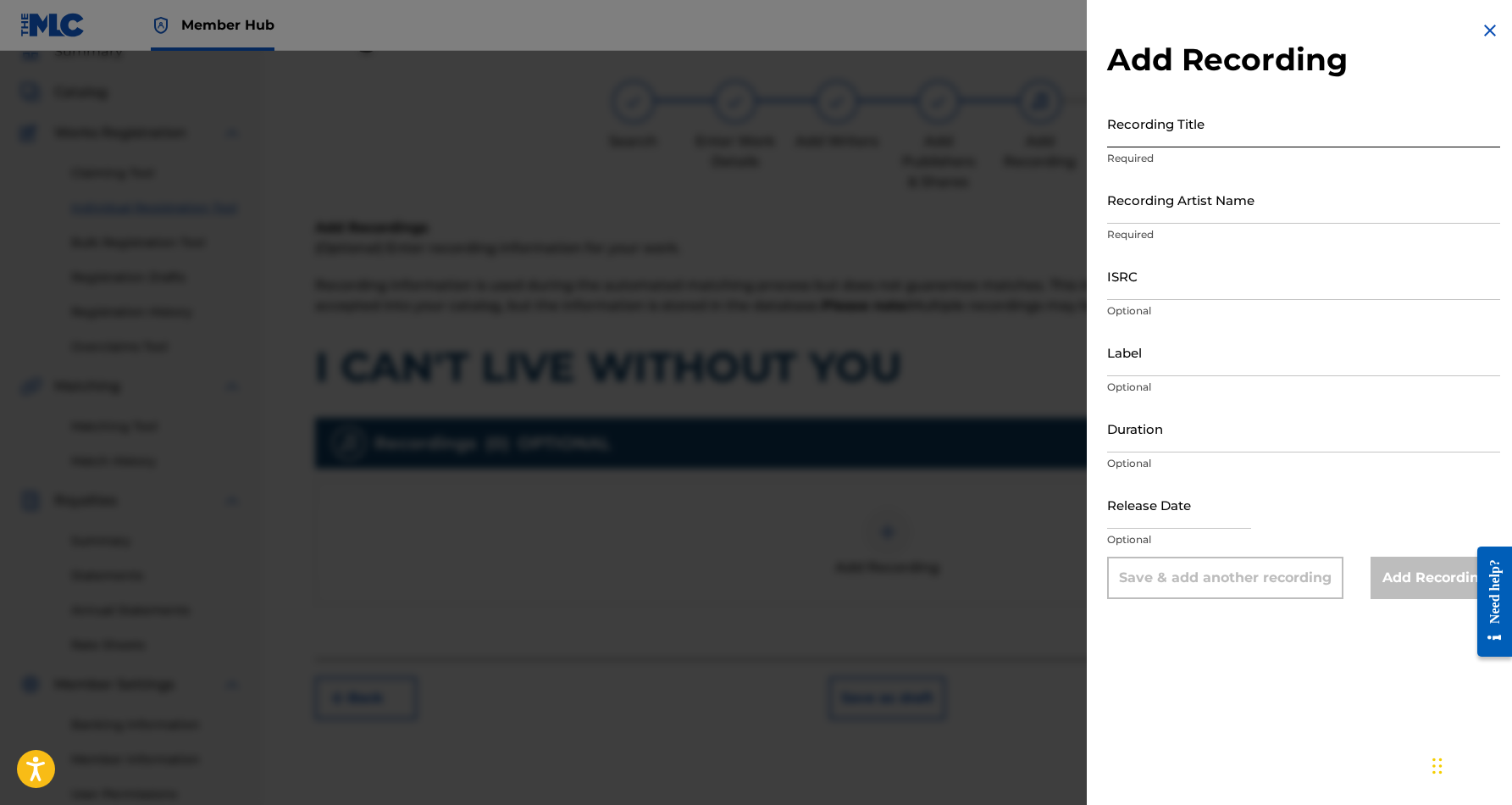
click at [1182, 131] on input "Recording Title" at bounding box center [1304, 122] width 394 height 48
paste input "I CAN'T LIVE WITHOUT YOU"
type input "I CAN'T LIVE WITHOUT YOU"
click at [1242, 190] on input "Recording Artist Name" at bounding box center [1304, 199] width 394 height 48
paste input "[PERSON_NAME]"
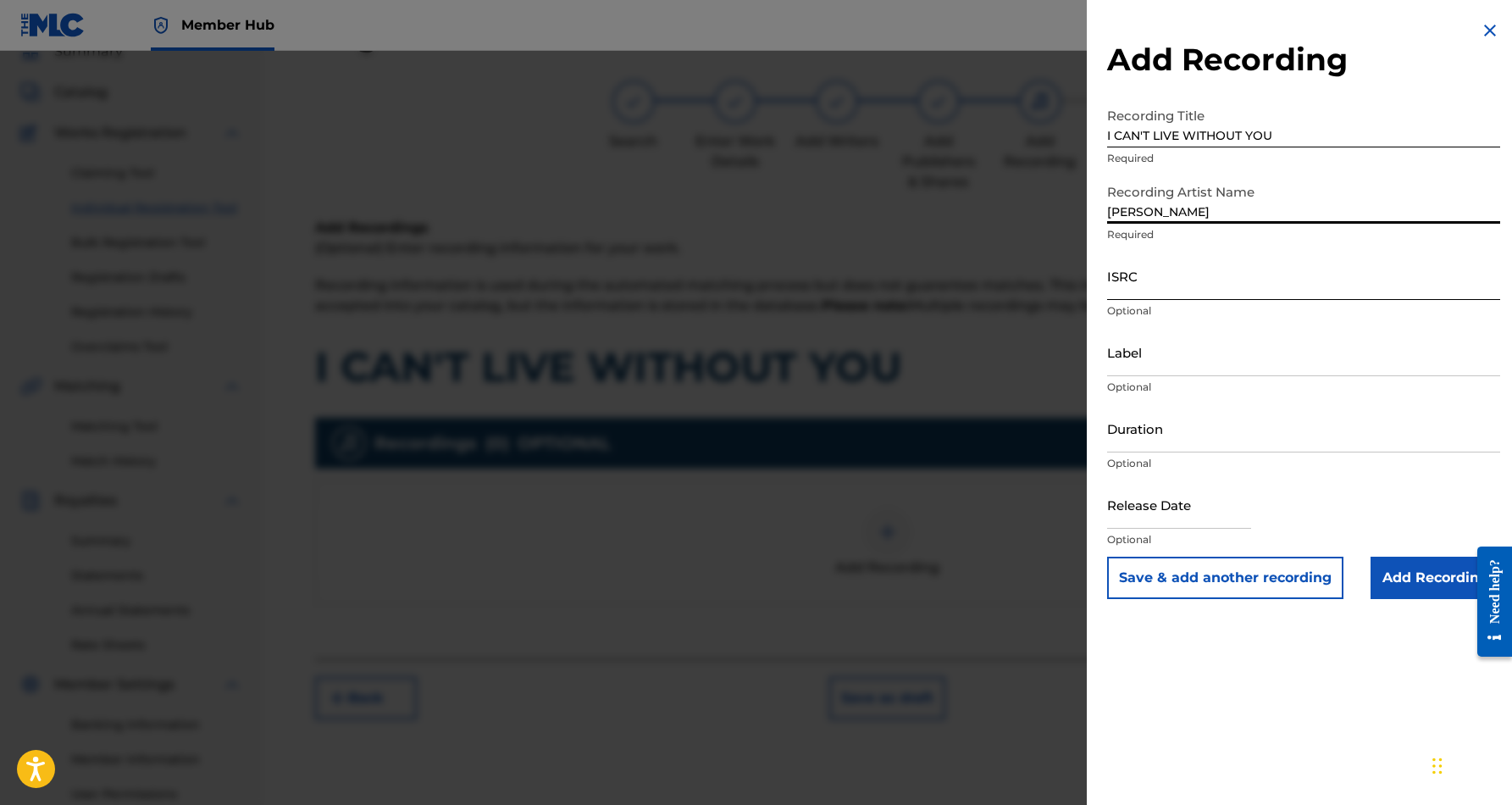
type input "[PERSON_NAME]"
click at [1265, 279] on input "ISRC" at bounding box center [1304, 275] width 394 height 48
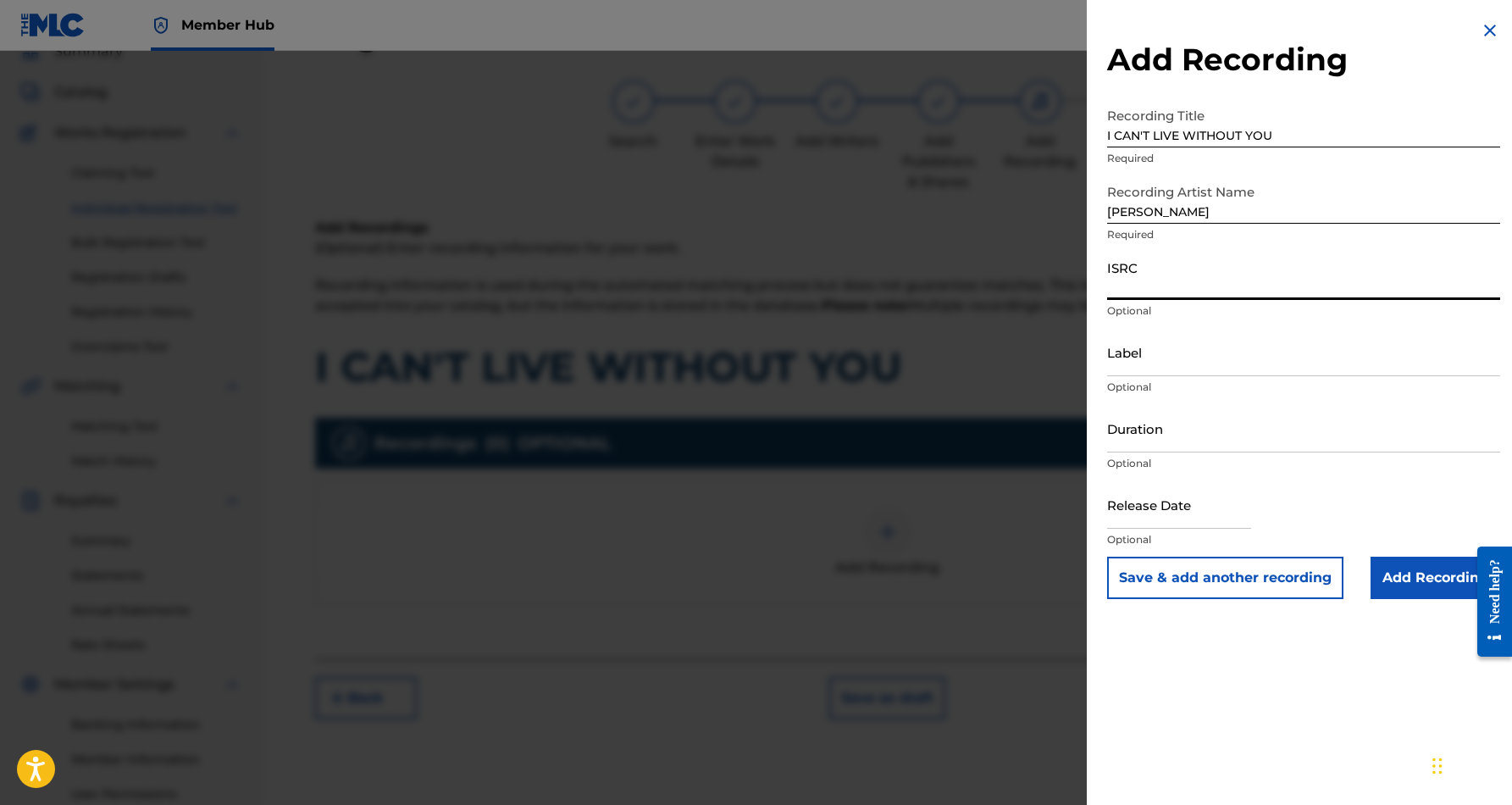
paste input "USCGJ1262024"
type input "USCGJ1262024"
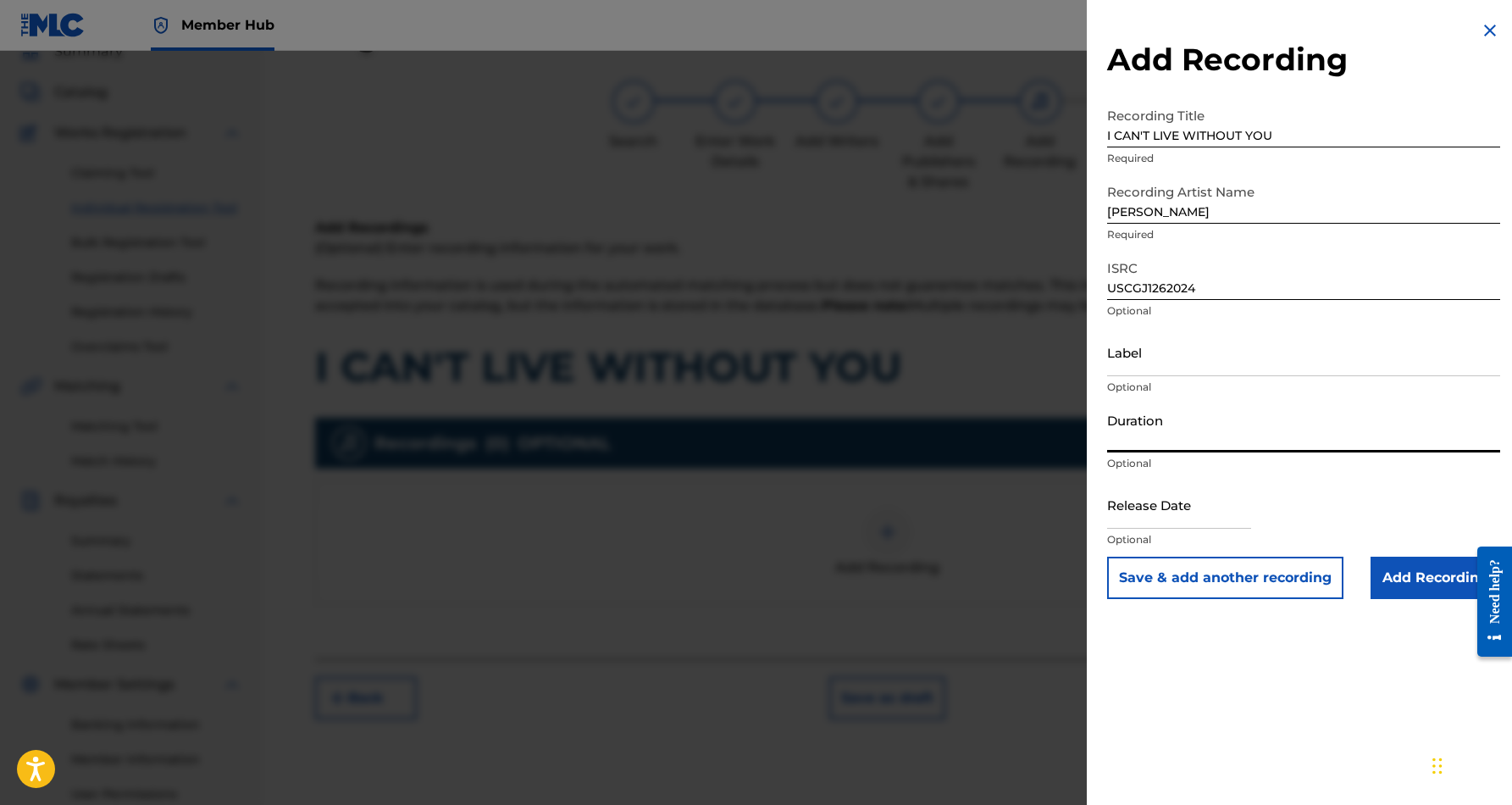
click at [1203, 439] on input "Duration" at bounding box center [1304, 427] width 394 height 48
type input "04:25"
click at [1163, 650] on div "Add Recording Recording Title I CAN'T LIVE WITHOUT YOU Required Recording Artis…" at bounding box center [1304, 402] width 434 height 805
click at [1395, 578] on input "Add Recording" at bounding box center [1436, 577] width 130 height 42
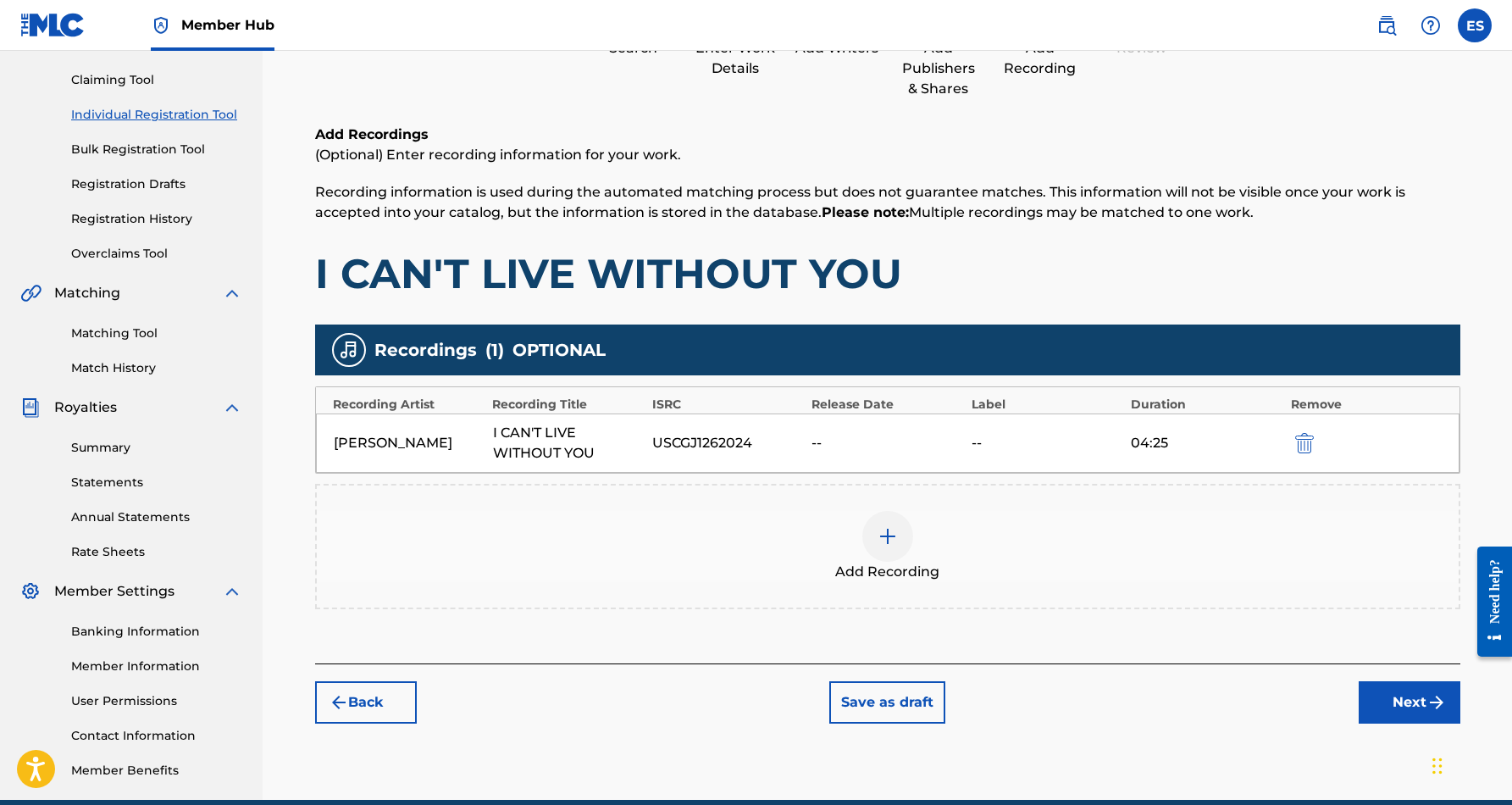
scroll to position [182, 0]
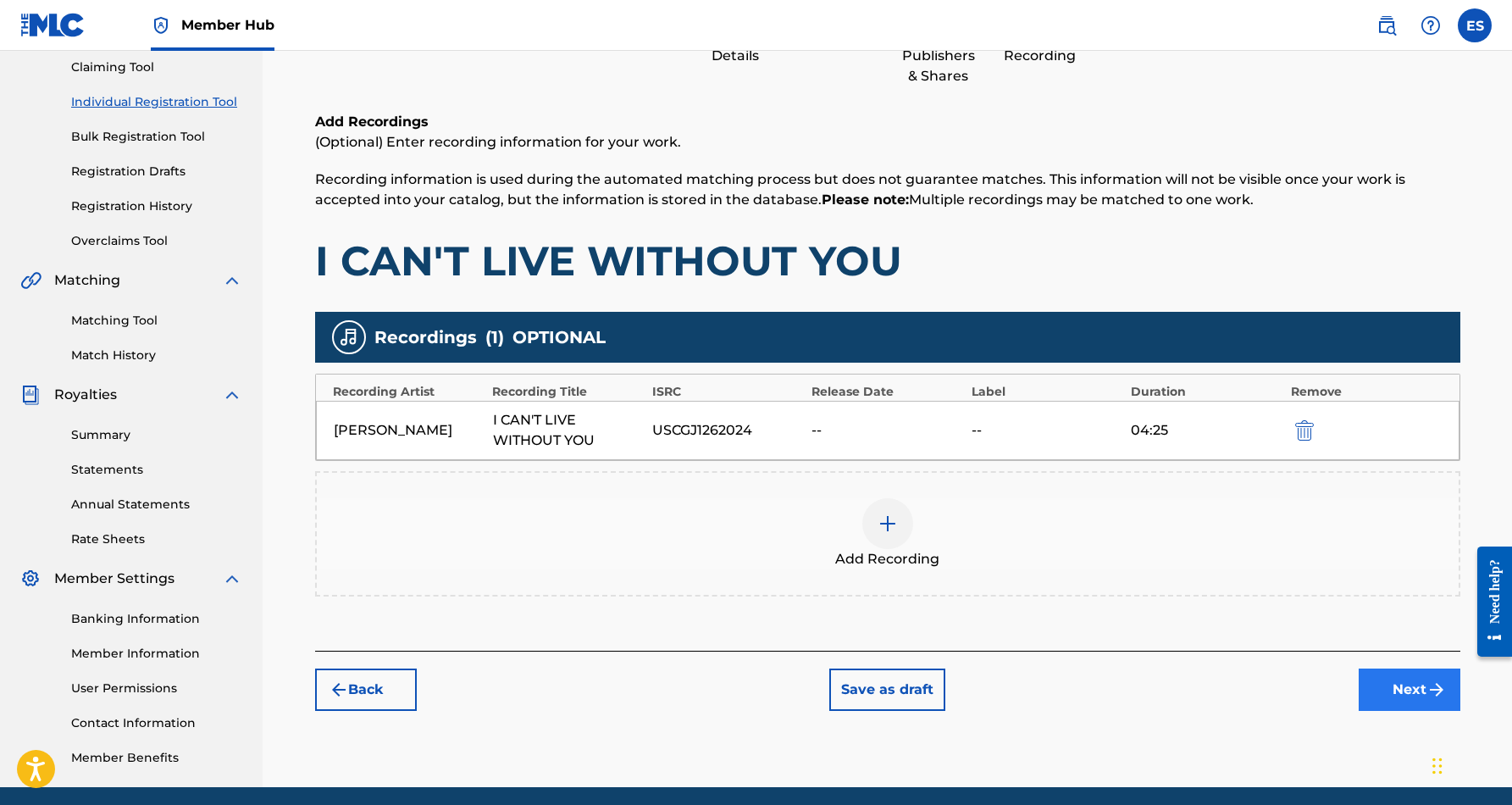
click at [1387, 684] on button "Next" at bounding box center [1410, 689] width 102 height 42
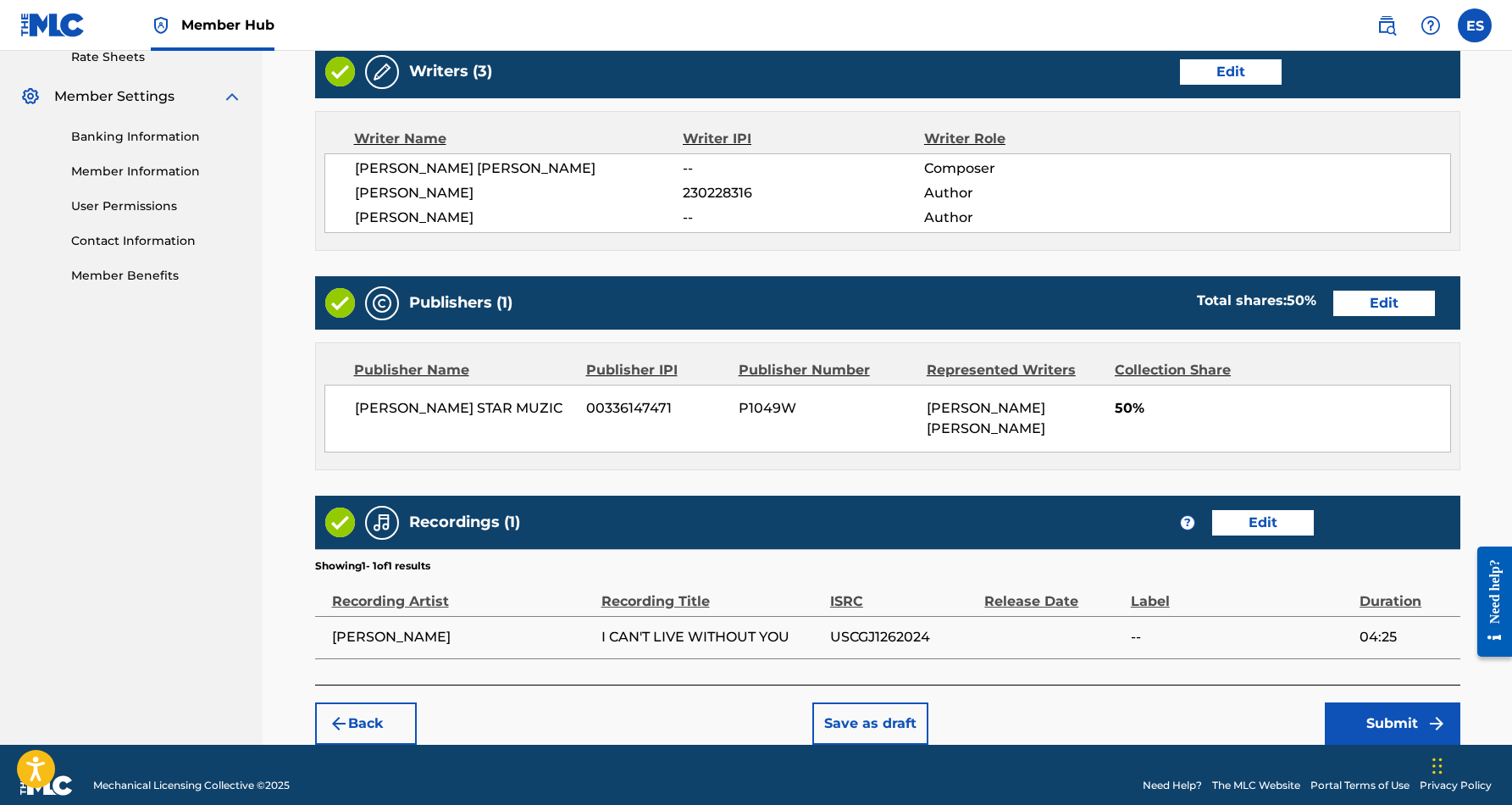
scroll to position [664, 0]
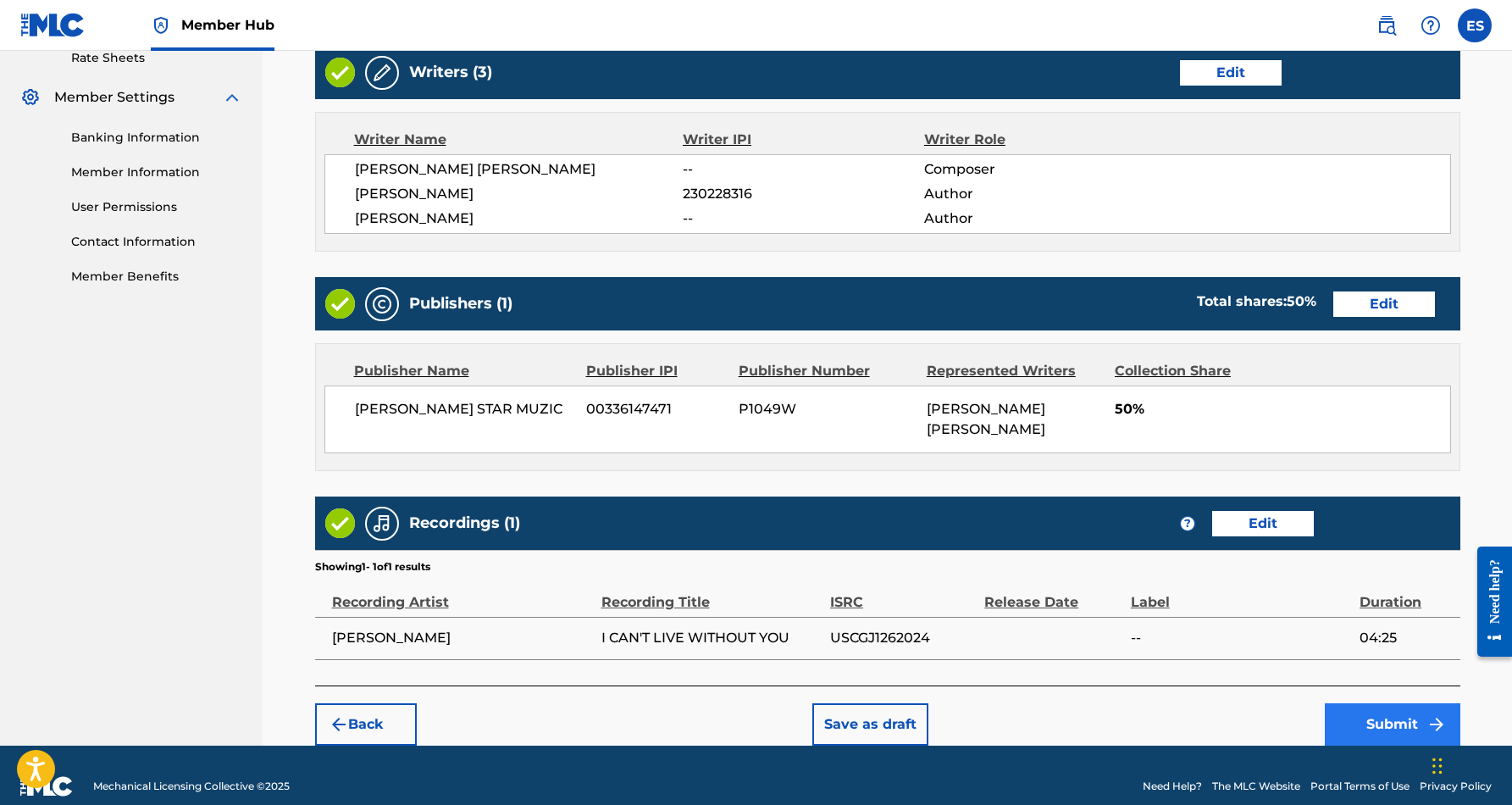
click at [1401, 703] on button "Submit" at bounding box center [1393, 724] width 136 height 42
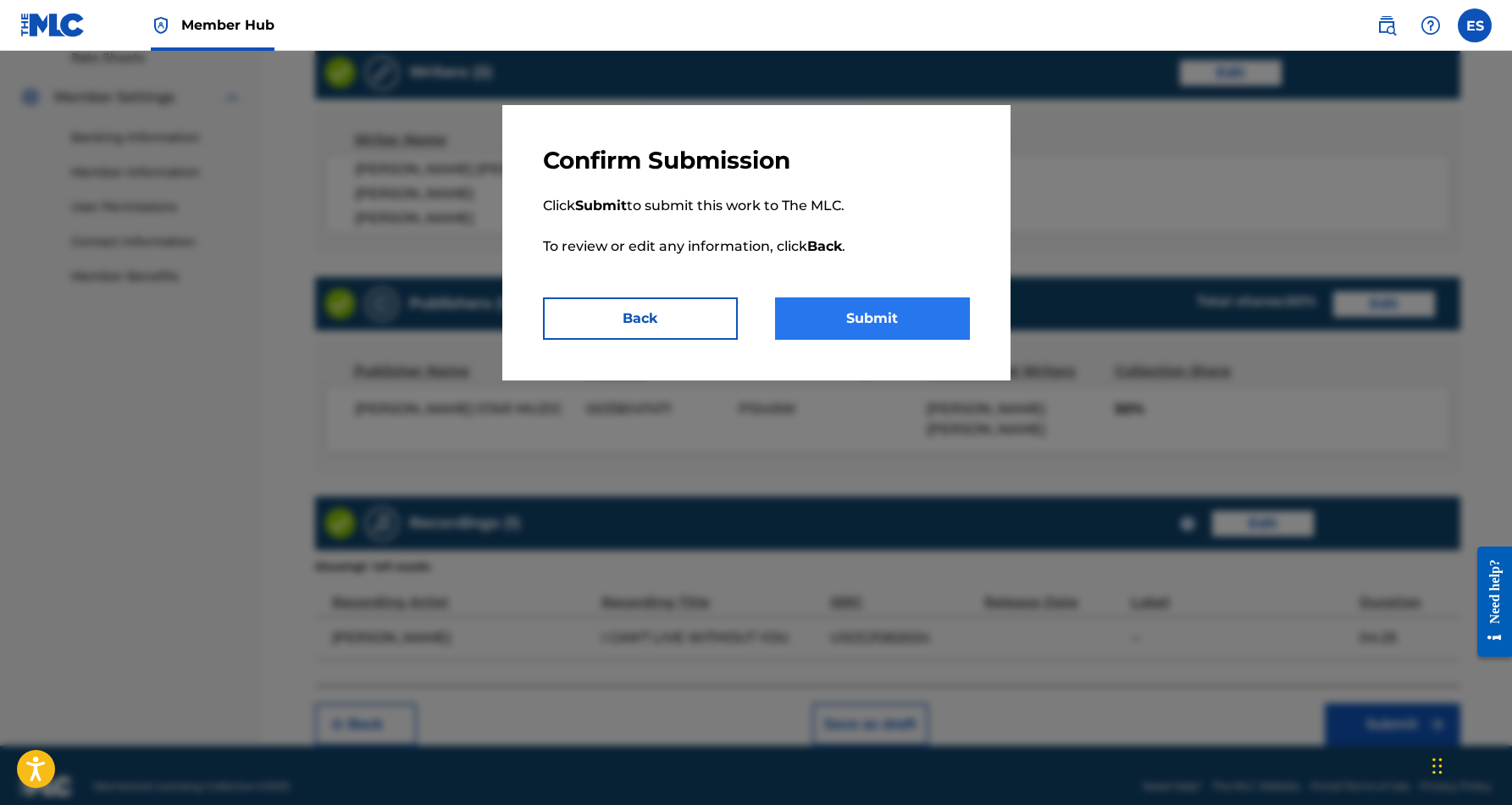
click at [870, 313] on button "Submit" at bounding box center [872, 318] width 195 height 42
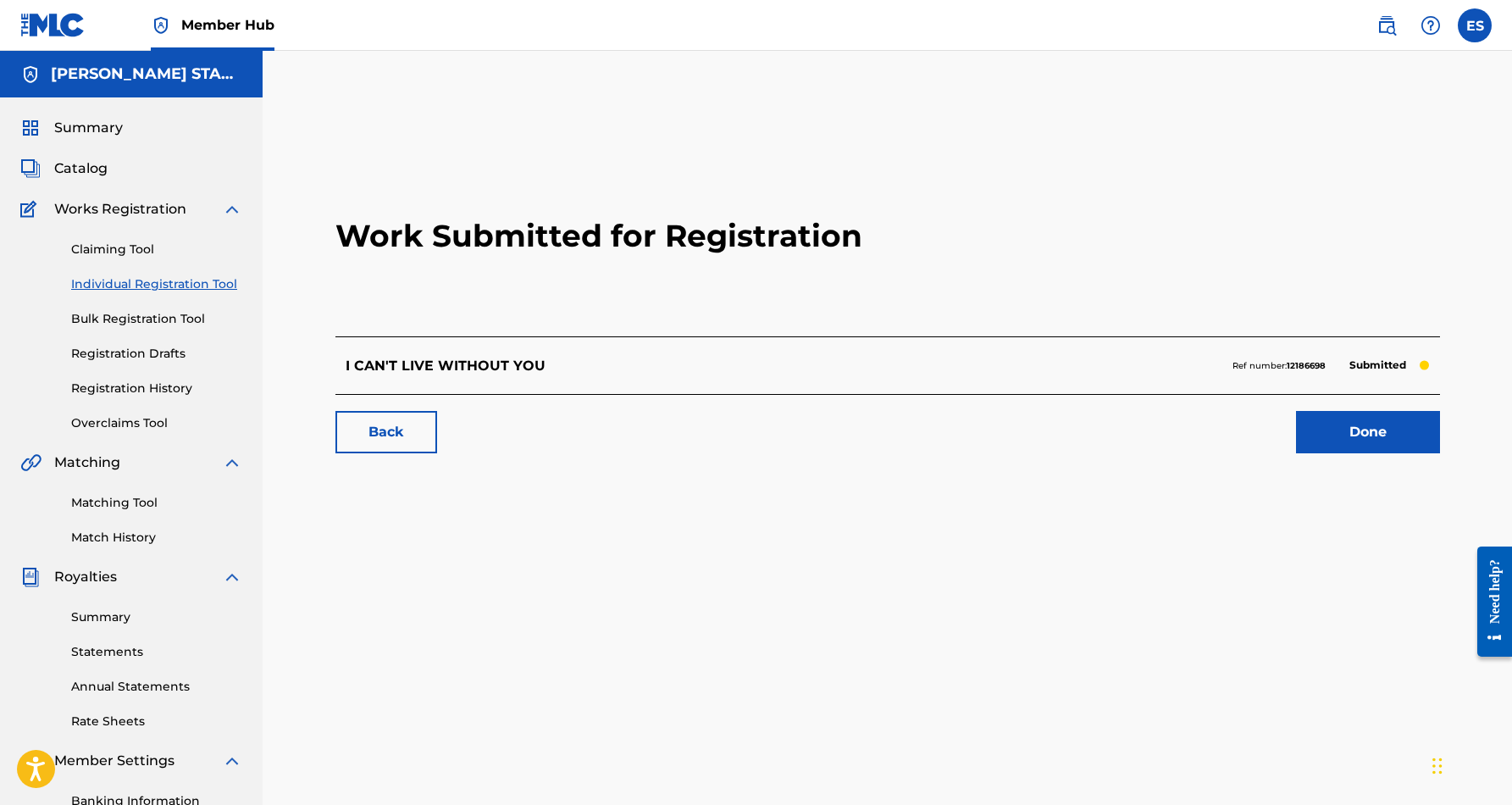
click at [183, 282] on link "Individual Registration Tool" at bounding box center [157, 283] width 171 height 18
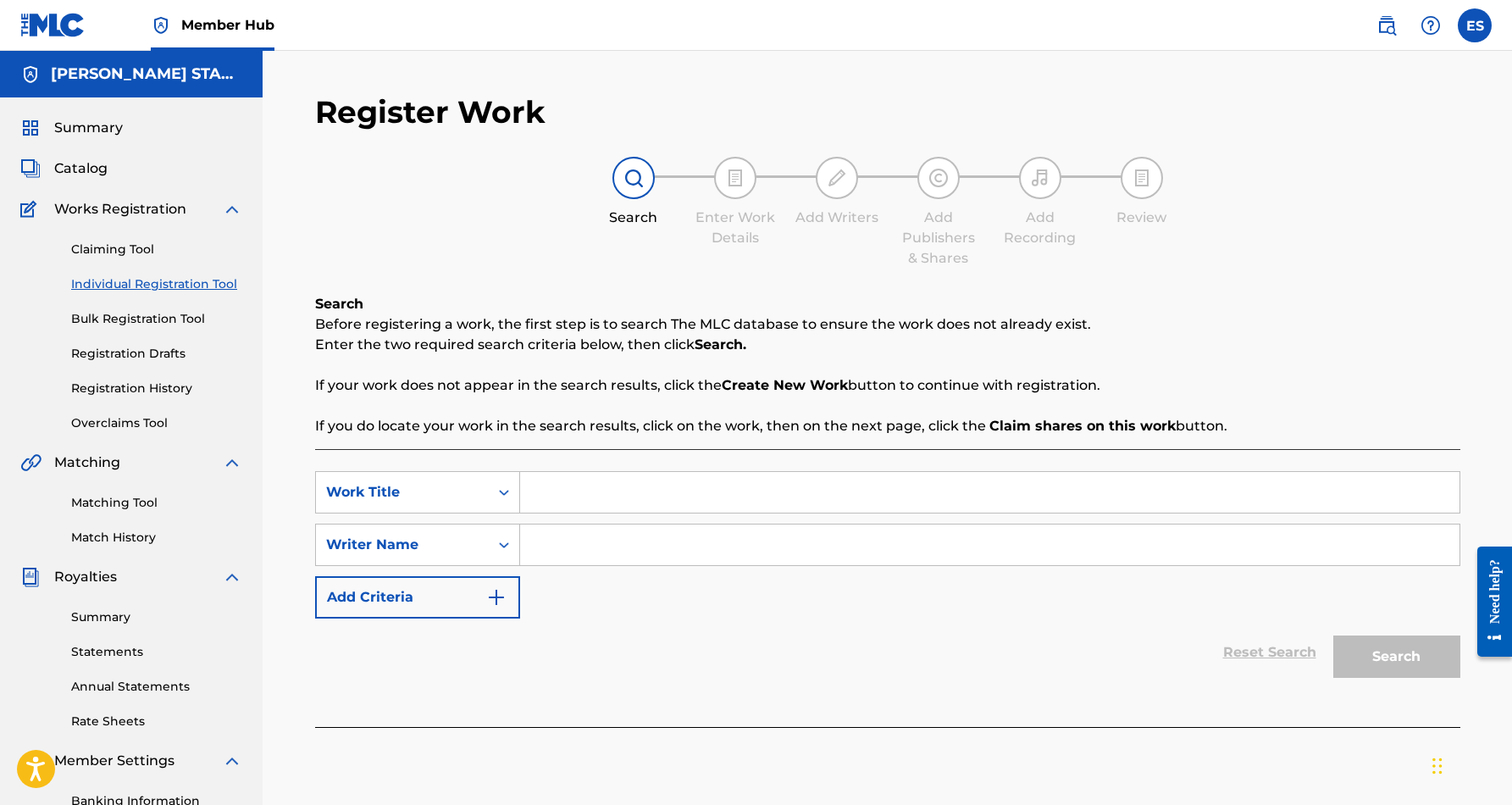
click at [577, 496] on input "Search Form" at bounding box center [990, 491] width 940 height 40
paste input "[PERSON_NAME]"
type input "[PERSON_NAME]"
click at [738, 631] on div "Reset Search Search" at bounding box center [888, 652] width 1146 height 68
click at [703, 553] on input "Search Form" at bounding box center [990, 544] width 940 height 40
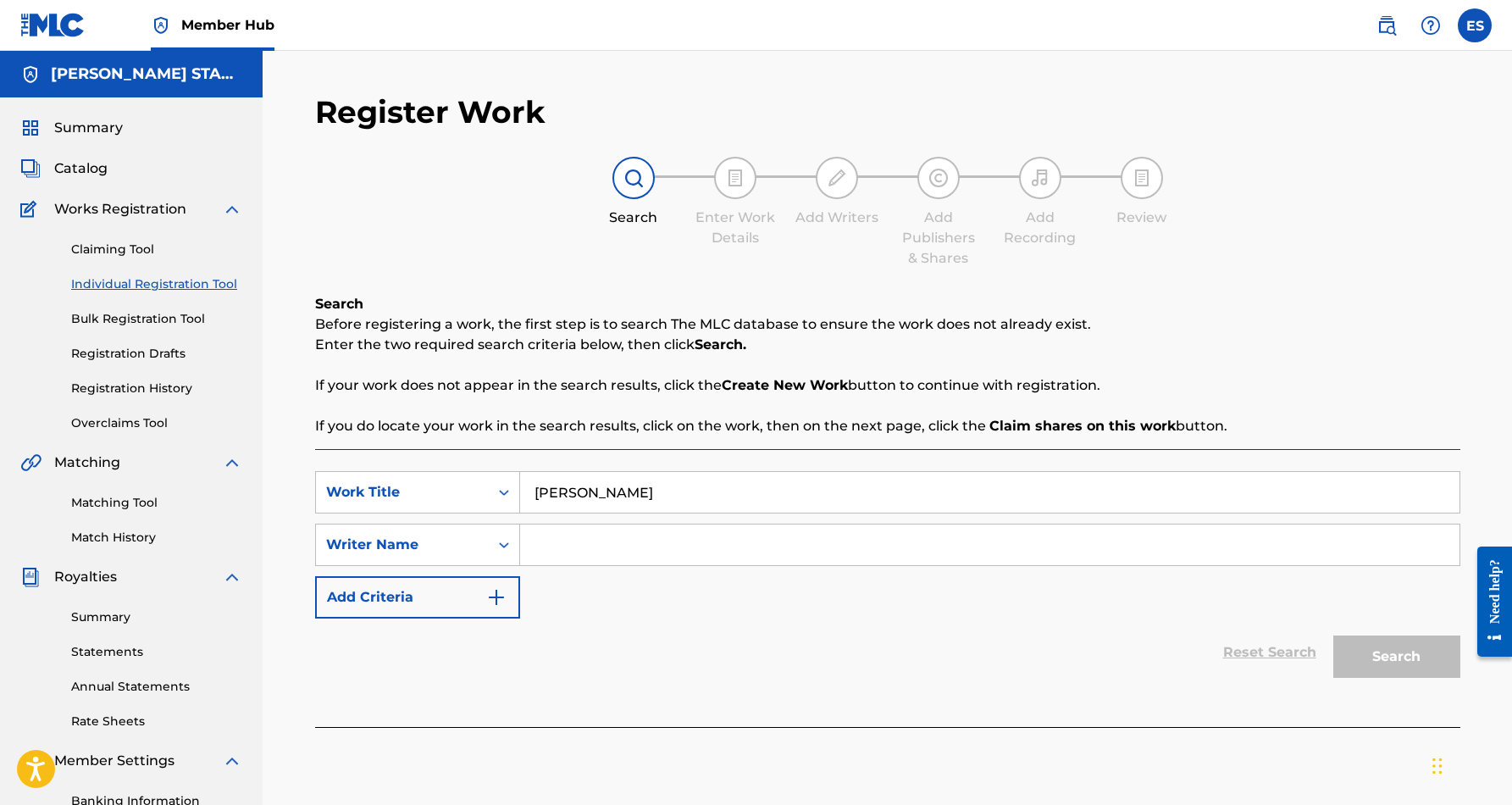
paste input "[PERSON_NAME] [PERSON_NAME]"
type input "[PERSON_NAME] [PERSON_NAME]"
click at [1398, 655] on button "Search" at bounding box center [1397, 656] width 127 height 42
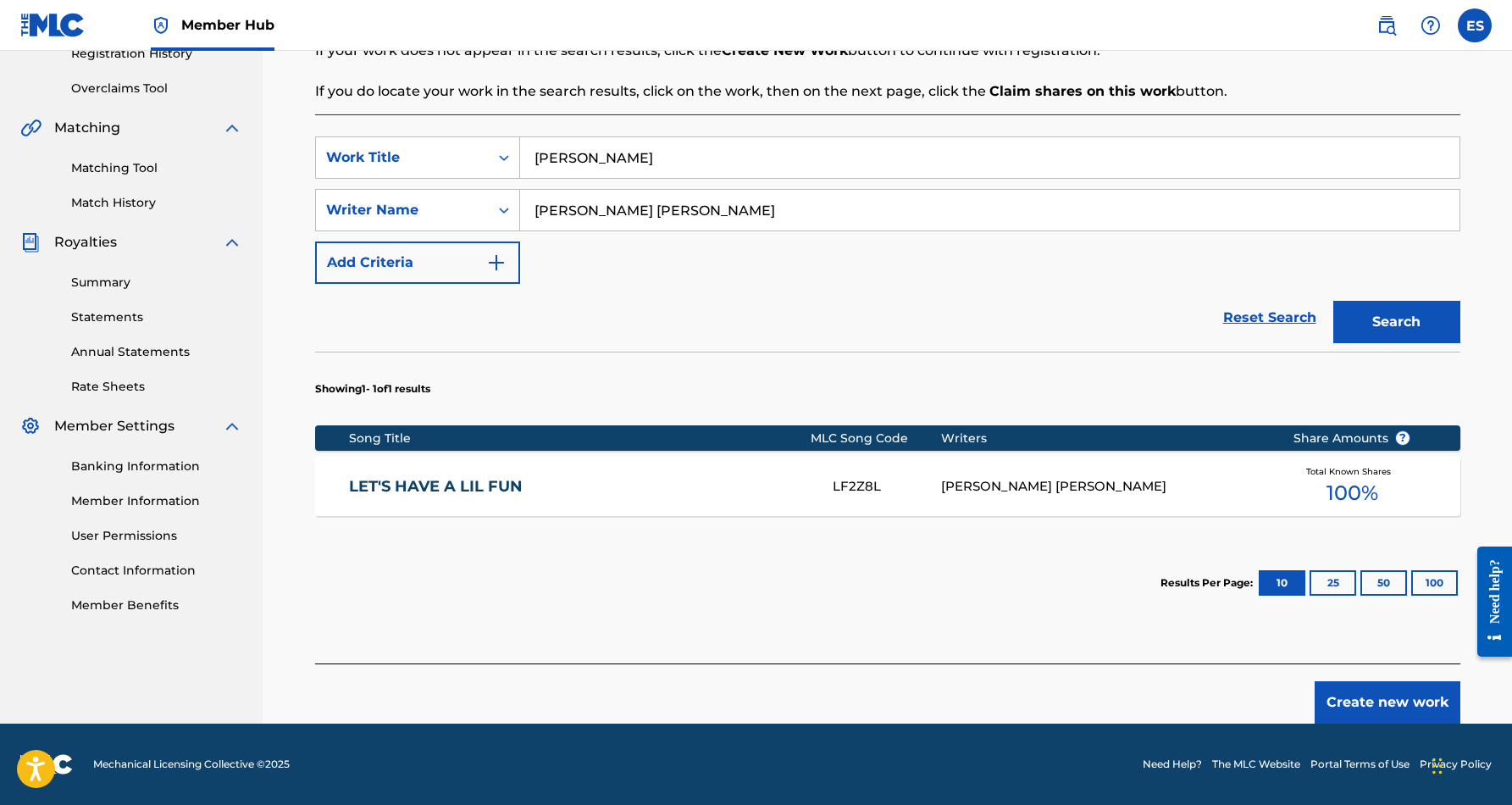
scroll to position [334, 0]
click at [1351, 697] on button "Create new work" at bounding box center [1388, 702] width 146 height 42
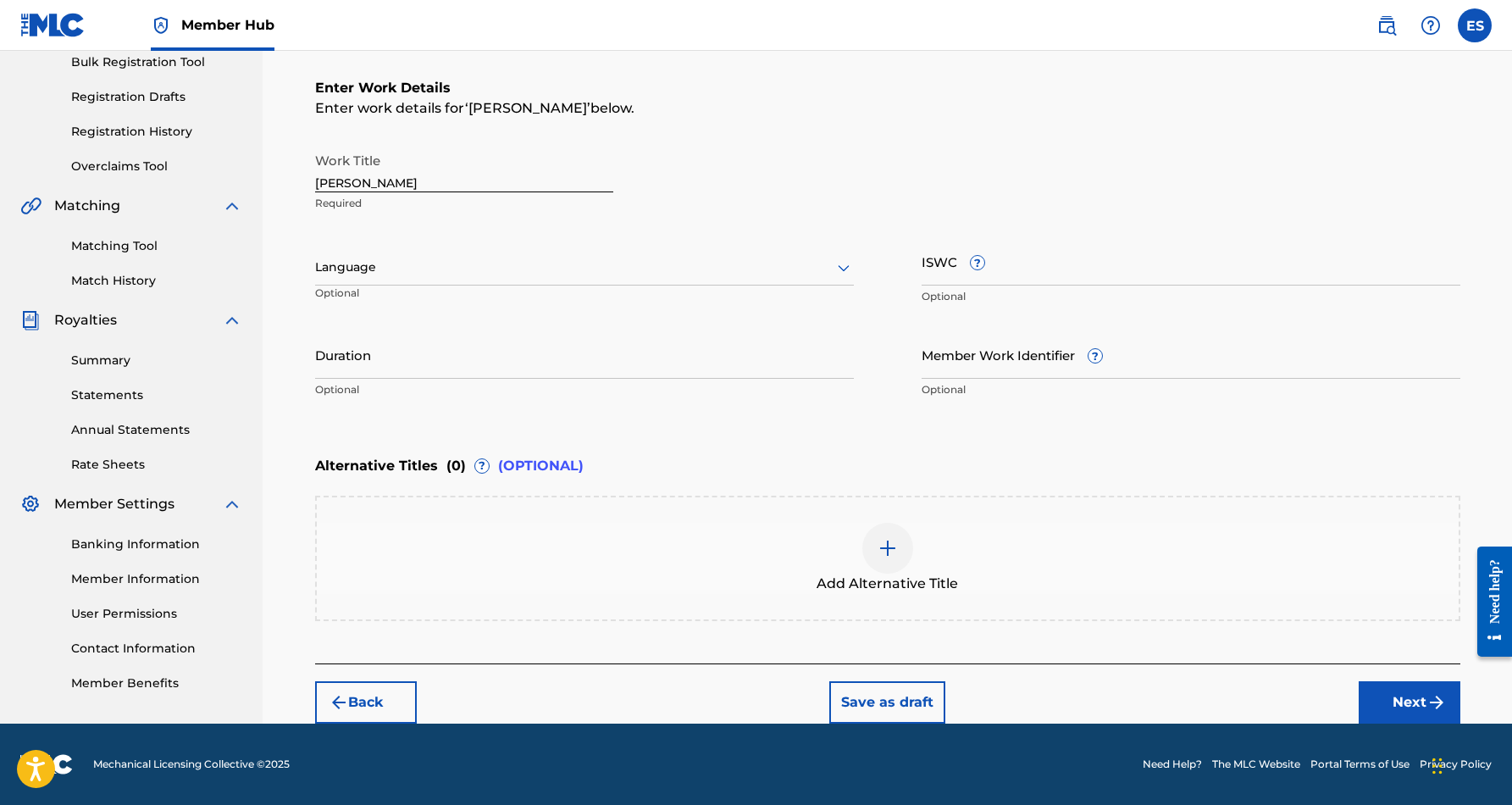
scroll to position [257, 0]
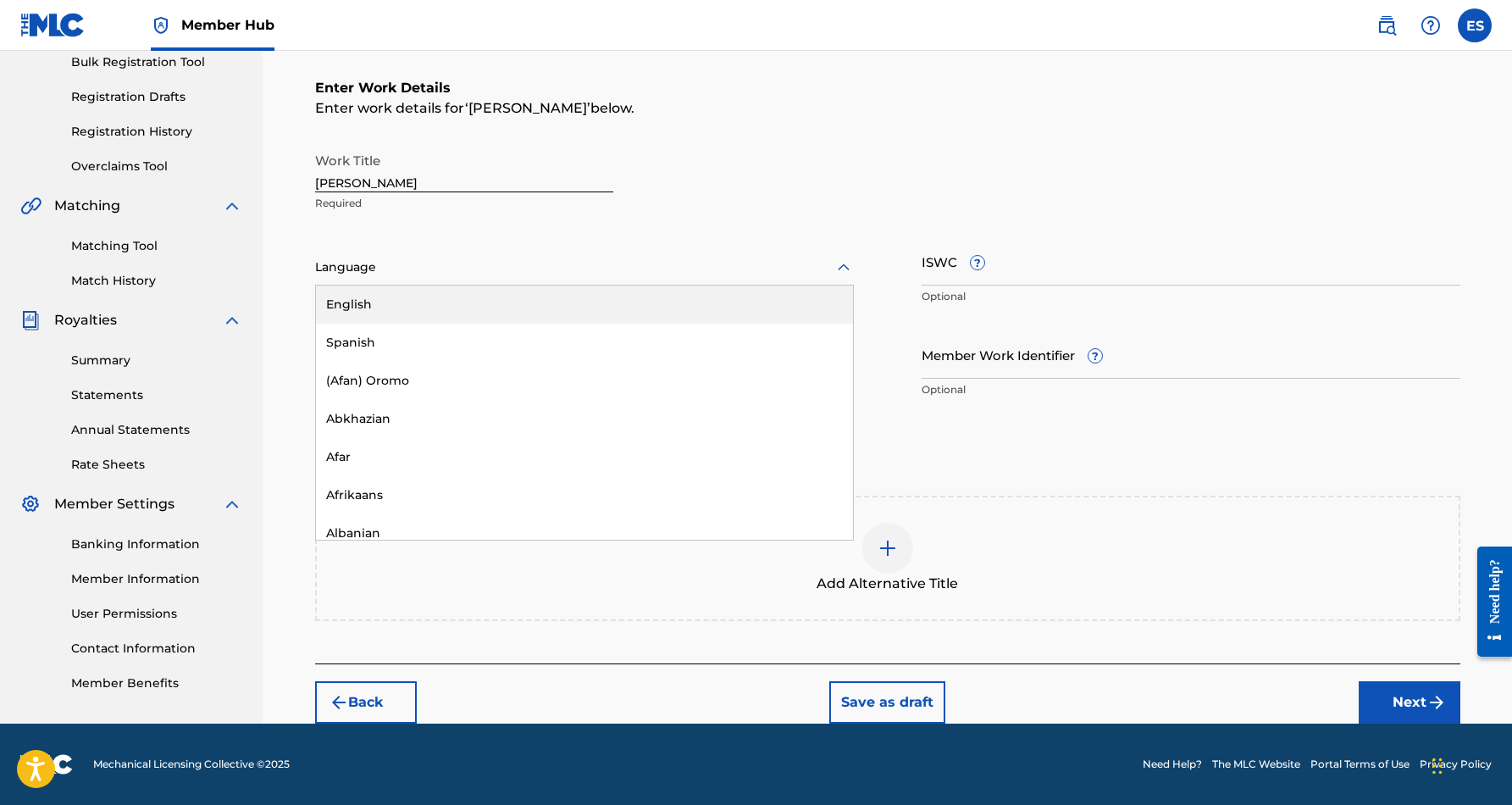
click at [841, 266] on icon at bounding box center [844, 266] width 12 height 7
click at [789, 296] on div "English" at bounding box center [585, 304] width 538 height 38
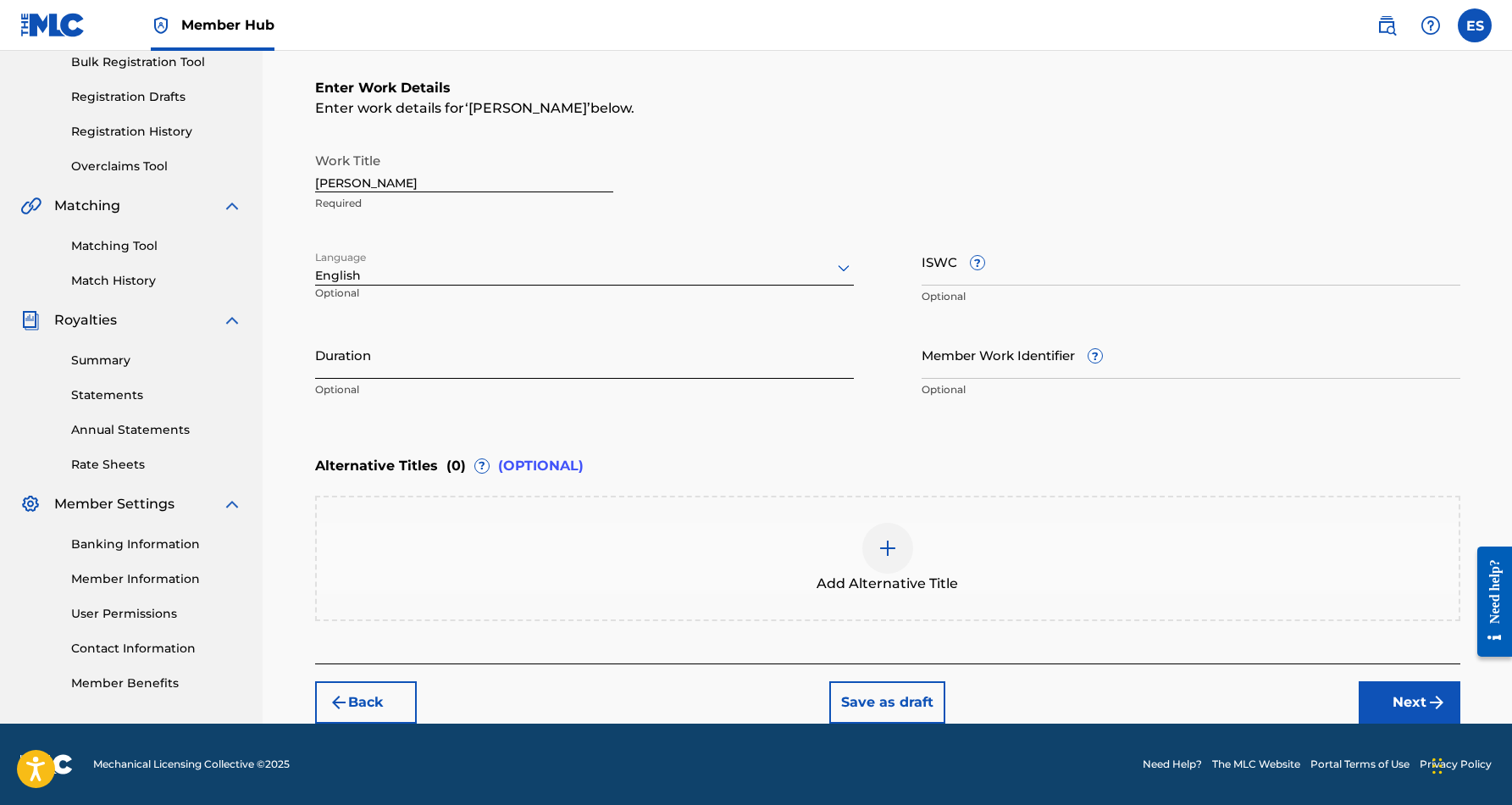
click at [626, 347] on input "Duration" at bounding box center [585, 354] width 539 height 48
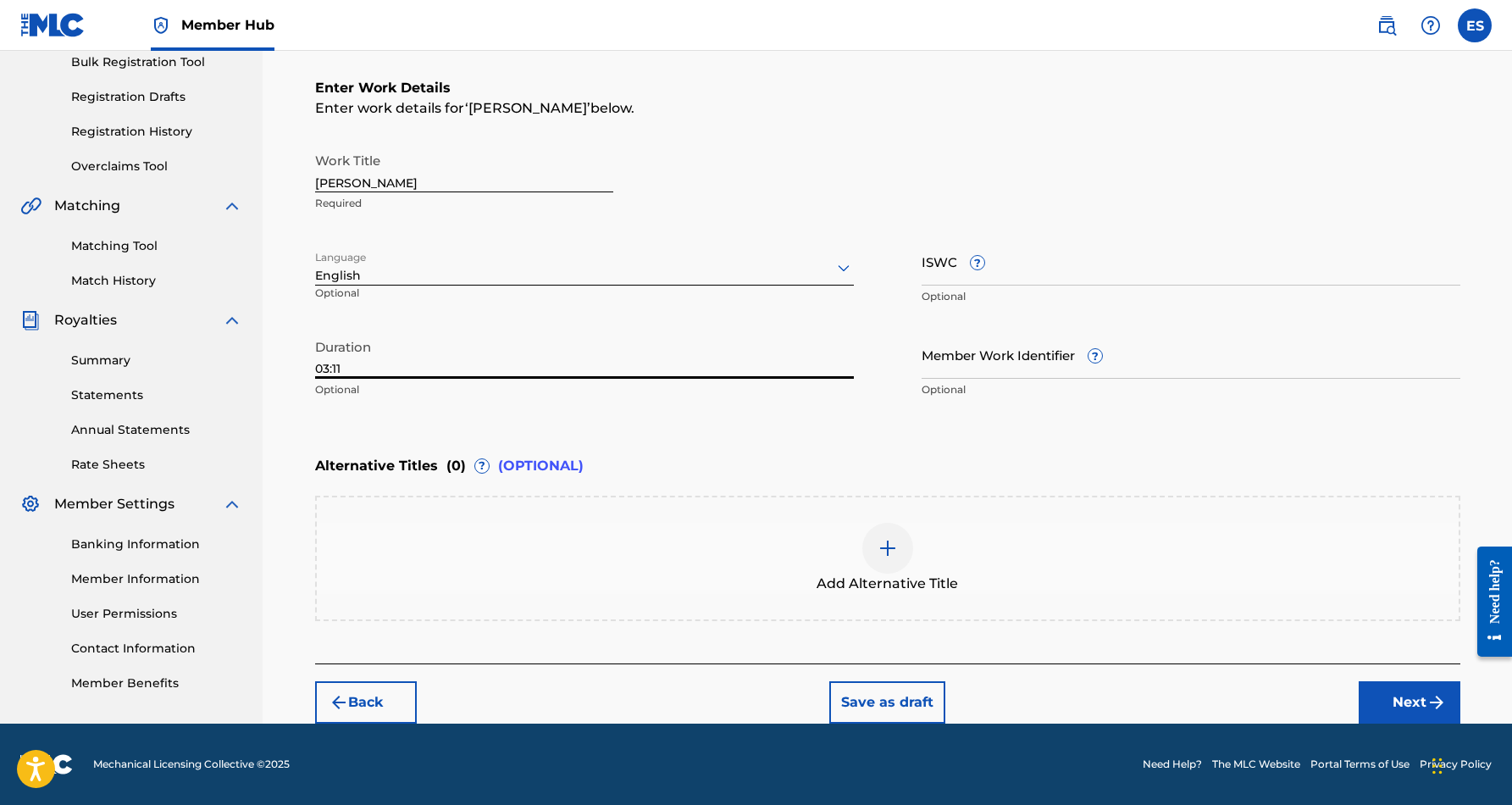
type input "03:11"
click at [588, 411] on div "Enter Work Details Enter work details for ‘ LIL [PERSON_NAME] ’ below. Work Tit…" at bounding box center [888, 243] width 1146 height 411
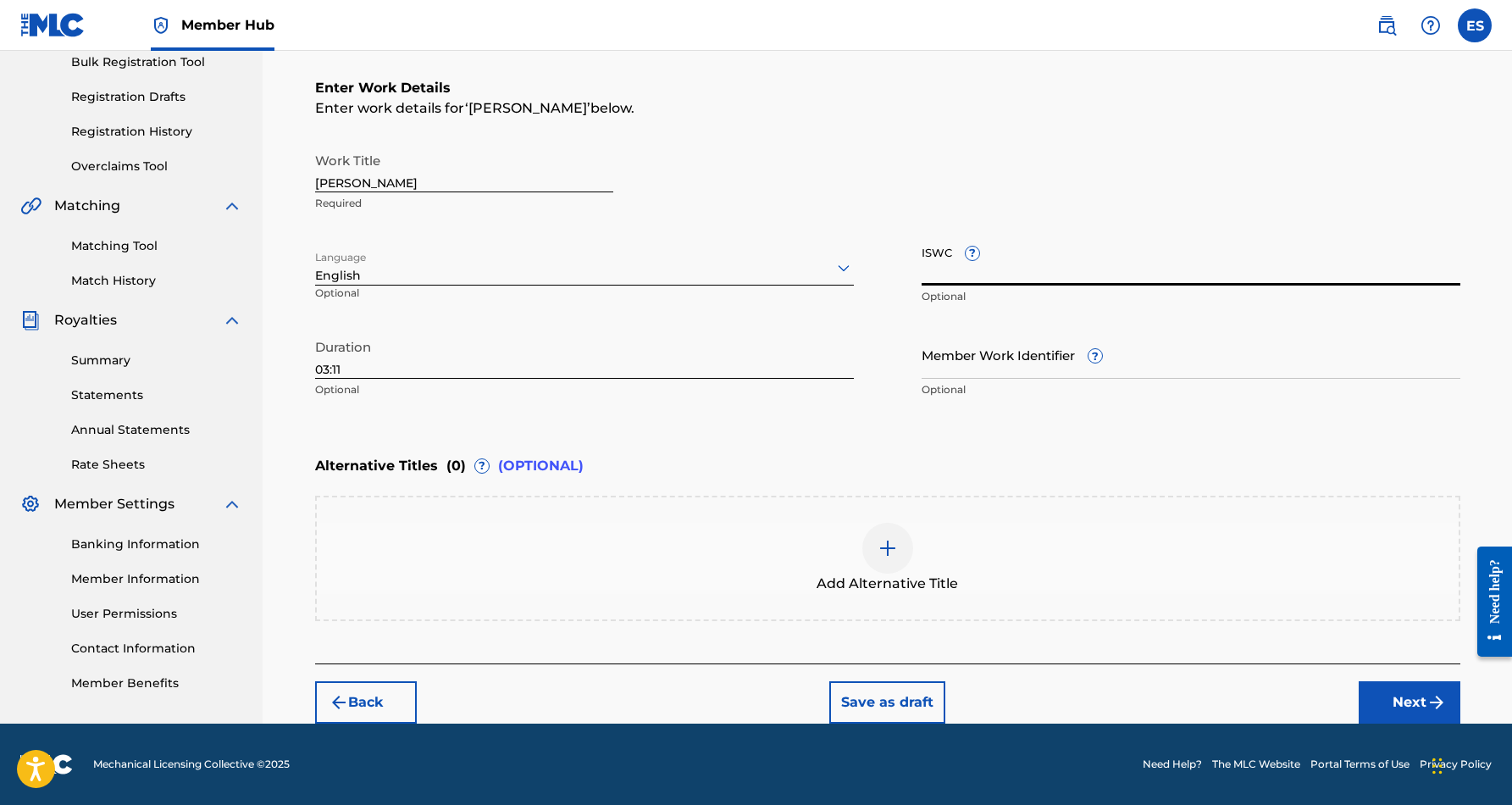
click at [1037, 259] on input "ISWC ?" at bounding box center [1191, 261] width 539 height 48
paste input "T9052806196"
click at [1319, 256] on input "T9052806196" at bounding box center [1191, 261] width 539 height 48
type input "T9052806196"
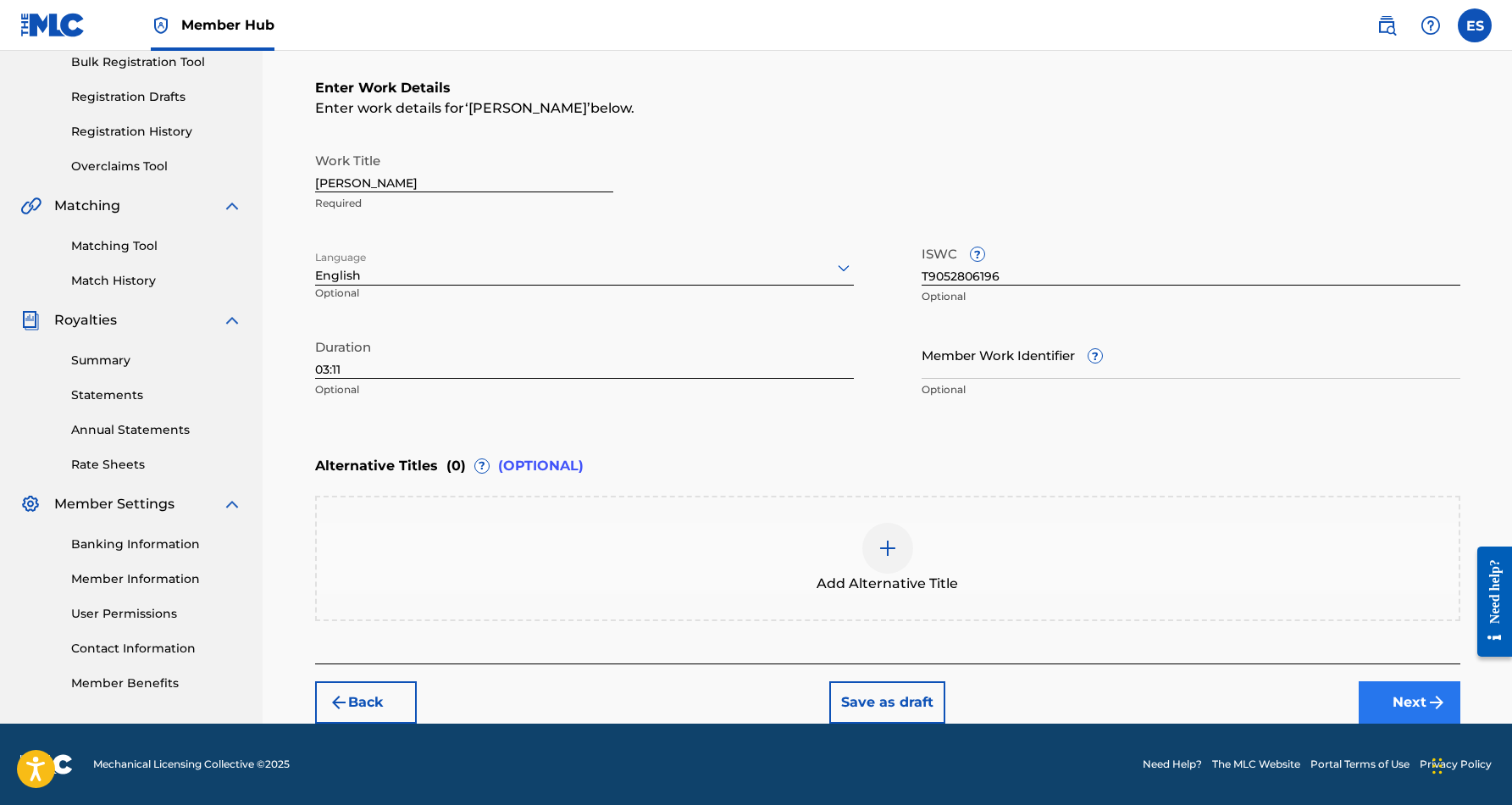
click at [1421, 699] on button "Next" at bounding box center [1410, 702] width 102 height 42
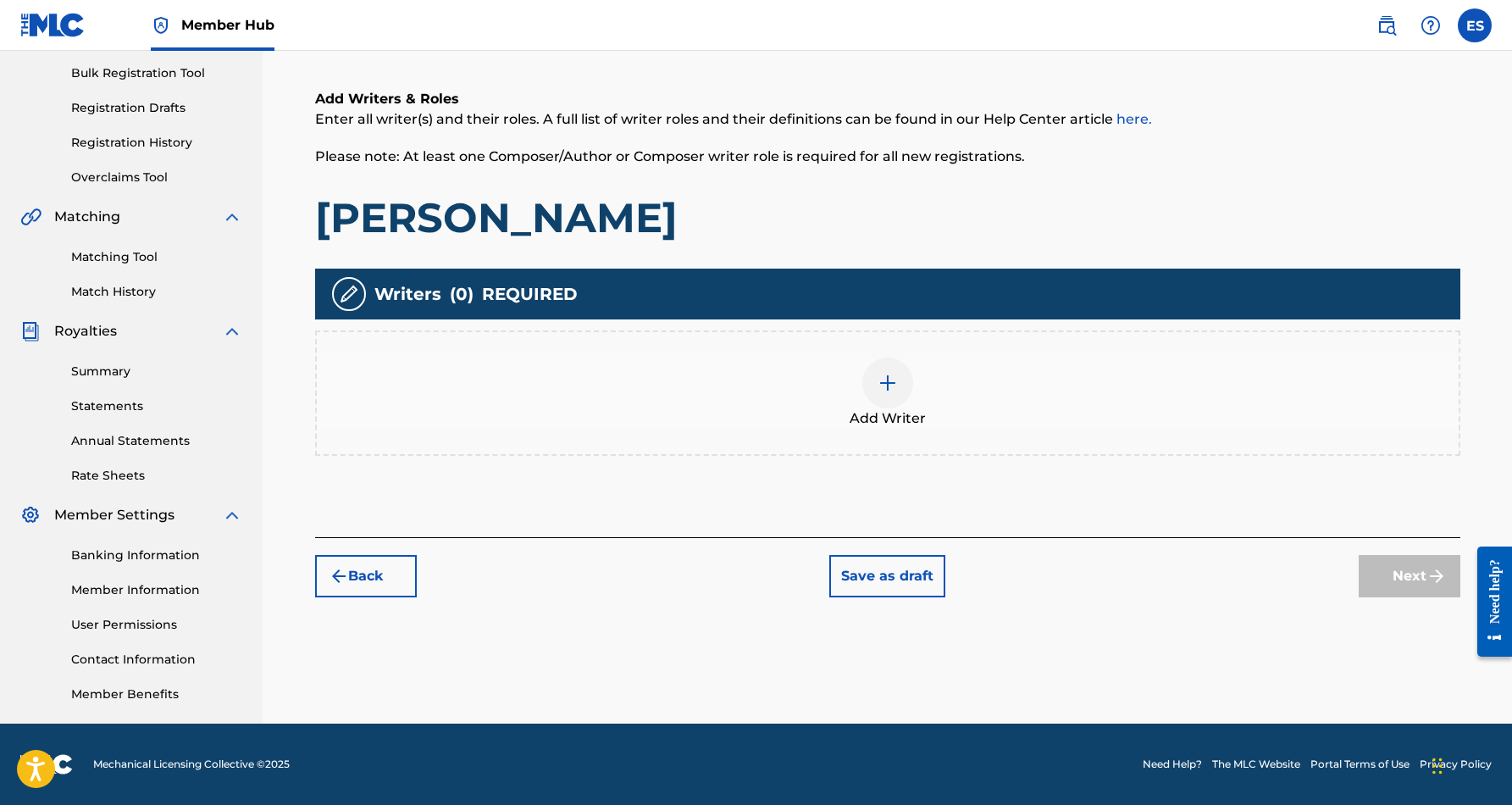
click at [885, 376] on img at bounding box center [888, 383] width 21 height 21
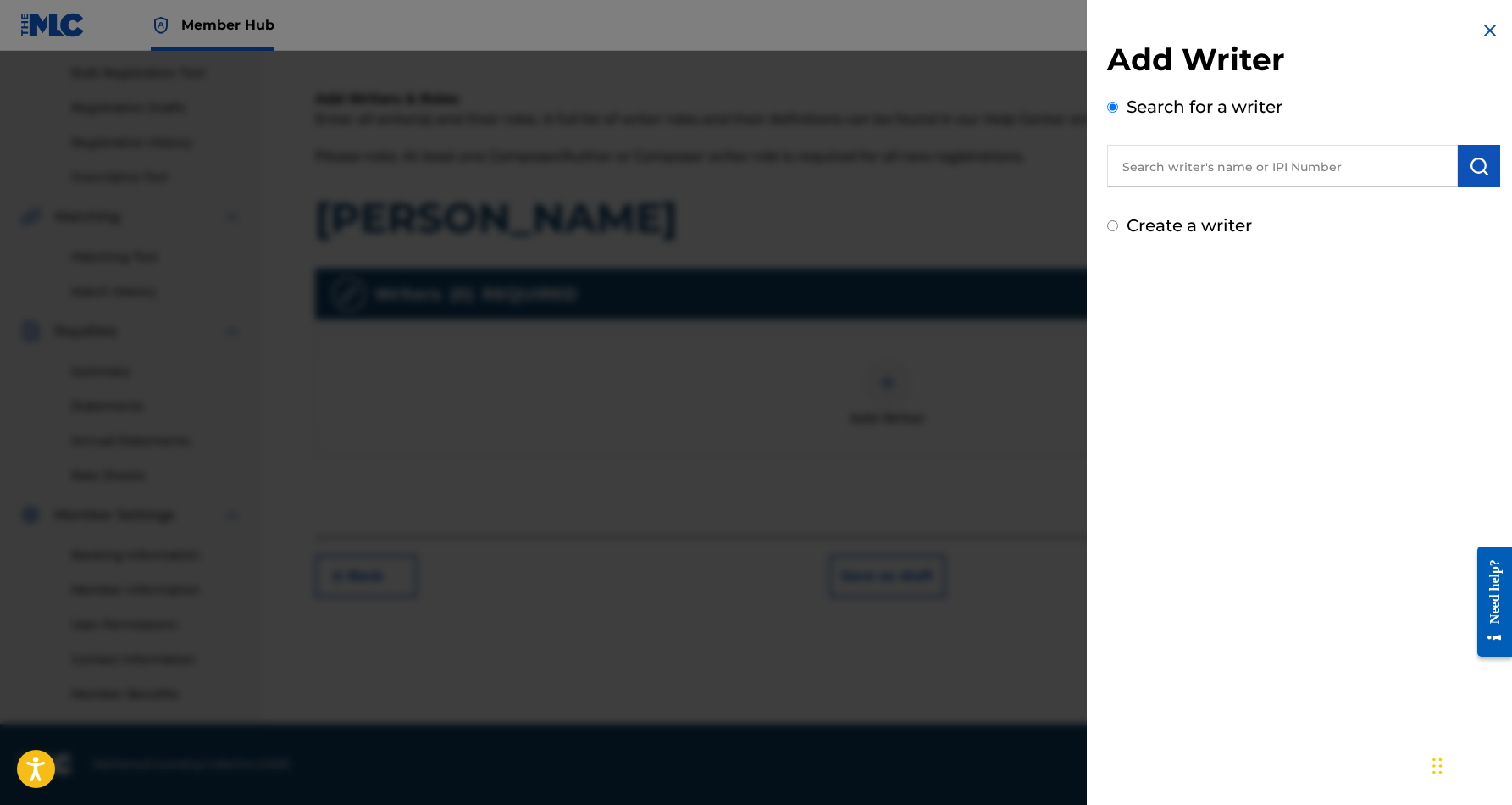
click at [1366, 166] on input "text" at bounding box center [1282, 166] width 351 height 42
paste input "[PERSON_NAME] [PERSON_NAME]"
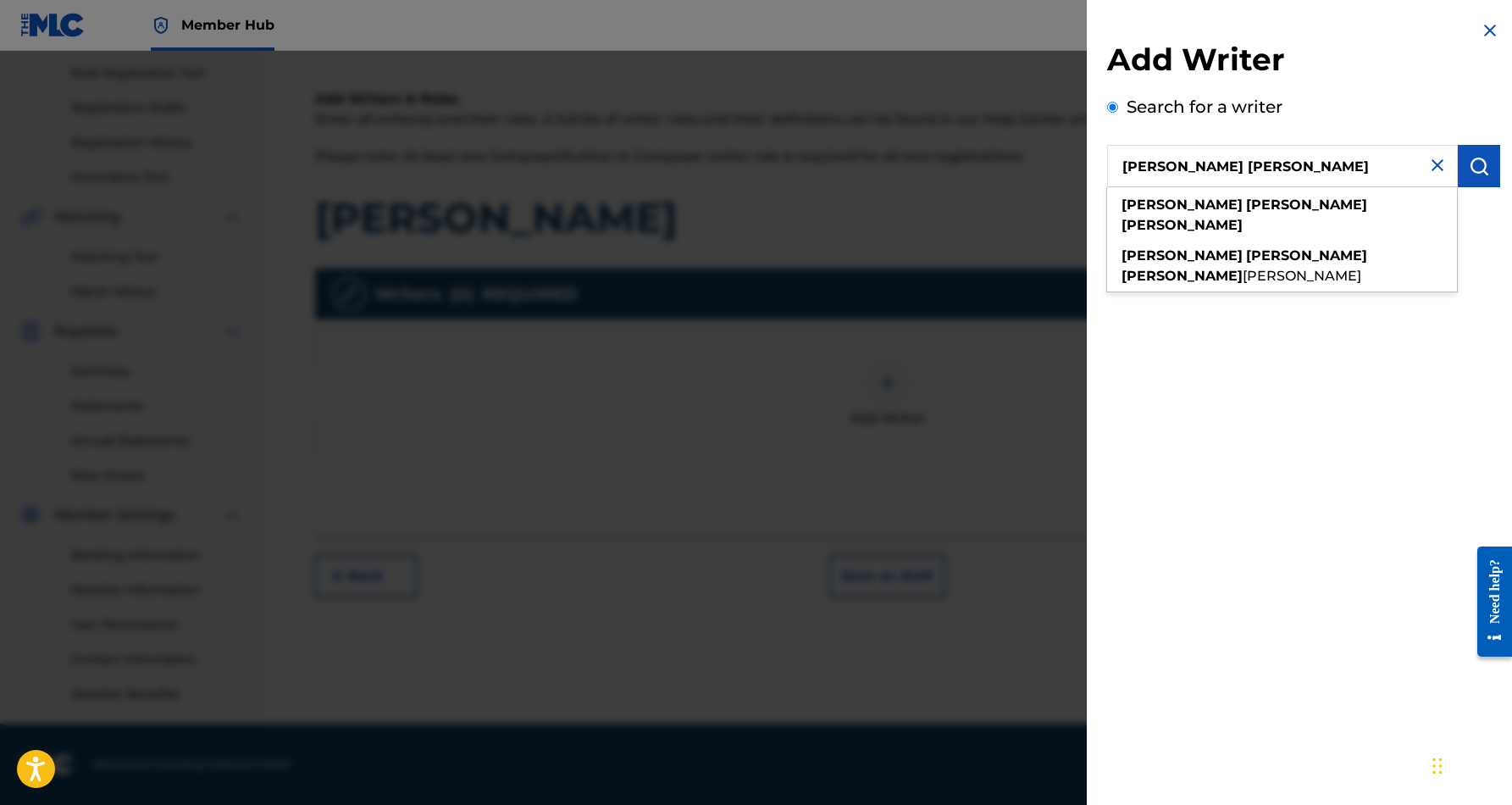
type input "[PERSON_NAME] [PERSON_NAME]"
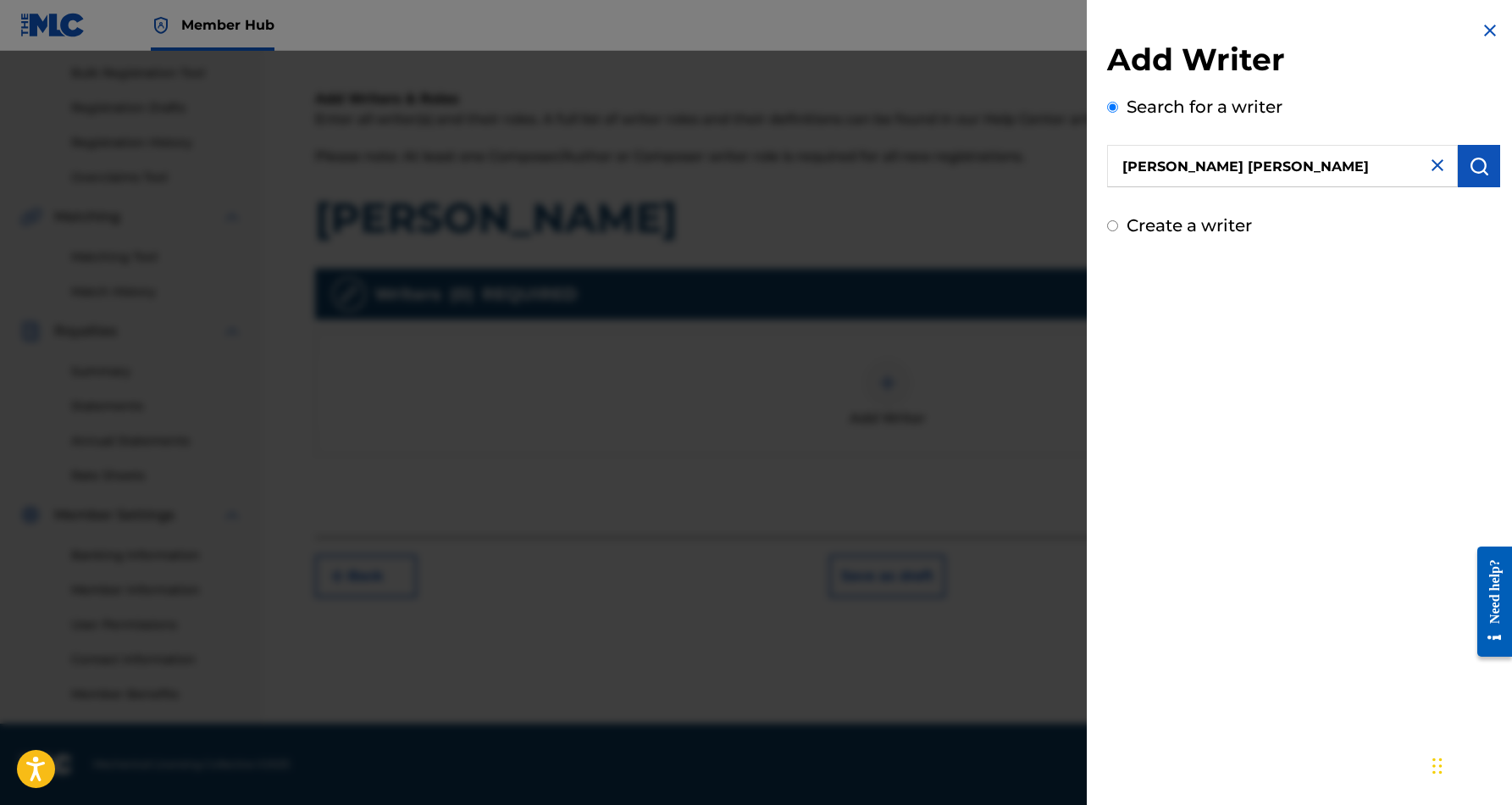
click at [1425, 282] on div "Add Writer Search for a writer [PERSON_NAME] [PERSON_NAME] Create a writer" at bounding box center [1304, 402] width 434 height 805
click at [1473, 154] on button "submit" at bounding box center [1479, 166] width 42 height 42
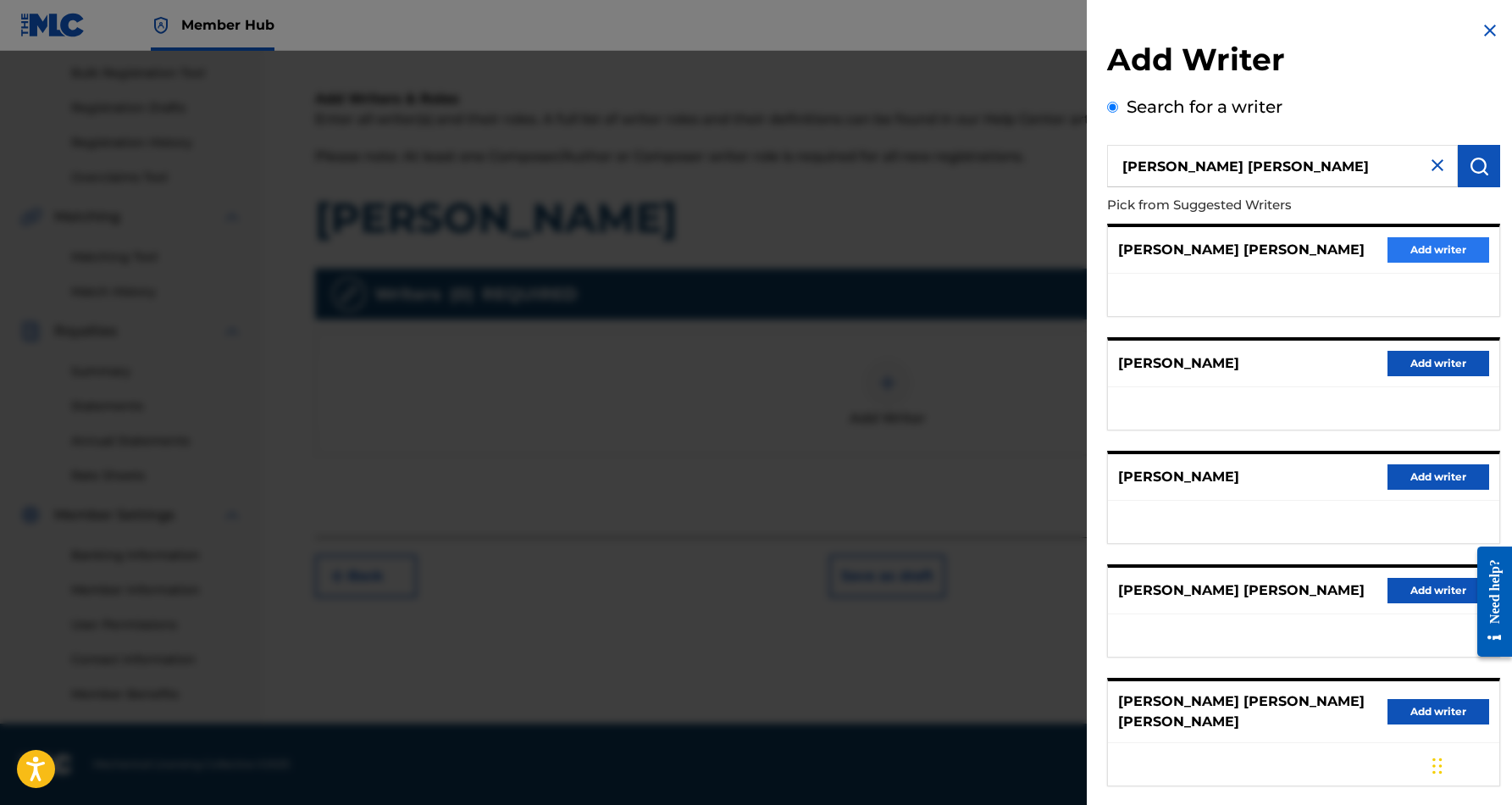
click at [1444, 247] on button "Add writer" at bounding box center [1439, 250] width 102 height 25
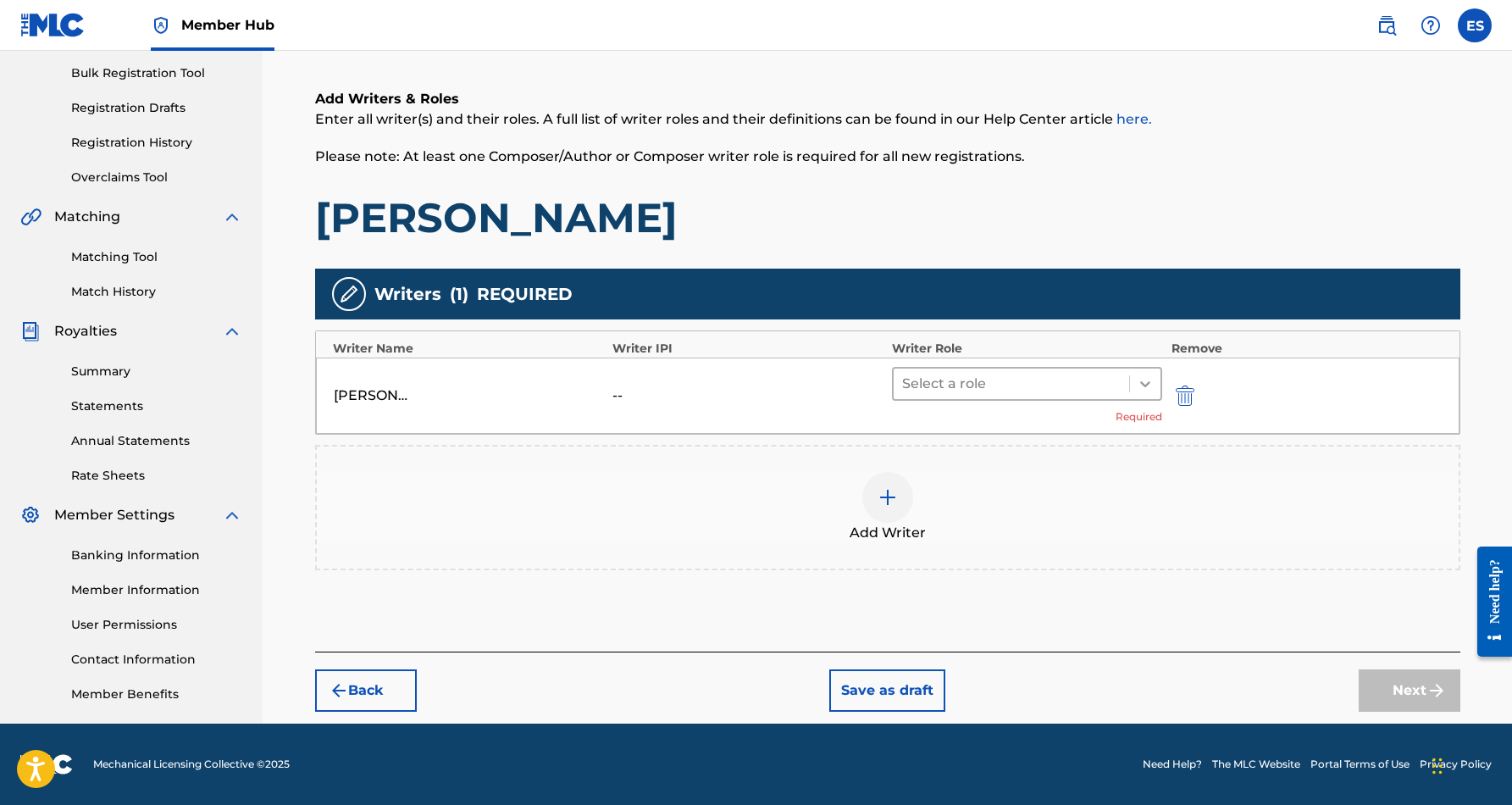
click at [1145, 392] on icon at bounding box center [1146, 384] width 17 height 17
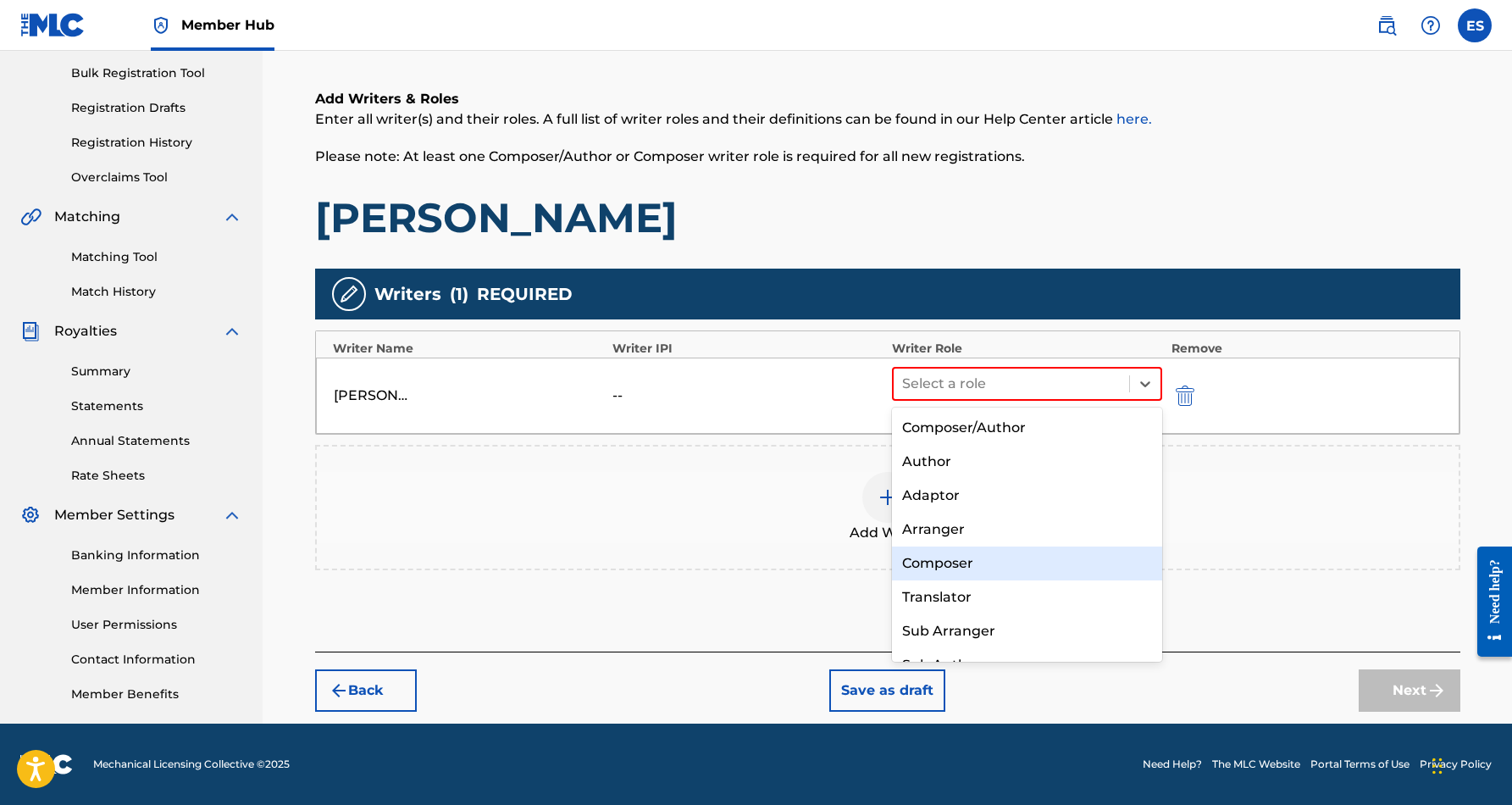
click at [1067, 549] on div "Composer" at bounding box center [1028, 563] width 271 height 34
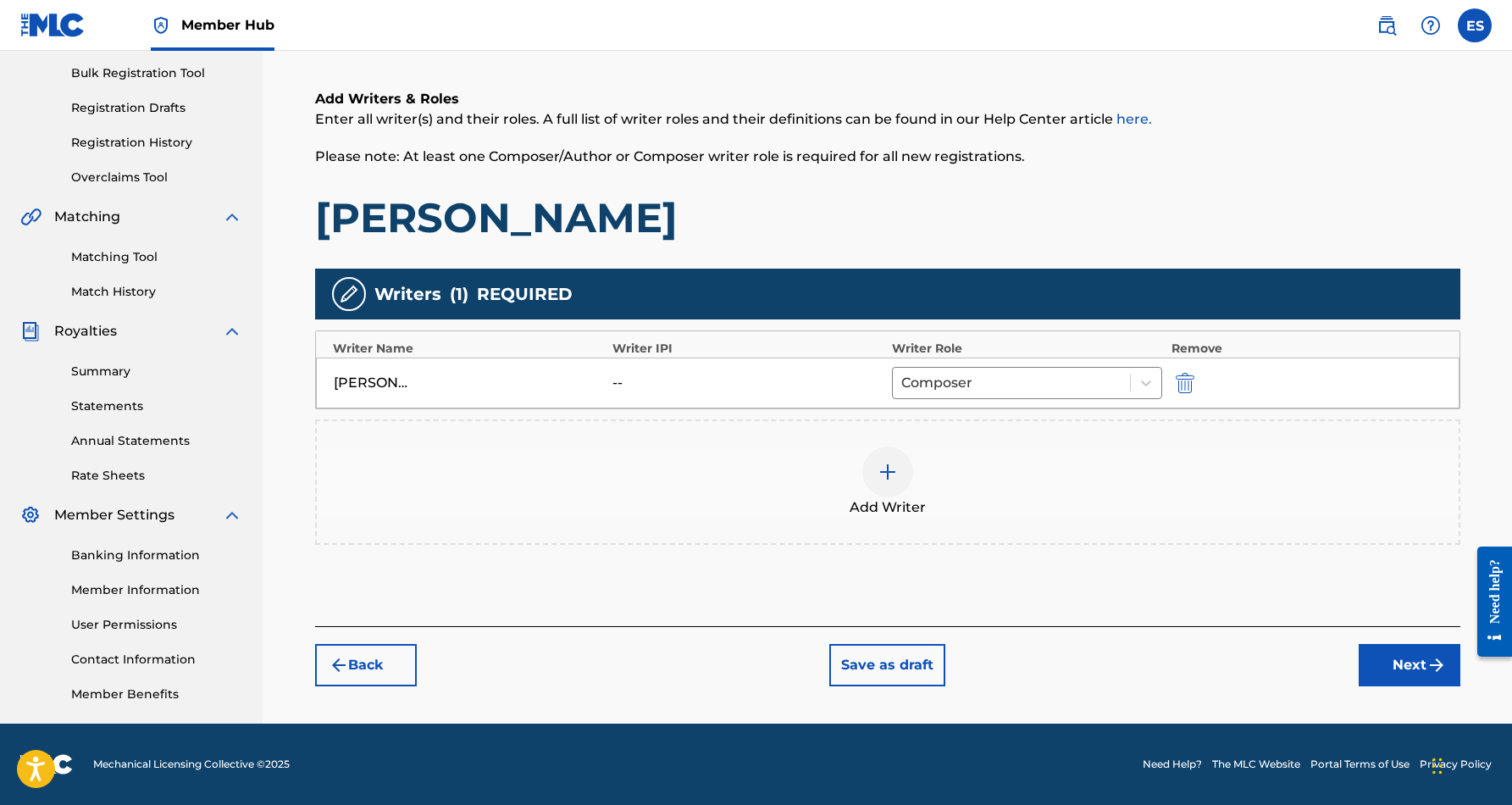
click at [879, 482] on div at bounding box center [888, 472] width 51 height 51
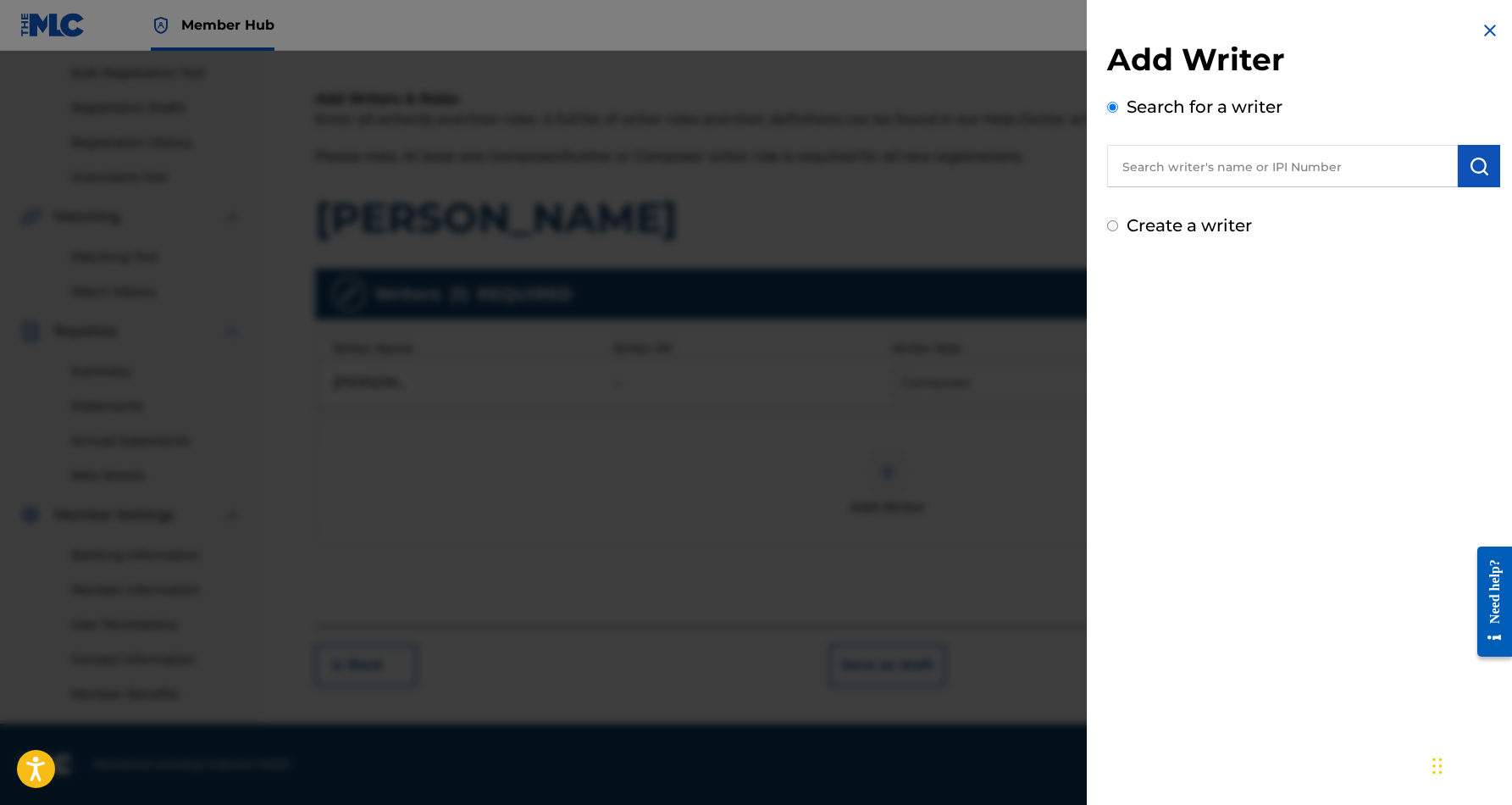
click at [1115, 232] on input "Create a writer" at bounding box center [1113, 226] width 11 height 11
radio input "false"
radio input "true"
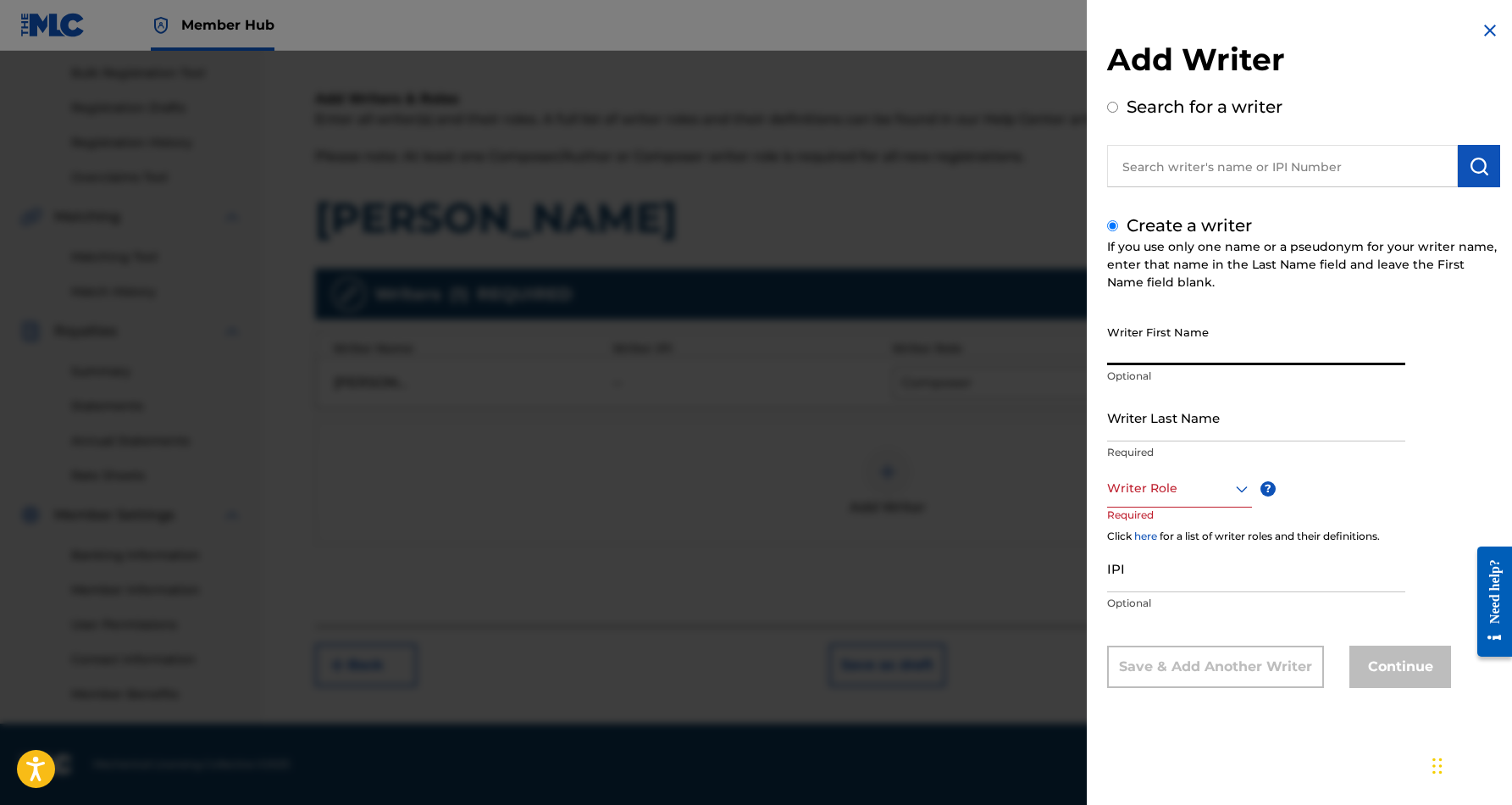
click at [1188, 330] on input "Writer First Name" at bounding box center [1256, 341] width 298 height 48
paste input "B JONZ"
type input "B JONZ"
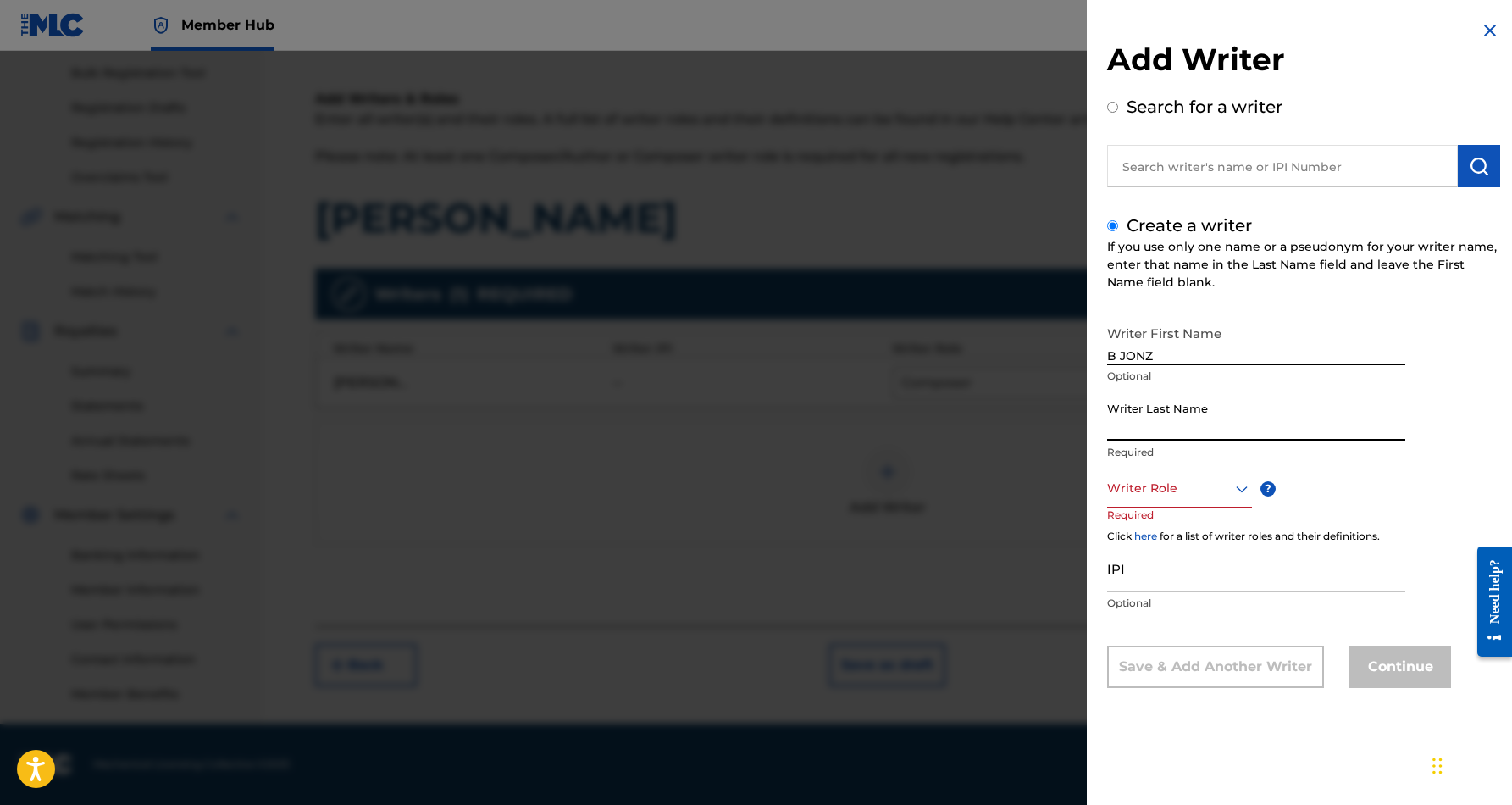
click at [1221, 427] on input "Writer Last Name" at bounding box center [1256, 417] width 298 height 48
paste input "B JONZ"
click at [1123, 436] on input "B JONZ" at bounding box center [1256, 417] width 298 height 48
click at [1122, 432] on input "B JONZ" at bounding box center [1256, 417] width 298 height 48
type input "JONZ"
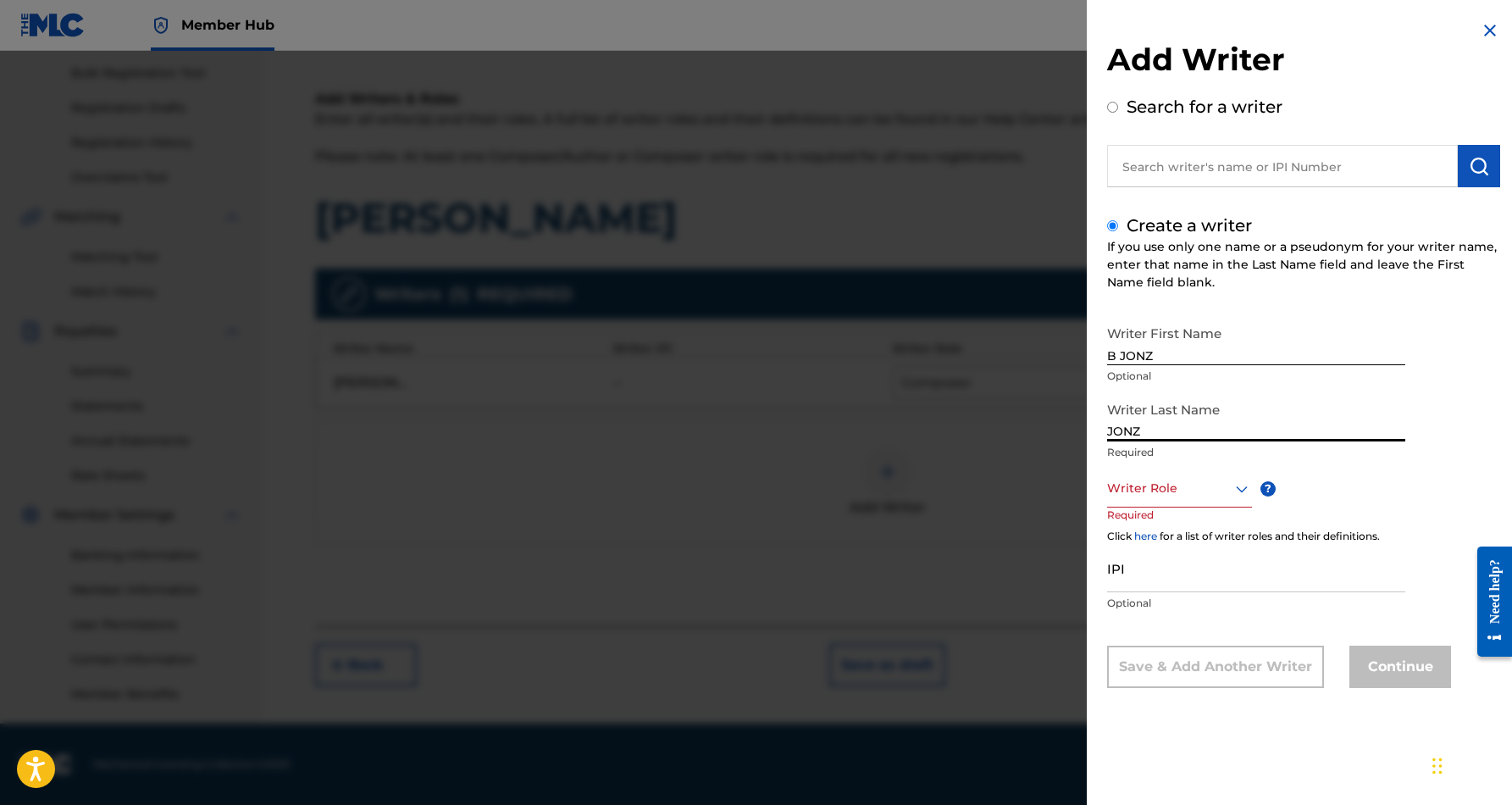
click at [1160, 356] on input "B JONZ" at bounding box center [1256, 341] width 298 height 48
type input "B"
click at [1240, 487] on icon at bounding box center [1243, 489] width 21 height 21
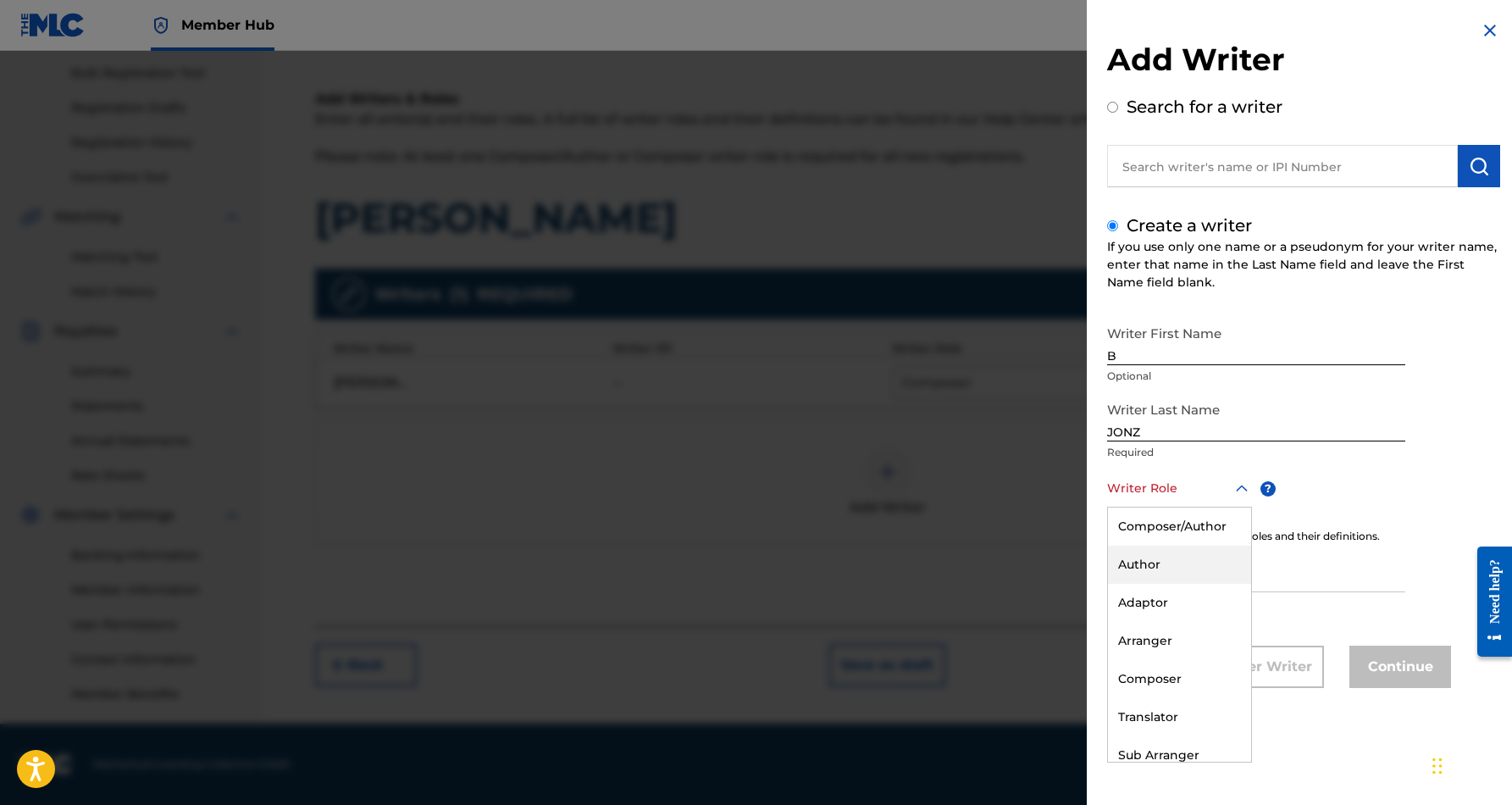
click at [1190, 562] on div "Author" at bounding box center [1180, 565] width 143 height 38
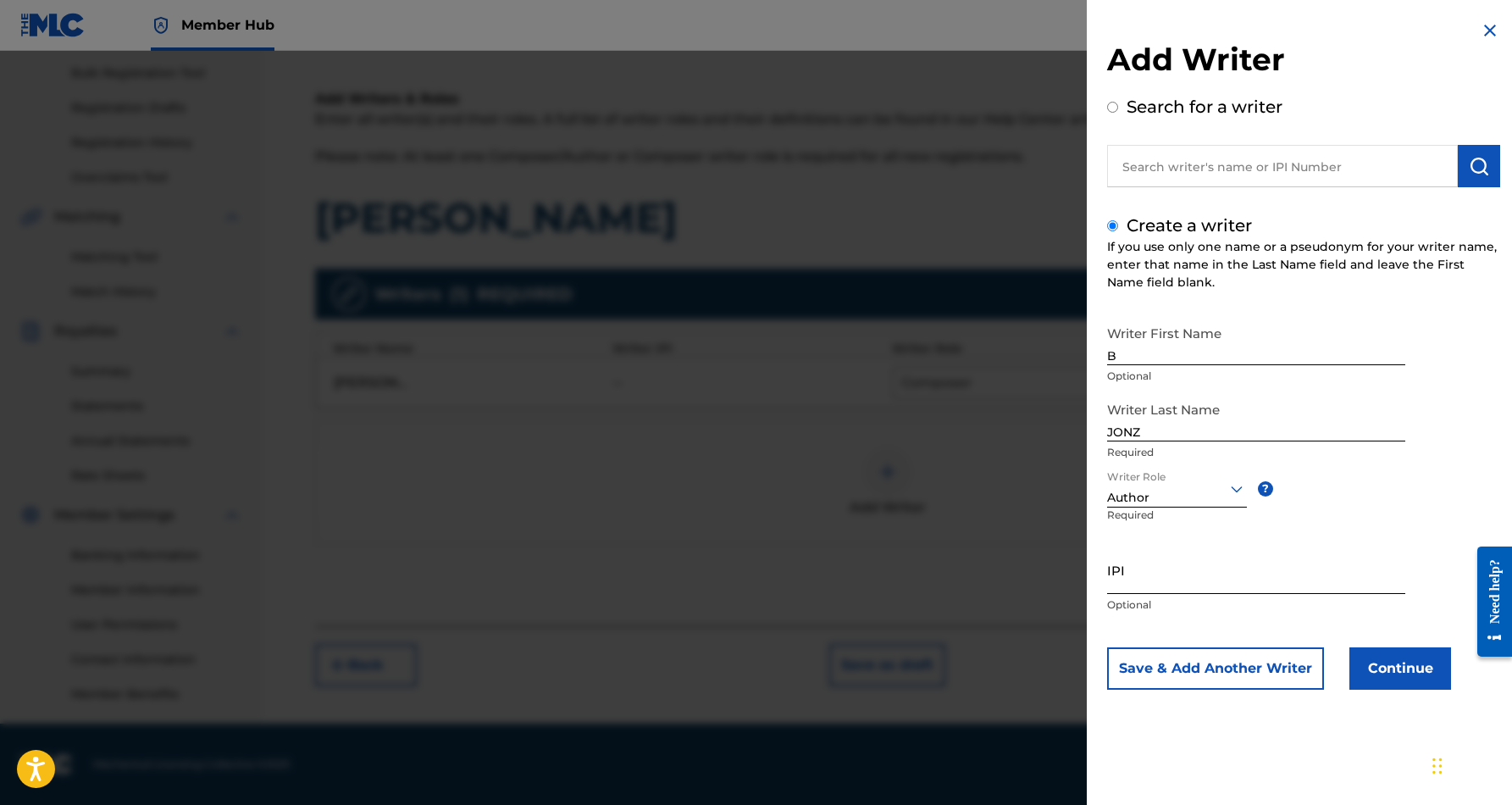
click at [1164, 569] on input "IPI" at bounding box center [1256, 570] width 298 height 48
paste input "229150583"
type input "229150583"
click at [1413, 555] on div "Writer First Name B Optional Writer Last Name [PERSON_NAME] Required Writer Rol…" at bounding box center [1304, 504] width 394 height 373
click at [1269, 673] on button "Save & Add Another Writer" at bounding box center [1215, 668] width 217 height 42
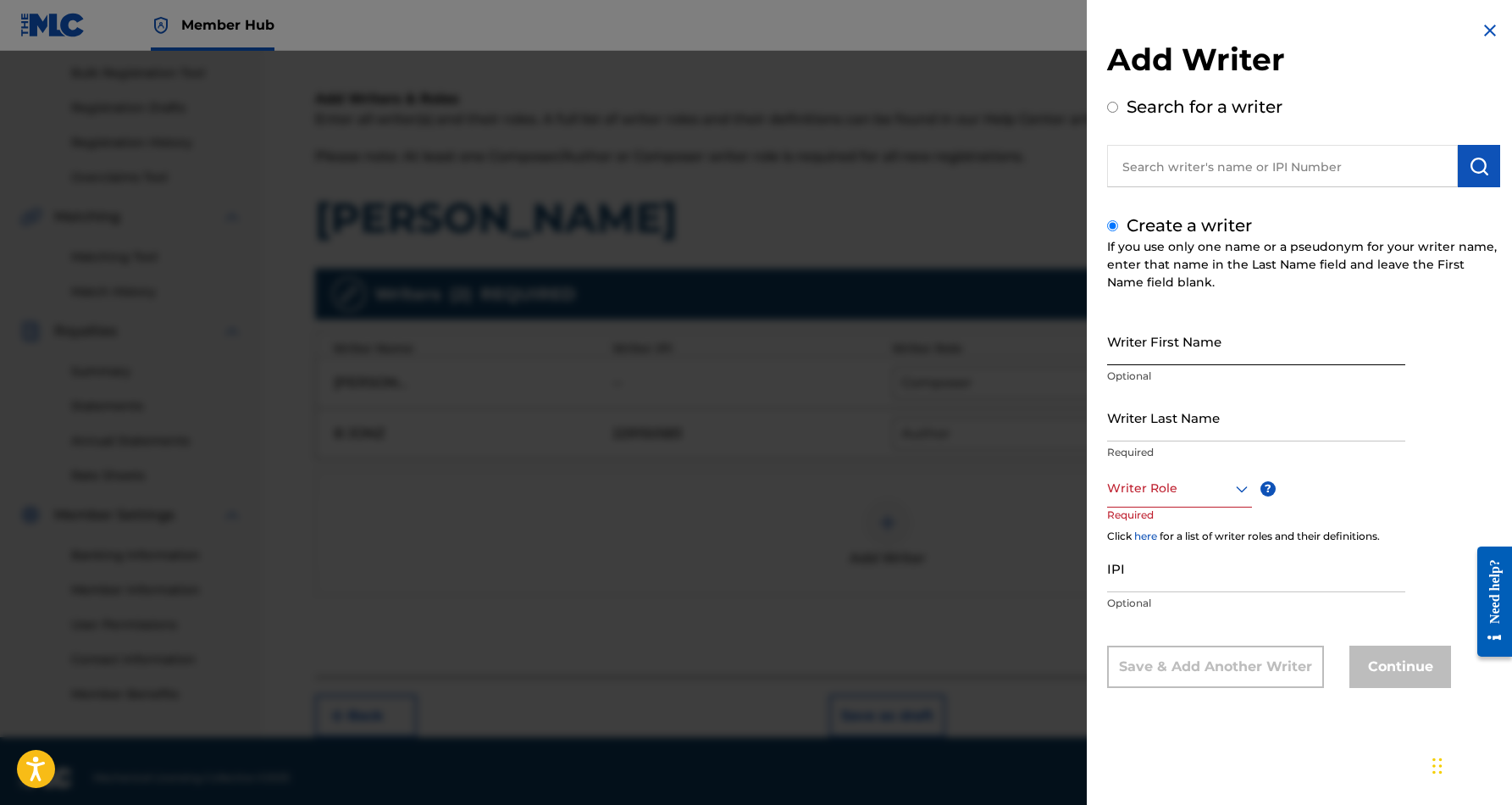
click at [1150, 325] on input "Writer First Name" at bounding box center [1256, 341] width 298 height 48
paste input "[PERSON_NAME]"
type input "[PERSON_NAME]"
click at [1161, 417] on input "Writer Last Name" at bounding box center [1256, 417] width 298 height 48
paste input "[PERSON_NAME]"
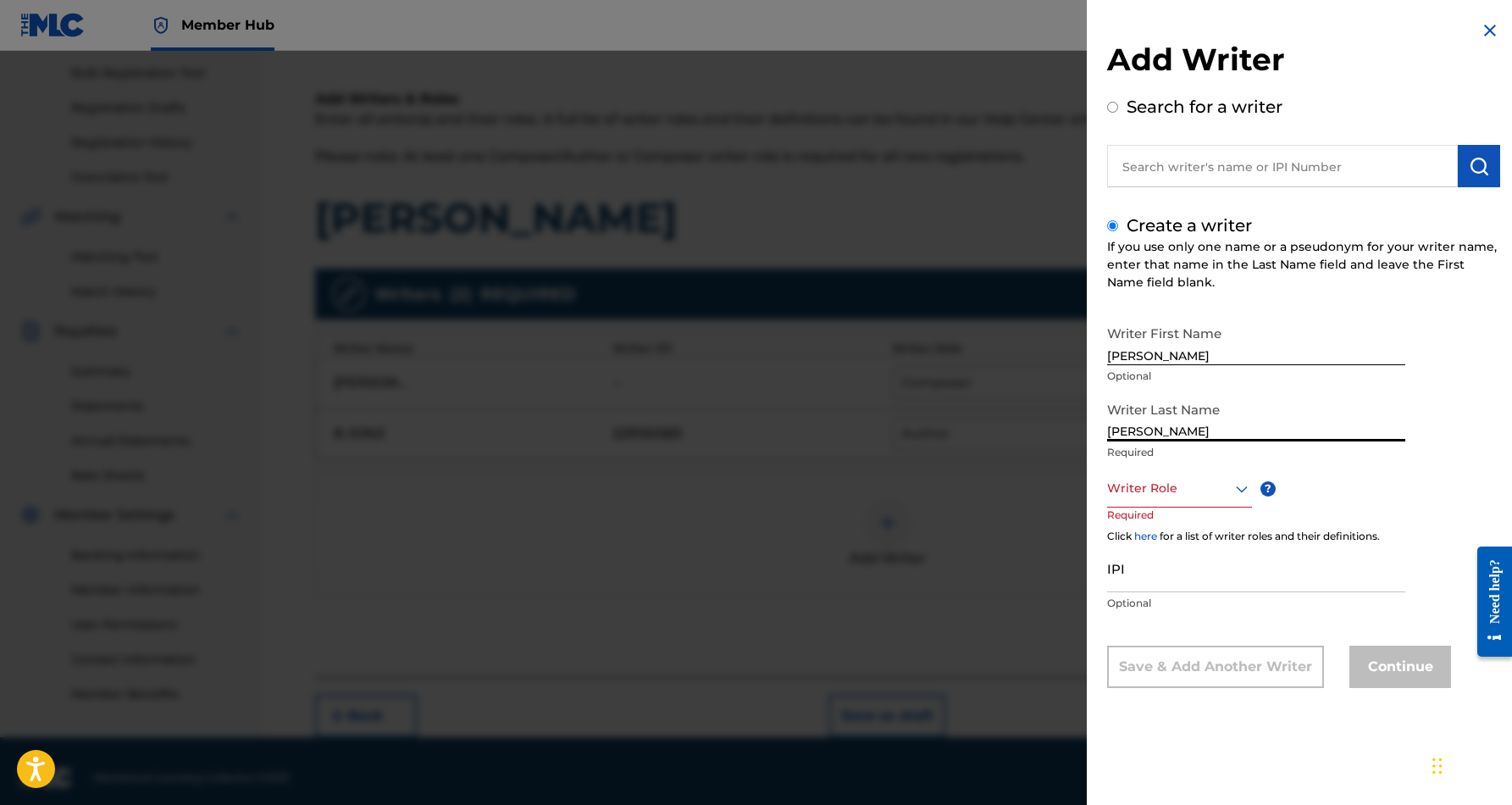
type input "[PERSON_NAME]"
click at [1182, 354] on input "[PERSON_NAME]" at bounding box center [1256, 341] width 298 height 48
type input "[PERSON_NAME]"
click at [1240, 487] on icon at bounding box center [1243, 489] width 21 height 21
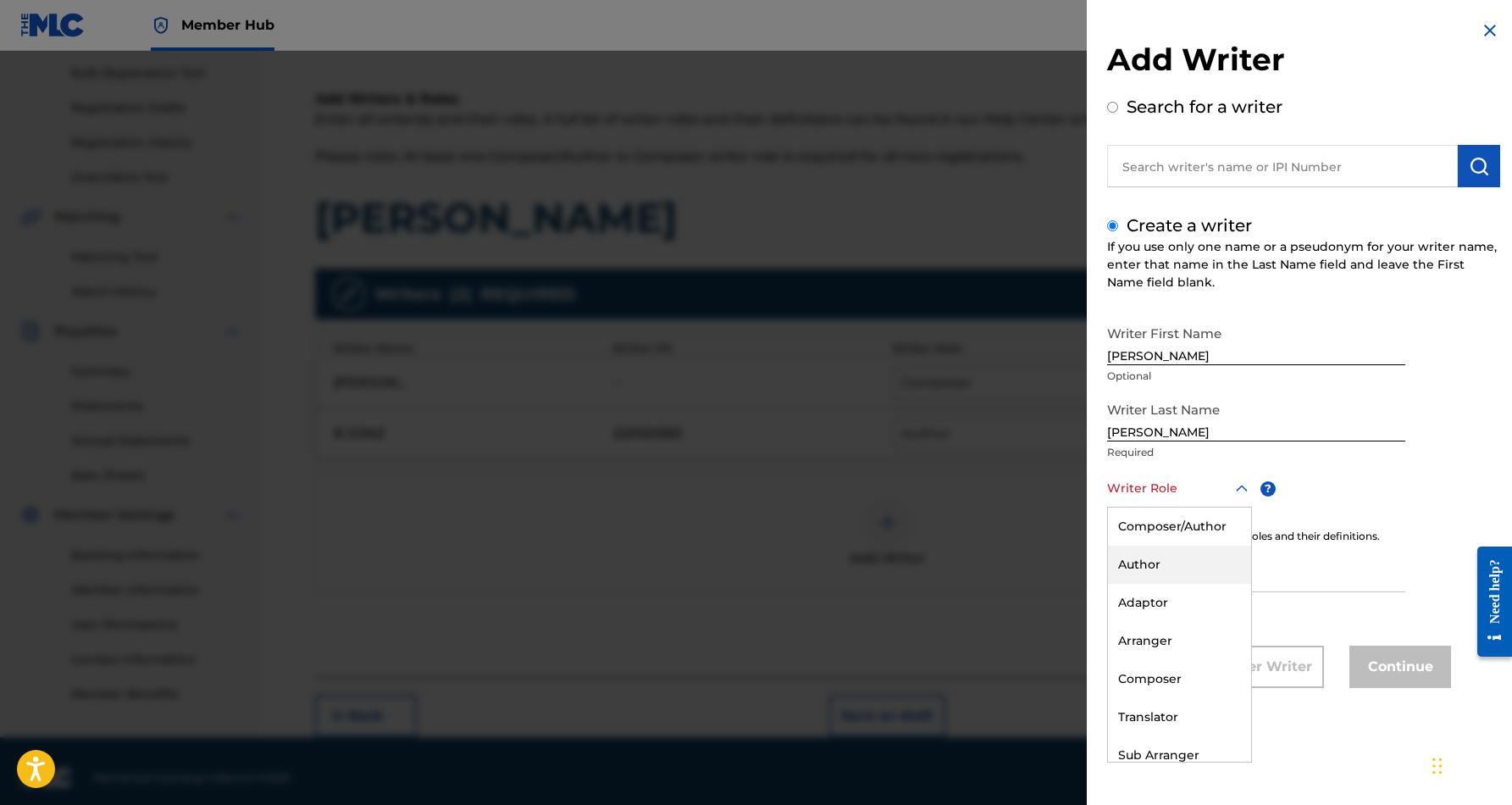
click at [1192, 559] on div "Author" at bounding box center [1180, 565] width 143 height 38
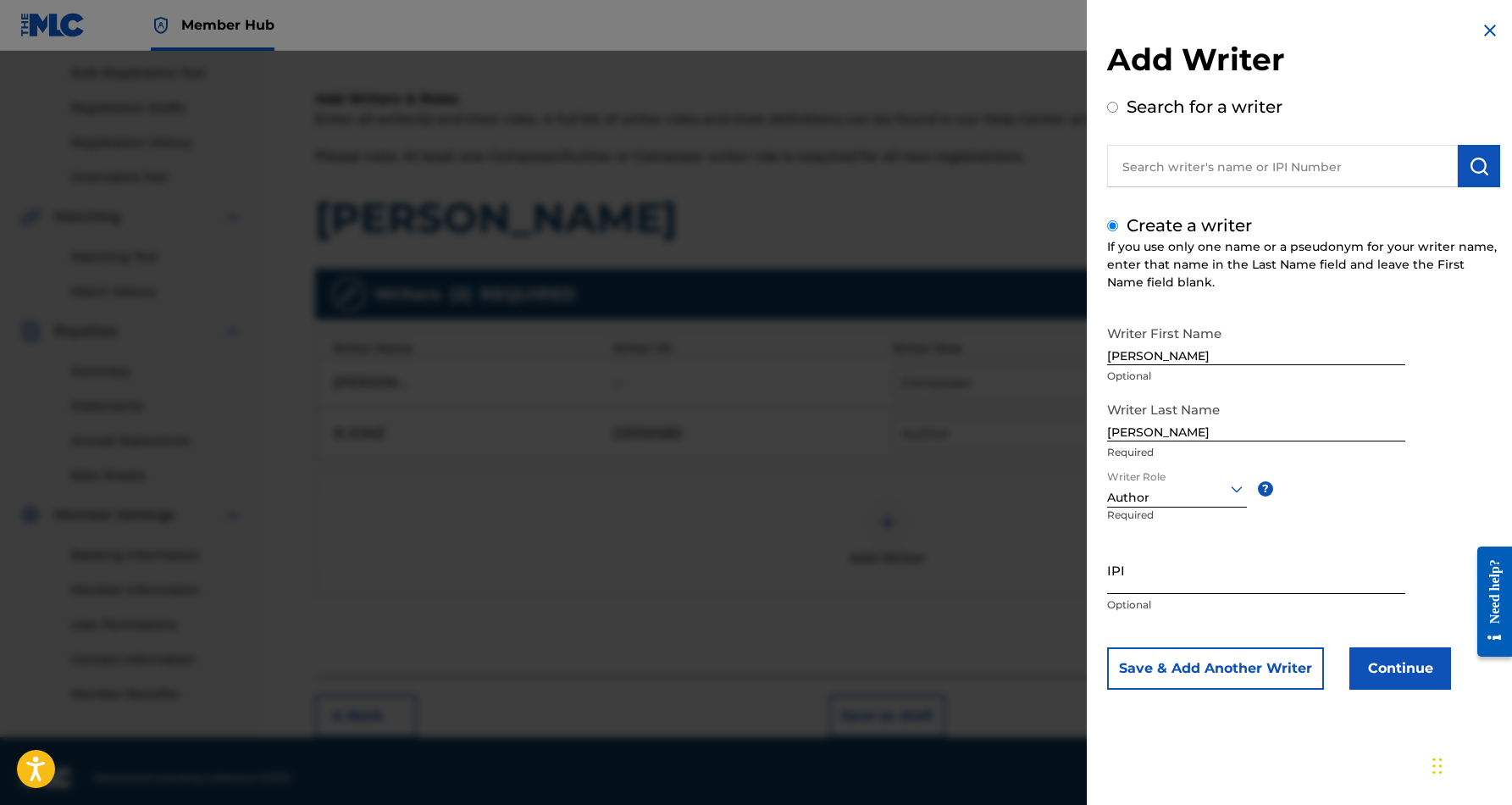
click at [1166, 569] on input "IPI" at bounding box center [1256, 570] width 298 height 48
paste input "230228316"
type input "230228316"
click at [1362, 673] on button "Continue" at bounding box center [1401, 668] width 102 height 42
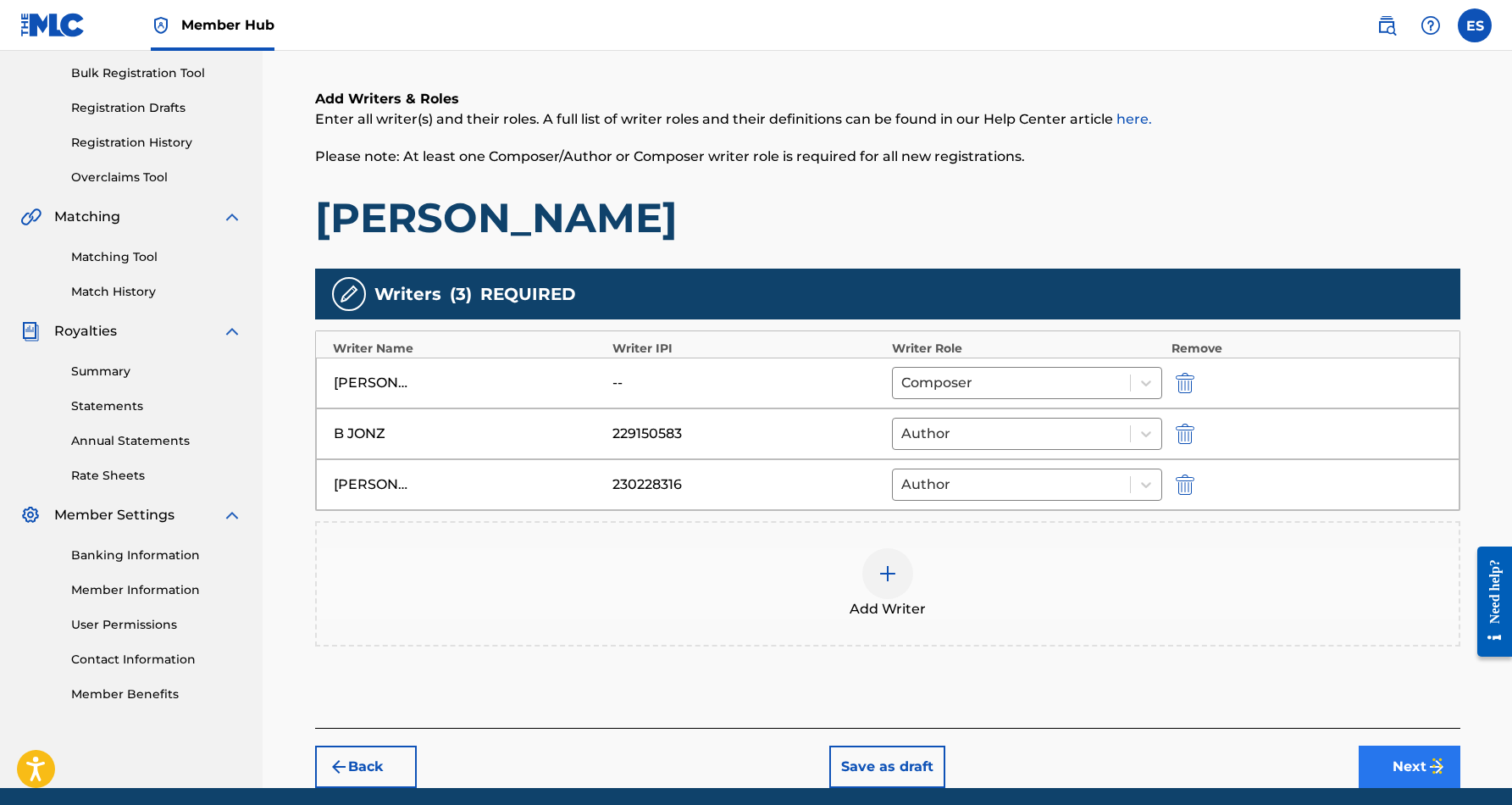
click at [1391, 758] on button "Next" at bounding box center [1410, 766] width 102 height 42
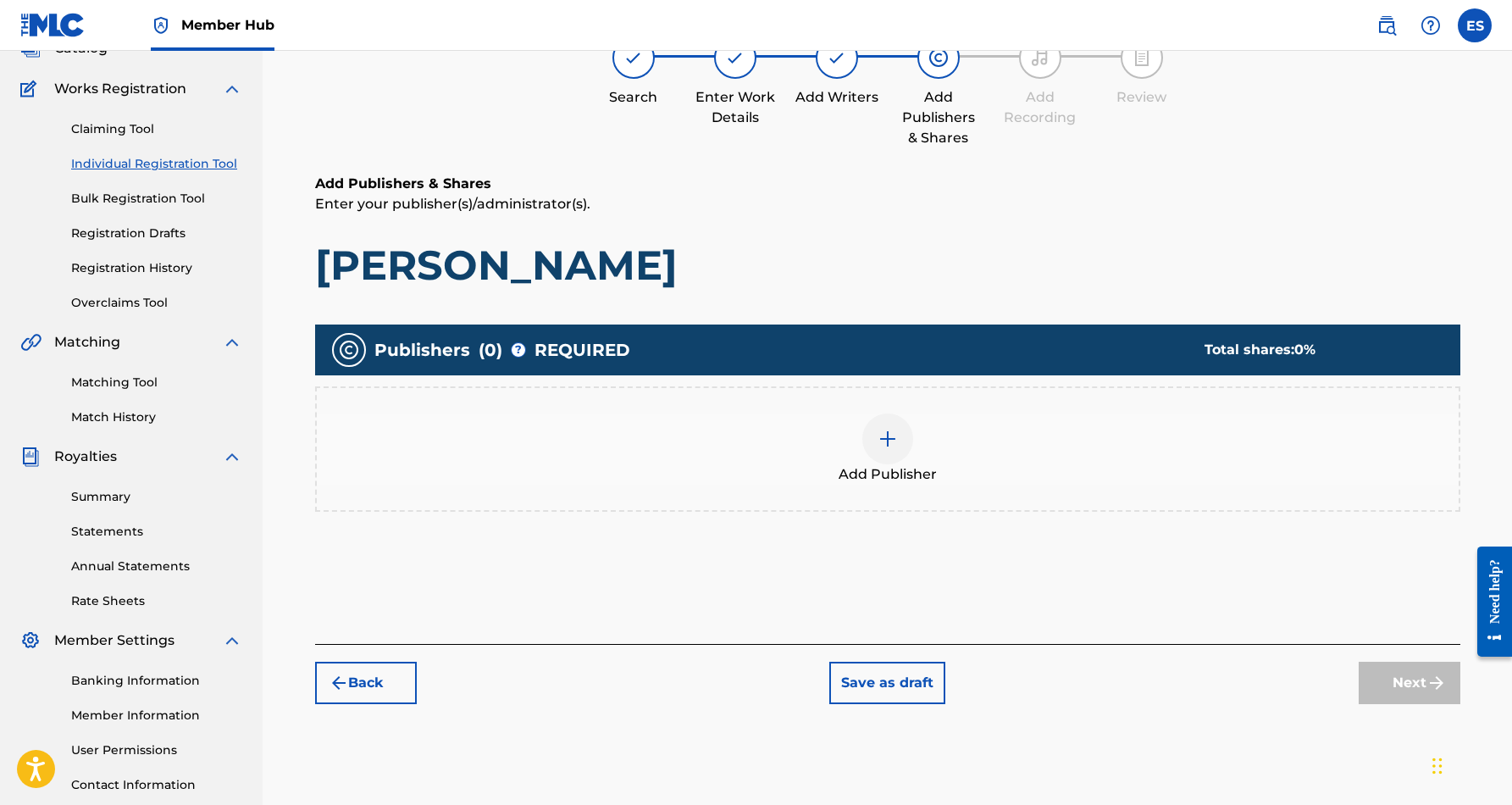
scroll to position [76, 0]
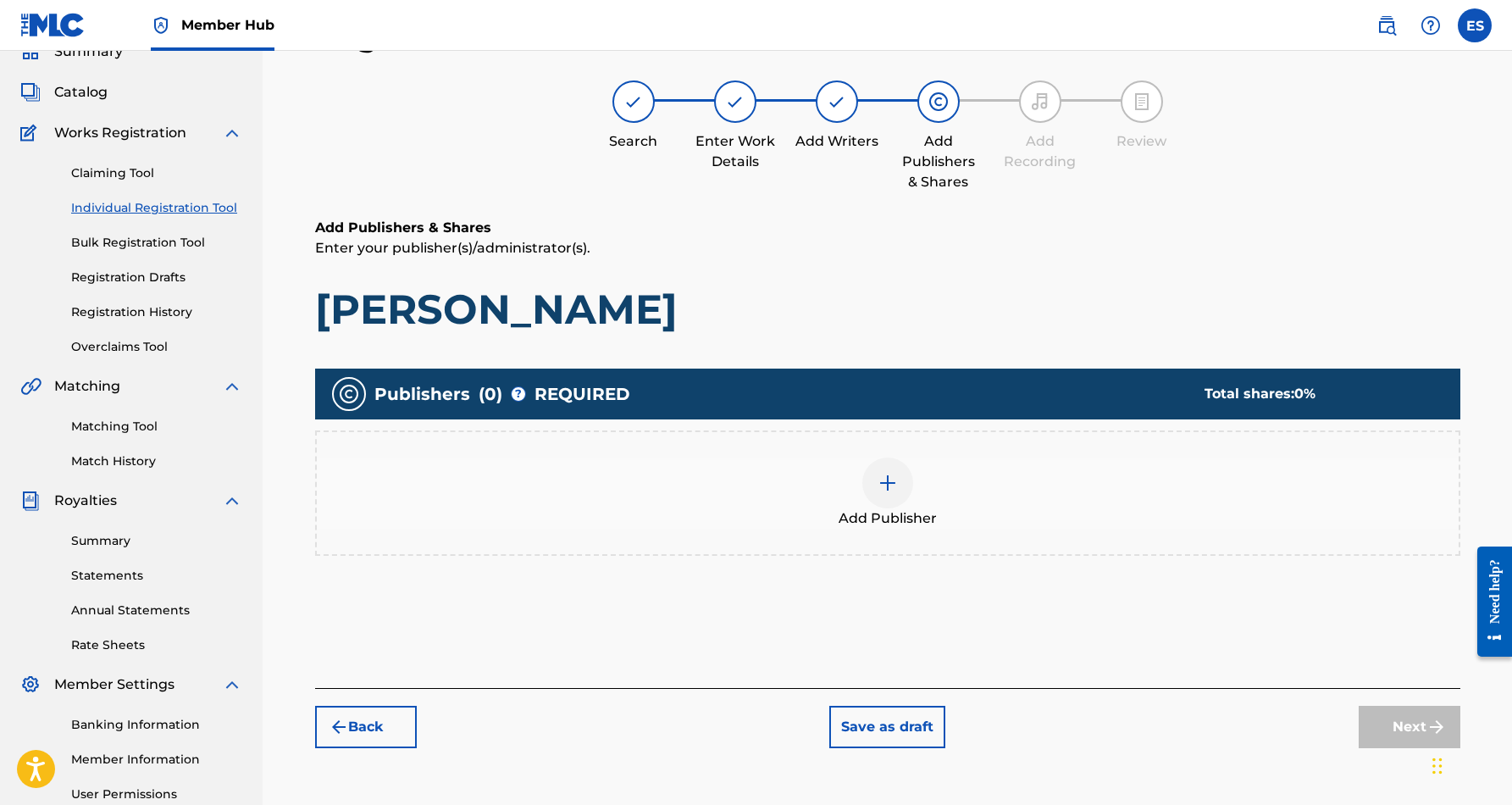
click at [893, 490] on img at bounding box center [888, 483] width 21 height 21
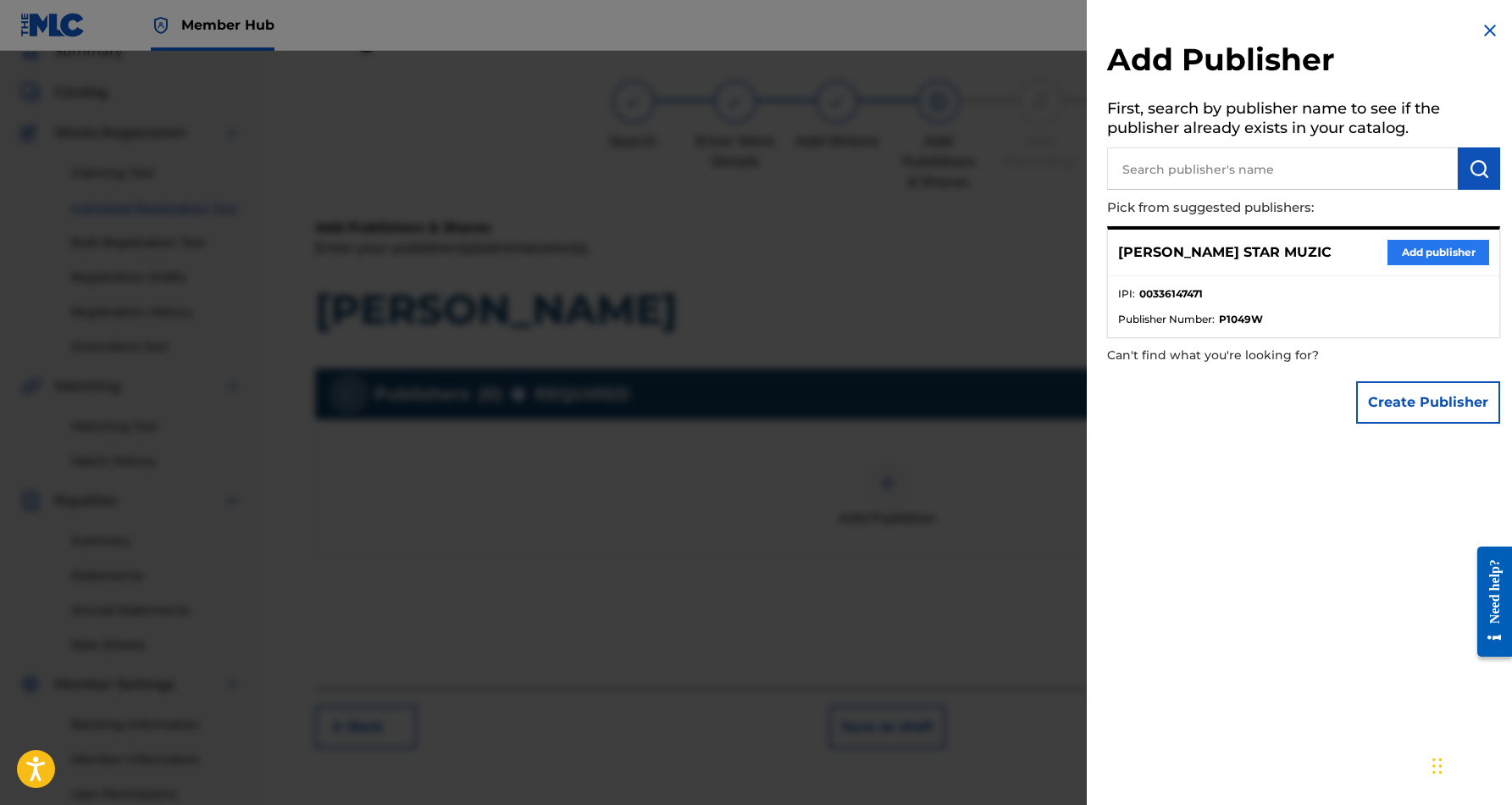
click at [1396, 250] on button "Add publisher" at bounding box center [1439, 252] width 102 height 25
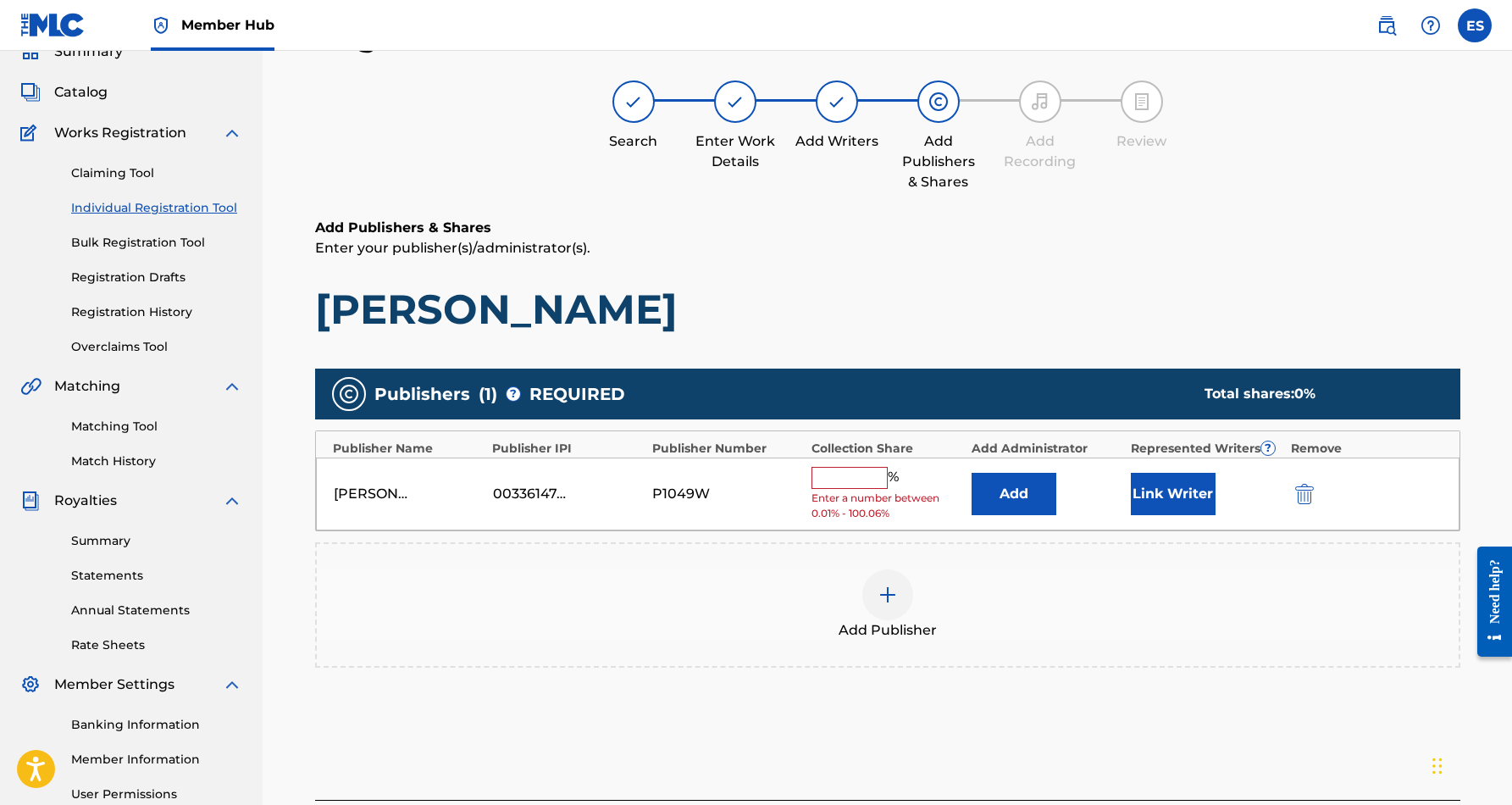
click at [858, 478] on input "text" at bounding box center [849, 477] width 76 height 22
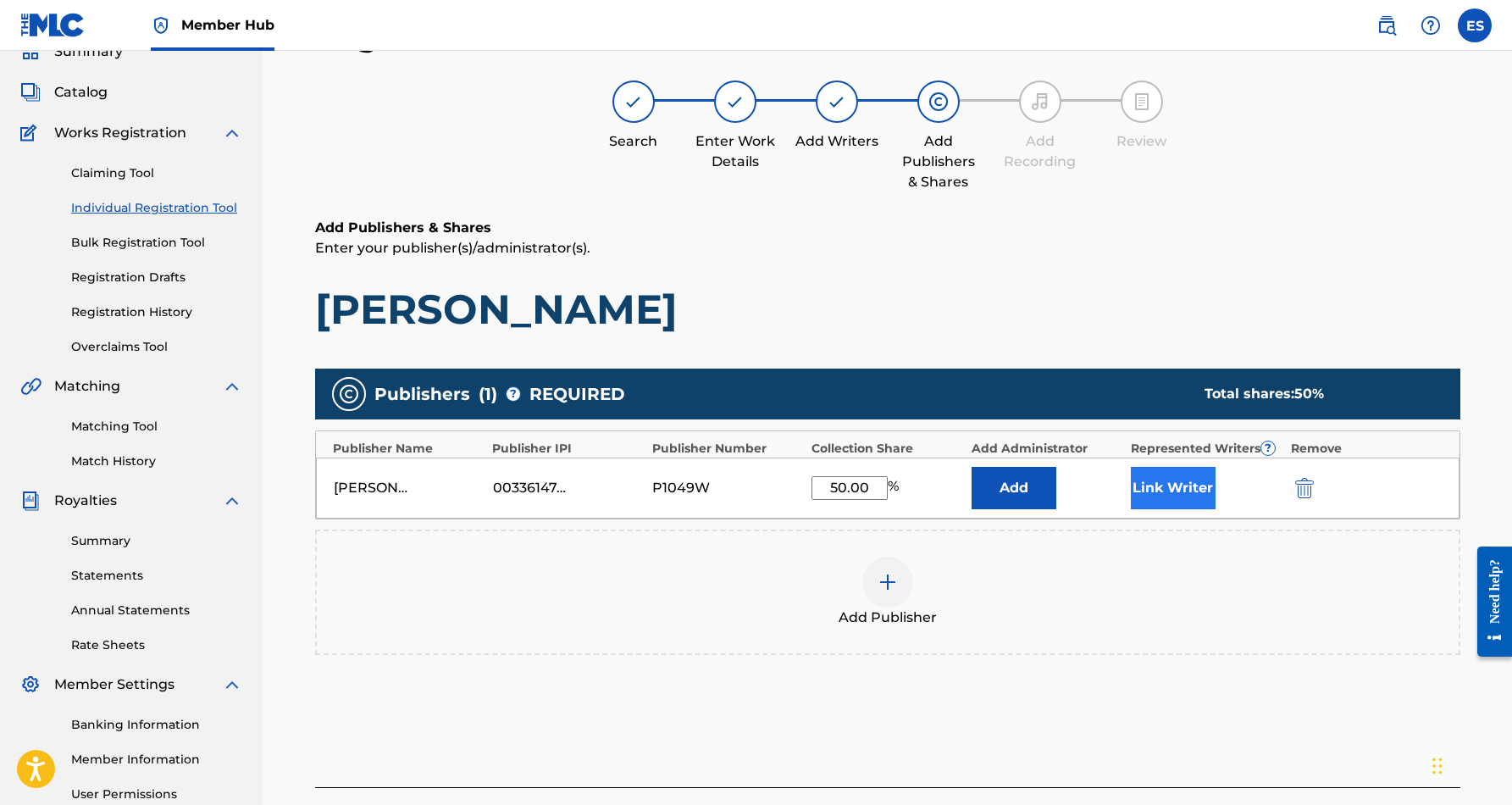
type input "50.00"
click at [1193, 493] on button "Link Writer" at bounding box center [1173, 488] width 85 height 42
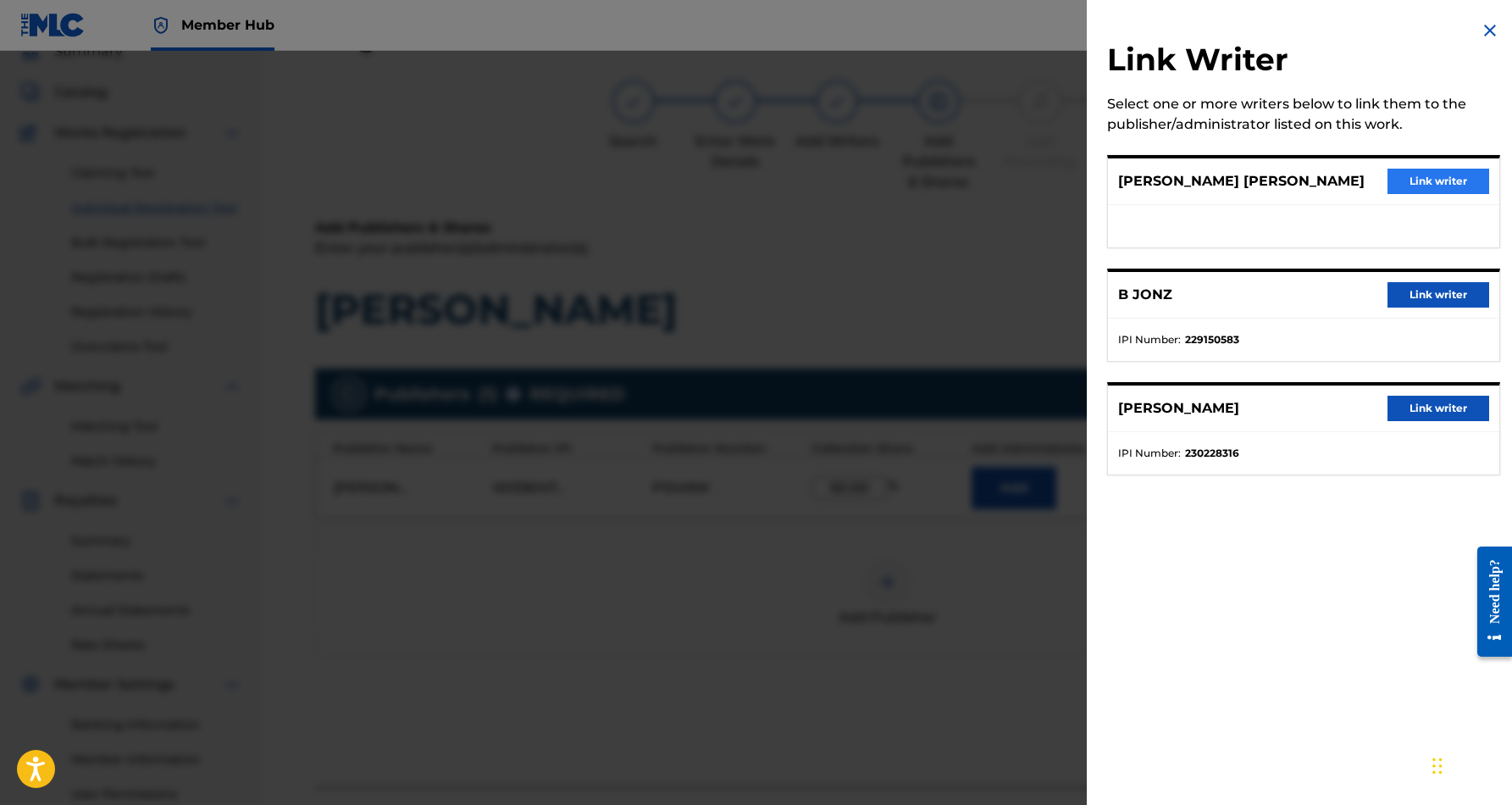
click at [1444, 182] on button "Link writer" at bounding box center [1439, 181] width 102 height 25
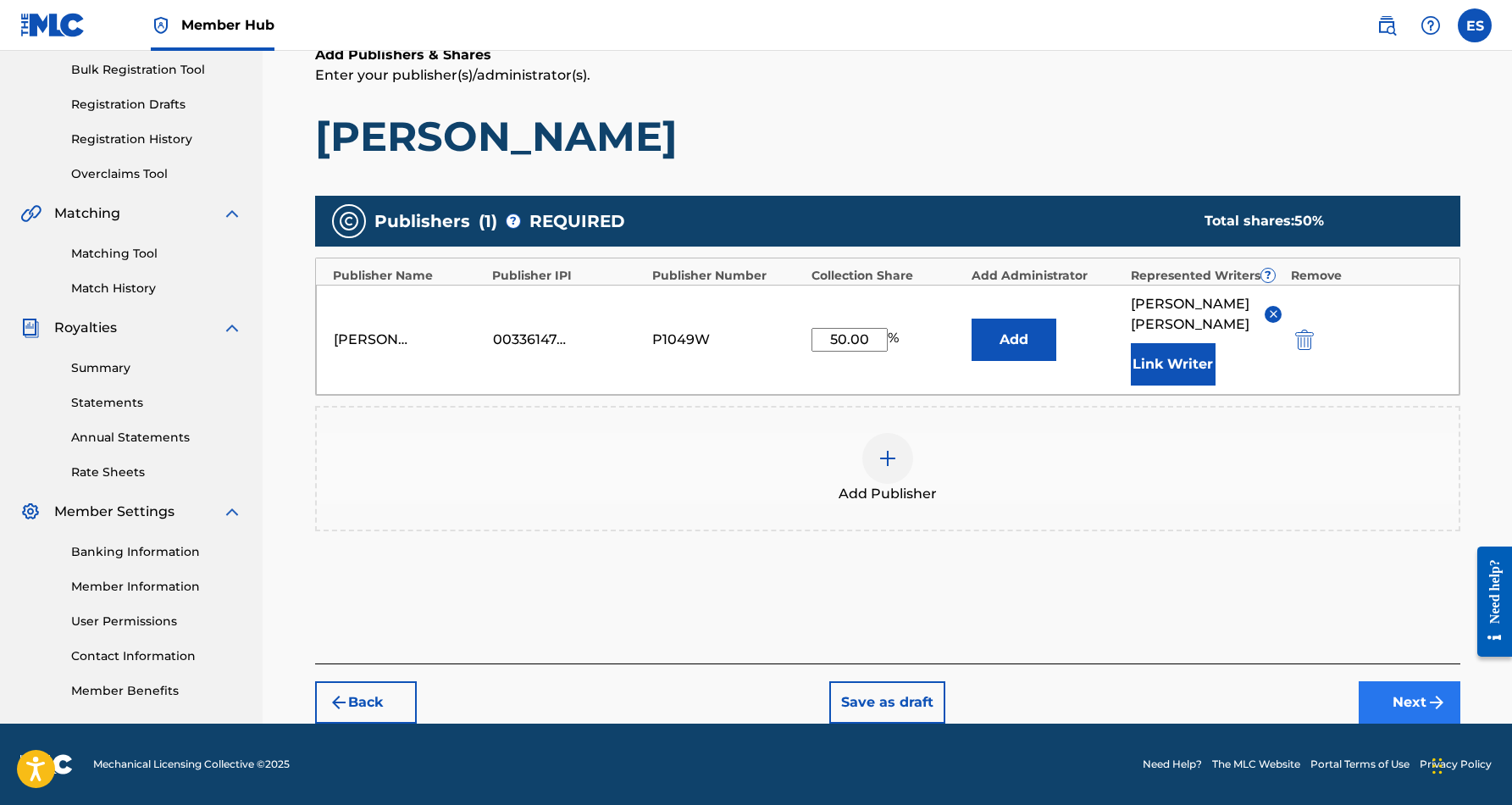
click at [1400, 701] on button "Next" at bounding box center [1410, 702] width 102 height 42
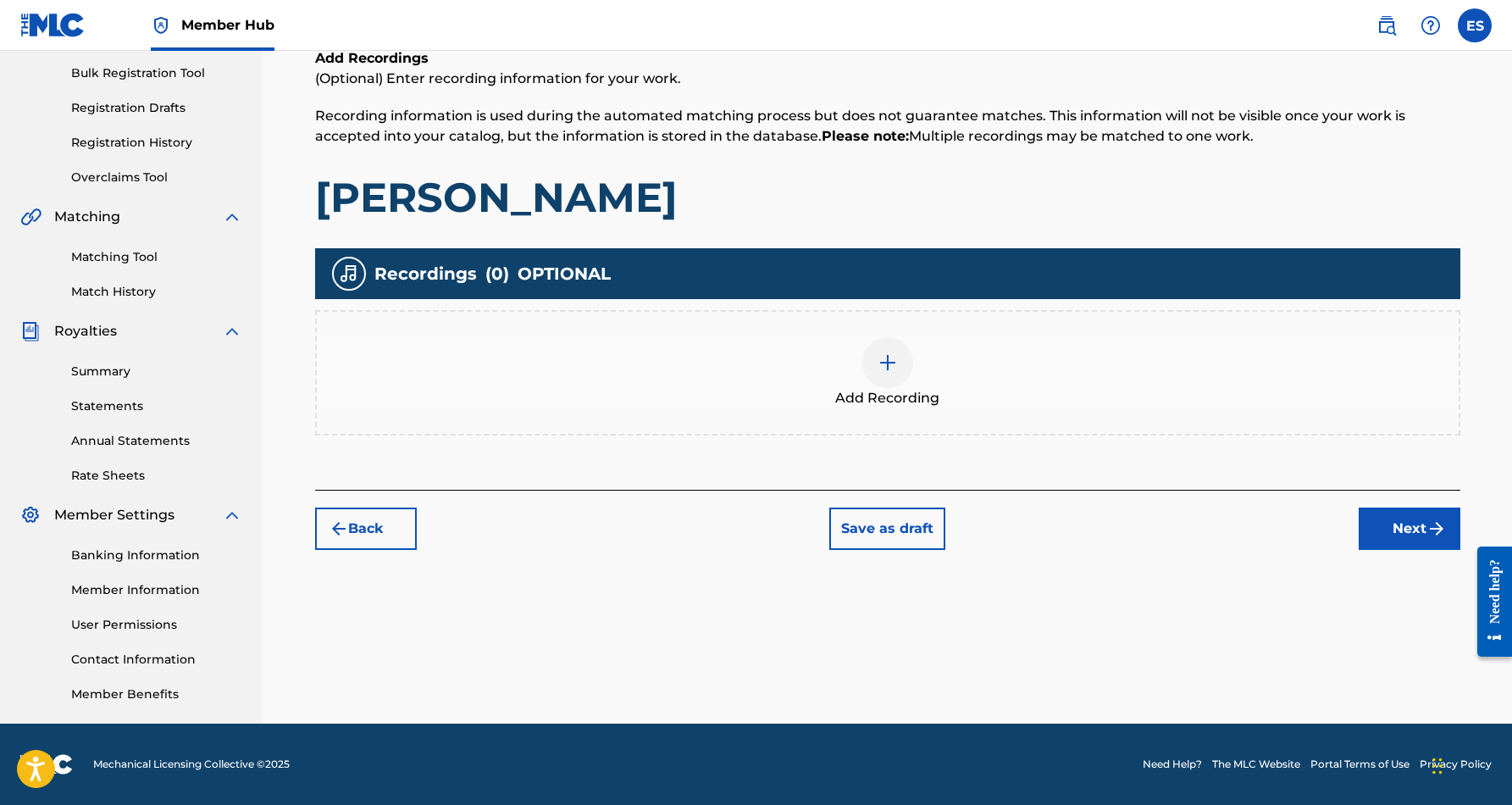
scroll to position [246, 0]
click at [895, 373] on div at bounding box center [888, 362] width 51 height 51
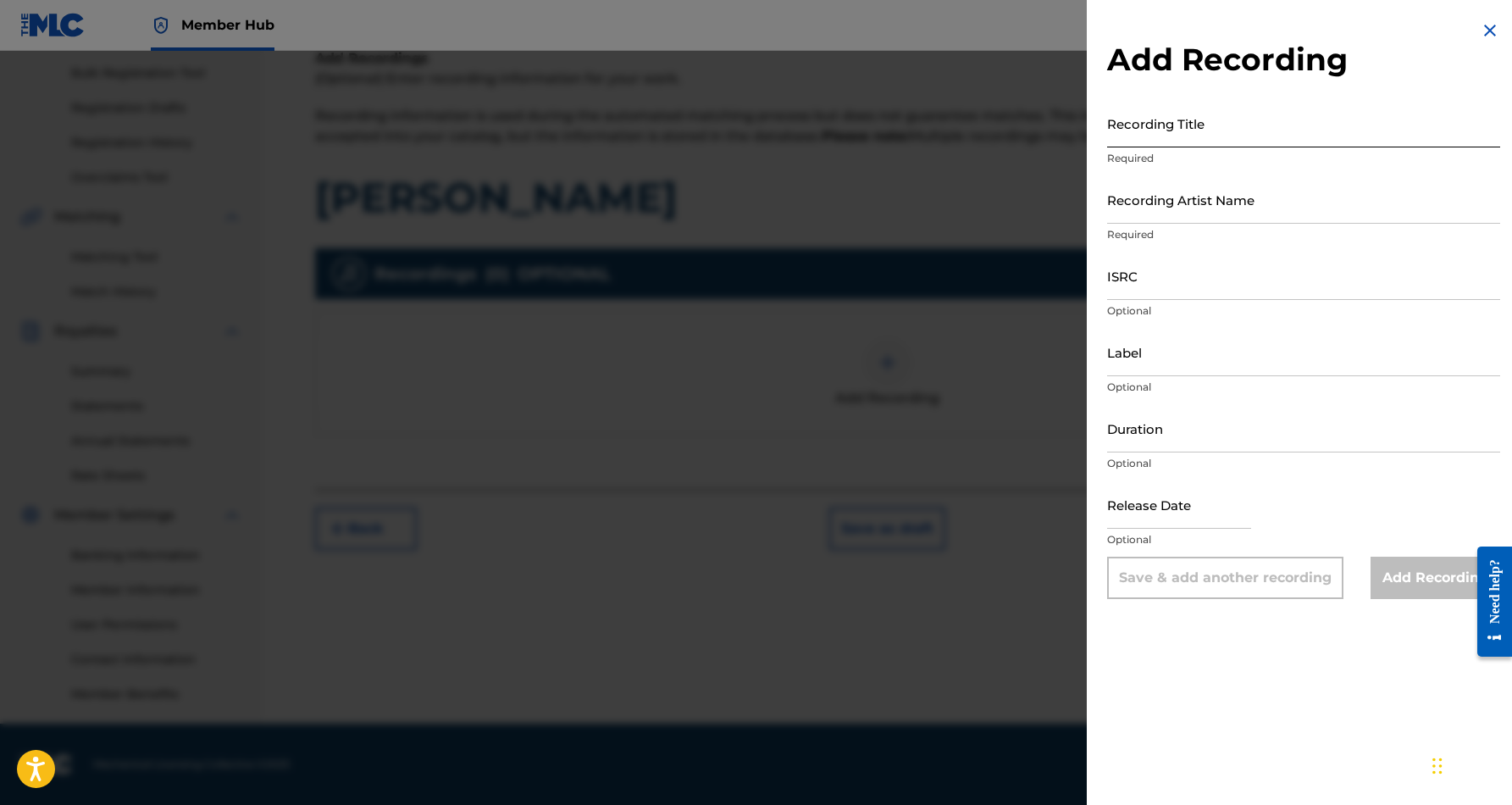
click at [1221, 108] on input "Recording Title" at bounding box center [1304, 122] width 394 height 48
paste input "[PERSON_NAME]"
type input "[PERSON_NAME]"
click at [1256, 182] on input "Recording Artist Name" at bounding box center [1304, 199] width 394 height 48
paste input "[PERSON_NAME]"
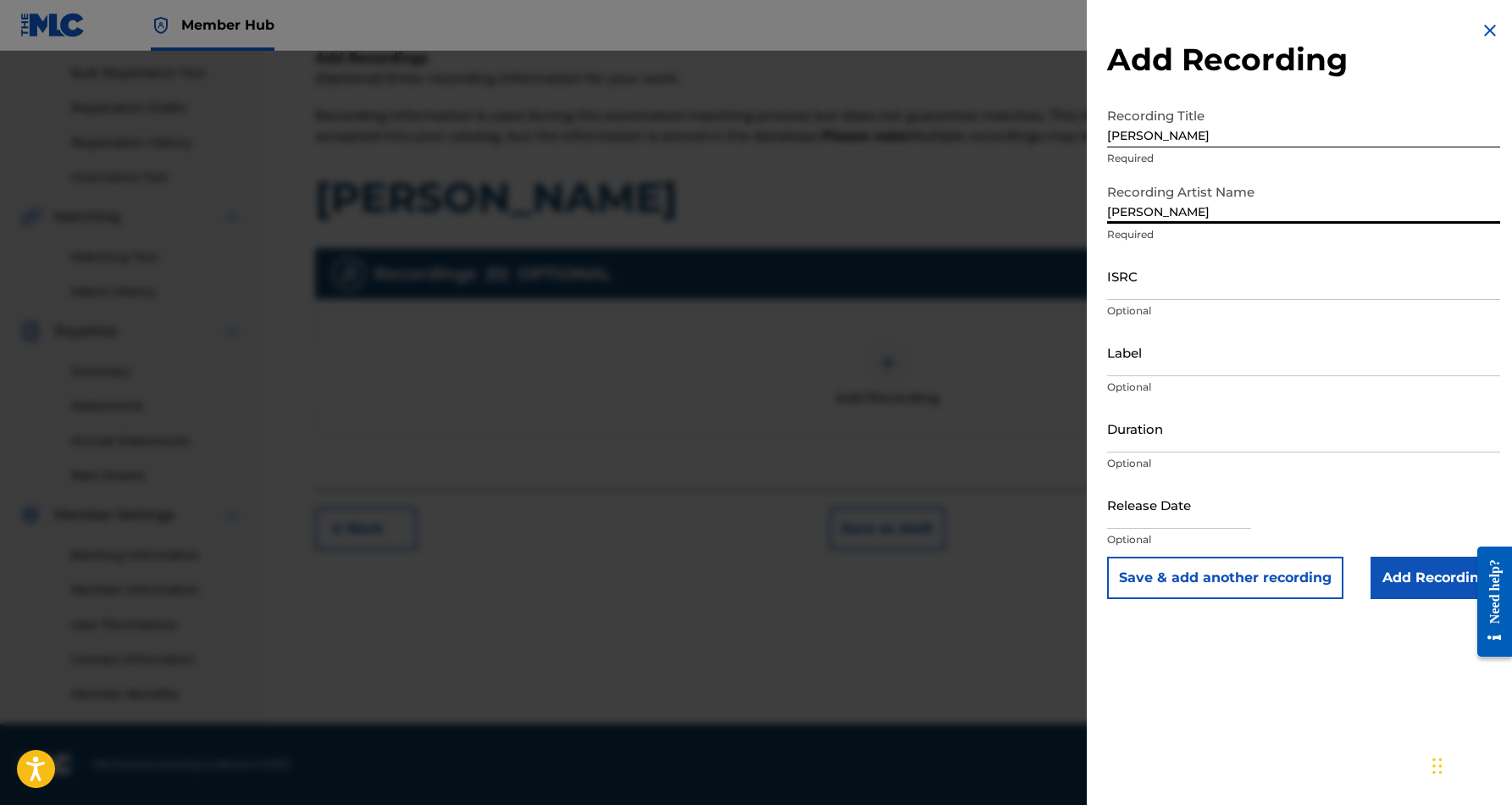
paste input "[PERSON_NAME]"
click at [1156, 214] on input "[PERSON_NAME] [PERSON_NAME]" at bounding box center [1304, 199] width 394 height 48
click at [1151, 212] on input "[PERSON_NAME] [PERSON_NAME]" at bounding box center [1304, 199] width 394 height 48
click at [1266, 215] on input "[PERSON_NAME] [PERSON_NAME]" at bounding box center [1304, 199] width 394 height 48
type input "[PERSON_NAME]"
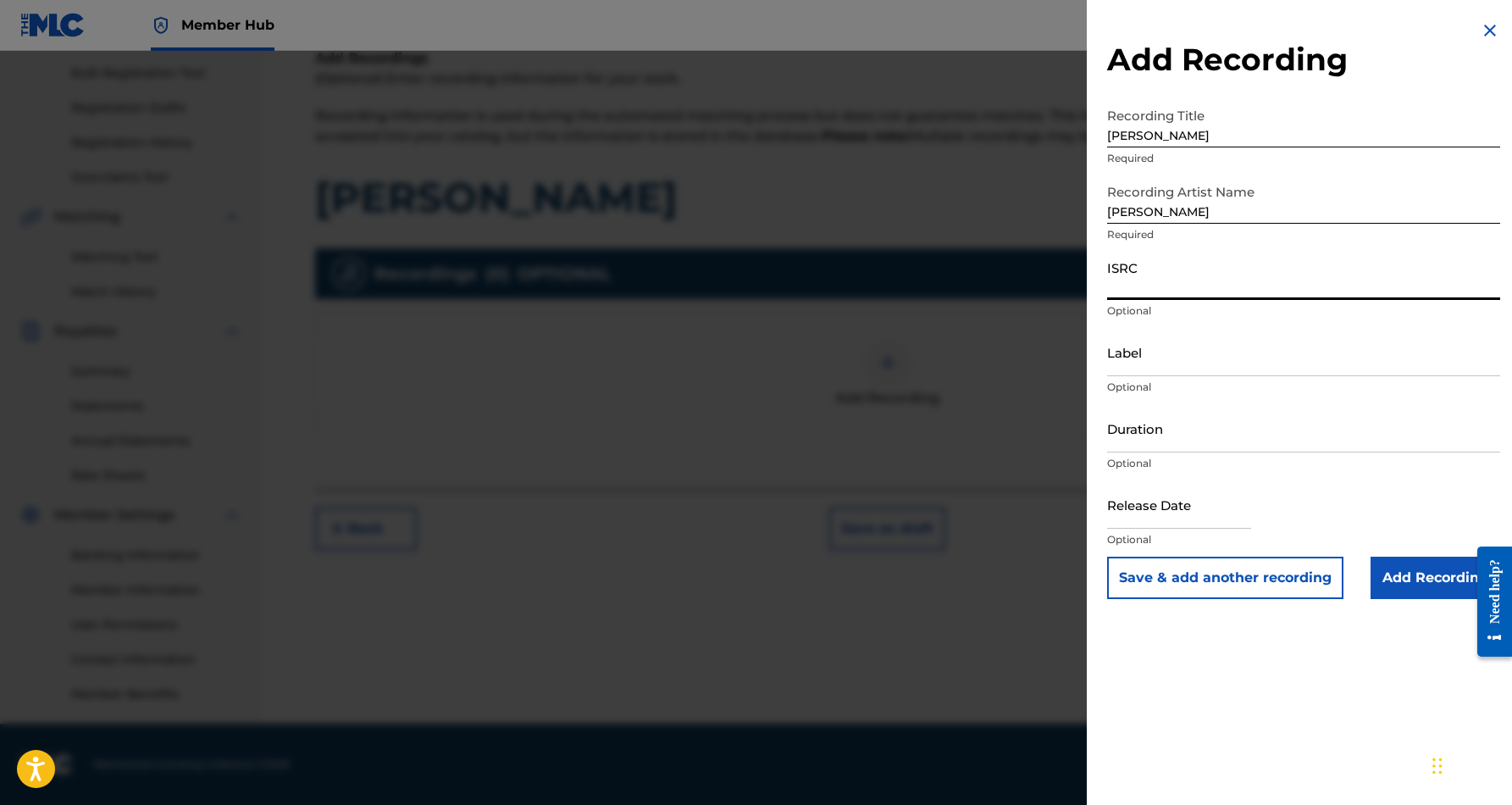
click at [1212, 273] on input "ISRC" at bounding box center [1304, 275] width 394 height 48
click at [1215, 367] on input "Label" at bounding box center [1304, 351] width 394 height 48
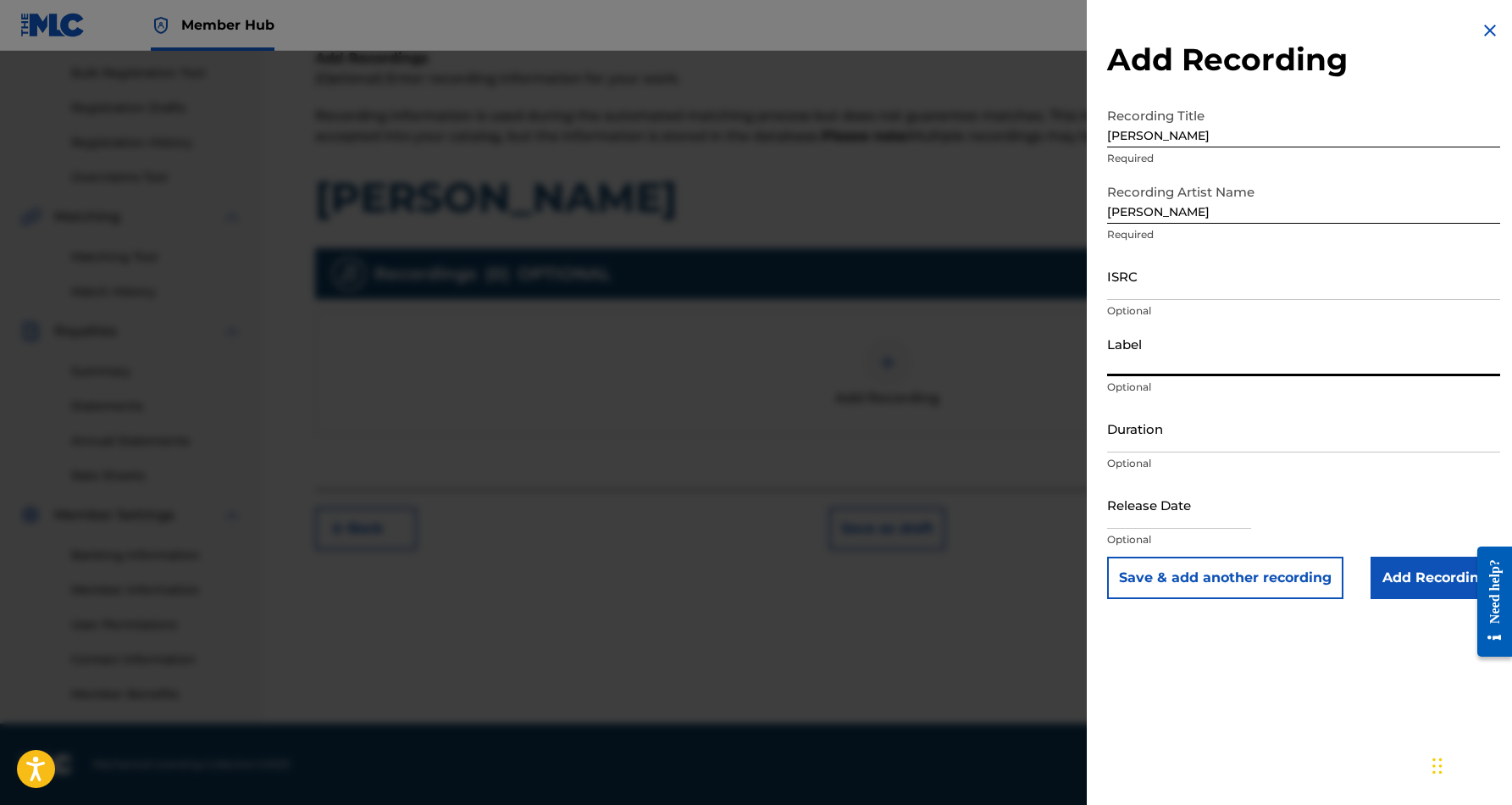
paste input "Desert Sounds Records"
type input "Desert Sounds Records"
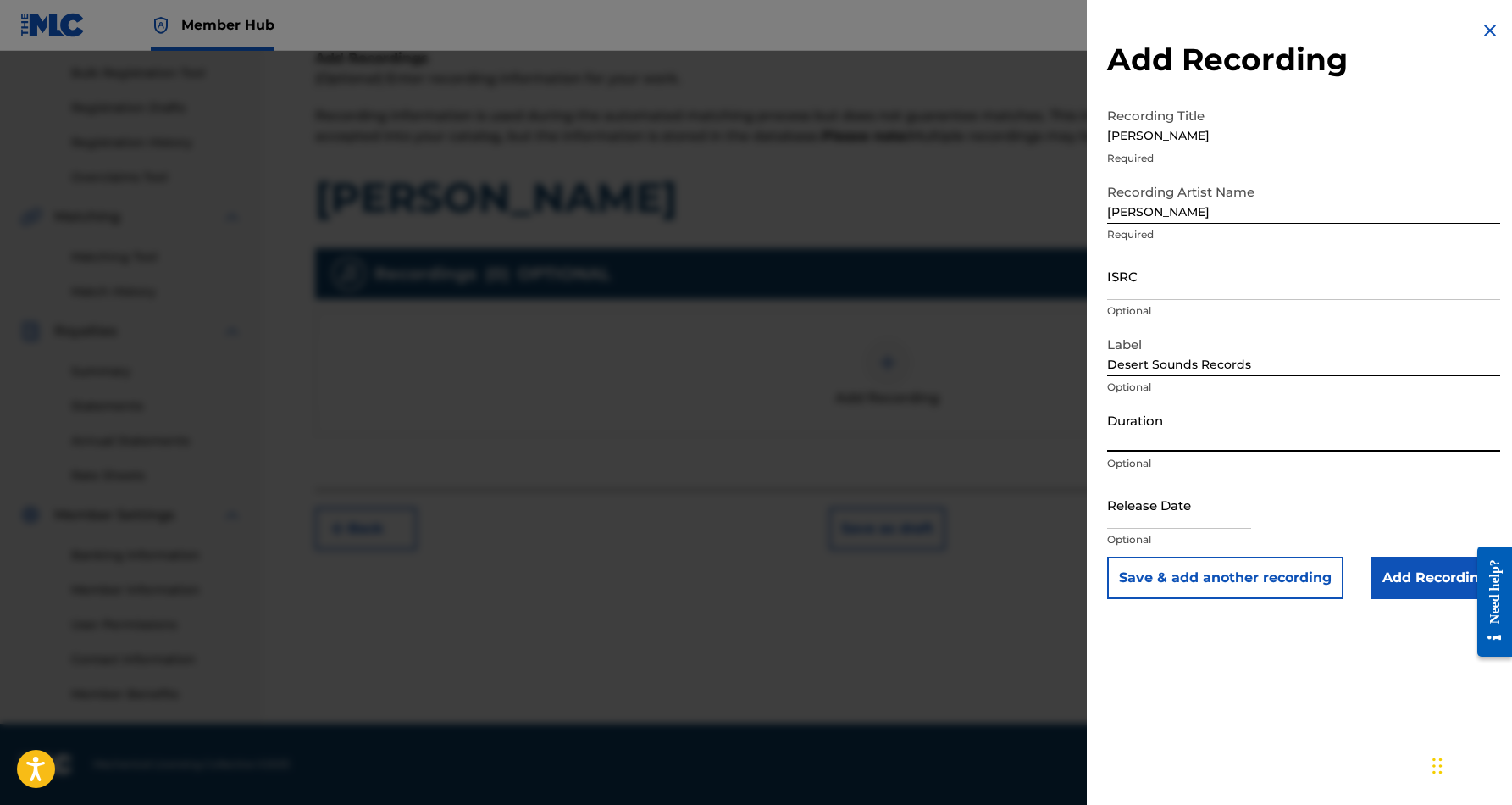
click at [1343, 411] on input "Duration" at bounding box center [1304, 427] width 394 height 48
type input "03:11"
click at [1207, 642] on div "Add Recording Recording Title [PERSON_NAME] Required Recording Artist Name [PER…" at bounding box center [1304, 402] width 434 height 805
click at [1409, 588] on input "Add Recording" at bounding box center [1436, 577] width 130 height 42
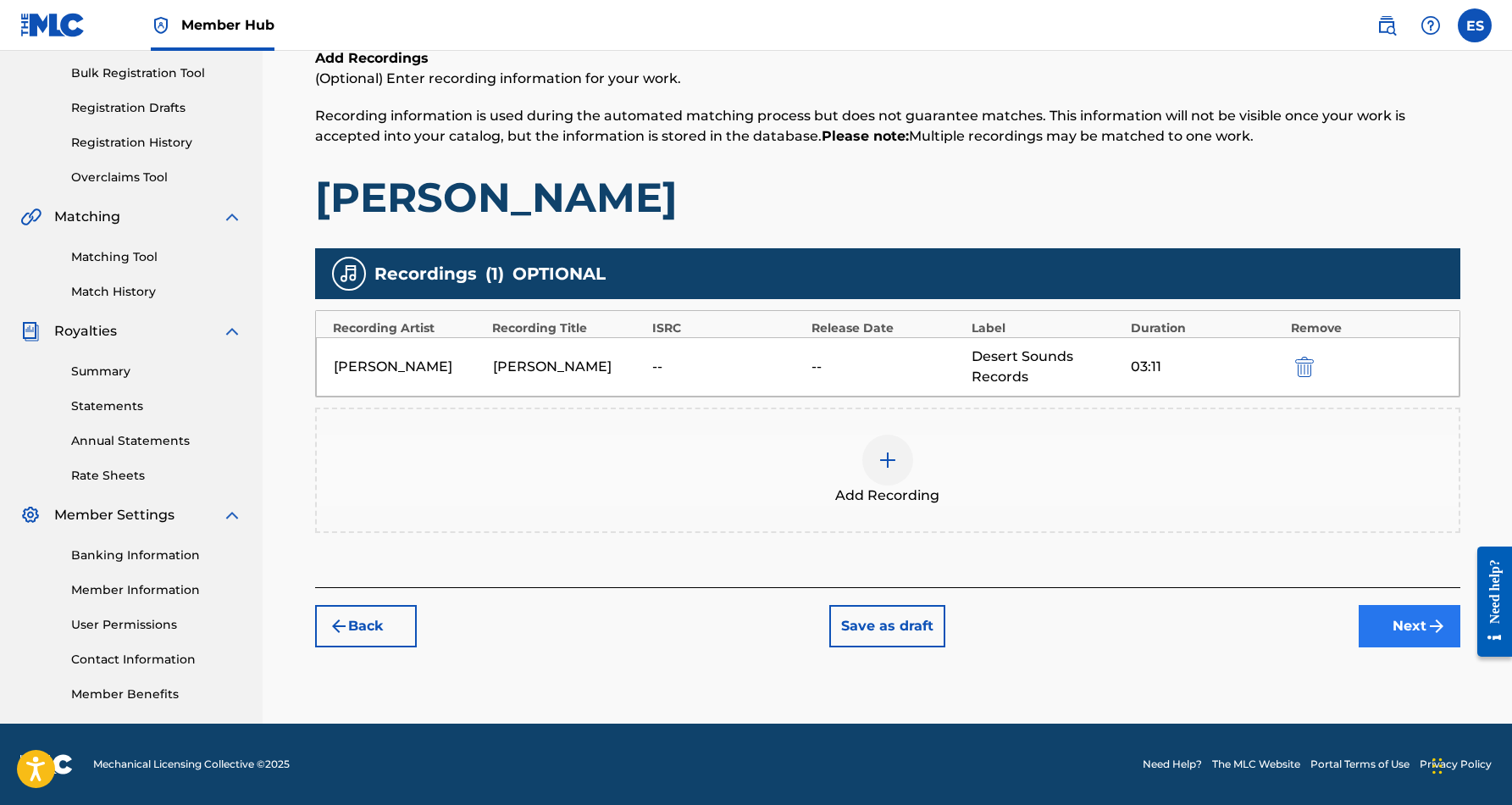
click at [1418, 623] on button "Next" at bounding box center [1410, 626] width 102 height 42
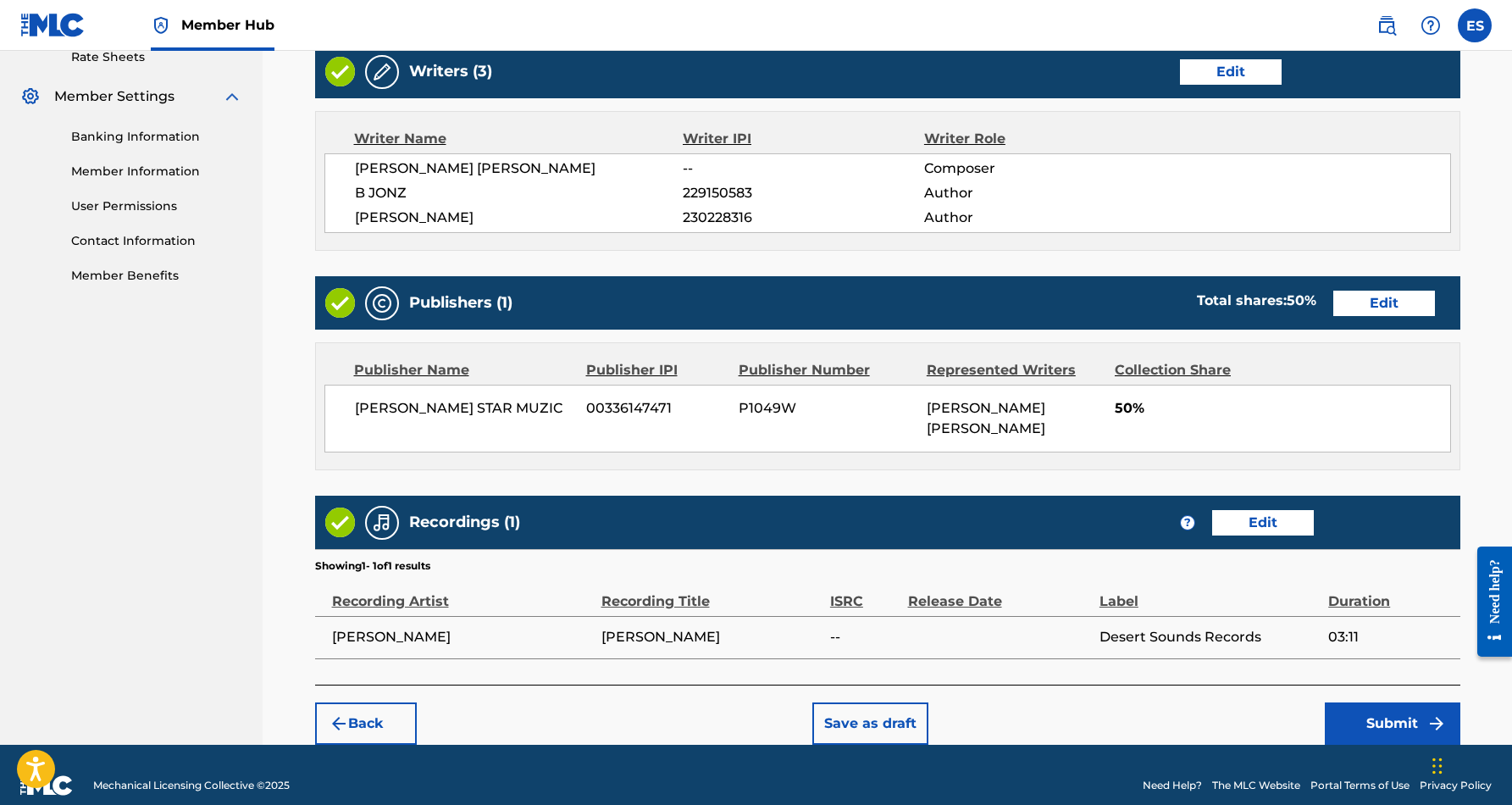
scroll to position [664, 0]
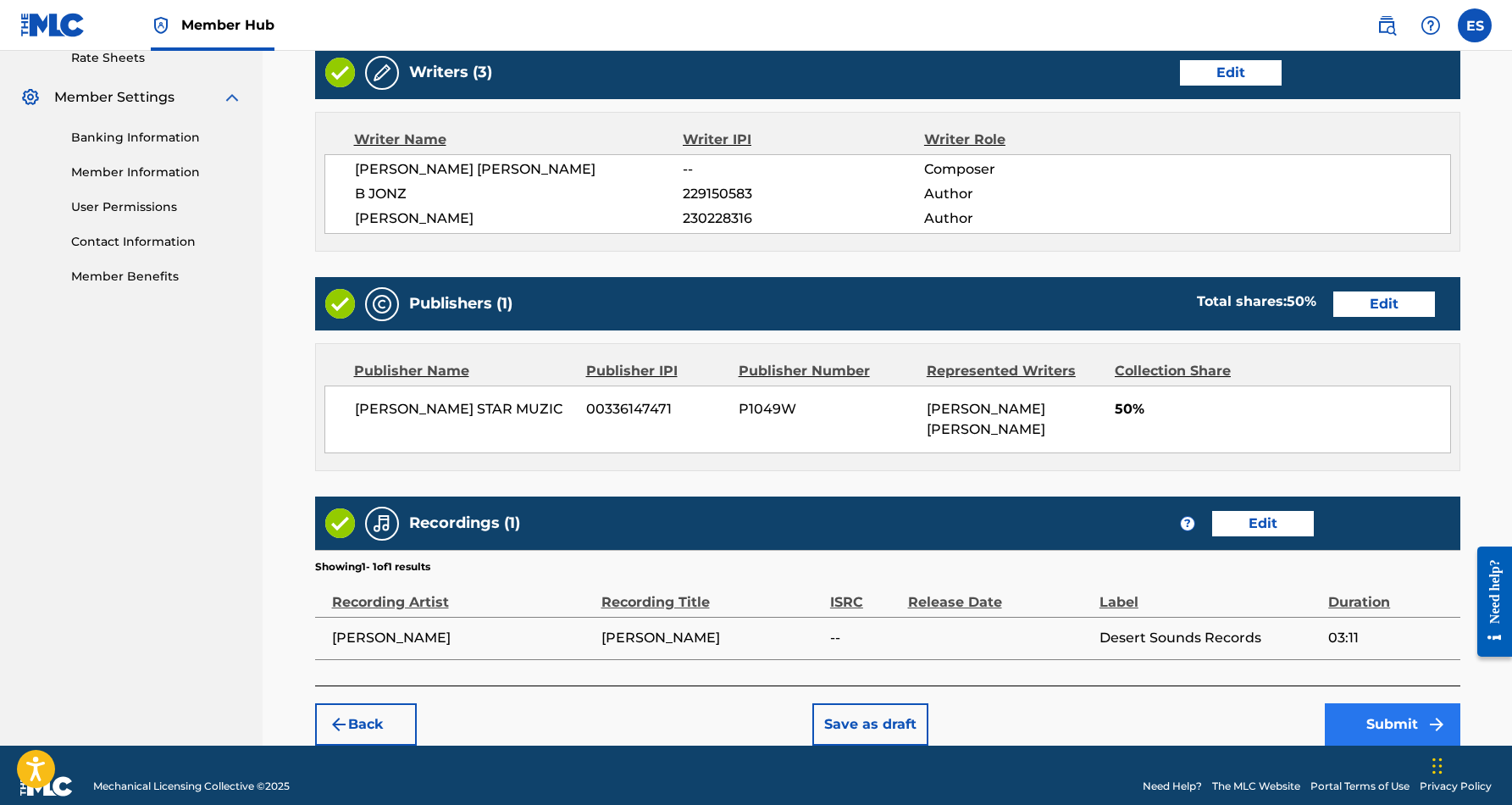
click at [1383, 703] on button "Submit" at bounding box center [1393, 724] width 136 height 42
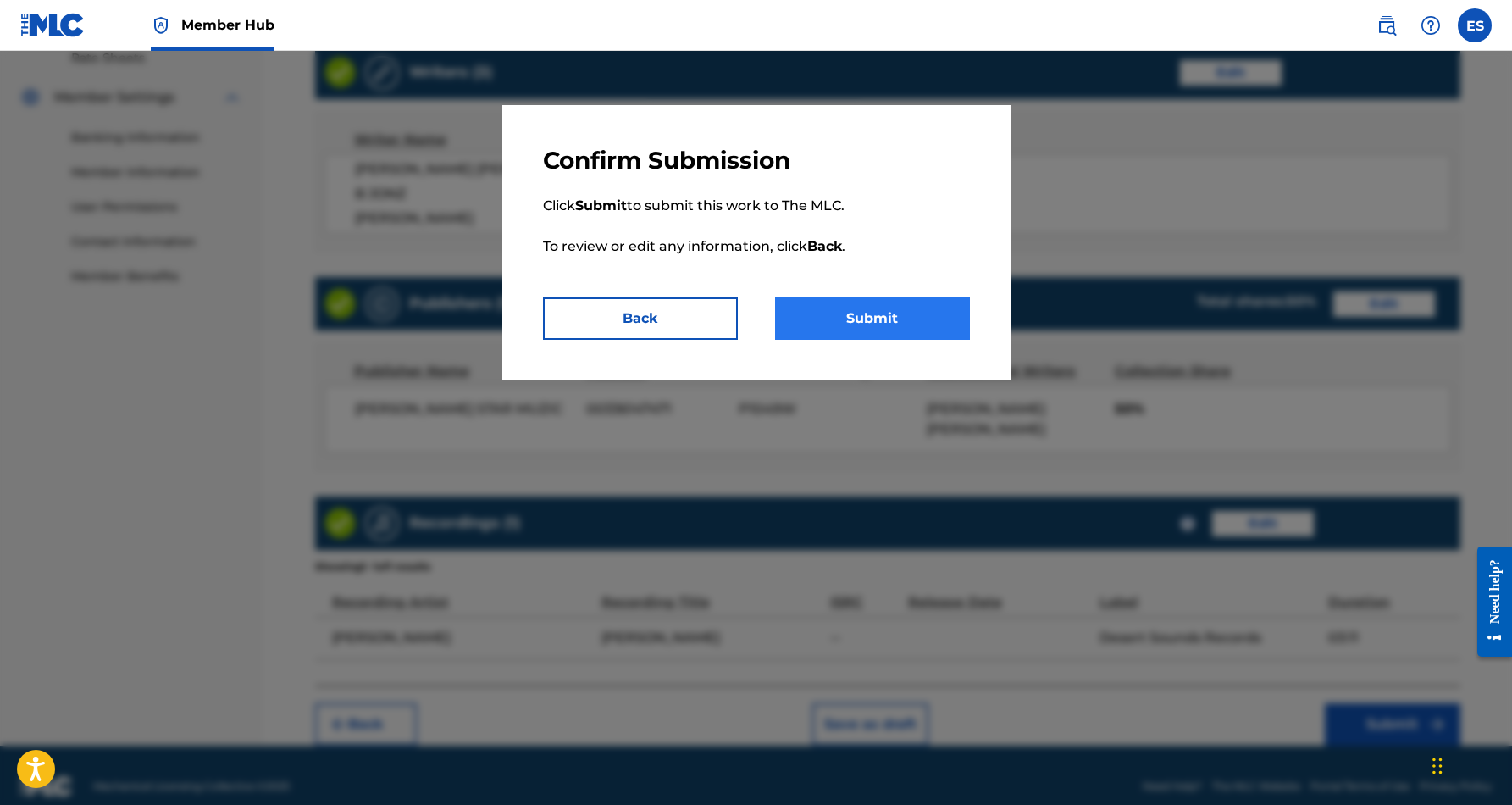
click at [899, 321] on button "Submit" at bounding box center [872, 318] width 195 height 42
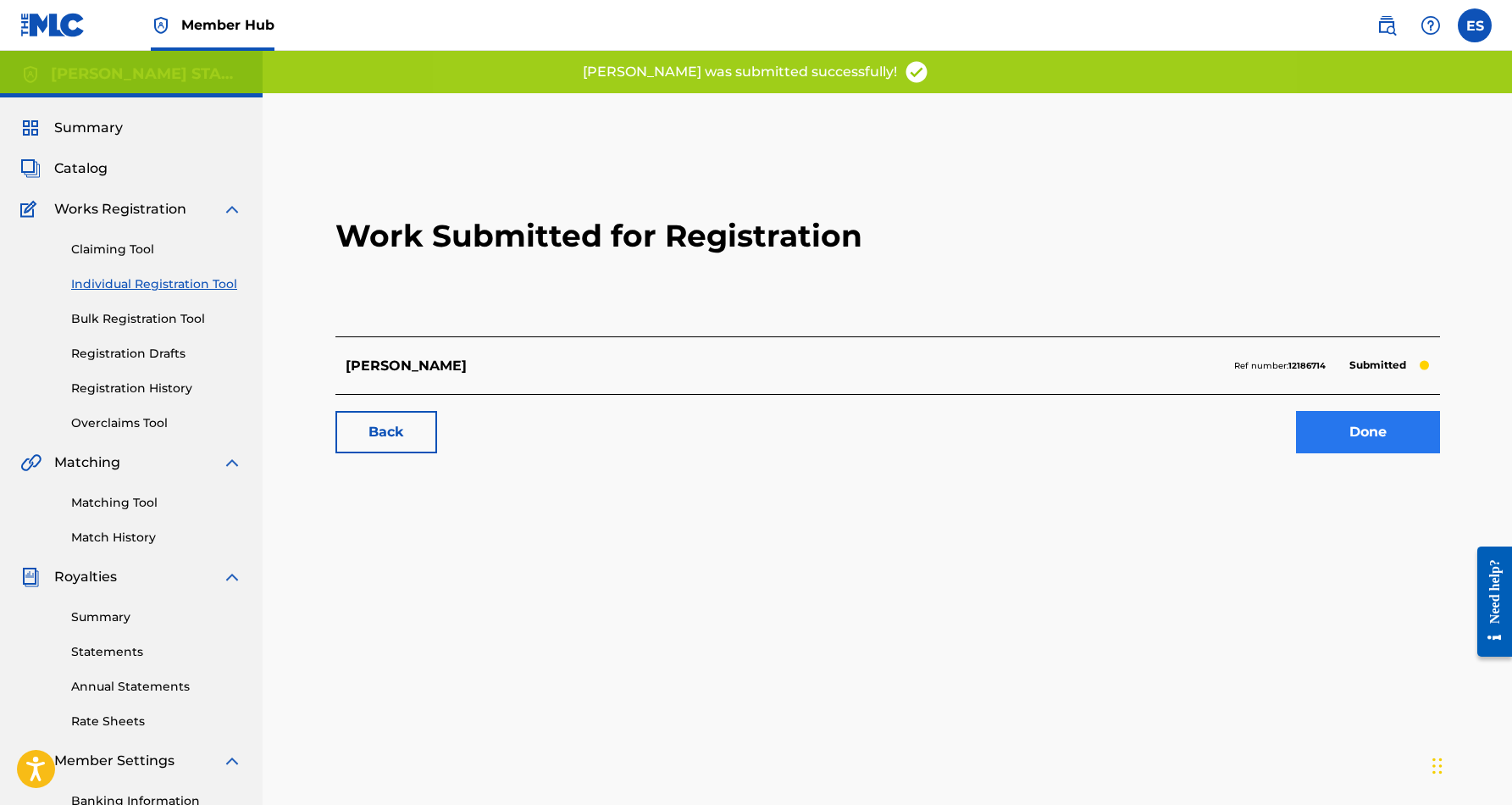
click at [1354, 437] on link "Done" at bounding box center [1368, 431] width 144 height 42
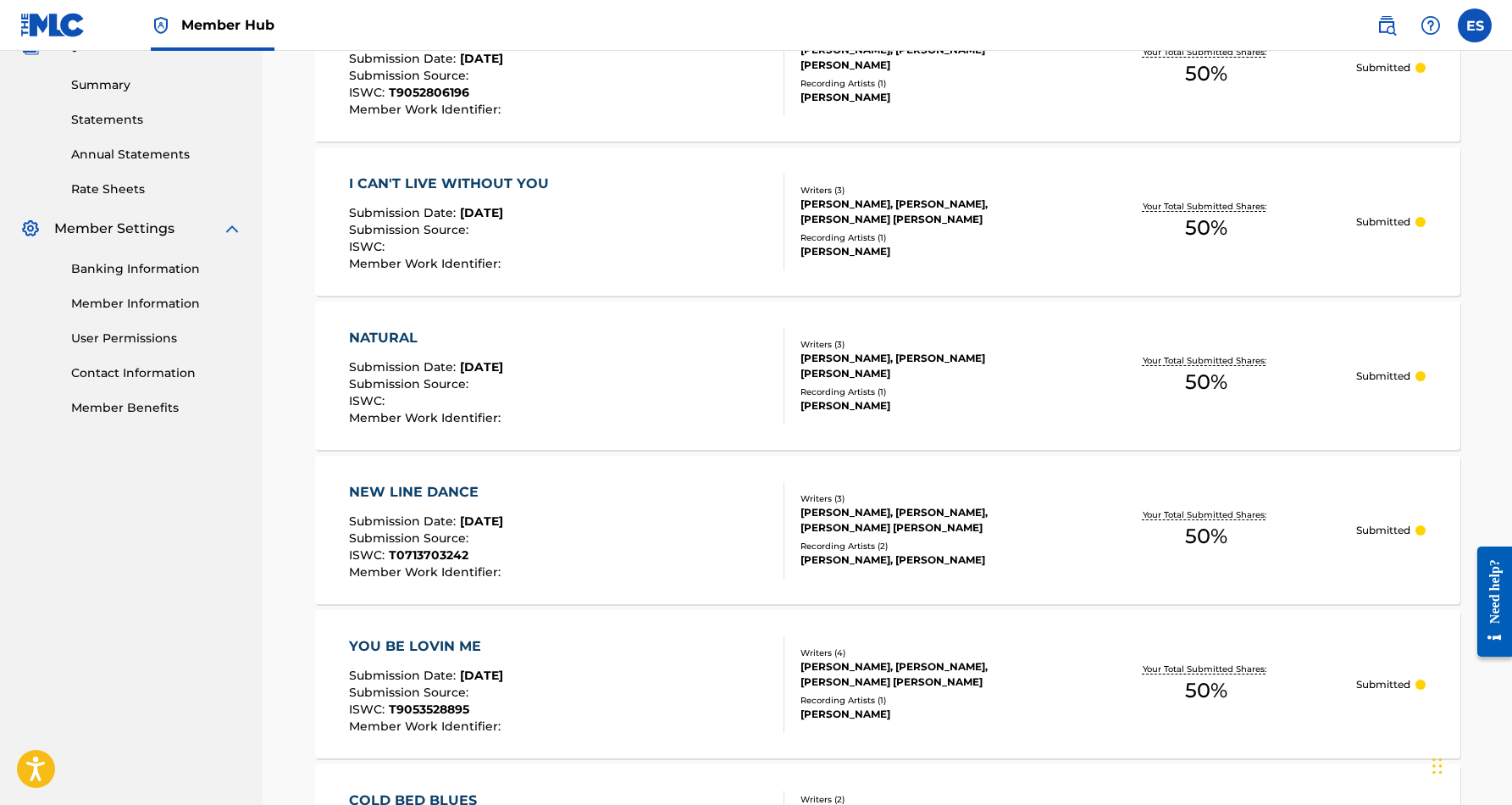
scroll to position [536, 0]
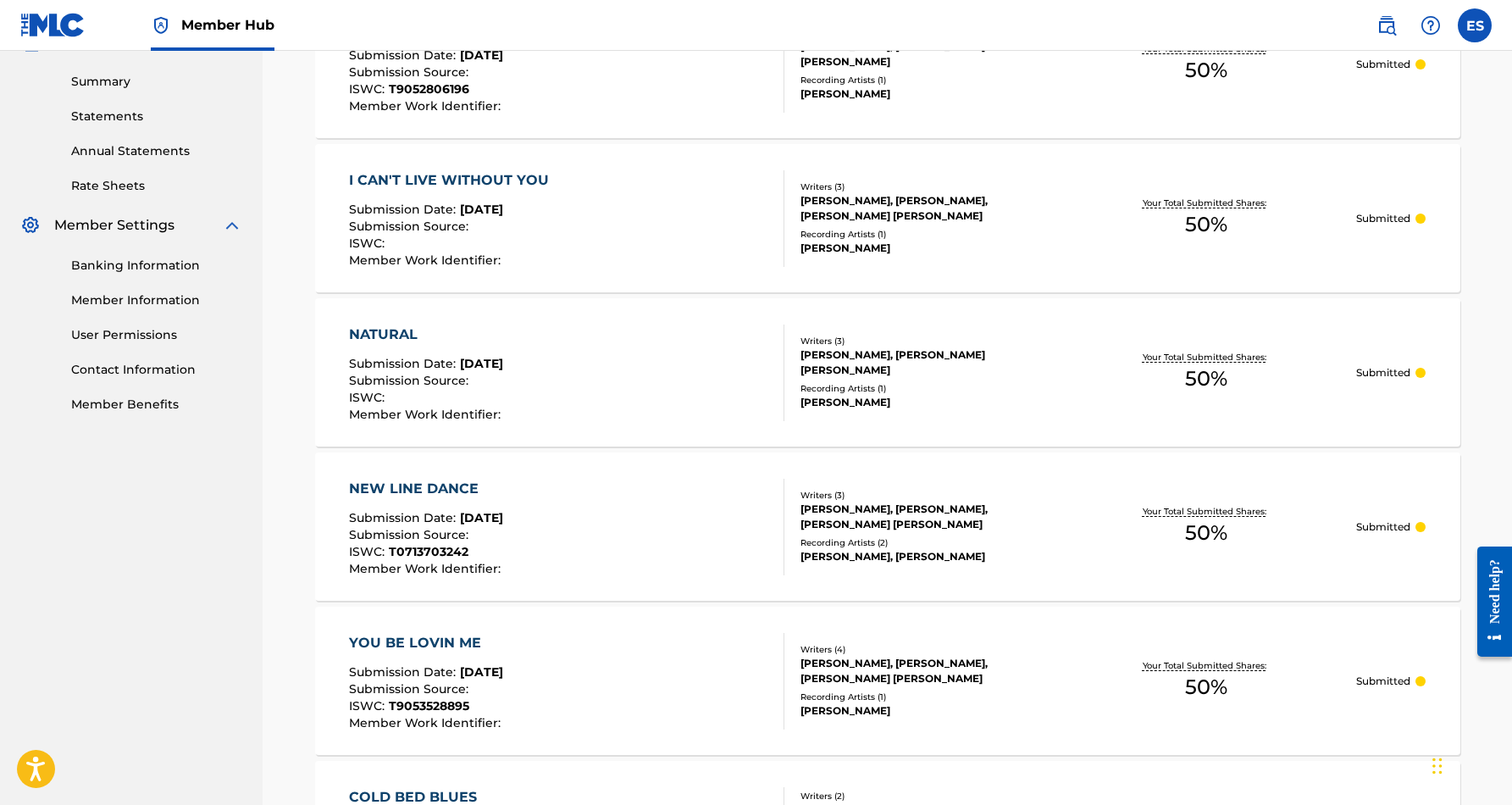
click at [394, 334] on div "NATURAL" at bounding box center [427, 335] width 156 height 21
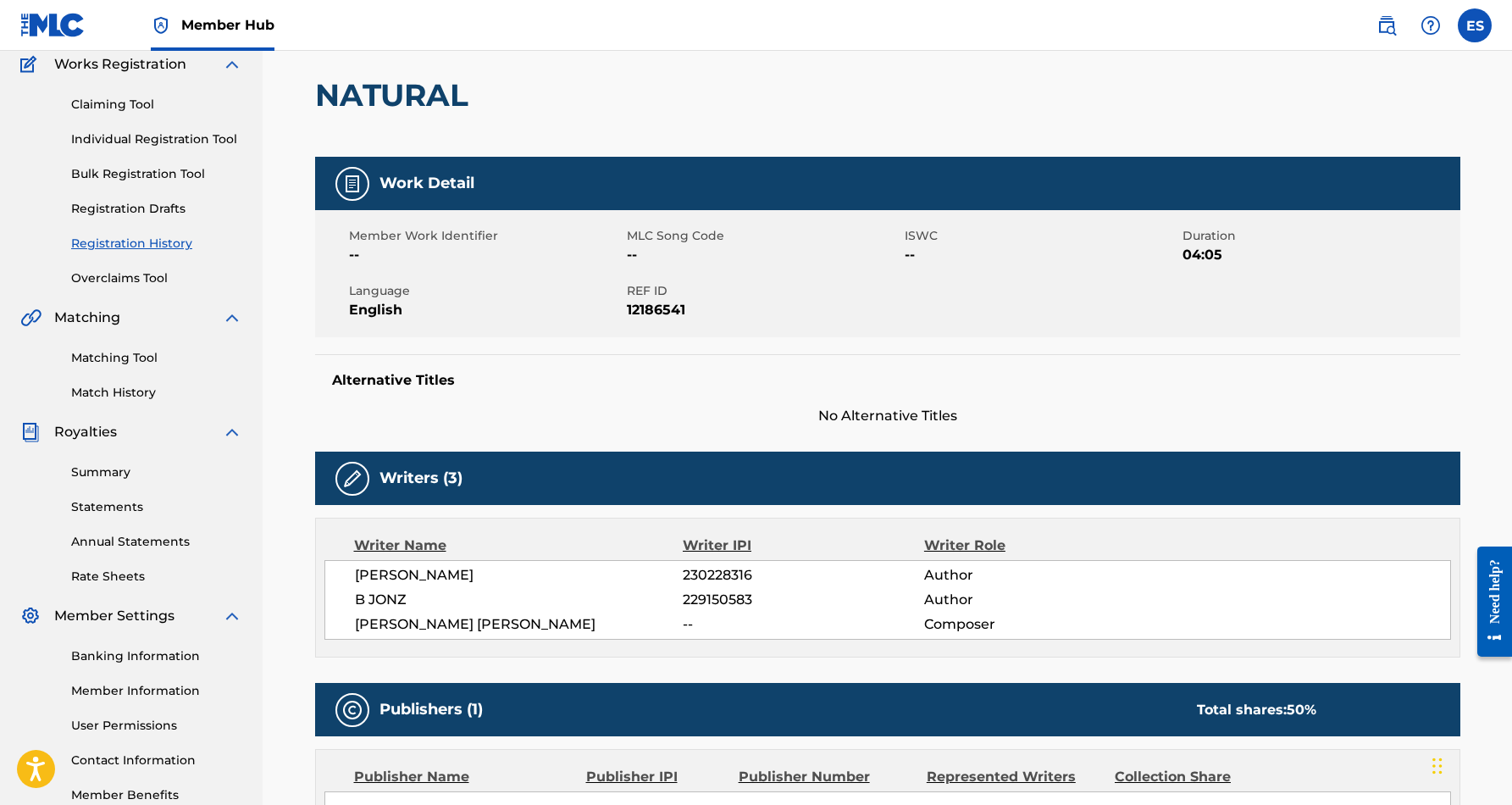
scroll to position [126, 0]
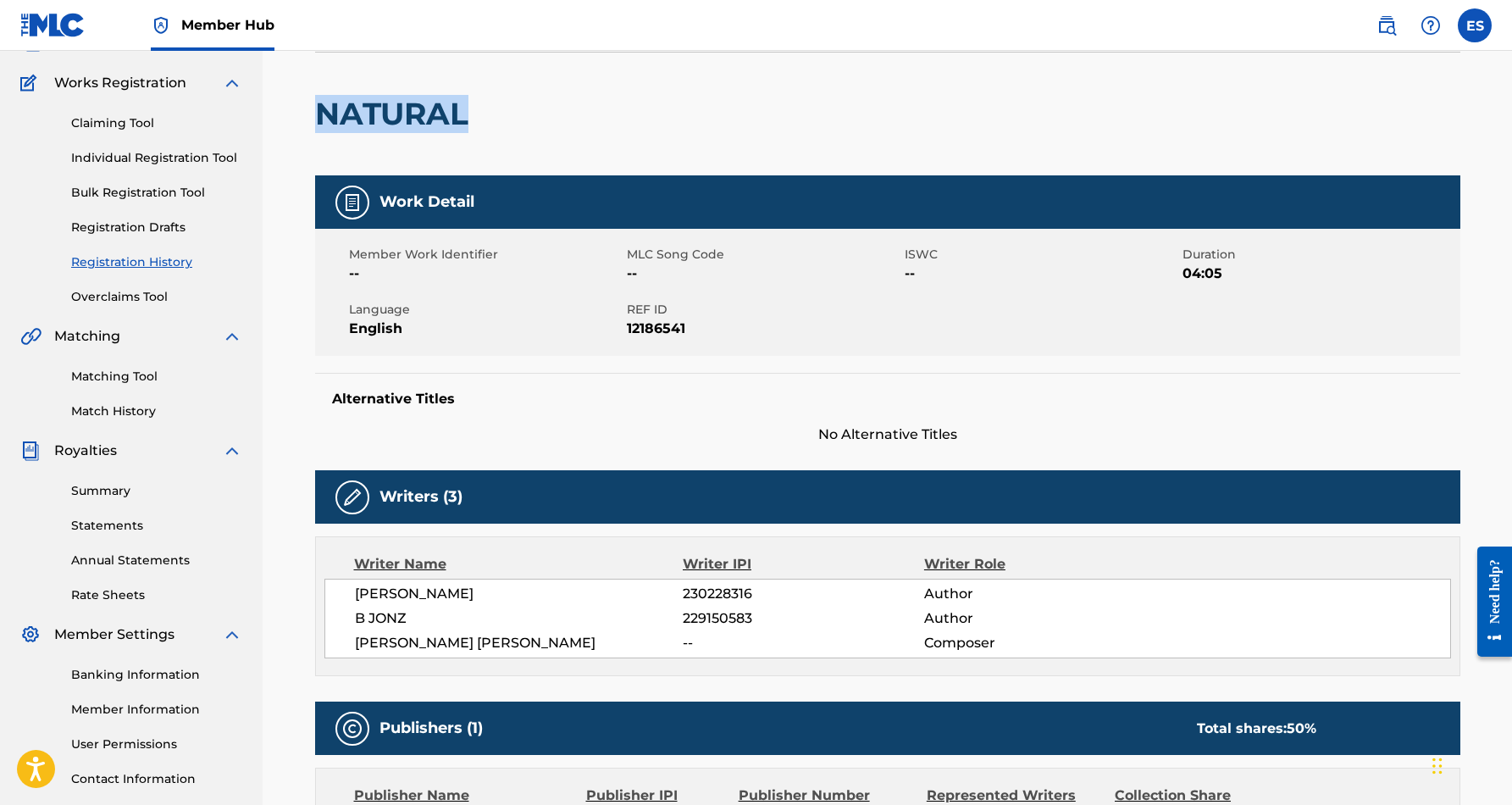
drag, startPoint x: 473, startPoint y: 110, endPoint x: 319, endPoint y: 104, distance: 154.1
click at [319, 104] on h2 "NATURAL" at bounding box center [396, 114] width 162 height 38
copy h2 "NATURAL"
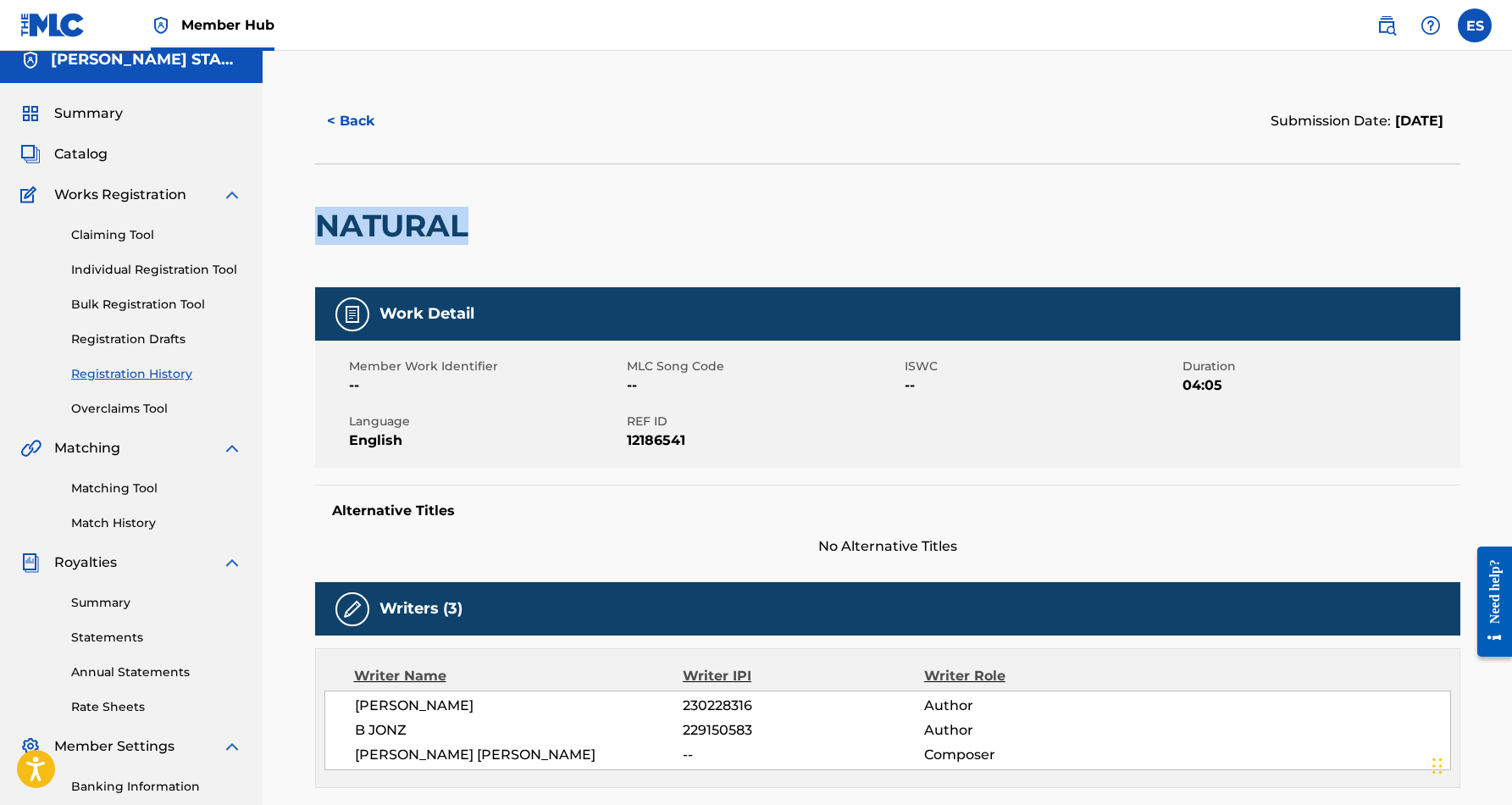
scroll to position [13, 0]
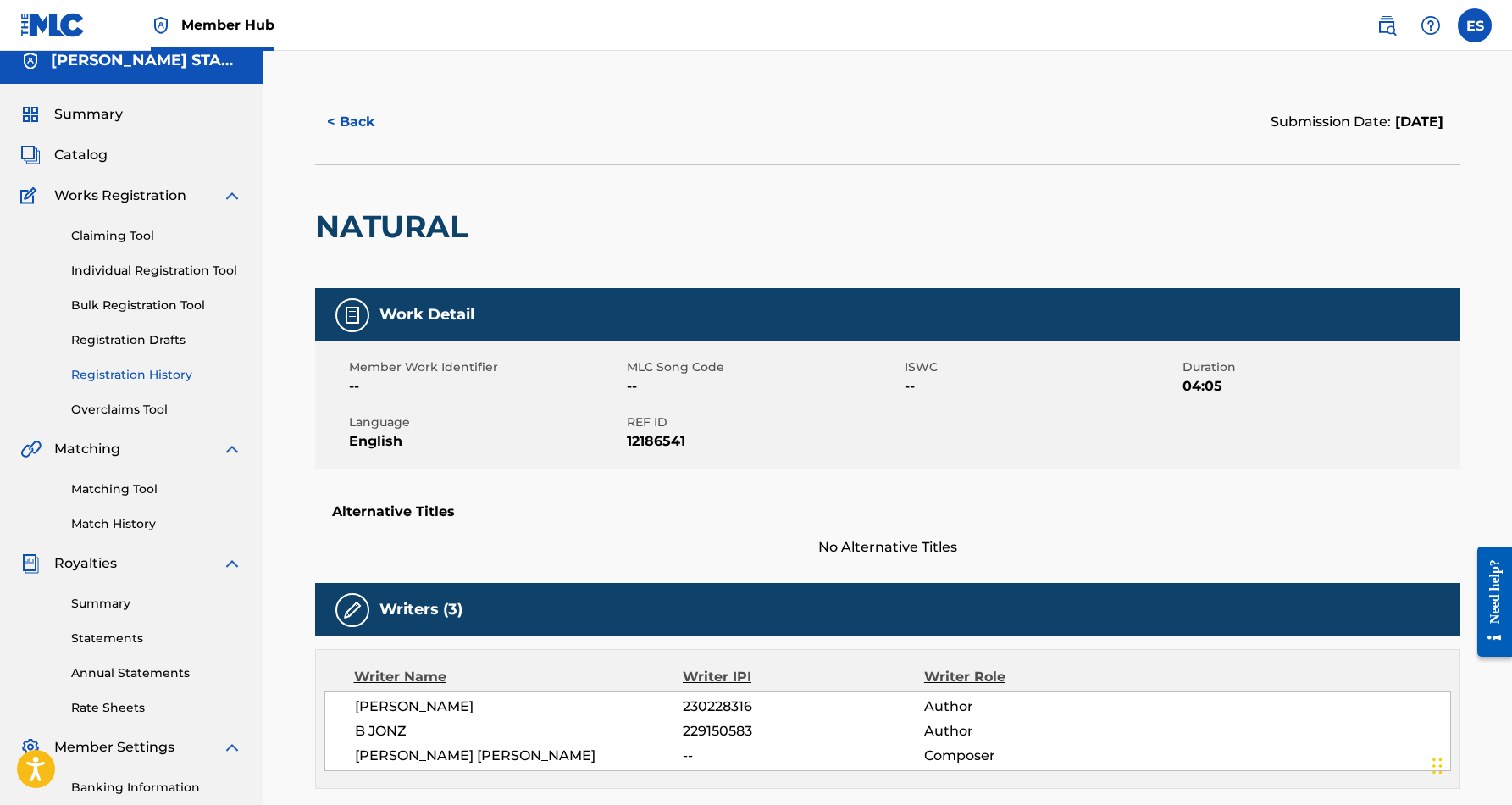
click at [958, 282] on div "NATURAL" at bounding box center [888, 226] width 1146 height 123
click at [372, 121] on button "< Back" at bounding box center [366, 121] width 102 height 42
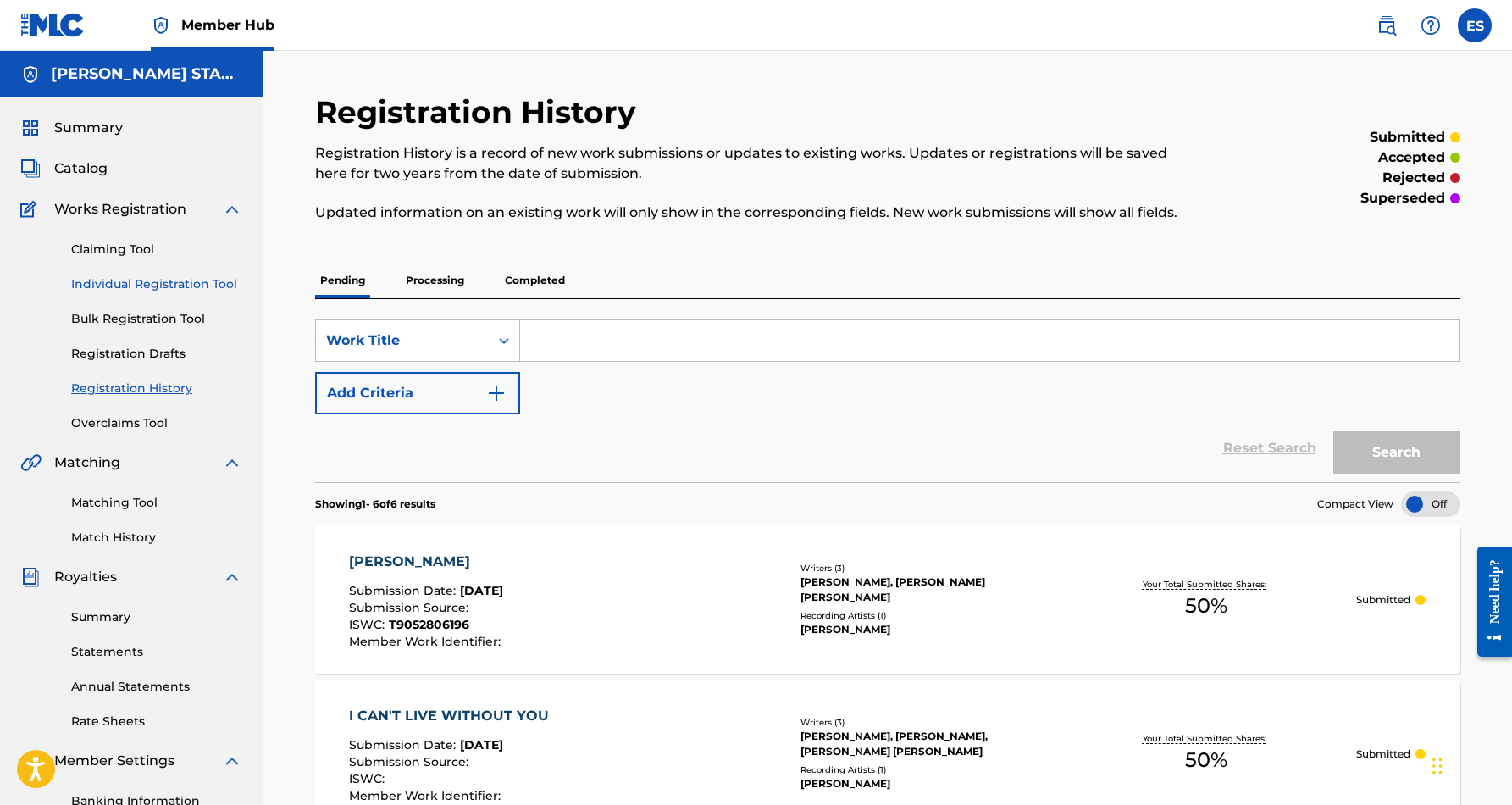
click at [160, 284] on link "Individual Registration Tool" at bounding box center [157, 283] width 171 height 18
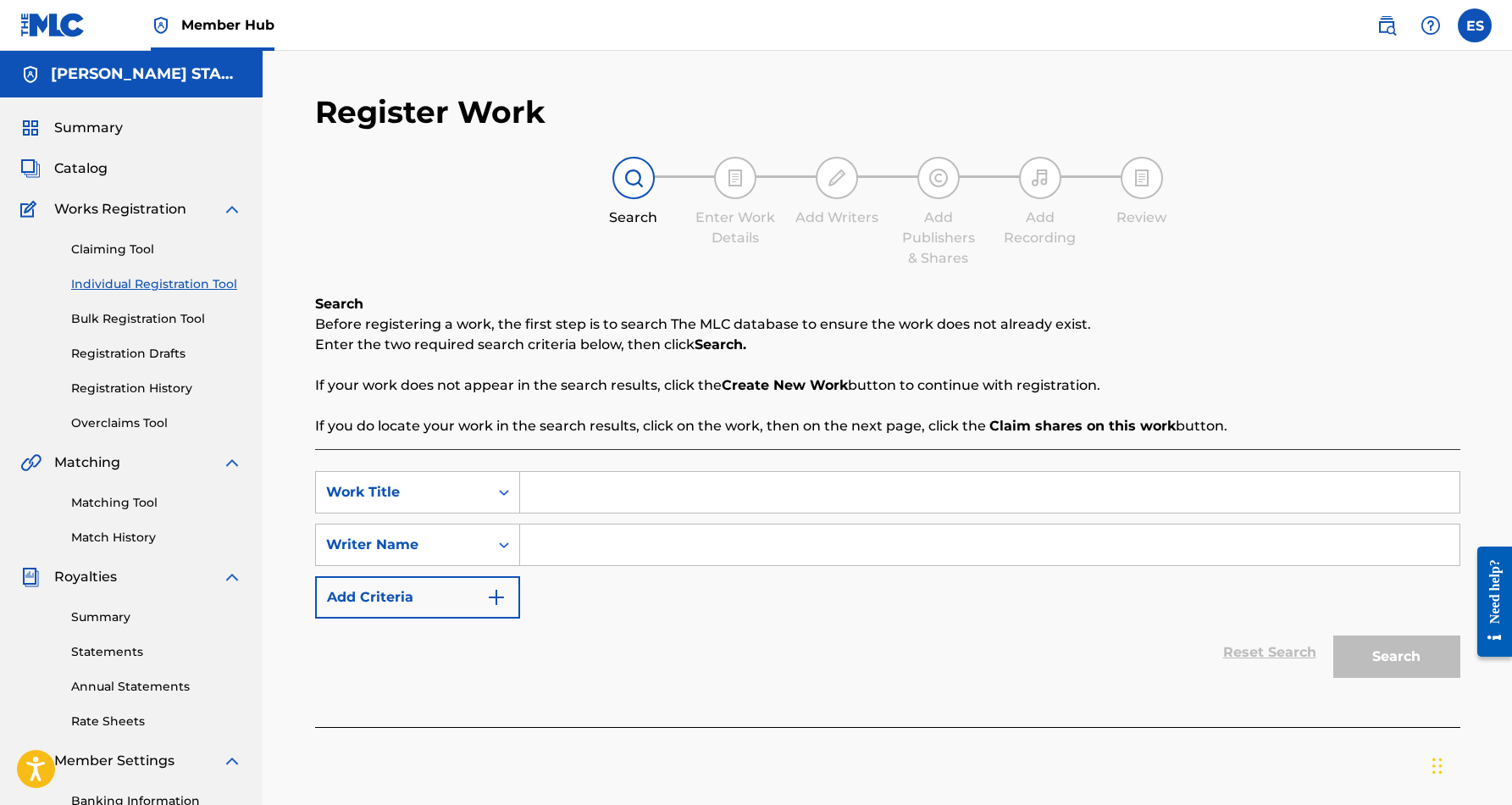
click at [579, 502] on input "Search Form" at bounding box center [990, 491] width 940 height 40
paste input "STICK A FORK IN [GEOGRAPHIC_DATA]"
click at [612, 553] on span "Search Form" at bounding box center [614, 560] width 4 height 16
type input "s"
paste input "STICK A FORK IN [GEOGRAPHIC_DATA]"
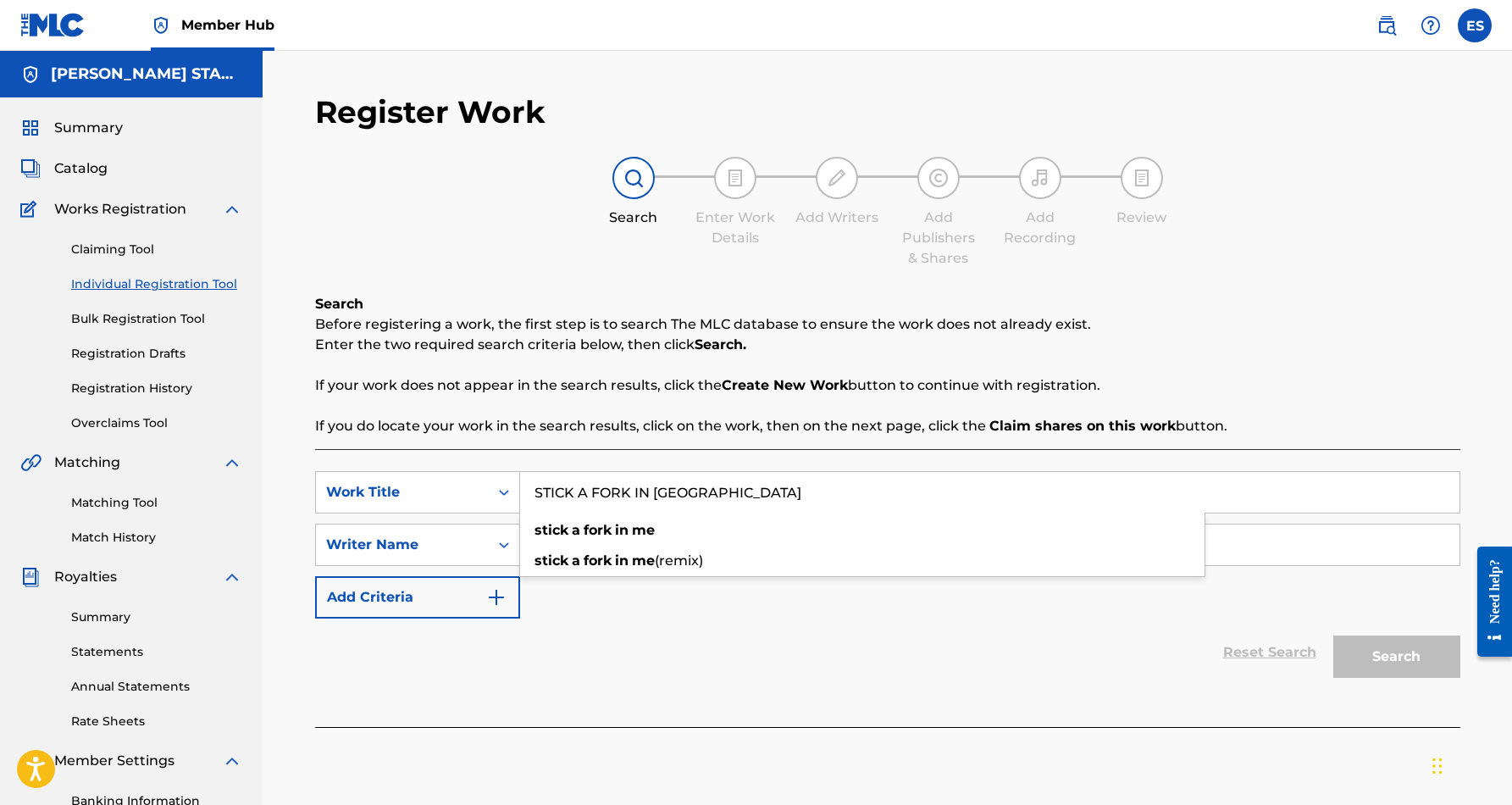
type input "STICK A FORK IN [GEOGRAPHIC_DATA]"
click at [622, 647] on div "Reset Search Search" at bounding box center [888, 652] width 1146 height 68
click at [577, 553] on input "Search Form" at bounding box center [990, 544] width 940 height 40
paste input "[PERSON_NAME] [PERSON_NAME]"
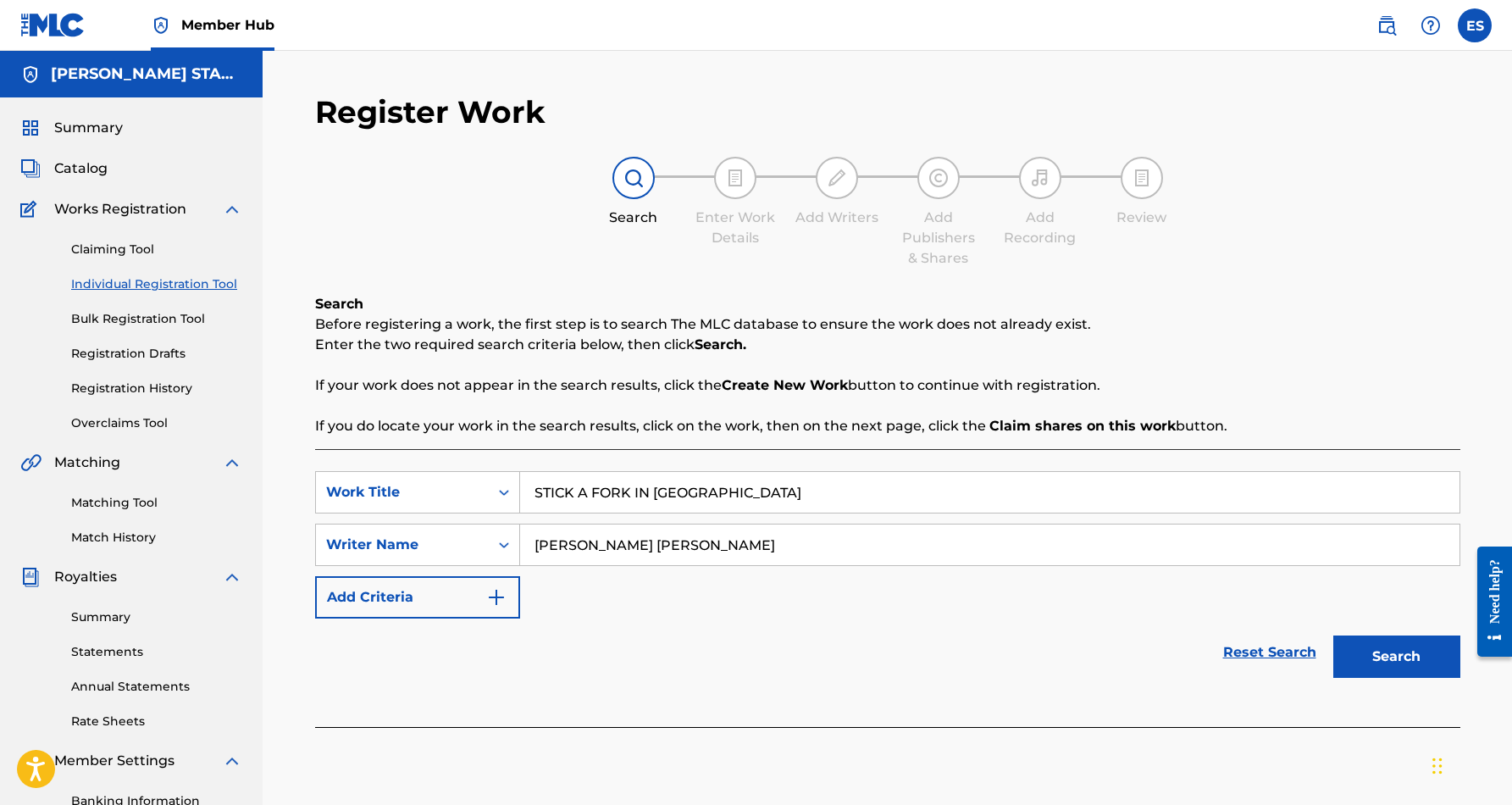
type input "[PERSON_NAME] [PERSON_NAME]"
click at [850, 610] on div "SearchWithCriteria1f98dd00-47d9-46dc-acca-431201060d4d Work Title STICK A FORK …" at bounding box center [888, 544] width 1146 height 148
click at [1352, 653] on button "Search" at bounding box center [1397, 656] width 127 height 42
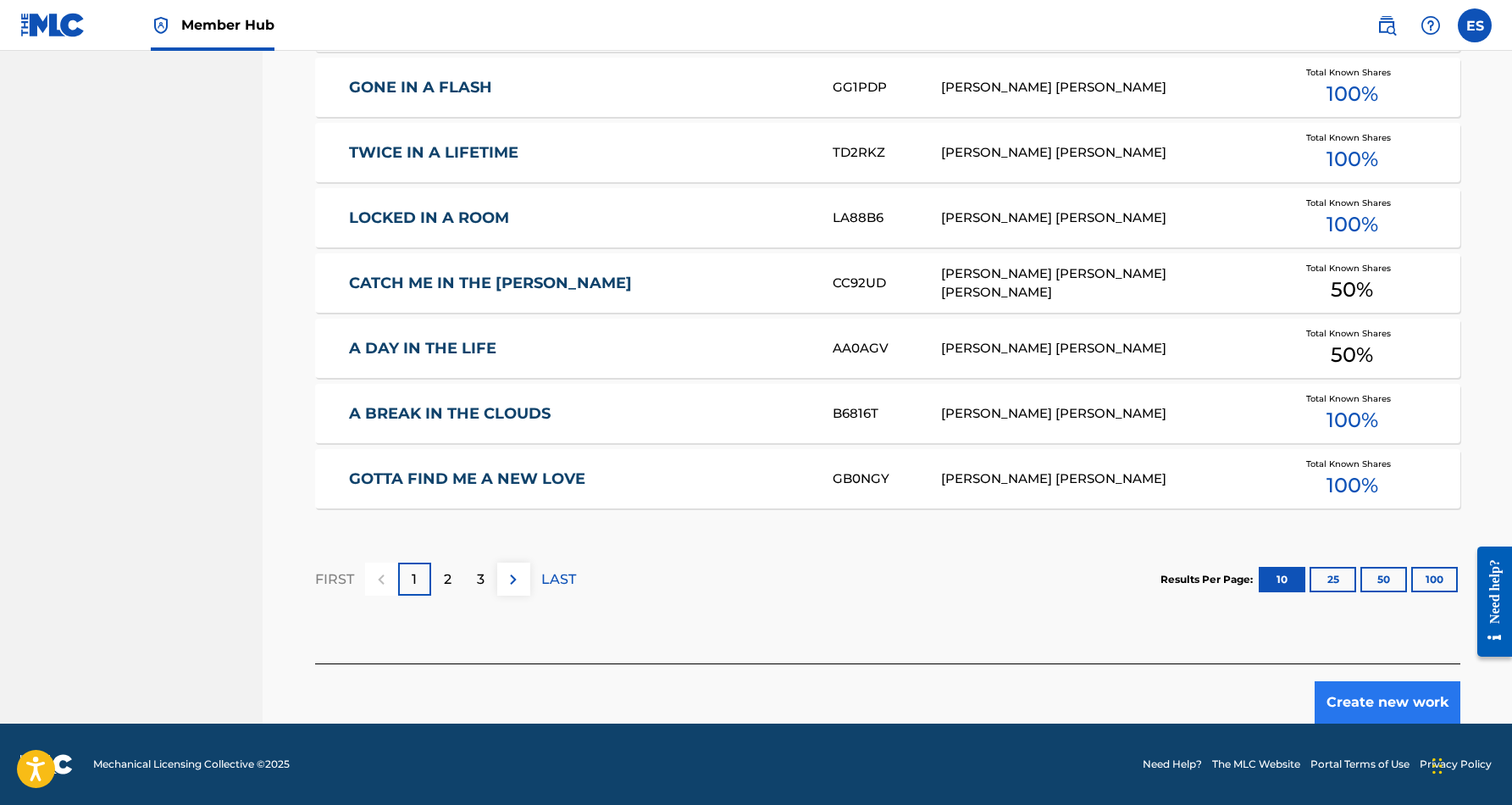
click at [1373, 698] on button "Create new work" at bounding box center [1388, 702] width 146 height 42
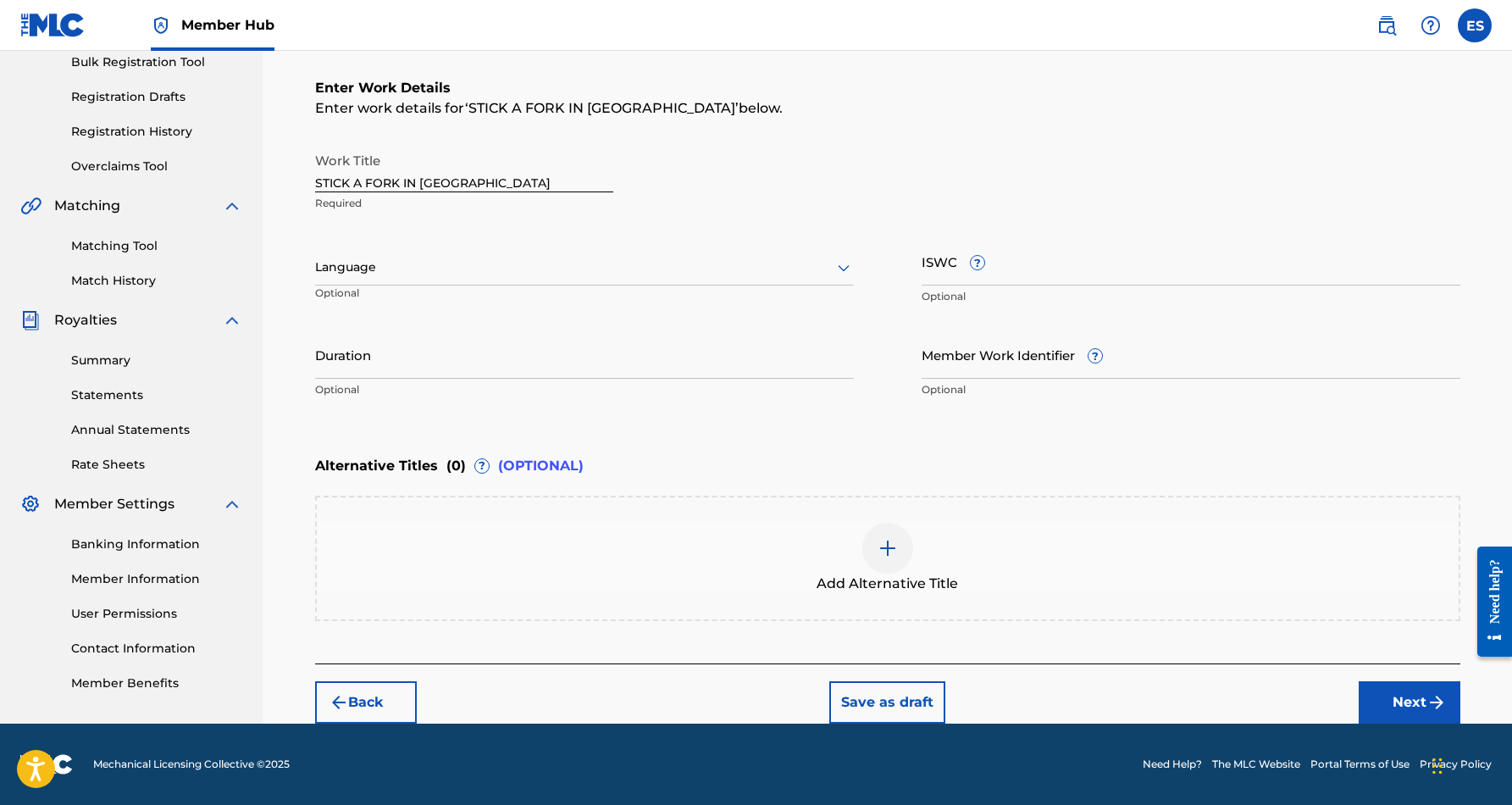
scroll to position [257, 0]
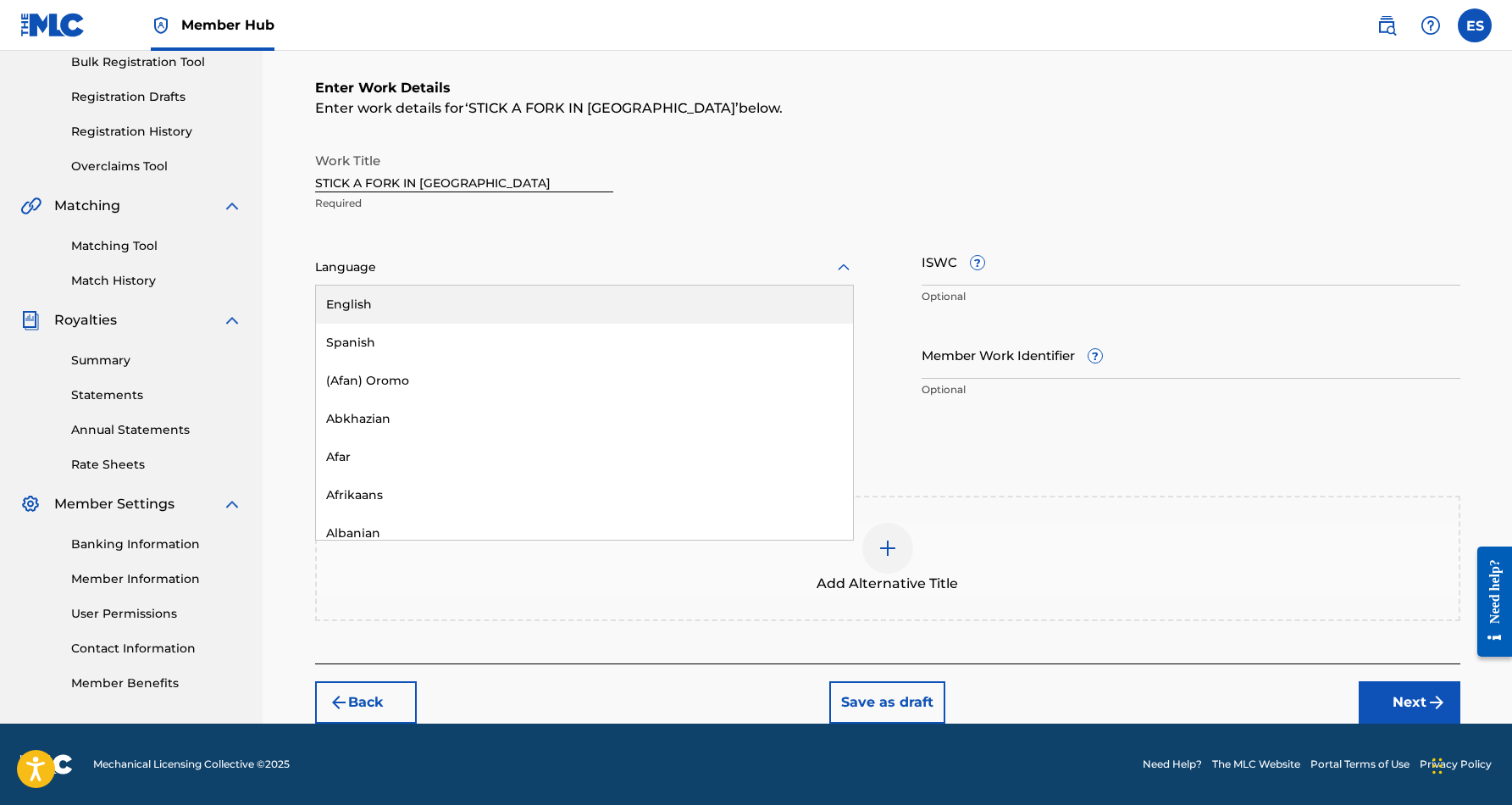
click at [843, 268] on icon at bounding box center [844, 268] width 21 height 21
click at [732, 303] on div "English" at bounding box center [585, 304] width 538 height 38
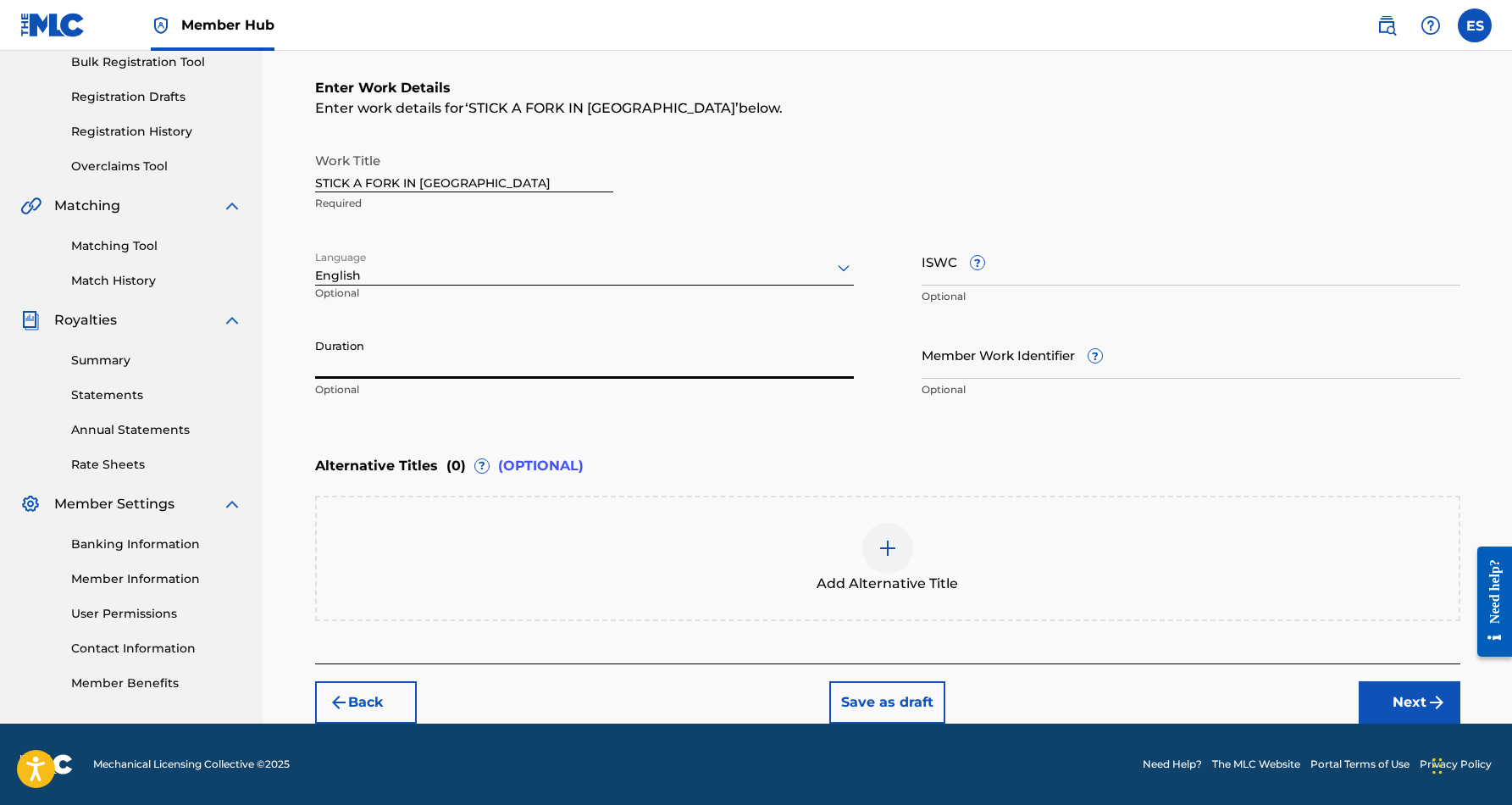
click at [474, 360] on input "Duration" at bounding box center [585, 354] width 539 height 48
type input "03:54"
click at [1224, 221] on div "Work Title STICK A FORK IN ME Required Language English Optional ISWC ? Optiona…" at bounding box center [888, 275] width 1146 height 263
click at [1070, 274] on input "ISWC ?" at bounding box center [1191, 261] width 539 height 48
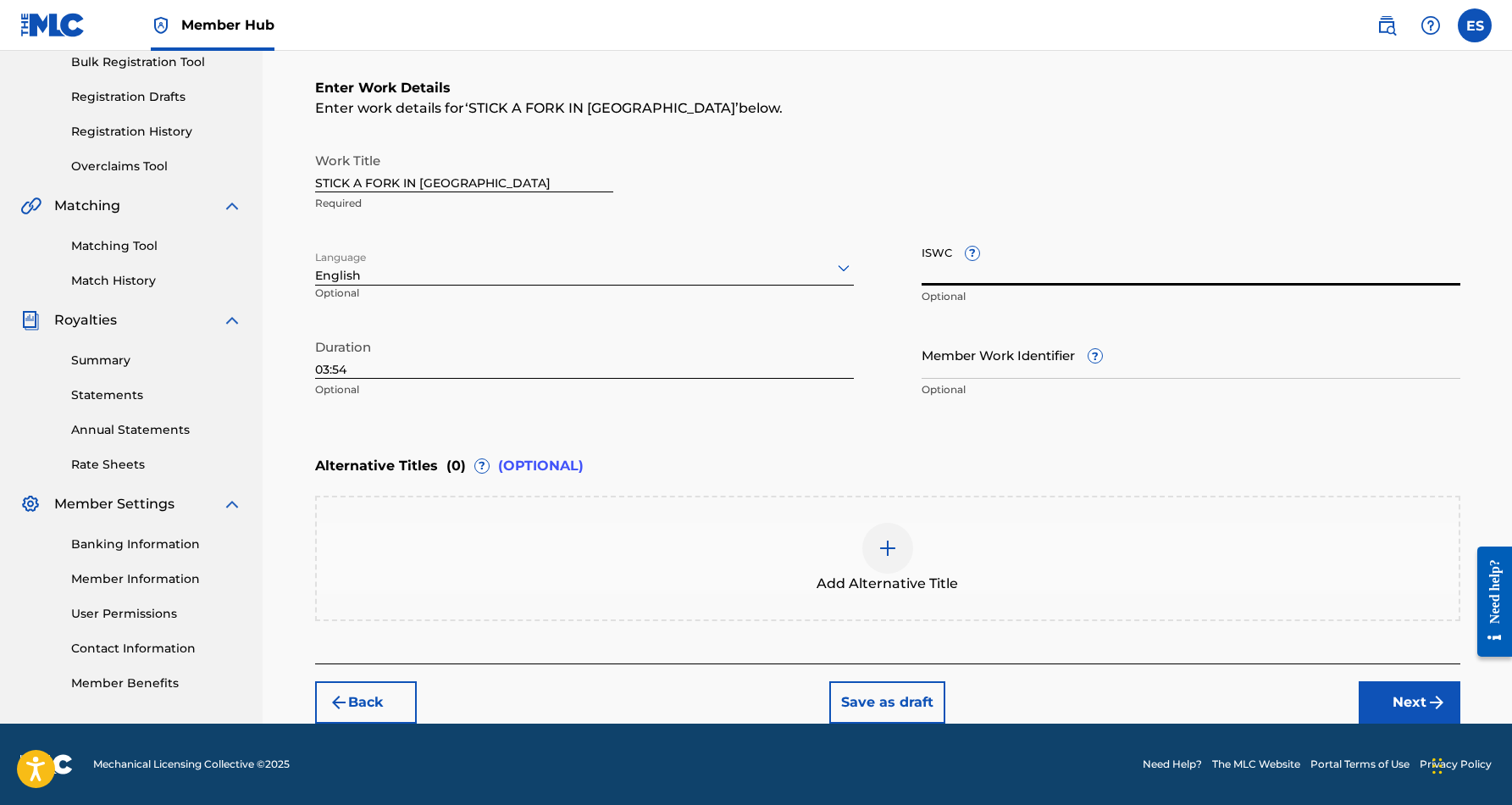
paste input "T9052806232"
type input "T9052806232"
click at [1182, 156] on div "Work Title STICK A FORK IN ME Required" at bounding box center [888, 182] width 1146 height 76
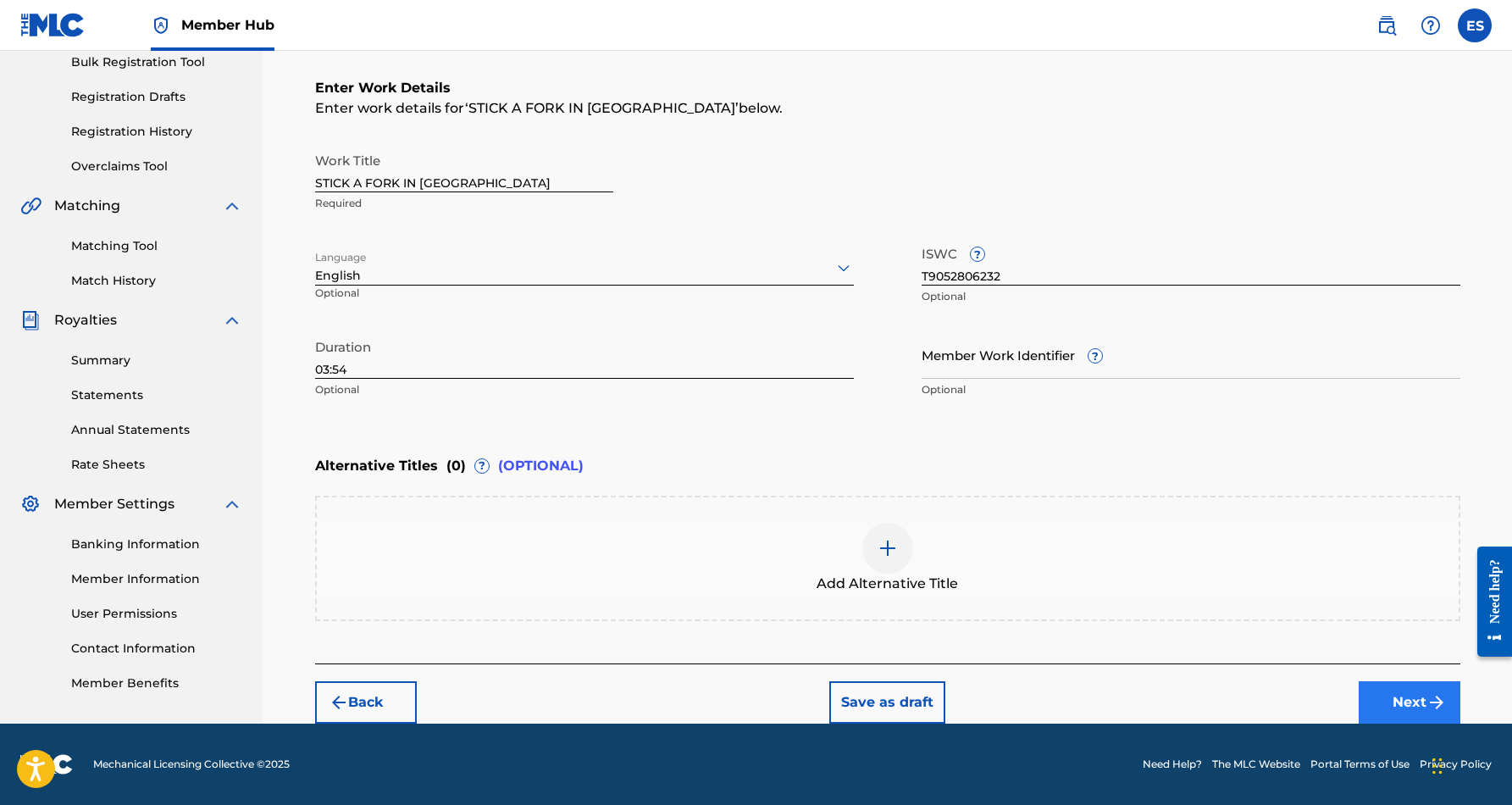
click at [1385, 699] on button "Next" at bounding box center [1410, 702] width 102 height 42
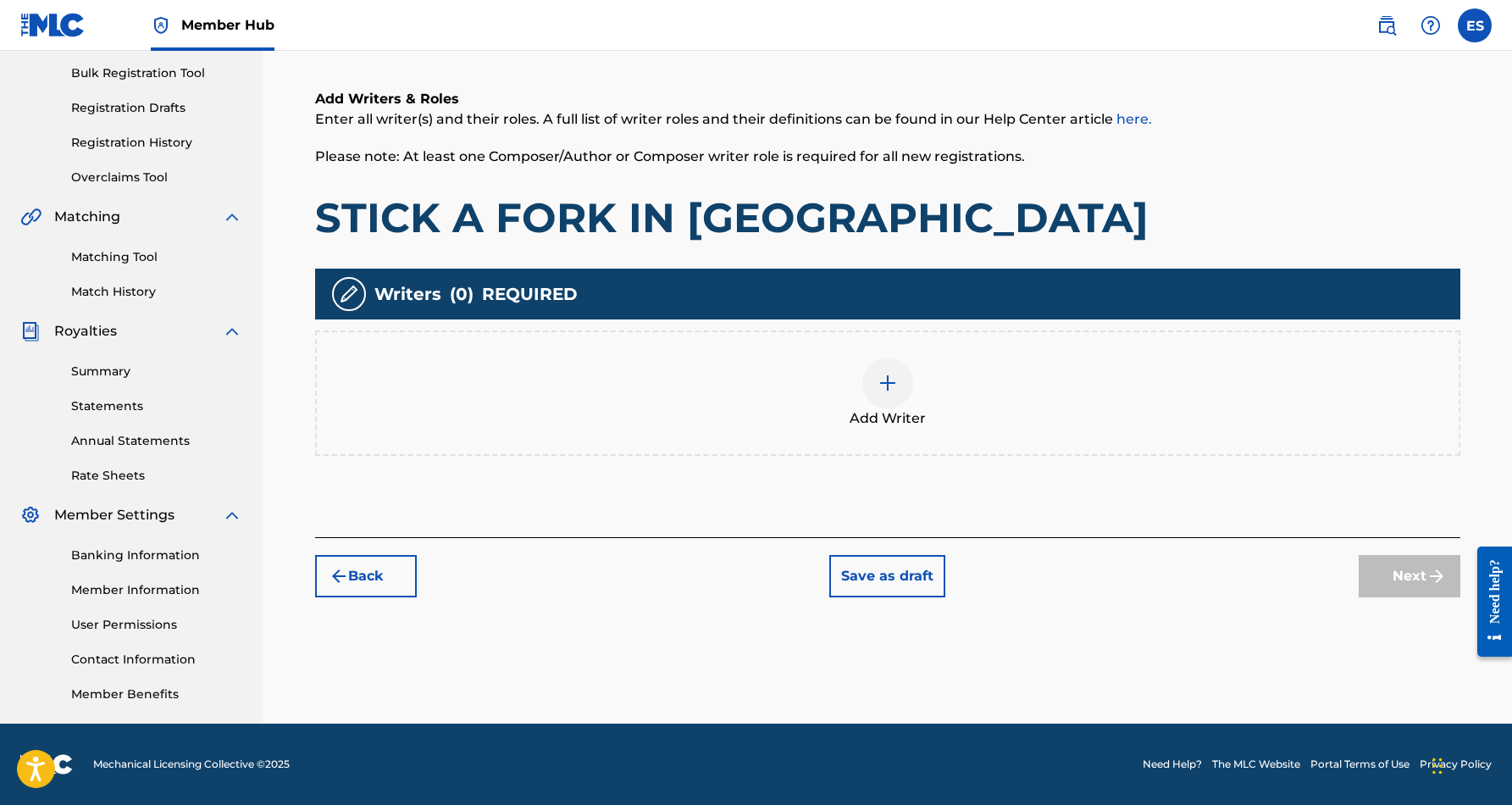
click at [889, 387] on img at bounding box center [888, 383] width 21 height 21
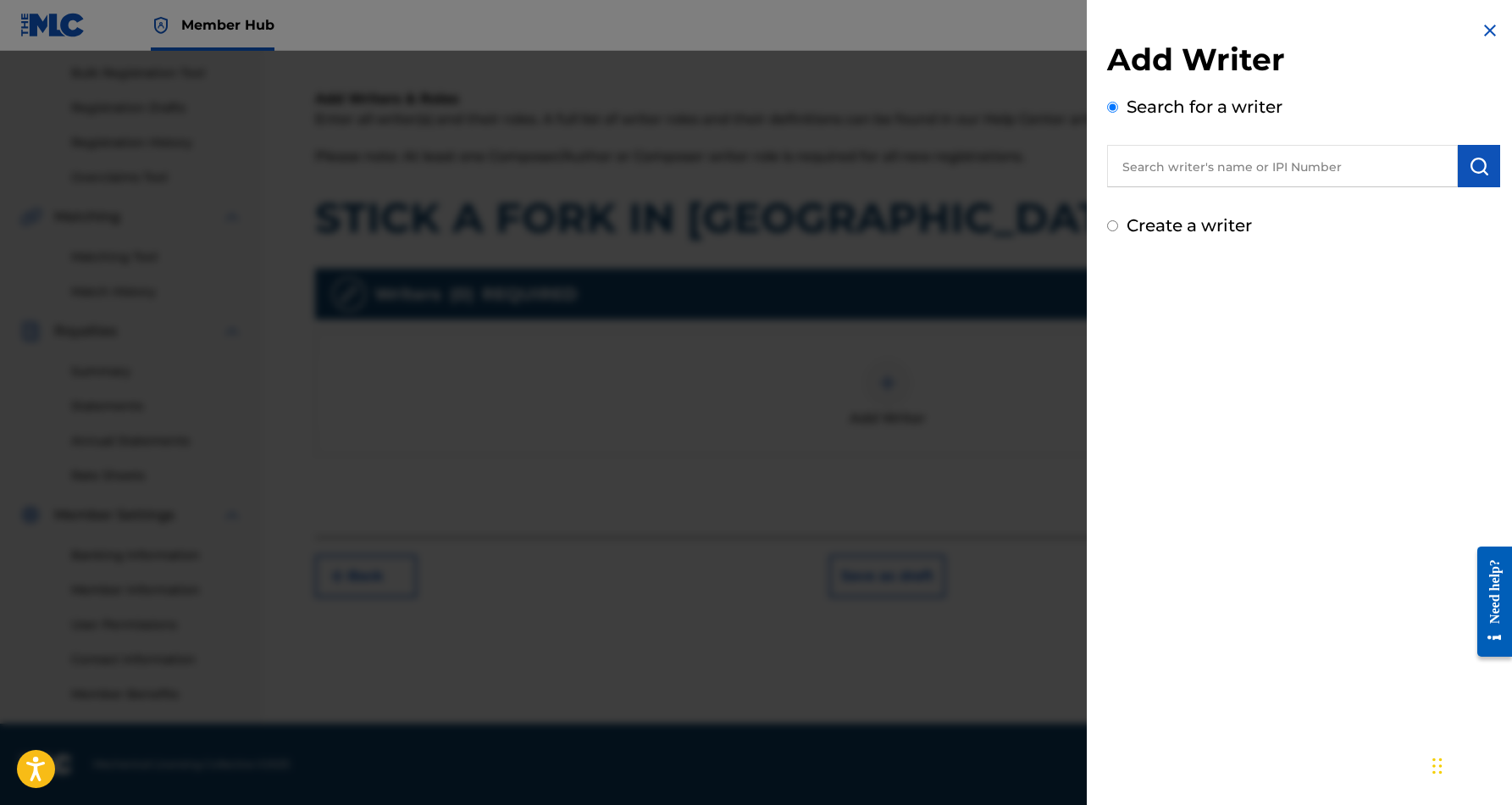
click at [1144, 174] on input "text" at bounding box center [1282, 166] width 351 height 42
paste input "[PERSON_NAME] [PERSON_NAME]"
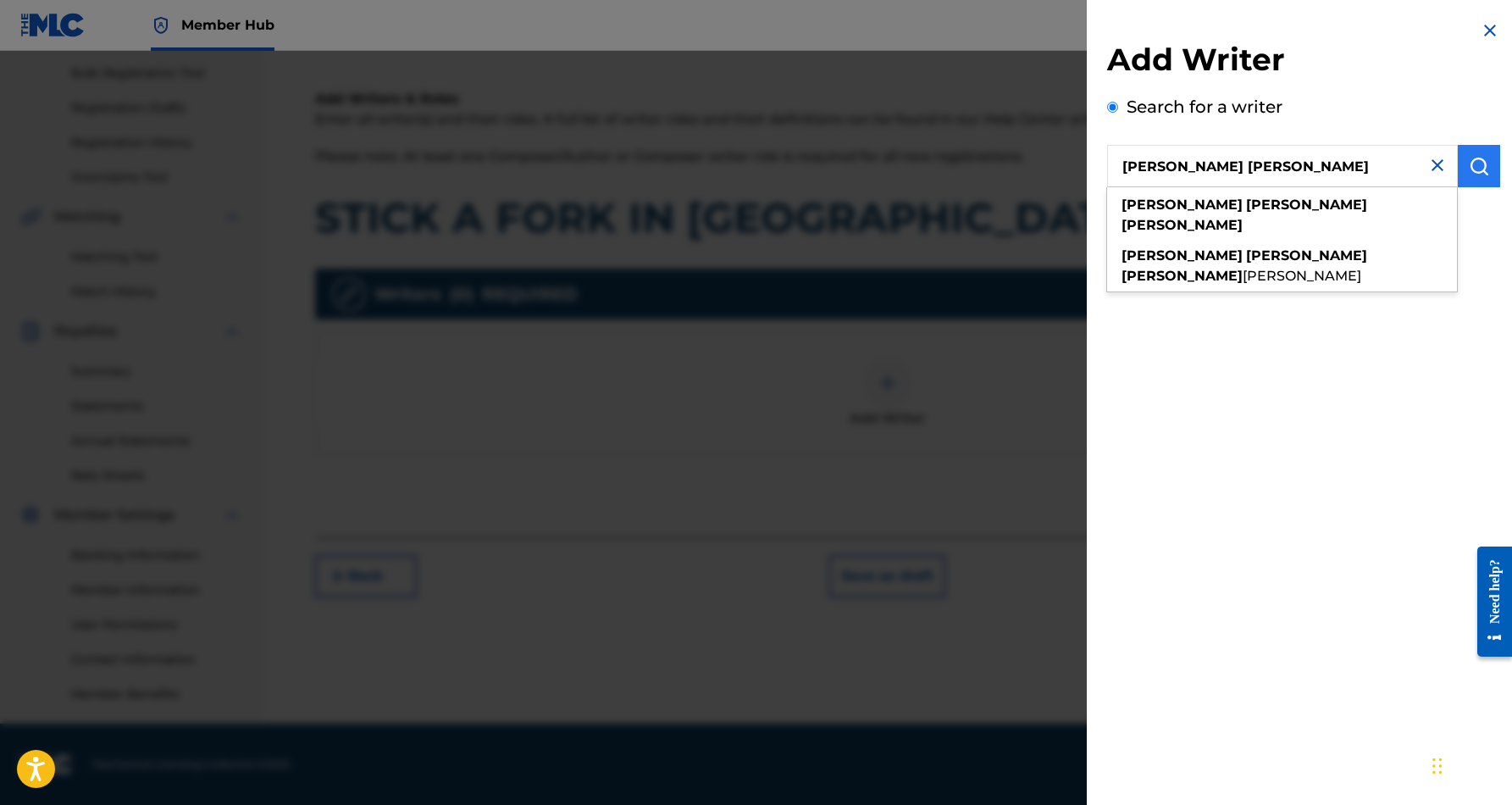
type input "[PERSON_NAME] [PERSON_NAME]"
click at [1470, 165] on img "submit" at bounding box center [1480, 167] width 21 height 21
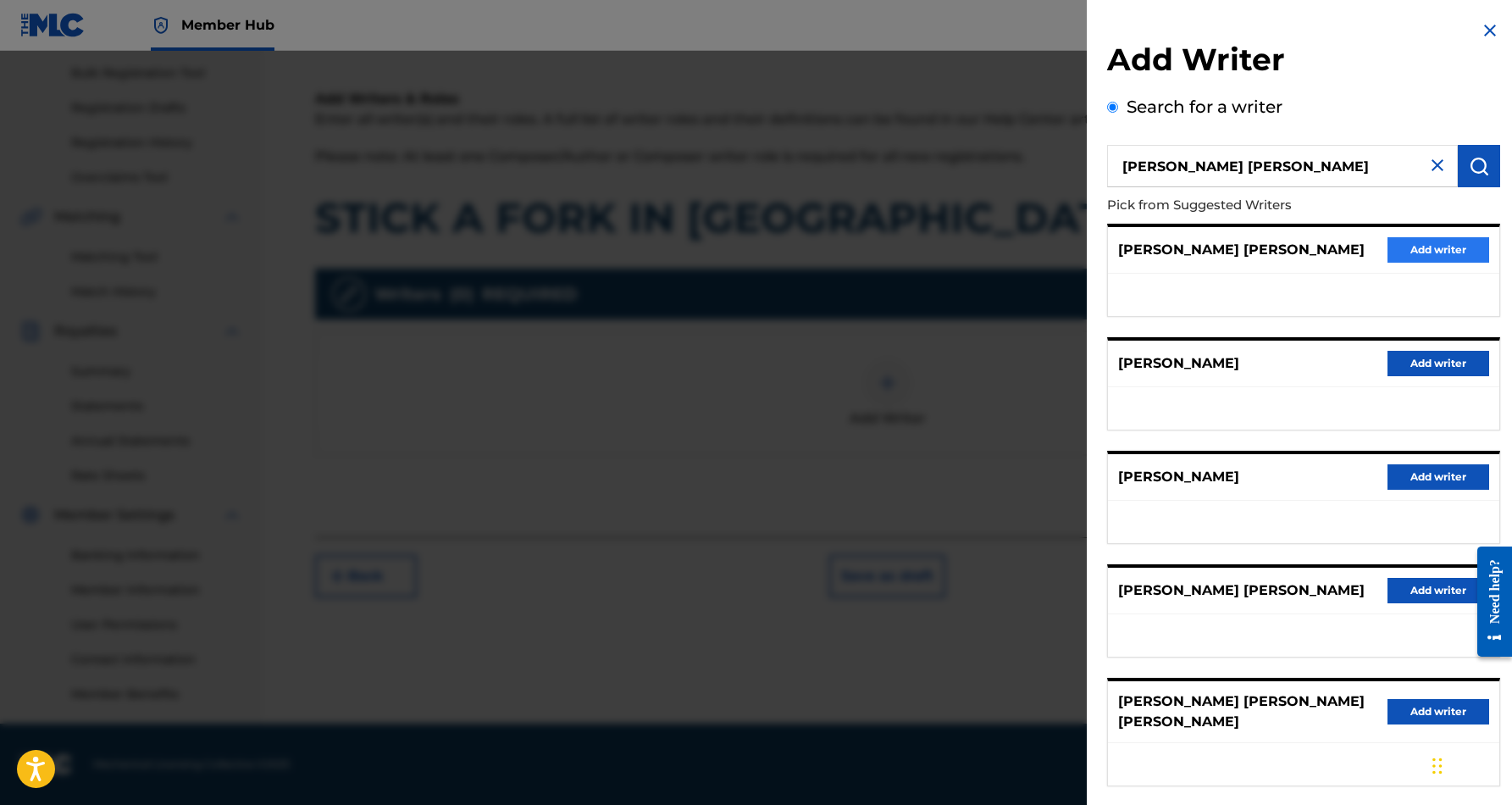
click at [1425, 243] on button "Add writer" at bounding box center [1439, 250] width 102 height 25
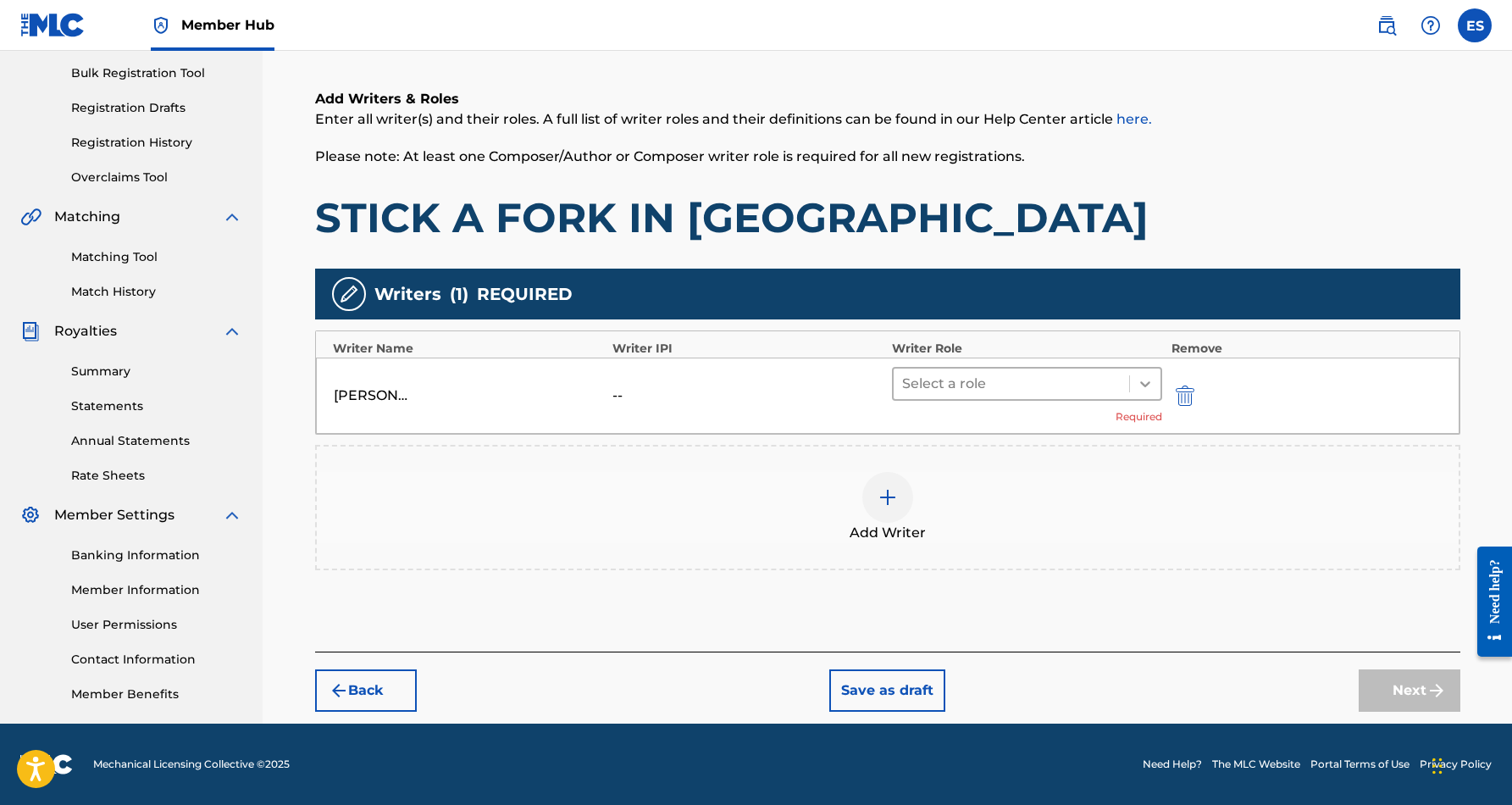
click at [1144, 377] on icon at bounding box center [1146, 384] width 17 height 17
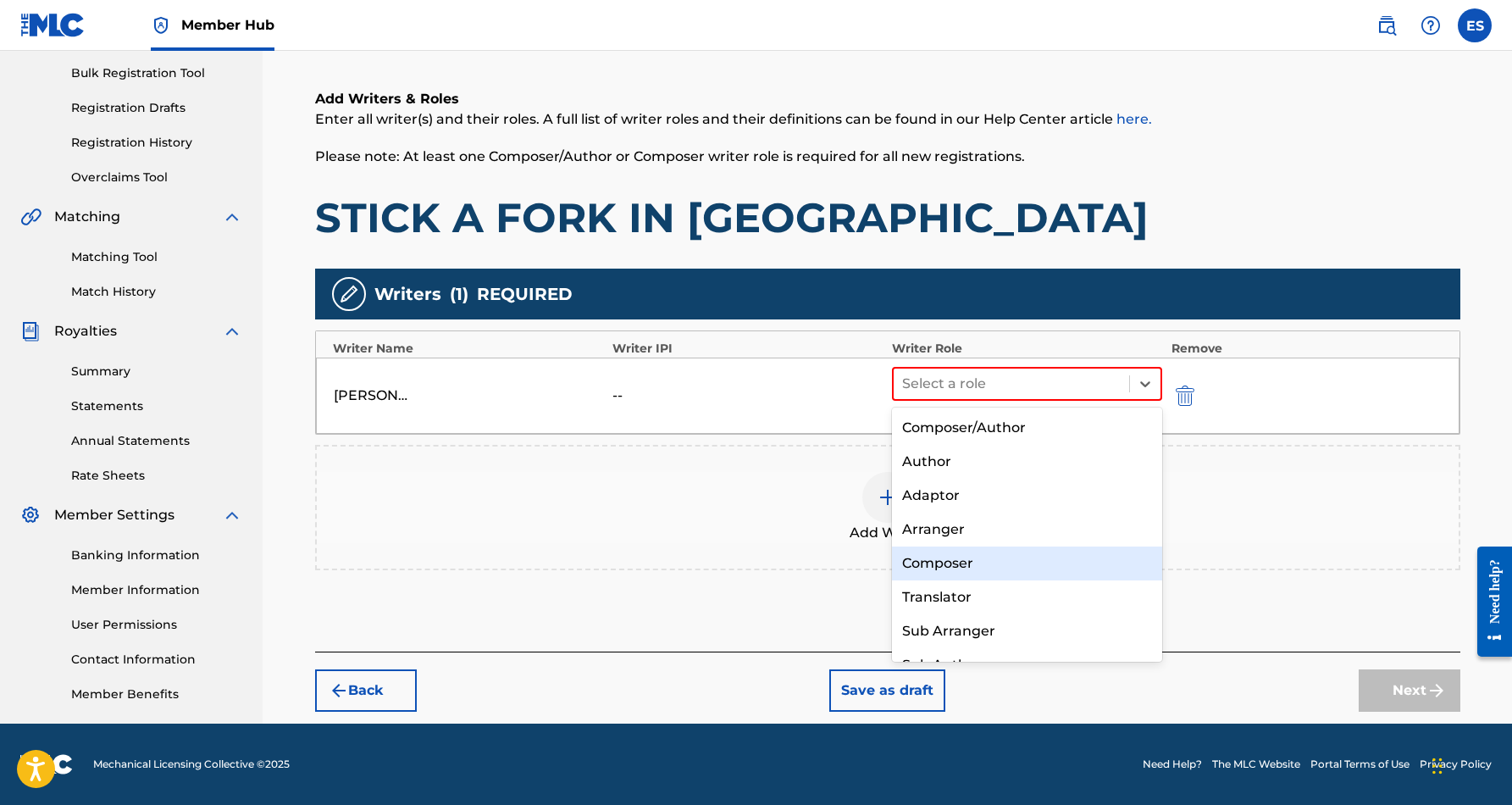
click at [985, 557] on div "Composer" at bounding box center [1028, 563] width 271 height 34
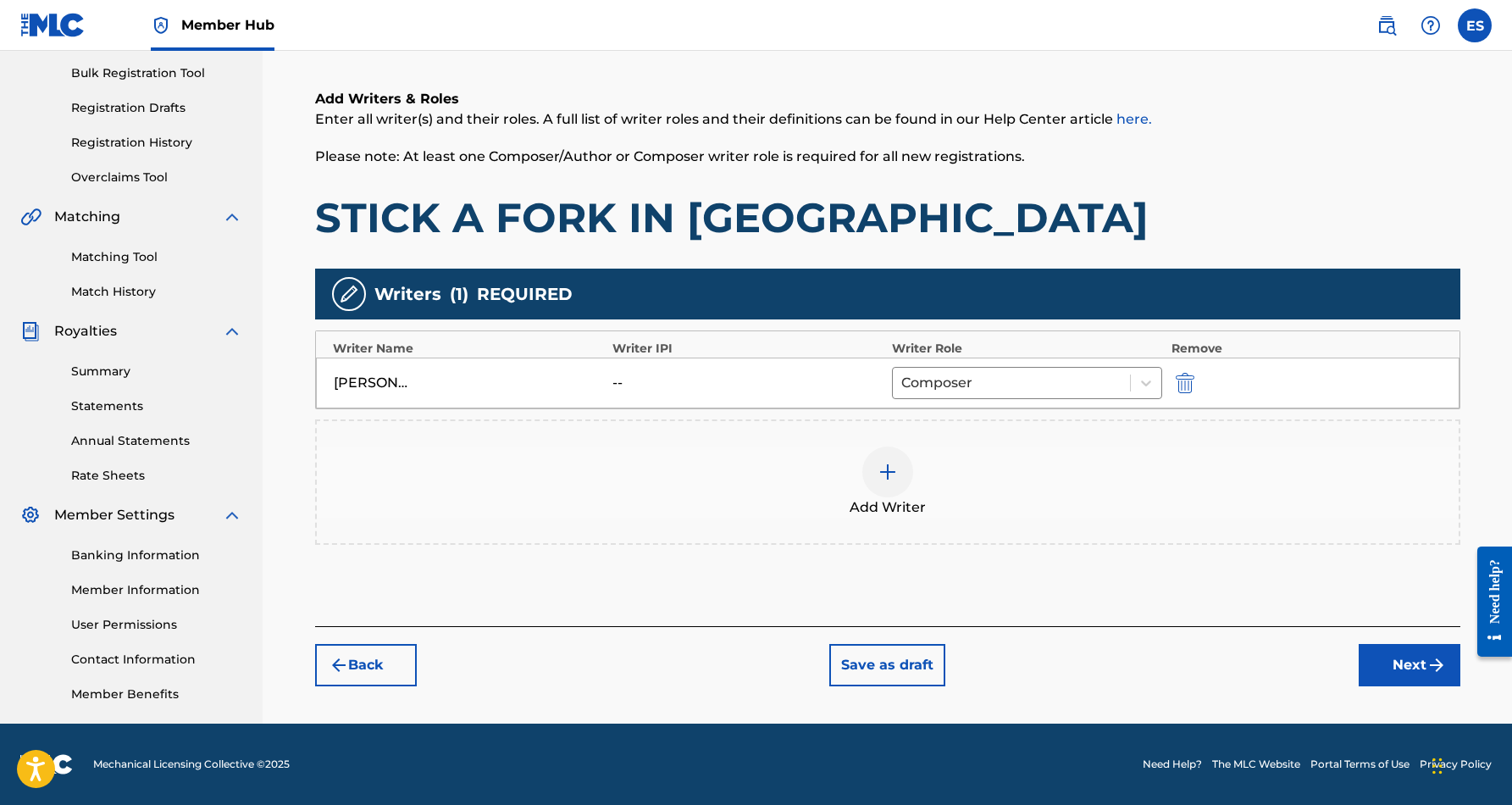
click at [1102, 259] on div "Add Writers & Roles Enter all writer(s) and their roles. A full list of writer …" at bounding box center [888, 337] width 1146 height 578
click at [898, 475] on div at bounding box center [888, 472] width 51 height 51
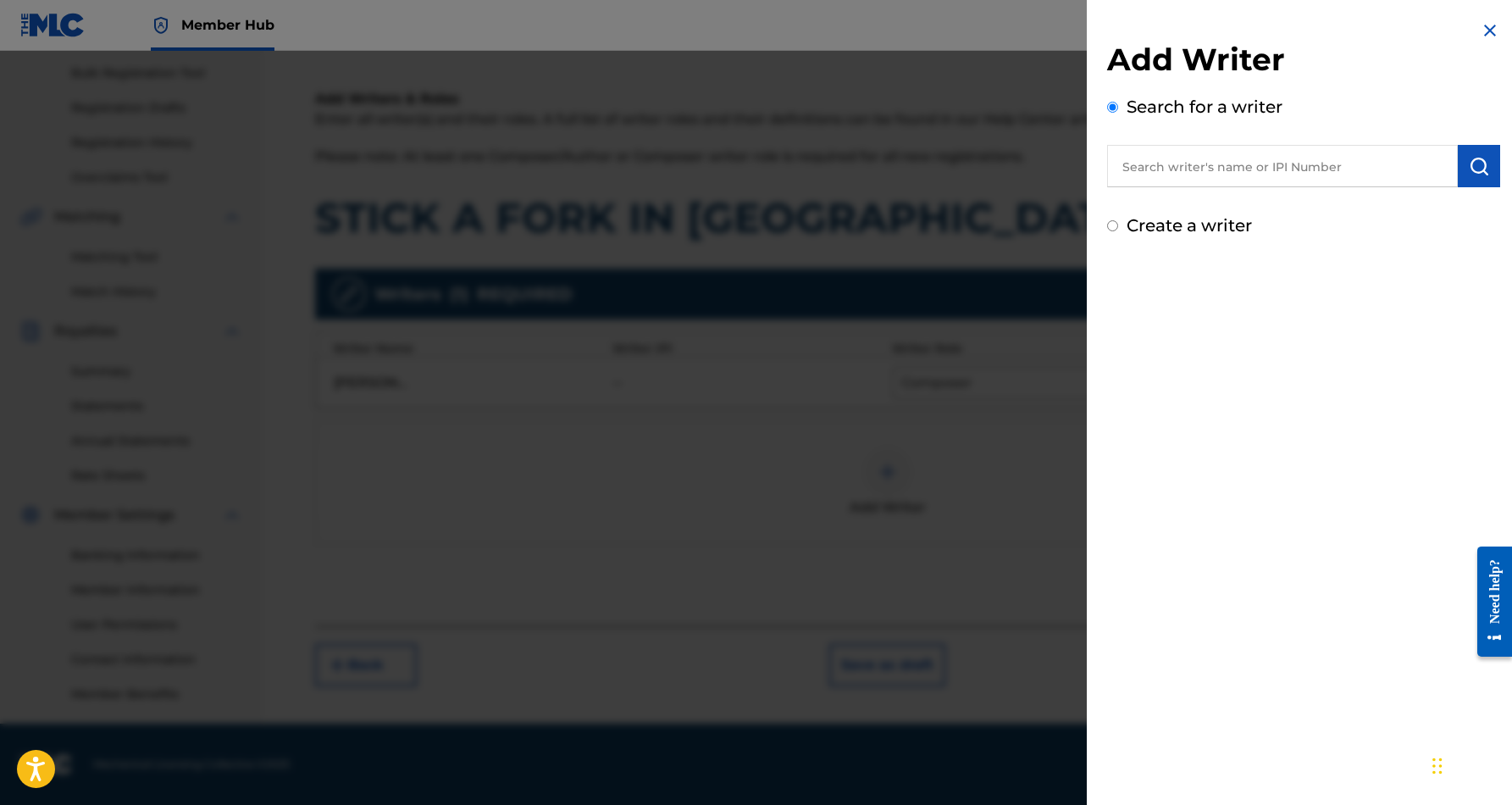
click at [1113, 229] on input "Create a writer" at bounding box center [1113, 226] width 11 height 11
radio input "false"
radio input "true"
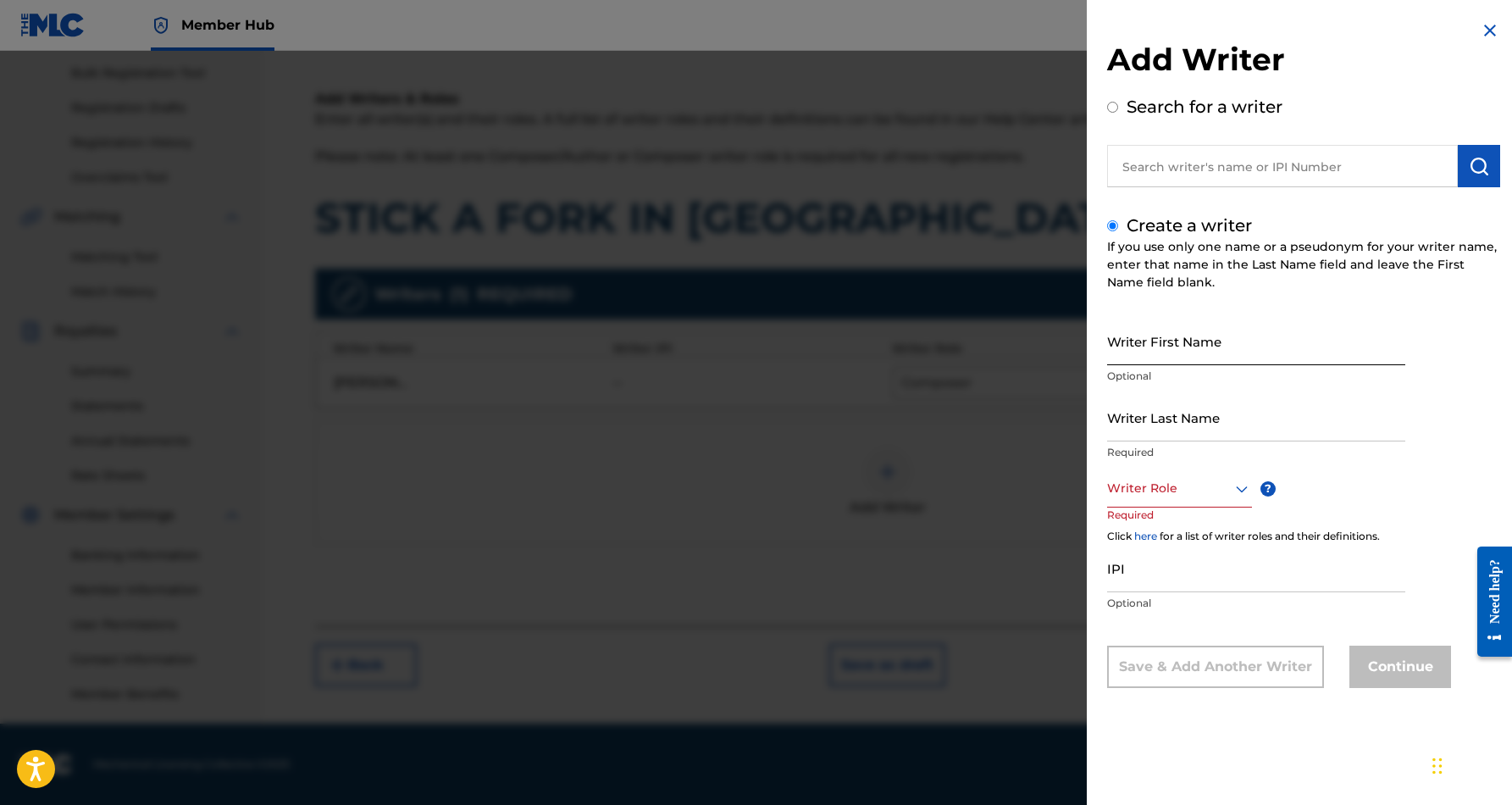
click at [1222, 325] on input "Writer First Name" at bounding box center [1256, 341] width 298 height 48
paste input "B JONZ"
type input "B JONZ"
click at [1293, 427] on input "Writer Last Name" at bounding box center [1256, 417] width 298 height 48
paste input "B JONZ"
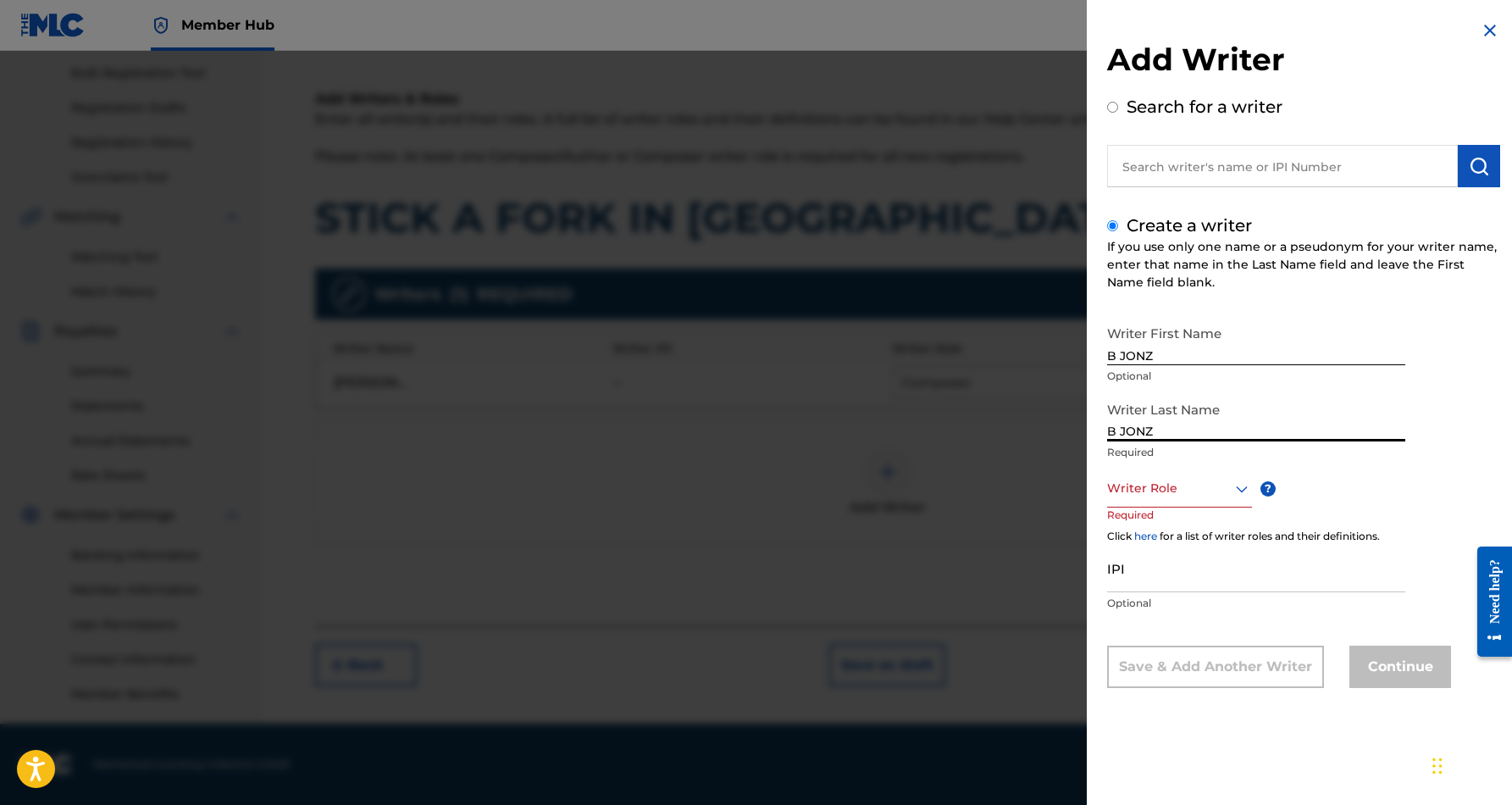
click at [1123, 433] on input "B JONZ" at bounding box center [1256, 417] width 298 height 48
click at [1120, 431] on input "B JONZ" at bounding box center [1256, 417] width 298 height 48
type input "JONZ"
click at [1161, 354] on input "B JONZ" at bounding box center [1256, 341] width 298 height 48
type input "B"
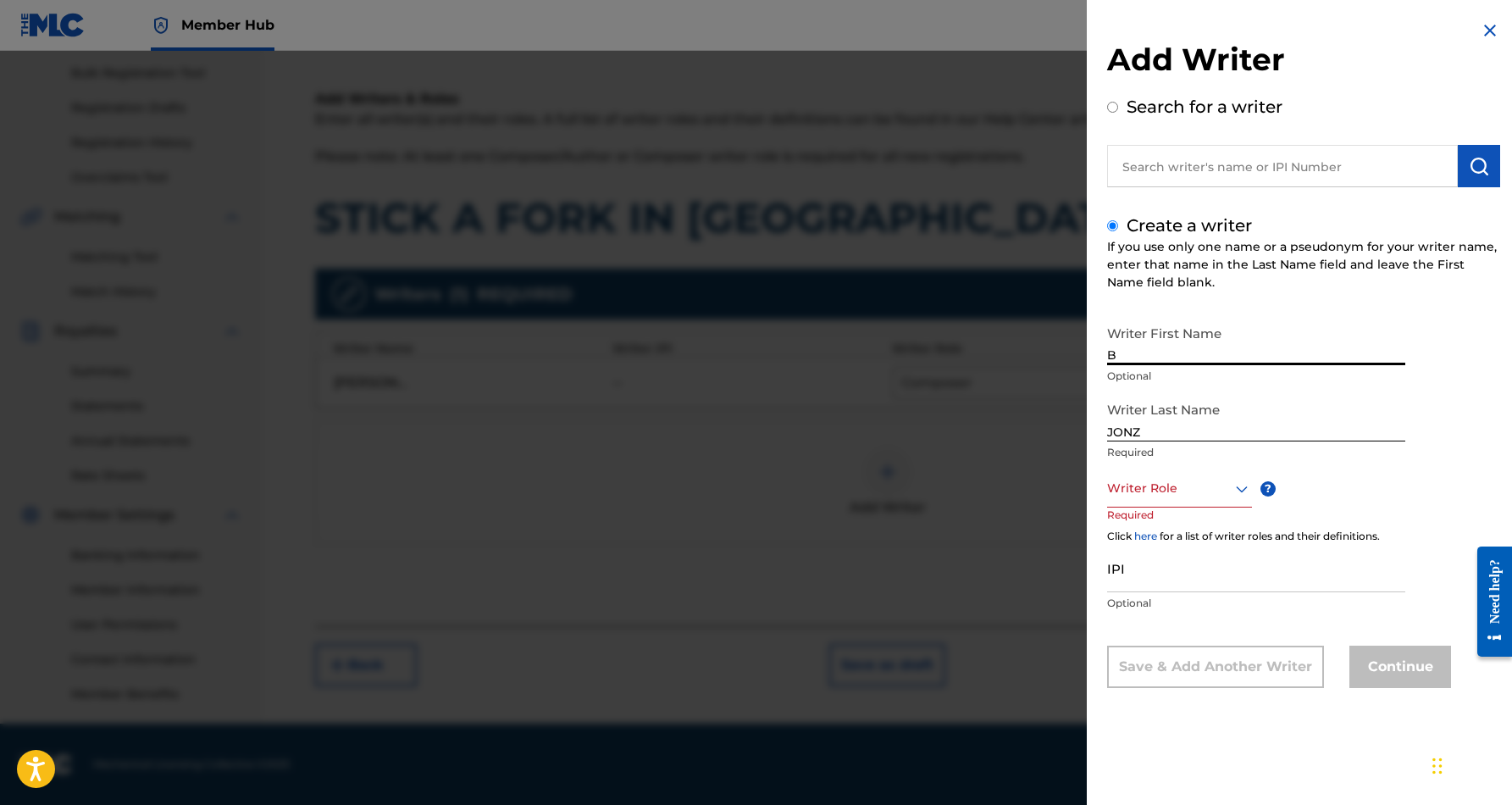
click at [1383, 314] on div "Create a writer If you use only one name or a pseudonym for your writer name, e…" at bounding box center [1304, 450] width 394 height 475
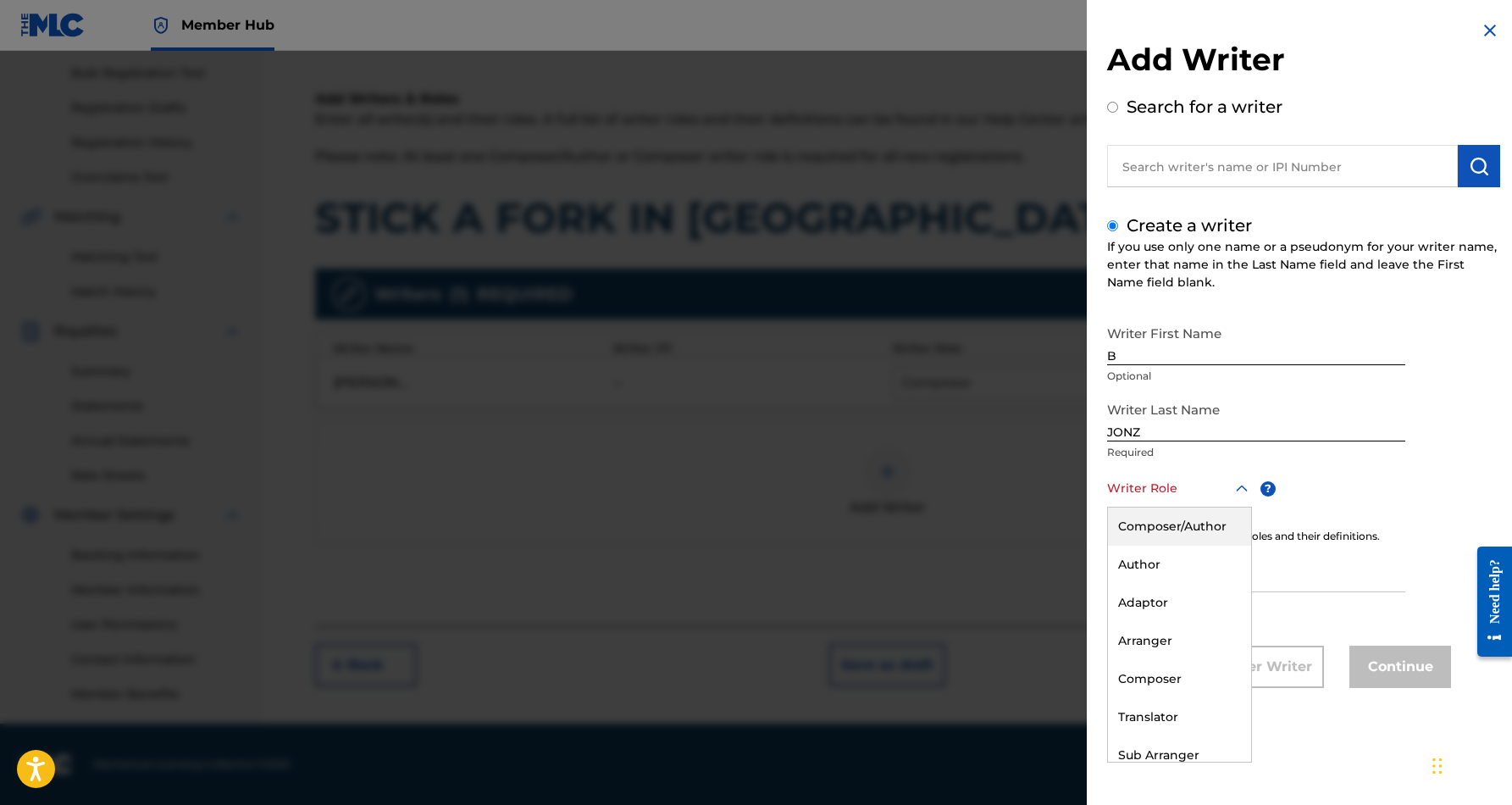
click at [1243, 490] on icon at bounding box center [1243, 489] width 21 height 21
click at [1178, 568] on div "Author" at bounding box center [1180, 565] width 143 height 38
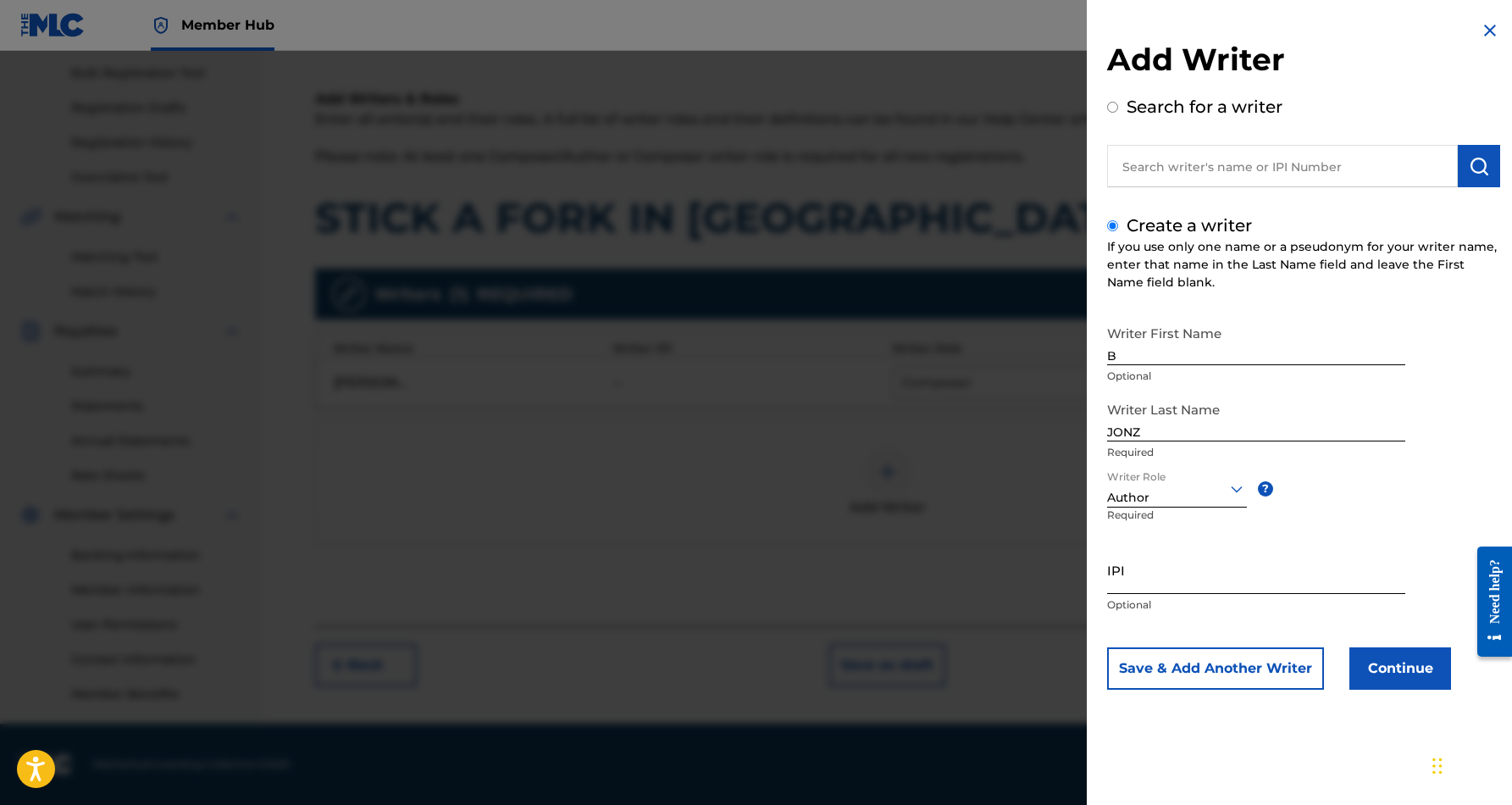
click at [1174, 577] on input "IPI" at bounding box center [1256, 570] width 298 height 48
paste input "229150583"
type input "229150583"
click at [1434, 489] on div "Writer First Name B Optional Writer Last Name [PERSON_NAME] Required Writer Rol…" at bounding box center [1304, 504] width 394 height 373
click at [1283, 668] on button "Save & Add Another Writer" at bounding box center [1215, 668] width 217 height 42
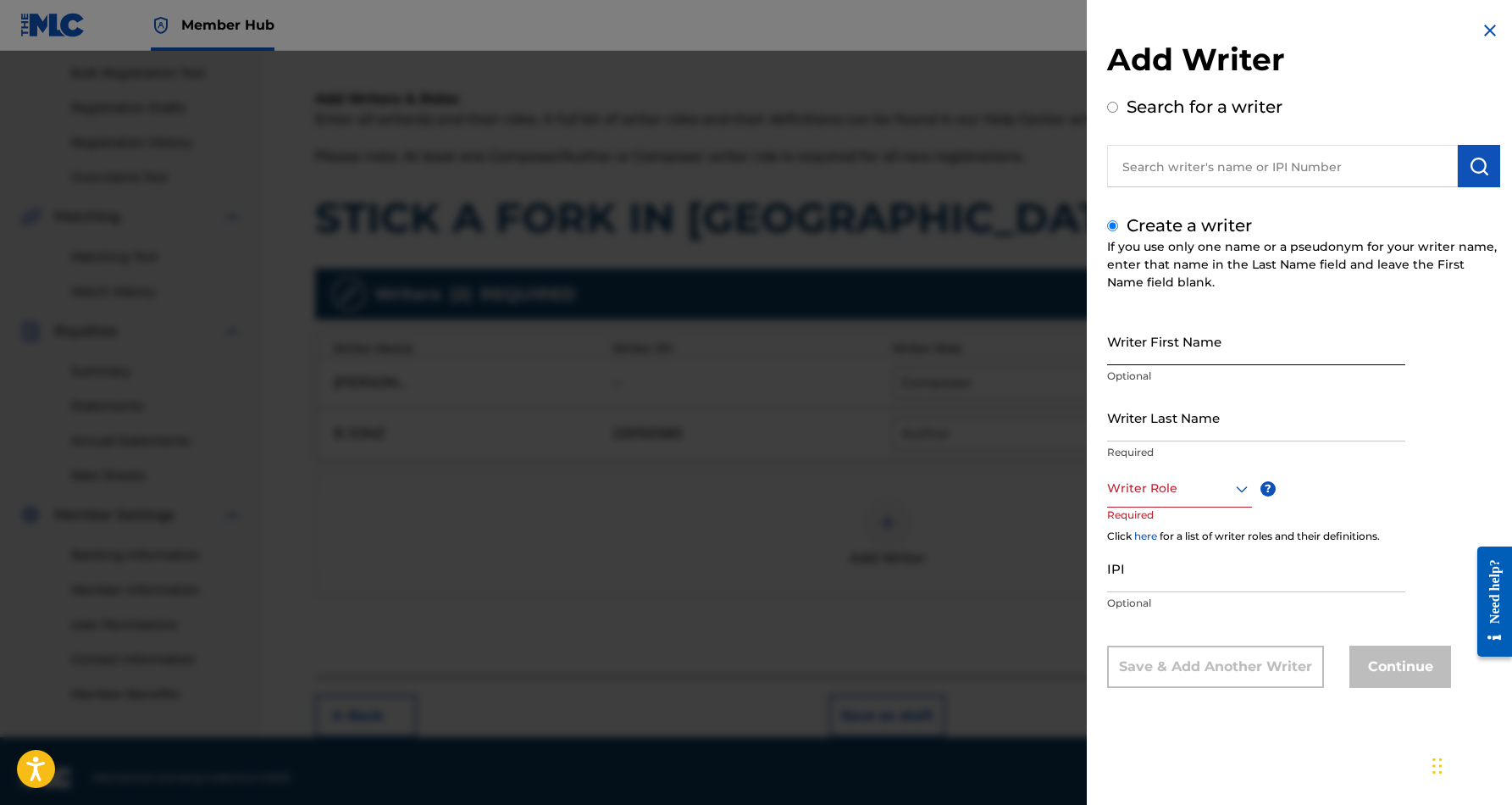
click at [1254, 325] on input "Writer First Name" at bounding box center [1256, 341] width 298 height 48
paste input "[PERSON_NAME]"
type input "[PERSON_NAME]"
click at [1261, 420] on input "Writer Last Name" at bounding box center [1256, 417] width 298 height 48
paste input "[PERSON_NAME]"
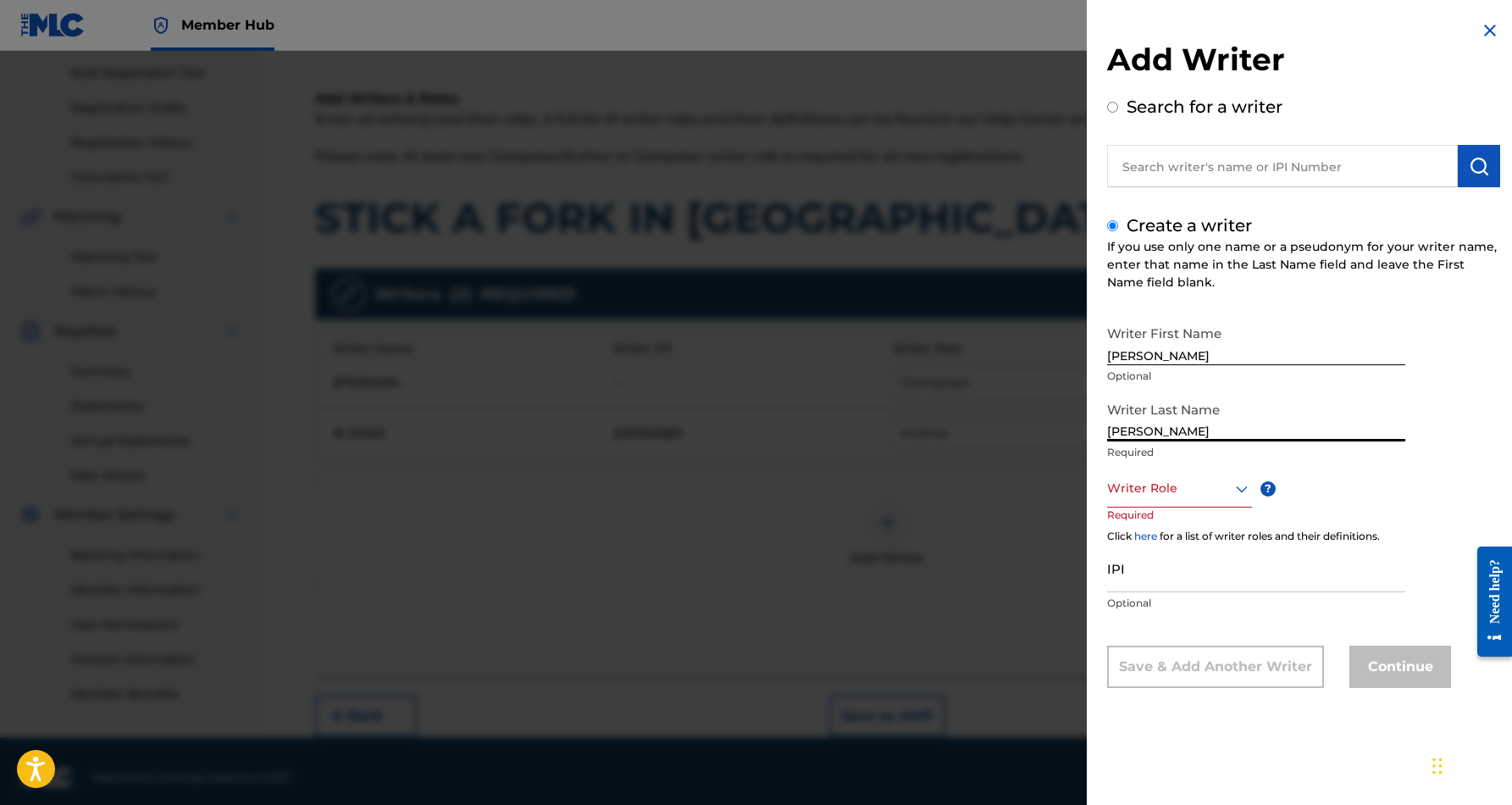
type input "[PERSON_NAME]"
click at [1182, 358] on input "[PERSON_NAME]" at bounding box center [1256, 341] width 298 height 48
type input "[PERSON_NAME]"
click at [1242, 487] on icon at bounding box center [1243, 489] width 21 height 21
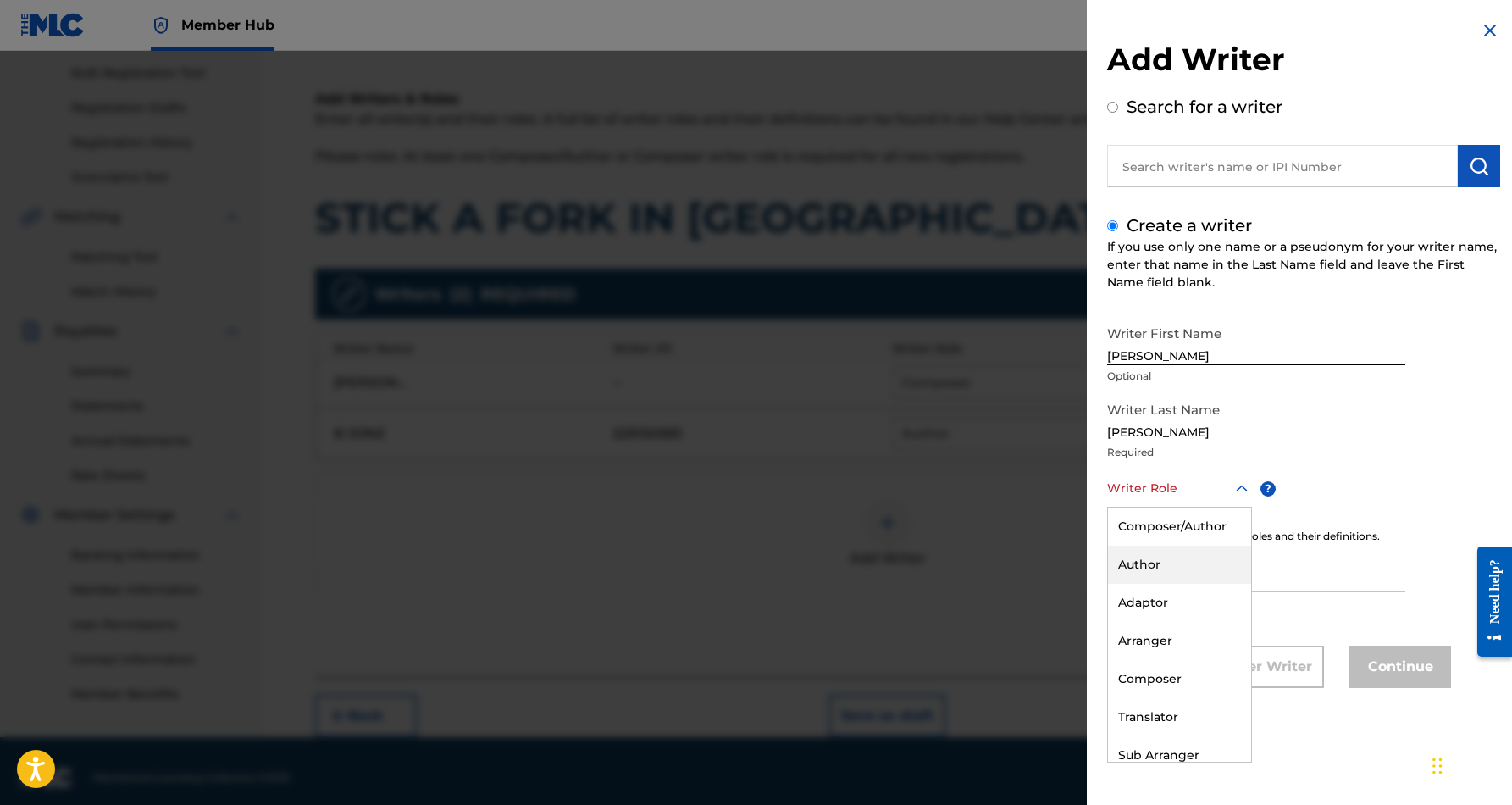
click at [1213, 563] on div "Author" at bounding box center [1180, 565] width 143 height 38
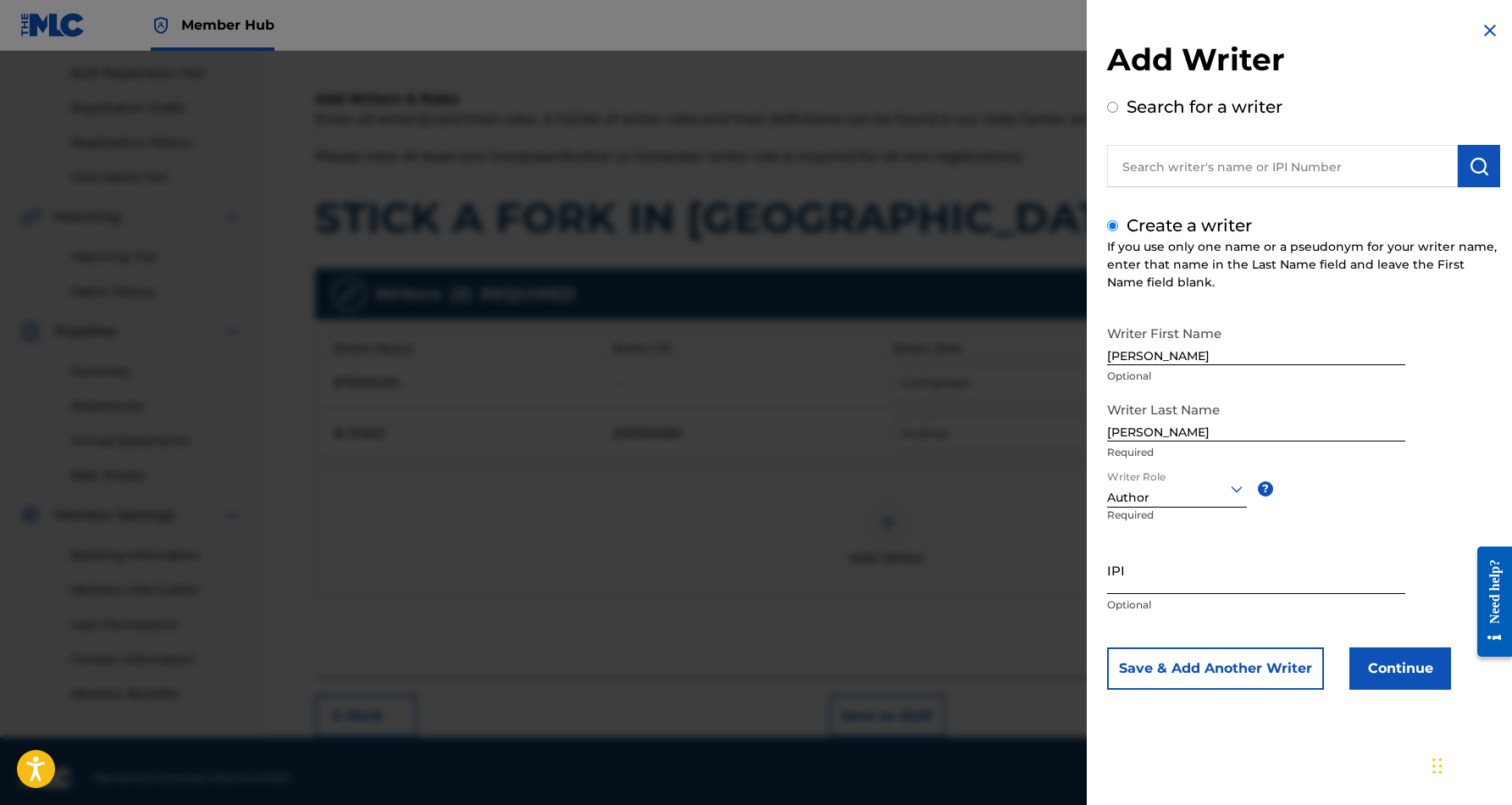
click at [1185, 568] on input "IPI" at bounding box center [1256, 570] width 298 height 48
paste input "230228316"
type input "230228316"
click at [1440, 486] on div "Writer First Name [PERSON_NAME] Optional Writer Last Name [PERSON_NAME] Require…" at bounding box center [1304, 504] width 394 height 373
click at [1403, 658] on button "Continue" at bounding box center [1401, 668] width 102 height 42
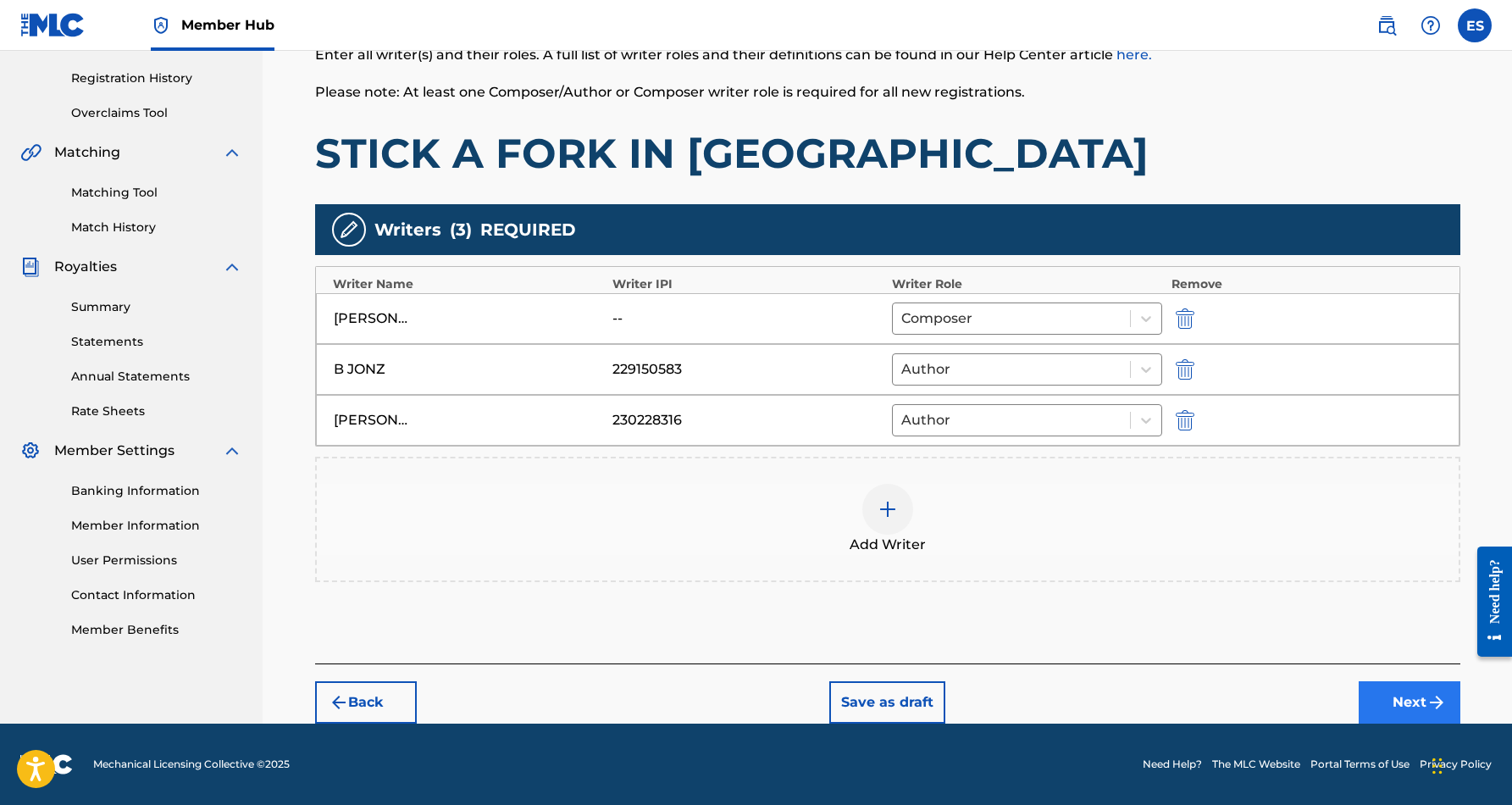
click at [1378, 692] on button "Next" at bounding box center [1410, 702] width 102 height 42
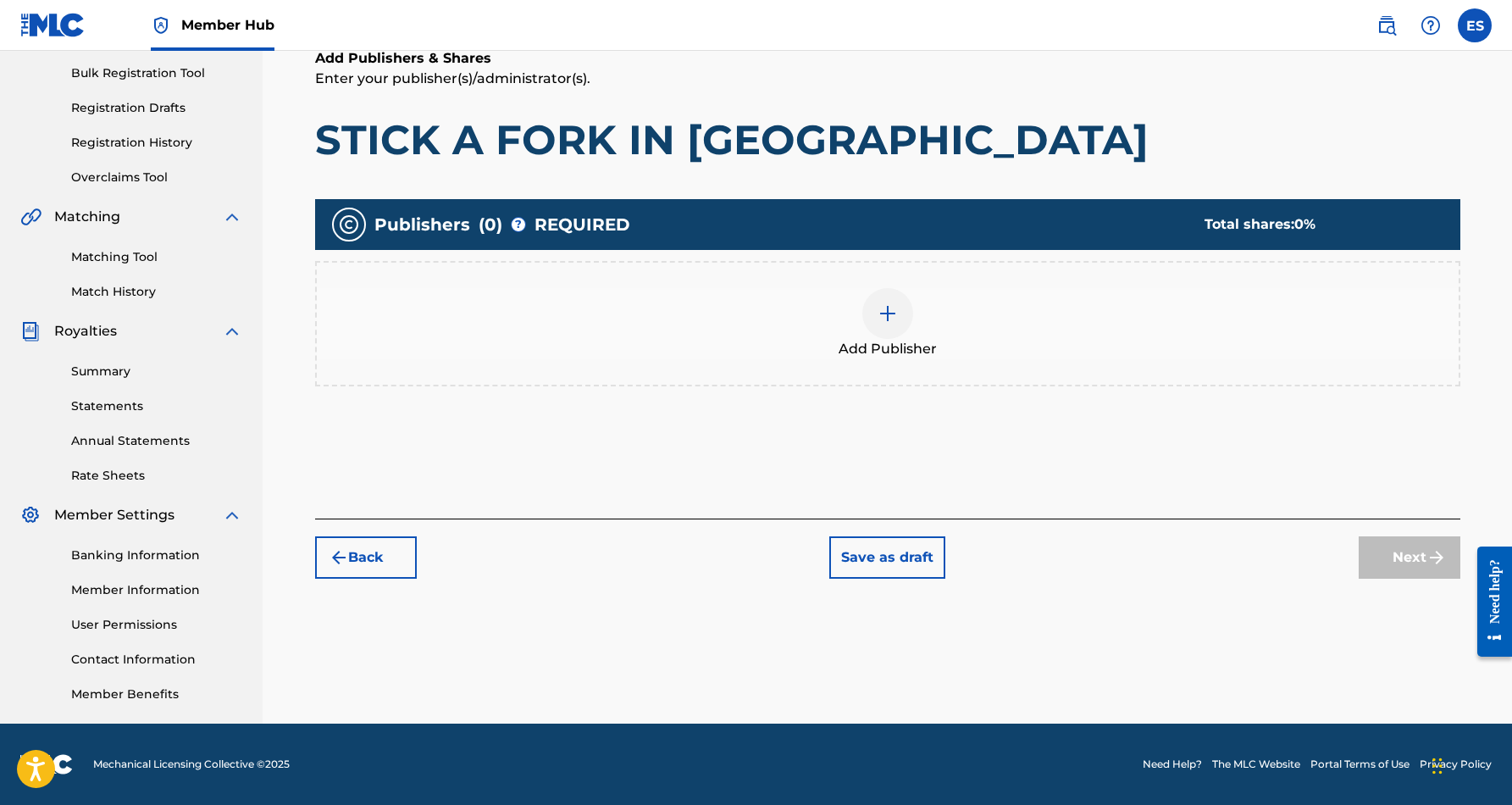
click at [887, 311] on img at bounding box center [888, 314] width 21 height 21
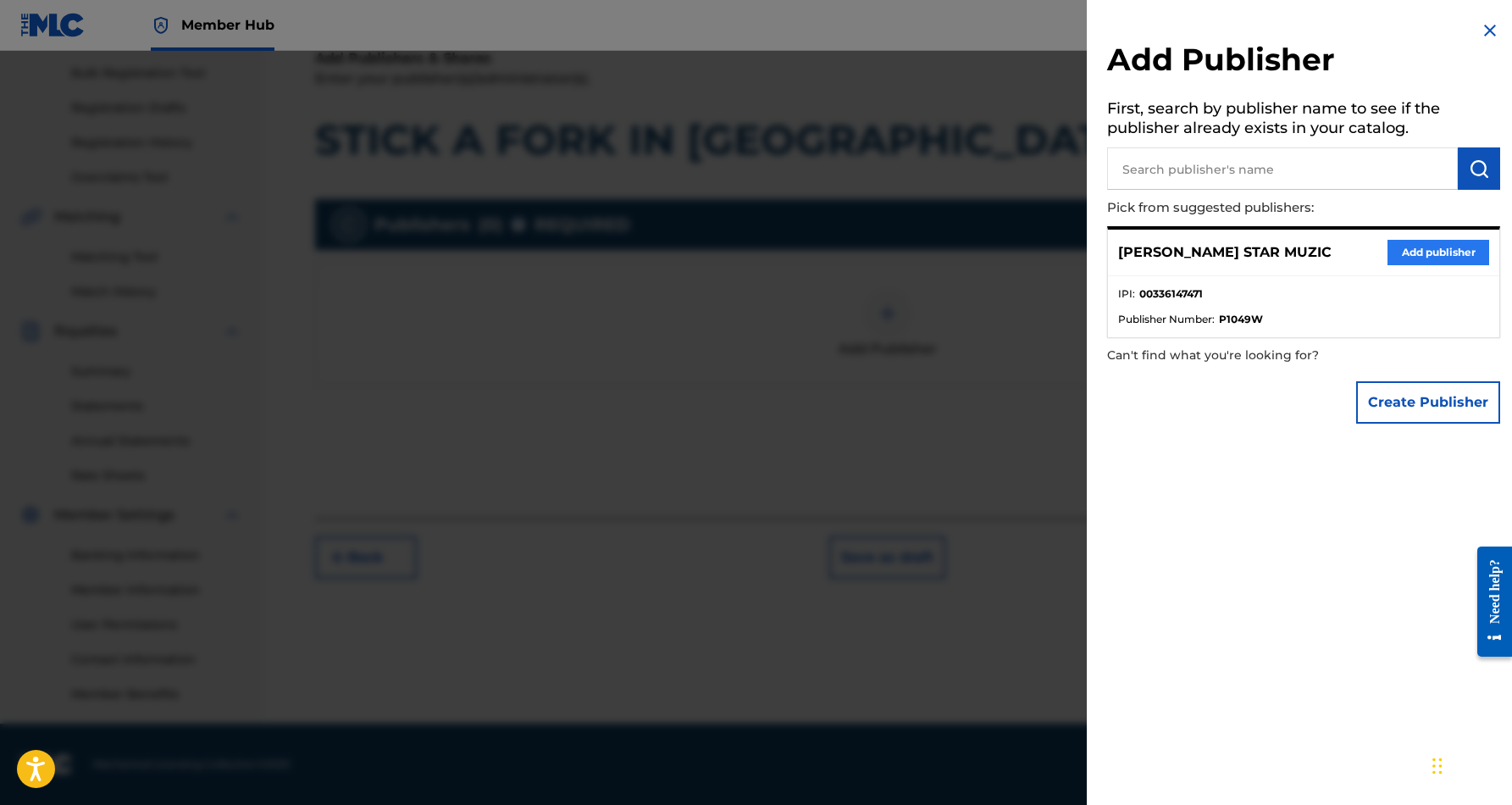
click at [1409, 250] on button "Add publisher" at bounding box center [1439, 252] width 102 height 25
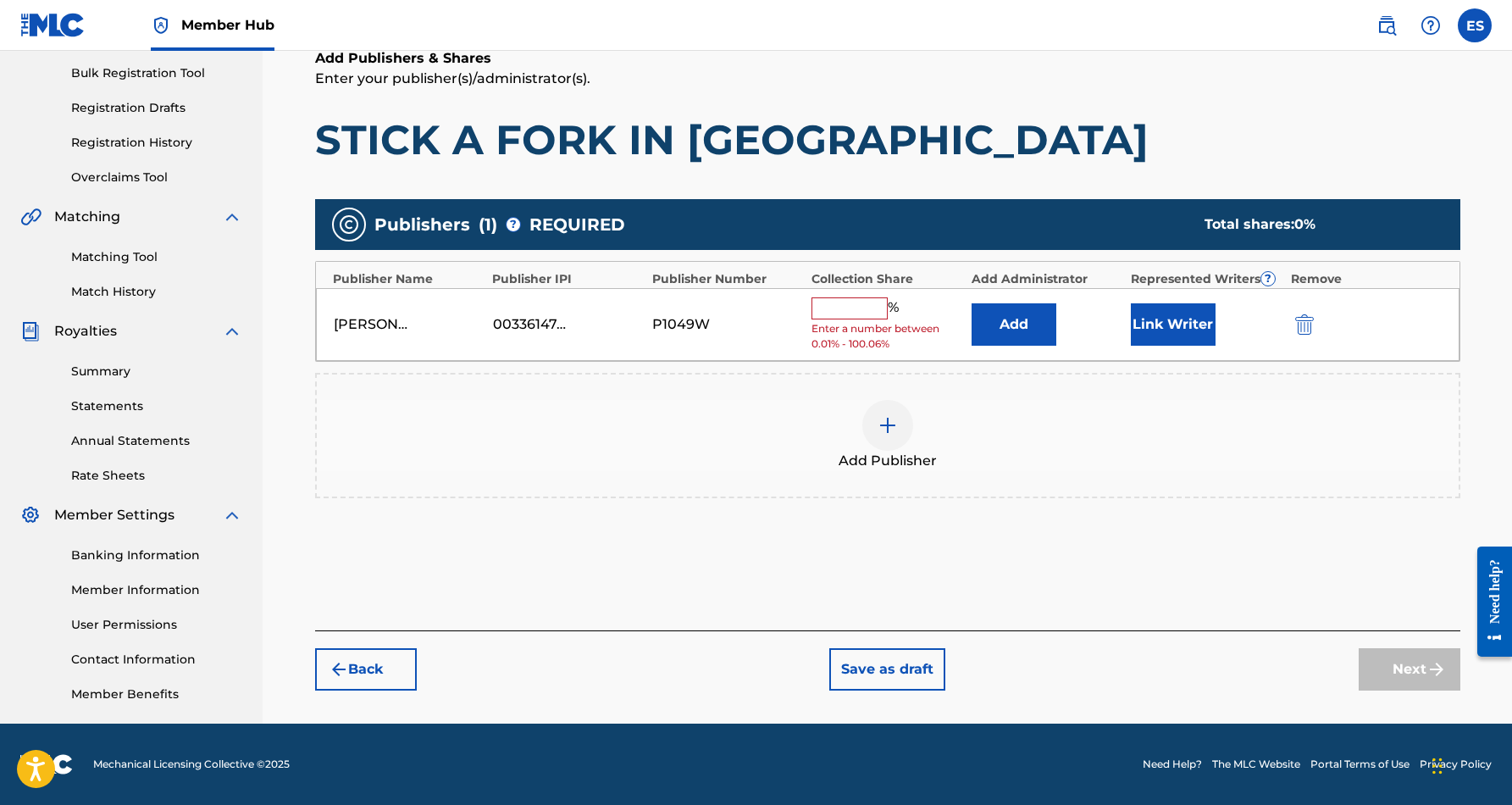
click at [848, 312] on input "text" at bounding box center [849, 308] width 76 height 22
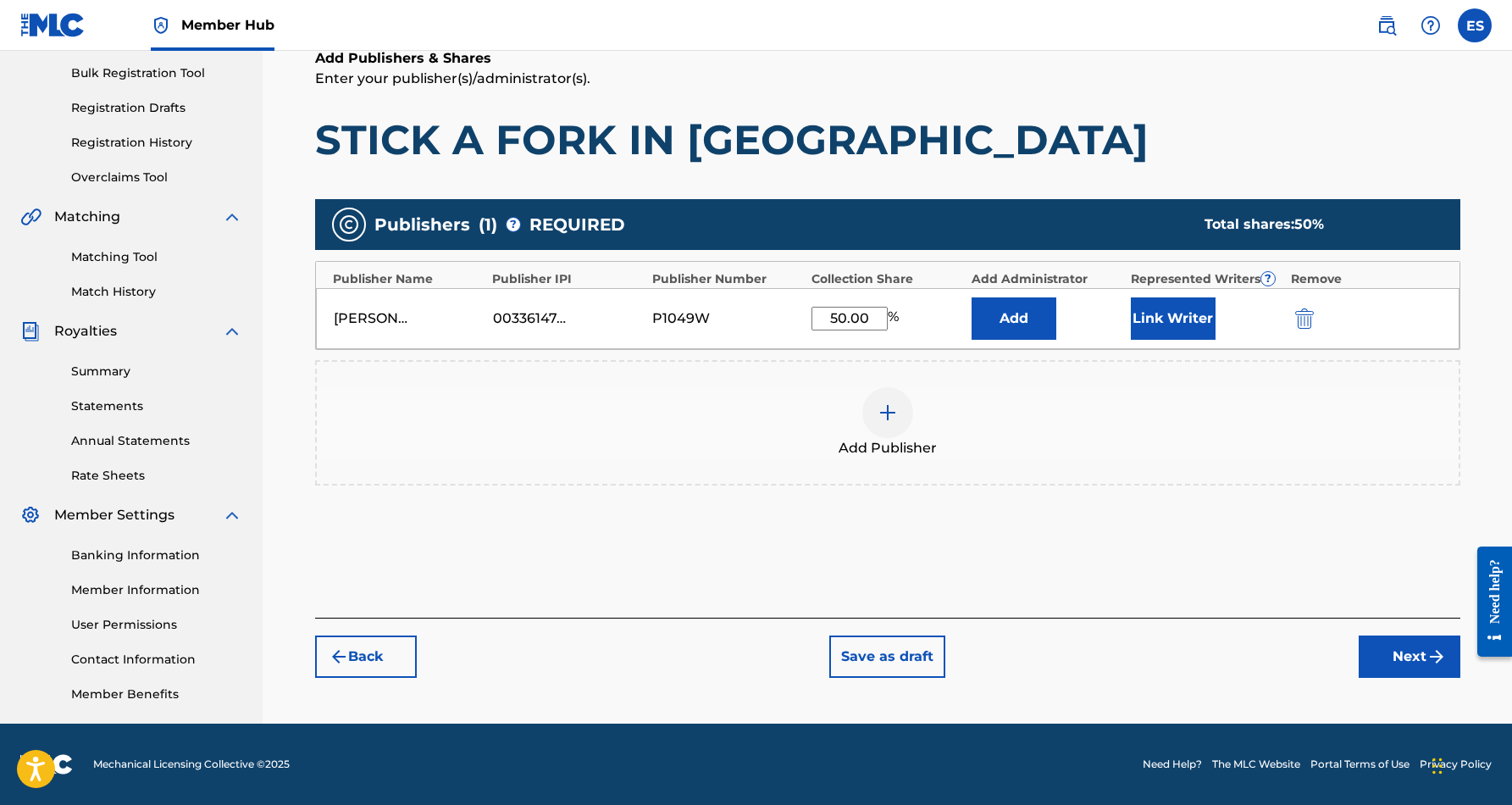
type input "50.00"
click at [1036, 107] on div "Add Publishers & Shares Enter your publisher(s)/administrator(s). STICK A FORK …" at bounding box center [888, 106] width 1146 height 117
click at [1180, 312] on button "Link Writer" at bounding box center [1173, 318] width 85 height 42
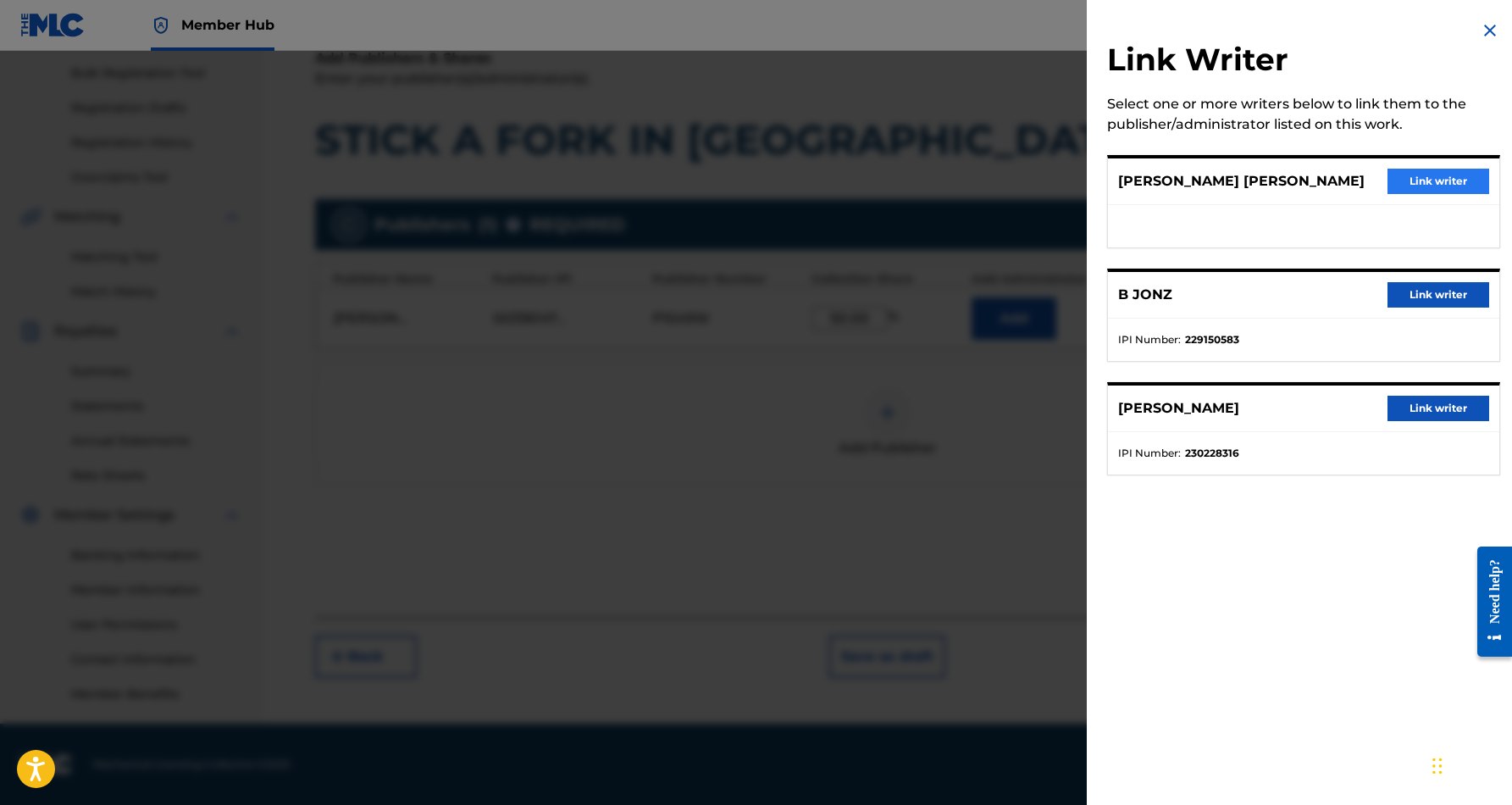
click at [1436, 176] on button "Link writer" at bounding box center [1439, 181] width 102 height 25
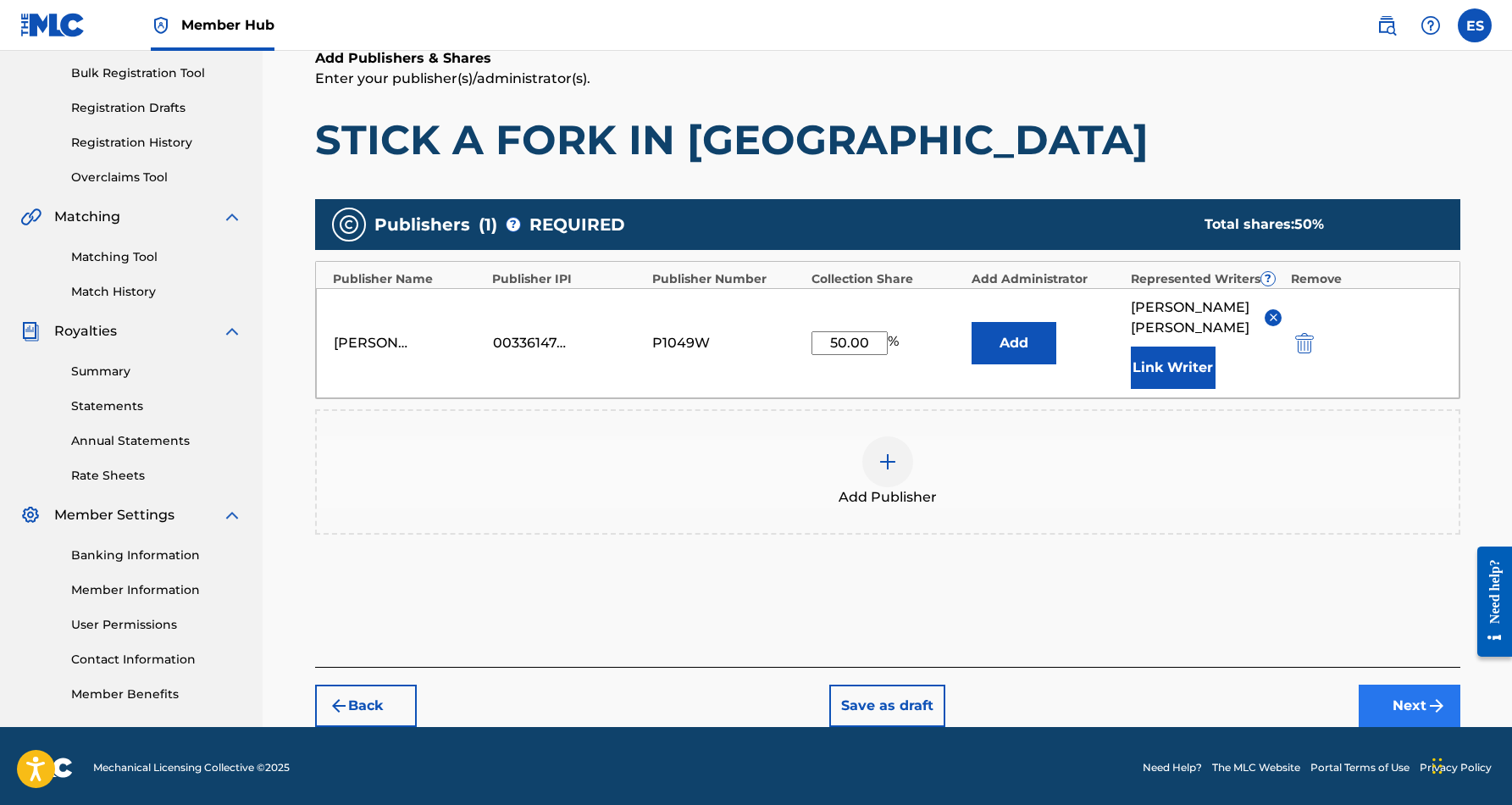
click at [1393, 693] on button "Next" at bounding box center [1410, 705] width 102 height 42
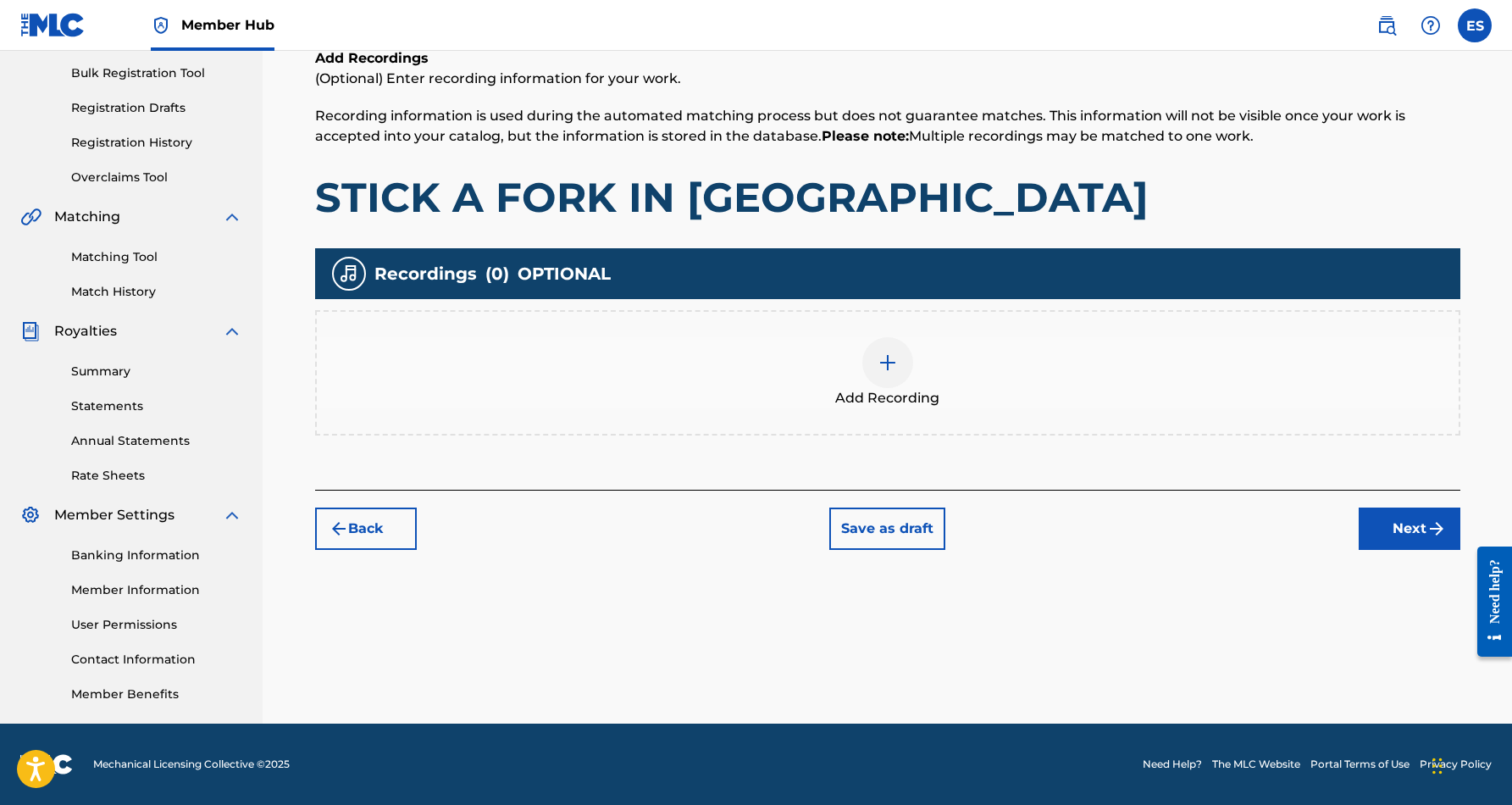
scroll to position [76, 0]
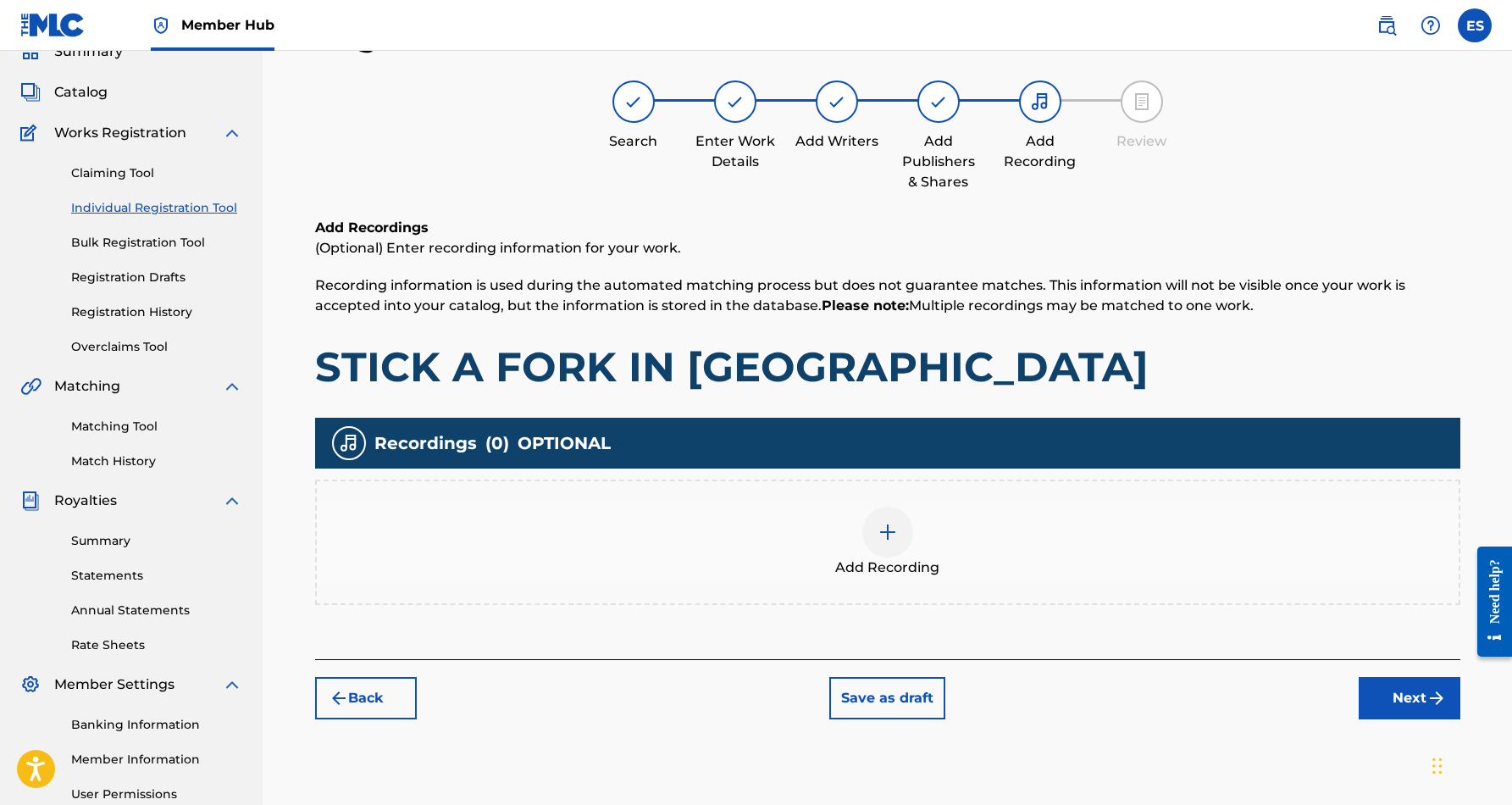
click at [888, 534] on img at bounding box center [888, 532] width 21 height 21
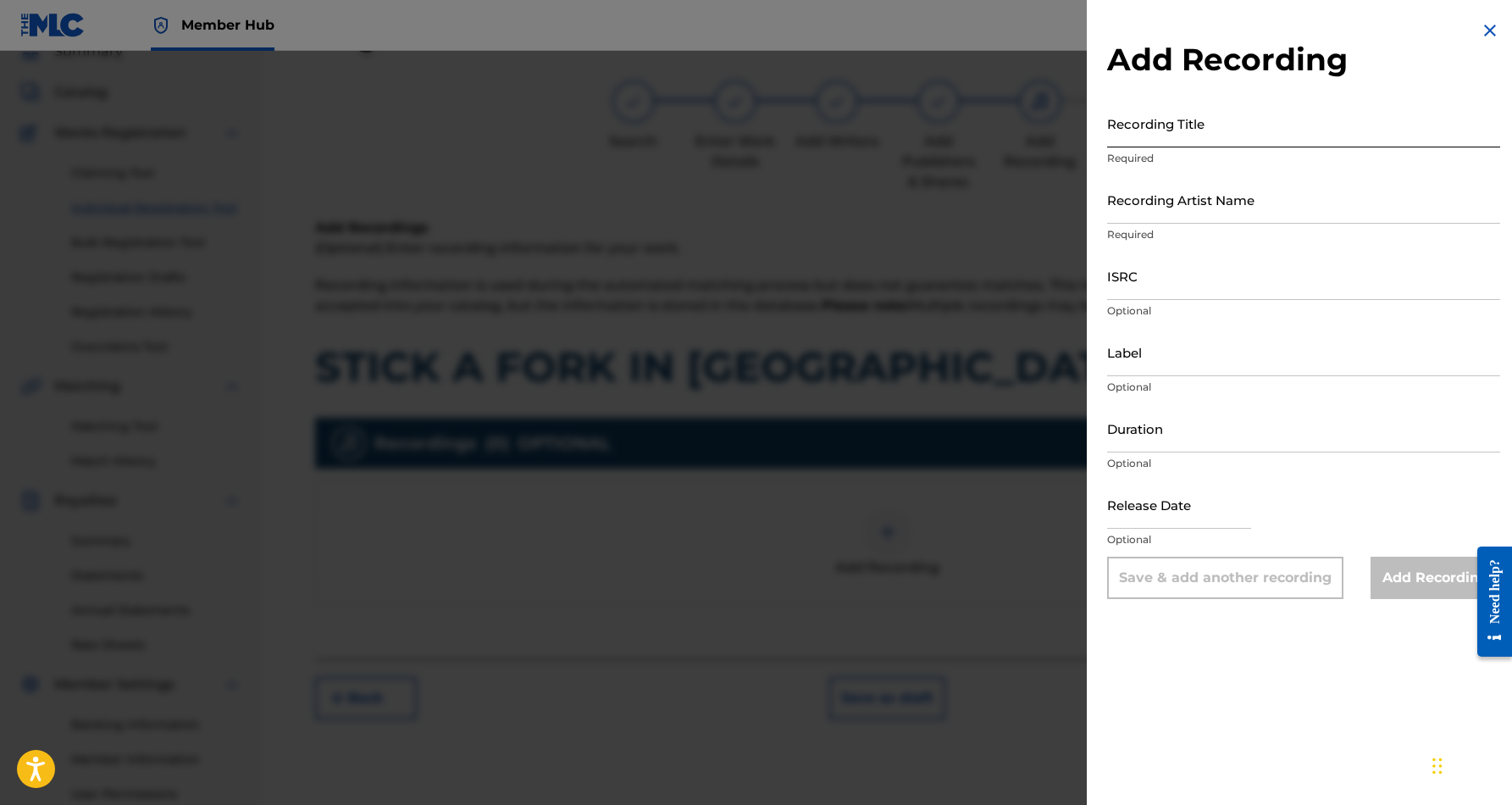
click at [1133, 125] on input "Recording Title" at bounding box center [1304, 122] width 394 height 48
paste input "STICK A FORK IN [GEOGRAPHIC_DATA]"
type input "STICK A FORK IN [GEOGRAPHIC_DATA]"
click at [1312, 203] on input "Recording Artist Name" at bounding box center [1304, 199] width 394 height 48
paste input "[PERSON_NAME]"
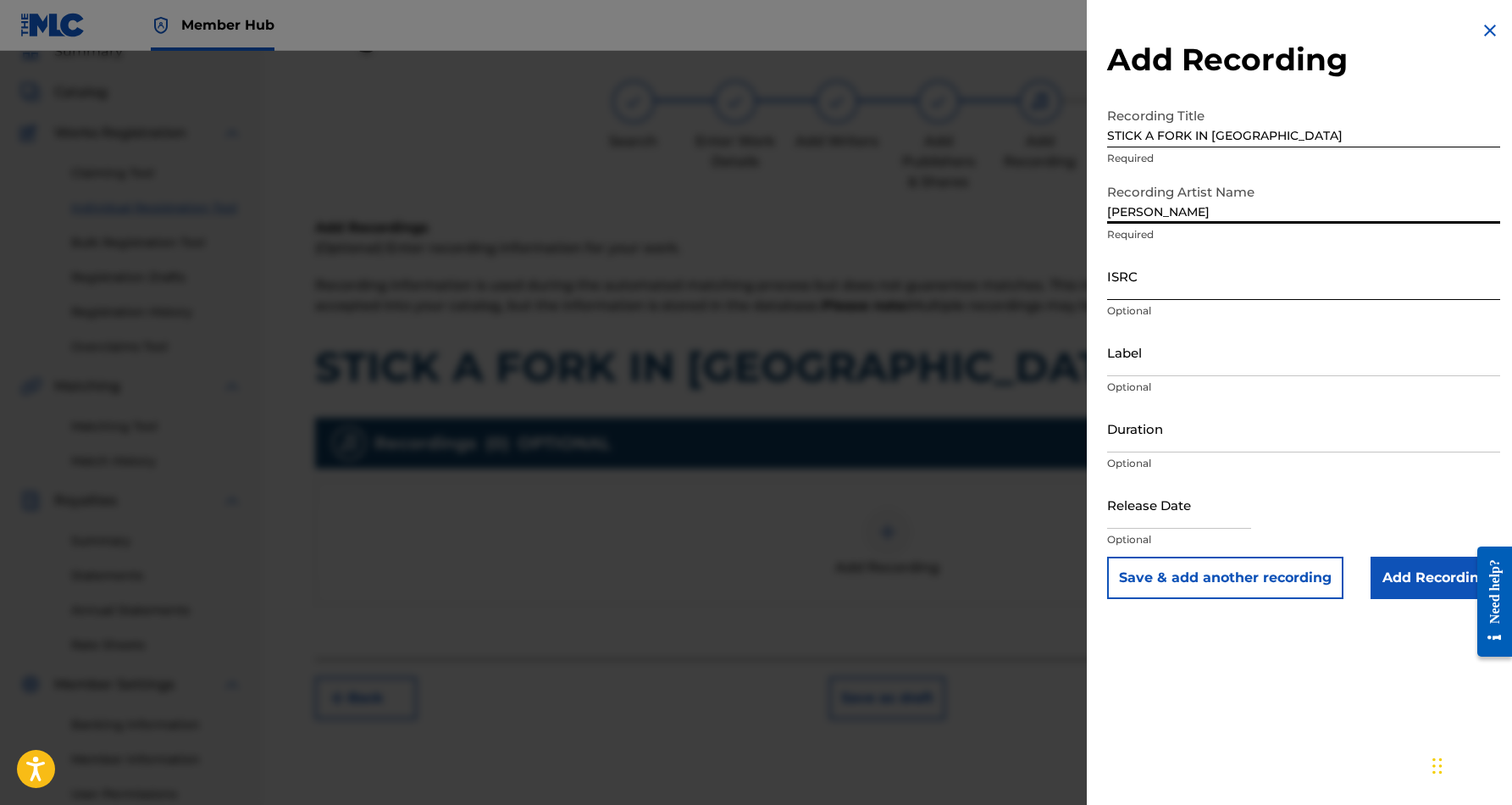
type input "[PERSON_NAME]"
click at [1205, 267] on input "ISRC" at bounding box center [1304, 275] width 394 height 48
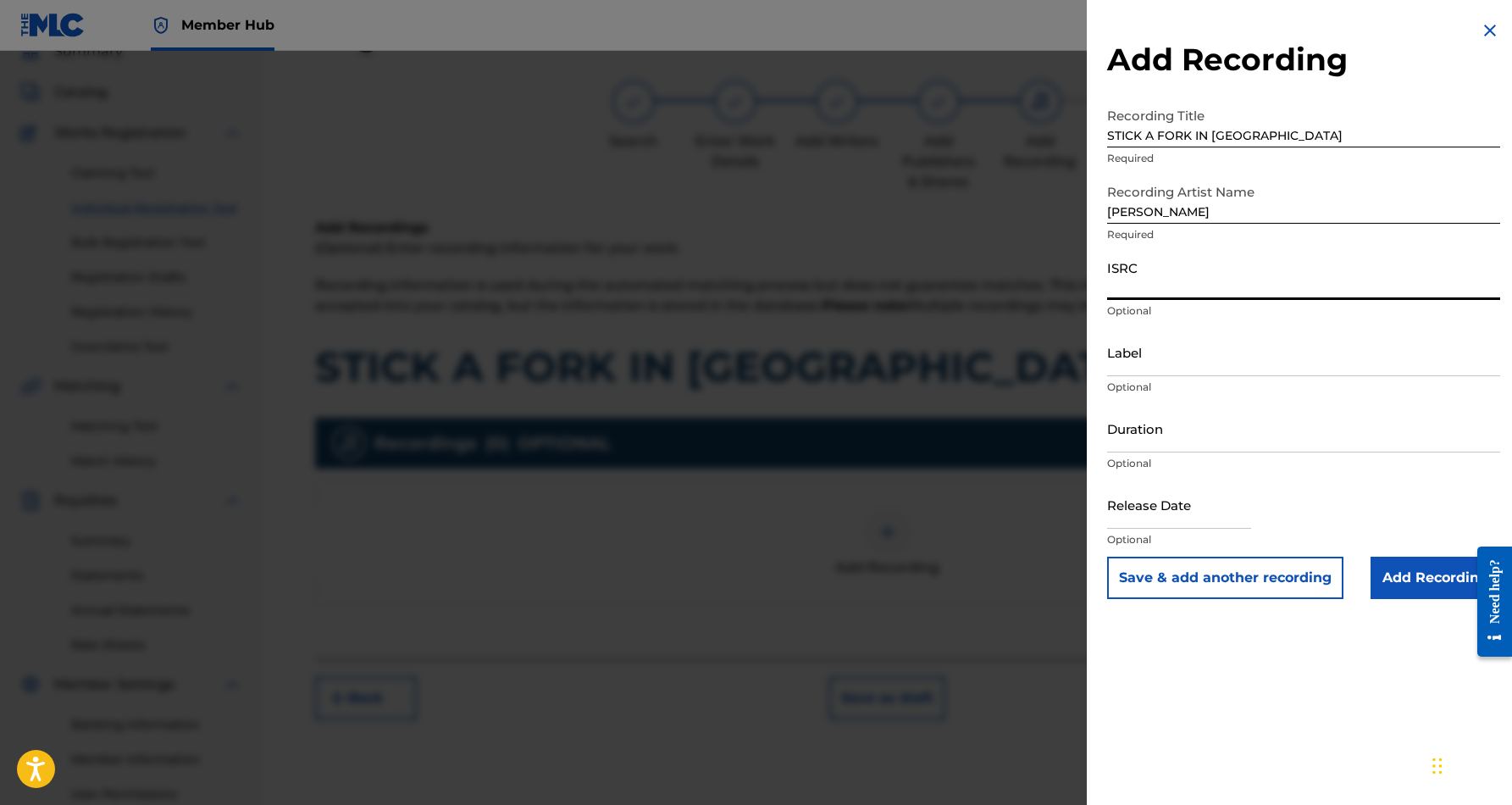
paste input "USDY41713747"
type input "USDY41713747"
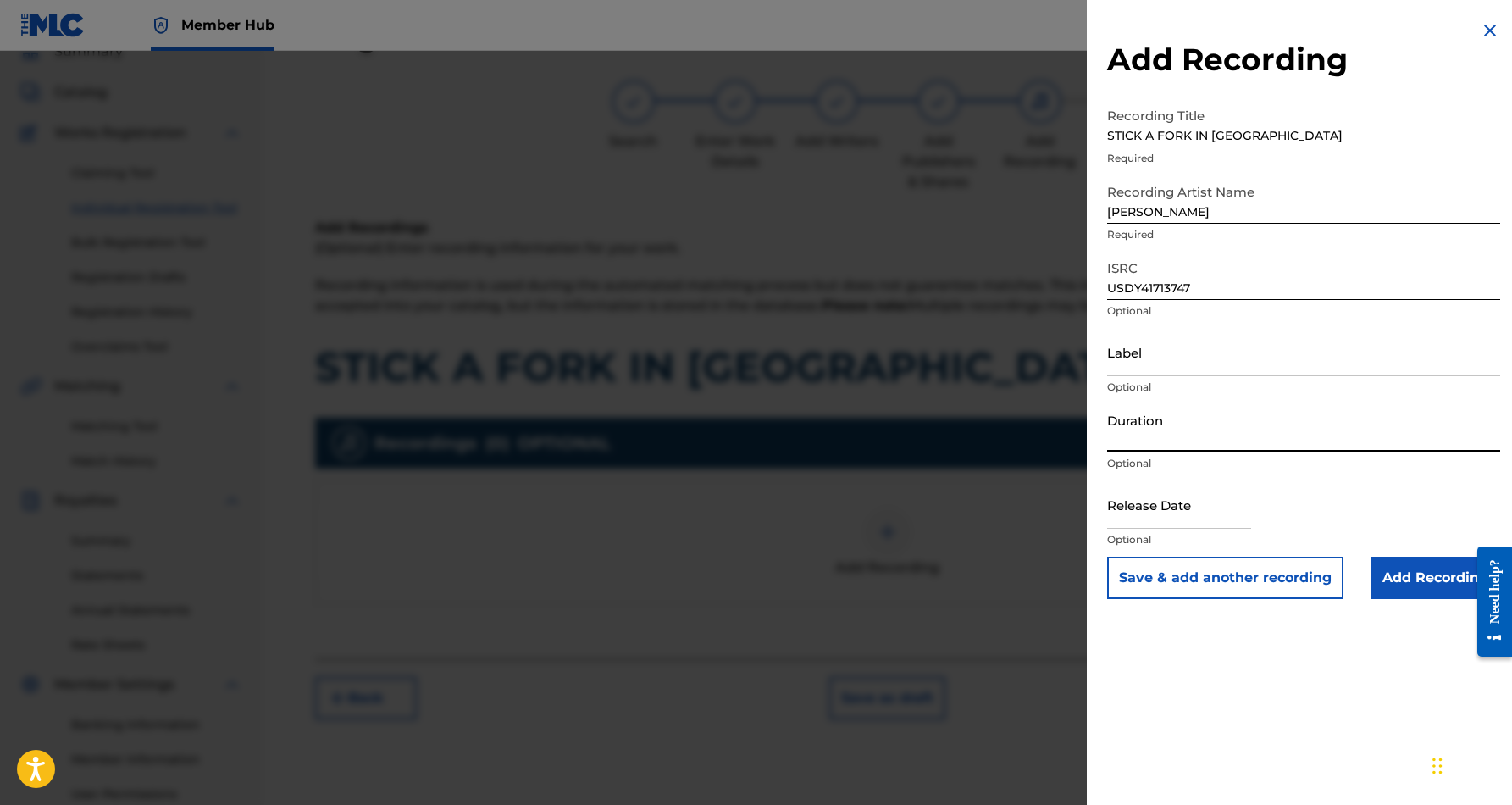
click at [1236, 424] on input "Duration" at bounding box center [1304, 427] width 394 height 48
type input "03:54"
click at [1205, 685] on div "Add Recording Recording Title STICK A FORK IN ME Required Recording Artist Name…" at bounding box center [1304, 402] width 434 height 805
click at [1393, 581] on input "Add Recording" at bounding box center [1436, 577] width 130 height 42
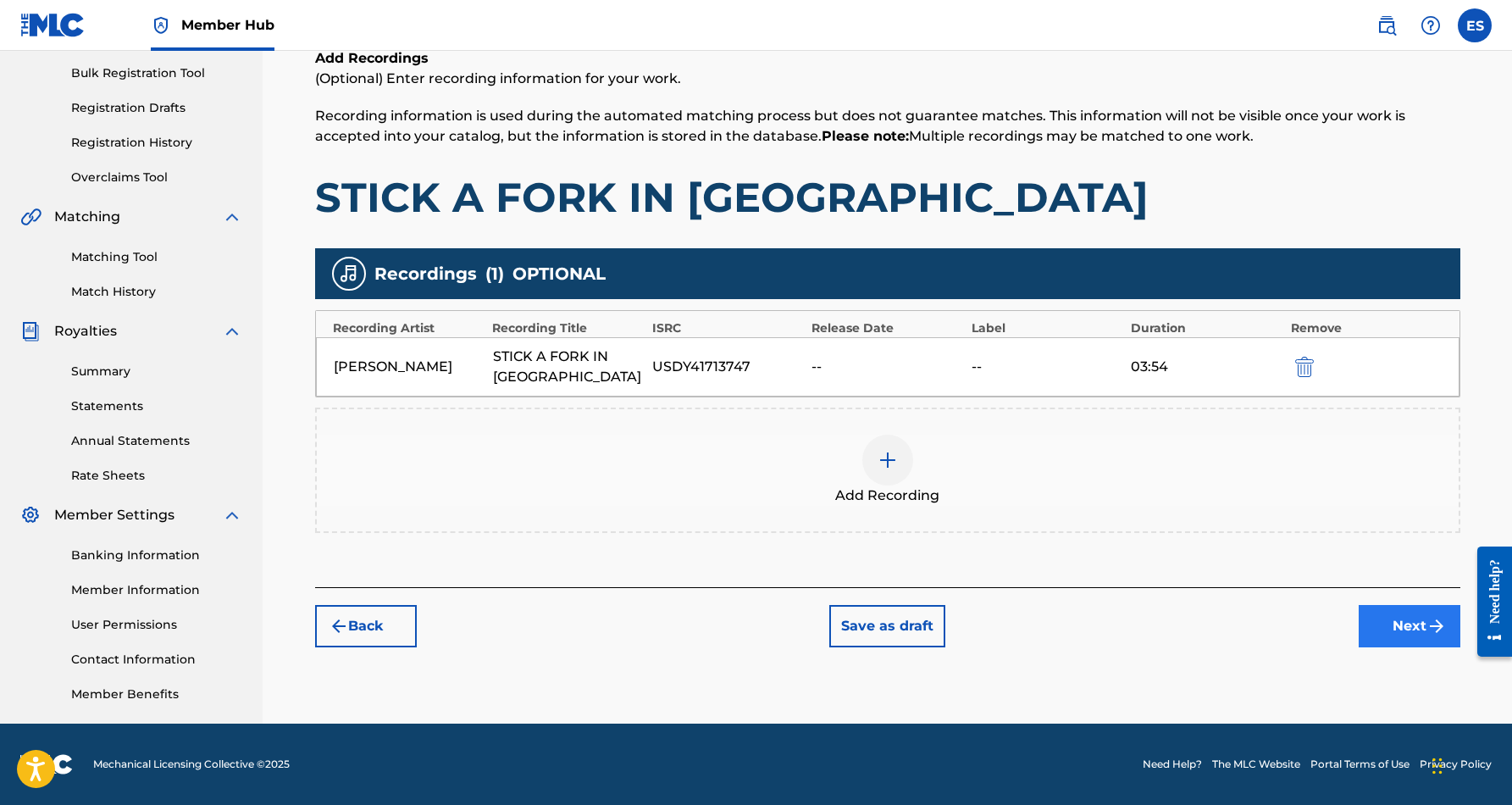
scroll to position [246, 0]
click at [1396, 614] on button "Next" at bounding box center [1410, 626] width 102 height 42
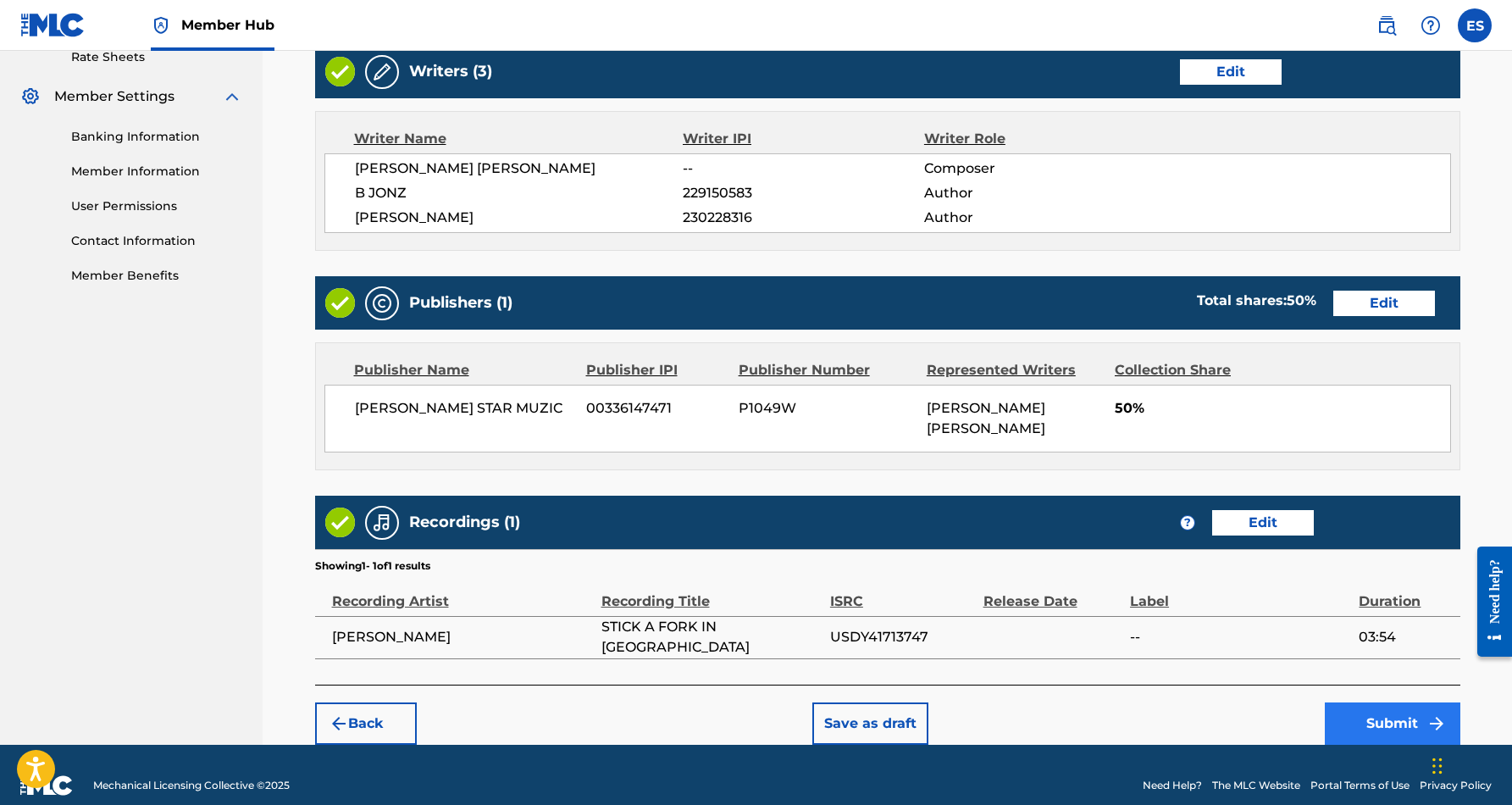
scroll to position [664, 0]
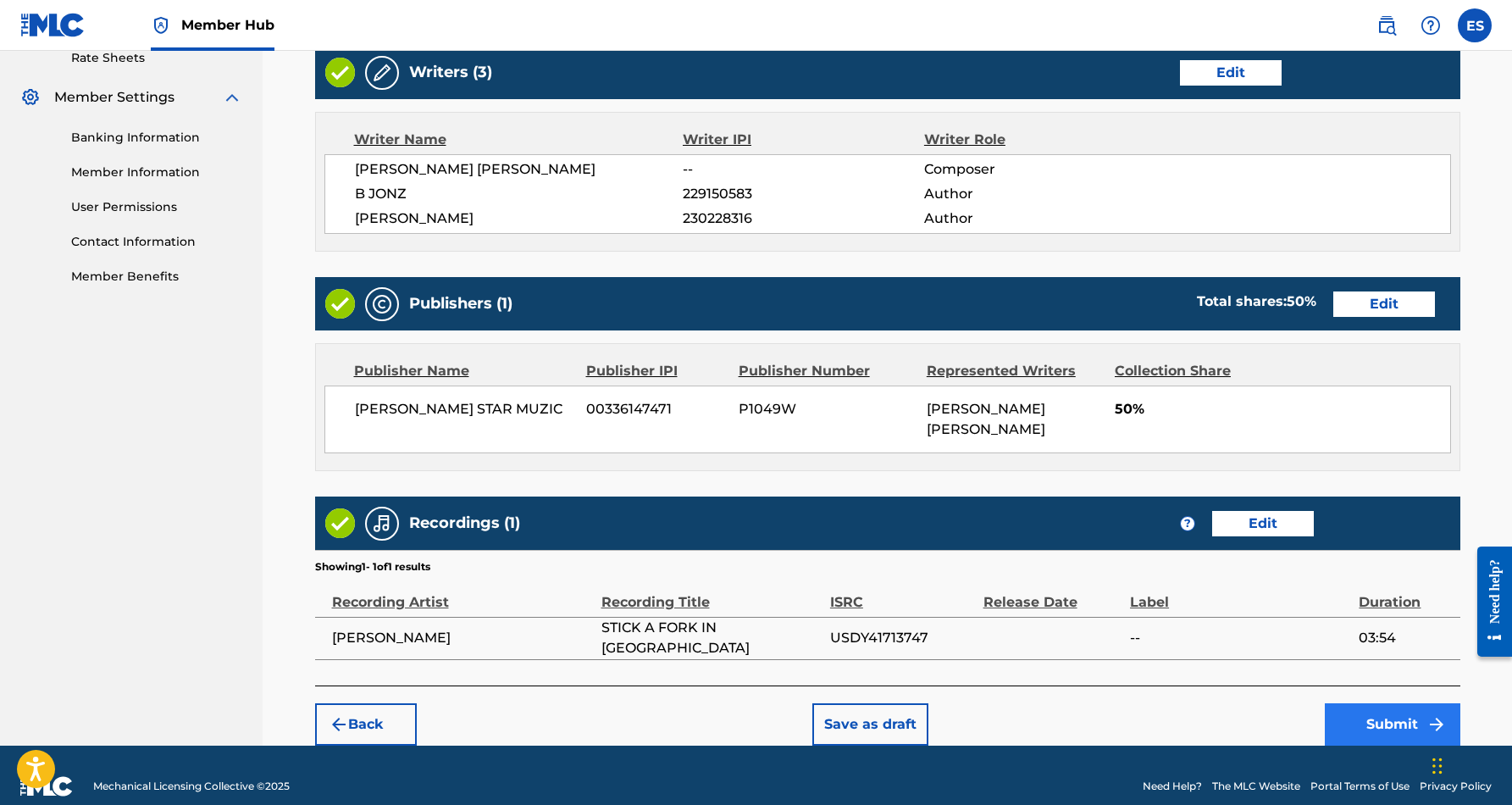
click at [1382, 703] on button "Submit" at bounding box center [1393, 724] width 136 height 42
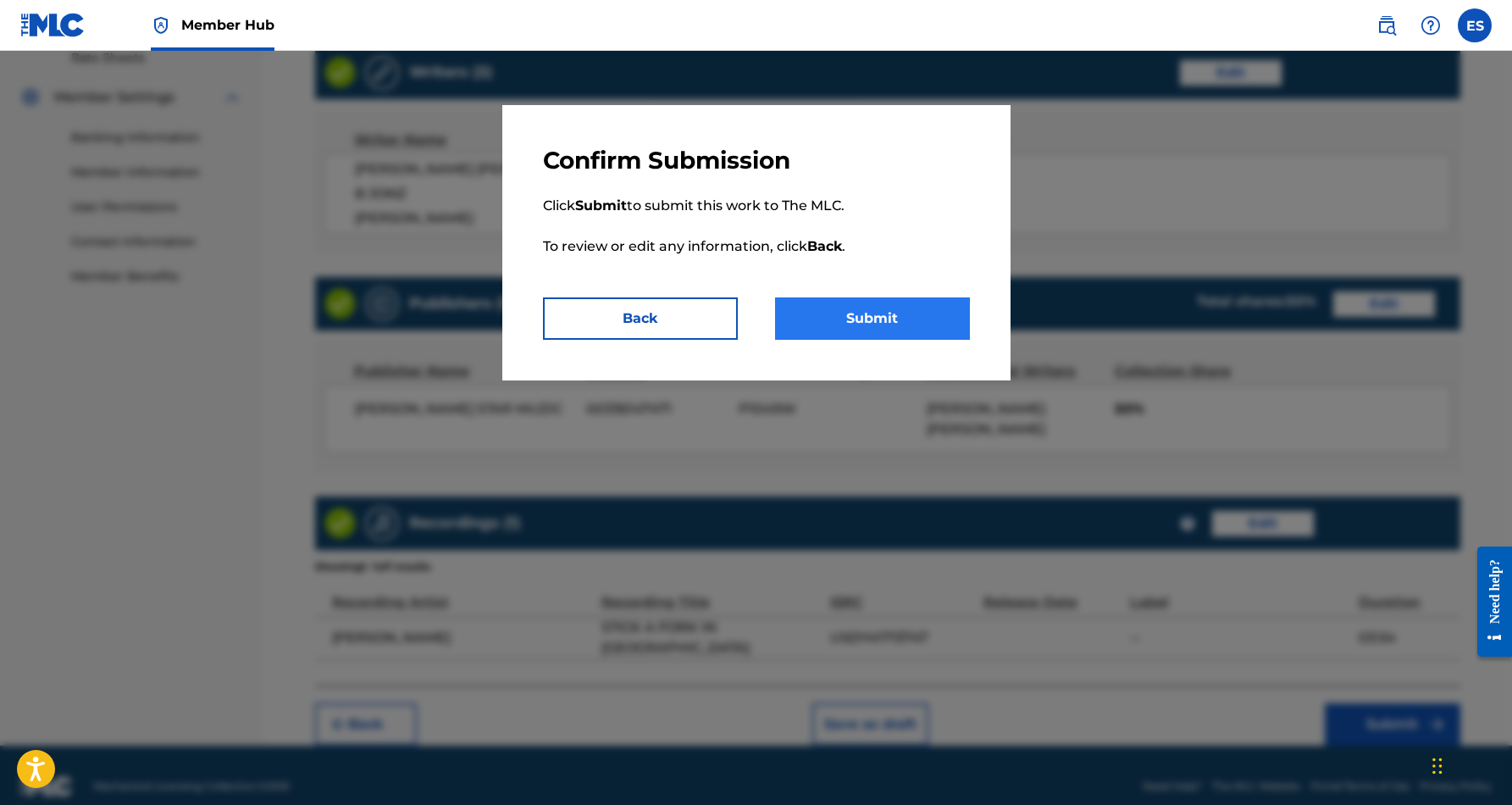
click at [883, 312] on button "Submit" at bounding box center [872, 318] width 195 height 42
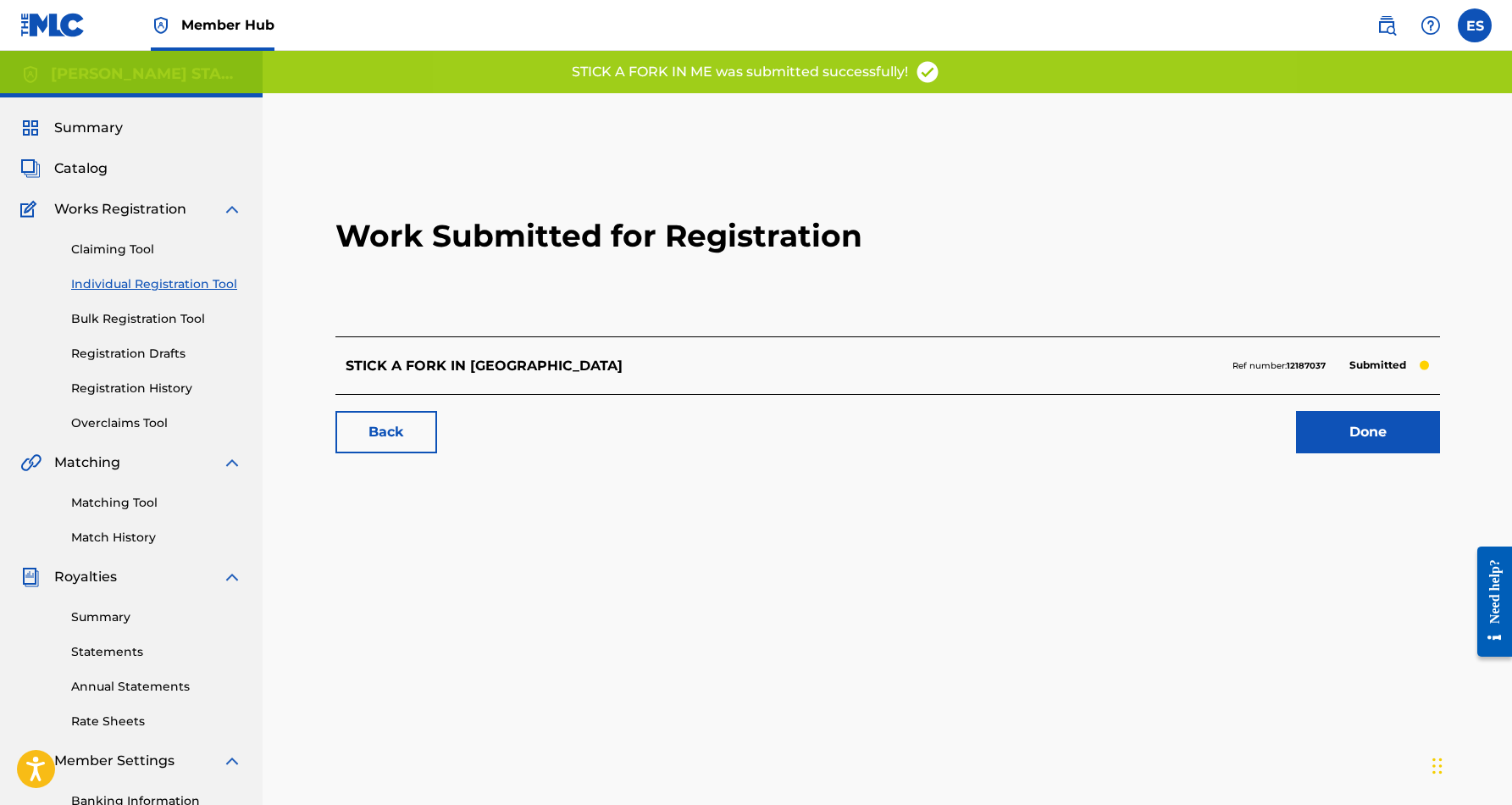
click at [184, 282] on link "Individual Registration Tool" at bounding box center [157, 283] width 171 height 18
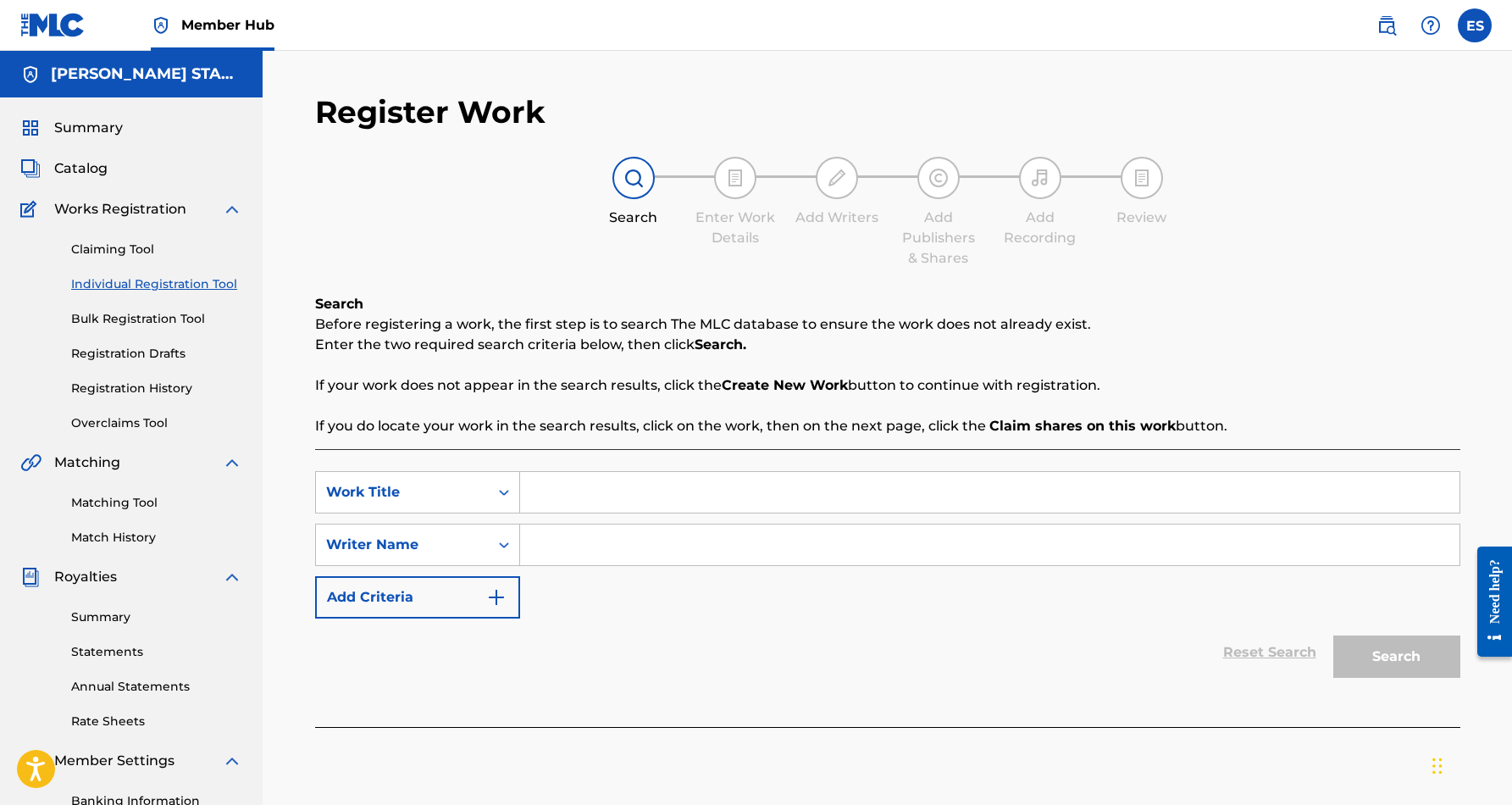
click at [636, 546] on input "Search Form" at bounding box center [990, 544] width 940 height 40
paste input "[PERSON_NAME] [PERSON_NAME]"
type input "[PERSON_NAME] [PERSON_NAME]"
click at [618, 495] on input "Search Form" at bounding box center [990, 491] width 940 height 40
paste input "I KISSED HER GONE"
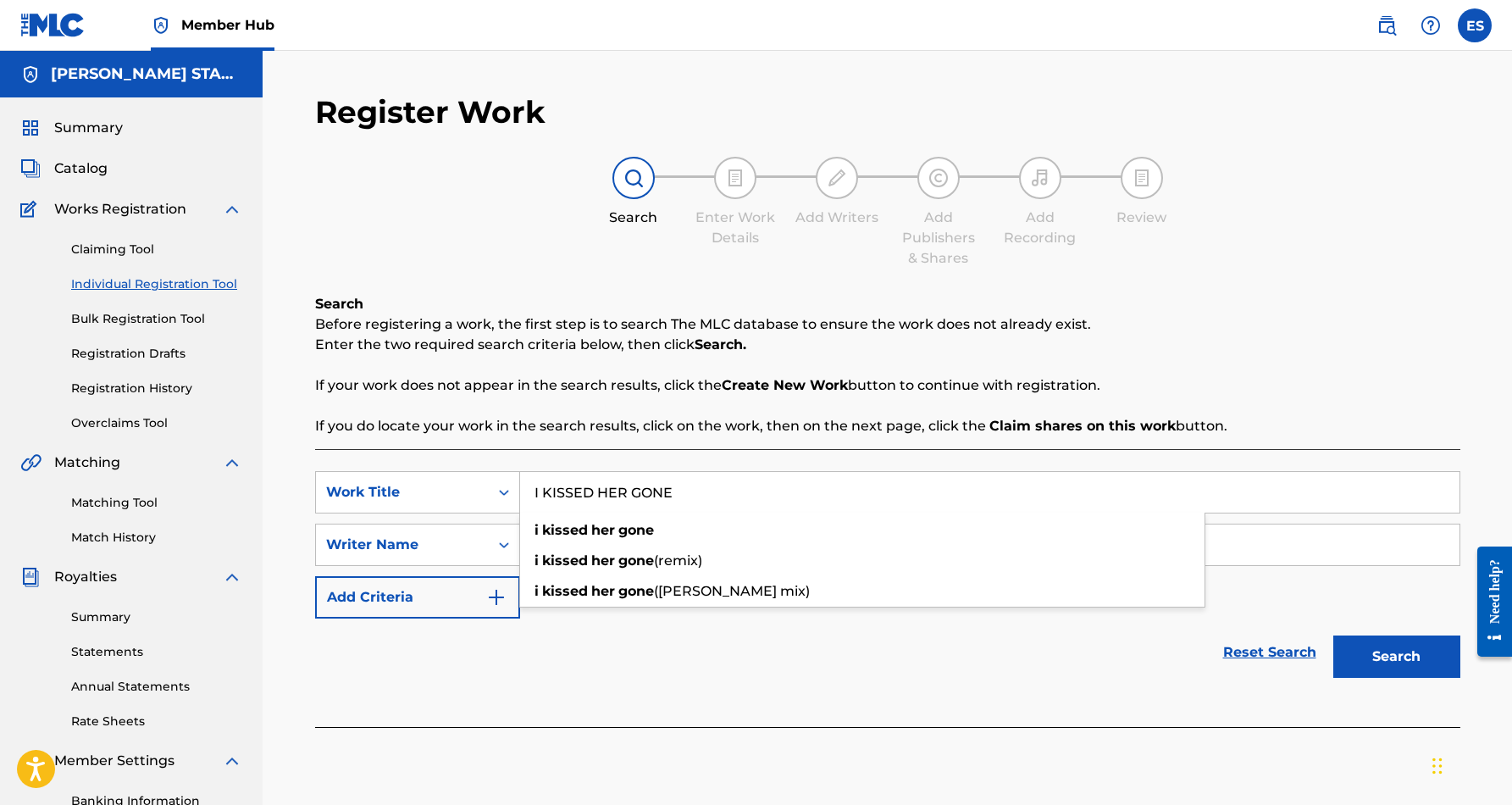
type input "I KISSED HER GONE"
click at [814, 644] on div "Reset Search Search" at bounding box center [888, 652] width 1146 height 68
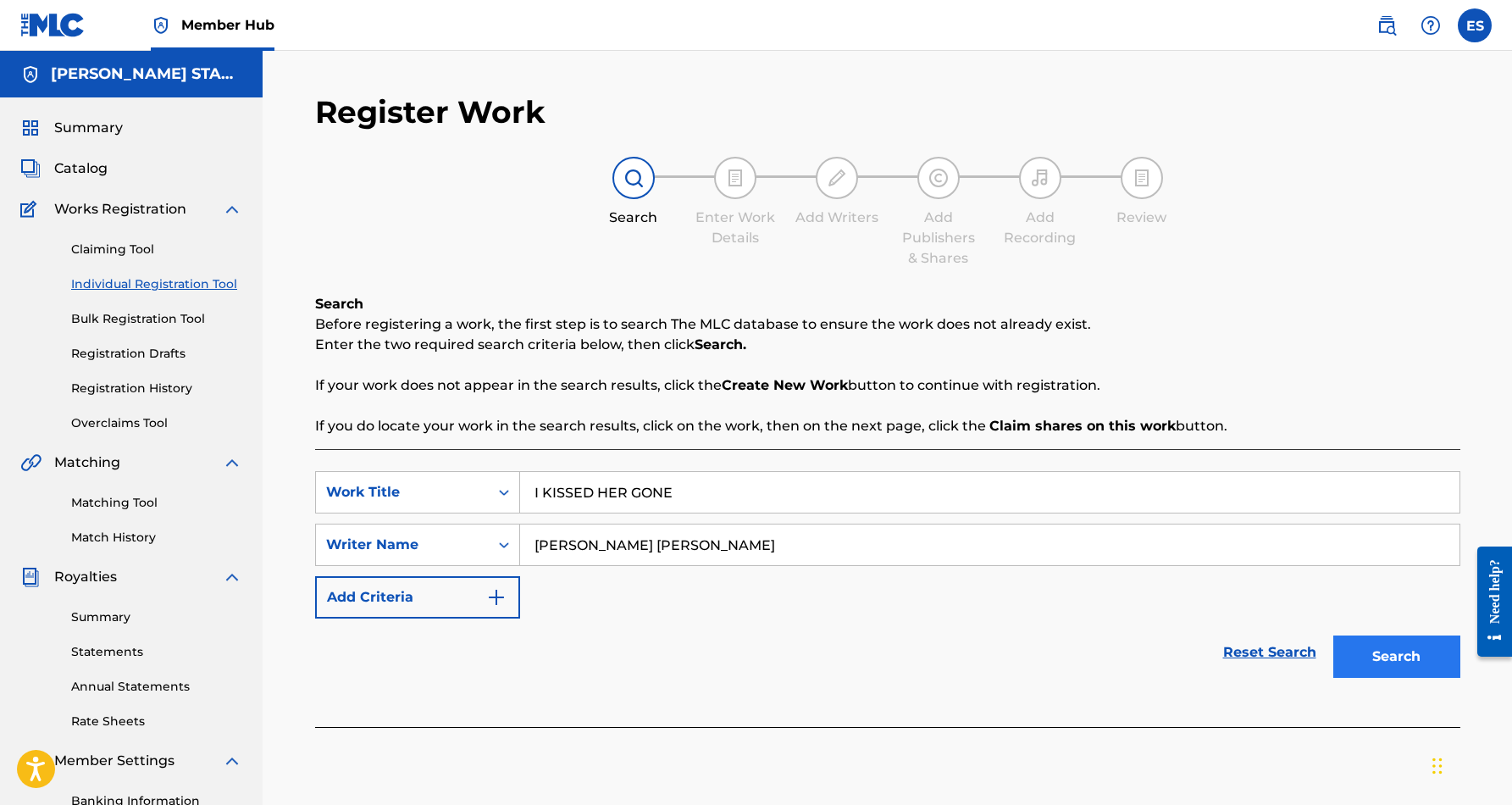
click at [1368, 652] on button "Search" at bounding box center [1397, 656] width 127 height 42
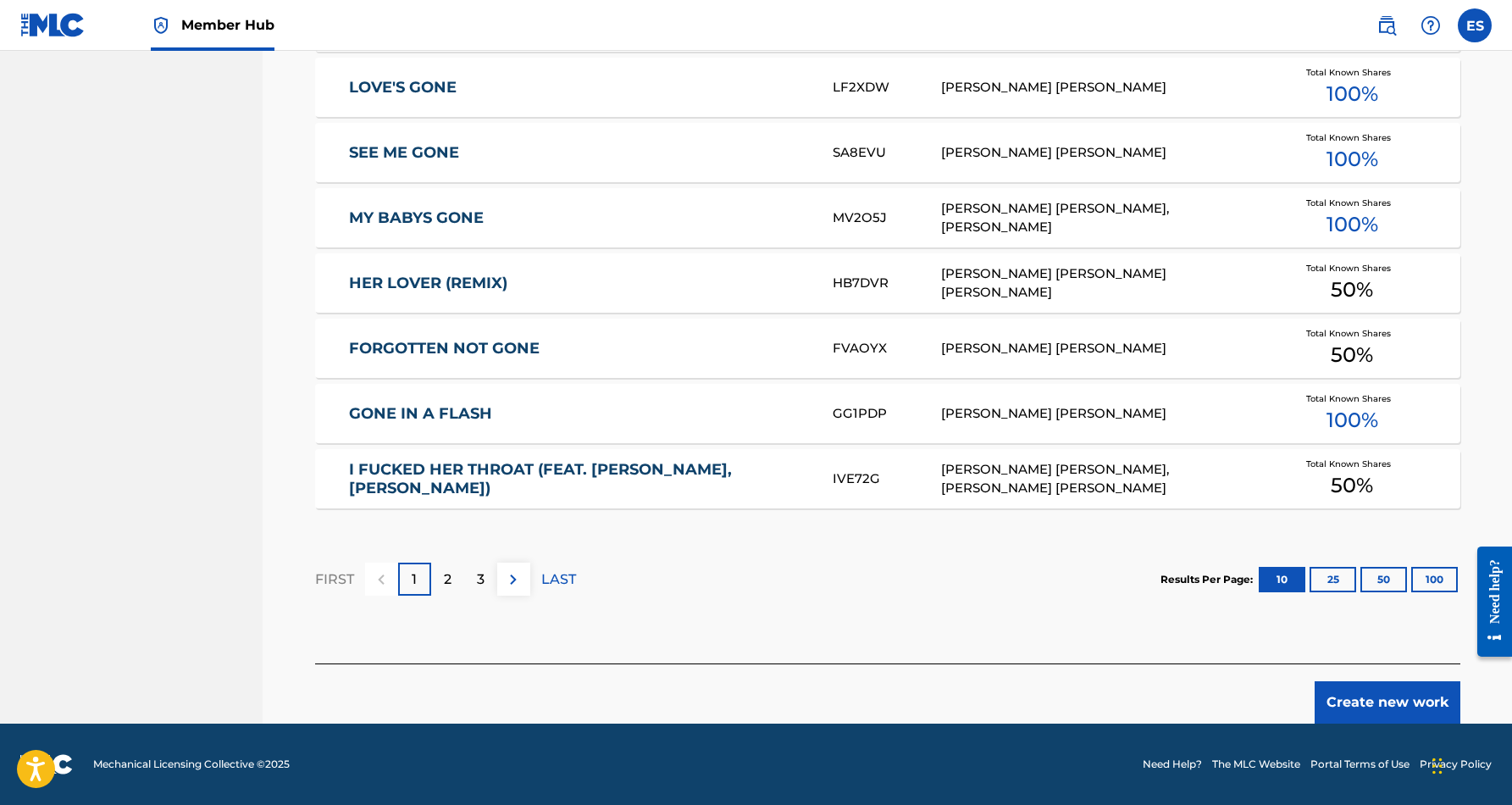
scroll to position [929, 0]
click at [1374, 701] on button "Create new work" at bounding box center [1388, 702] width 146 height 42
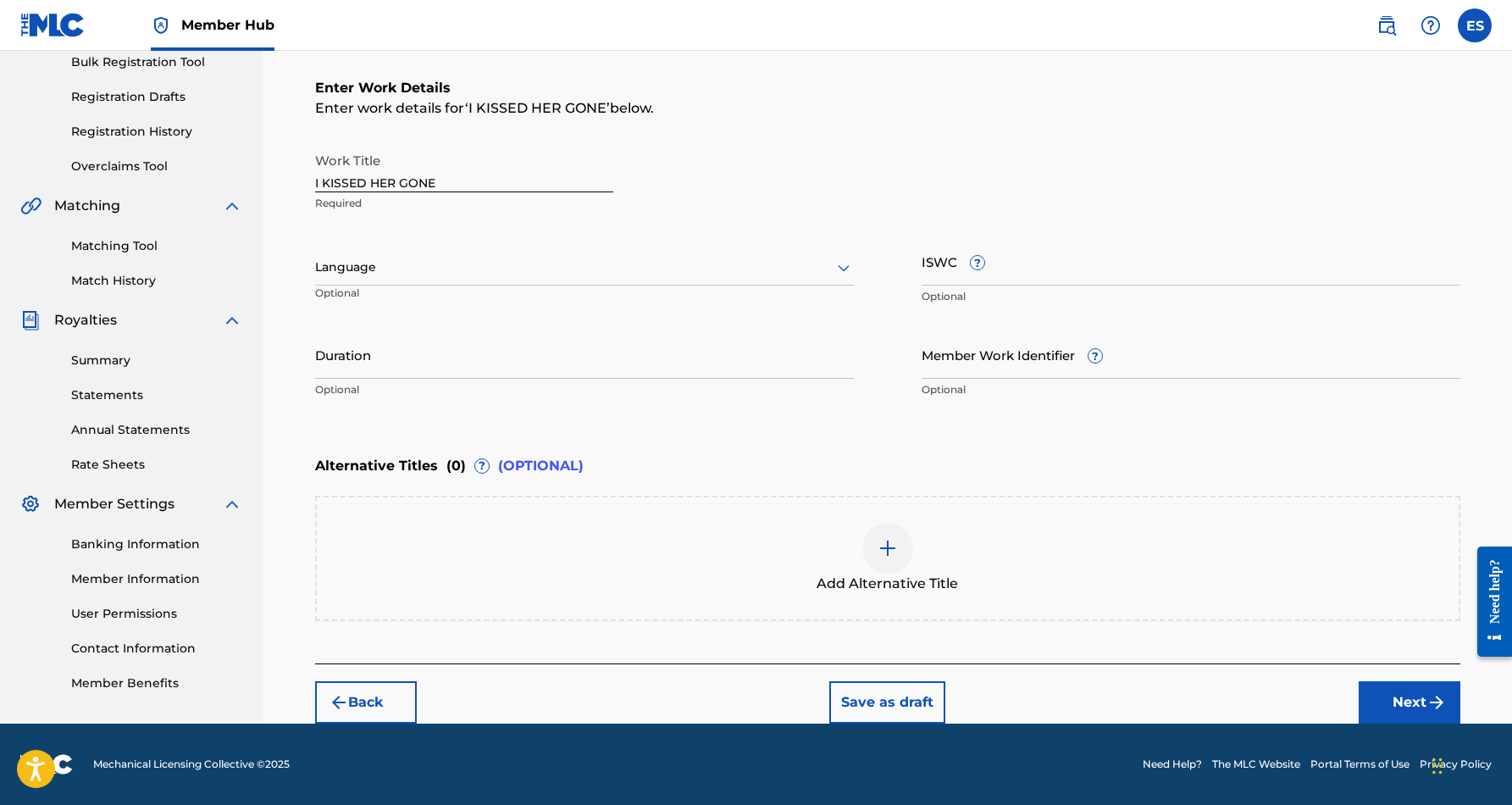
click at [844, 266] on icon at bounding box center [844, 268] width 21 height 21
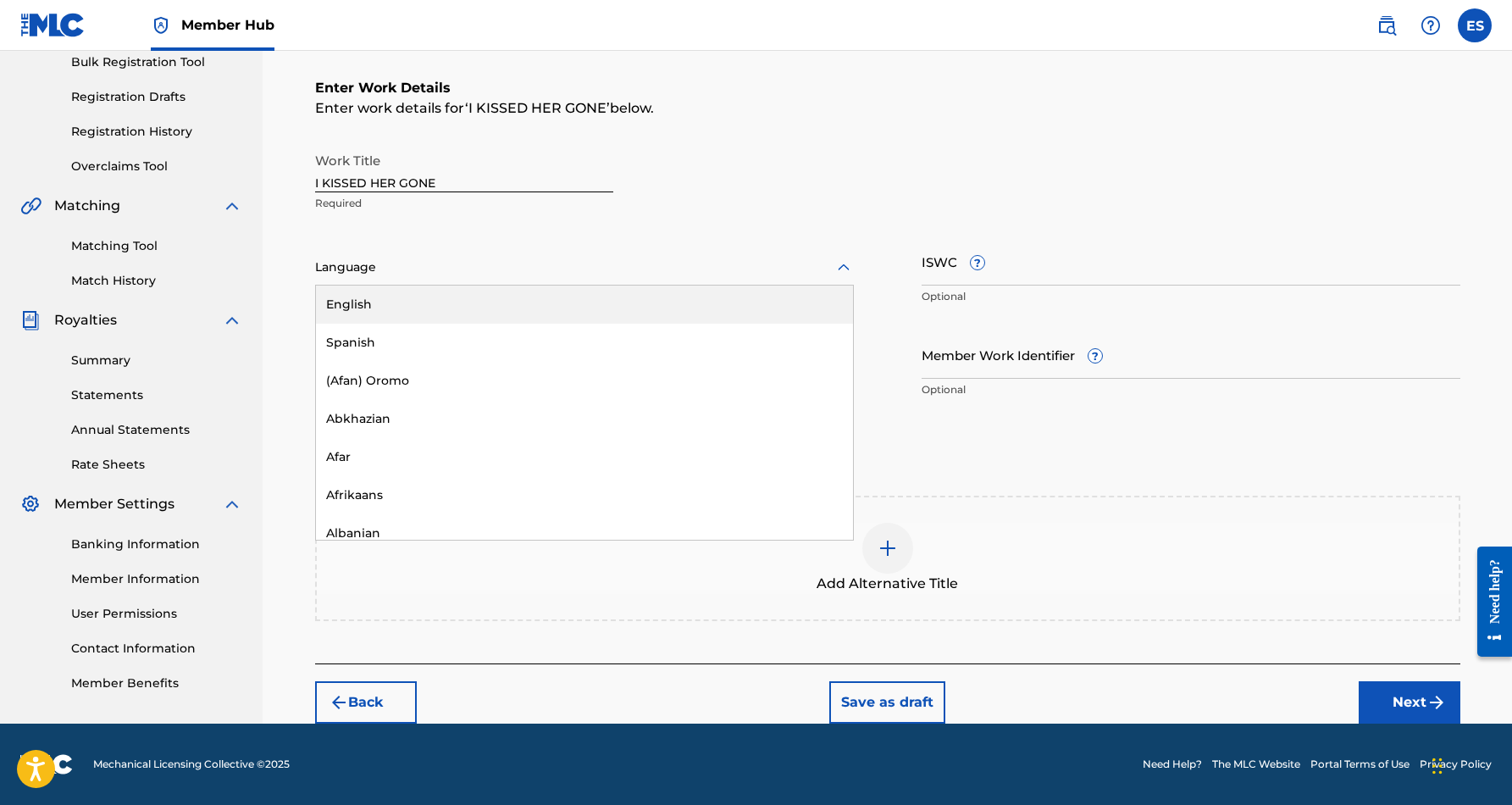
click at [742, 302] on div "English" at bounding box center [585, 304] width 538 height 38
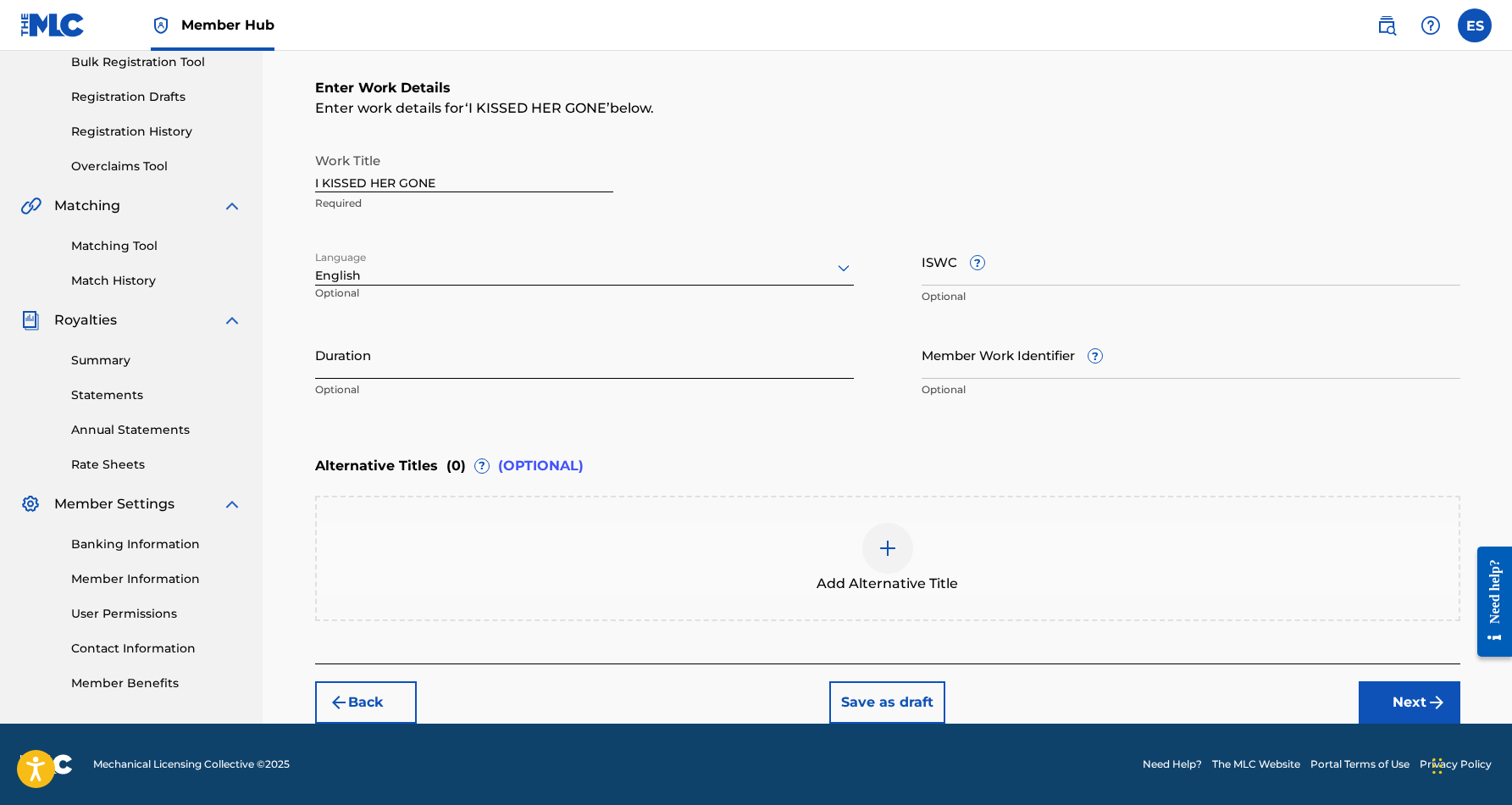
click at [650, 343] on input "Duration" at bounding box center [585, 354] width 539 height 48
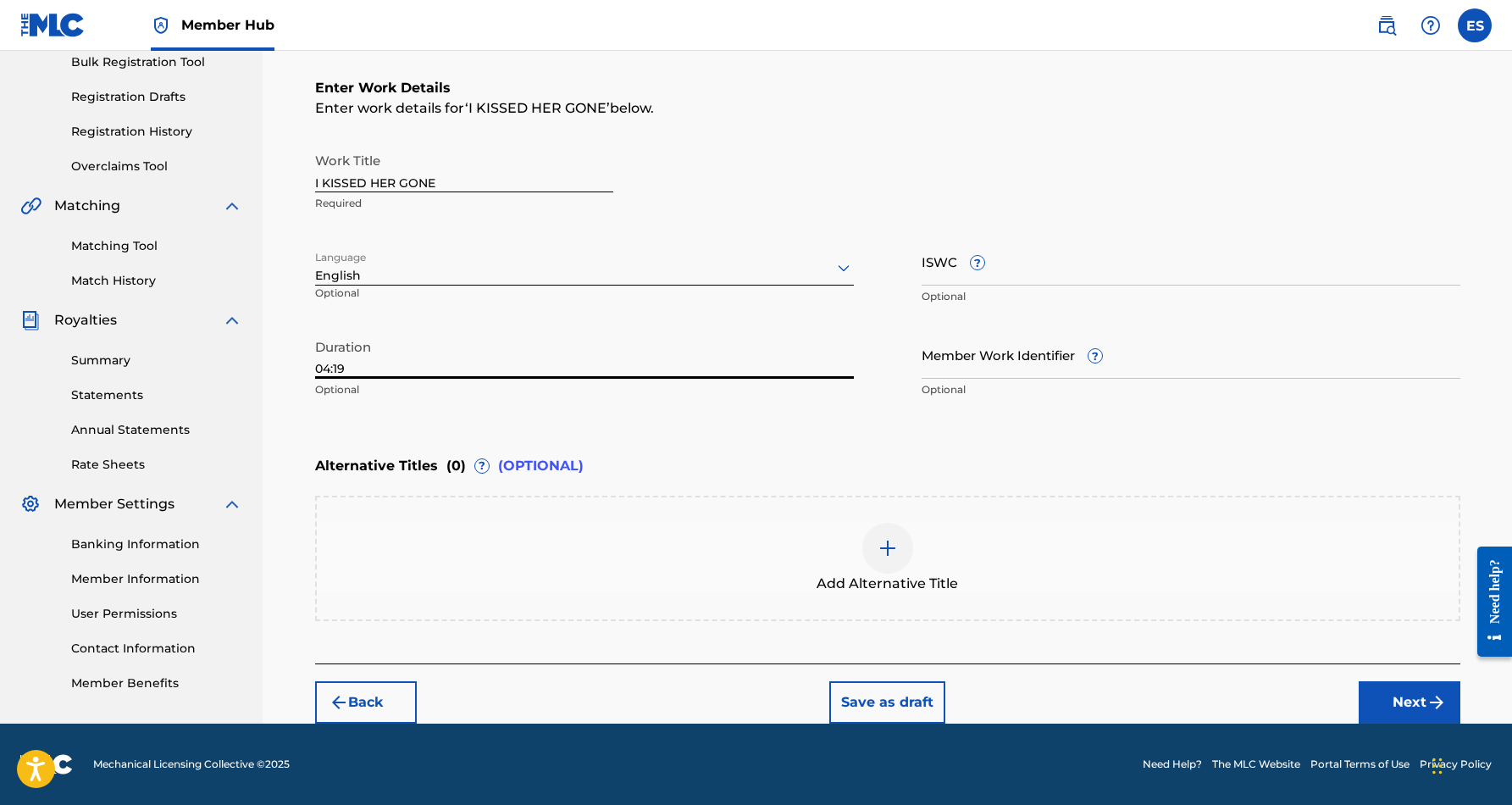
type input "04:19"
click at [443, 432] on div "Enter Work Details Enter work details for ‘ I KISSED HER GONE ’ below. Work Tit…" at bounding box center [888, 243] width 1146 height 411
click at [936, 246] on input "ISWC ?" at bounding box center [1191, 261] width 539 height 48
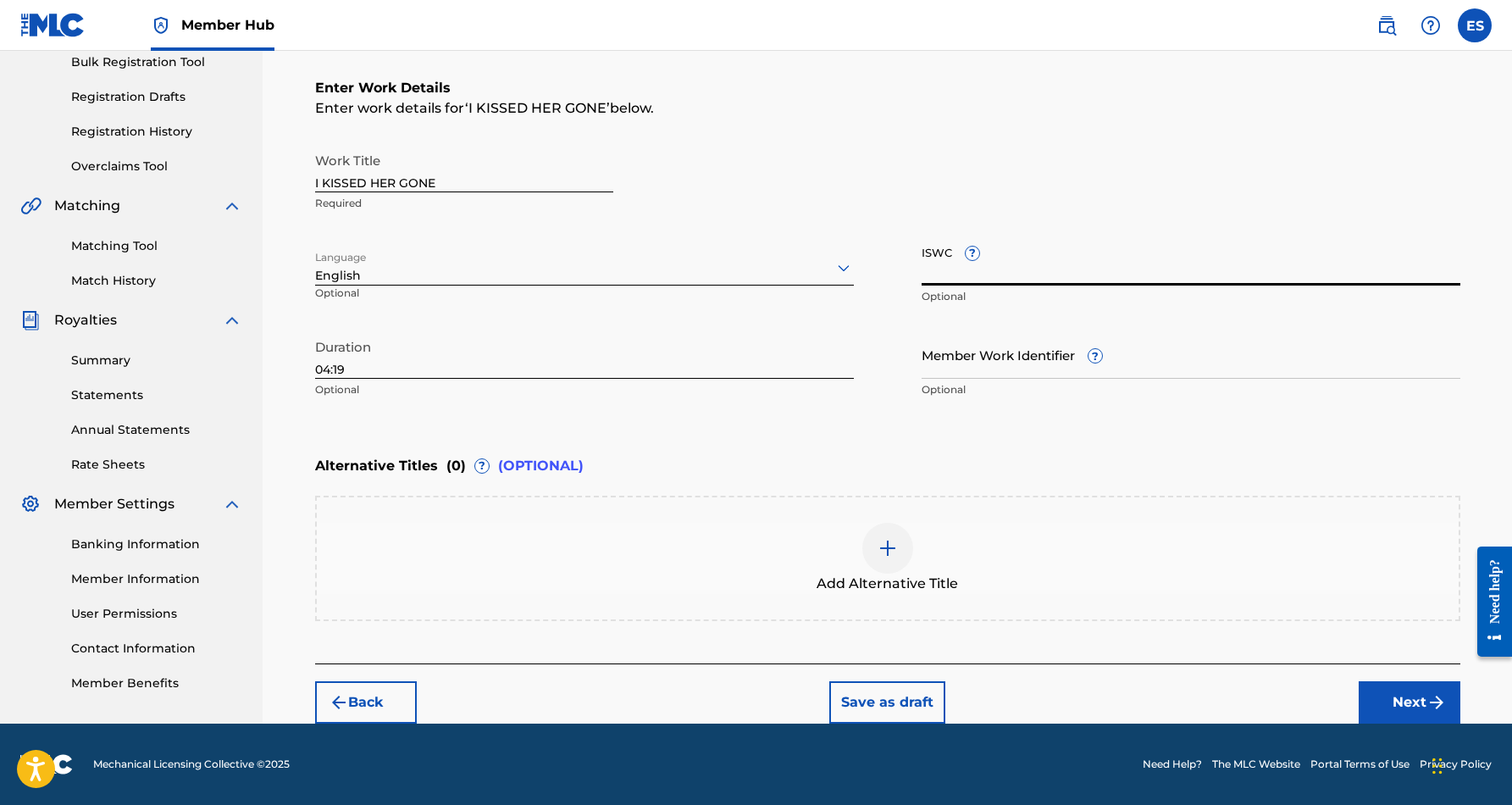
paste input "T9134287880"
type input "T9134287880"
click at [1166, 199] on div "Work Title I KISSED HER GONE Required" at bounding box center [888, 182] width 1146 height 76
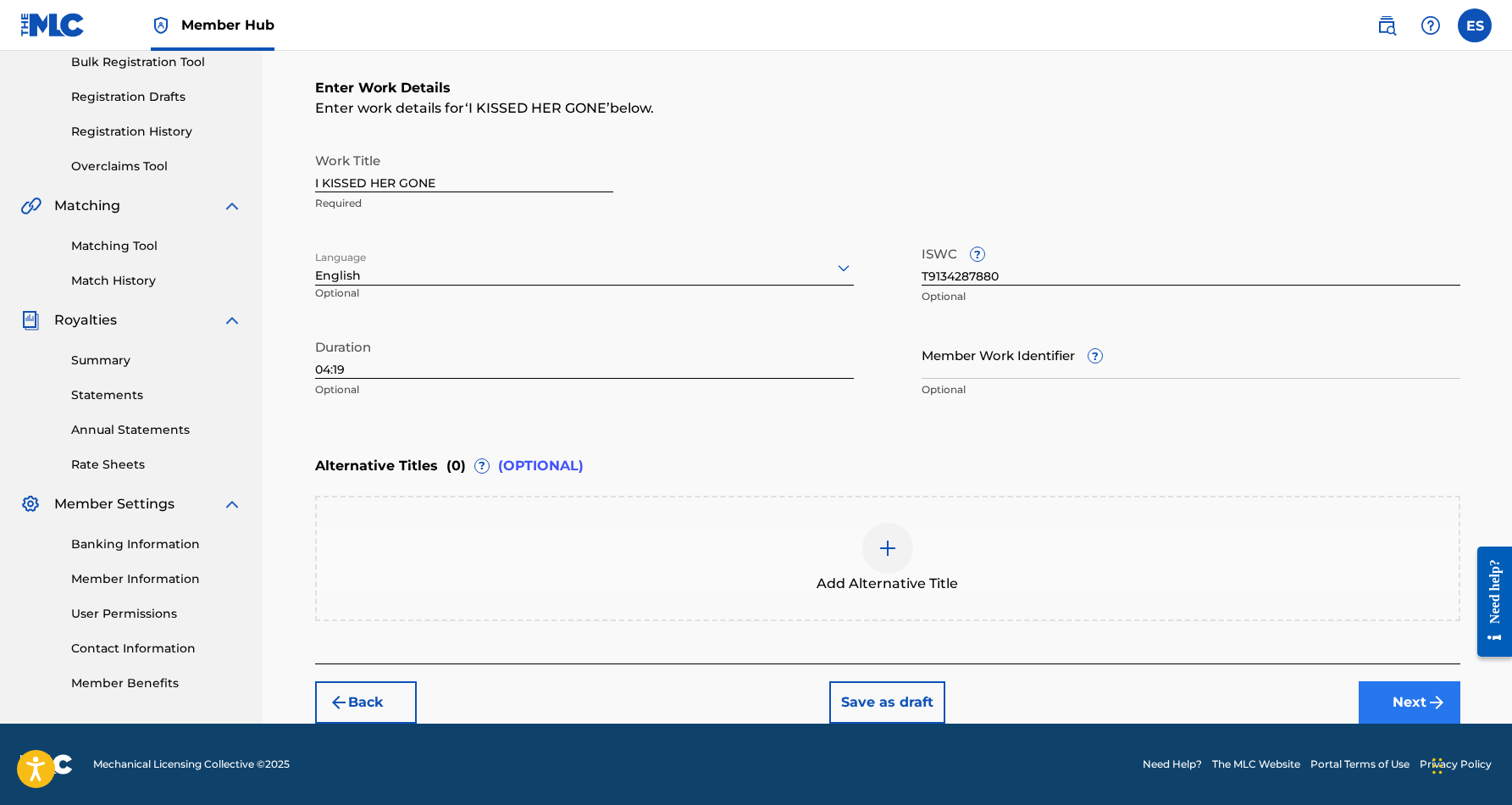
click at [1398, 700] on button "Next" at bounding box center [1410, 702] width 102 height 42
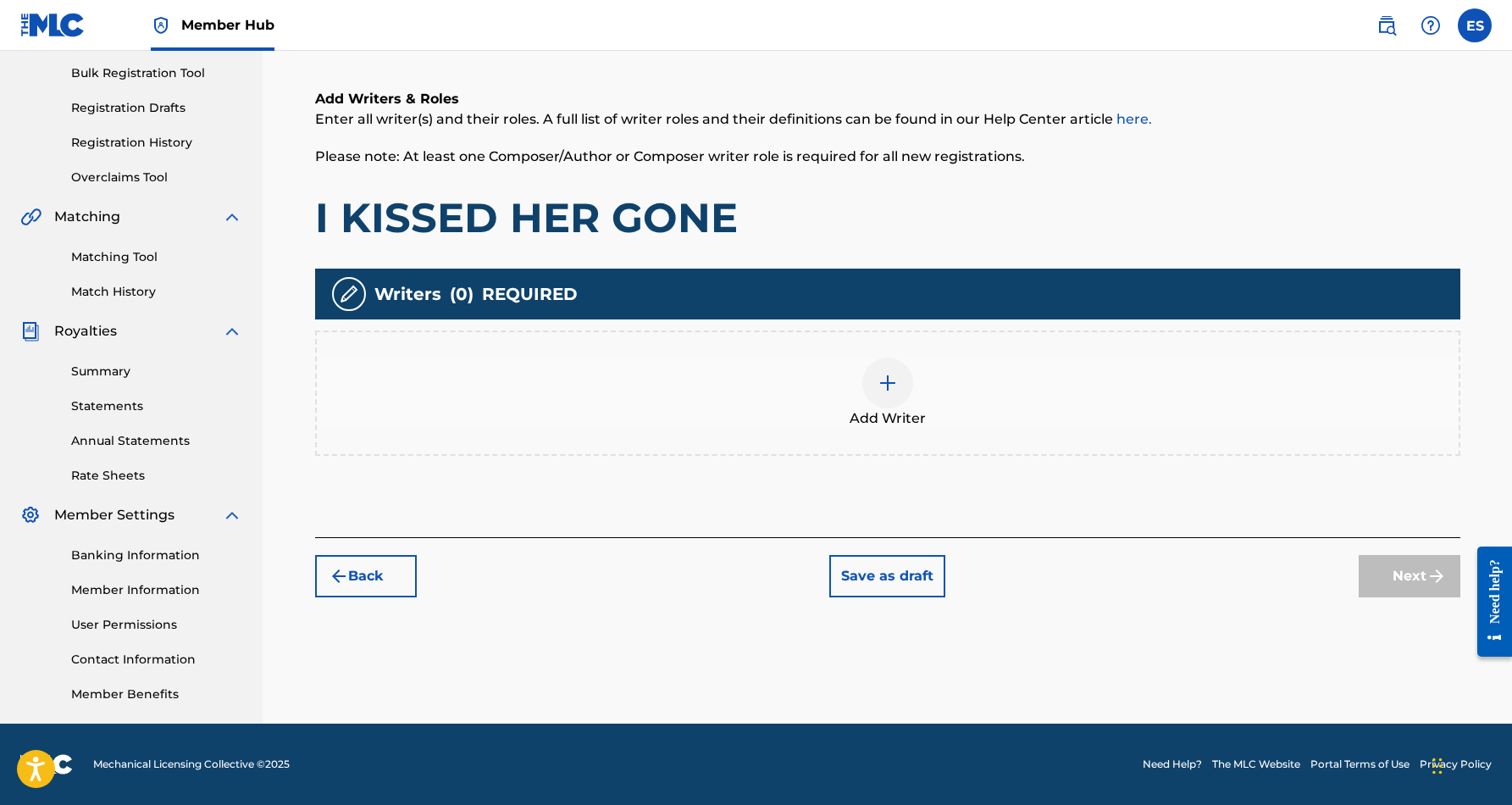
click at [888, 394] on div at bounding box center [888, 383] width 51 height 51
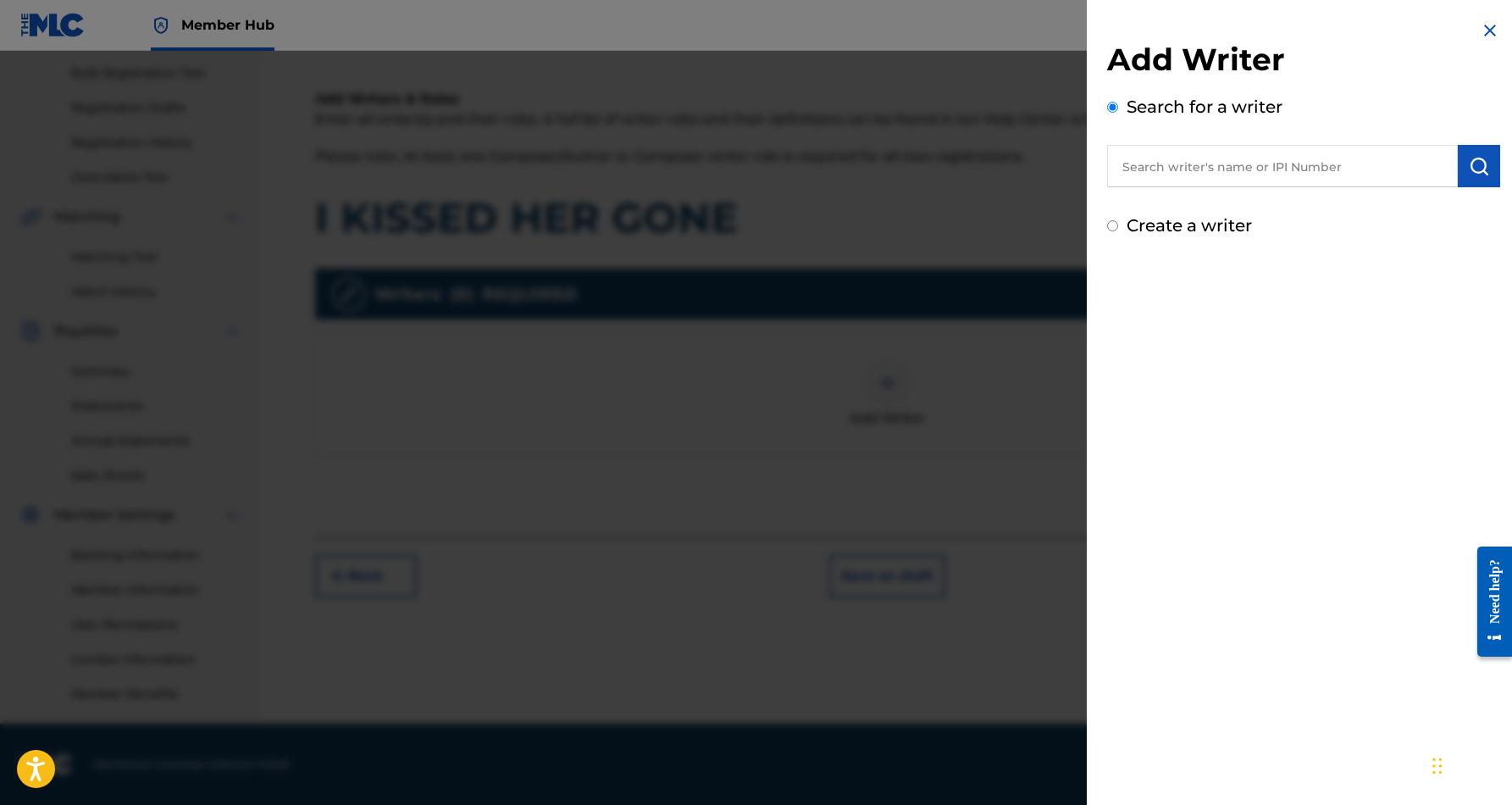
click at [1275, 170] on input "text" at bounding box center [1282, 166] width 351 height 42
paste input "[PERSON_NAME] [PERSON_NAME]"
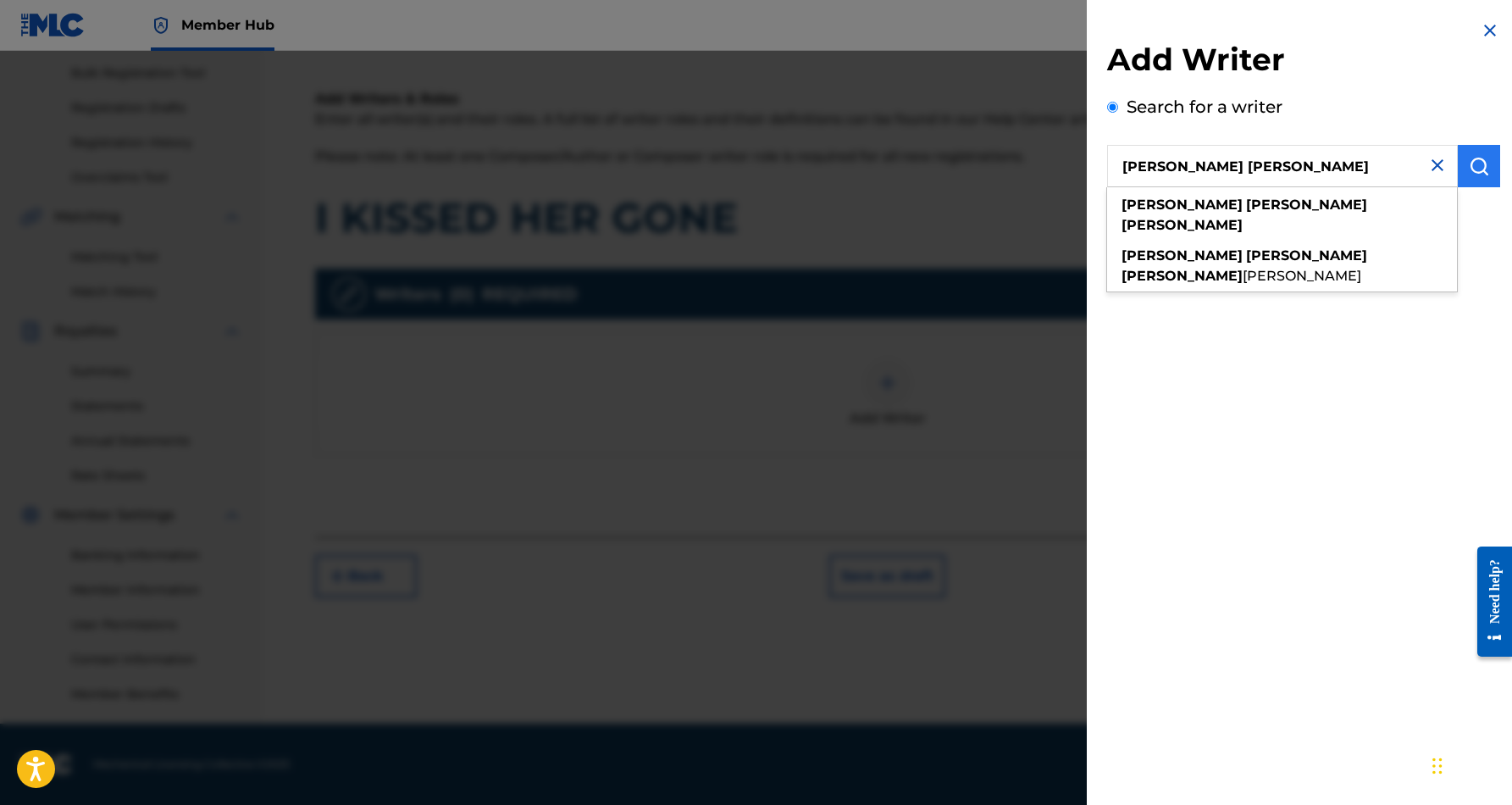
type input "[PERSON_NAME] [PERSON_NAME]"
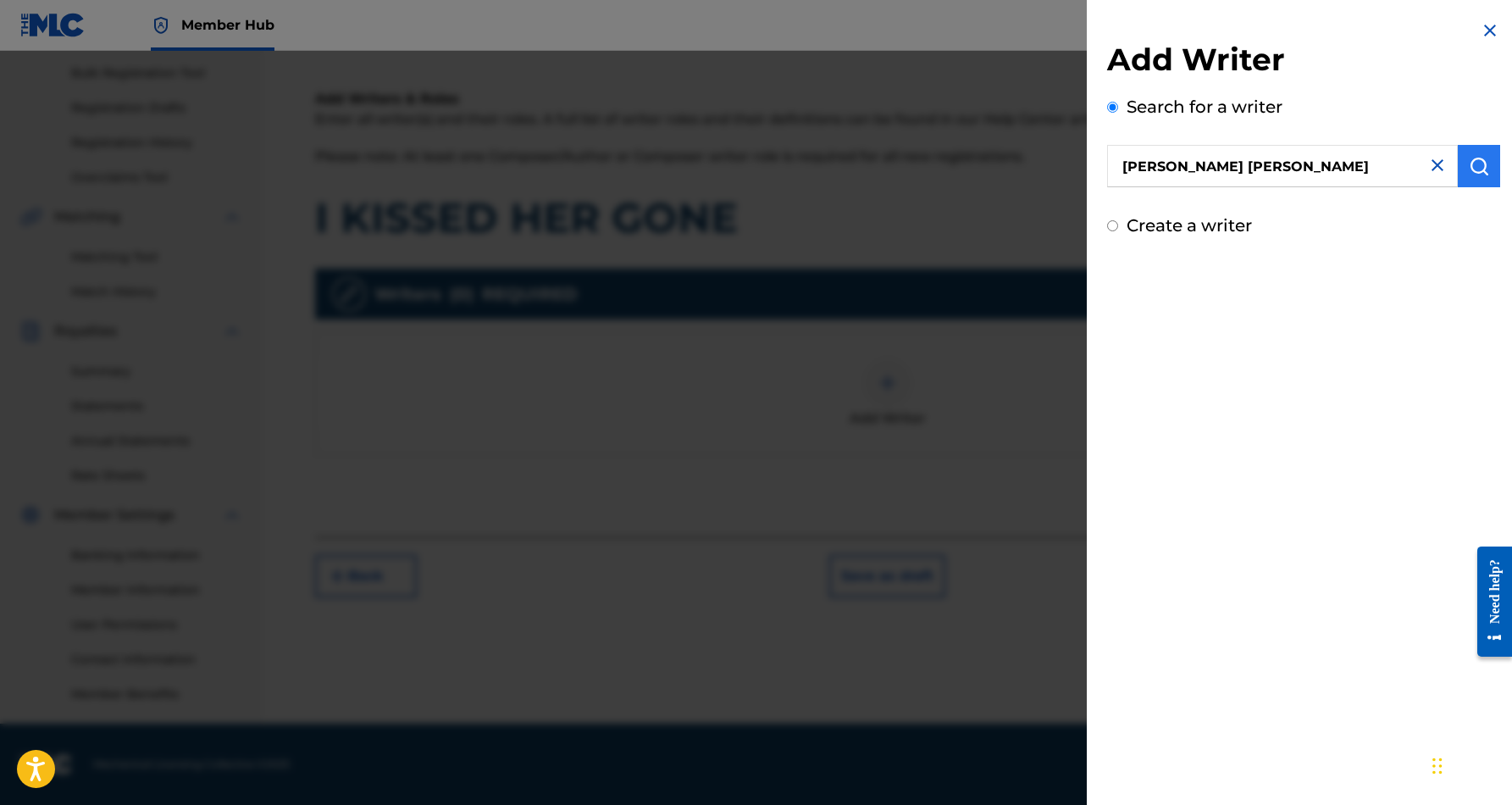
click at [1462, 156] on button "submit" at bounding box center [1479, 166] width 42 height 42
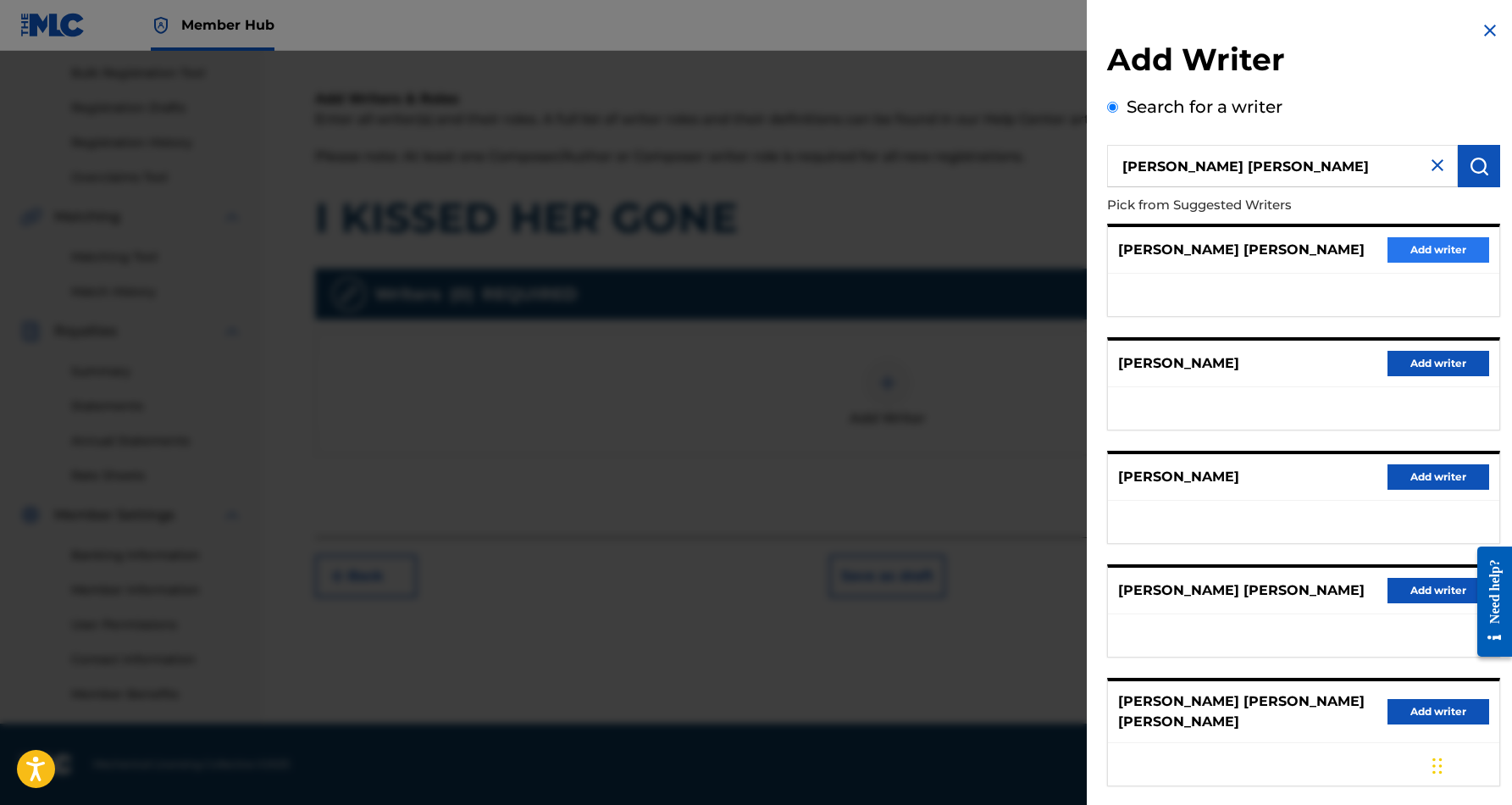
click at [1437, 244] on button "Add writer" at bounding box center [1439, 250] width 102 height 25
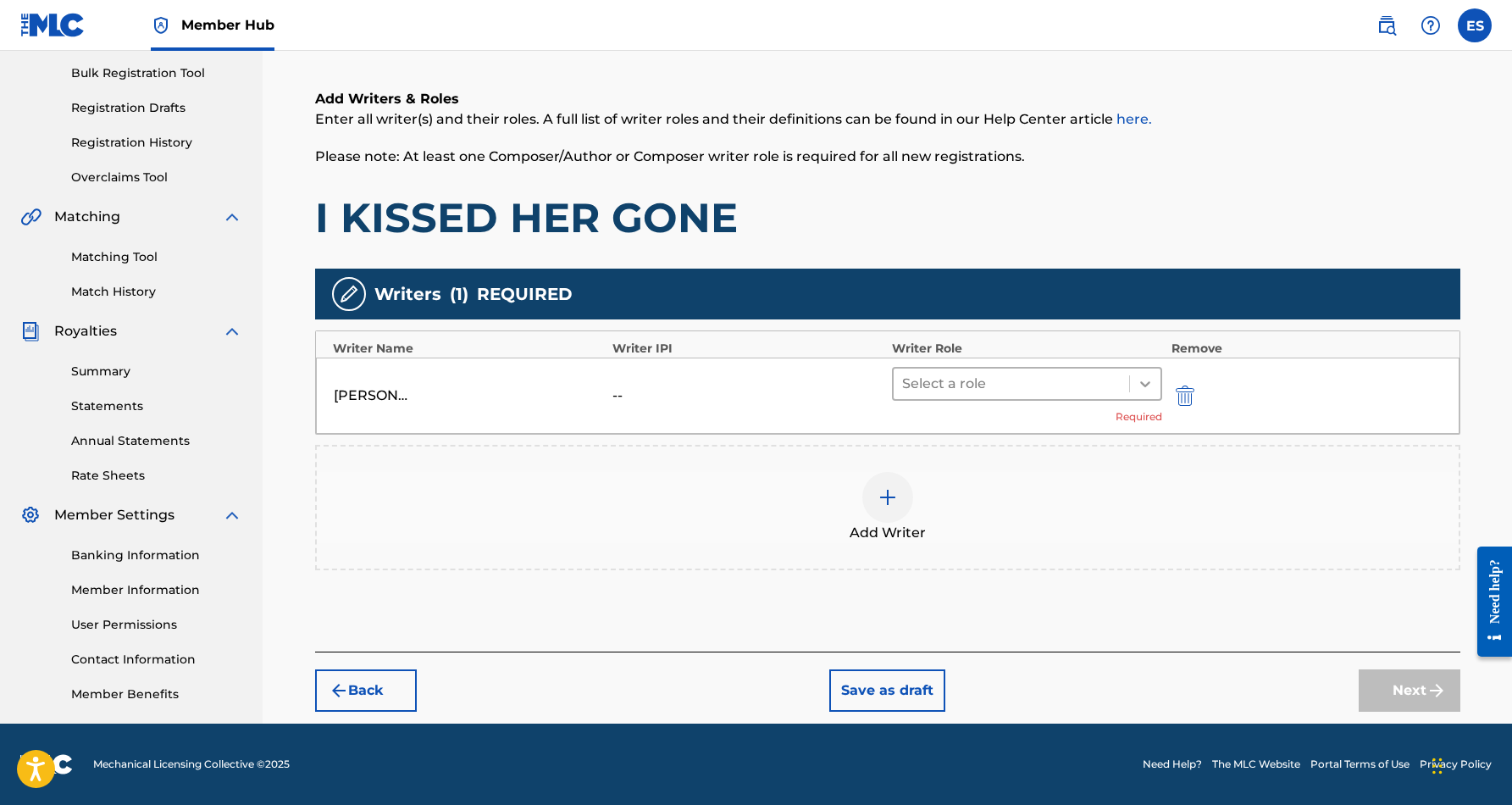
click at [1142, 385] on icon at bounding box center [1146, 384] width 17 height 17
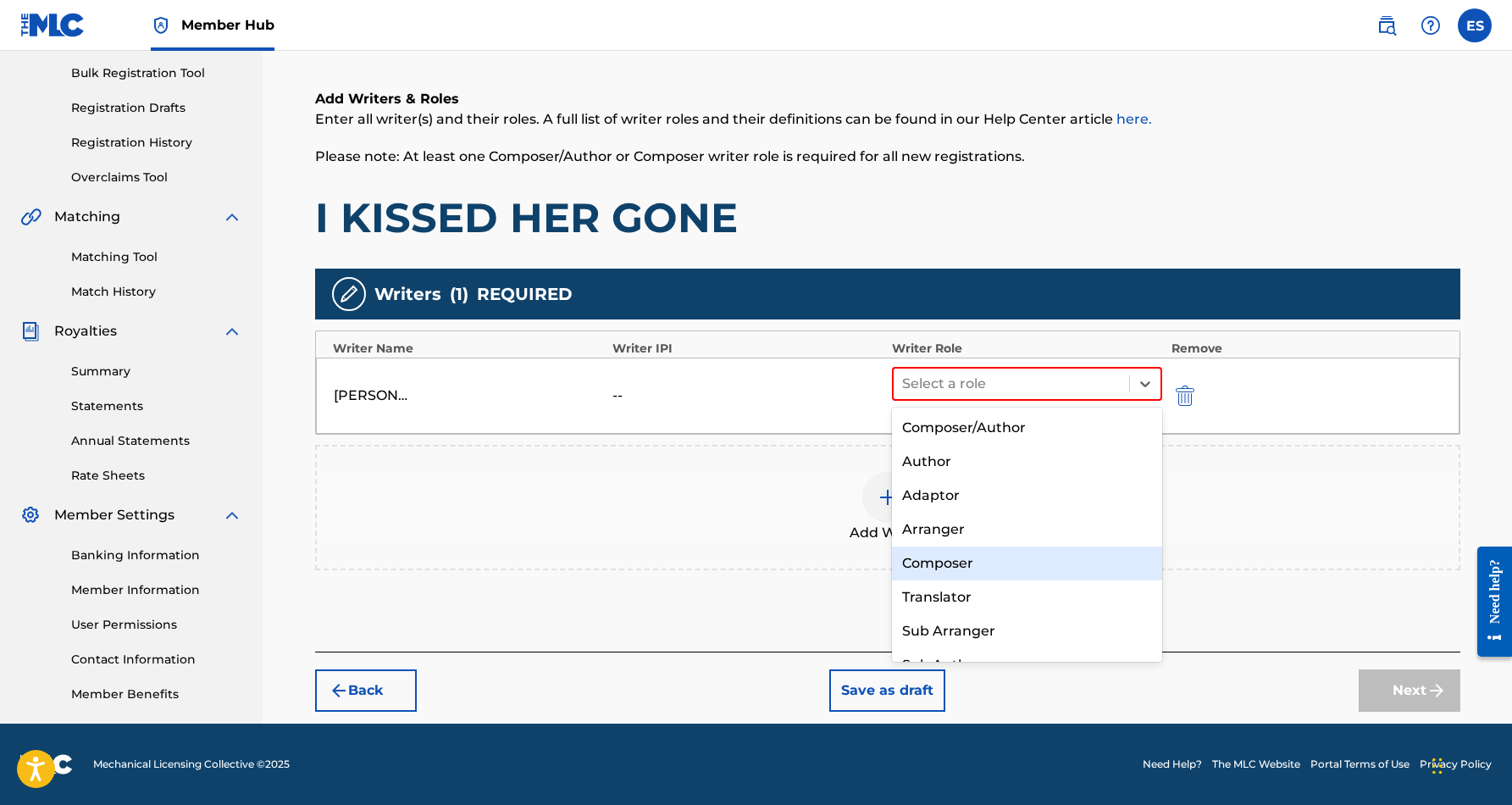
click at [1041, 564] on div "Composer" at bounding box center [1028, 563] width 271 height 34
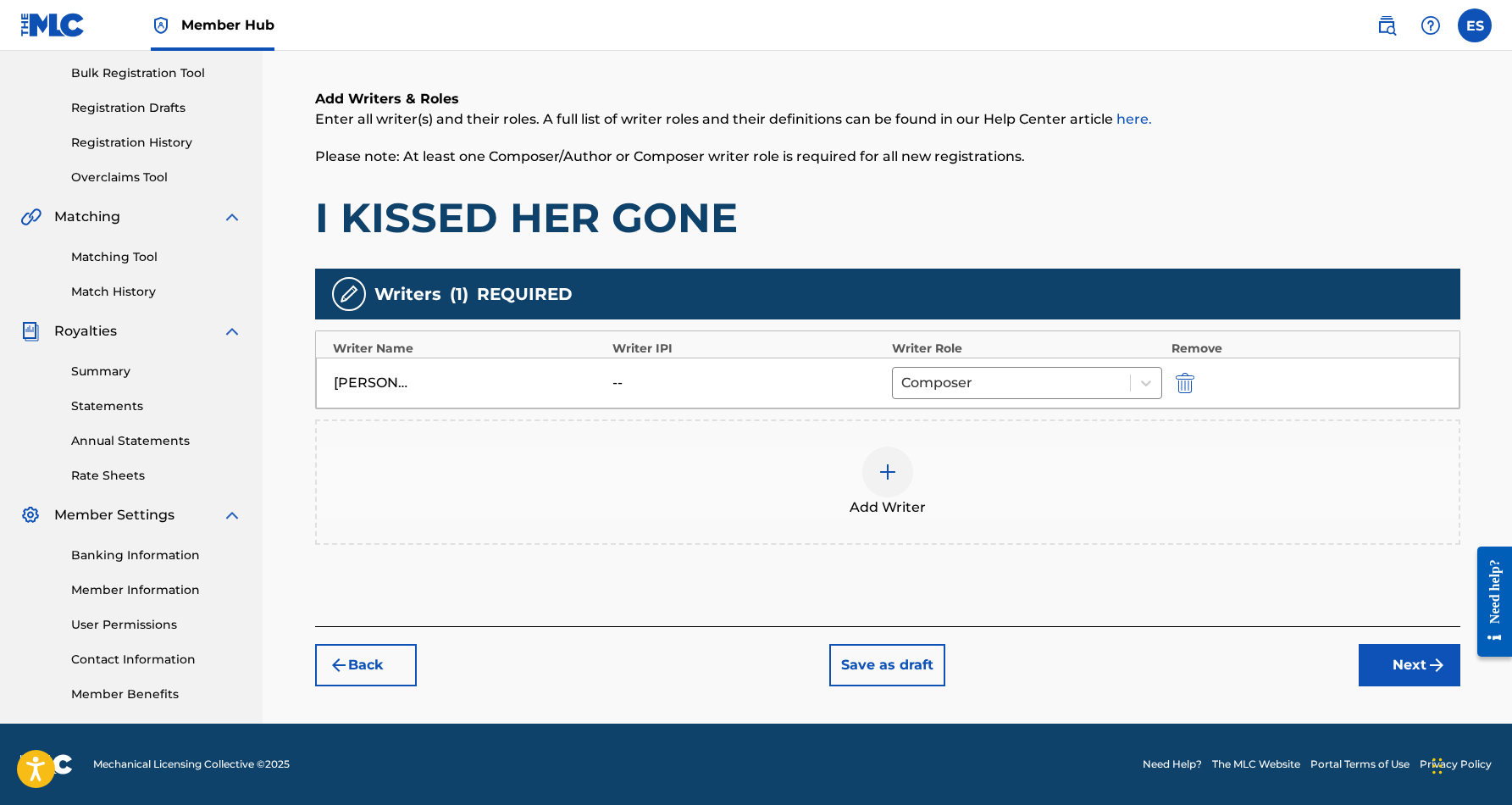
click at [890, 481] on img at bounding box center [888, 472] width 21 height 21
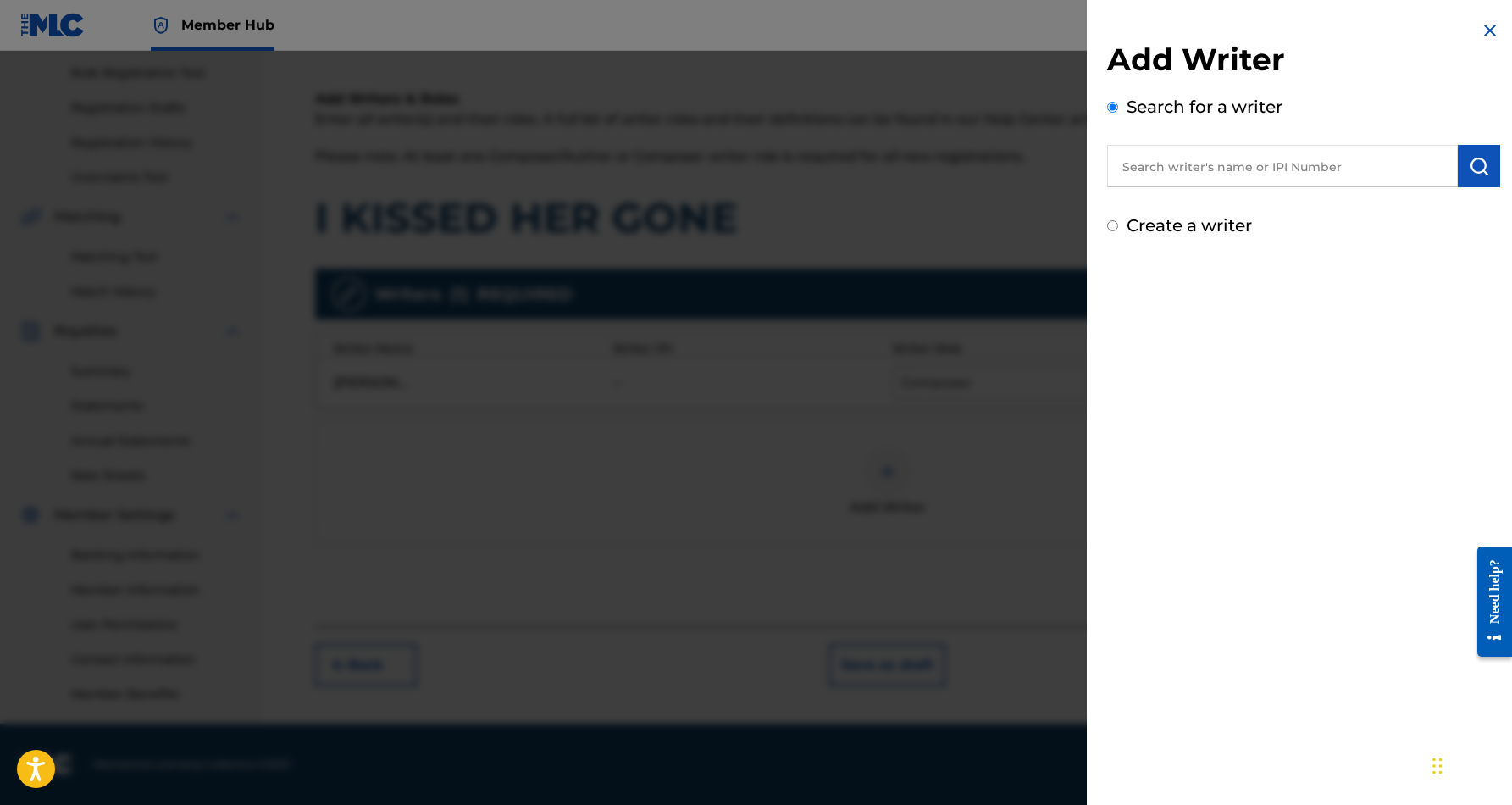
click at [1112, 227] on input "Create a writer" at bounding box center [1113, 226] width 11 height 11
radio input "false"
radio input "true"
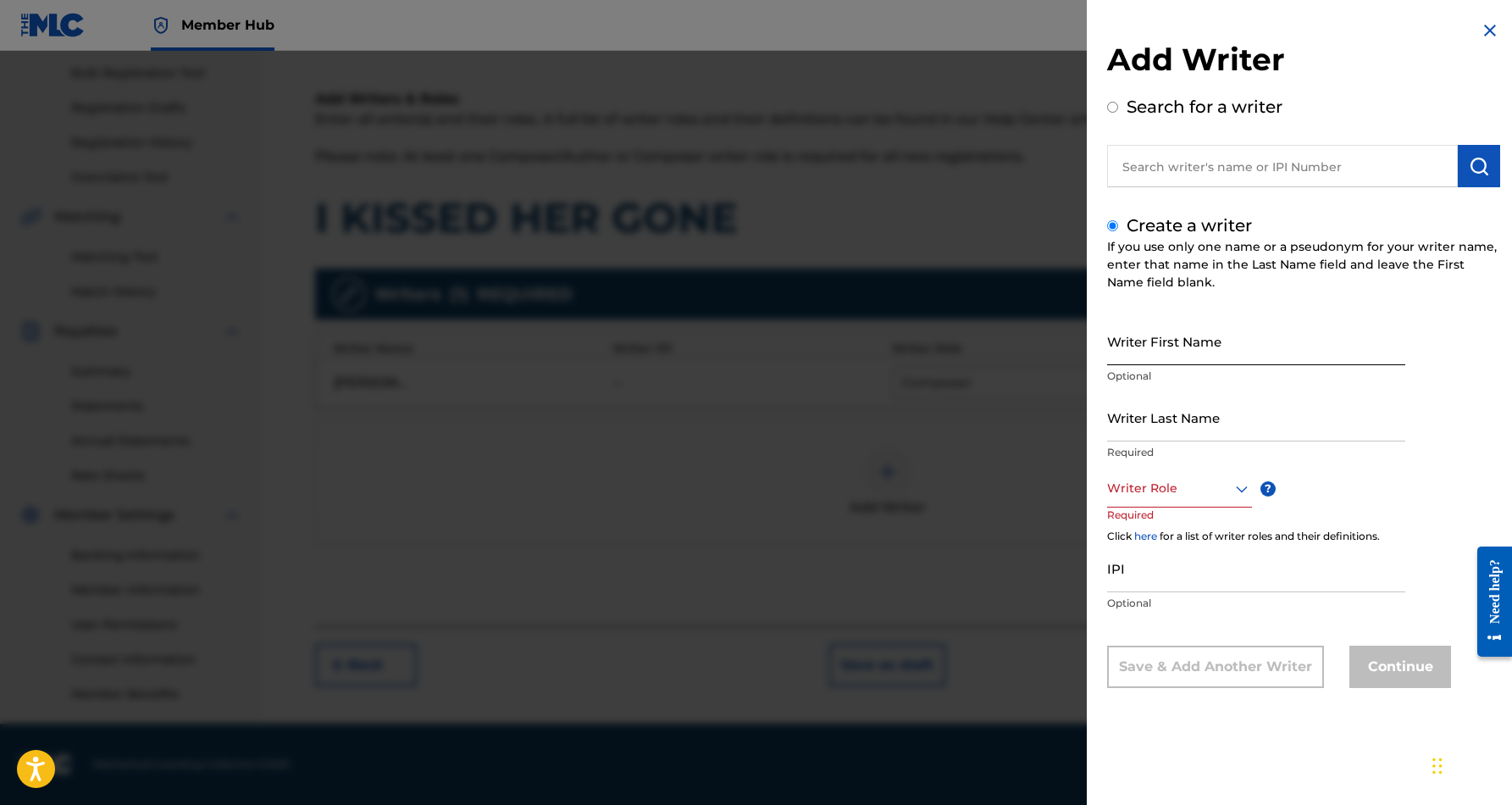
click at [1140, 334] on input "Writer First Name" at bounding box center [1256, 341] width 298 height 48
paste input "[PERSON_NAME]"
type input "[PERSON_NAME]"
click at [1161, 430] on input "Writer Last Name" at bounding box center [1256, 417] width 298 height 48
paste input "[PERSON_NAME]"
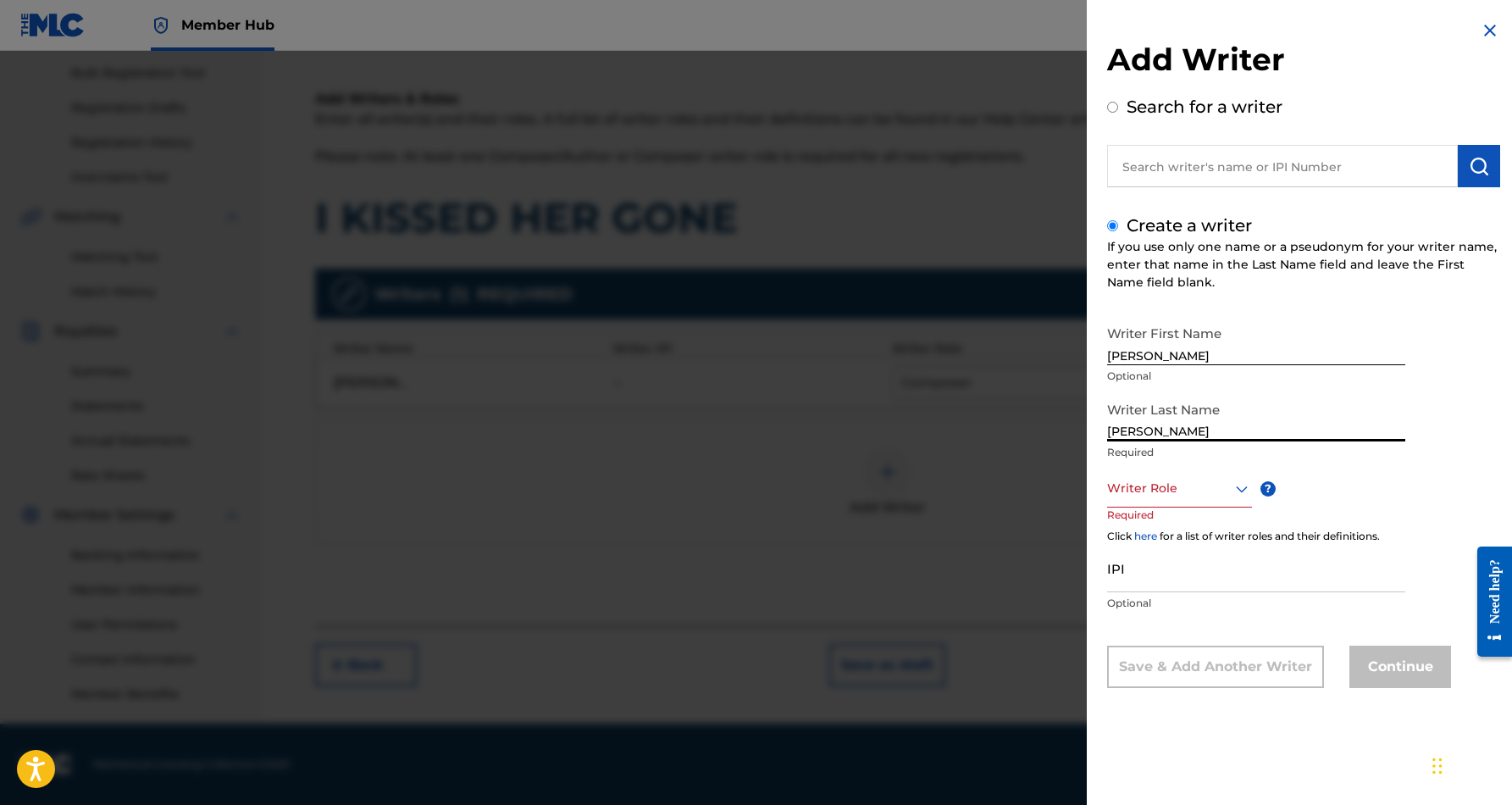
type input "[PERSON_NAME]"
click at [1175, 357] on input "[PERSON_NAME]" at bounding box center [1256, 341] width 298 height 48
click at [1225, 360] on input "[PERSON_NAME]" at bounding box center [1256, 341] width 298 height 48
type input "[PERSON_NAME]"
click at [1245, 487] on icon at bounding box center [1243, 489] width 21 height 21
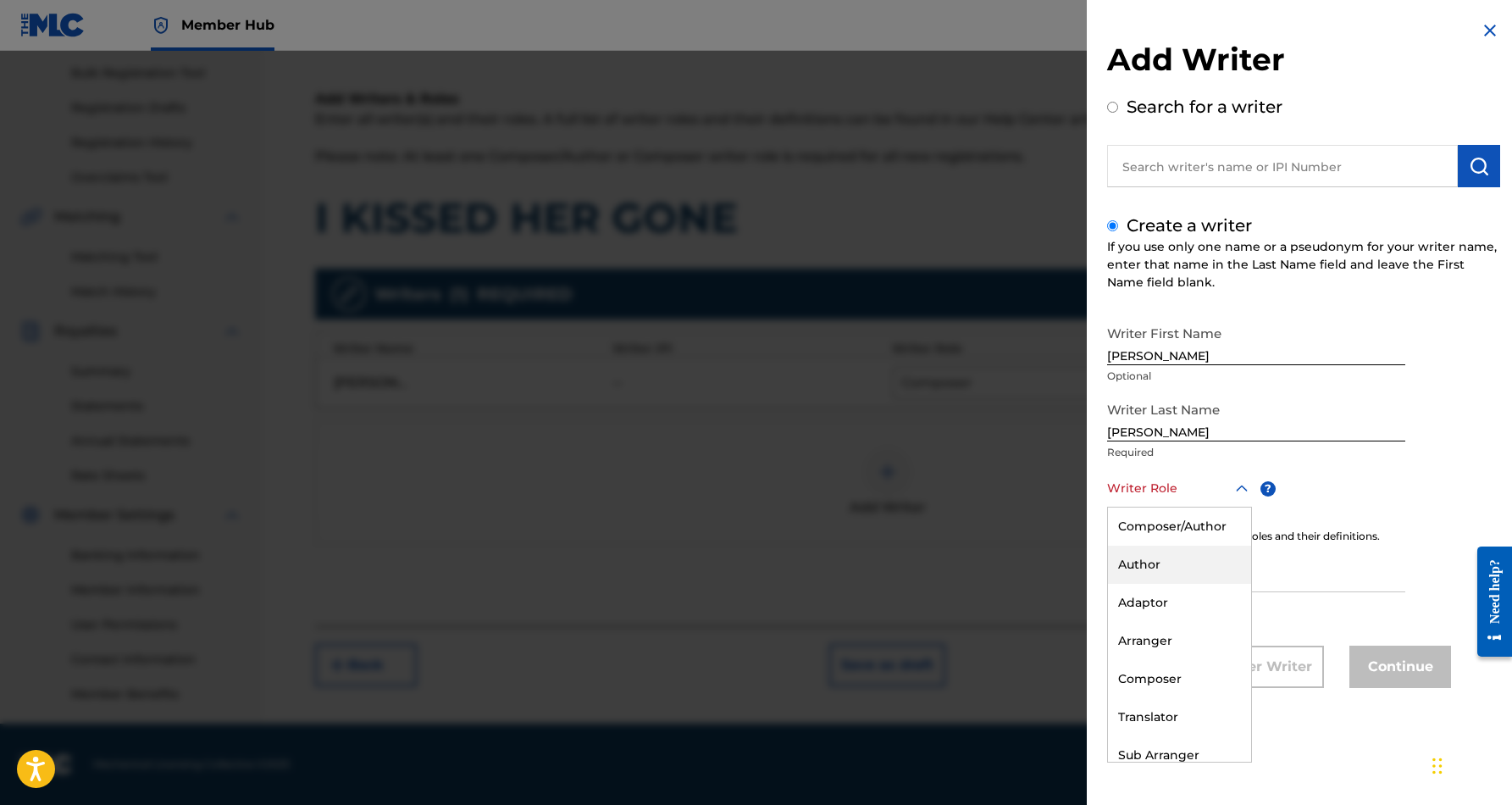
click at [1190, 563] on div "Author" at bounding box center [1180, 565] width 143 height 38
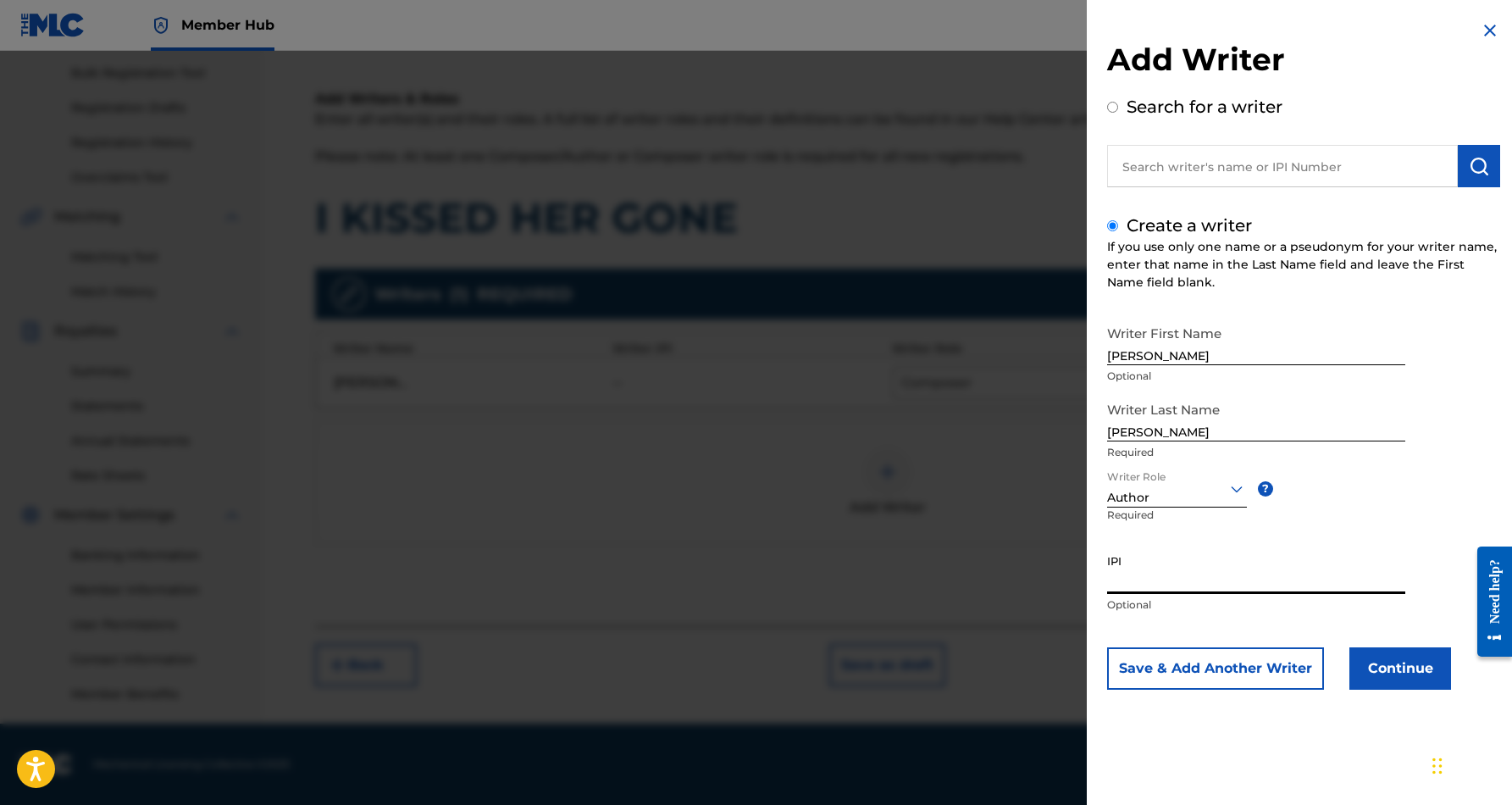
click at [1162, 572] on input "IPI" at bounding box center [1256, 570] width 298 height 48
paste
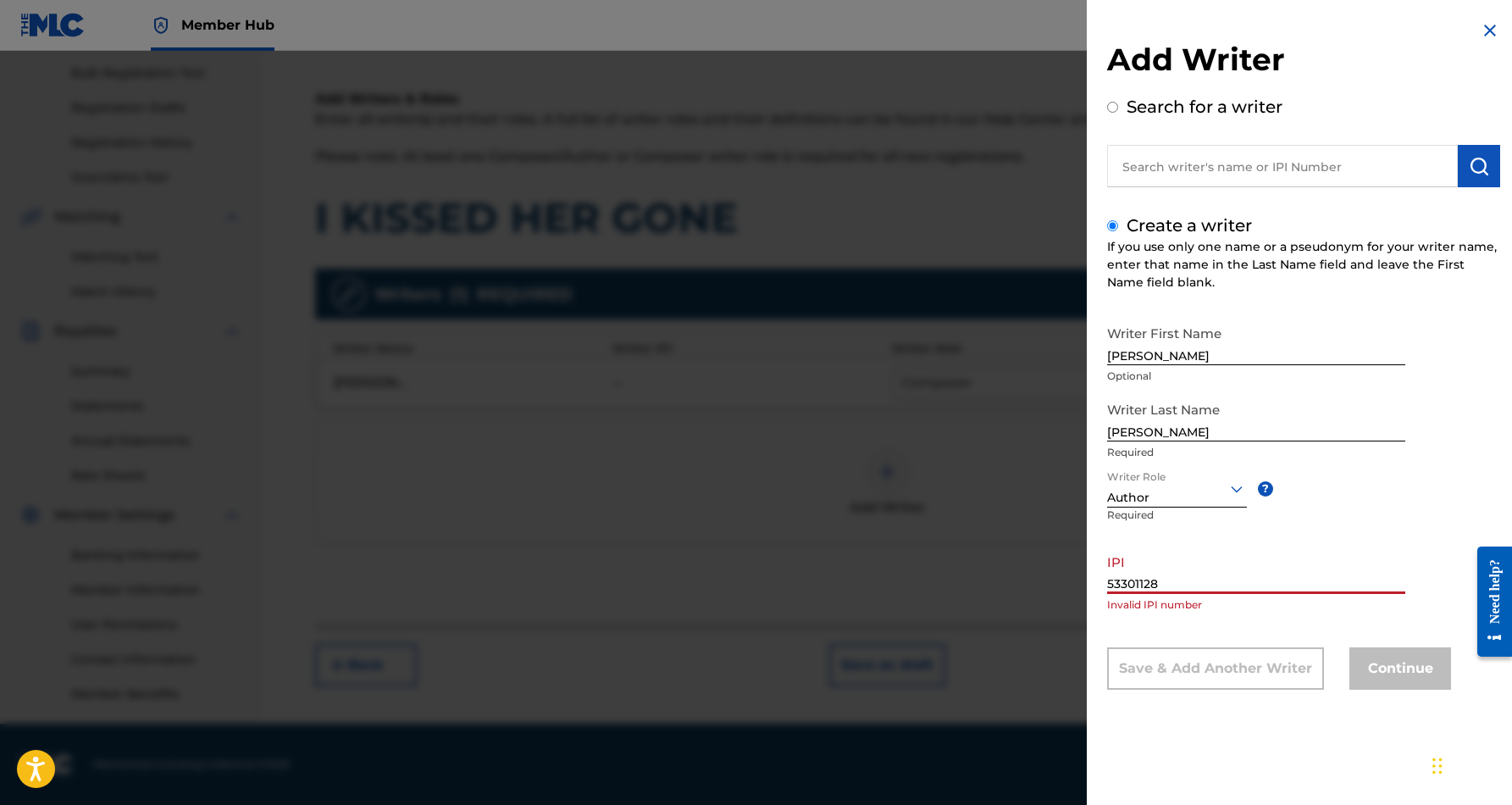
click at [1110, 580] on input "53301128" at bounding box center [1256, 570] width 298 height 48
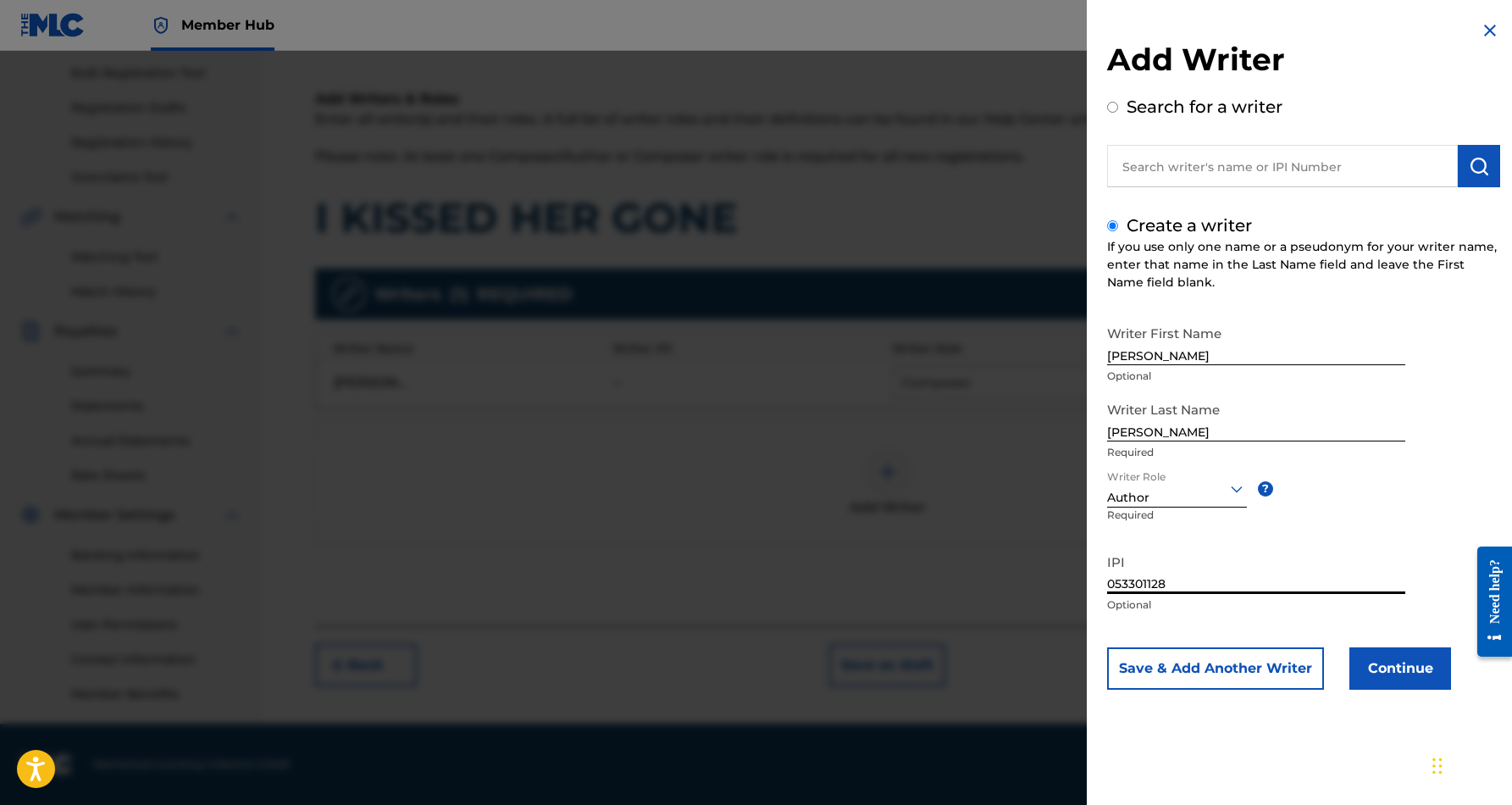
type input "053301128"
click at [1356, 527] on div "Writer First Name [PERSON_NAME] Optional Writer Last Name [PERSON_NAME] Require…" at bounding box center [1304, 504] width 394 height 373
click at [1279, 673] on button "Save & Add Another Writer" at bounding box center [1215, 668] width 217 height 42
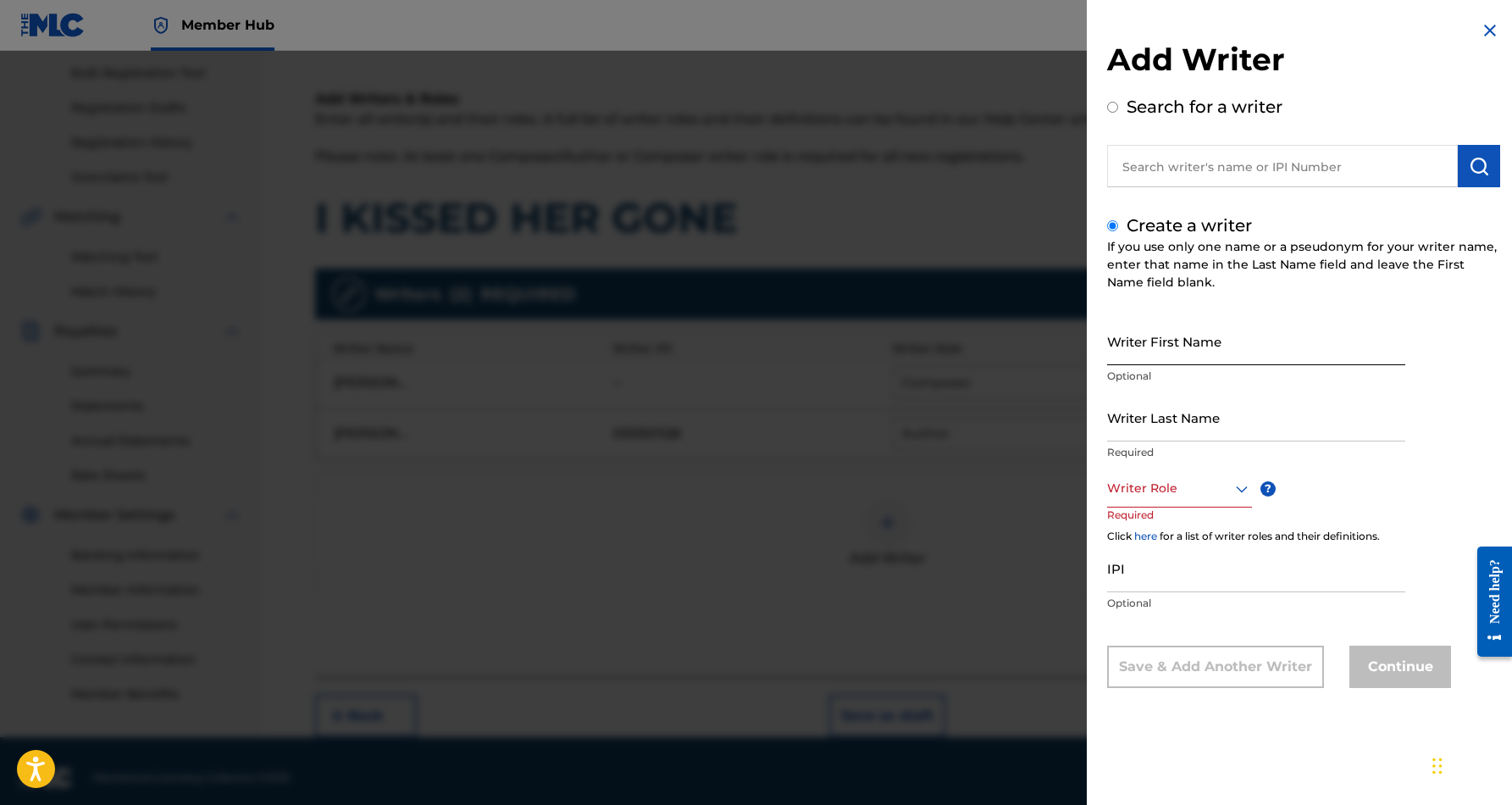
click at [1122, 343] on input "Writer First Name" at bounding box center [1256, 341] width 298 height 48
type input "SPOON, BILL"
click at [1173, 410] on input "Writer Last Name" at bounding box center [1256, 417] width 298 height 48
type input "SPOON"
click at [1164, 351] on input "SPOON, BILL" at bounding box center [1256, 341] width 298 height 48
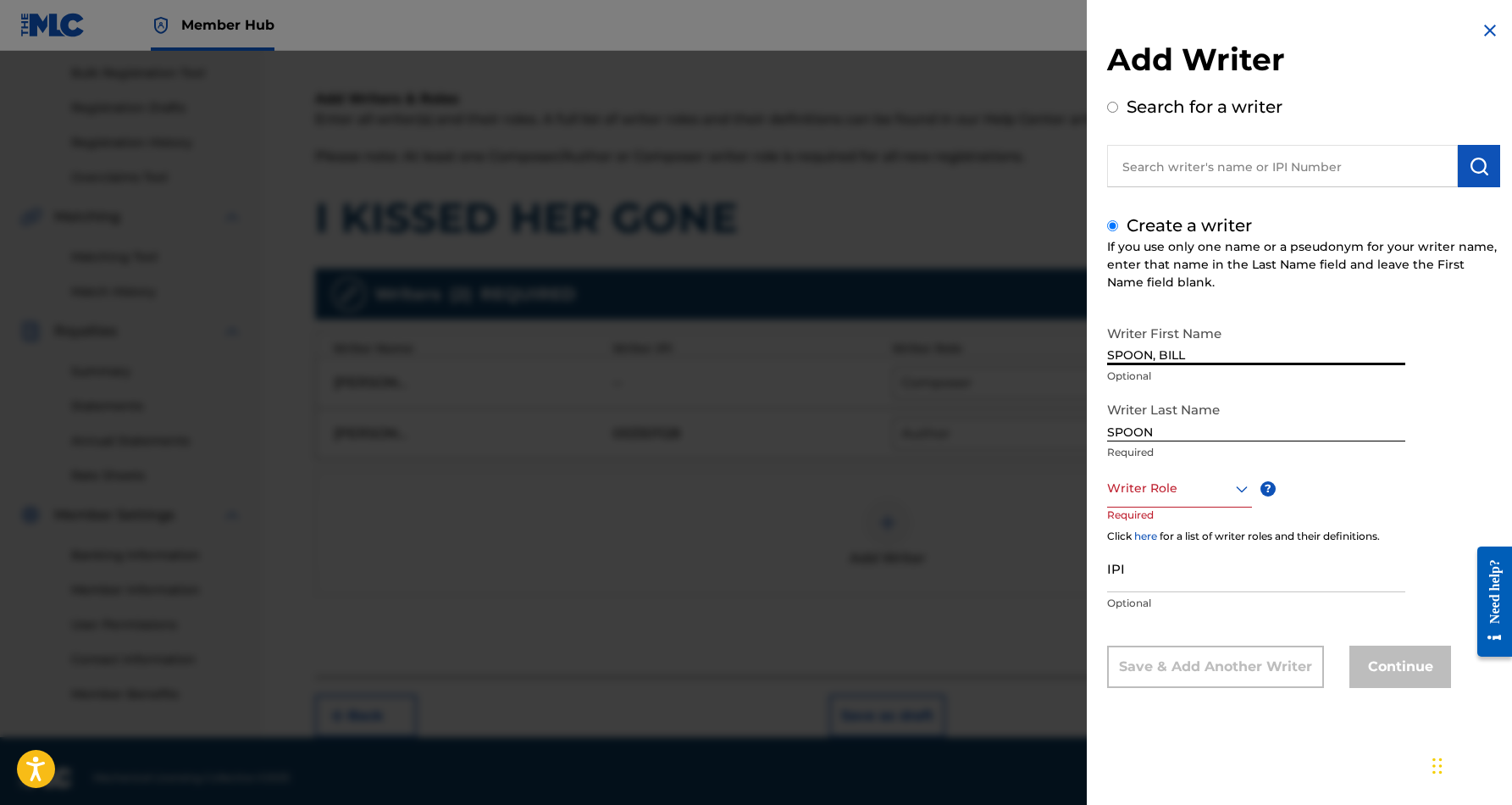
click at [1159, 357] on input "SPOON, BILL" at bounding box center [1256, 341] width 298 height 48
type input "BILL"
click at [1245, 489] on icon at bounding box center [1242, 489] width 12 height 7
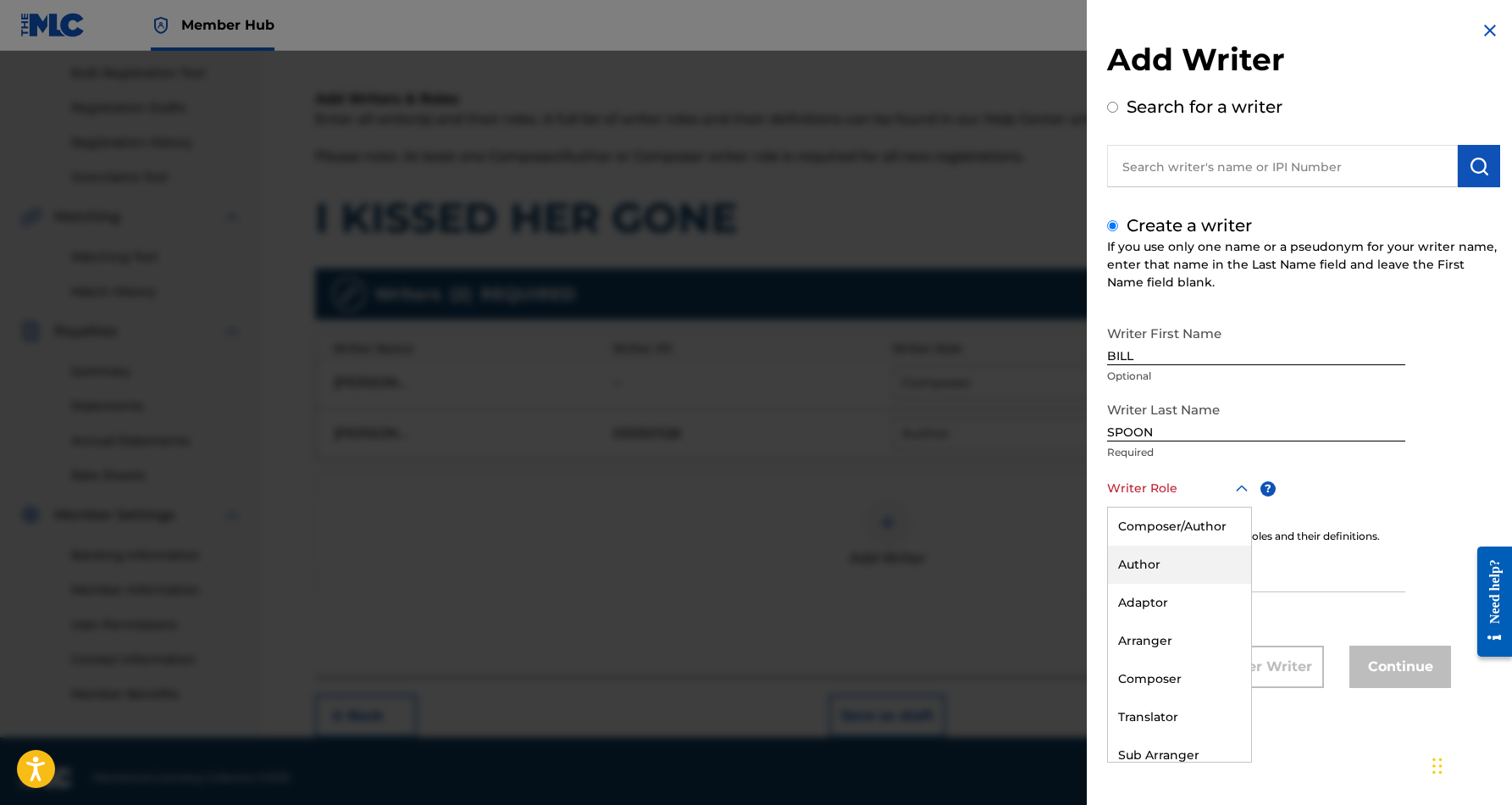
click at [1200, 563] on div "Author" at bounding box center [1180, 565] width 143 height 38
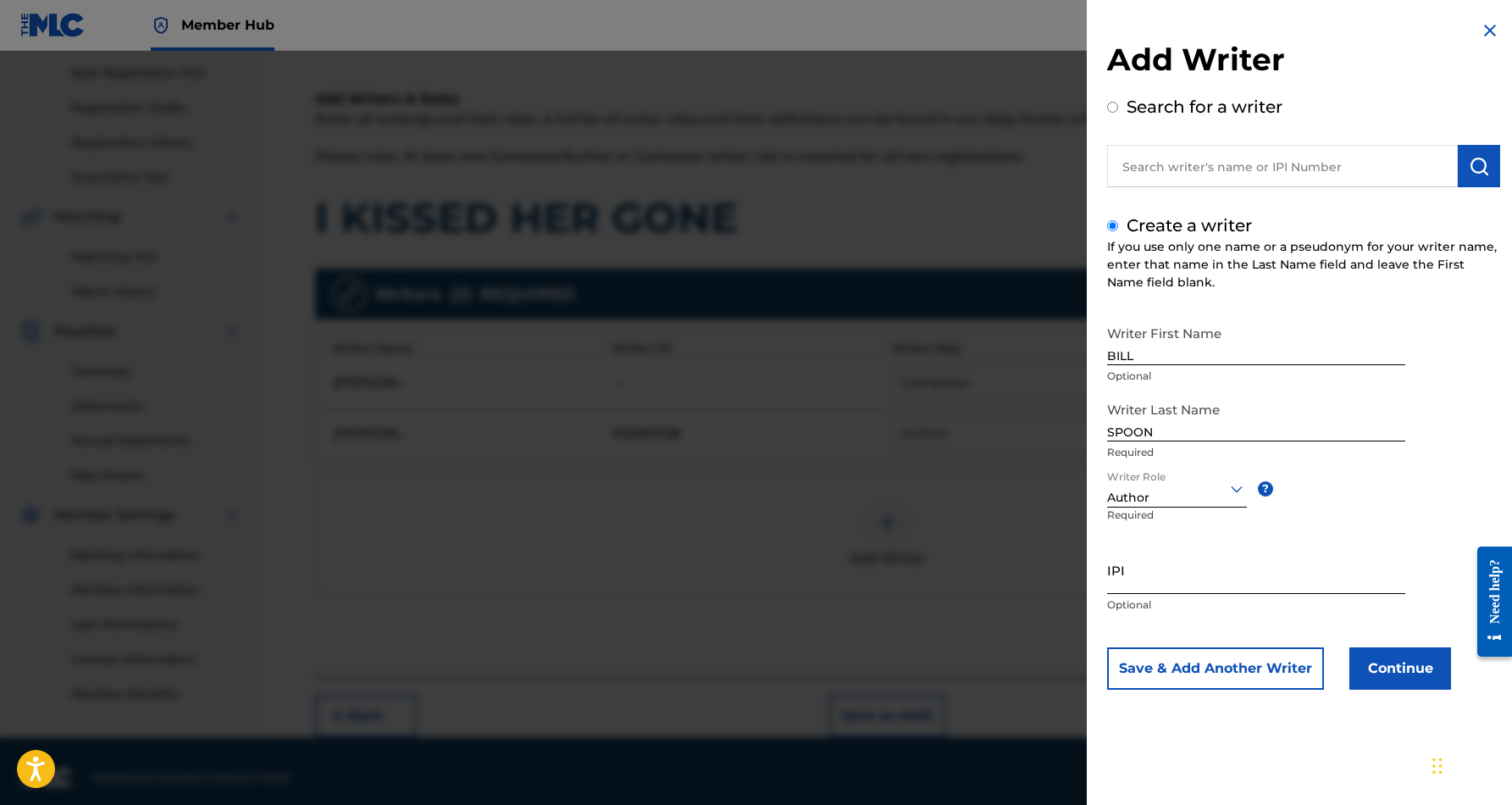
click at [1173, 574] on input "IPI" at bounding box center [1256, 570] width 298 height 48
type input "061327401"
click at [1370, 501] on div "Writer First Name BILL Optional Writer Last Name SPOON Required Writer Role Aut…" at bounding box center [1304, 504] width 394 height 373
click at [1410, 664] on button "Continue" at bounding box center [1401, 668] width 102 height 42
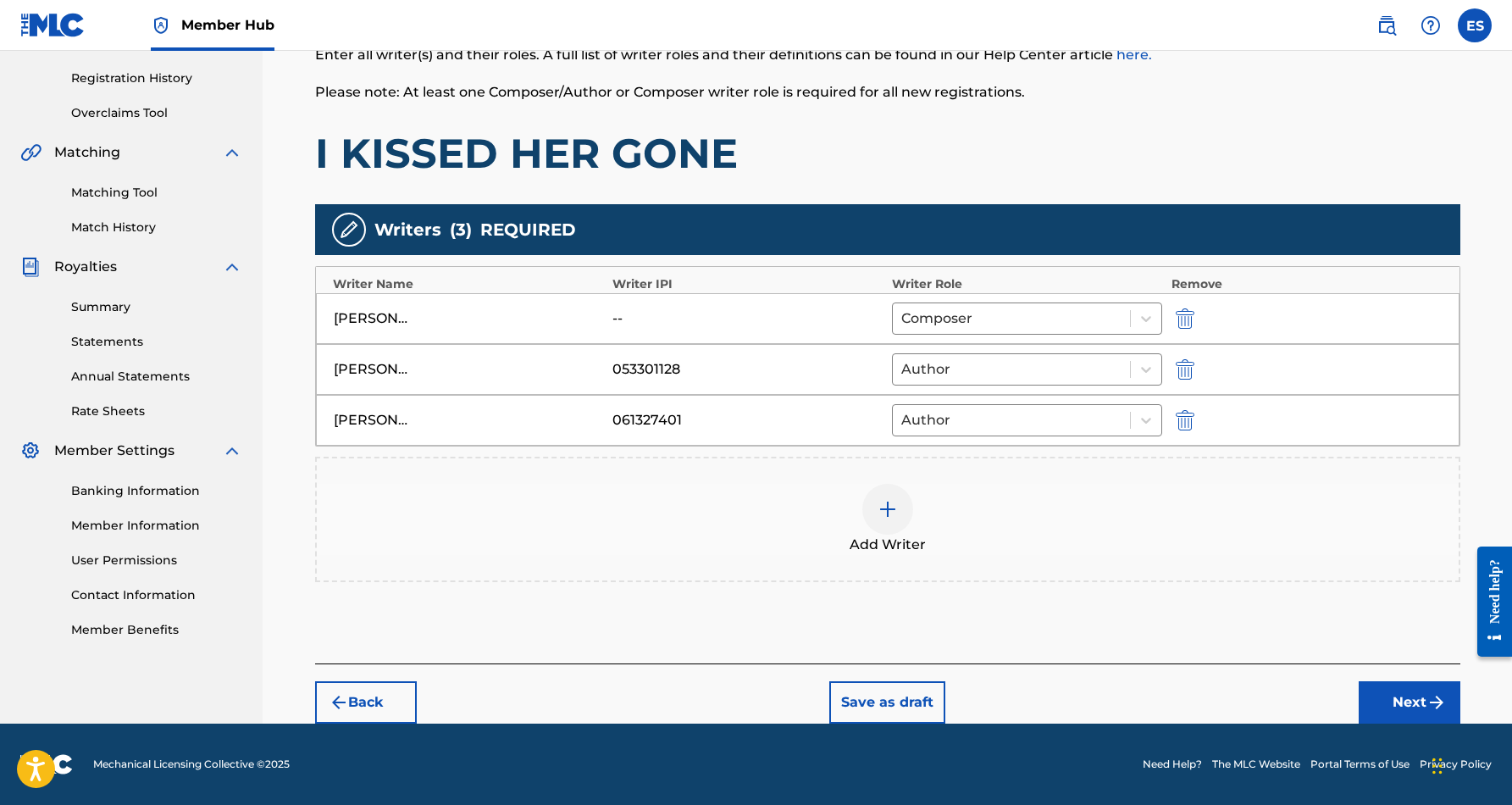
scroll to position [310, 0]
click at [1389, 696] on button "Next" at bounding box center [1410, 702] width 102 height 42
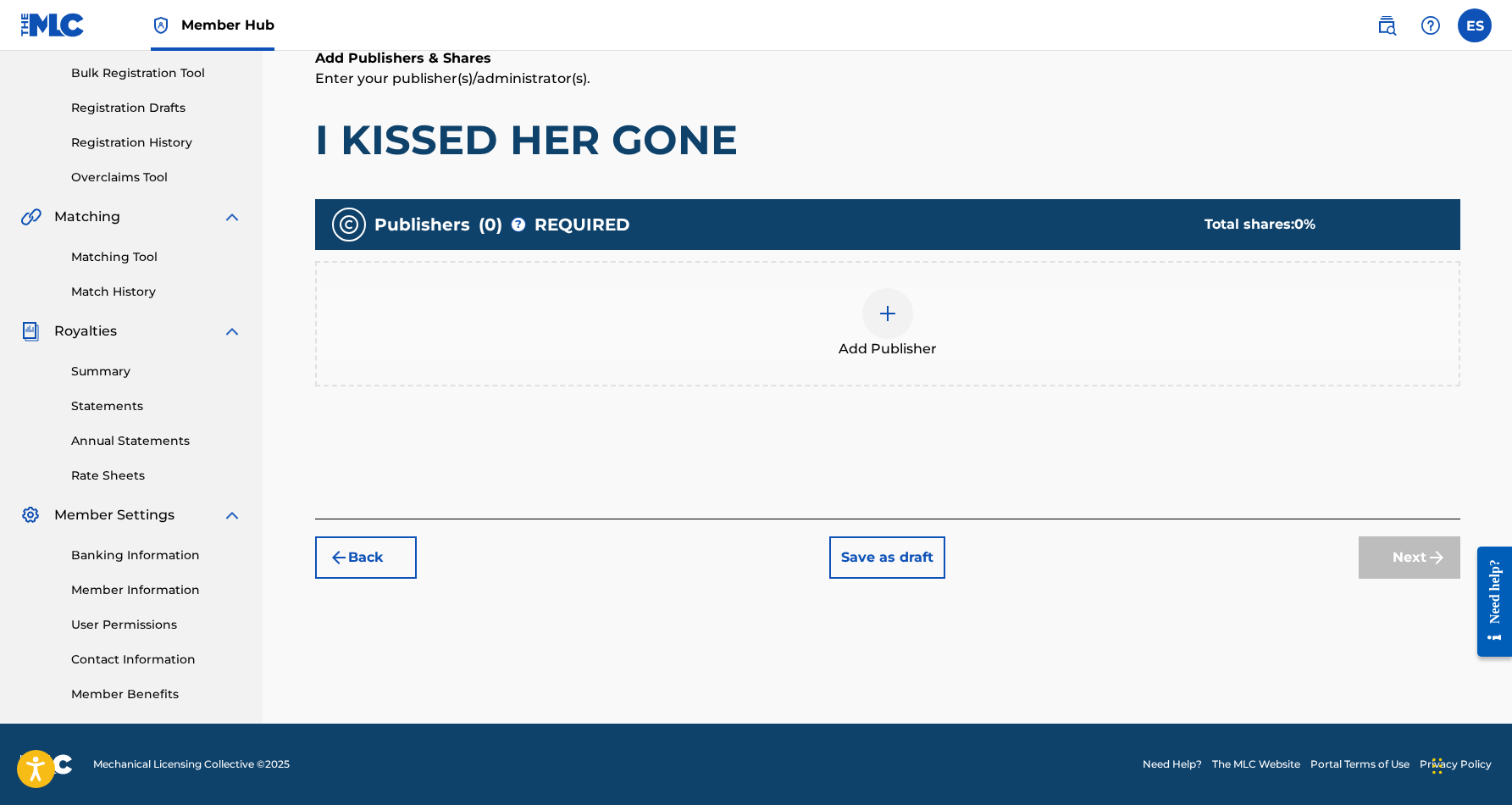
scroll to position [246, 0]
click at [883, 313] on img at bounding box center [888, 314] width 21 height 21
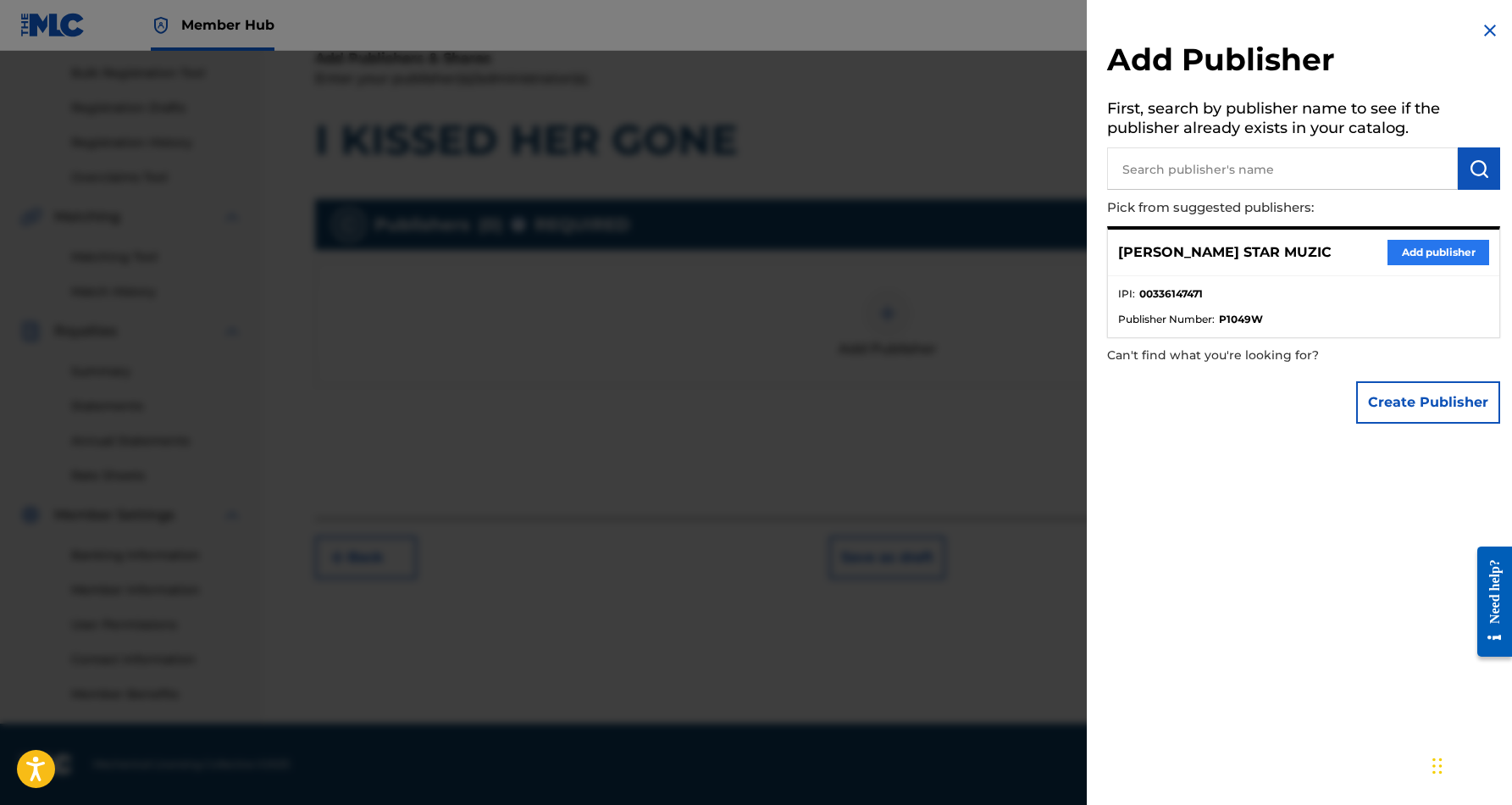
click at [1397, 241] on button "Add publisher" at bounding box center [1439, 252] width 102 height 25
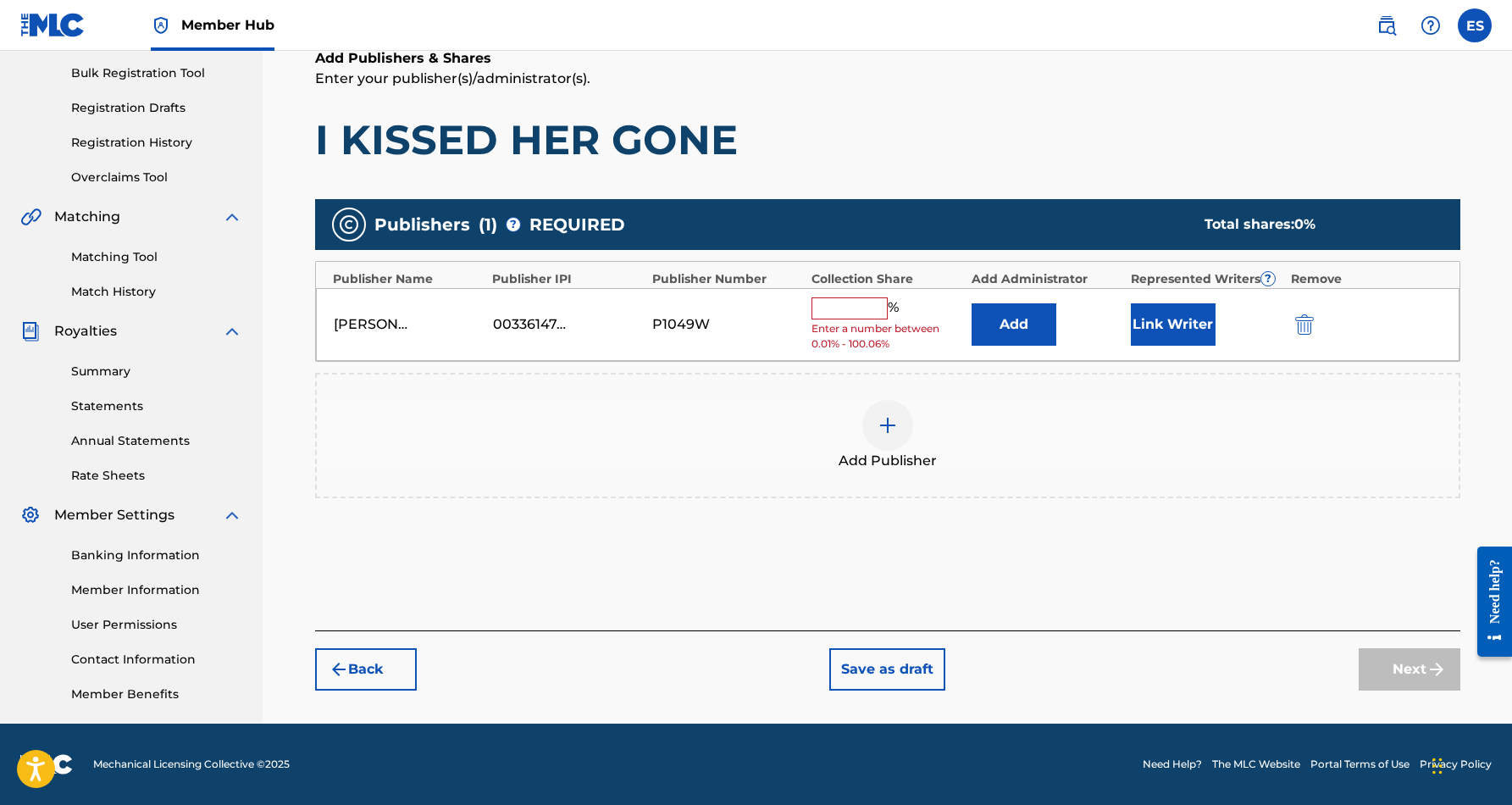
click at [861, 305] on input "text" at bounding box center [849, 308] width 76 height 22
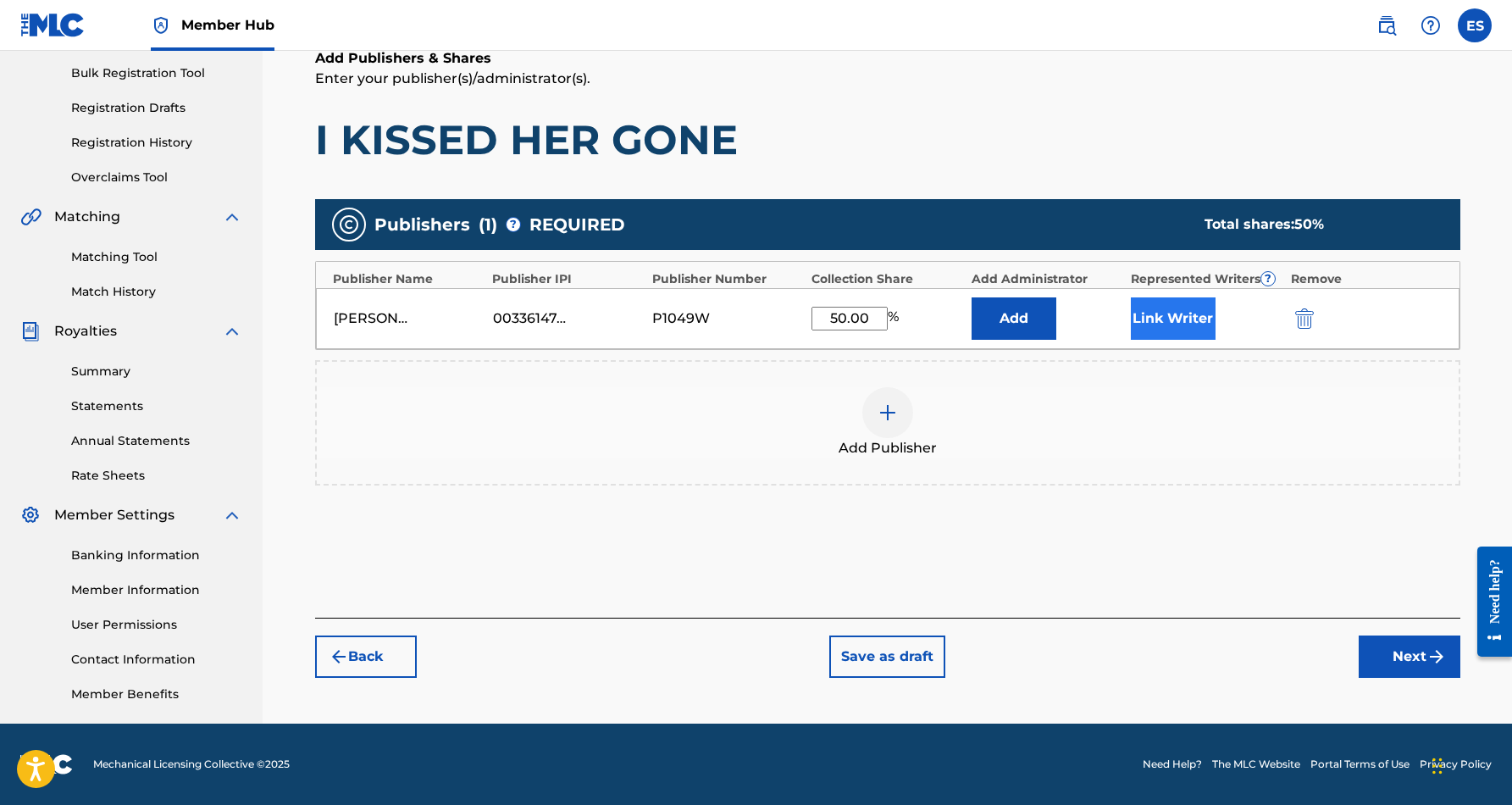
type input "50.00"
click at [1199, 327] on button "Link Writer" at bounding box center [1173, 318] width 85 height 42
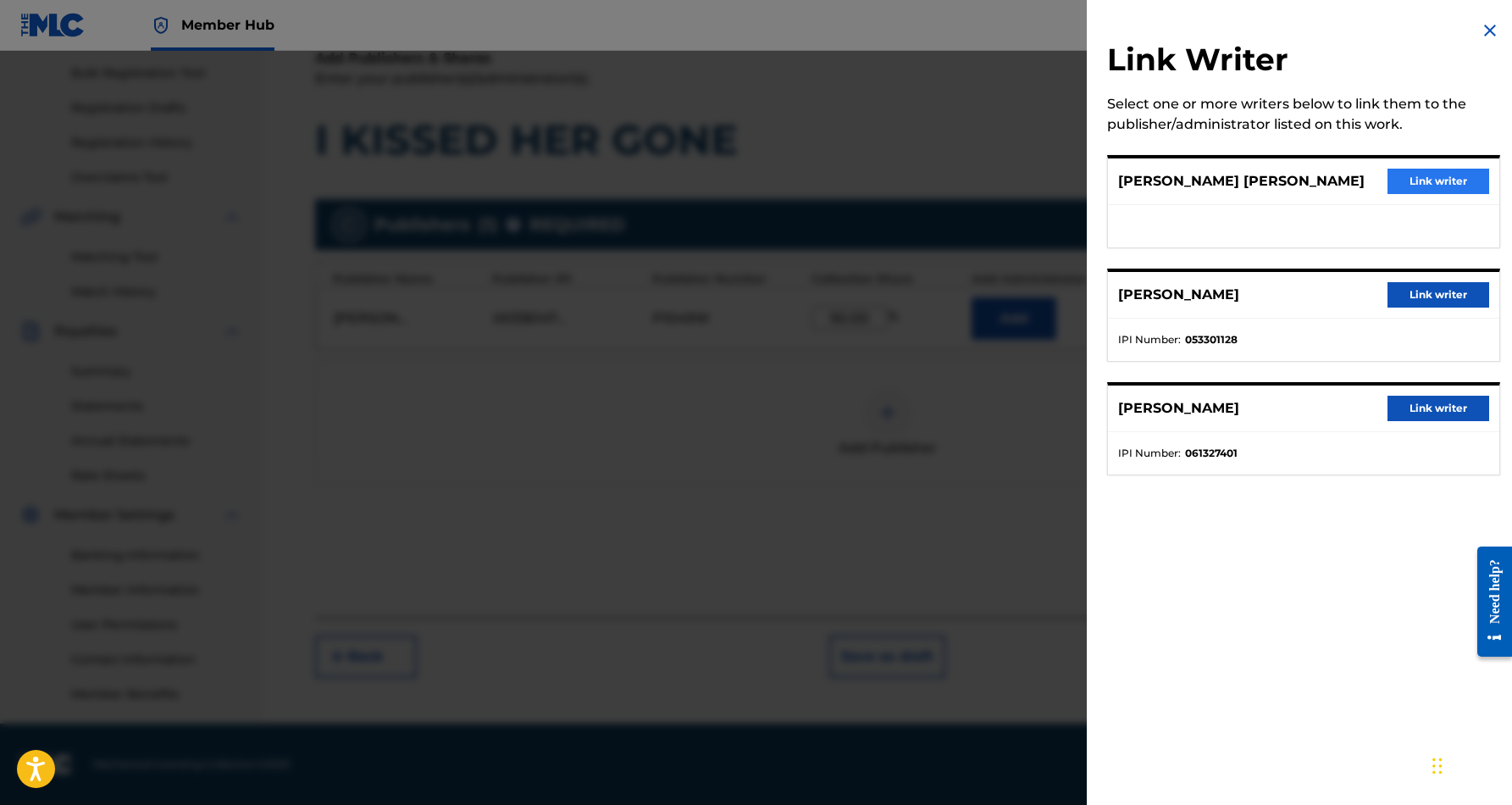
click at [1419, 182] on button "Link writer" at bounding box center [1439, 181] width 102 height 25
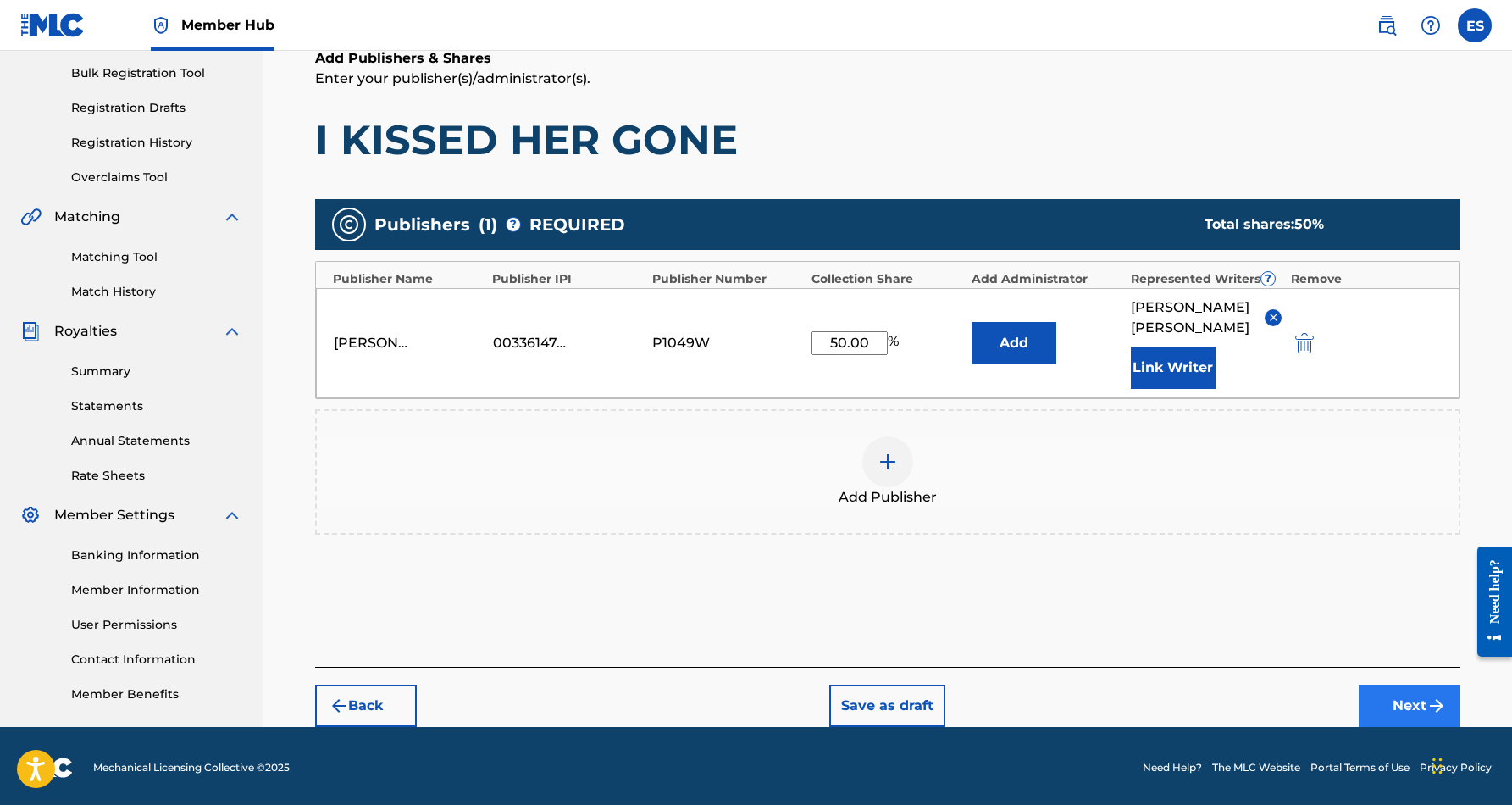
click at [1395, 707] on button "Next" at bounding box center [1410, 705] width 102 height 42
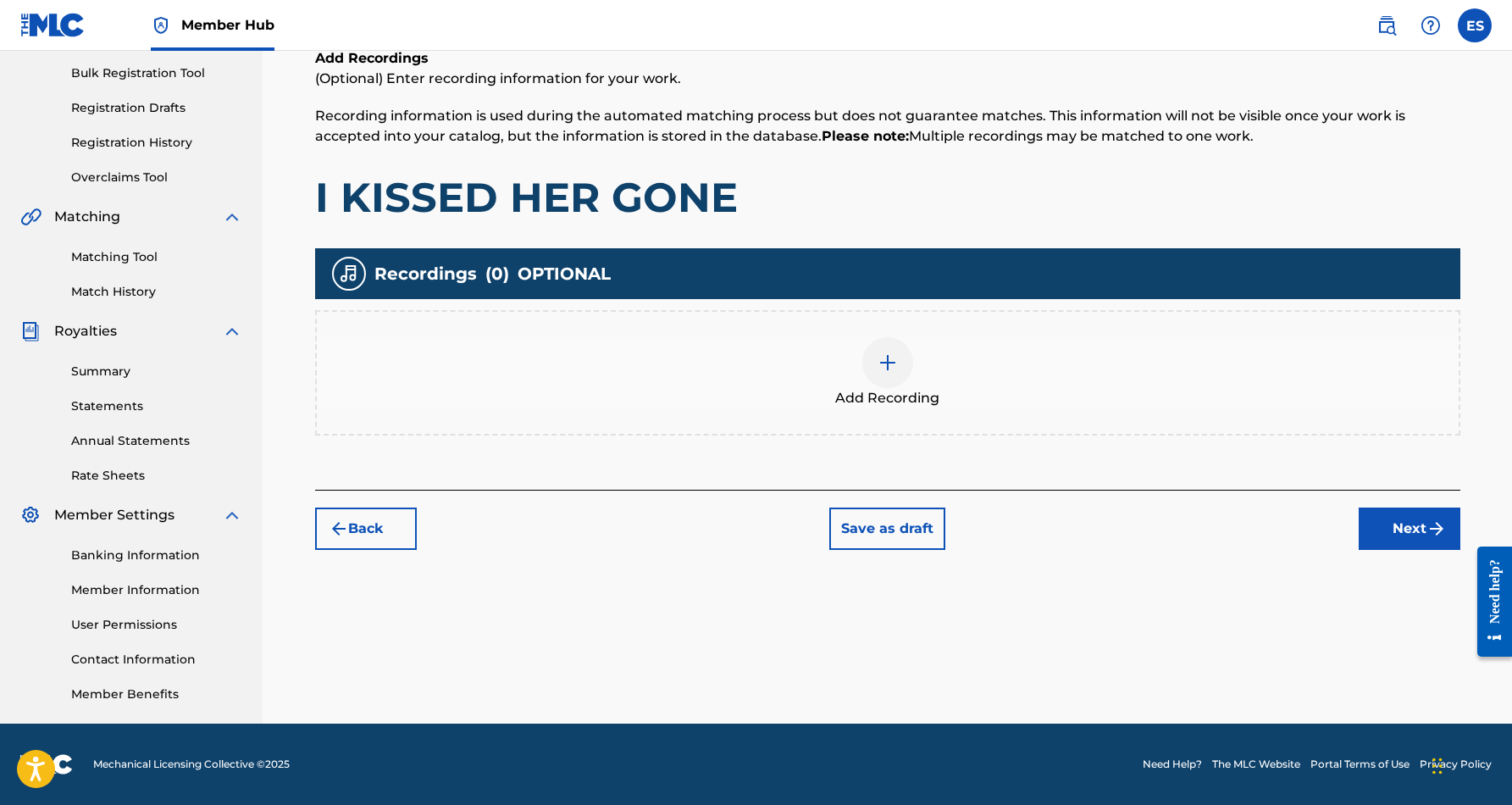
scroll to position [76, 0]
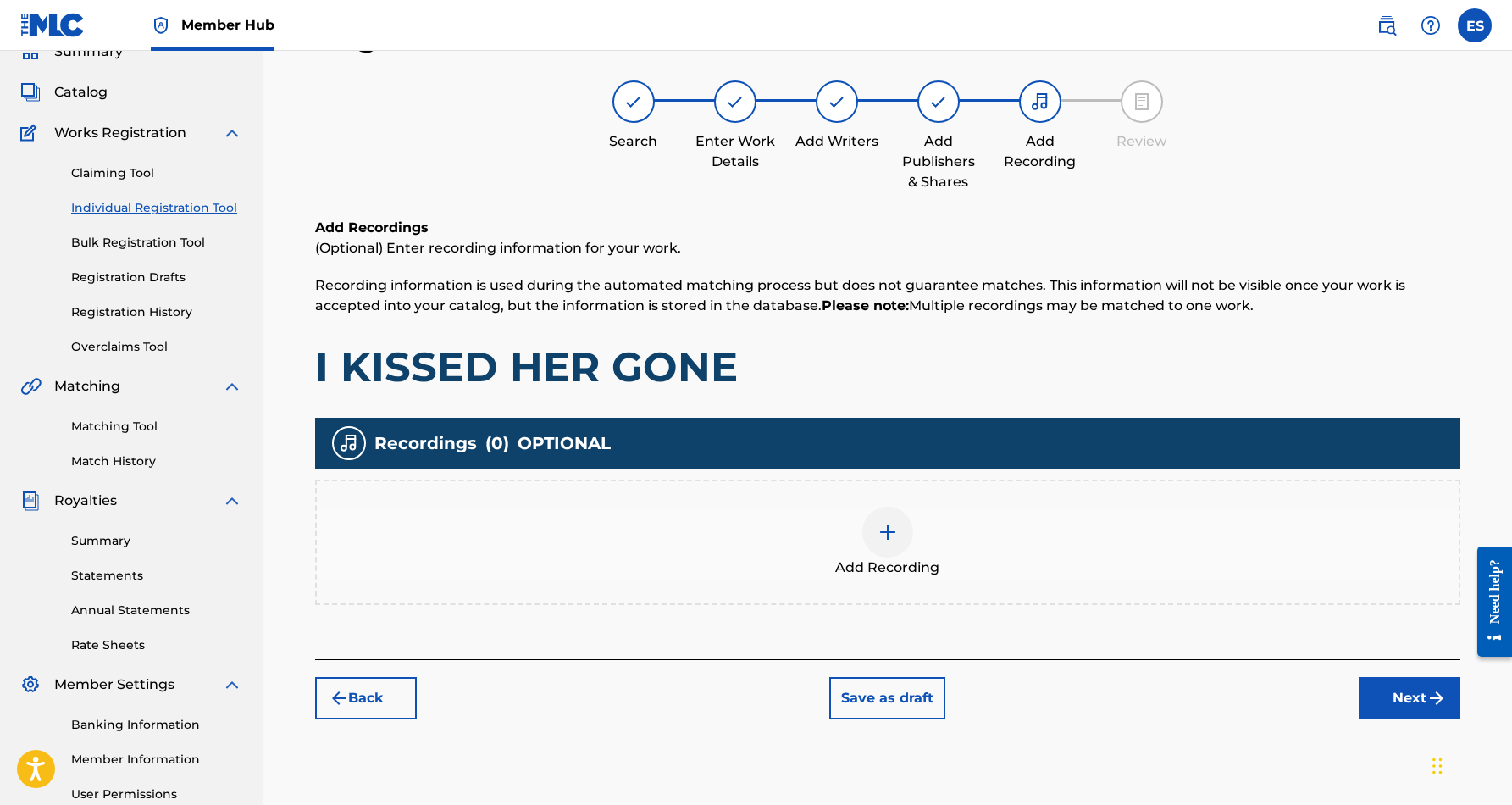
click at [887, 529] on img at bounding box center [888, 532] width 21 height 21
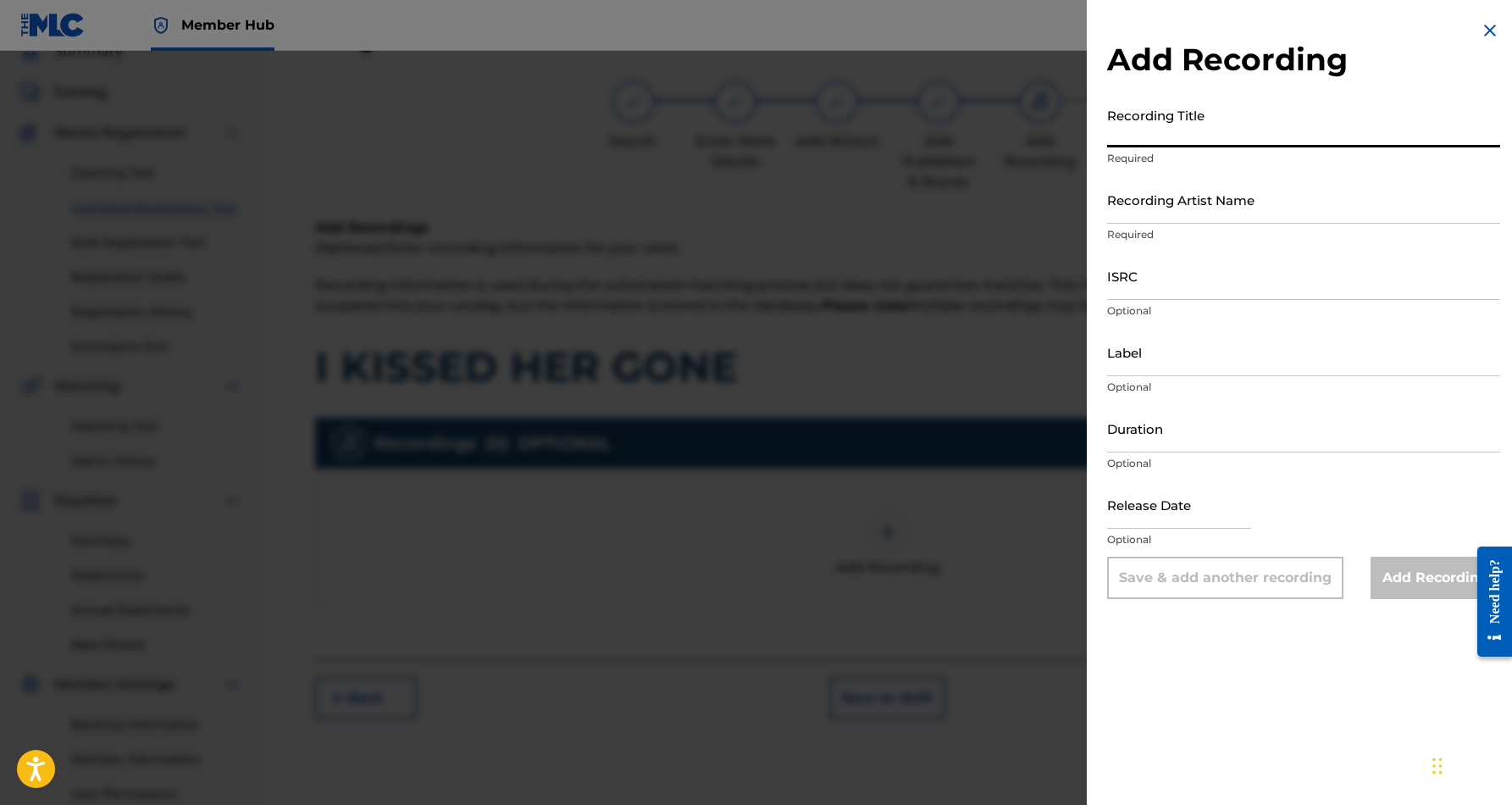
click at [1156, 127] on input "Recording Title" at bounding box center [1304, 122] width 394 height 48
type input "I KISSED HER GONE"
click at [1276, 209] on input "Recording Artist Name" at bounding box center [1304, 199] width 394 height 48
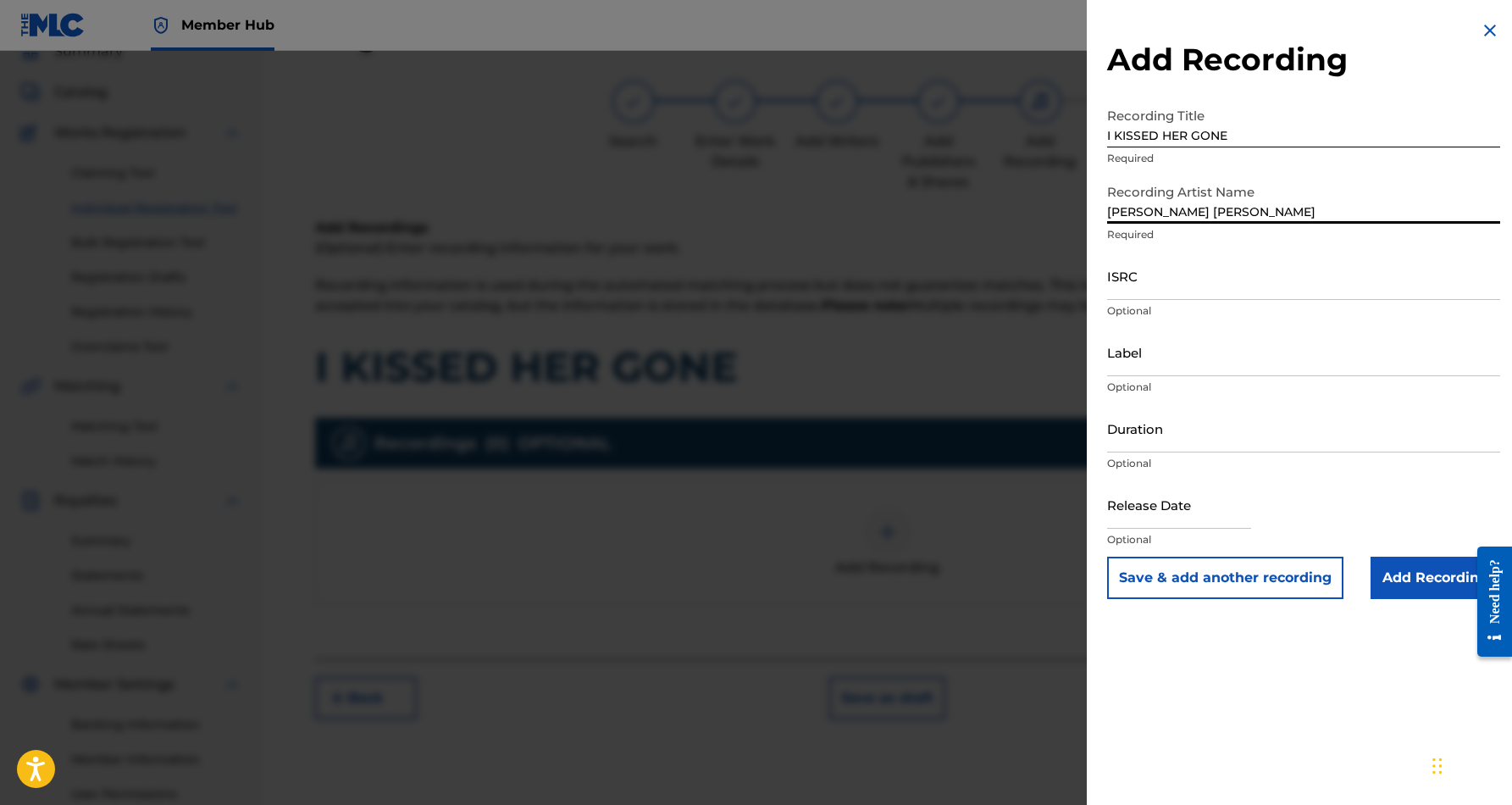
click at [1182, 207] on input "[PERSON_NAME] [PERSON_NAME]" at bounding box center [1304, 199] width 394 height 48
click at [1271, 215] on input "[PERSON_NAME]" at bounding box center [1304, 199] width 394 height 48
type input "[PERSON_NAME]"
click at [1209, 269] on input "ISRC" at bounding box center [1304, 275] width 394 height 48
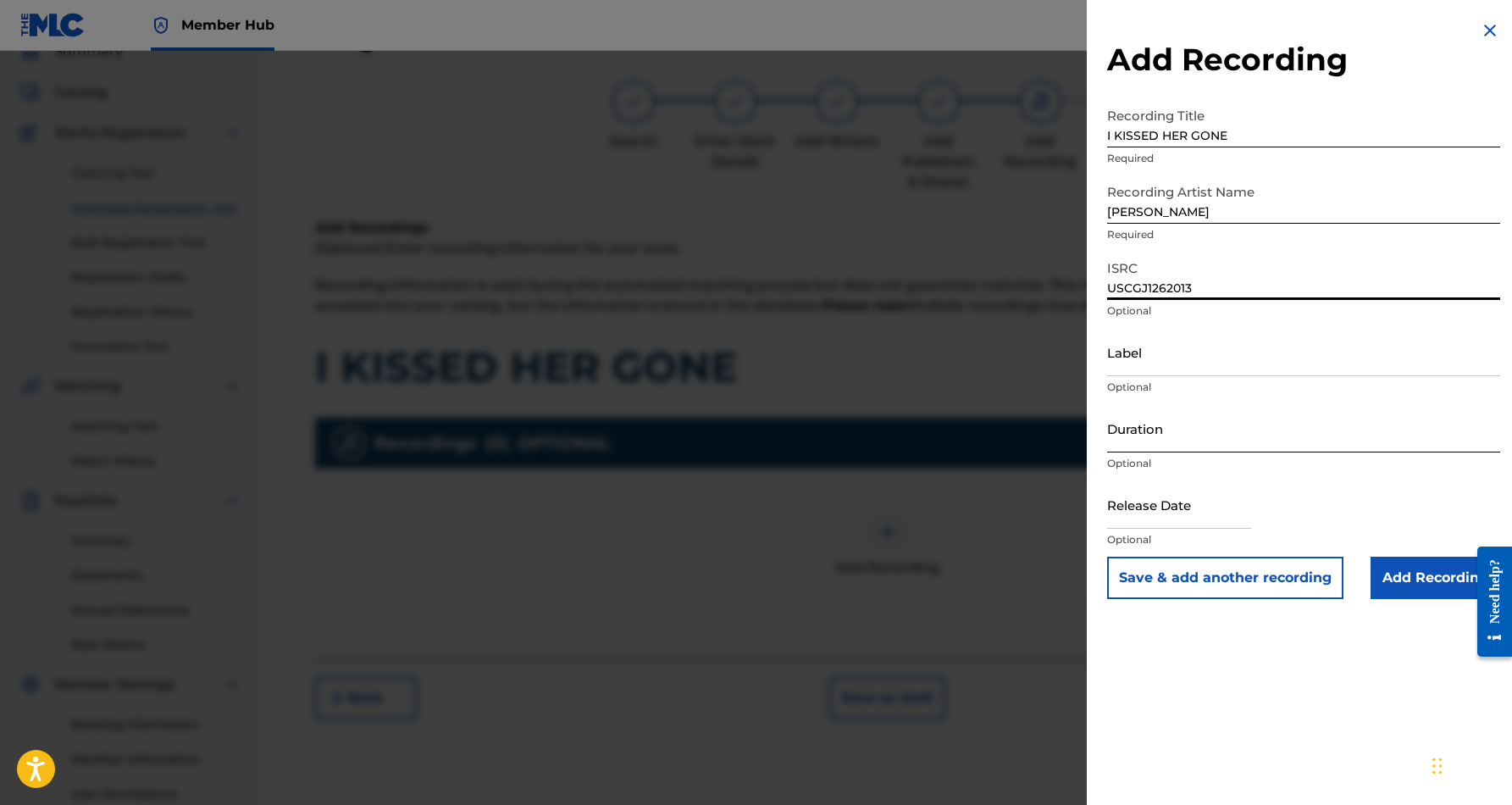
type input "USCGJ1262013"
click at [1266, 436] on input "Duration" at bounding box center [1304, 427] width 394 height 48
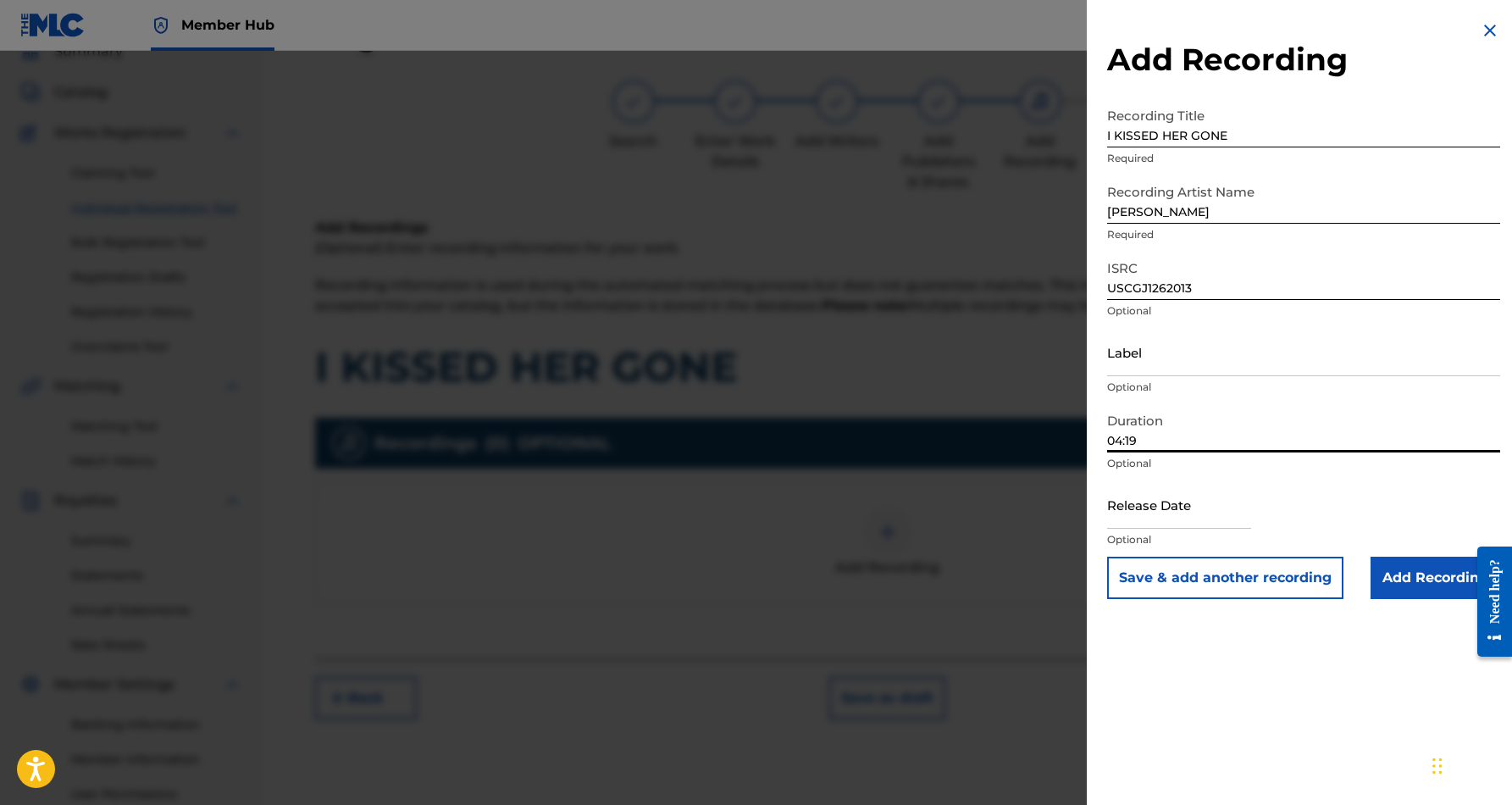
type input "04:19"
click at [1291, 475] on div "Duration 04:19 Optional" at bounding box center [1304, 442] width 394 height 76
click at [1249, 580] on button "Save & add another recording" at bounding box center [1225, 577] width 236 height 42
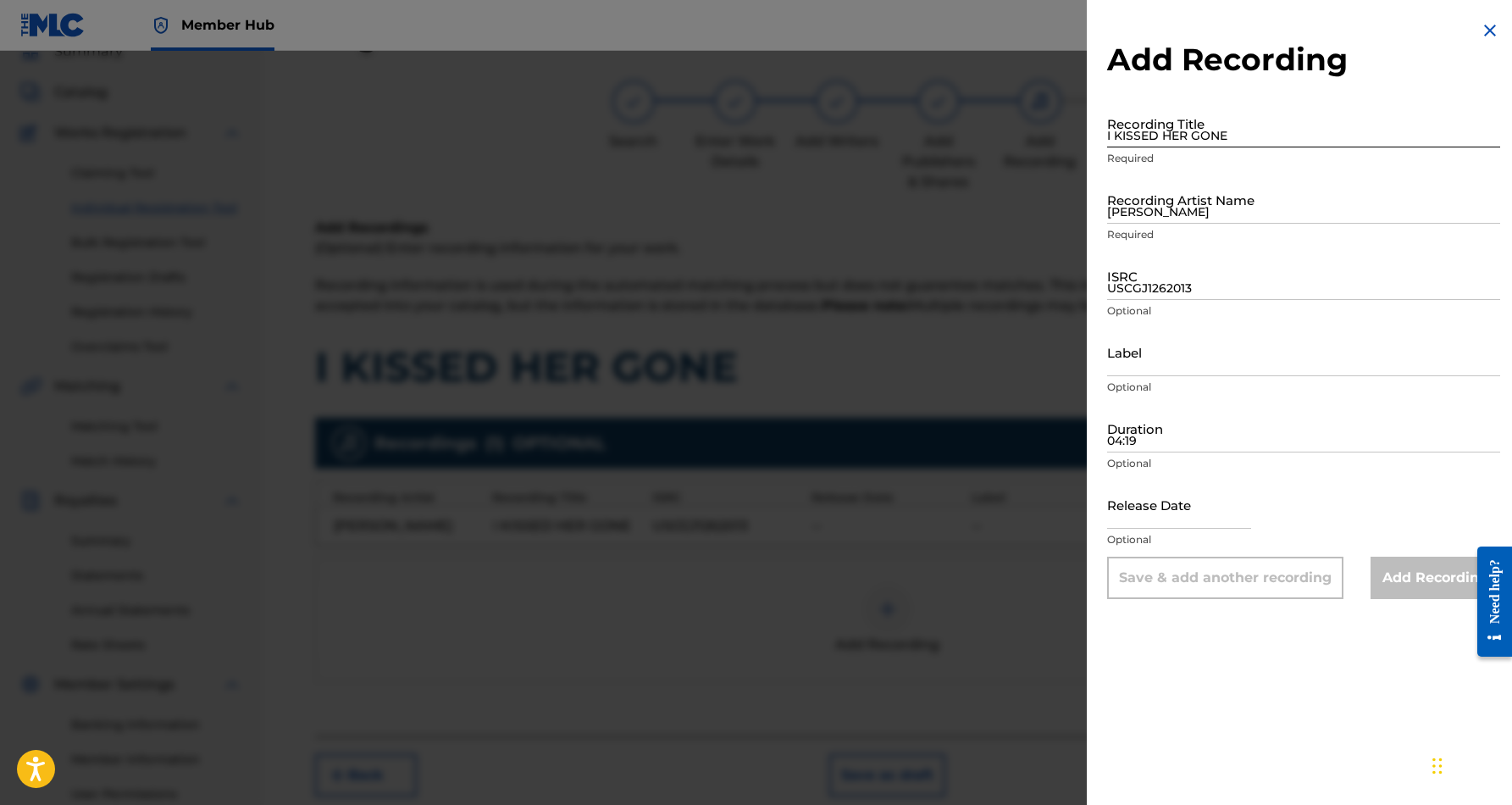
click at [1170, 115] on input "I KISSED HER GONE" at bounding box center [1304, 122] width 394 height 48
type input "I KISSED HER GONE"
click at [1275, 214] on input "[PERSON_NAME]" at bounding box center [1304, 199] width 394 height 48
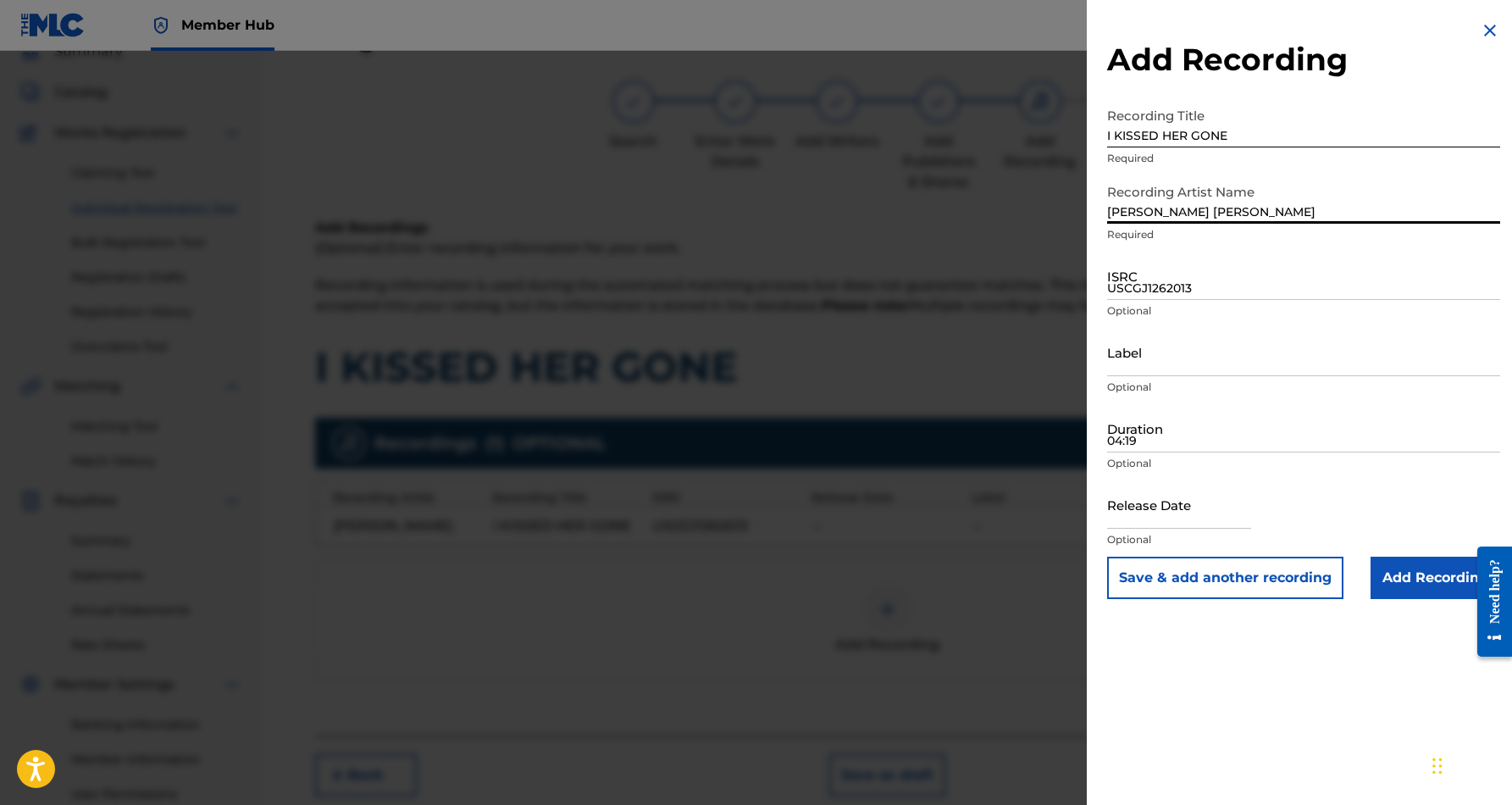
click at [1182, 208] on input "[PERSON_NAME] [PERSON_NAME]" at bounding box center [1304, 199] width 394 height 48
click at [1255, 218] on input "[PERSON_NAME]" at bounding box center [1304, 199] width 394 height 48
type input "[PERSON_NAME]"
click at [1156, 278] on input "USCGJ1262013" at bounding box center [1304, 275] width 394 height 48
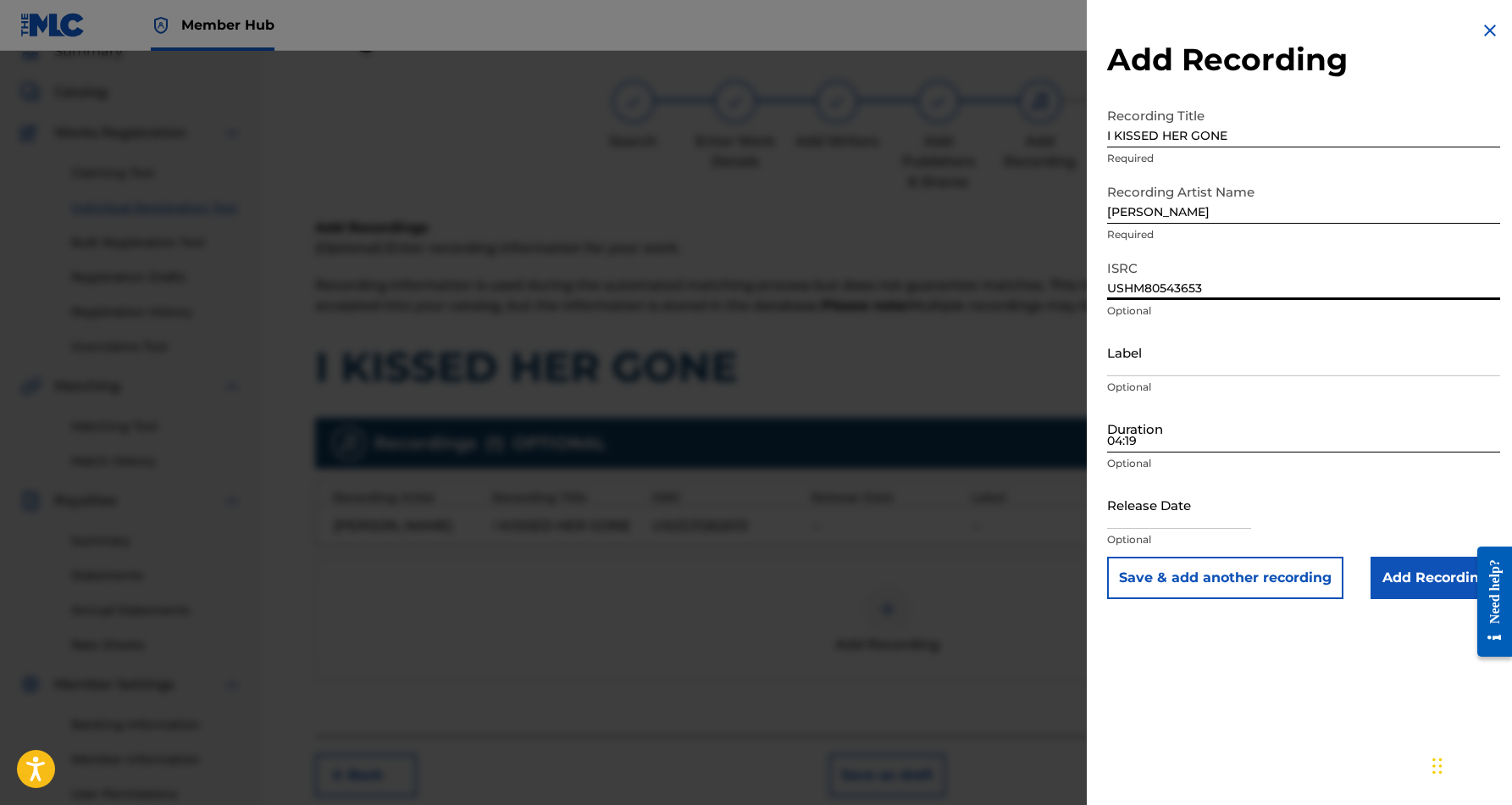
type input "USHM80543653"
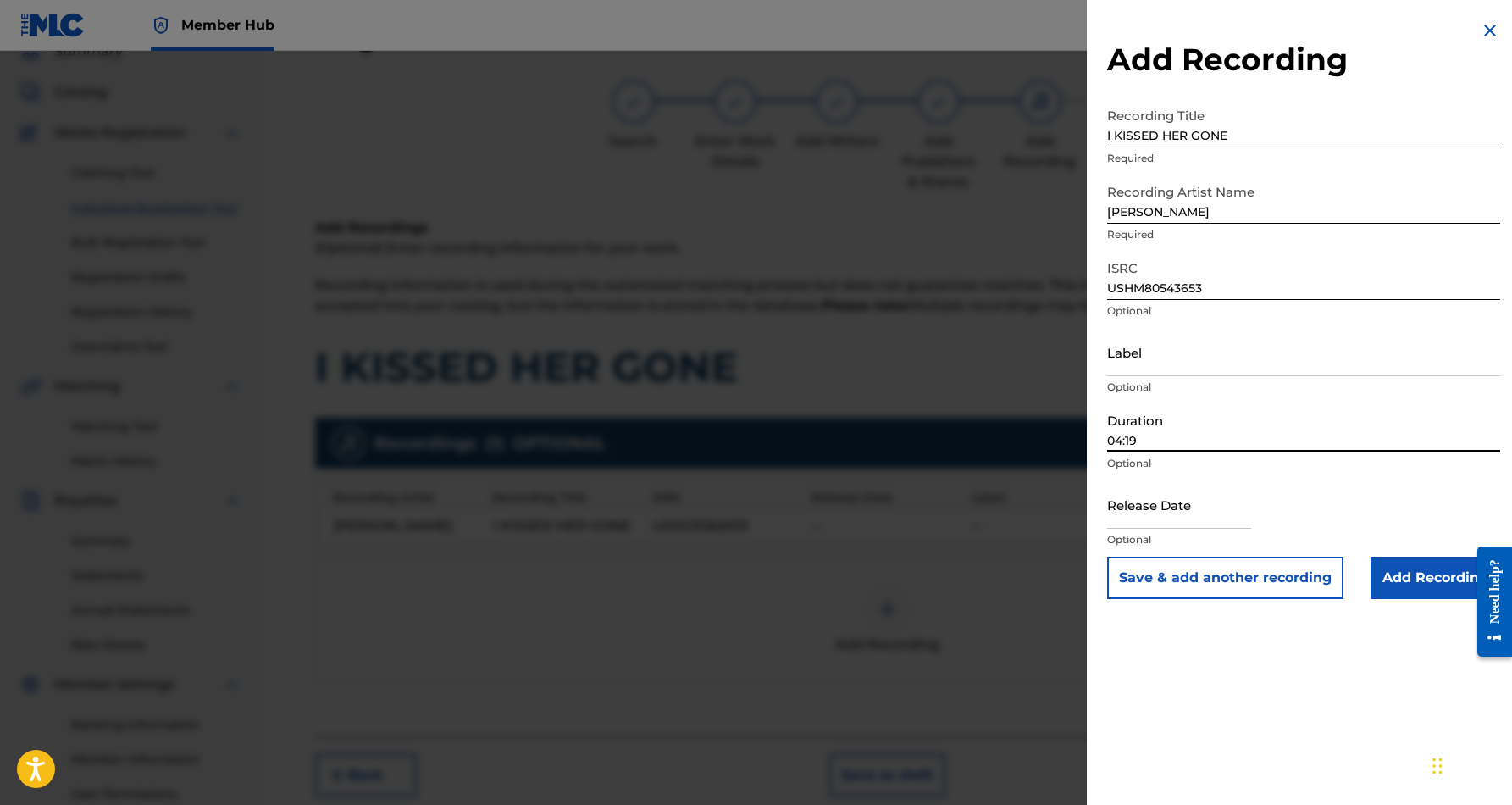
click at [1215, 436] on input "04:19" at bounding box center [1304, 427] width 394 height 48
type input "04:19"
click at [1203, 655] on div "Add Recording Recording Title I KISSED HER GONE Required Recording Artist Name …" at bounding box center [1304, 402] width 434 height 805
click at [1406, 578] on input "Add Recording" at bounding box center [1436, 577] width 130 height 42
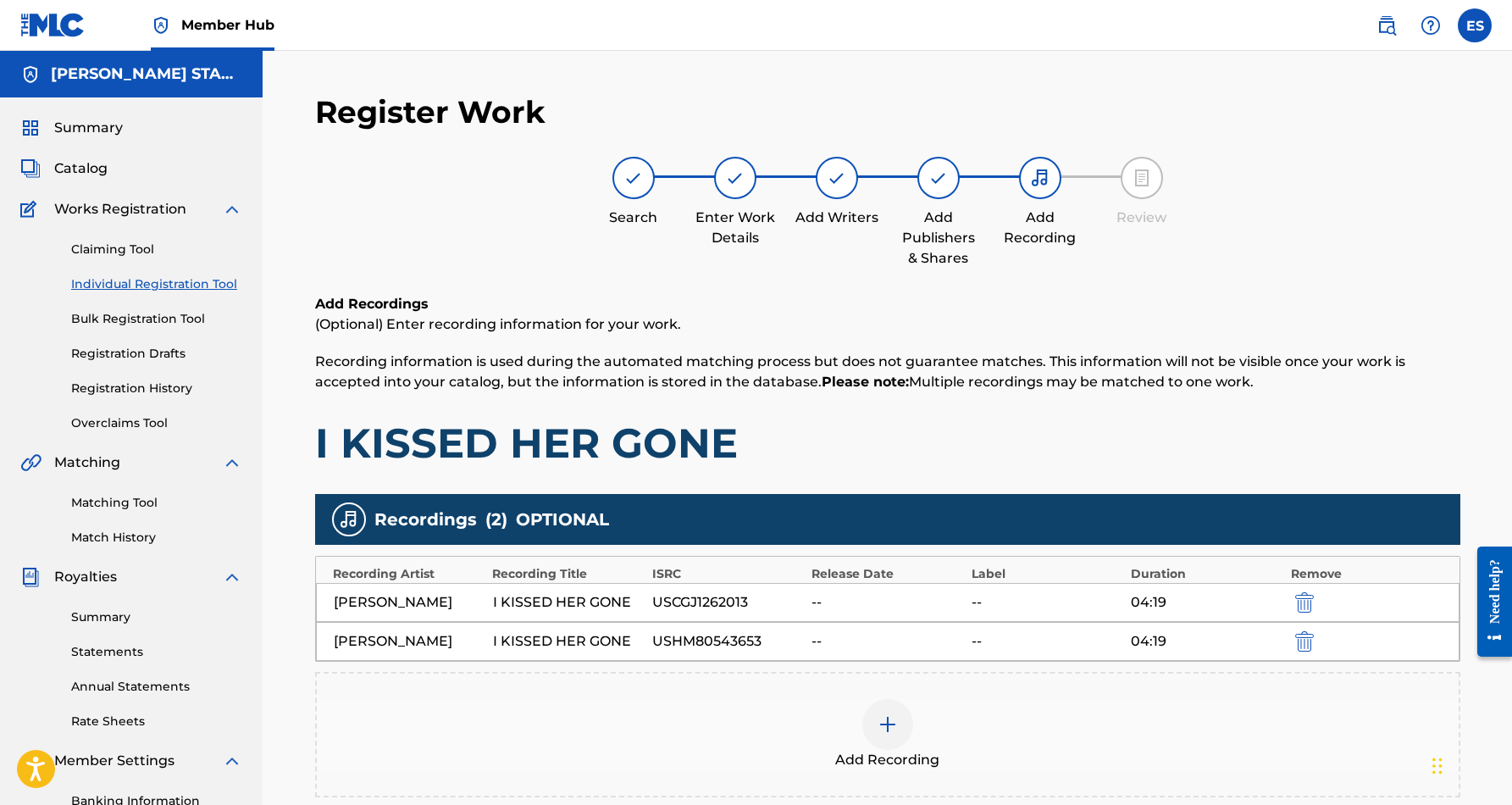
scroll to position [0, 0]
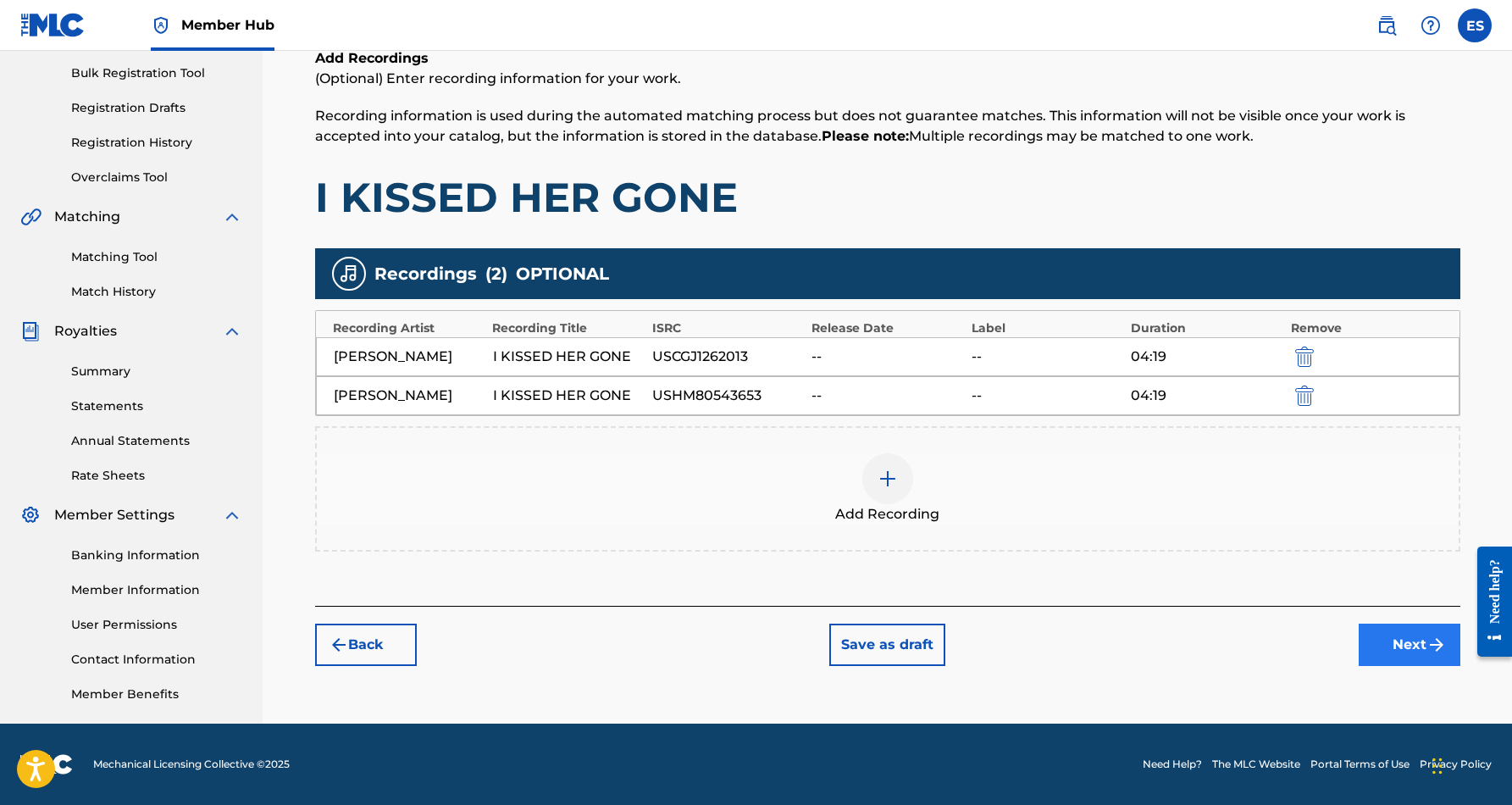
click at [1390, 638] on button "Next" at bounding box center [1410, 644] width 102 height 42
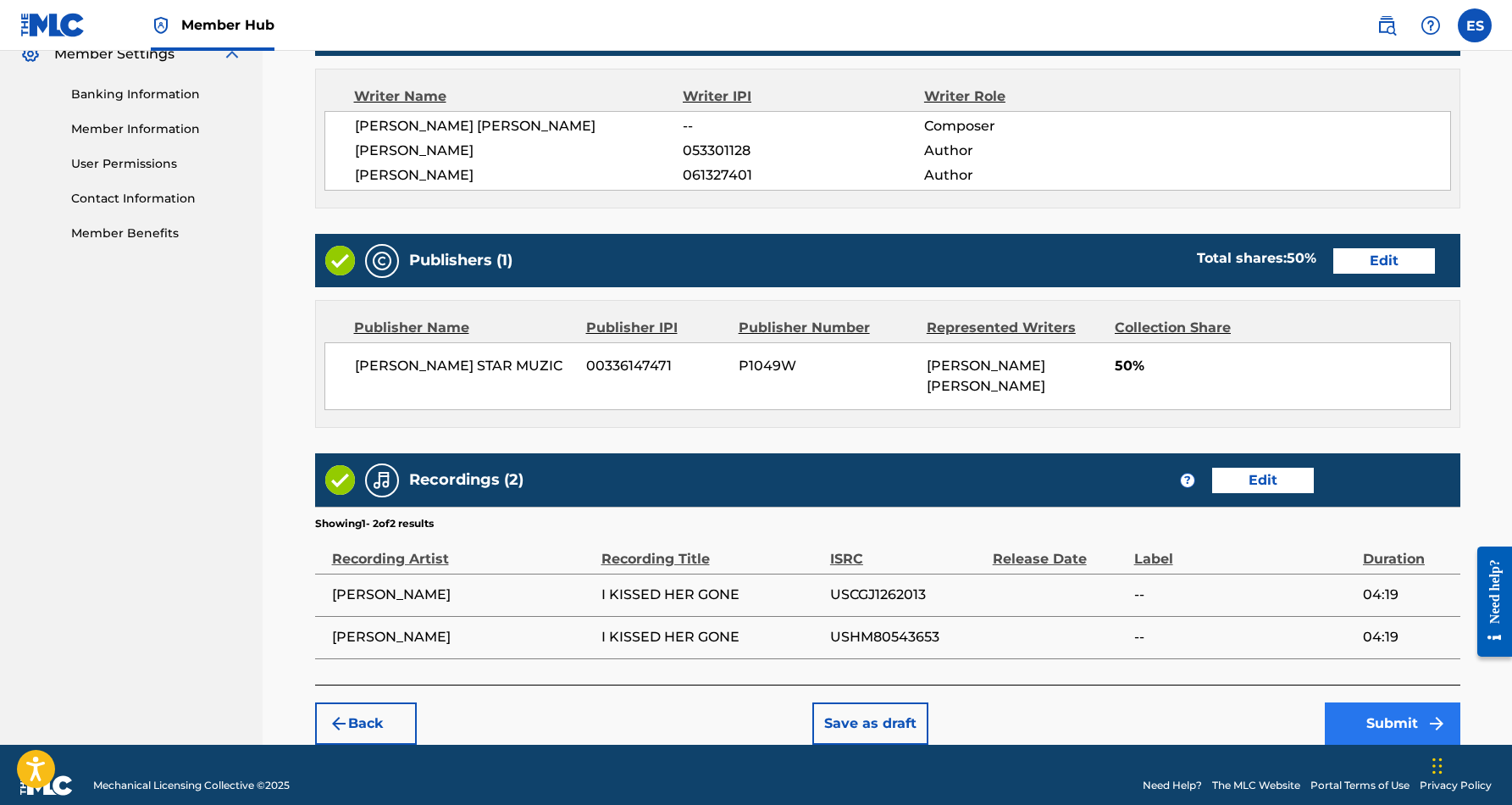
scroll to position [706, 0]
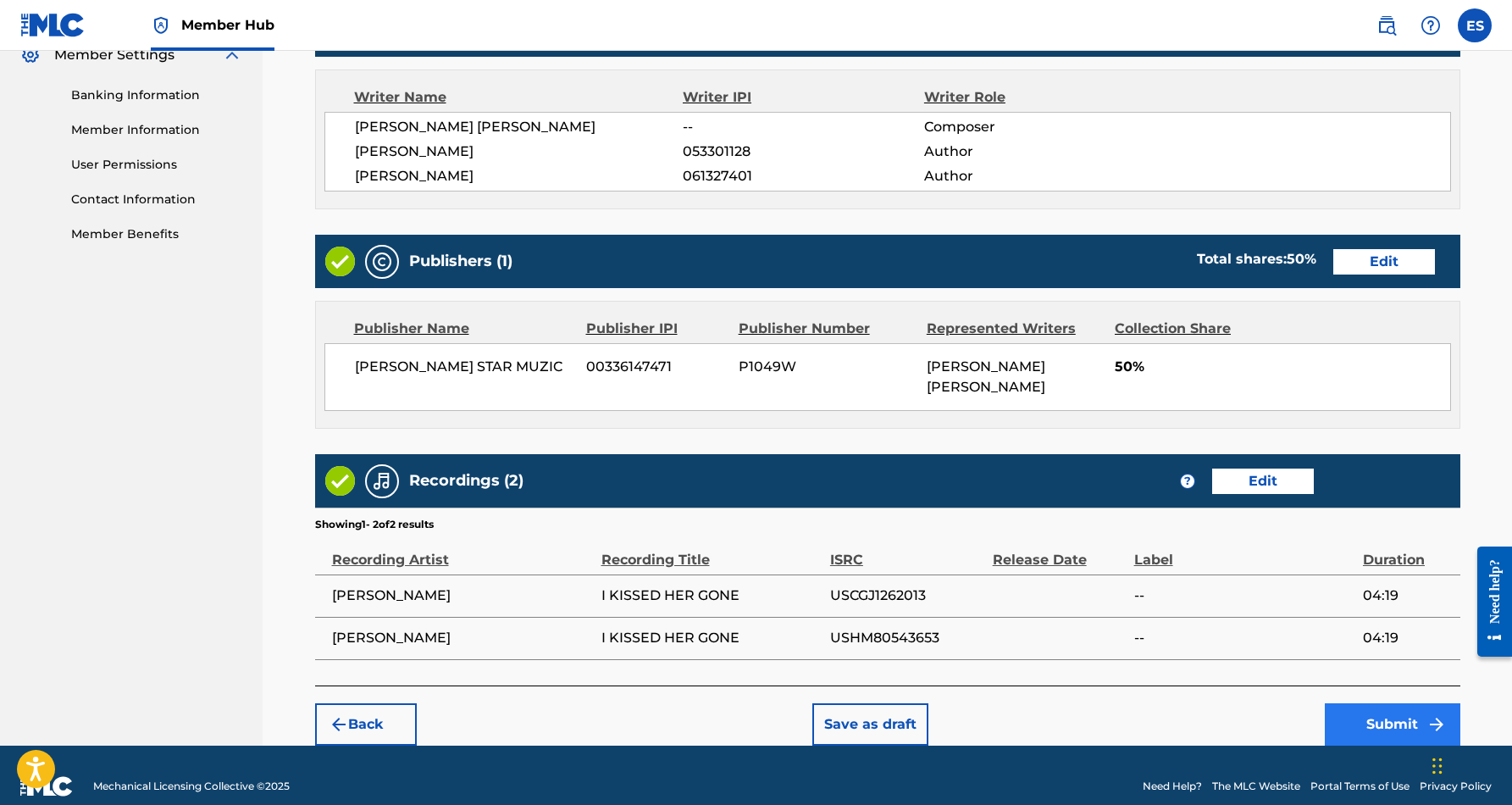
click at [1366, 703] on button "Submit" at bounding box center [1393, 724] width 136 height 42
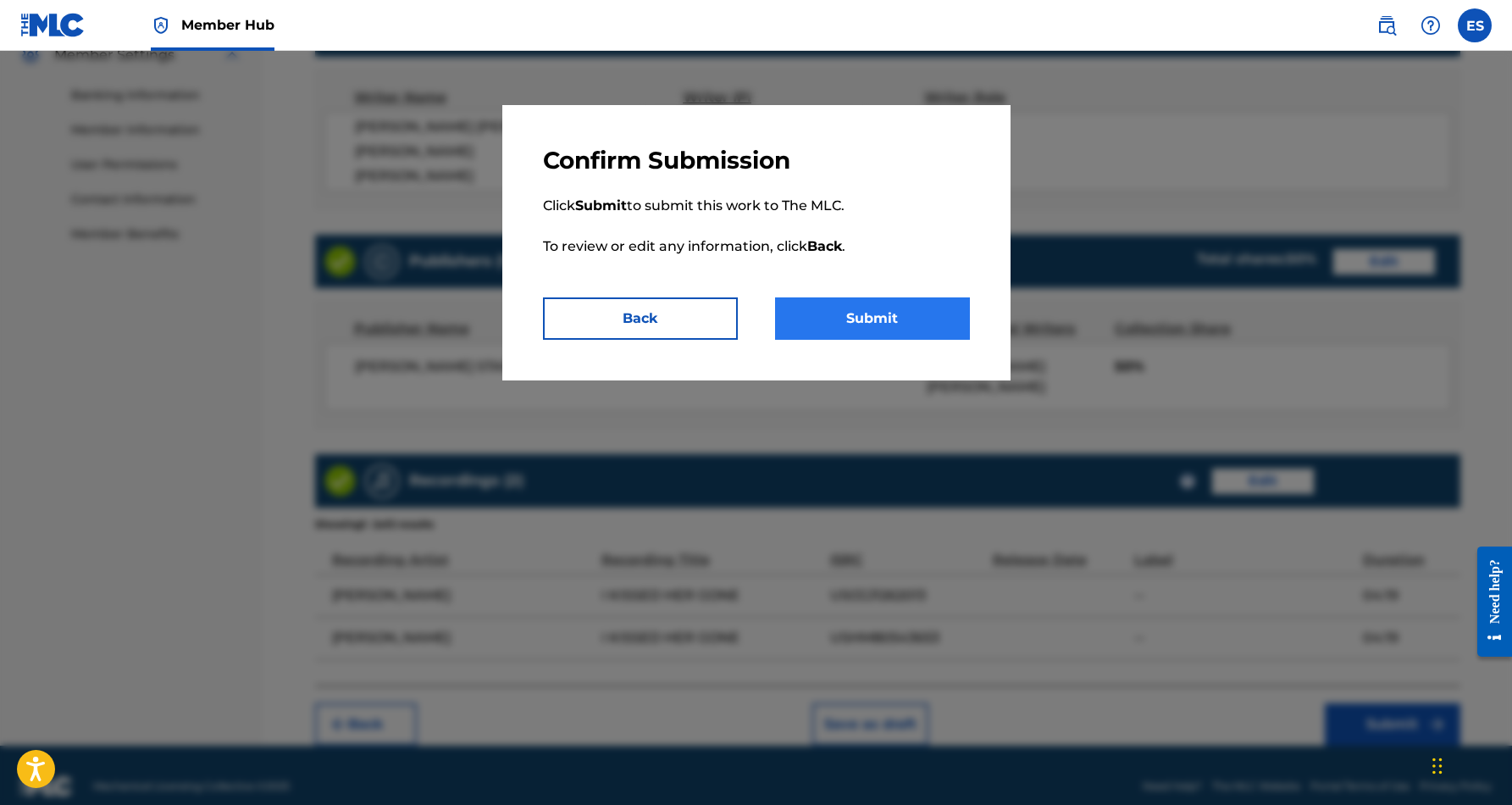
click at [877, 317] on button "Submit" at bounding box center [872, 318] width 195 height 42
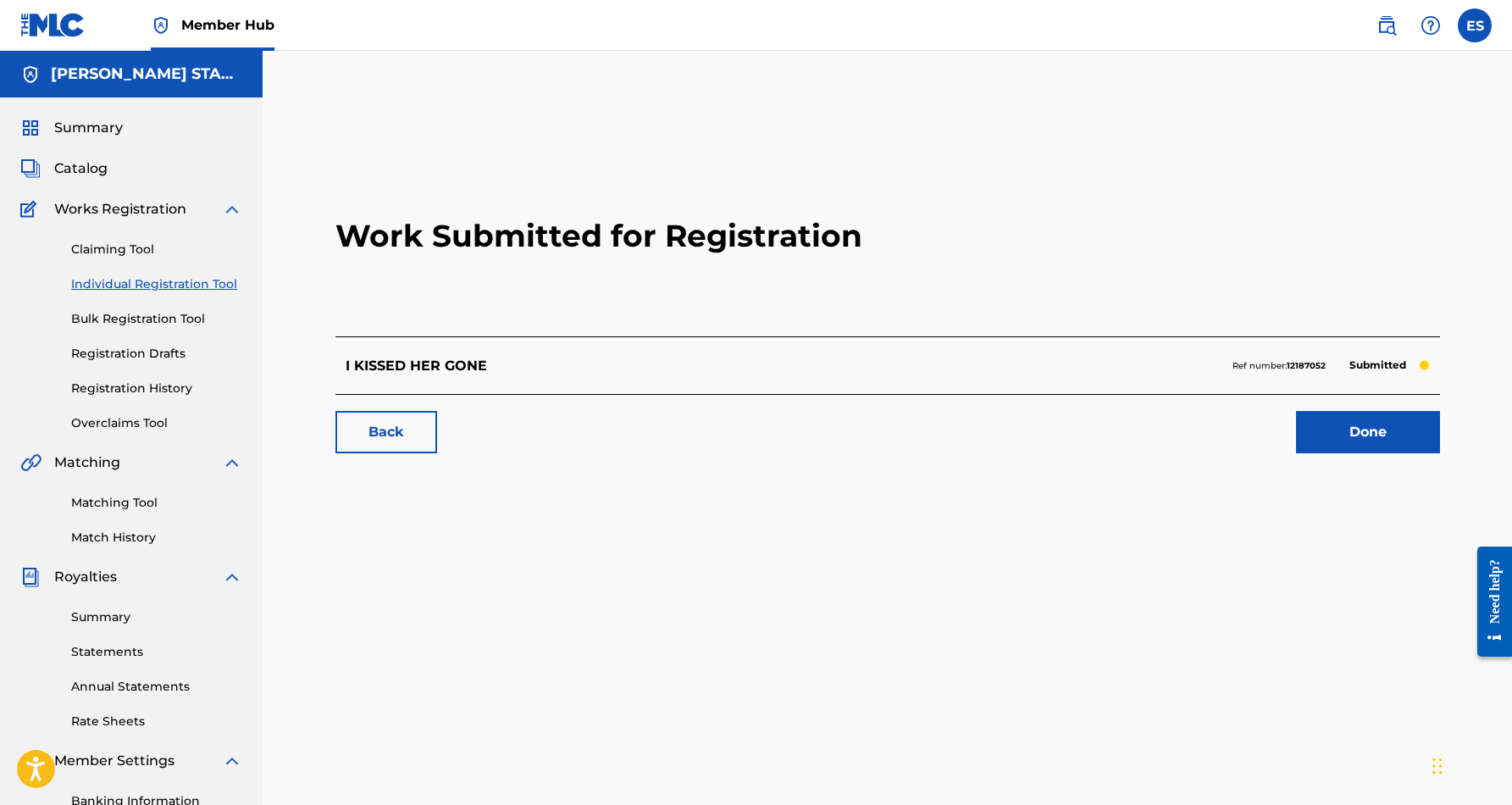
click at [118, 281] on link "Individual Registration Tool" at bounding box center [157, 283] width 171 height 18
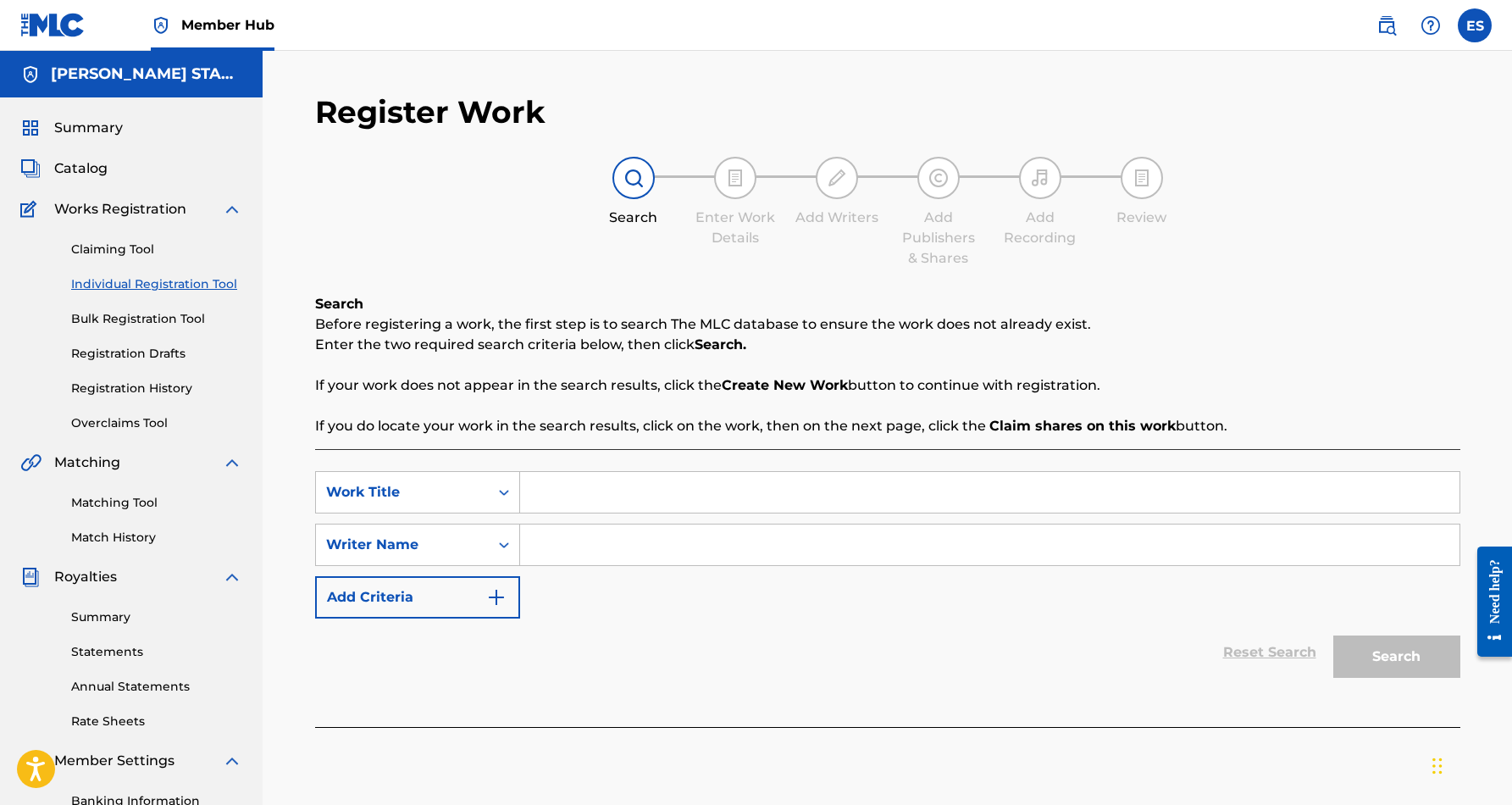
click at [687, 555] on input "Search Form" at bounding box center [990, 544] width 940 height 40
type input "[PERSON_NAME] [PERSON_NAME]"
click at [634, 488] on input "Search Form" at bounding box center [990, 491] width 940 height 40
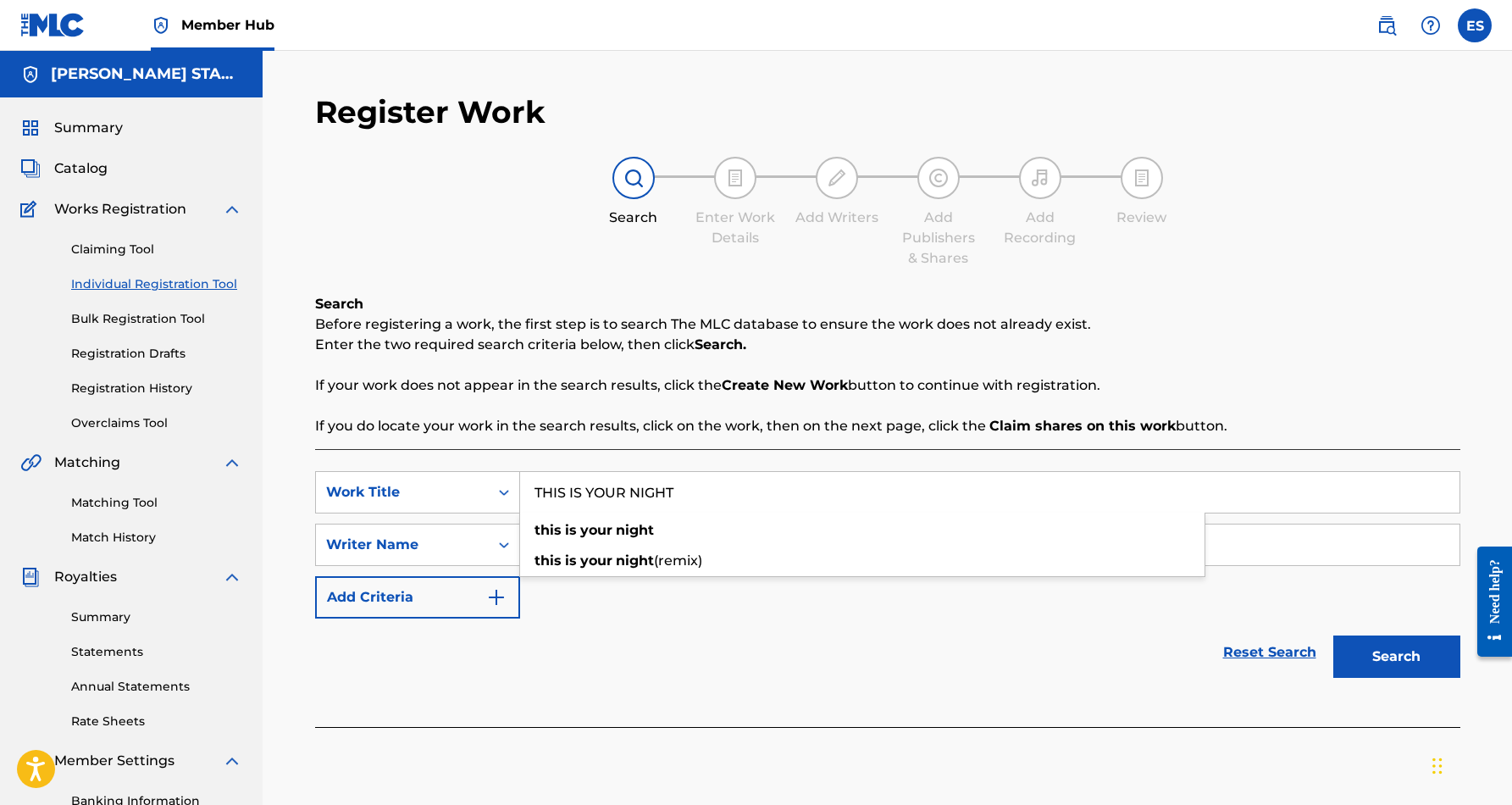
type input "THIS IS YOUR NIGHT"
click at [1043, 638] on div "Reset Search Search" at bounding box center [888, 652] width 1146 height 68
click at [1384, 649] on button "Search" at bounding box center [1397, 656] width 127 height 42
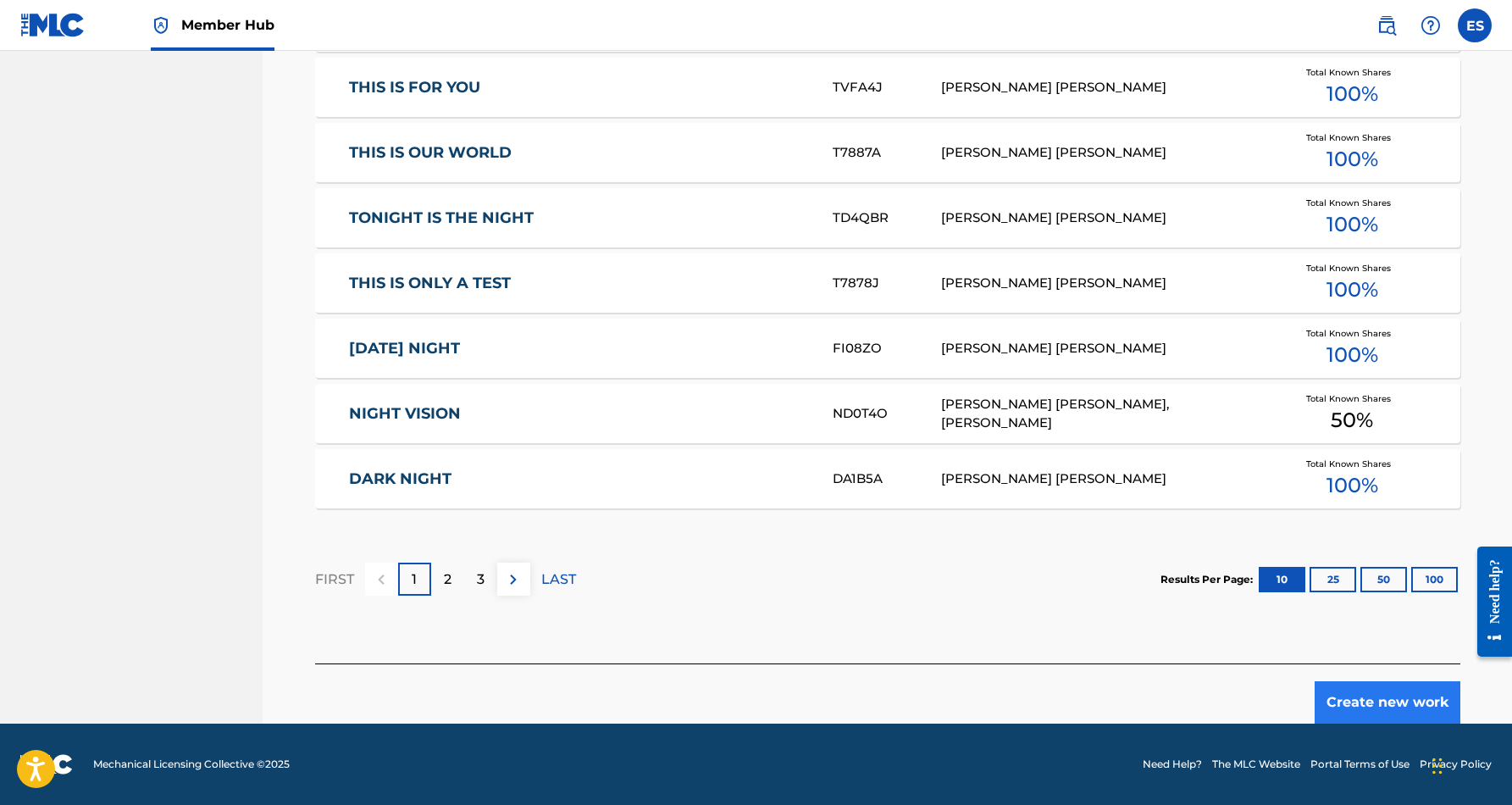
click at [1386, 694] on button "Create new work" at bounding box center [1388, 702] width 146 height 42
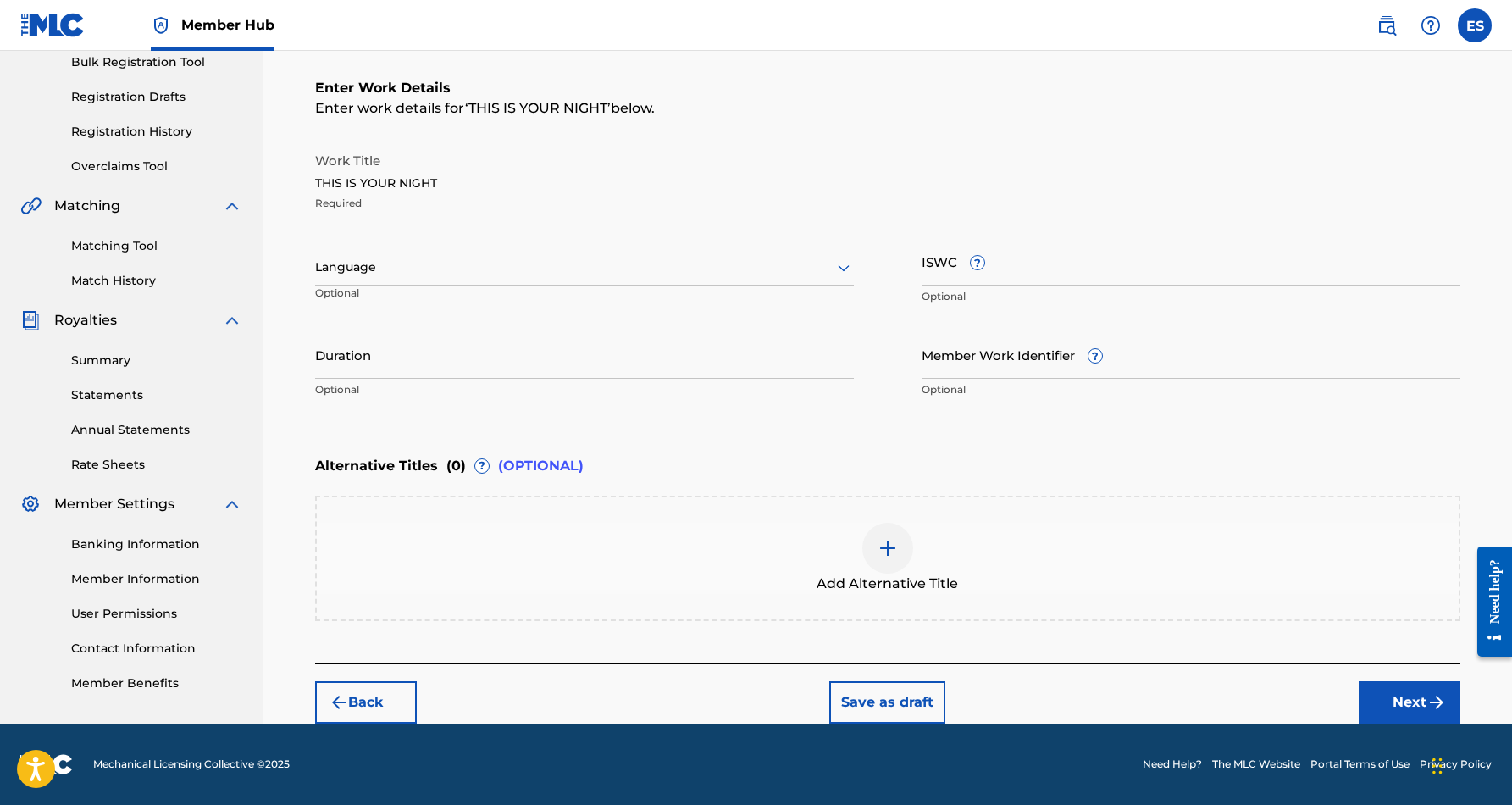
scroll to position [257, 0]
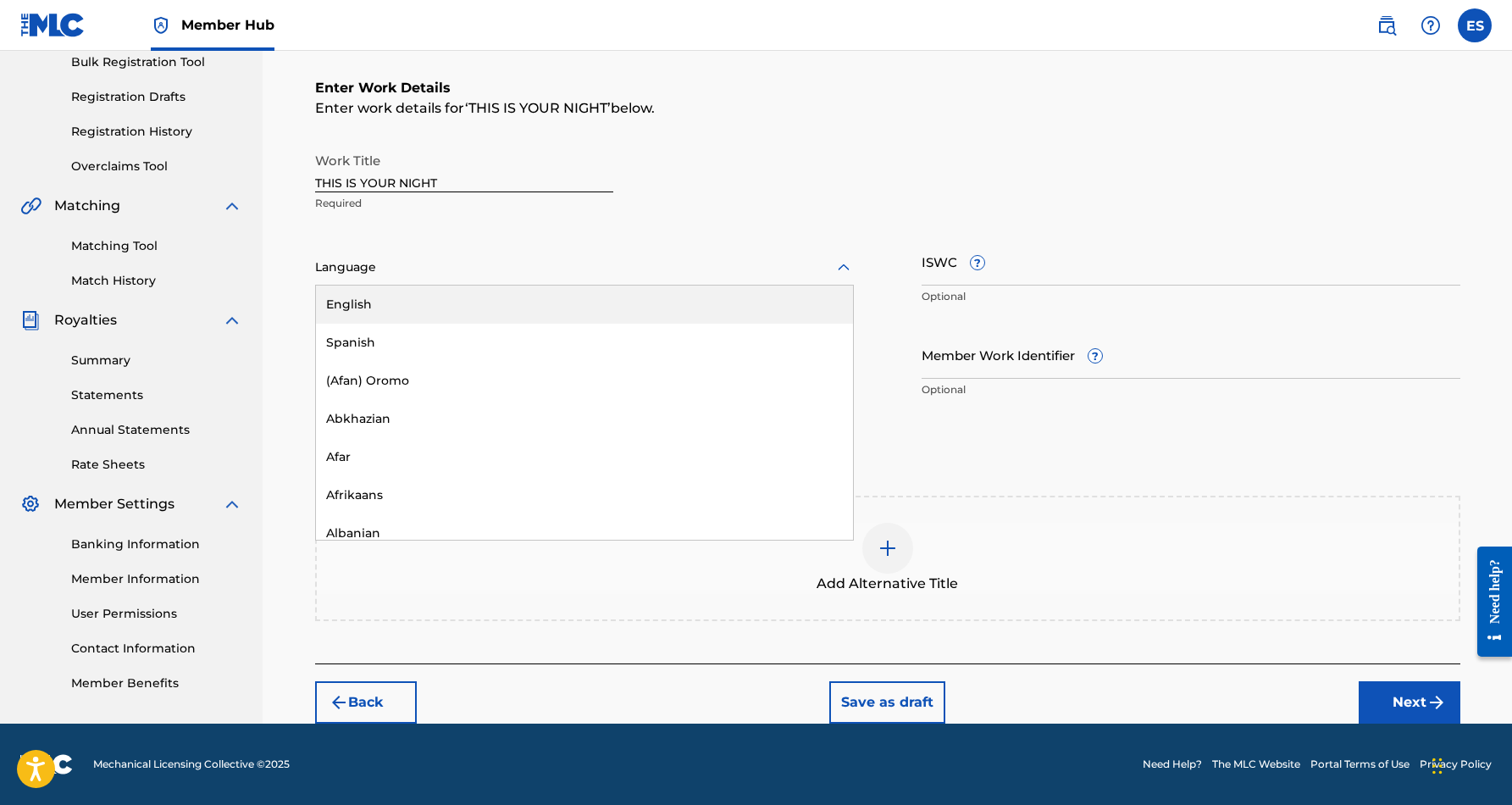
click at [838, 266] on icon at bounding box center [844, 268] width 21 height 21
click at [759, 293] on div "English" at bounding box center [585, 304] width 538 height 38
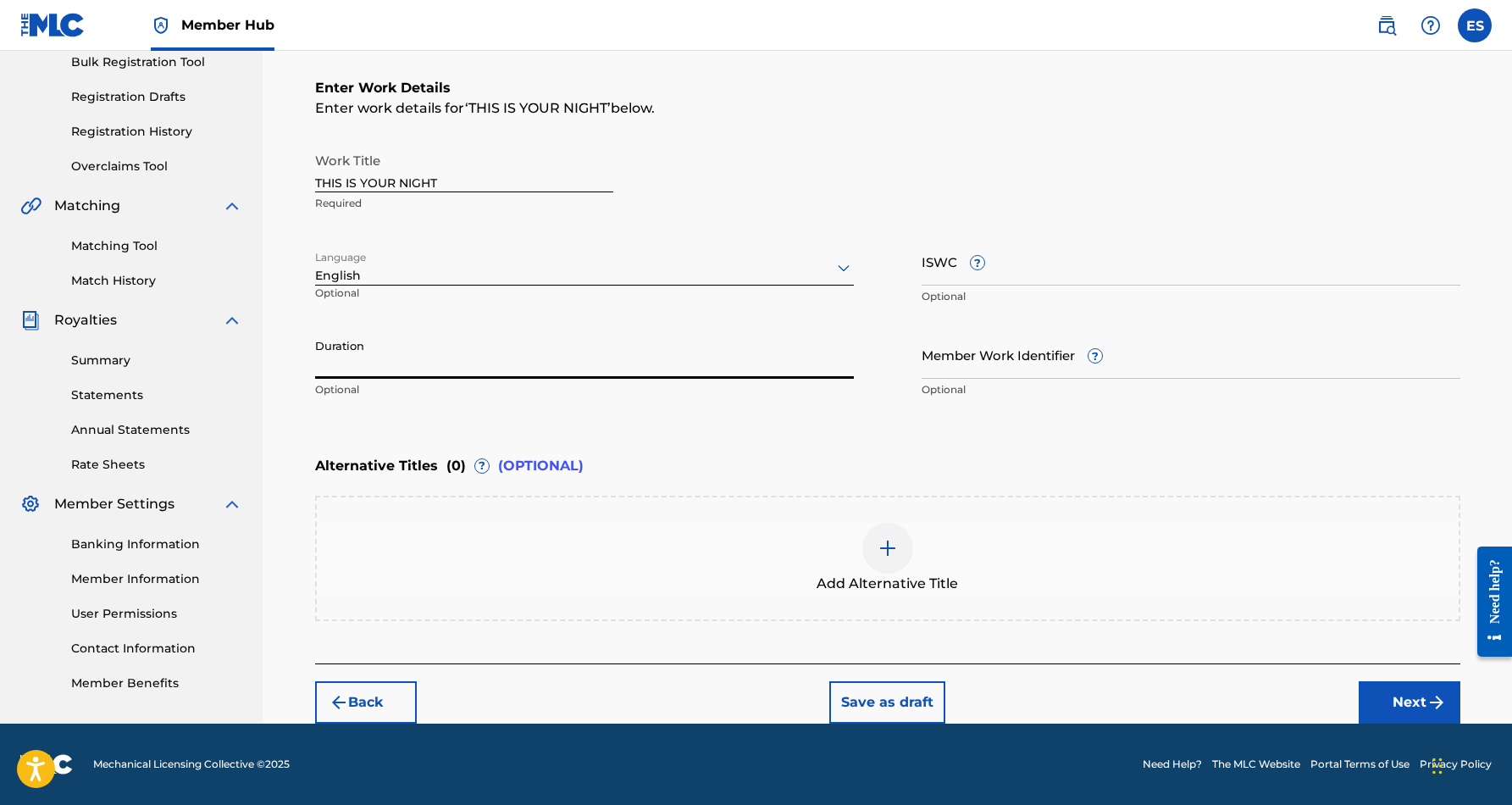
click at [590, 337] on input "Duration" at bounding box center [585, 354] width 539 height 48
type input "04:12"
click at [298, 466] on div "Register Work Search Enter Work Details Add Writers Add Publishers & Shares Add…" at bounding box center [888, 280] width 1186 height 887
click at [930, 265] on input "ISWC ?" at bounding box center [1191, 261] width 539 height 48
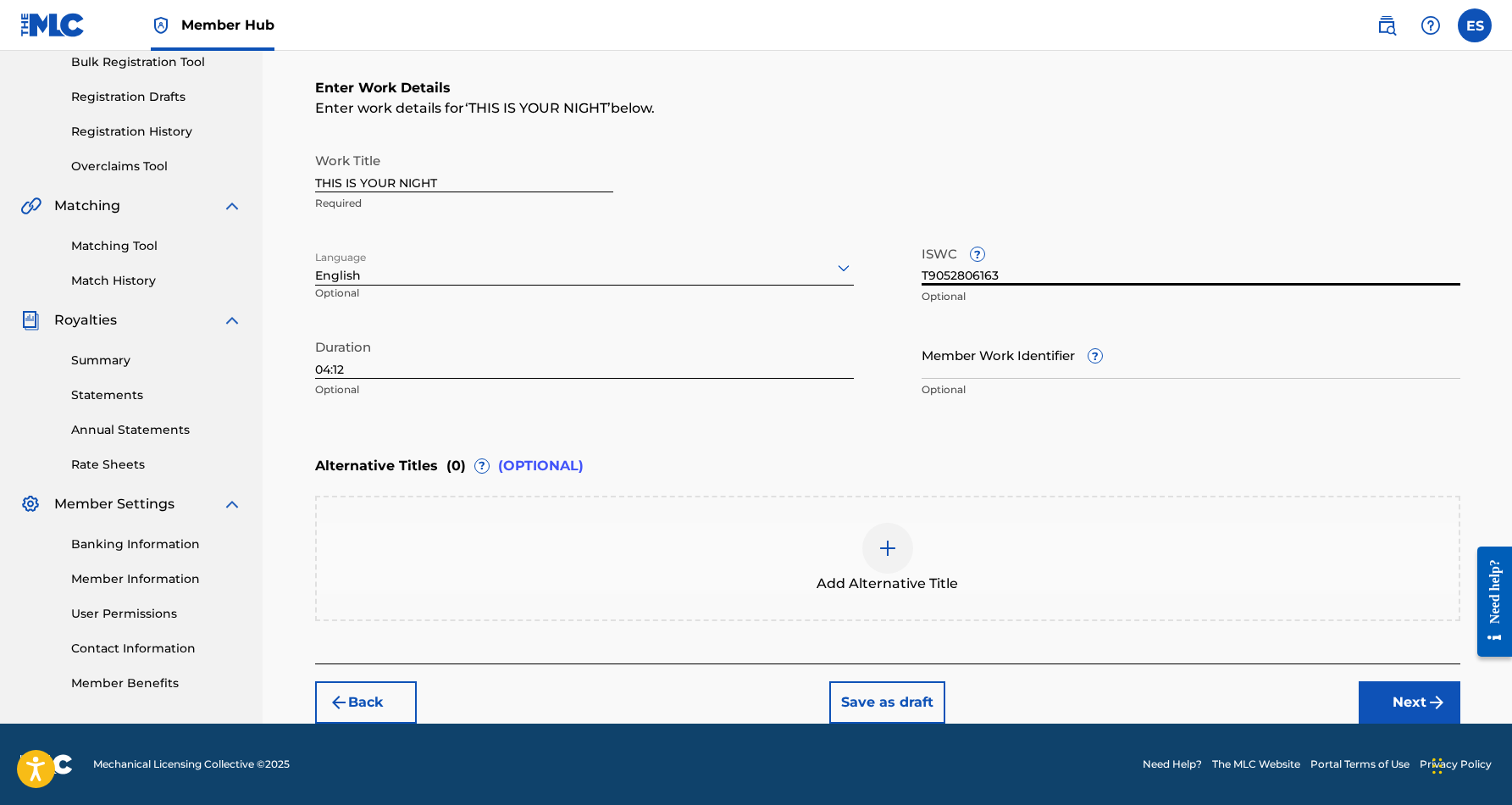
type input "T9052806163"
click at [1147, 227] on div "Work Title THIS IS YOUR NIGHT Required Language English Optional ISWC ? T905280…" at bounding box center [888, 275] width 1146 height 263
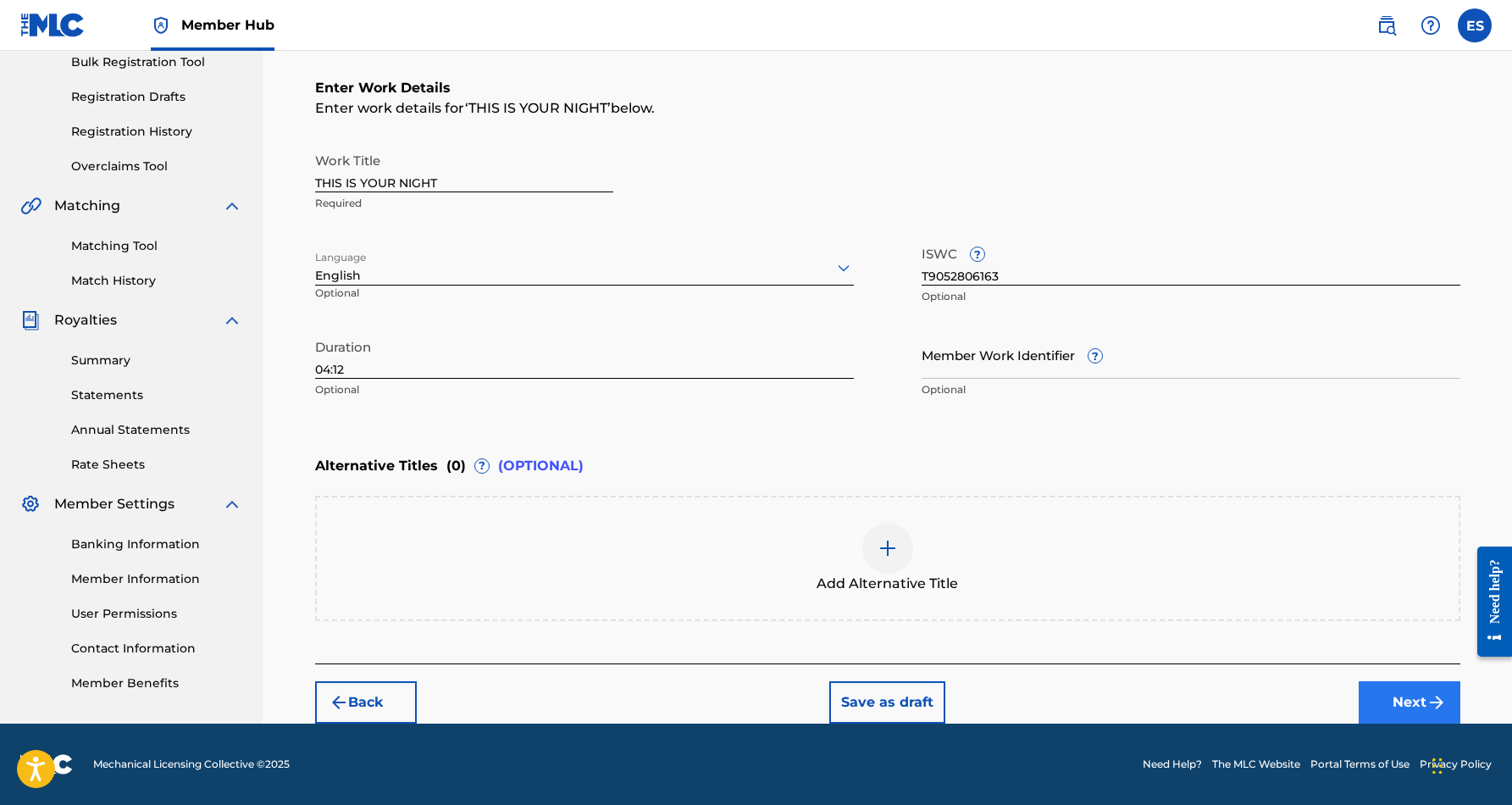
click at [1394, 700] on button "Next" at bounding box center [1410, 702] width 102 height 42
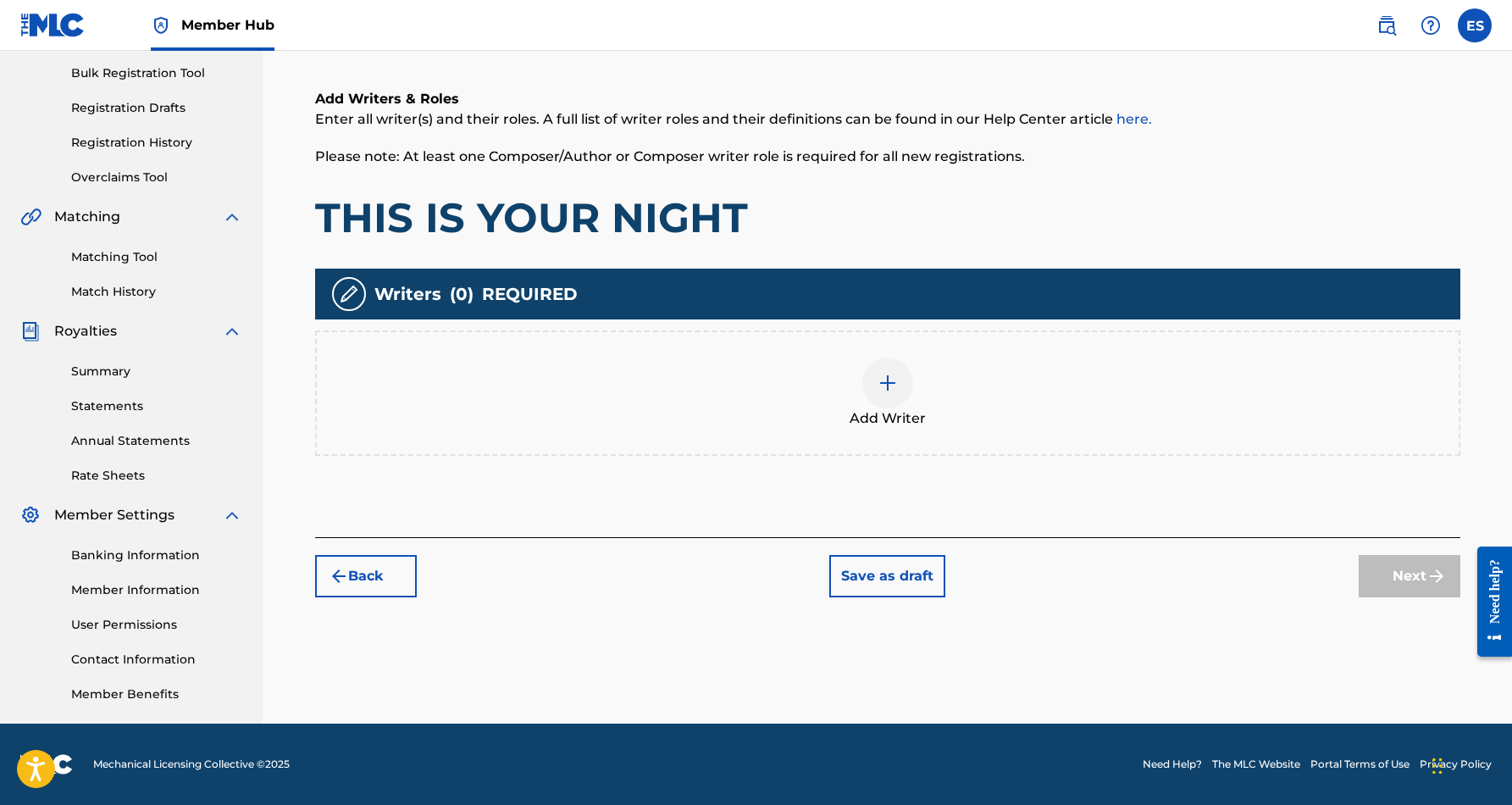
scroll to position [246, 0]
click at [893, 395] on div at bounding box center [888, 383] width 51 height 51
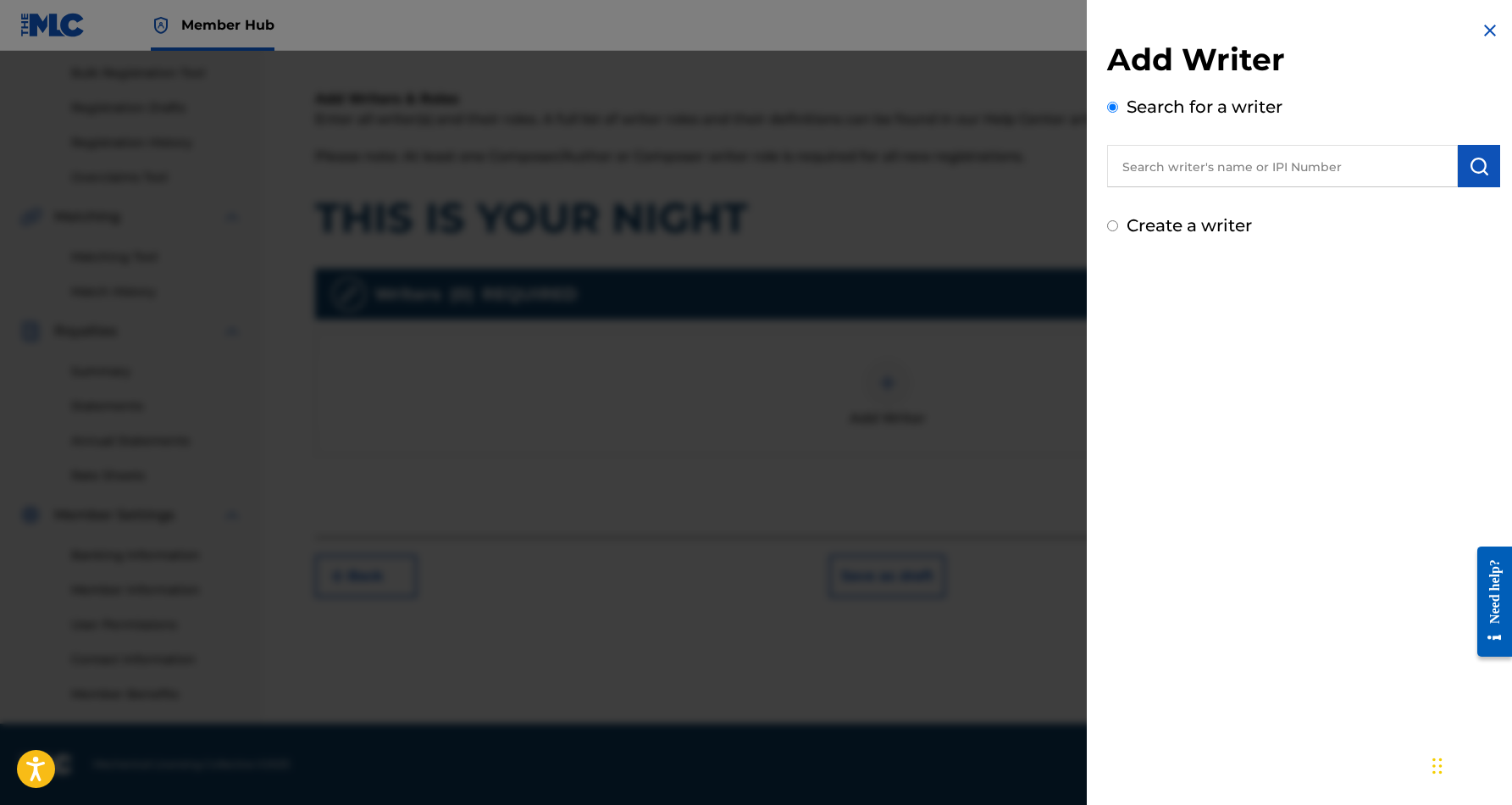
click at [1209, 174] on input "text" at bounding box center [1282, 166] width 351 height 42
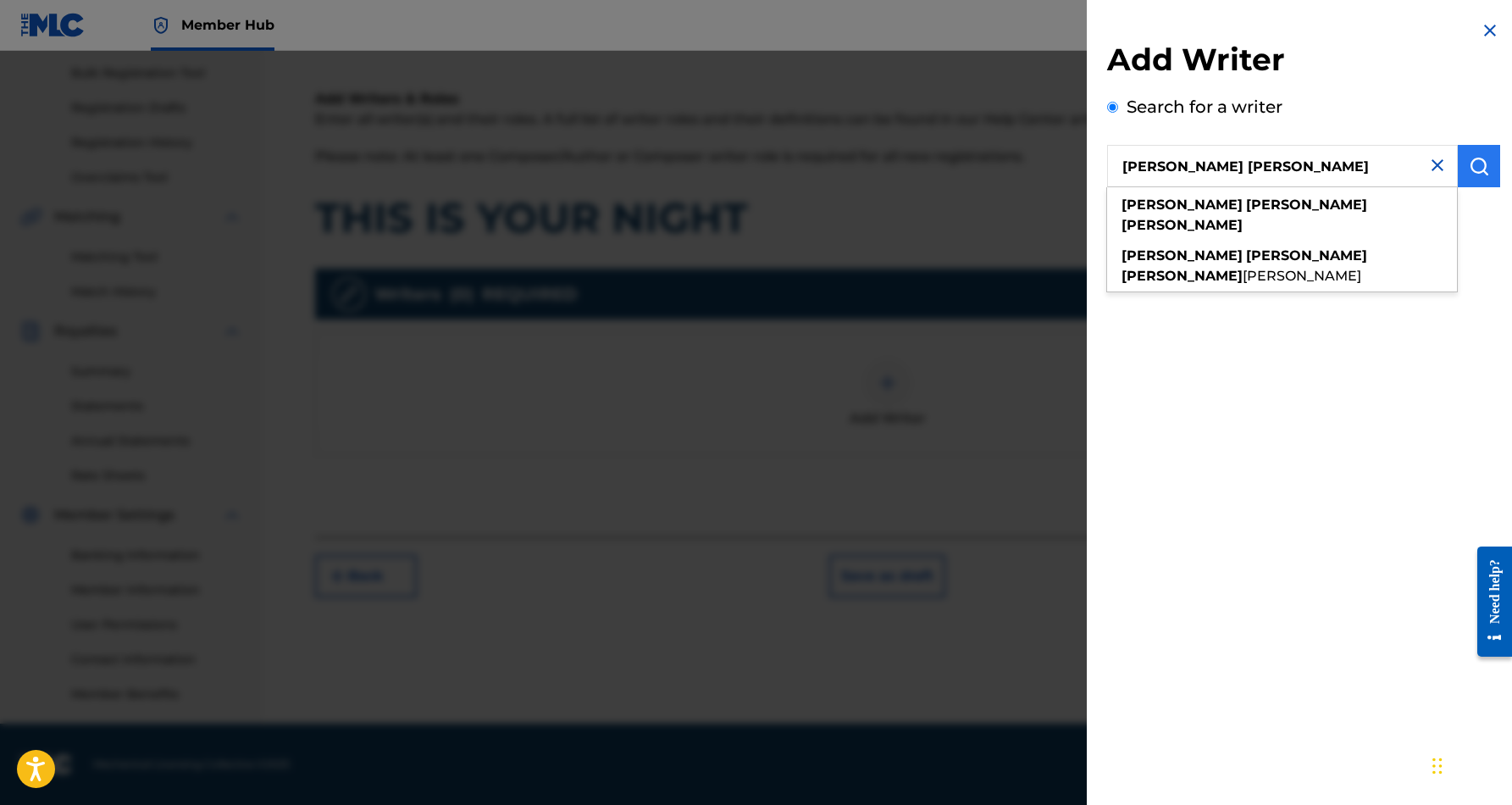
type input "[PERSON_NAME] [PERSON_NAME]"
click at [1478, 170] on img "submit" at bounding box center [1480, 167] width 21 height 21
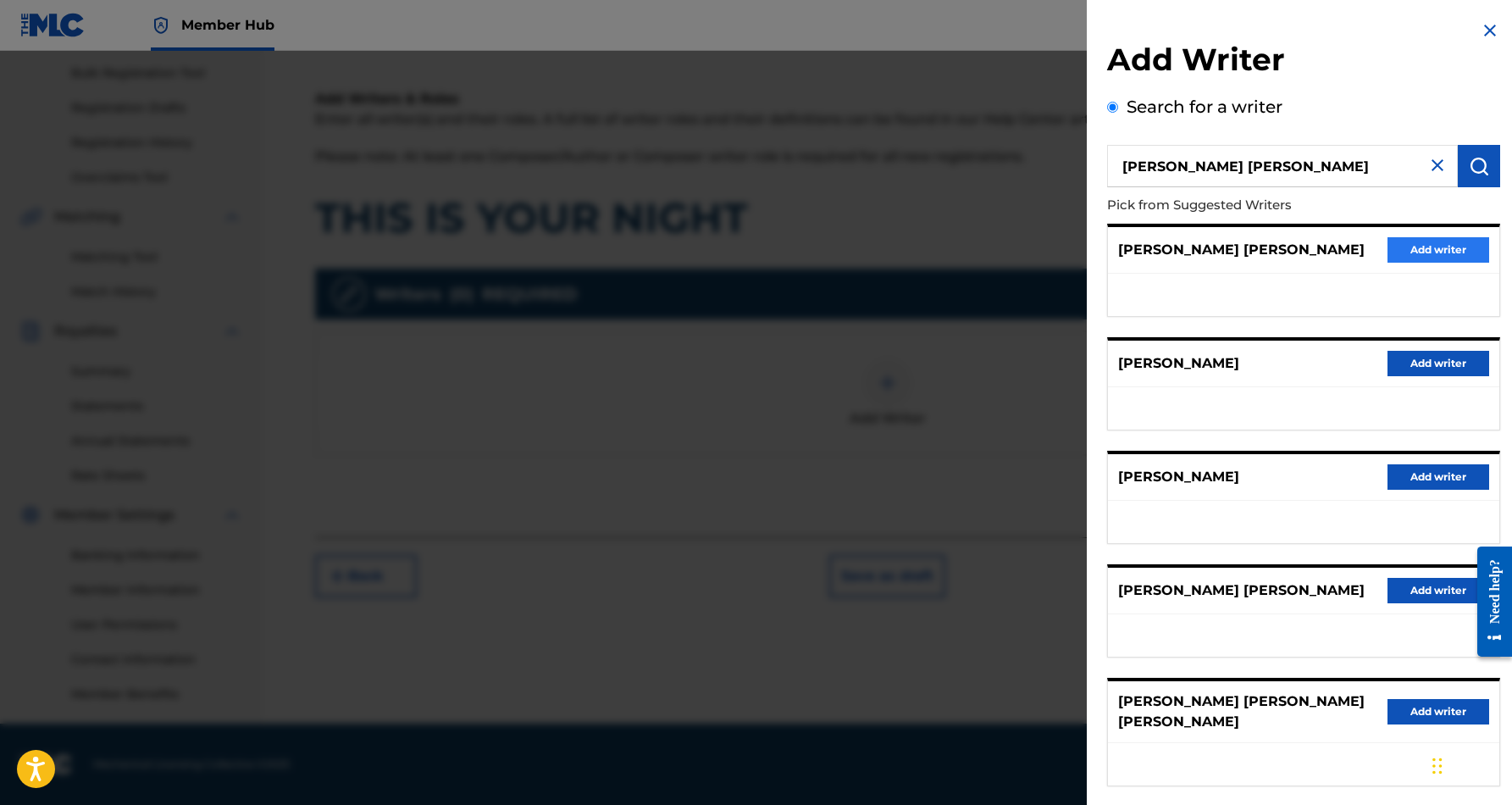
click at [1427, 244] on button "Add writer" at bounding box center [1439, 250] width 102 height 25
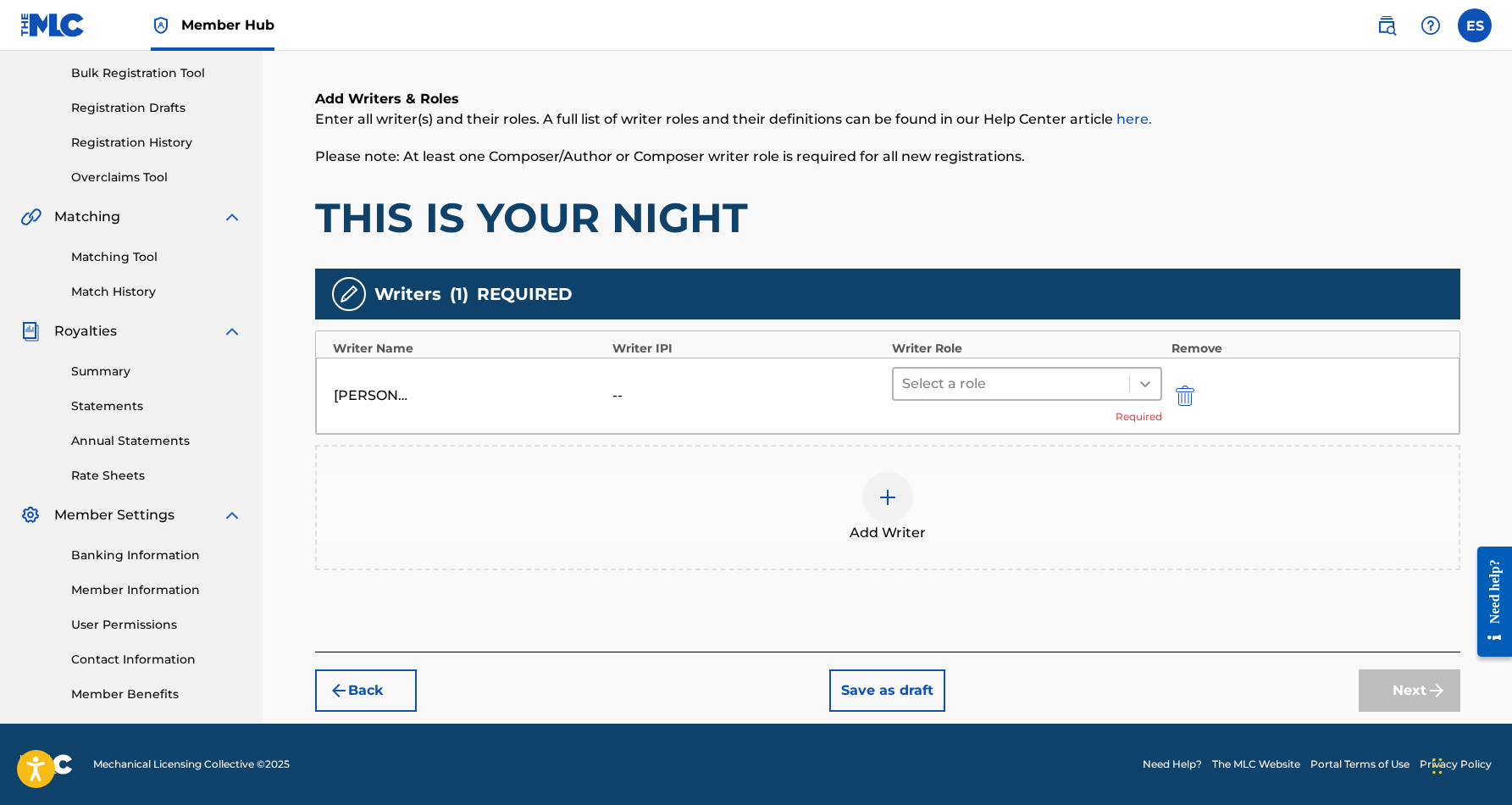
click at [1139, 378] on icon at bounding box center [1146, 384] width 17 height 17
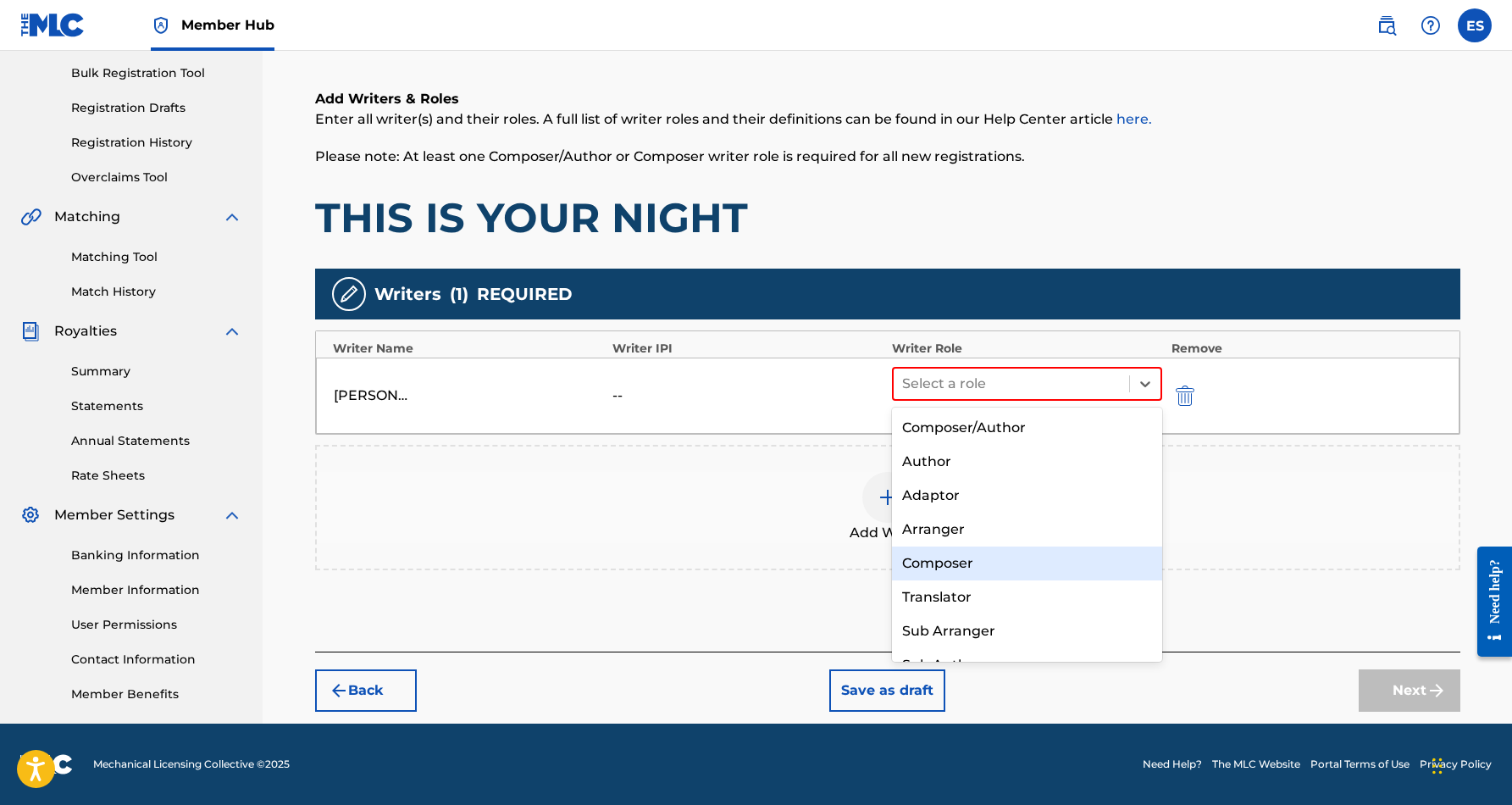
click at [990, 555] on div "Composer" at bounding box center [1028, 563] width 271 height 34
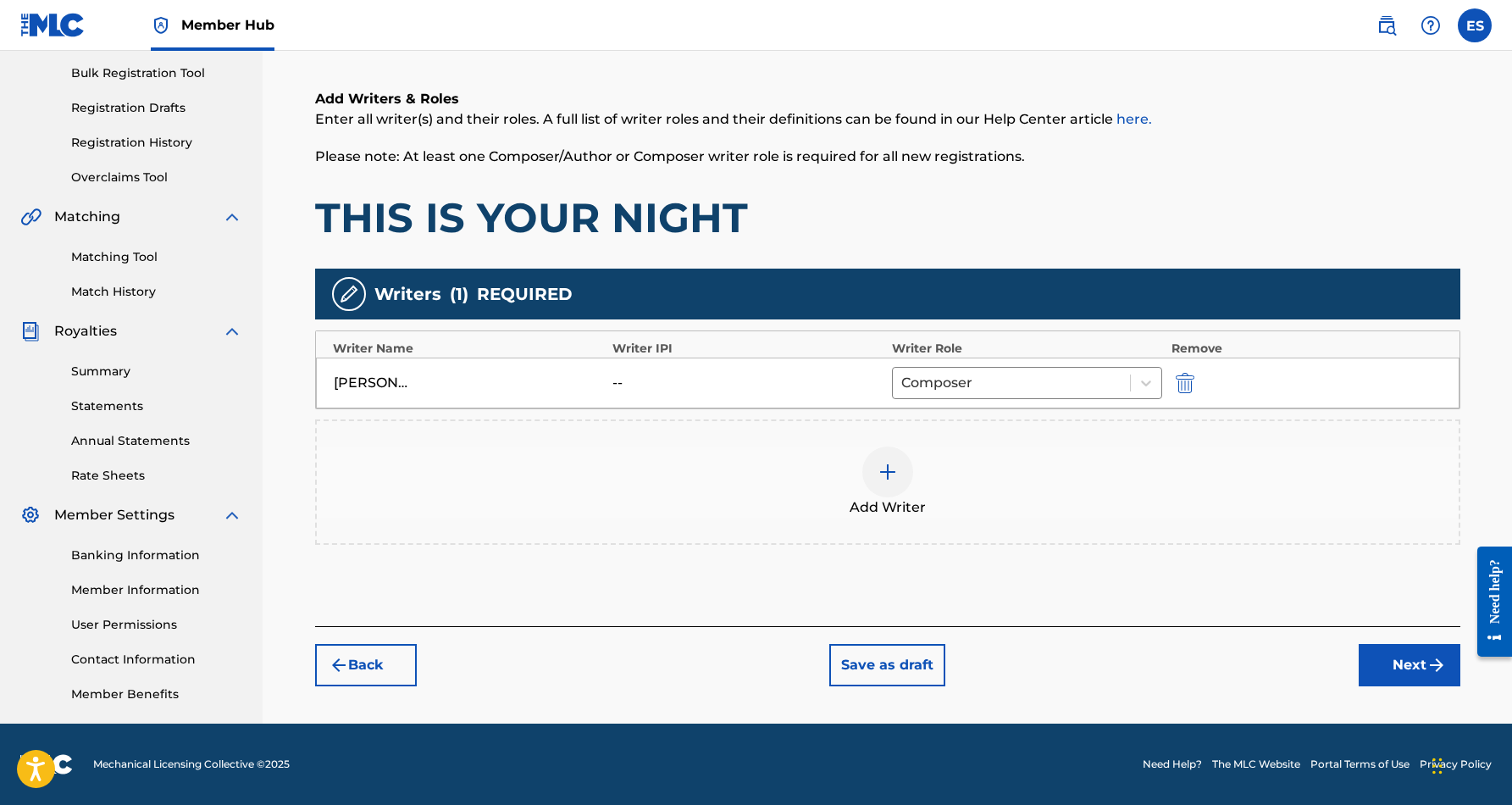
click at [897, 466] on img at bounding box center [888, 472] width 21 height 21
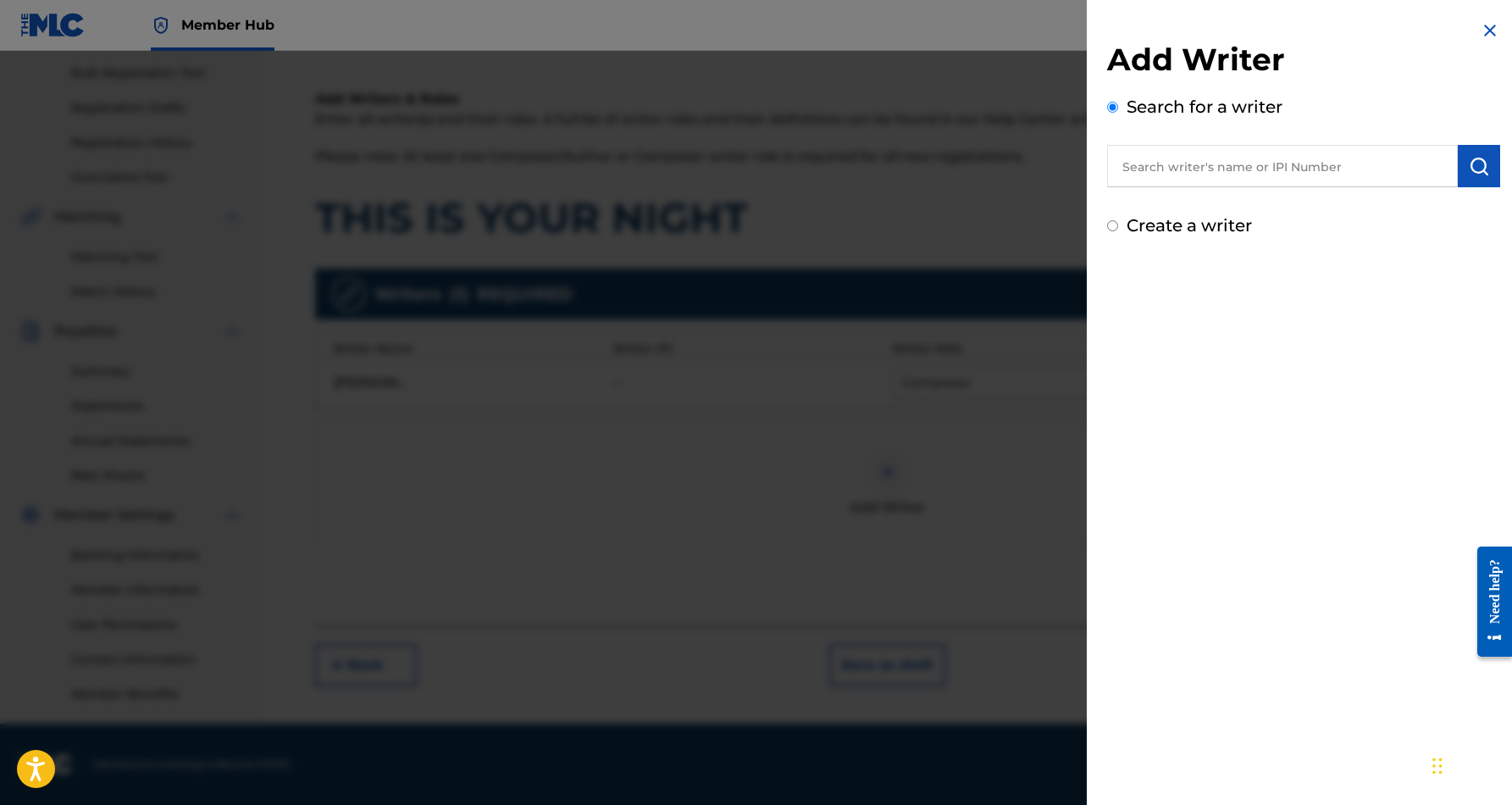
click at [1111, 227] on input "Create a writer" at bounding box center [1113, 226] width 11 height 11
radio input "false"
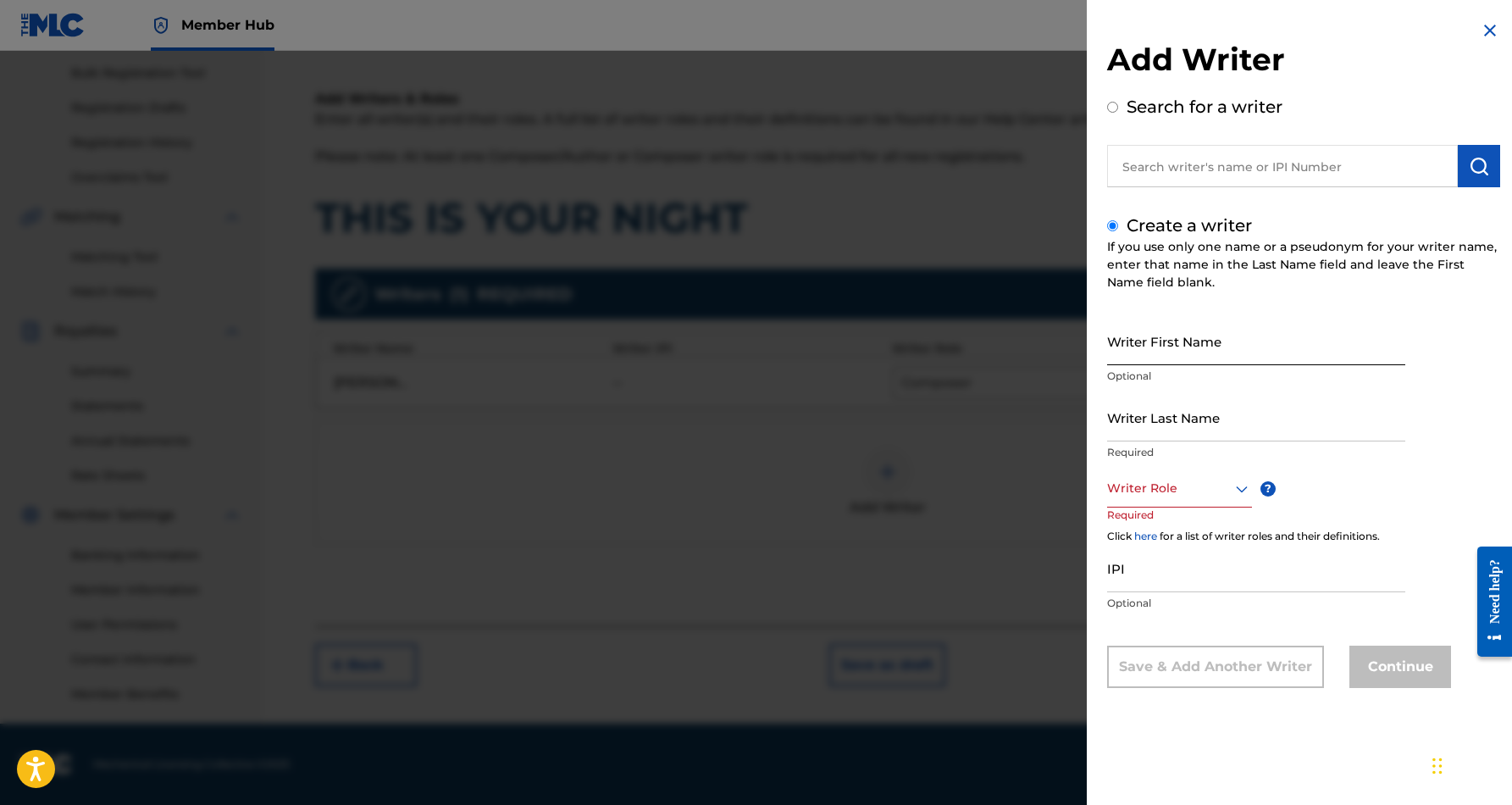
click at [1130, 333] on input "Writer First Name" at bounding box center [1256, 341] width 298 height 48
click at [1149, 420] on input "Writer Last Name" at bounding box center [1256, 417] width 298 height 48
click at [1148, 351] on input "[PERSON_NAME]" at bounding box center [1256, 341] width 298 height 48
click at [1244, 489] on icon at bounding box center [1242, 489] width 12 height 7
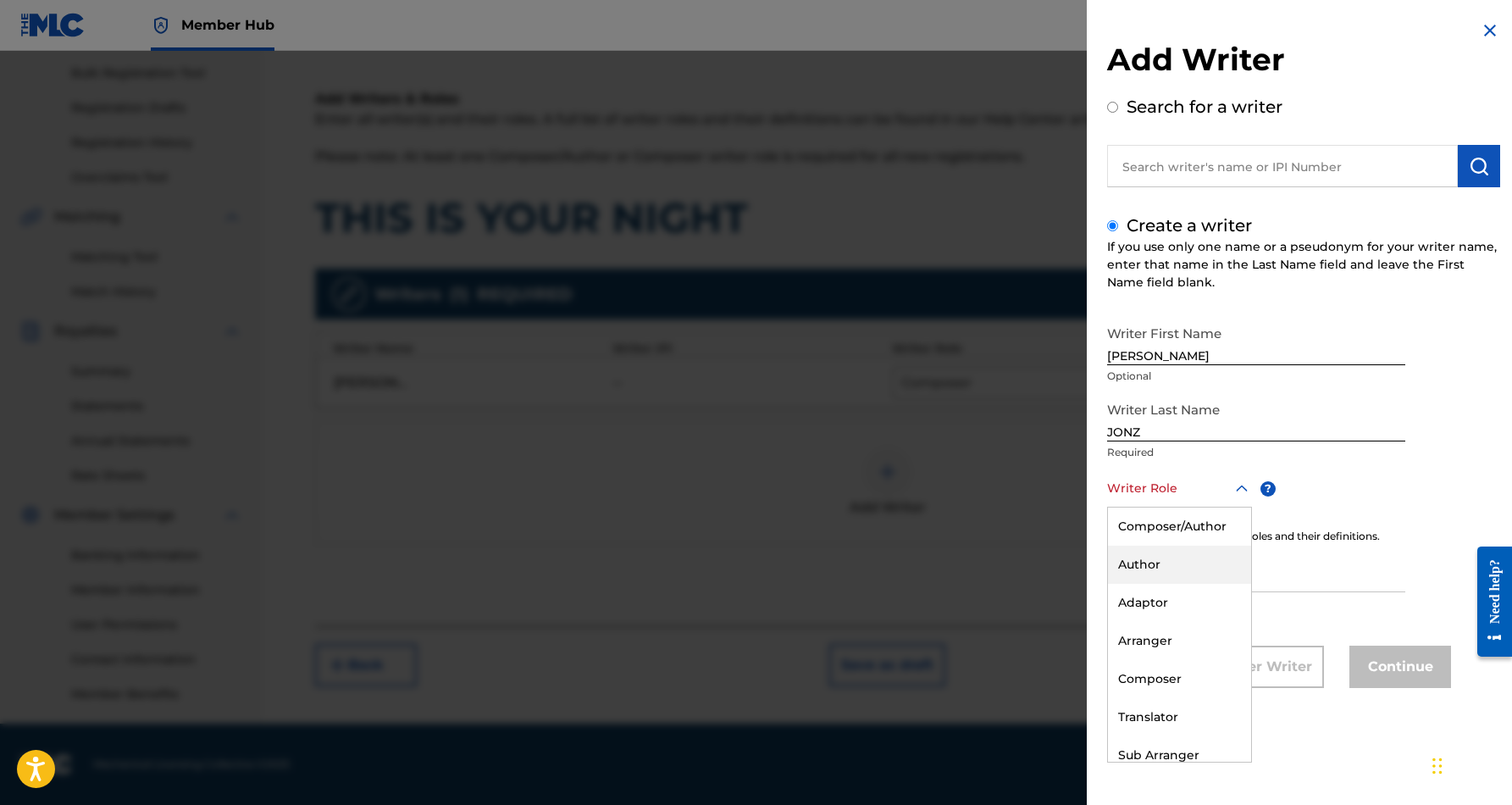
click at [1193, 563] on div "Author" at bounding box center [1180, 565] width 143 height 38
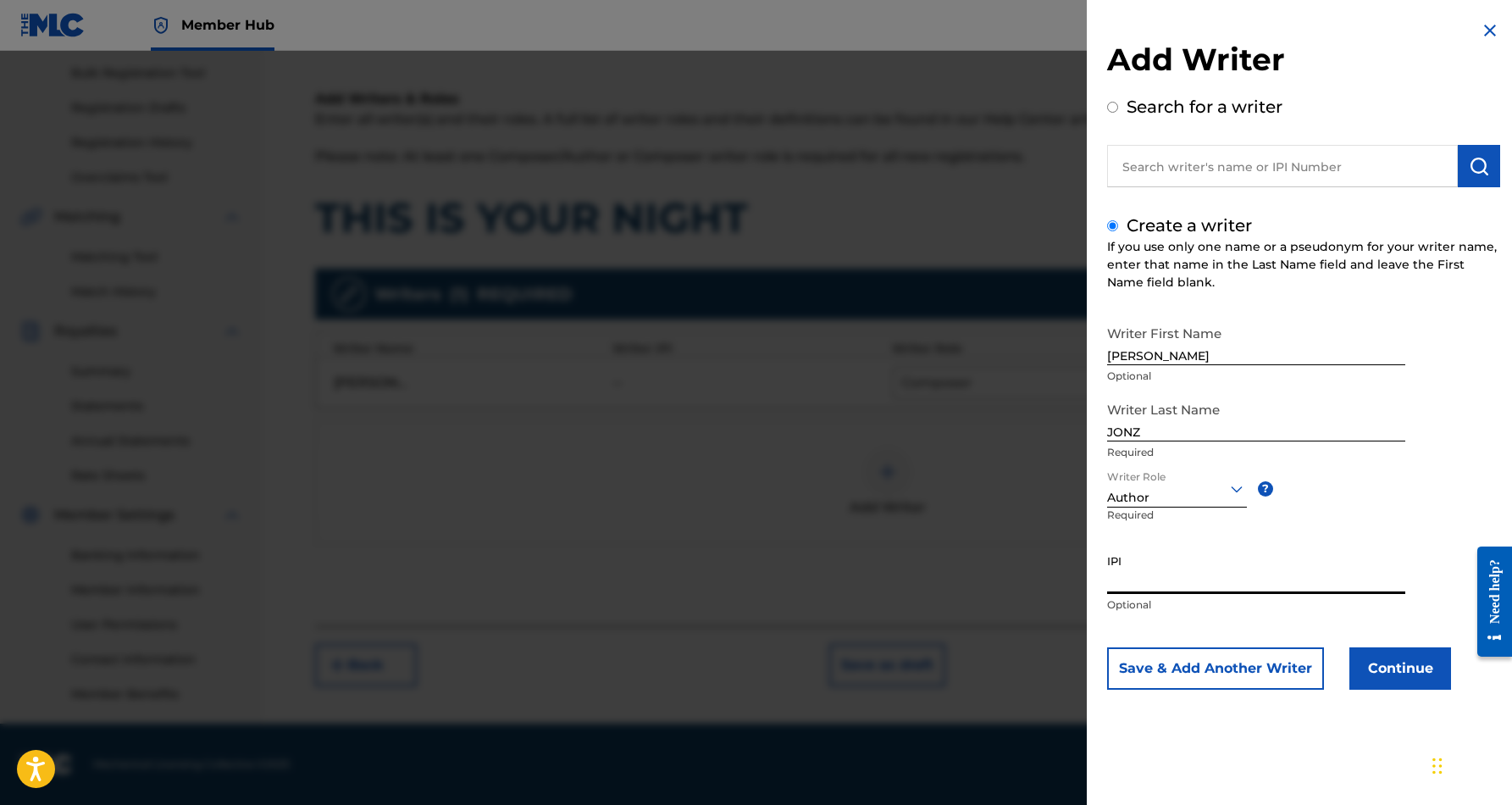
click at [1159, 569] on input "IPI" at bounding box center [1256, 570] width 298 height 48
click at [1383, 536] on div "Writer First Name [PERSON_NAME] Optional Writer Last Name [PERSON_NAME] Require…" at bounding box center [1304, 504] width 394 height 373
click at [1277, 669] on button "Save & Add Another Writer" at bounding box center [1215, 668] width 217 height 42
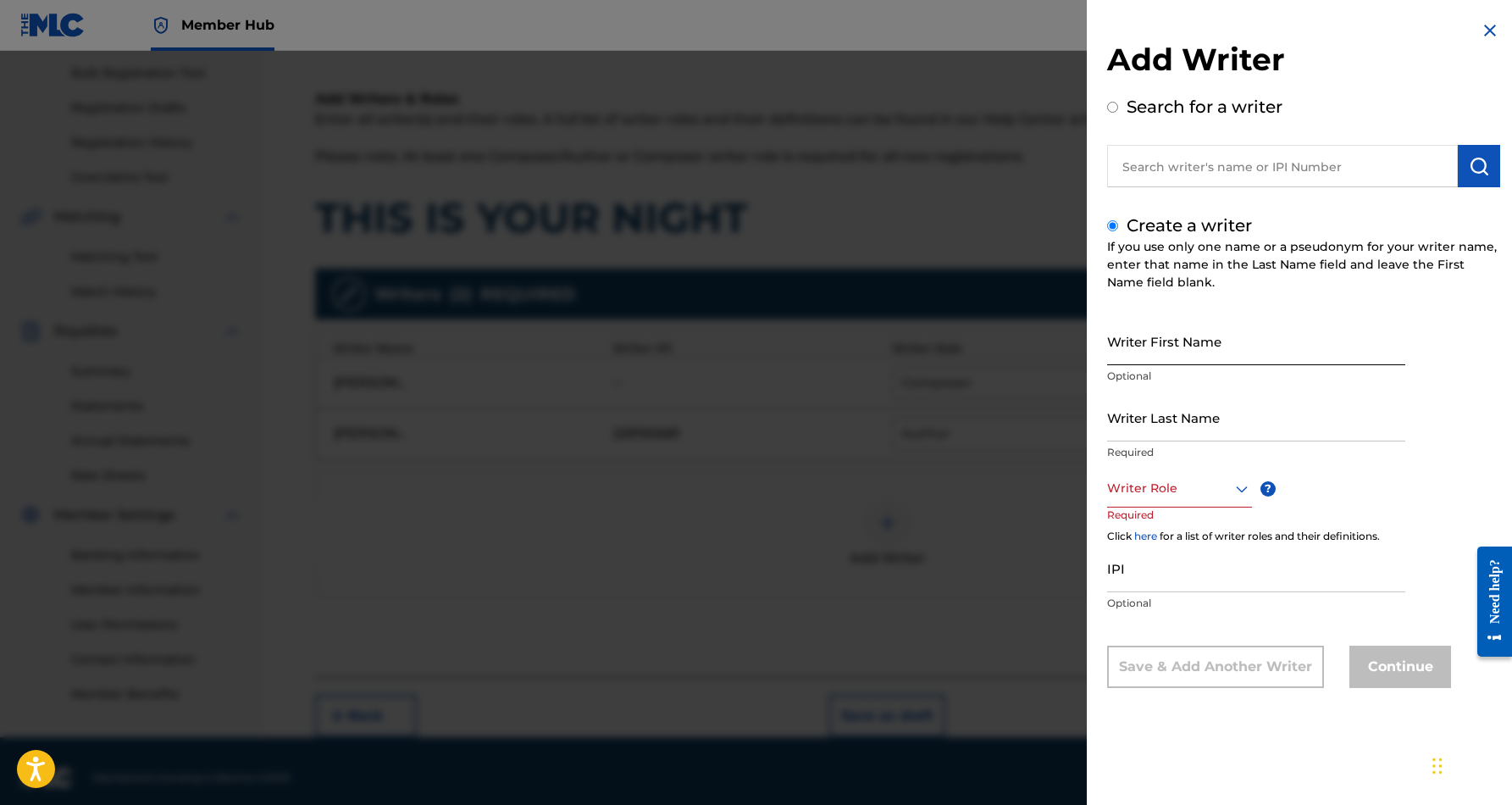
click at [1250, 341] on input "Writer First Name" at bounding box center [1256, 341] width 298 height 48
click at [1248, 417] on input "Writer Last Name" at bounding box center [1256, 417] width 298 height 48
click at [1182, 358] on input "[PERSON_NAME]" at bounding box center [1256, 341] width 298 height 48
click at [1245, 491] on icon at bounding box center [1243, 489] width 21 height 21
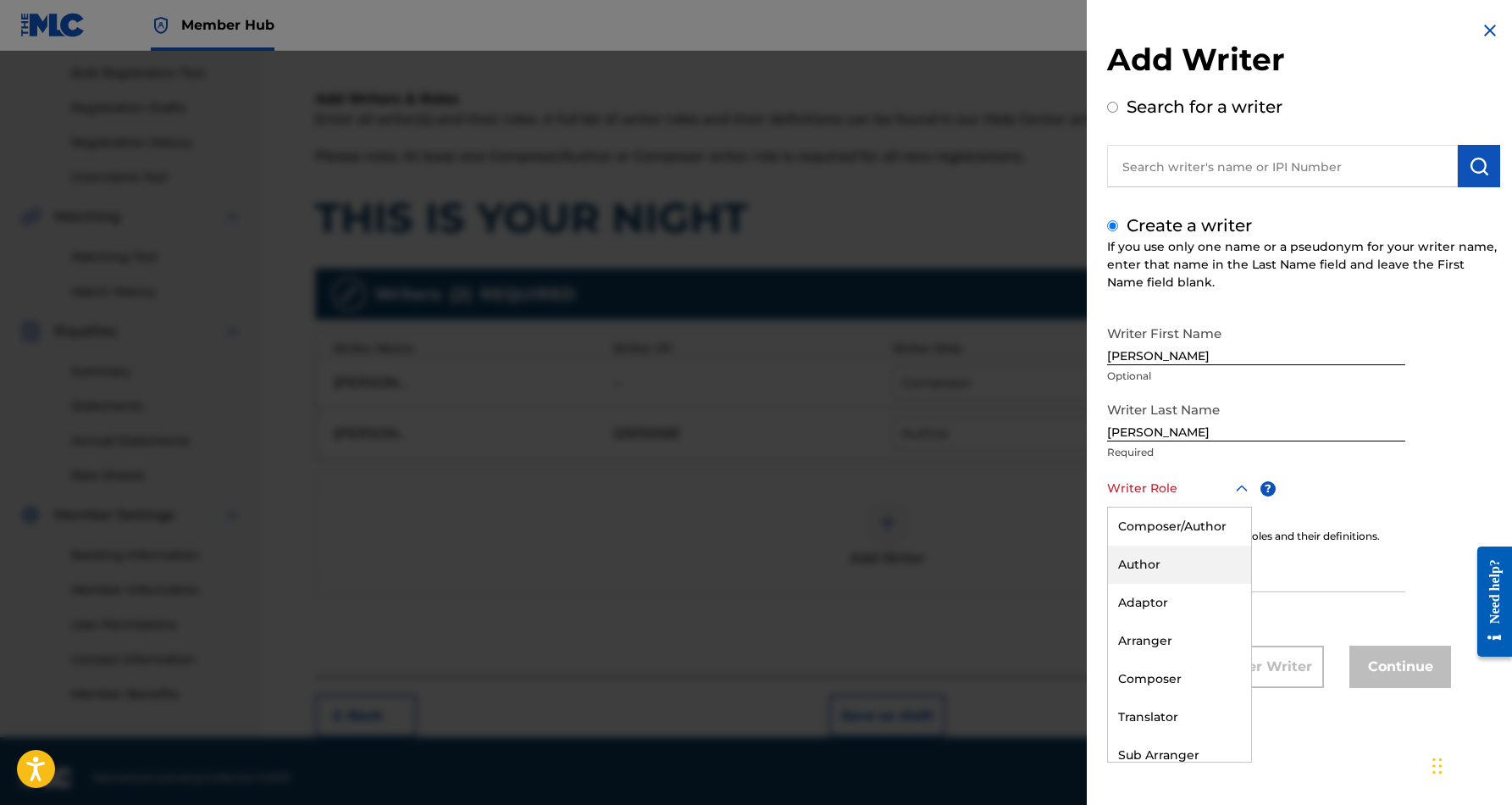
click at [1195, 571] on div "Author" at bounding box center [1180, 565] width 143 height 38
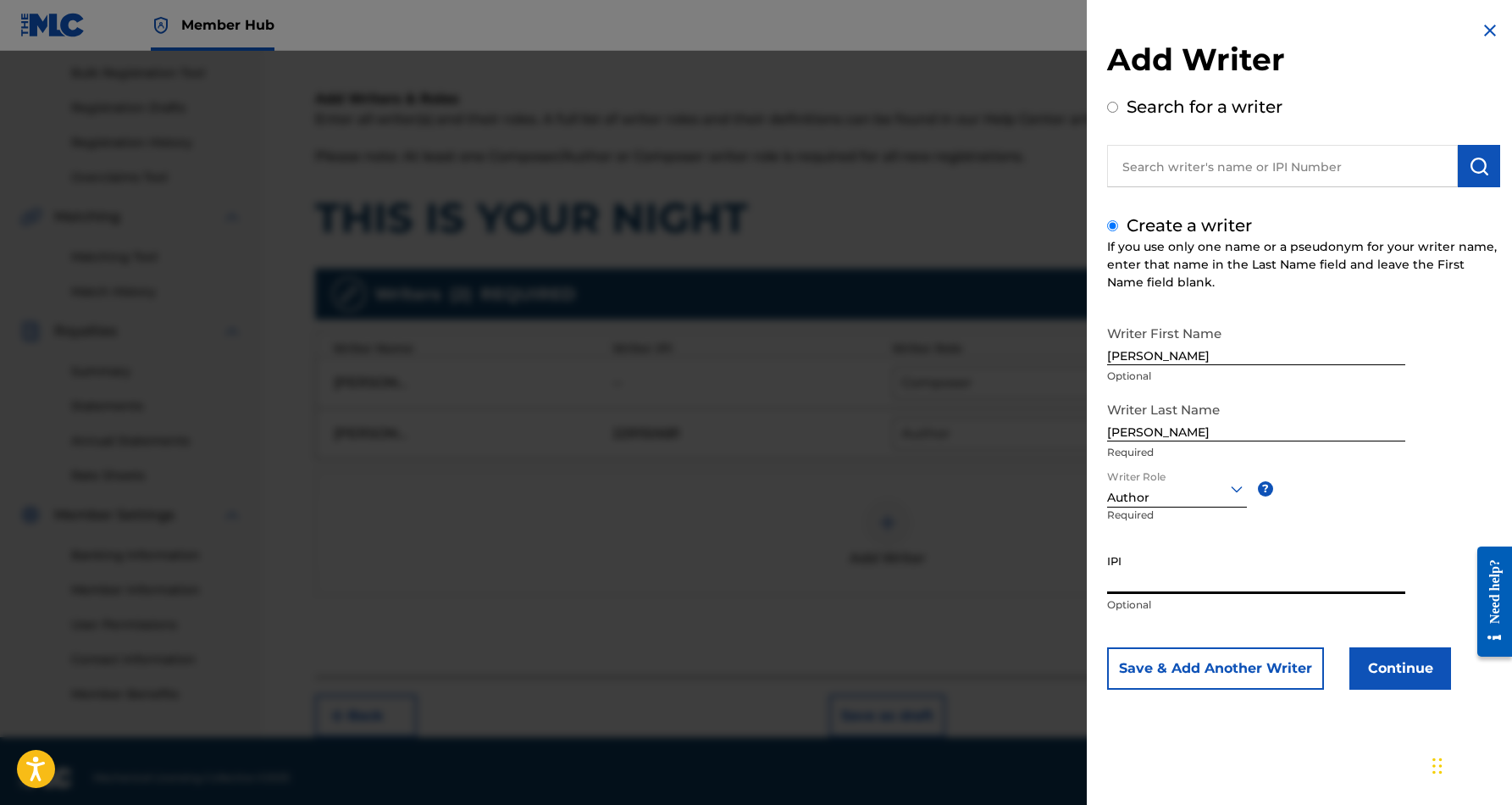
click at [1171, 586] on input "IPI" at bounding box center [1256, 570] width 298 height 48
click at [1387, 443] on div "Writer Last Name [PERSON_NAME] Required" at bounding box center [1256, 431] width 298 height 76
click at [1402, 668] on button "Continue" at bounding box center [1401, 668] width 102 height 42
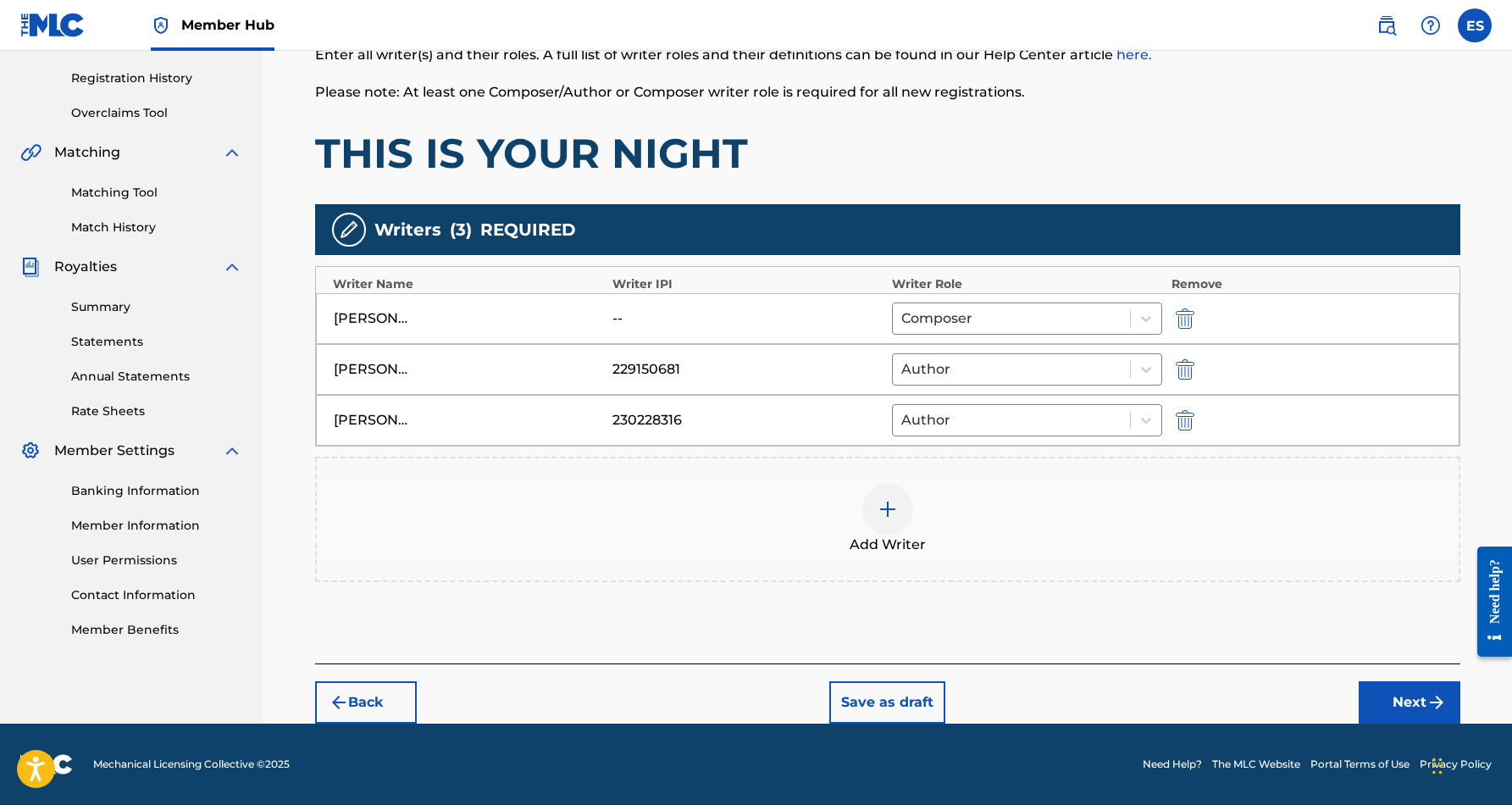
scroll to position [310, 0]
click at [1383, 695] on button "Next" at bounding box center [1410, 702] width 102 height 42
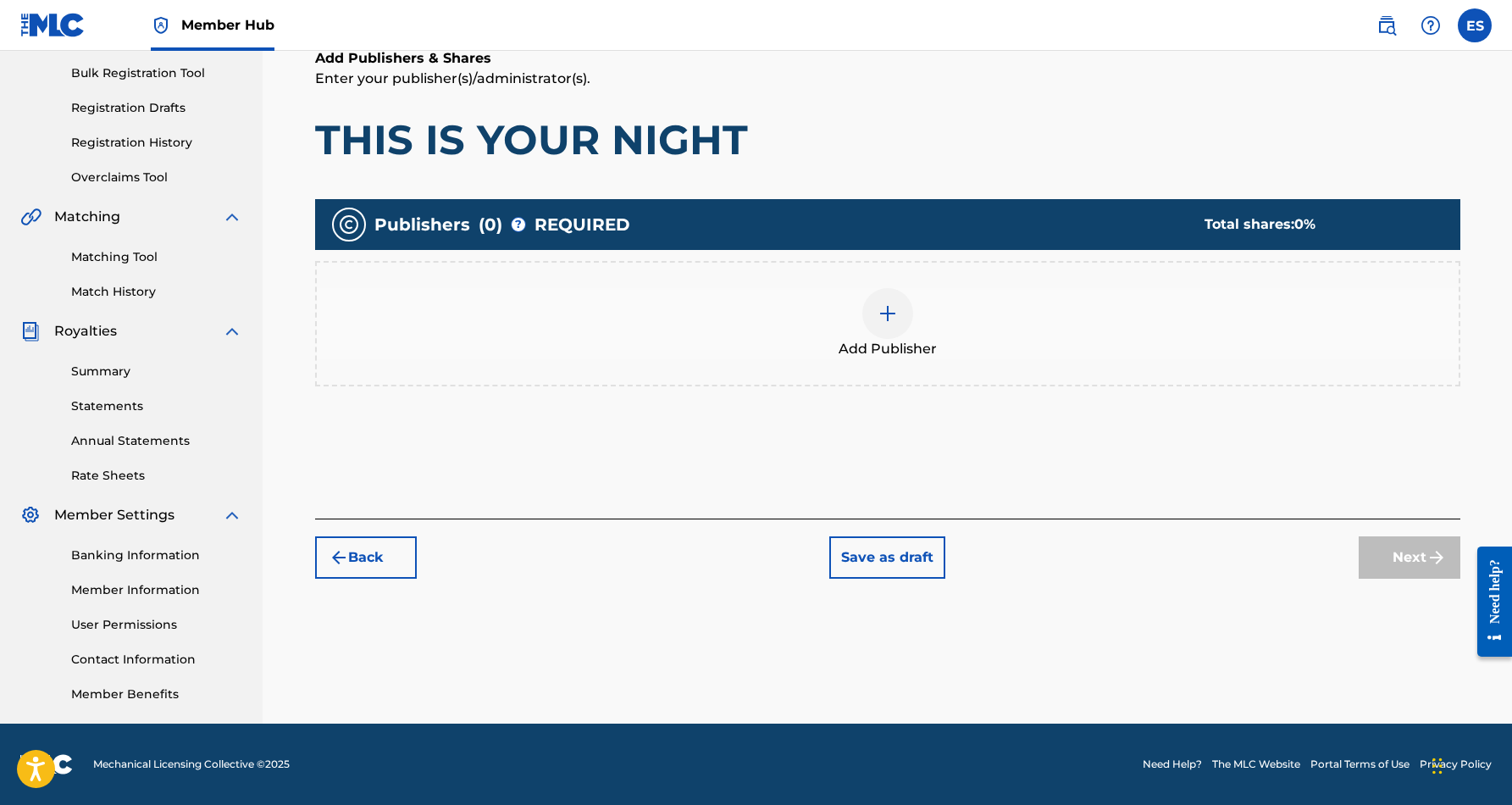
click at [877, 304] on img at bounding box center [888, 314] width 21 height 21
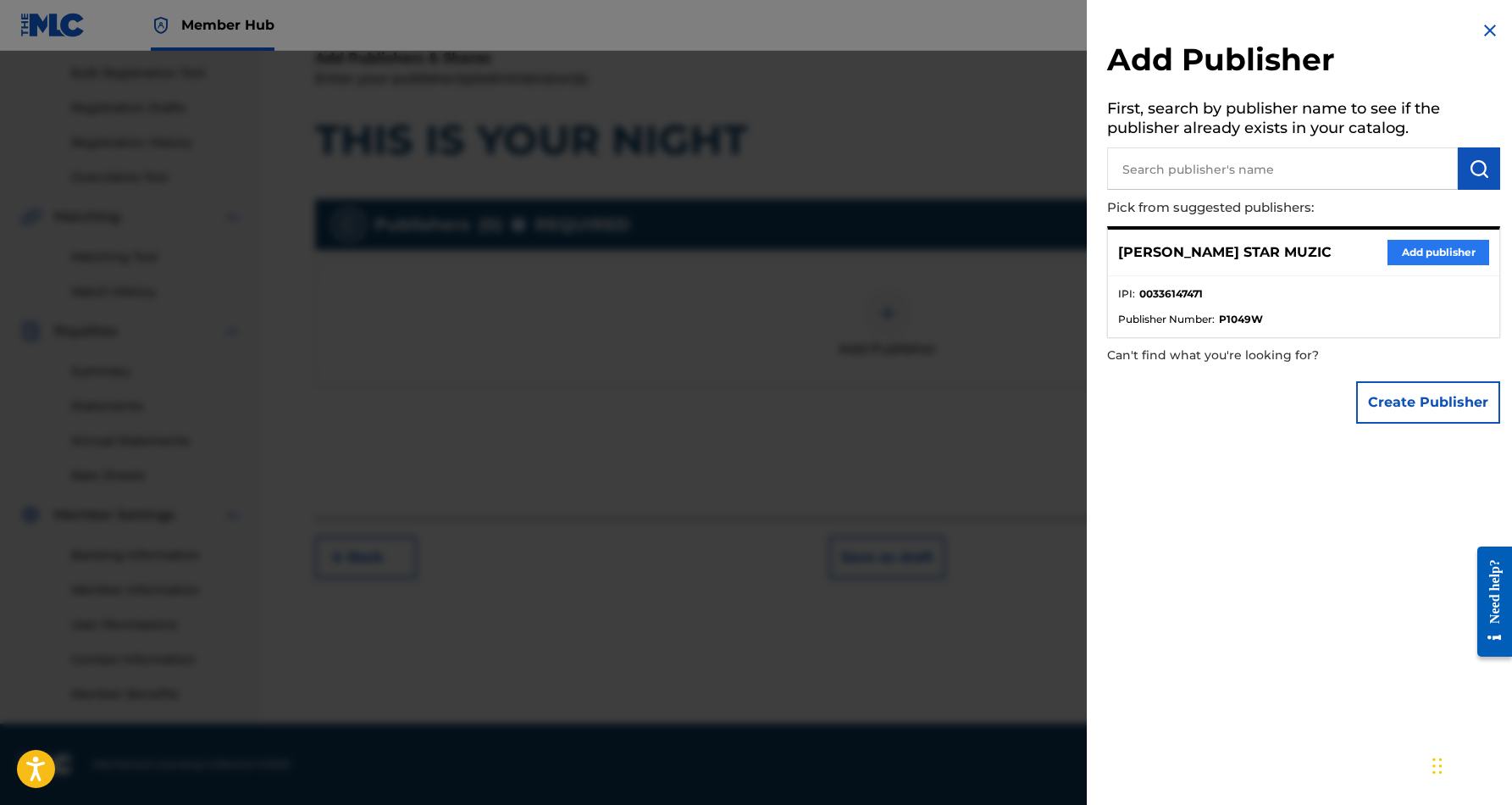
click at [1392, 249] on button "Add publisher" at bounding box center [1439, 252] width 102 height 25
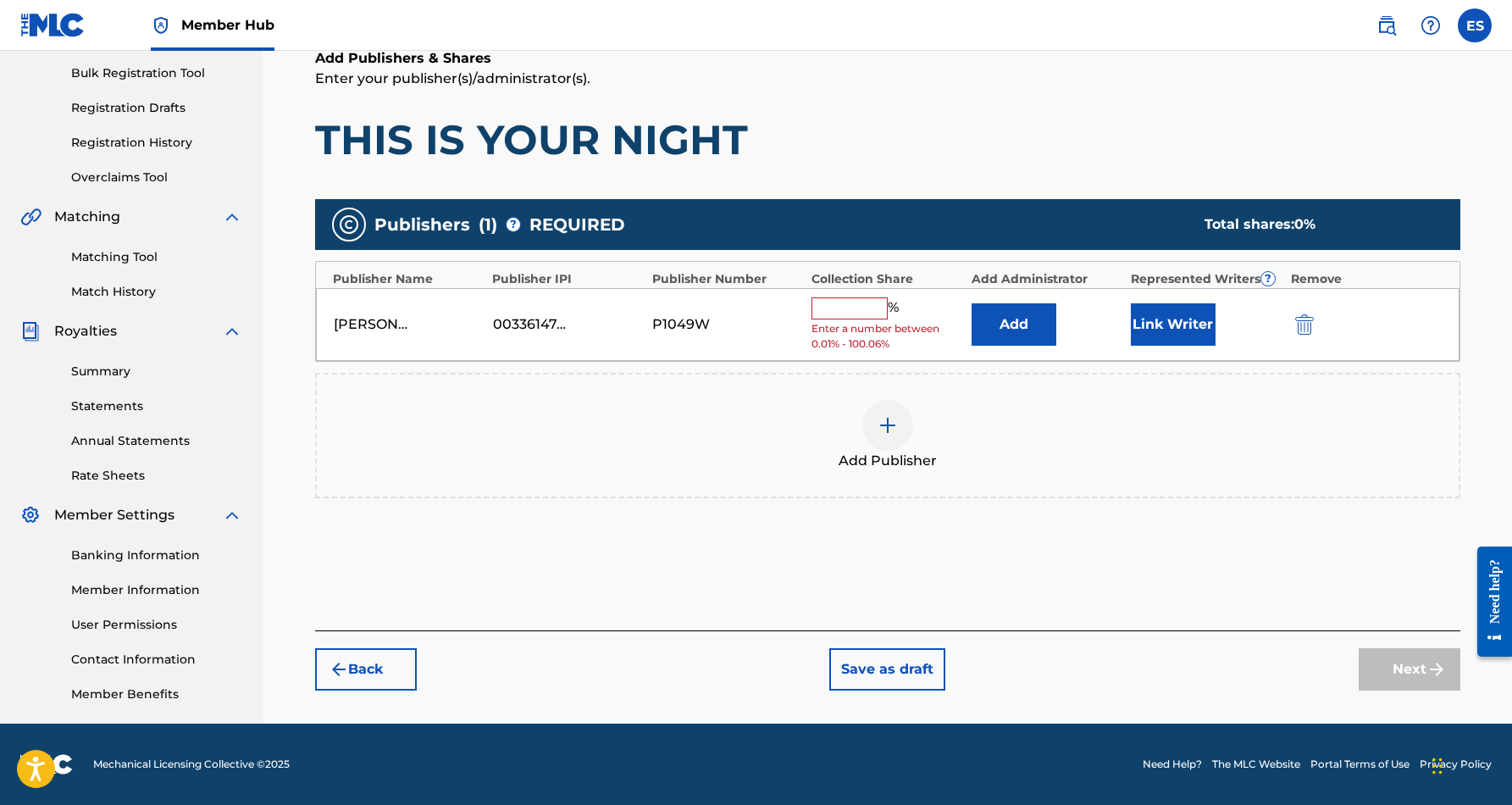
click at [863, 301] on input "text" at bounding box center [849, 308] width 76 height 22
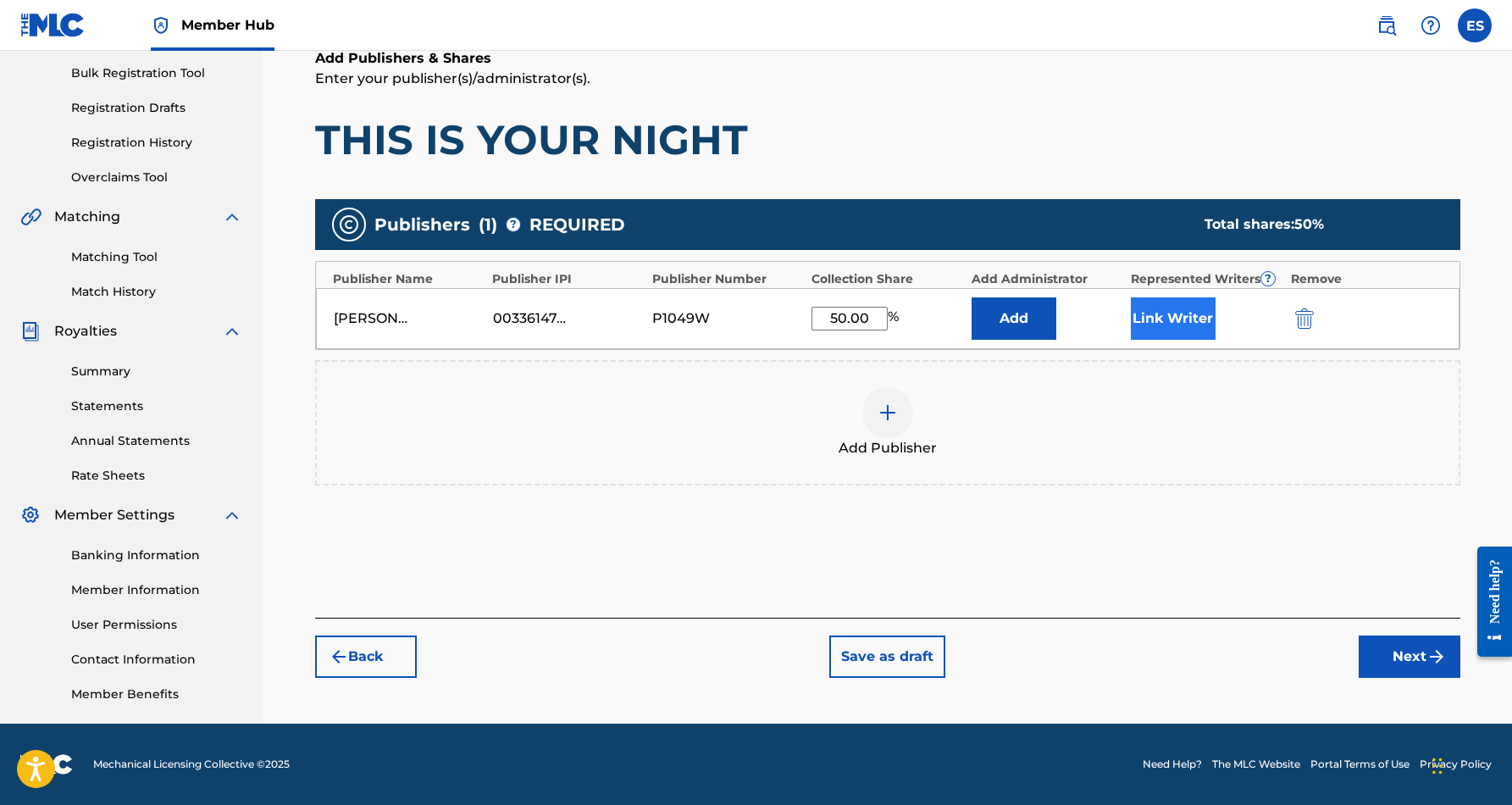
click at [1164, 309] on button "Link Writer" at bounding box center [1173, 318] width 85 height 42
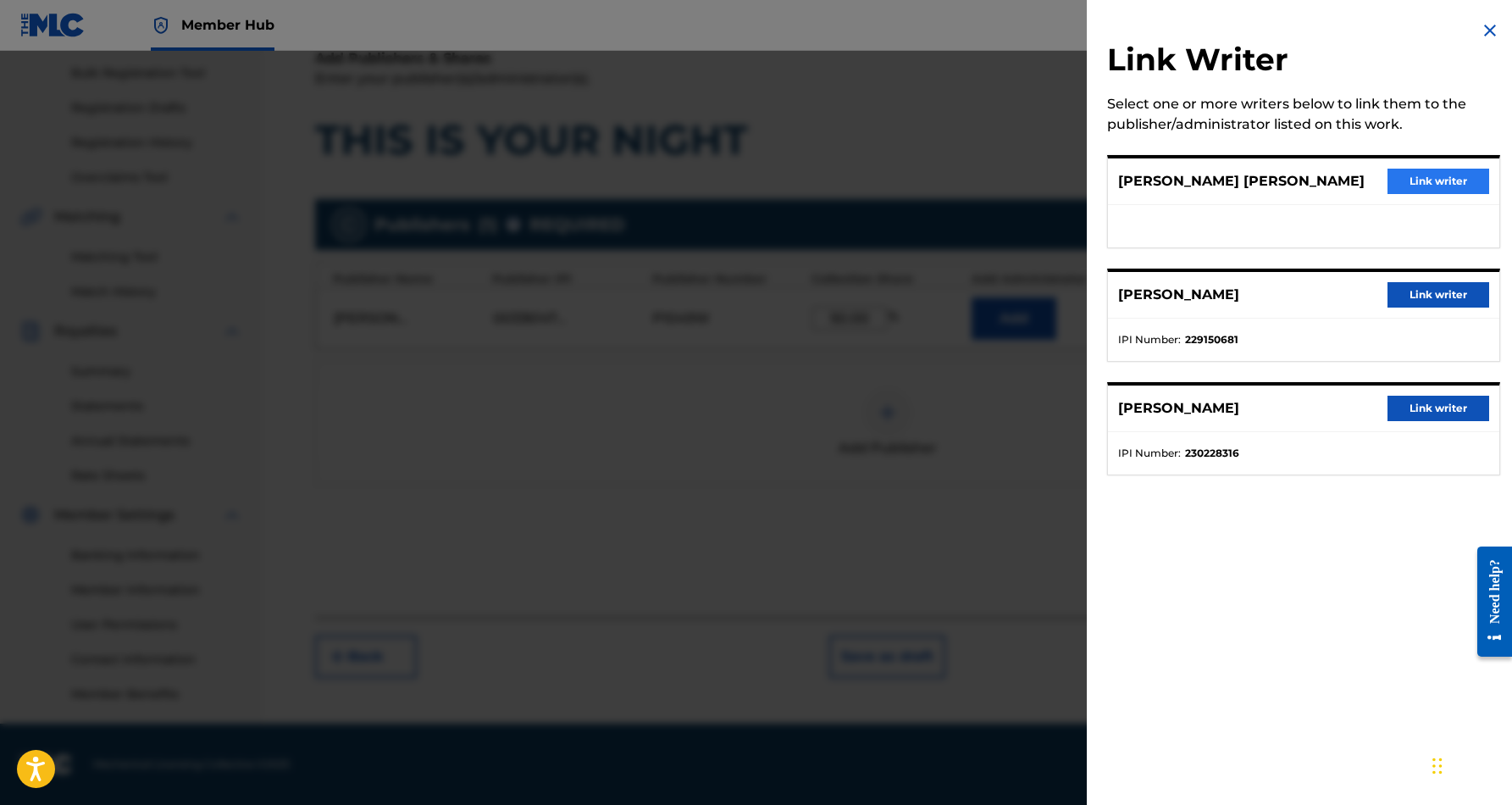
click at [1402, 182] on button "Link writer" at bounding box center [1439, 181] width 102 height 25
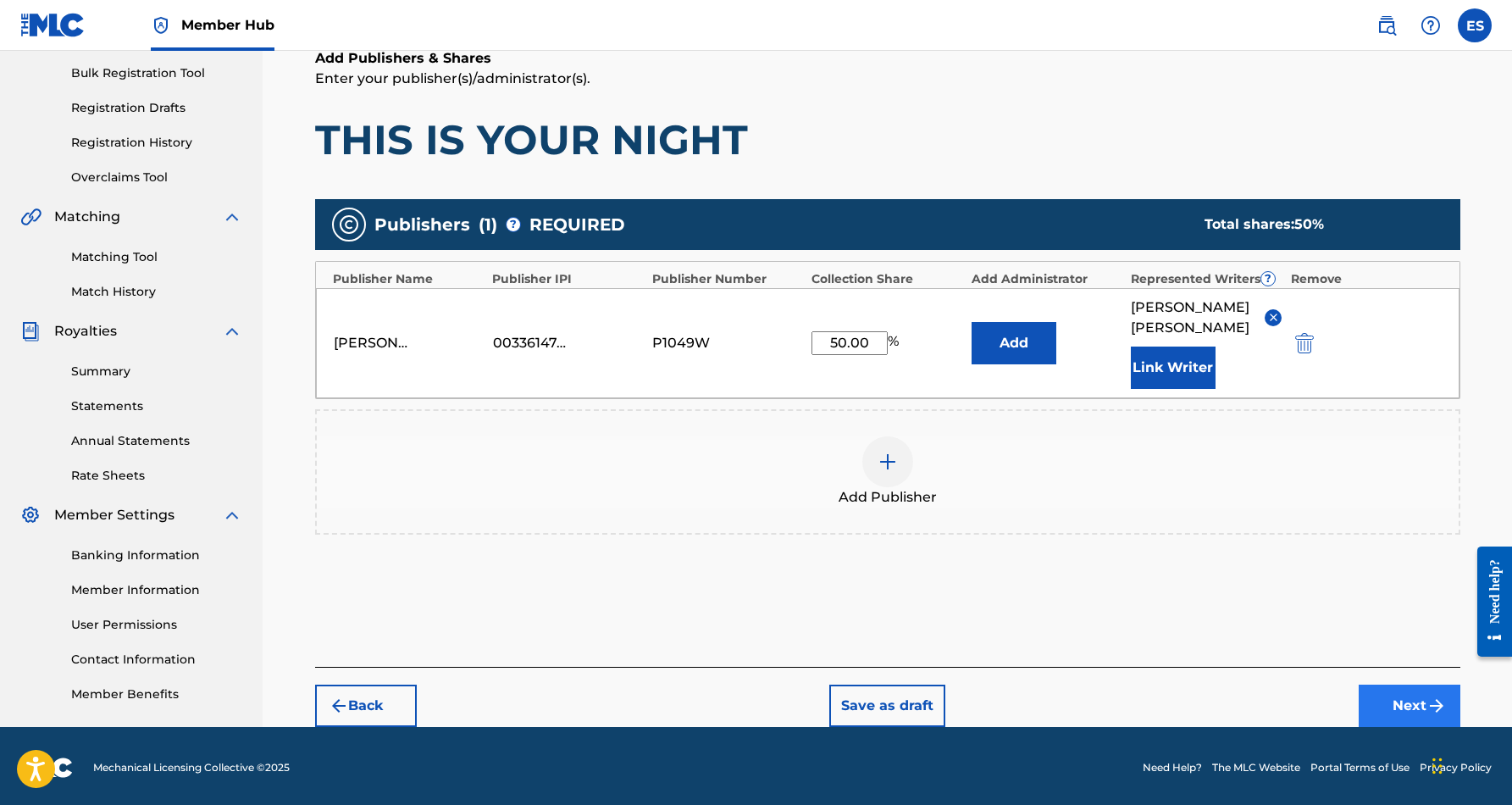
click at [1398, 701] on button "Next" at bounding box center [1410, 705] width 102 height 42
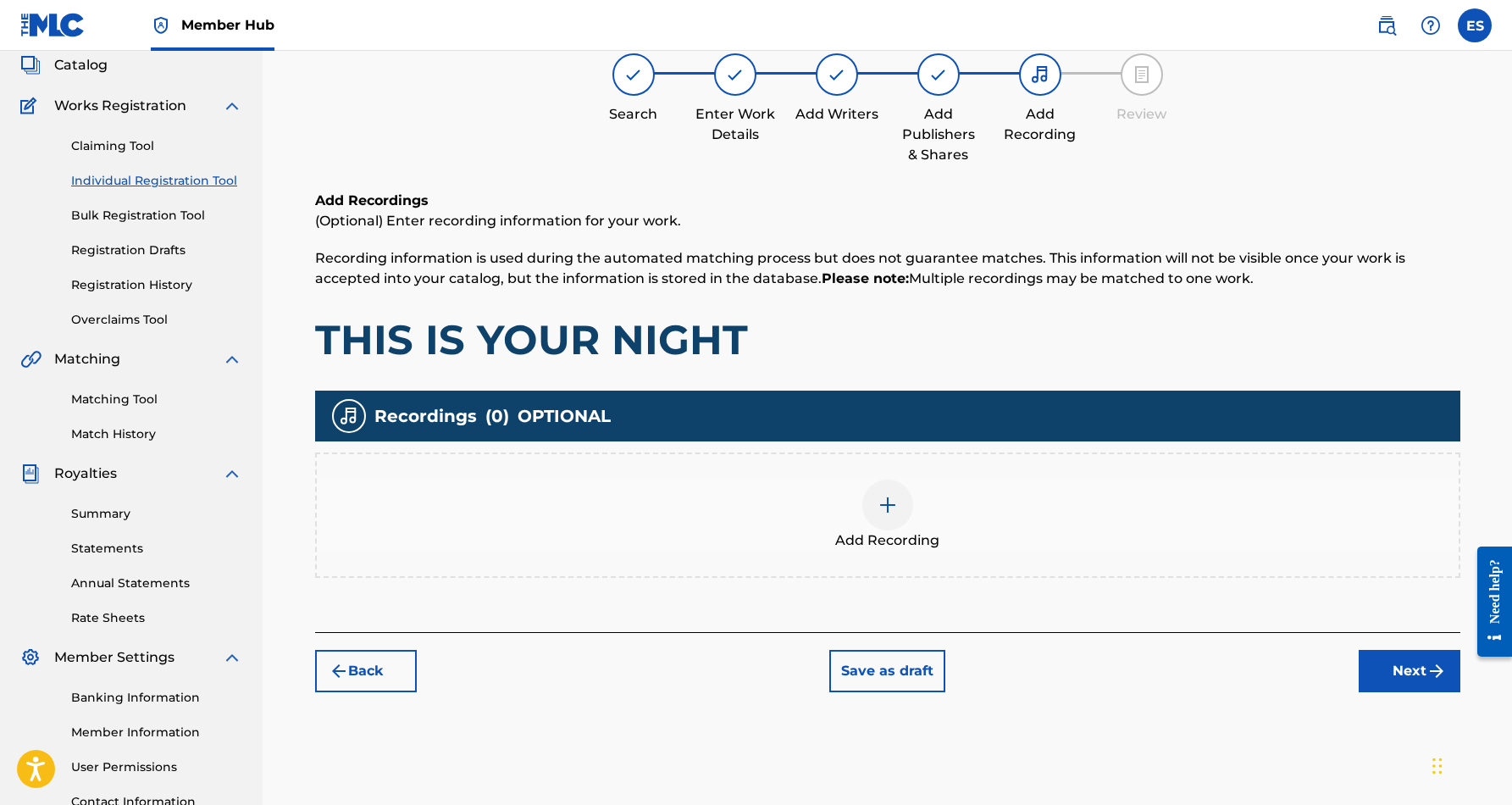
scroll to position [76, 0]
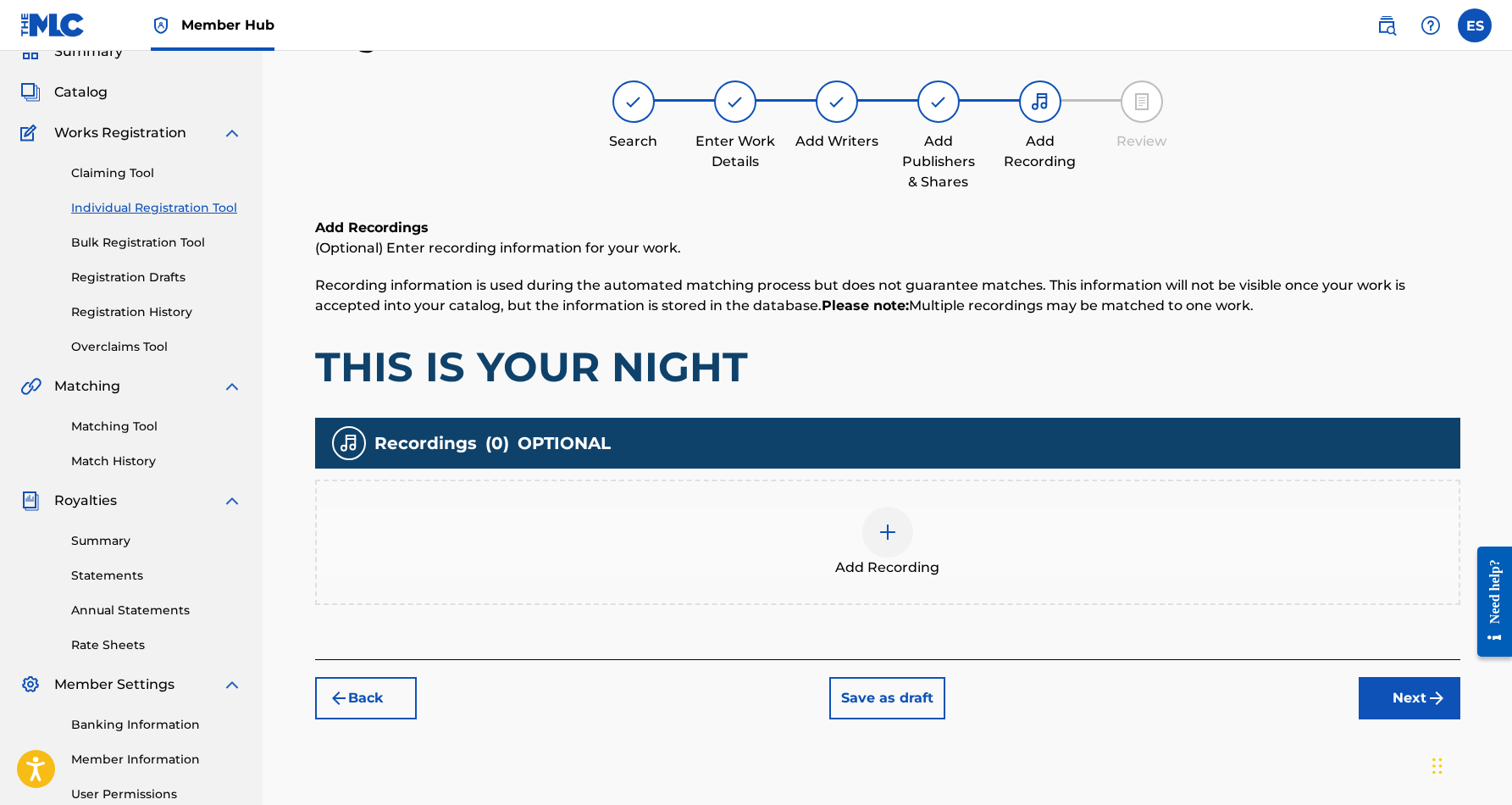
click at [883, 530] on img at bounding box center [888, 532] width 21 height 21
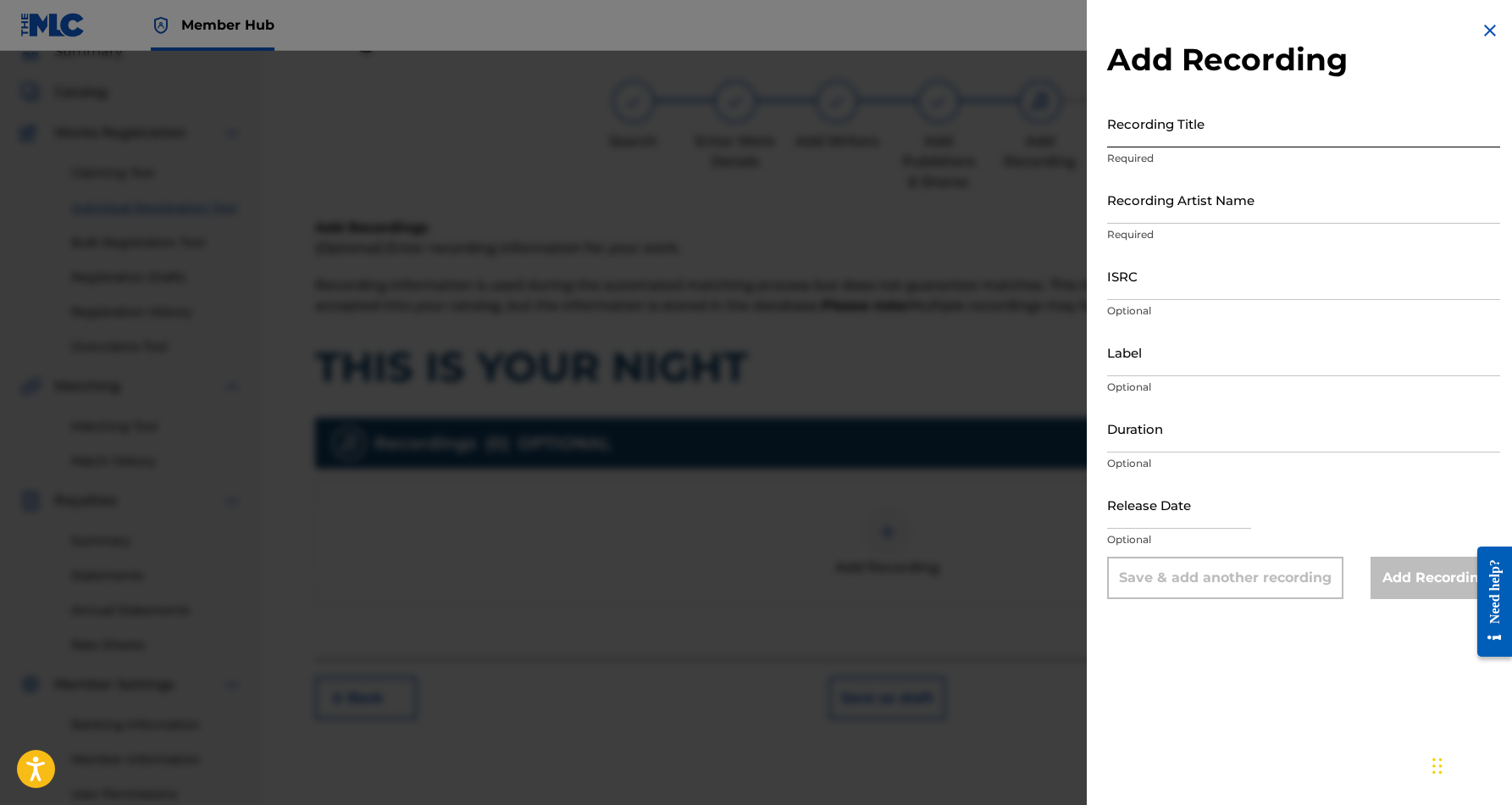
click at [1213, 138] on input "Recording Title" at bounding box center [1304, 122] width 394 height 48
click at [1210, 205] on input "Recording Artist Name" at bounding box center [1304, 199] width 394 height 48
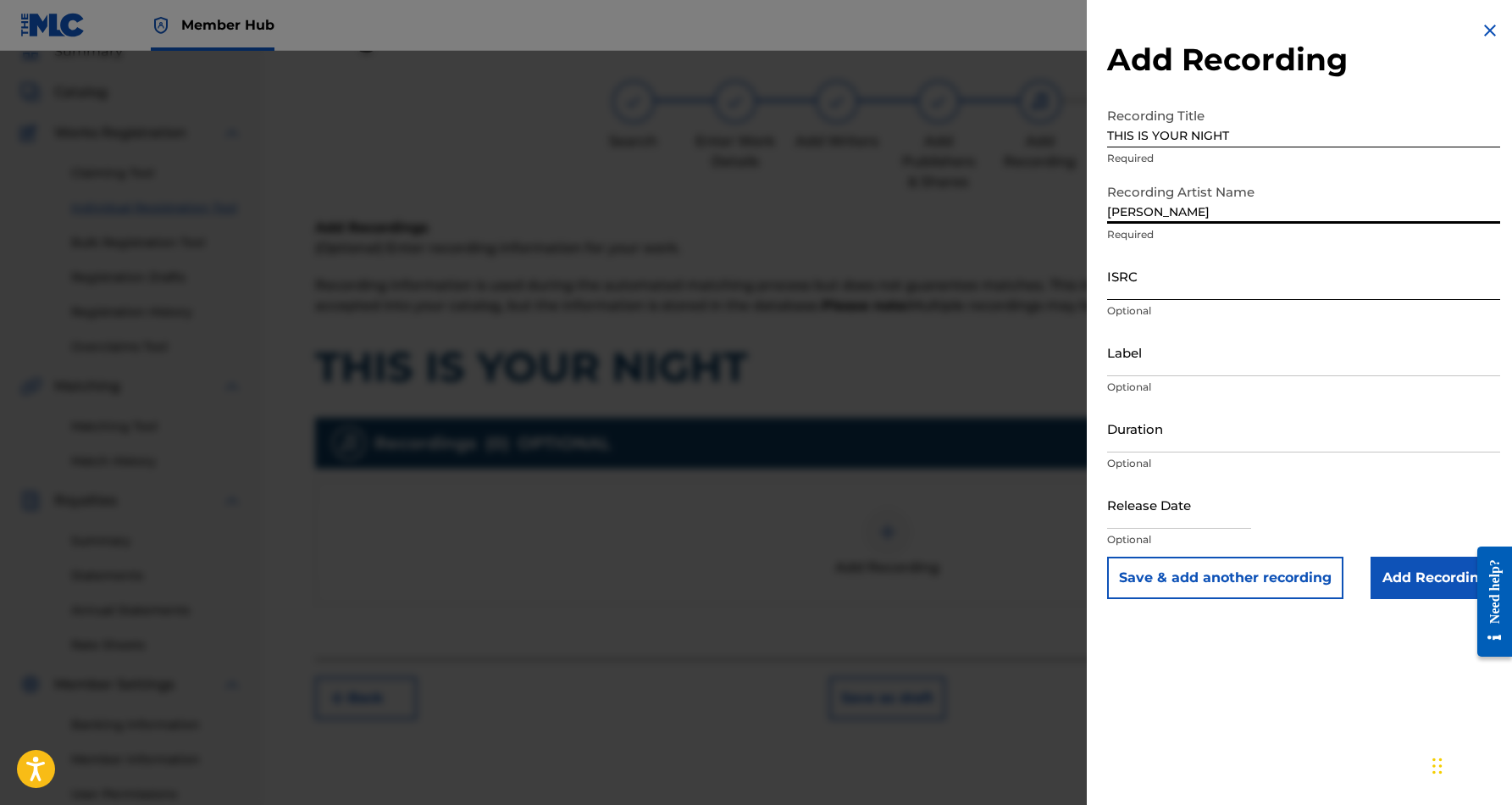
click at [1212, 288] on input "ISRC" at bounding box center [1304, 275] width 394 height 48
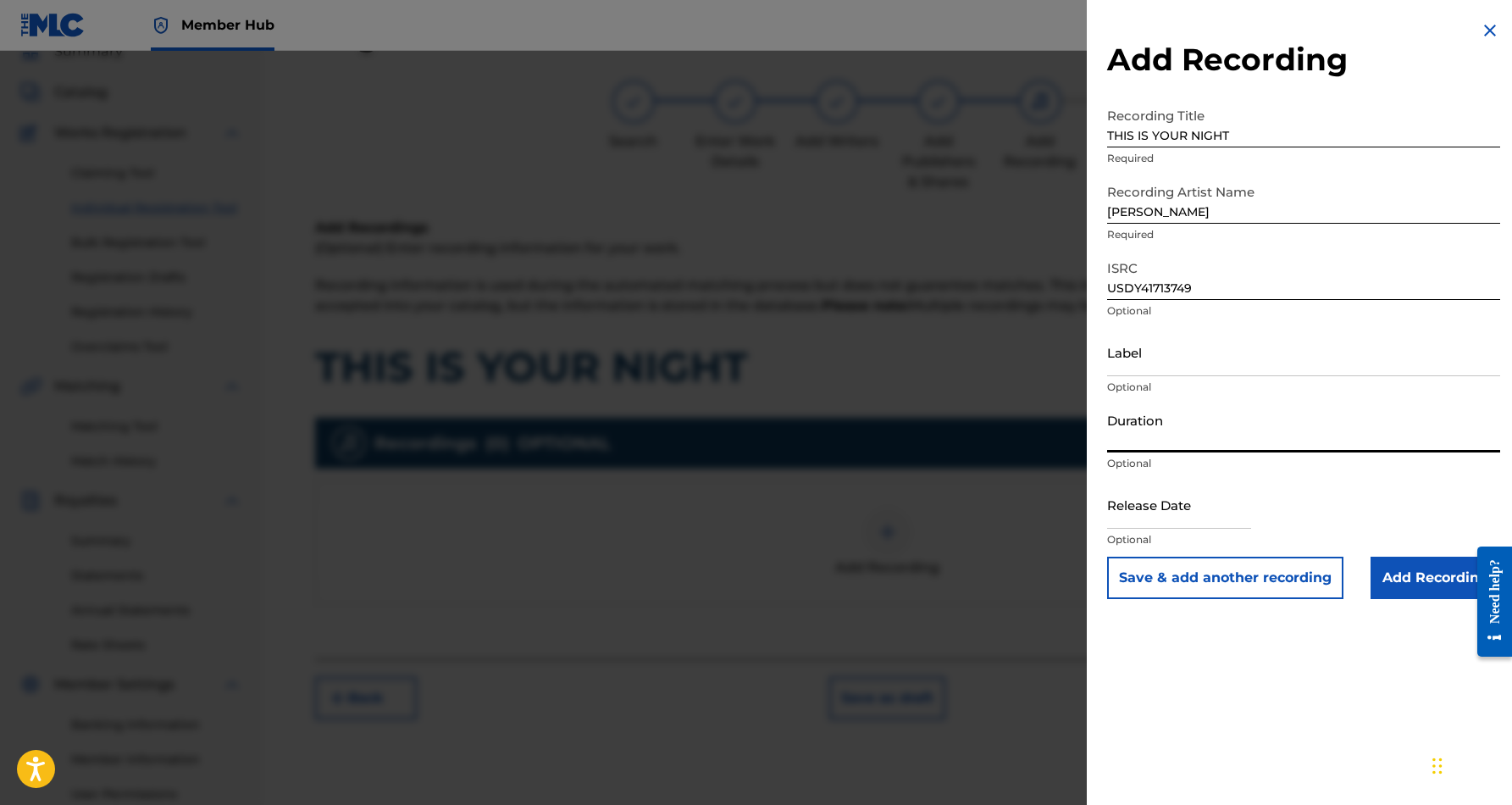
click at [1207, 433] on input "Duration" at bounding box center [1304, 427] width 394 height 48
click at [1295, 486] on div "Release Date Optional" at bounding box center [1304, 518] width 394 height 76
click at [1363, 622] on div "Add Recording Recording Title THIS IS YOUR NIGHT Required Recording Artist Name…" at bounding box center [1304, 402] width 434 height 805
click at [1397, 581] on input "Add Recording" at bounding box center [1436, 577] width 130 height 42
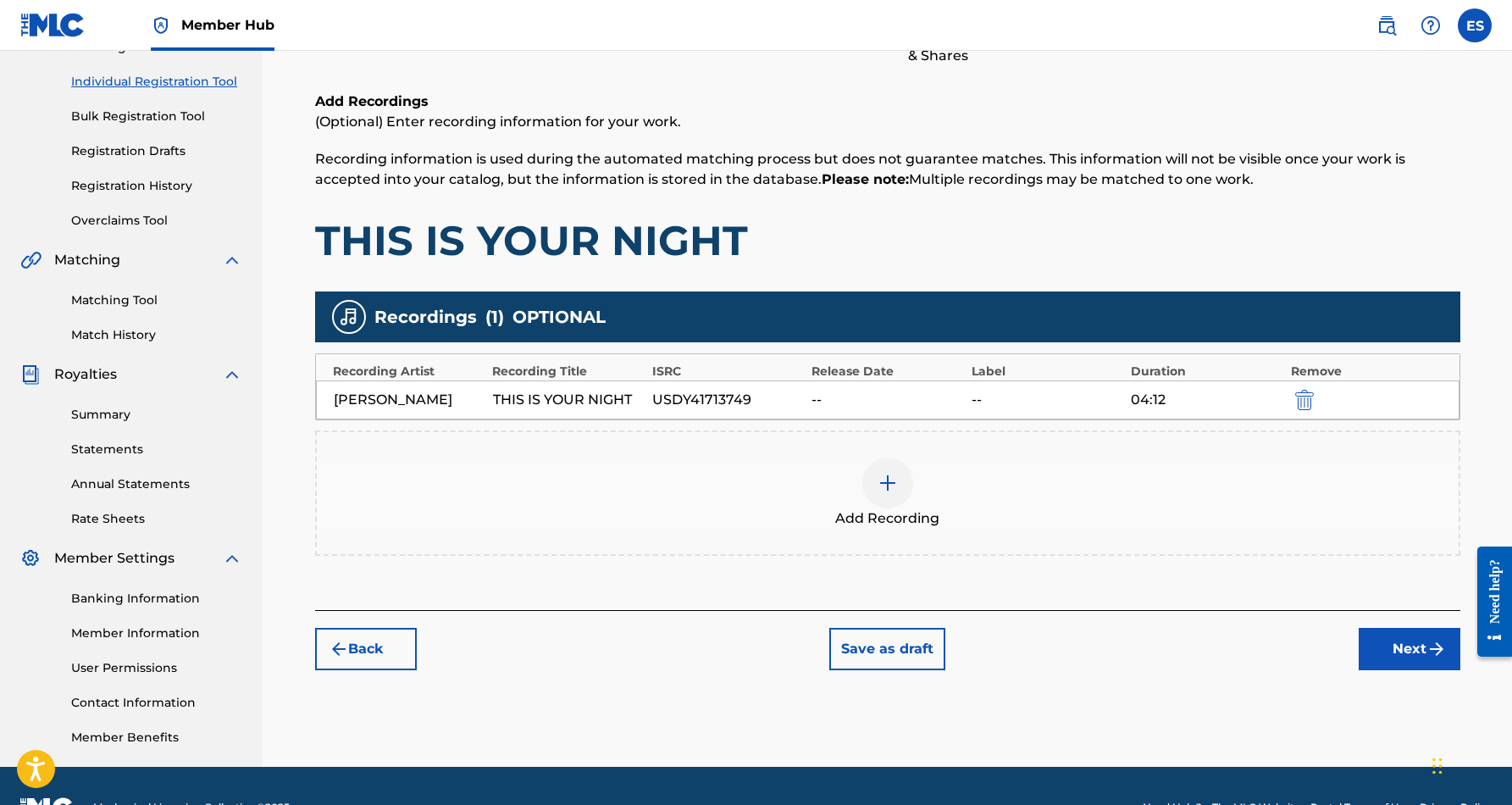
scroll to position [206, 0]
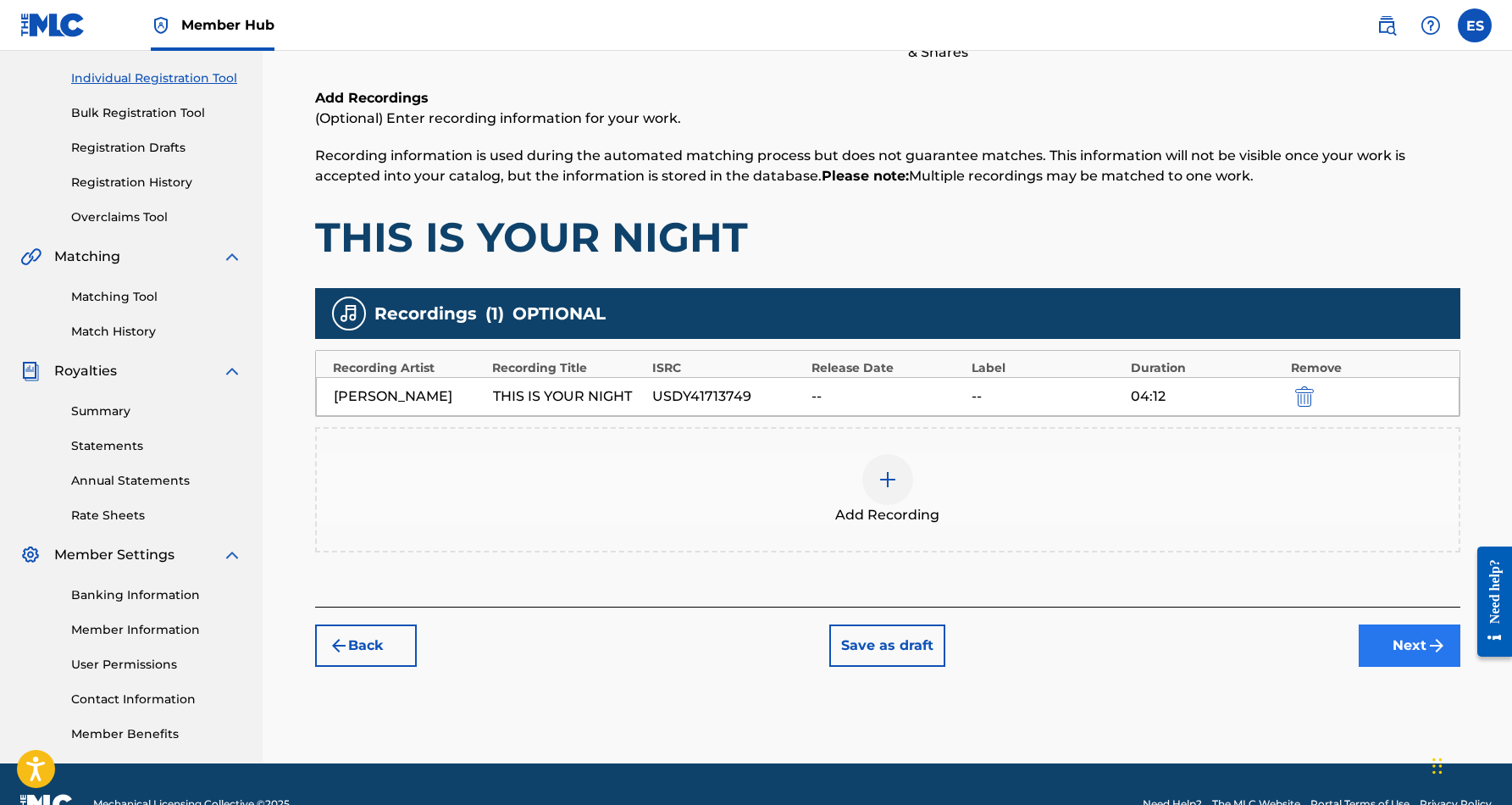
click at [1407, 640] on button "Next" at bounding box center [1410, 645] width 102 height 42
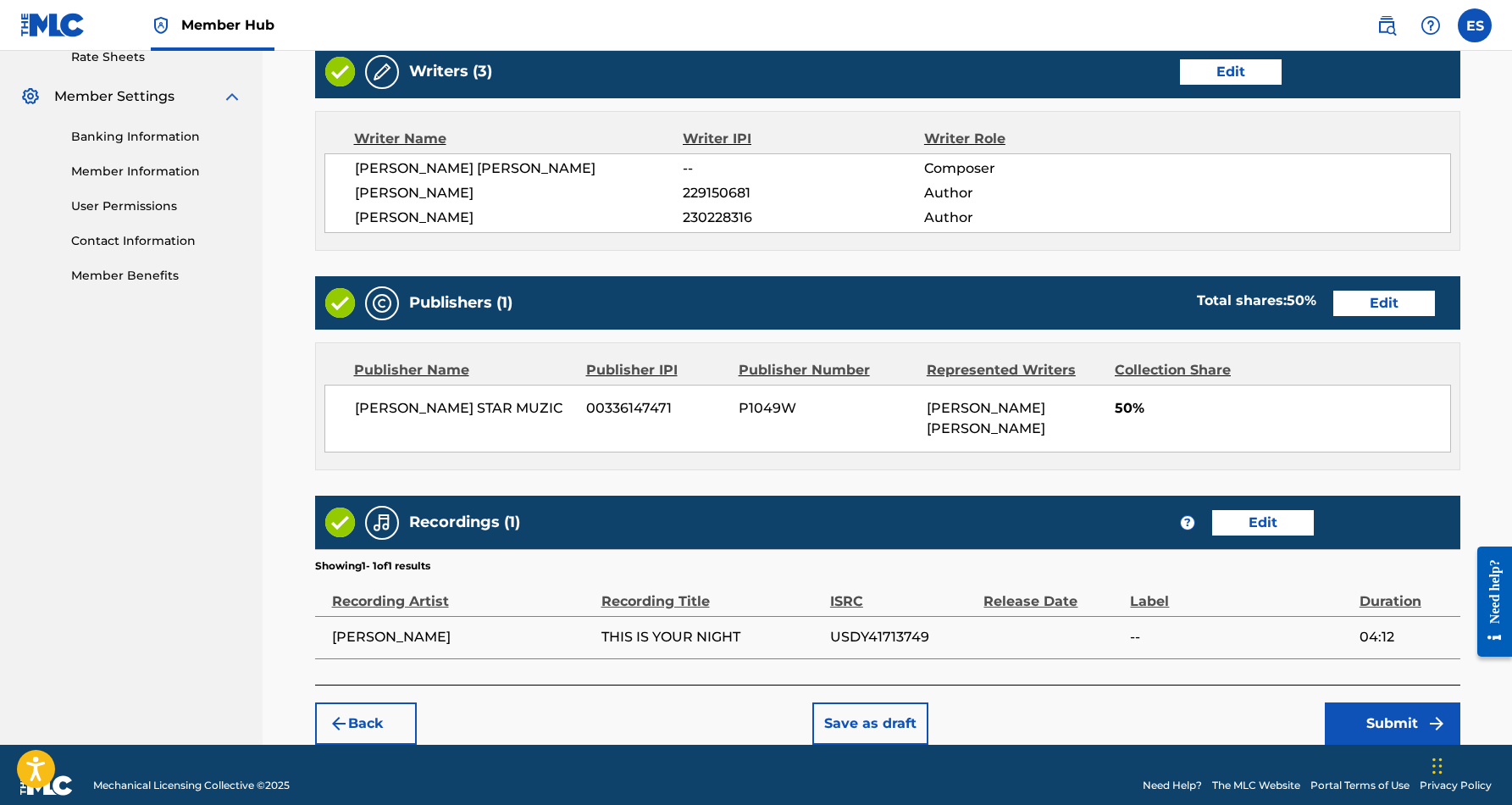
scroll to position [664, 0]
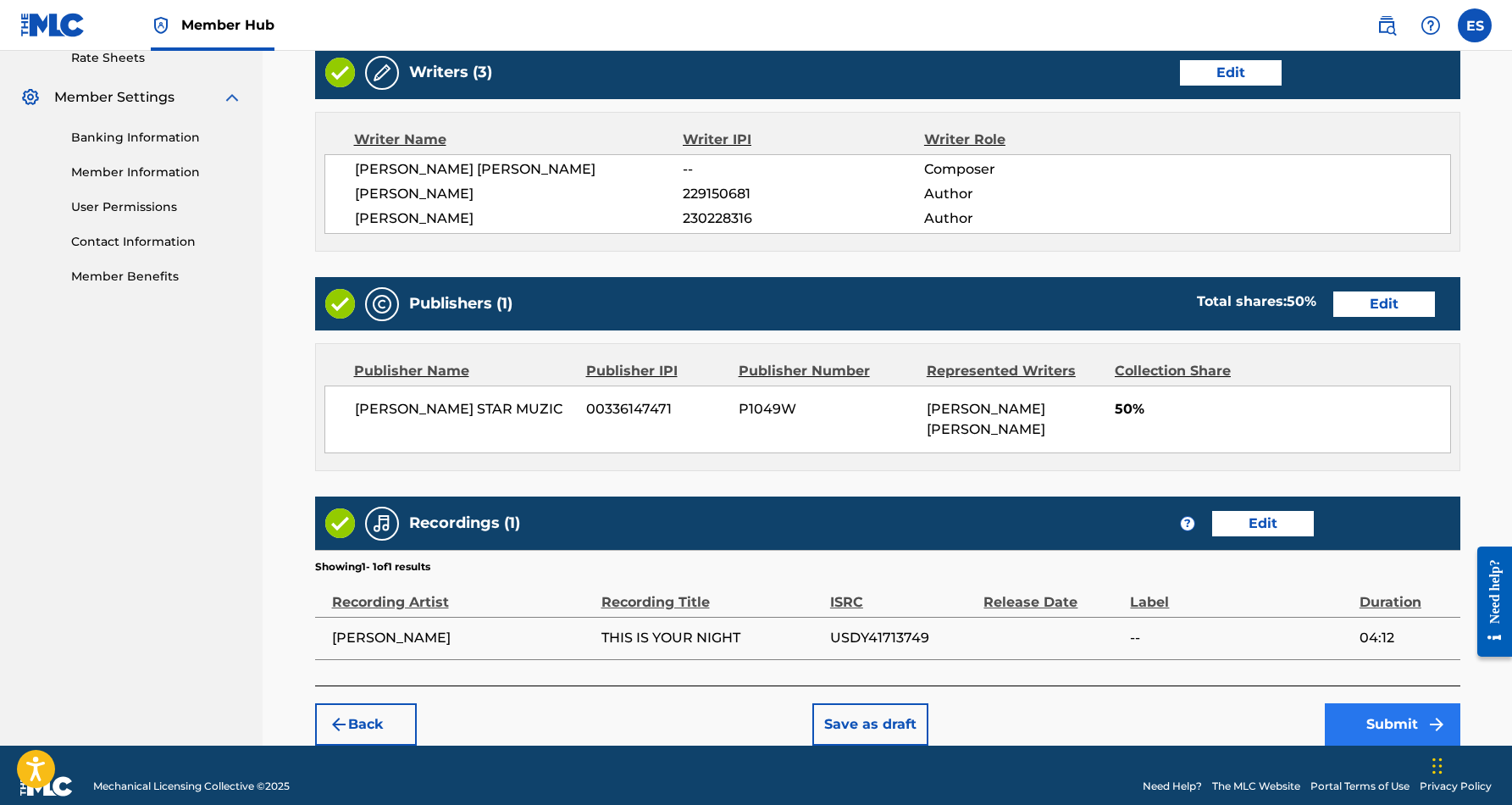
click at [1376, 707] on button "Submit" at bounding box center [1393, 724] width 136 height 42
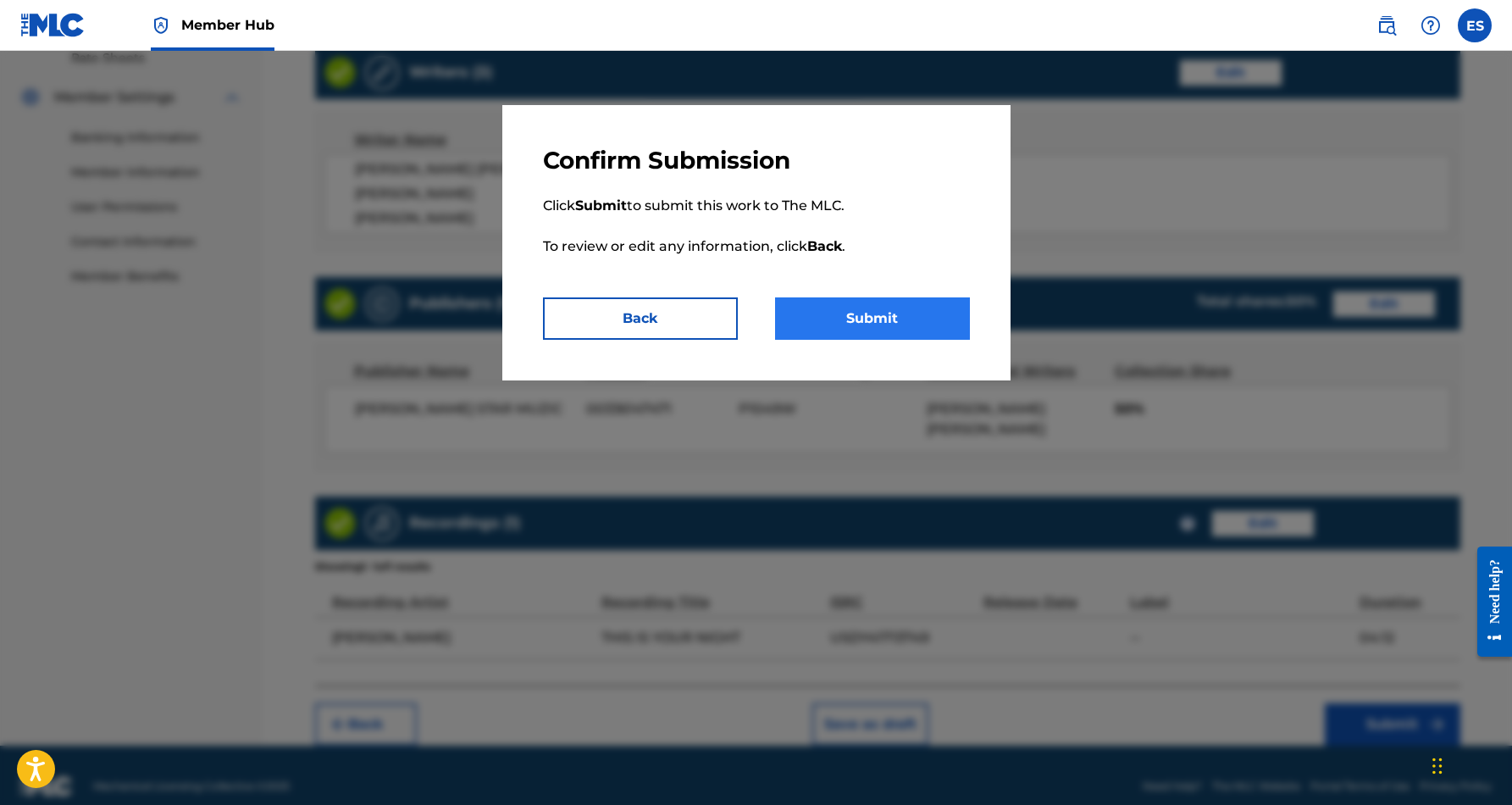
click at [893, 310] on button "Submit" at bounding box center [872, 318] width 195 height 42
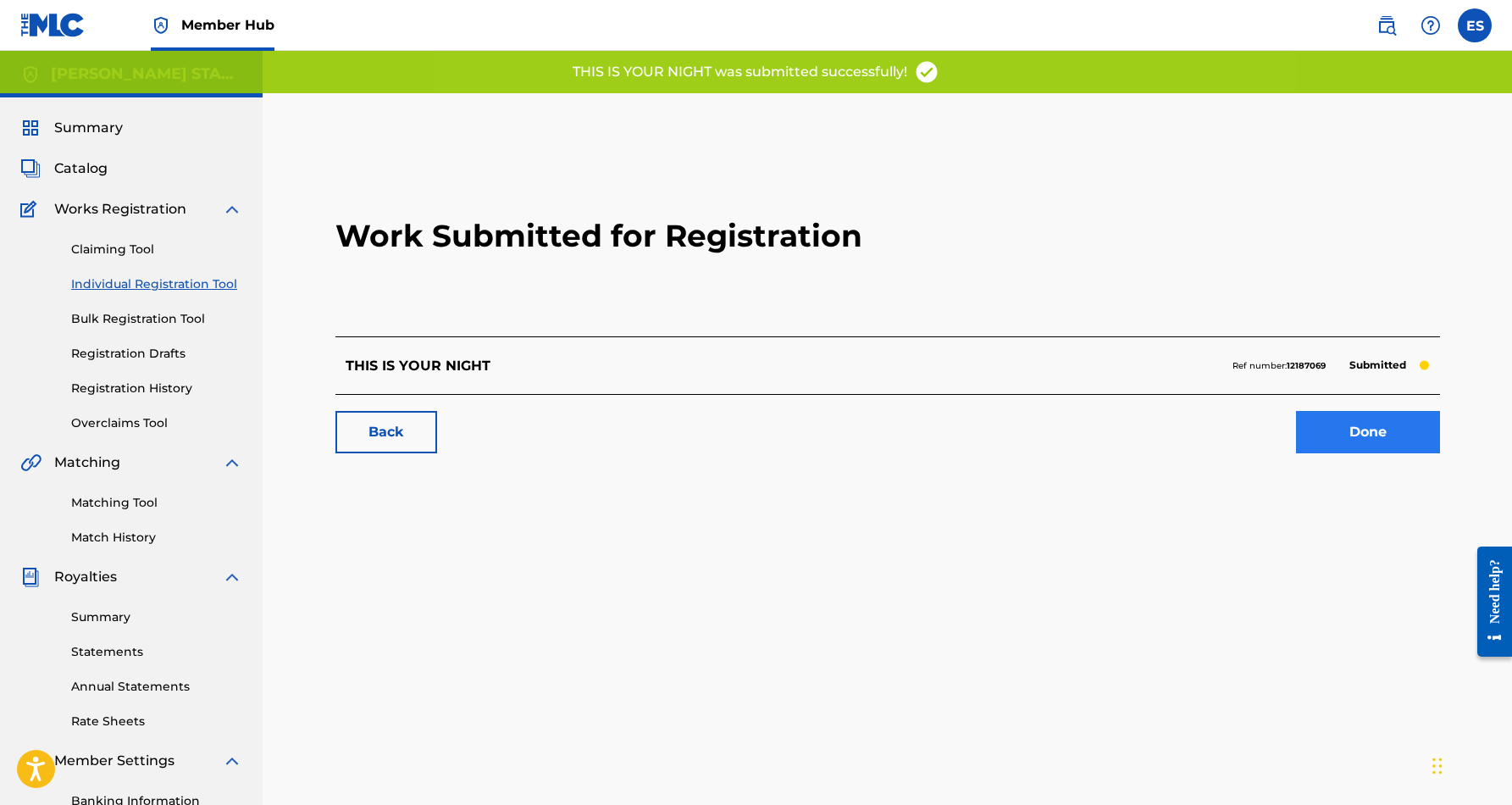
click at [1371, 424] on link "Done" at bounding box center [1368, 431] width 144 height 42
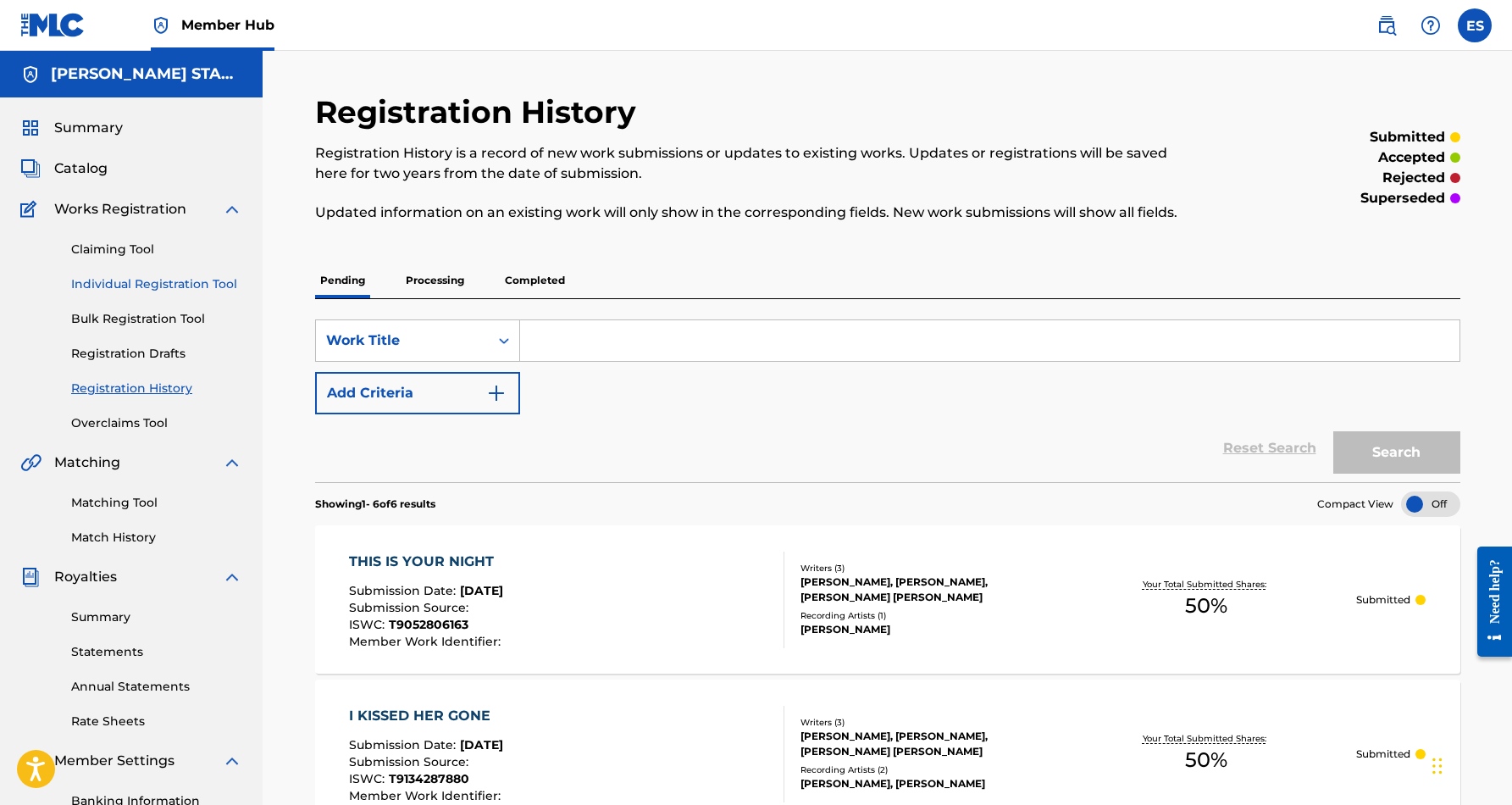
click at [160, 282] on link "Individual Registration Tool" at bounding box center [157, 283] width 171 height 18
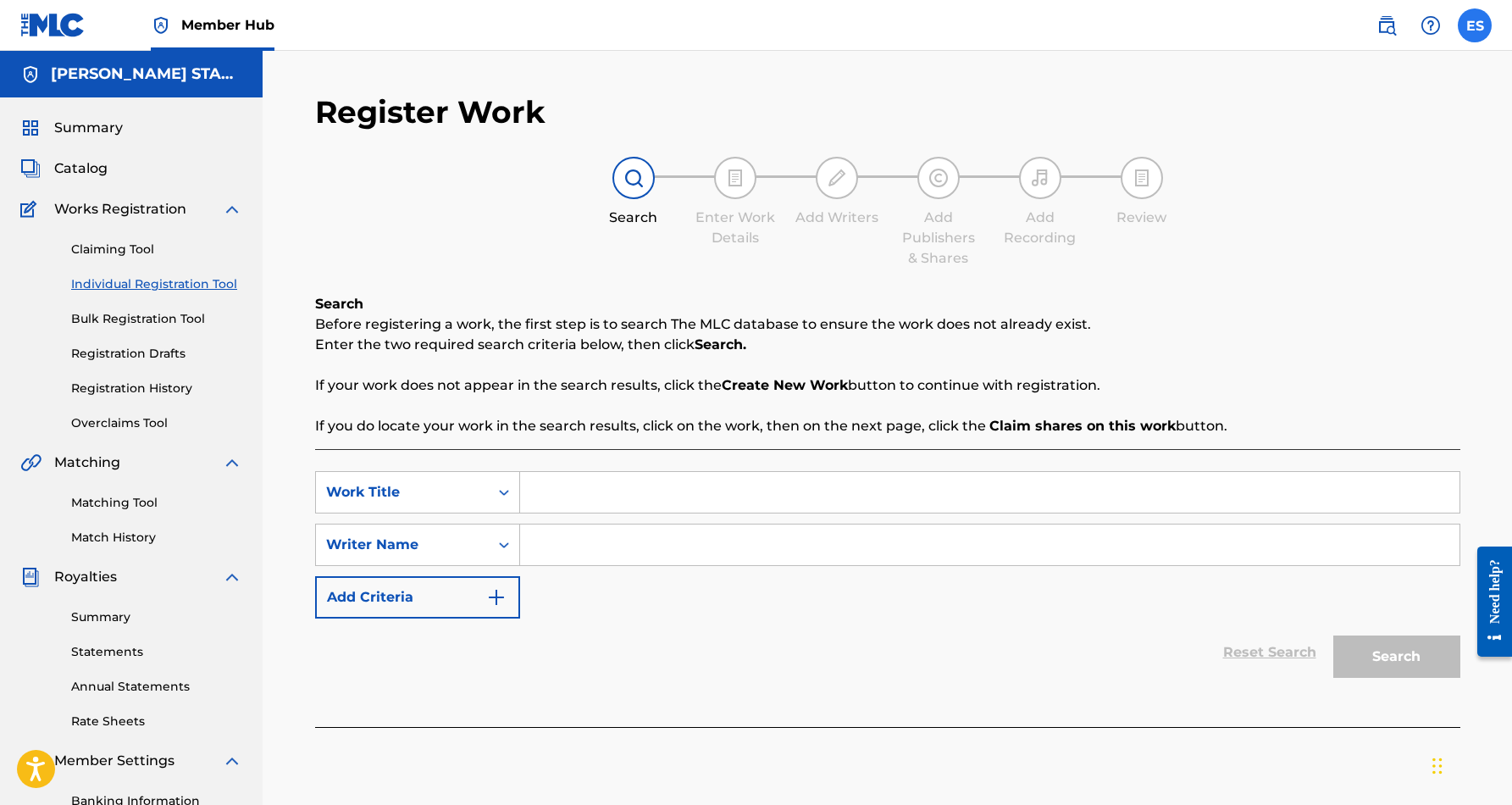
click at [1470, 24] on label at bounding box center [1475, 25] width 34 height 34
click at [1475, 25] on input "ES [PERSON_NAME] [EMAIL_ADDRESS][DOMAIN_NAME] Notification Preferences Profile …" at bounding box center [1475, 25] width 0 height 0
click at [1321, 238] on p "Log out" at bounding box center [1311, 240] width 40 height 15
click at [1475, 25] on input "ES [PERSON_NAME] [EMAIL_ADDRESS][DOMAIN_NAME] Notification Preferences Profile …" at bounding box center [1475, 25] width 0 height 0
